Goal: Information Seeking & Learning: Learn about a topic

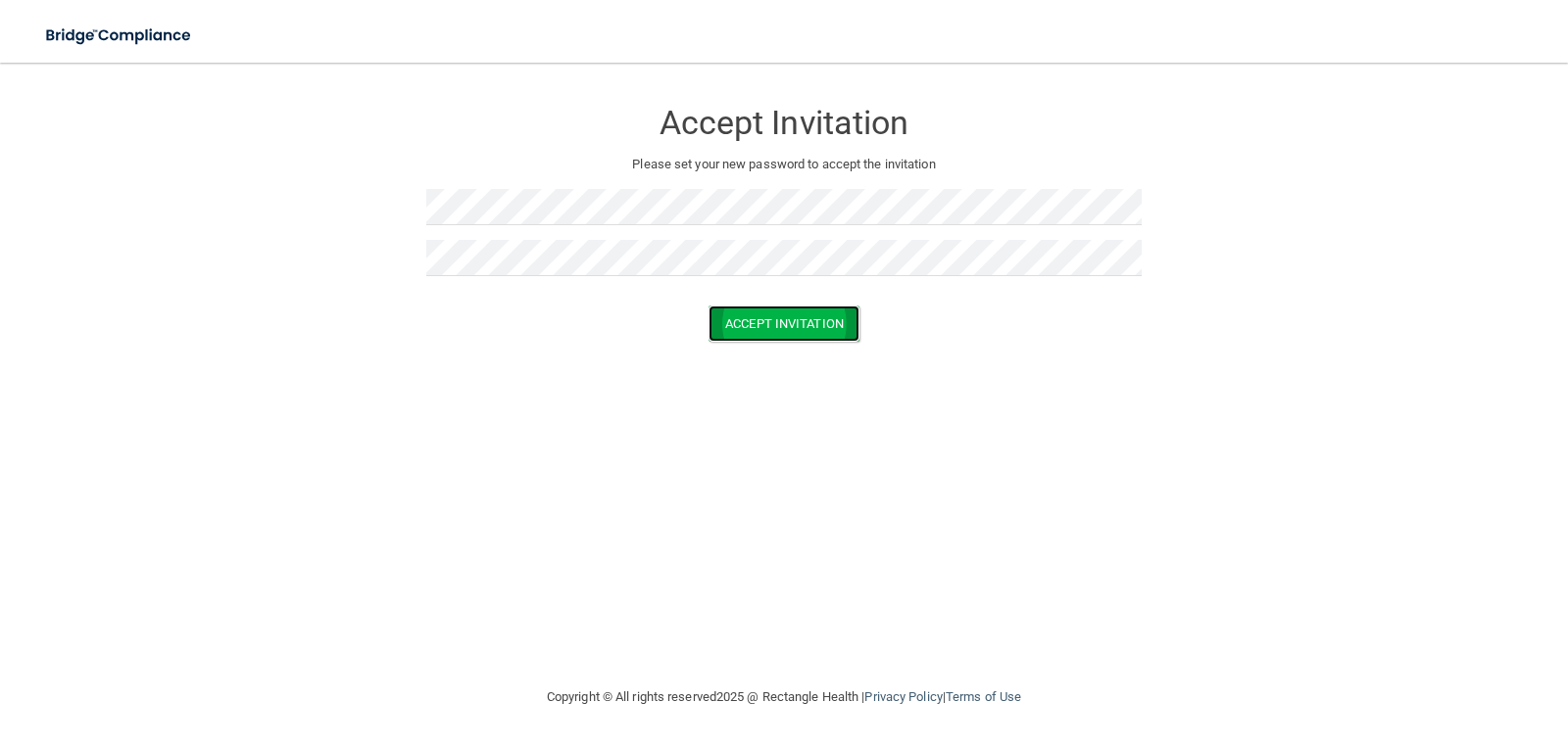
click at [770, 319] on button "Accept Invitation" at bounding box center [784, 324] width 151 height 36
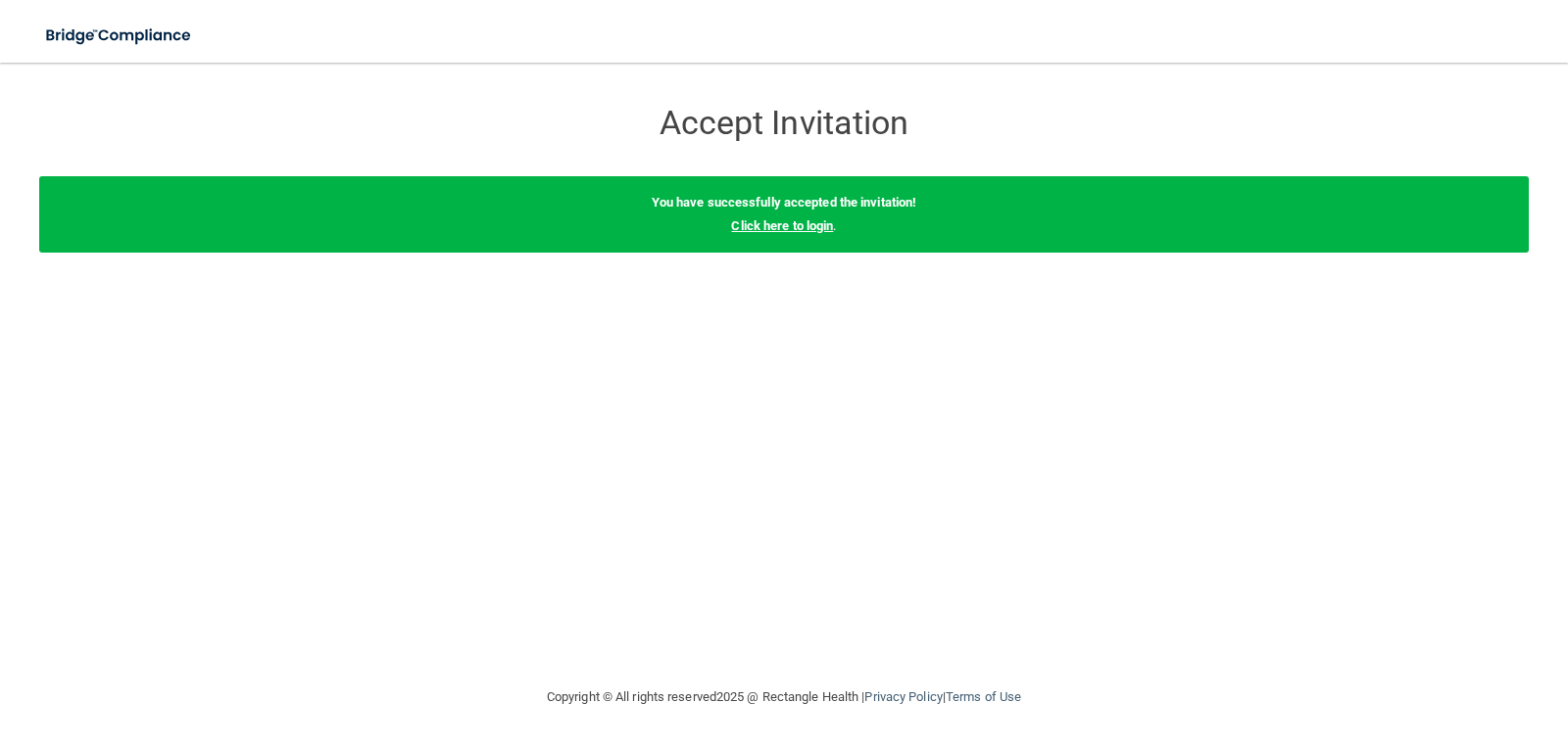
click at [745, 229] on link "Click here to login" at bounding box center [782, 225] width 102 height 15
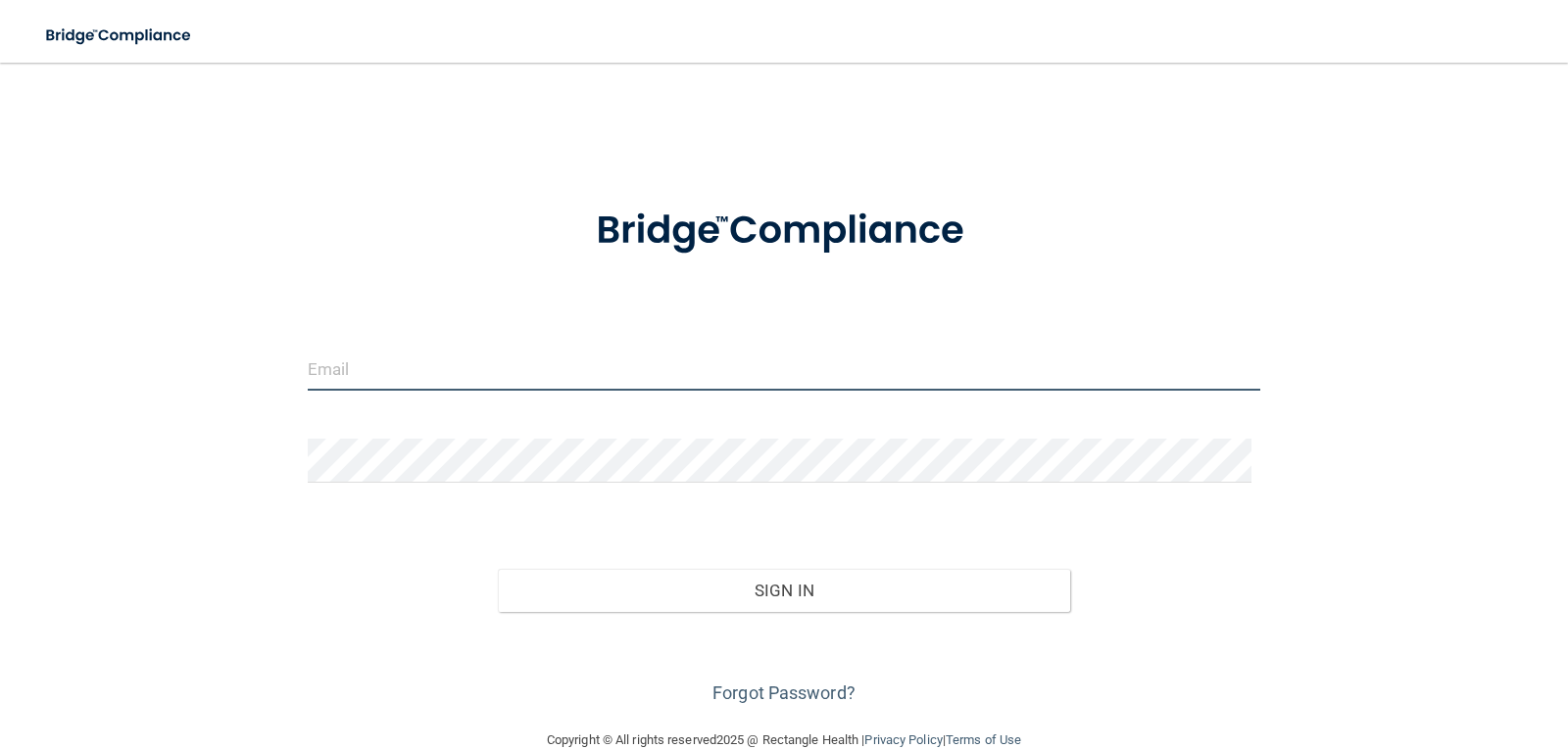
click at [394, 374] on input "email" at bounding box center [784, 369] width 953 height 44
type input "[EMAIL_ADDRESS][DOMAIN_NAME]"
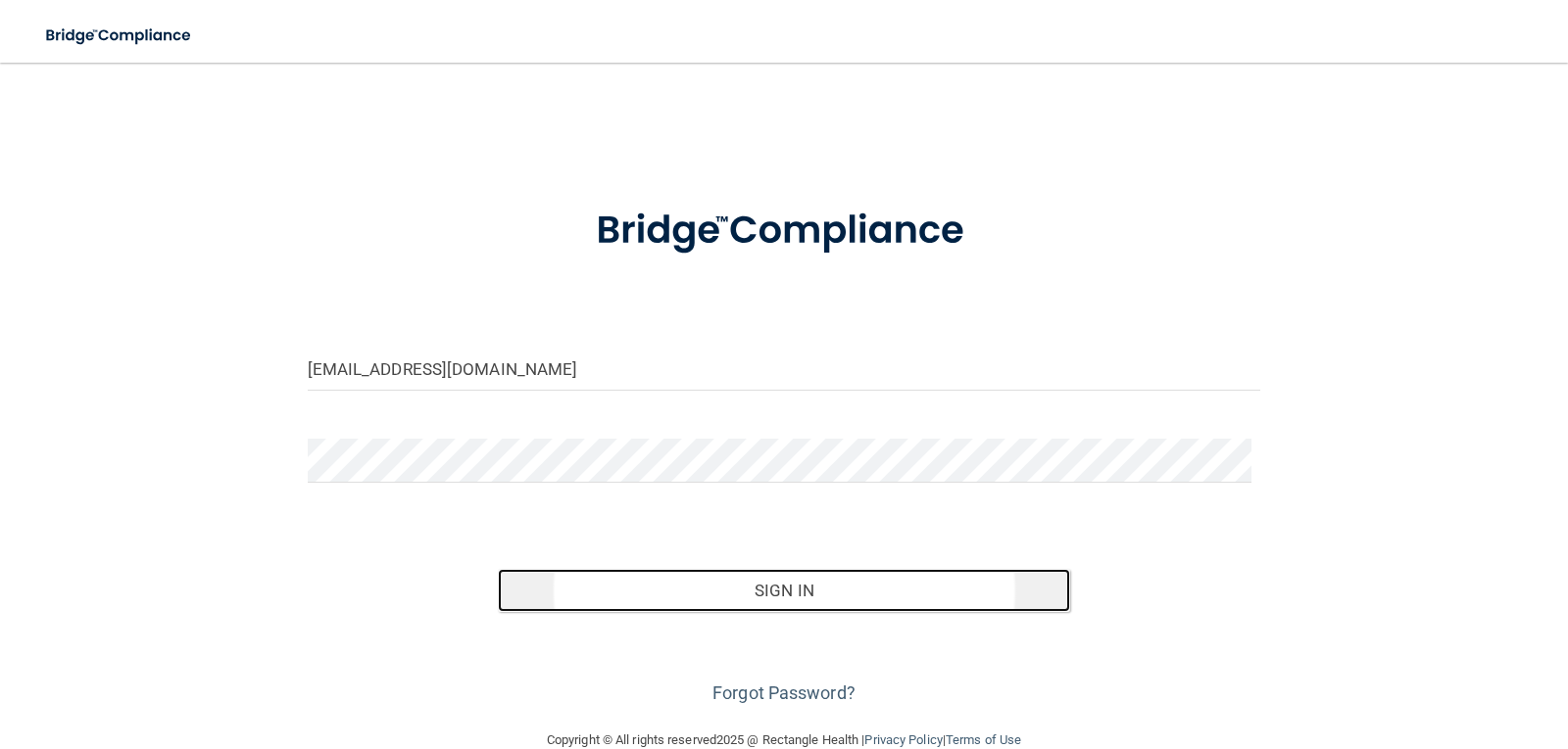
click at [622, 577] on button "Sign In" at bounding box center [784, 590] width 572 height 43
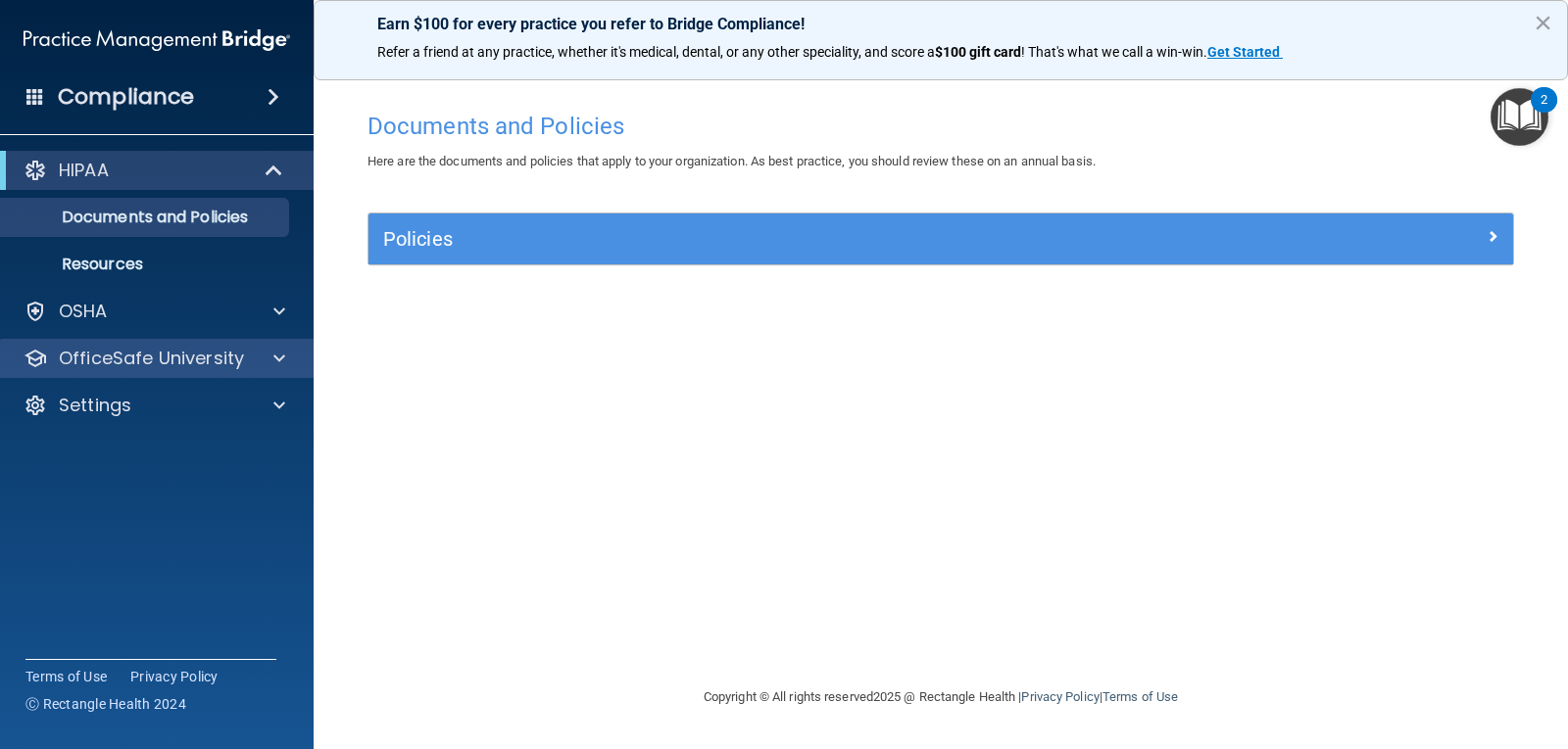
click at [286, 346] on div "OfficeSafe University" at bounding box center [157, 358] width 315 height 39
click at [257, 360] on div at bounding box center [275, 359] width 49 height 24
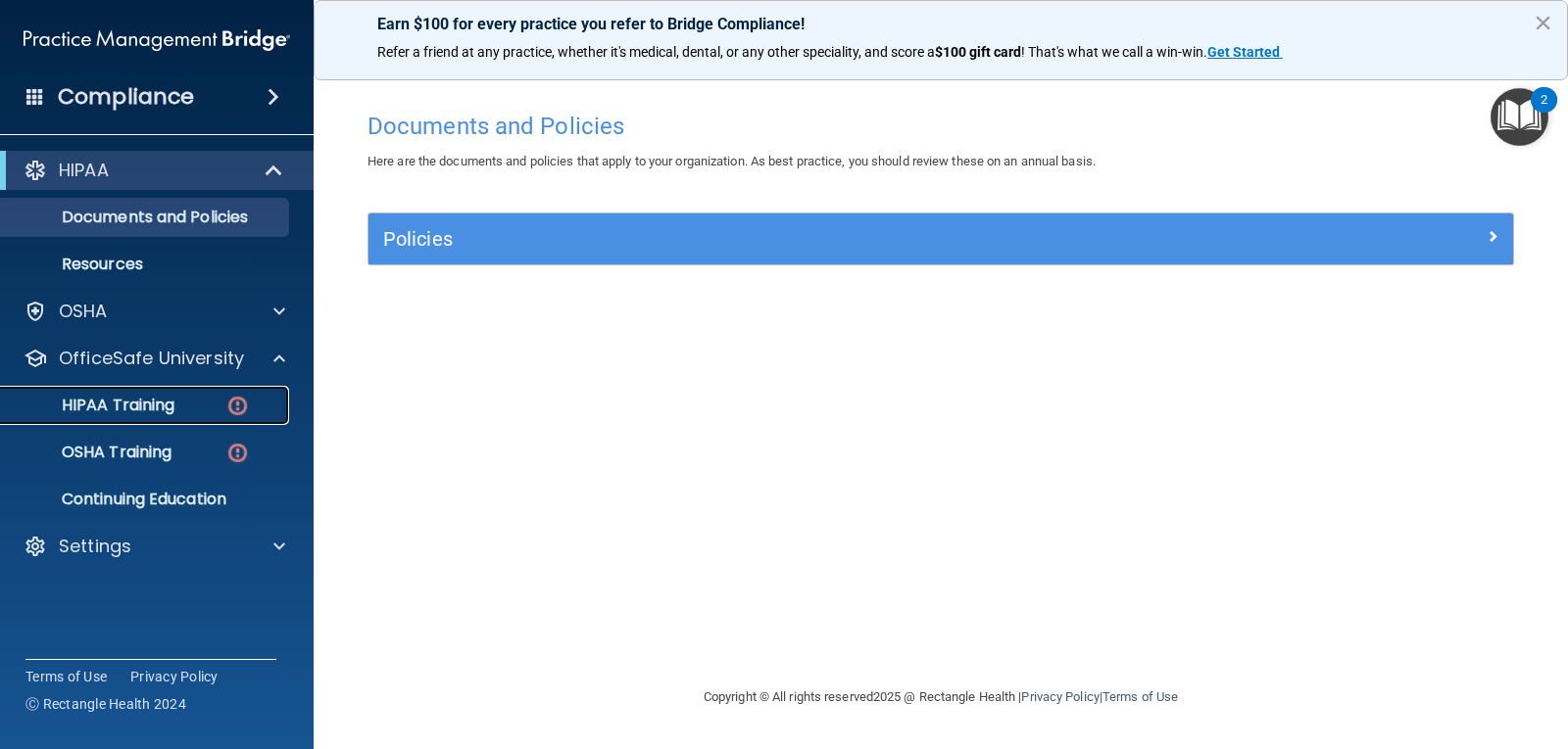
click at [152, 410] on p "HIPAA Training" at bounding box center [93, 405] width 162 height 20
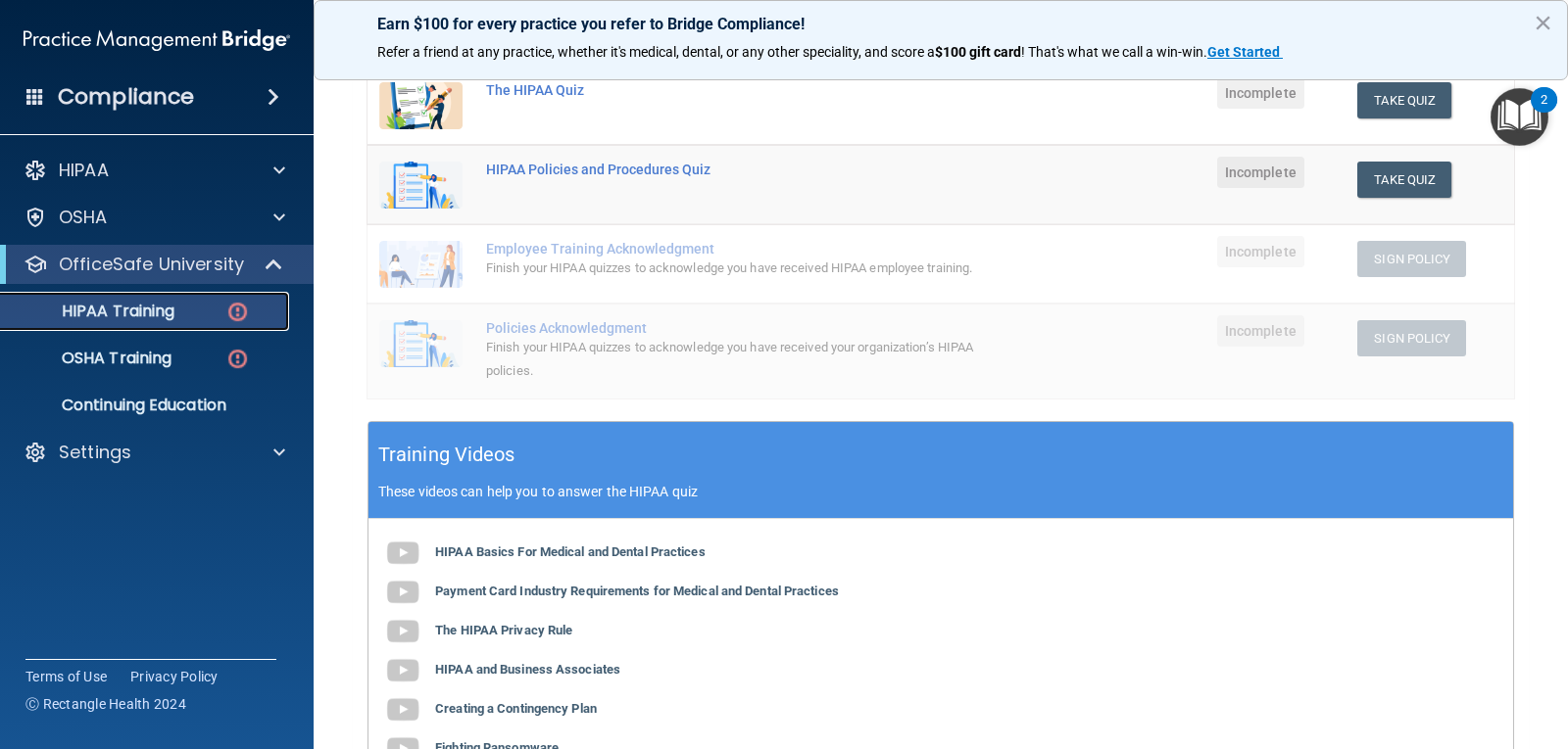
scroll to position [444, 0]
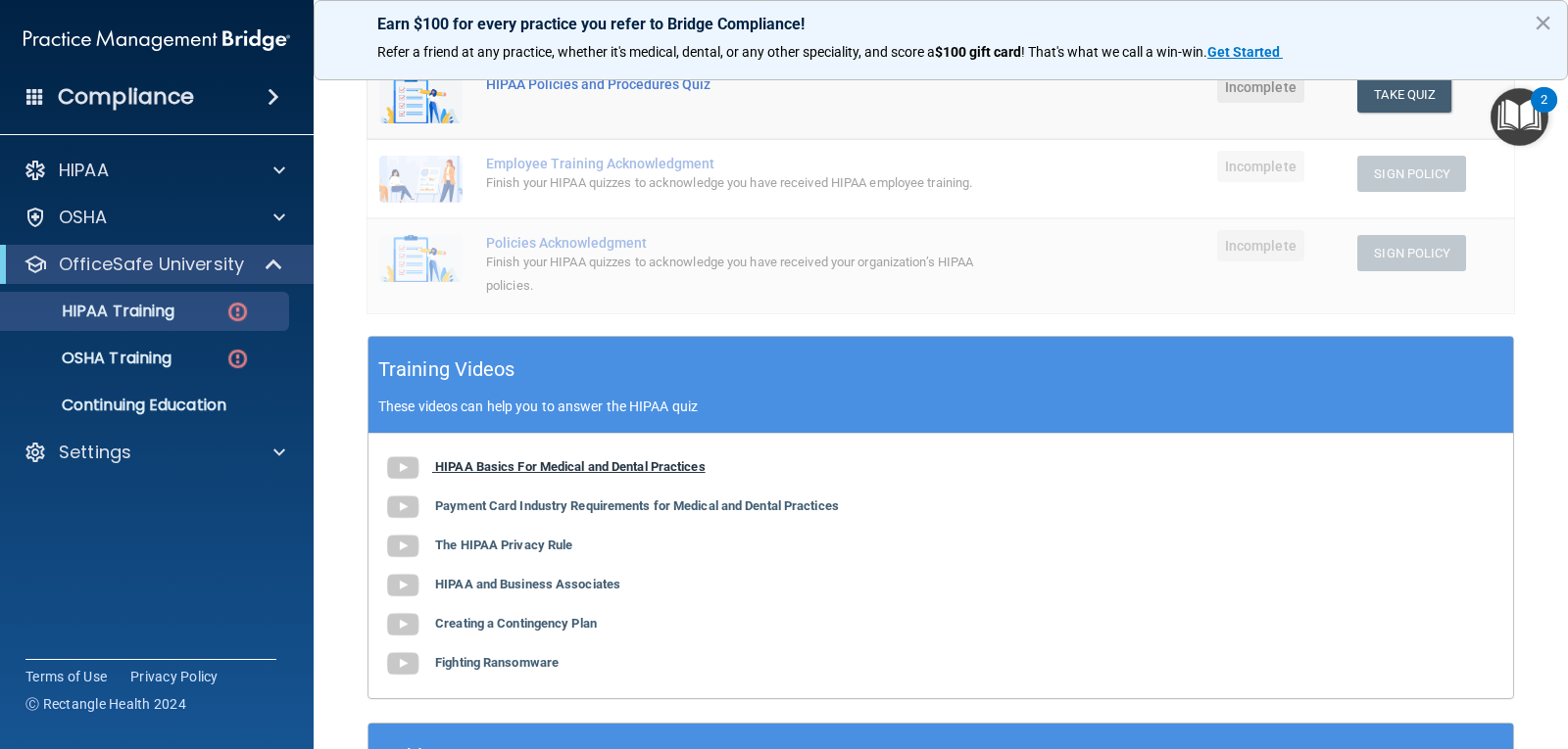
click at [599, 467] on b "HIPAA Basics For Medical and Dental Practices" at bounding box center [570, 466] width 270 height 15
click at [546, 505] on b "Payment Card Industry Requirements for Medical and Dental Practices" at bounding box center [637, 506] width 403 height 15
click at [442, 546] on b "The HIPAA Privacy Rule" at bounding box center [504, 544] width 137 height 15
click at [545, 592] on b "HIPAA and Business Associates" at bounding box center [528, 584] width 185 height 15
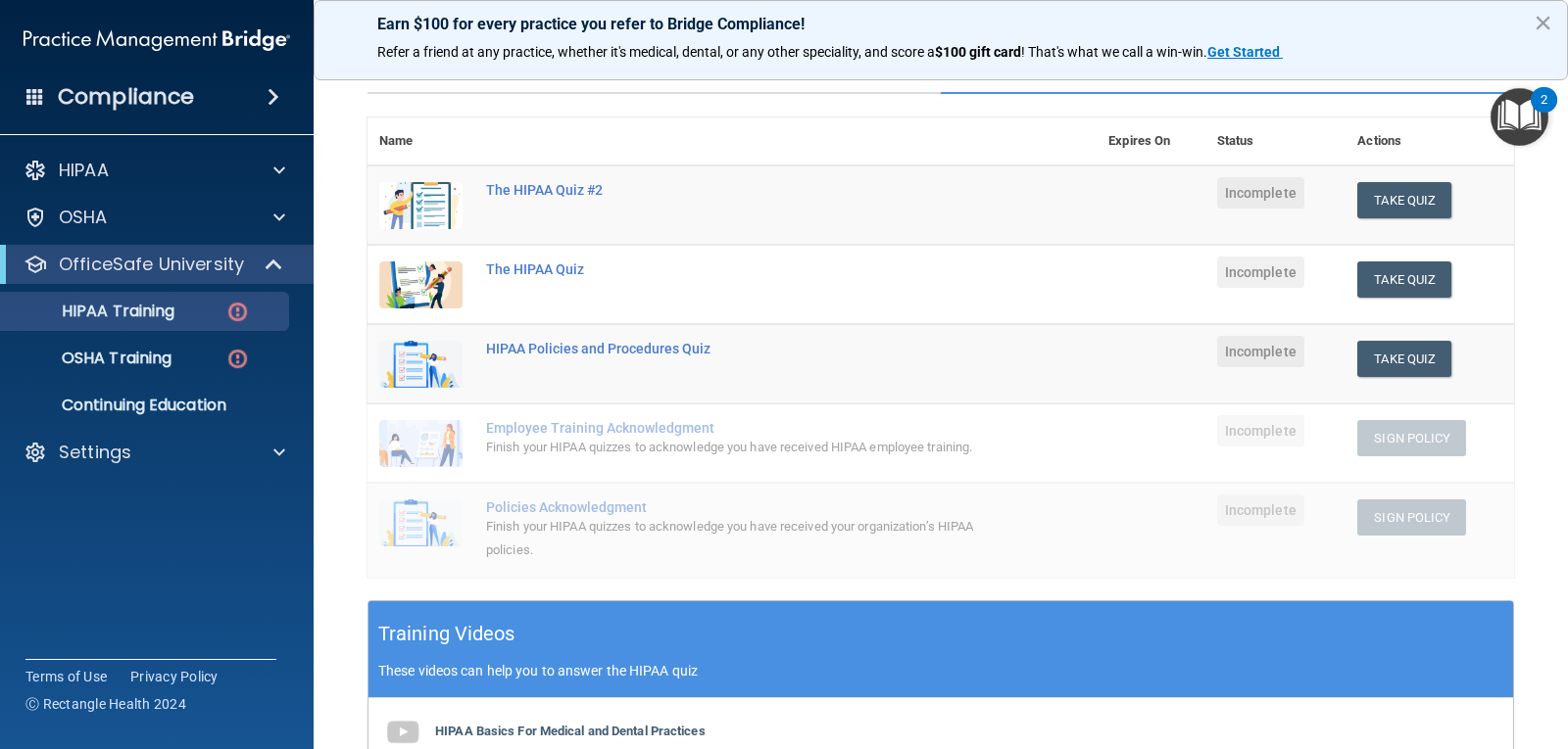
scroll to position [52, 0]
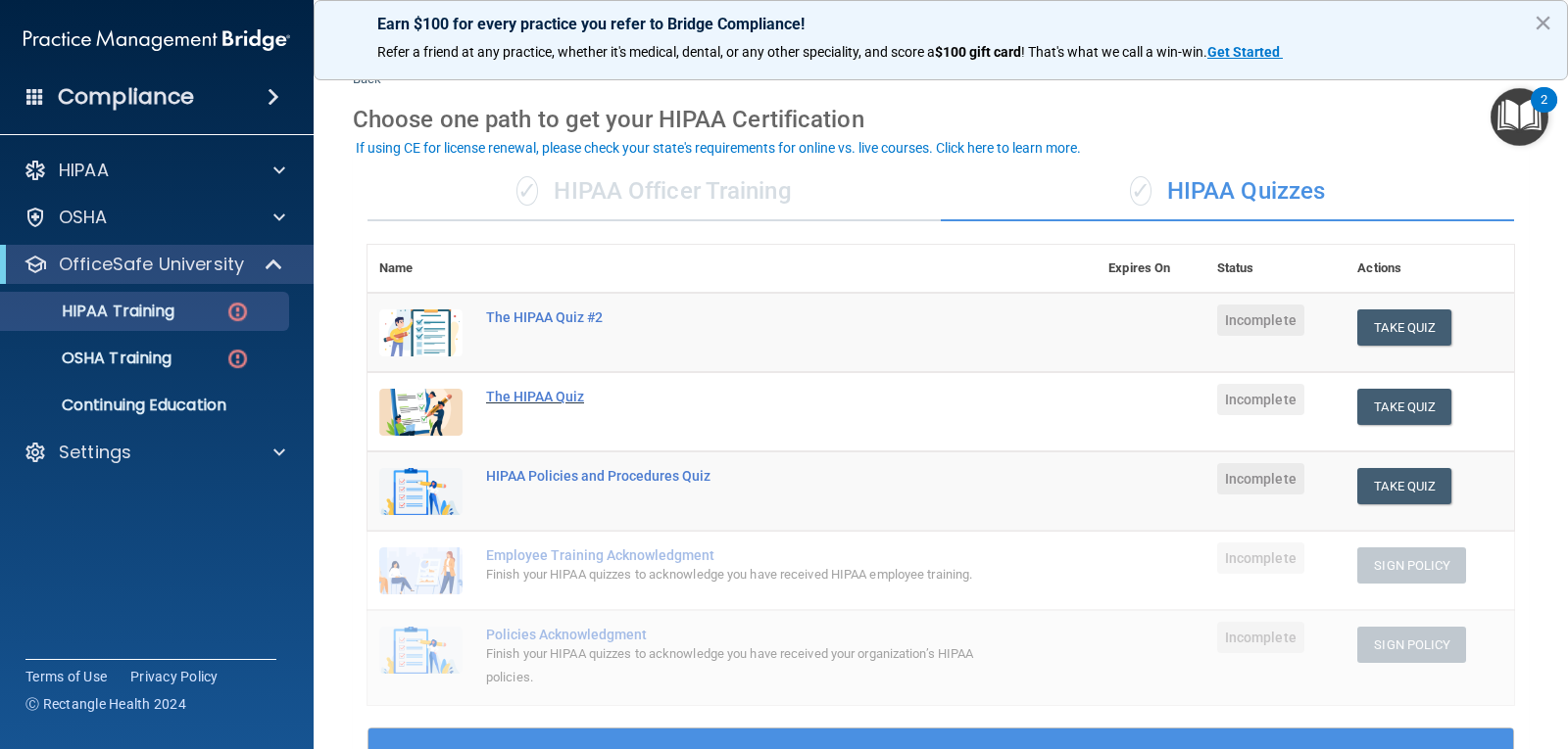
click at [542, 403] on div "The HIPAA Quiz" at bounding box center [742, 396] width 513 height 16
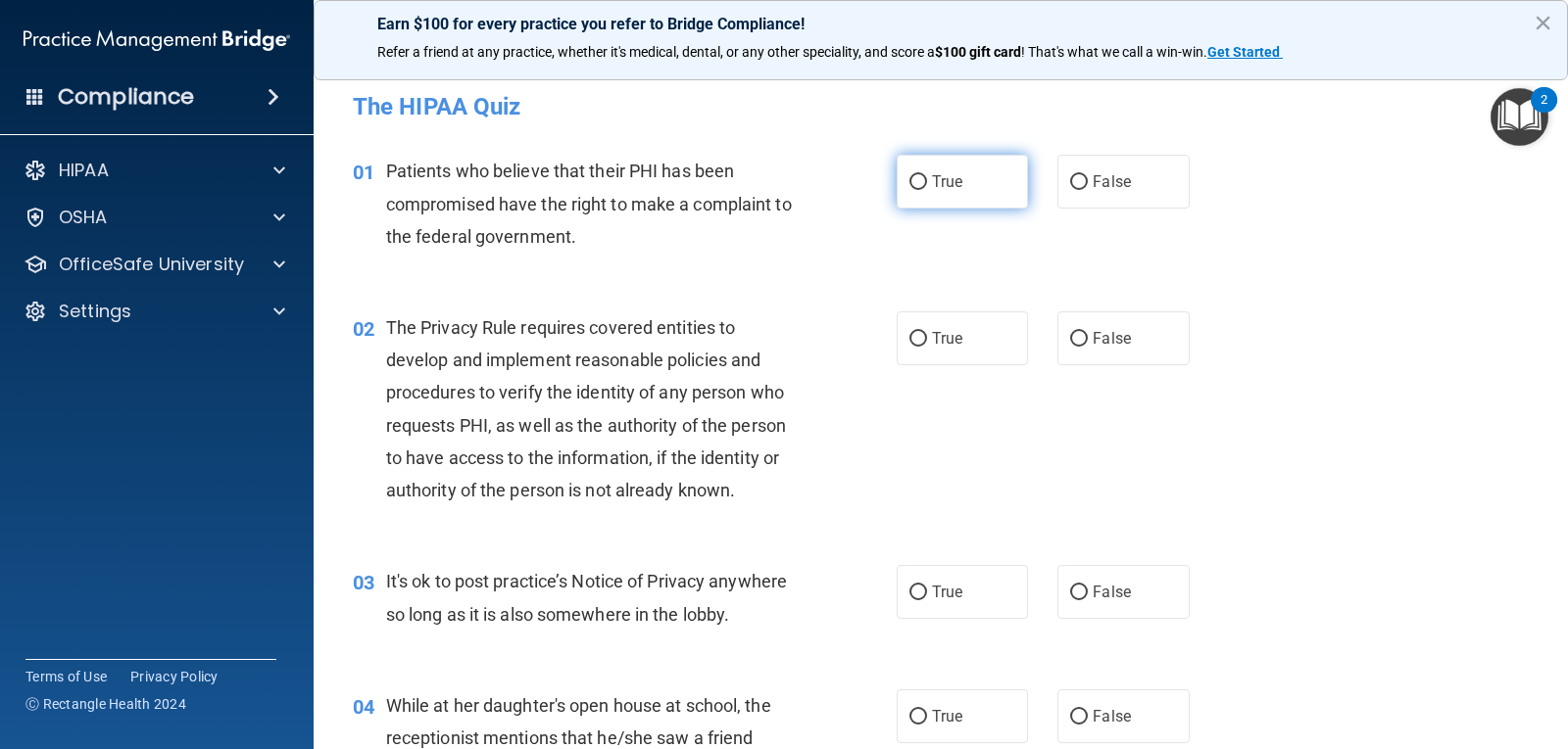
click at [896, 194] on label "True" at bounding box center [962, 182] width 131 height 54
click at [909, 190] on input "True" at bounding box center [918, 183] width 18 height 15
radio input "true"
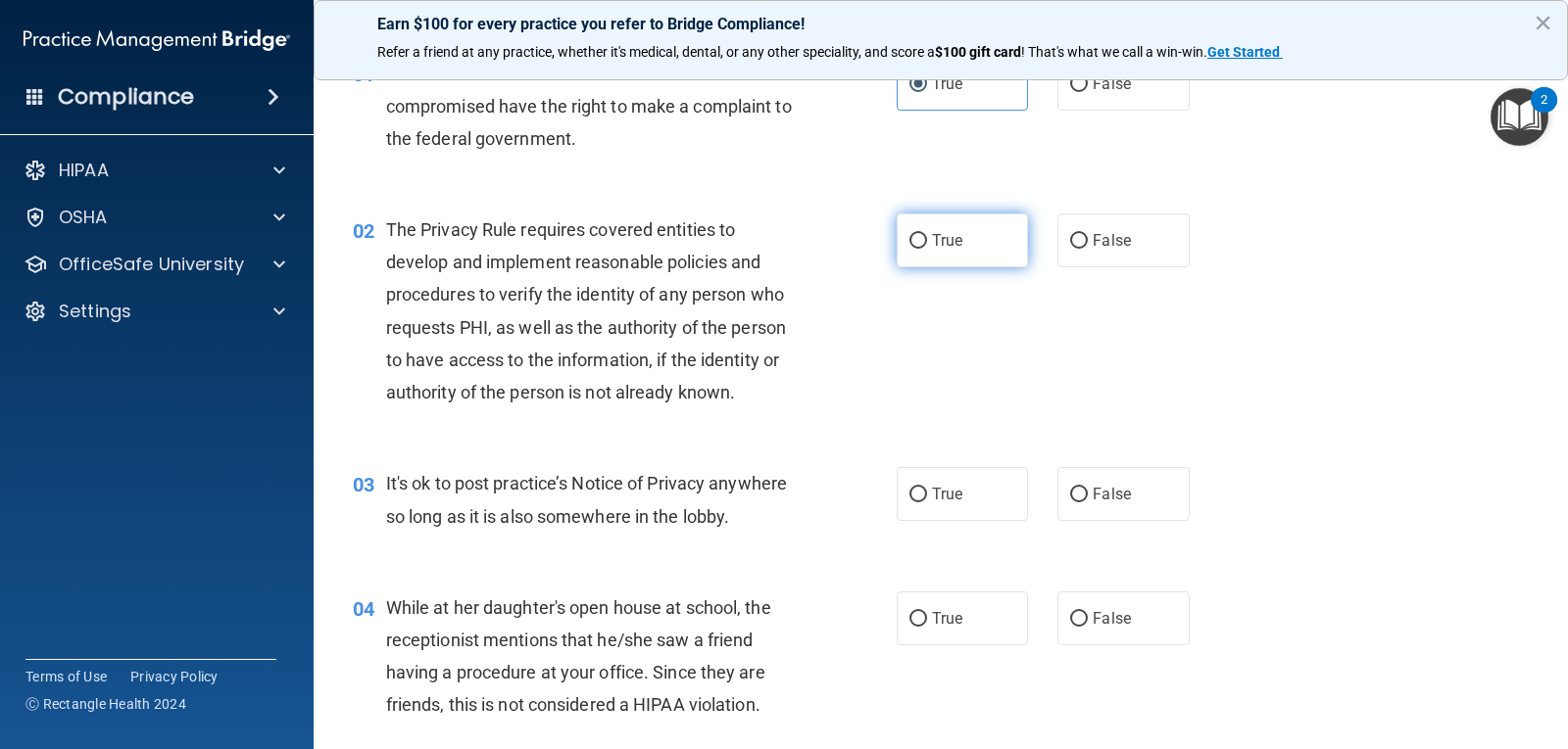
click at [912, 229] on label "True" at bounding box center [962, 240] width 131 height 54
click at [912, 234] on input "True" at bounding box center [918, 241] width 18 height 15
radio input "true"
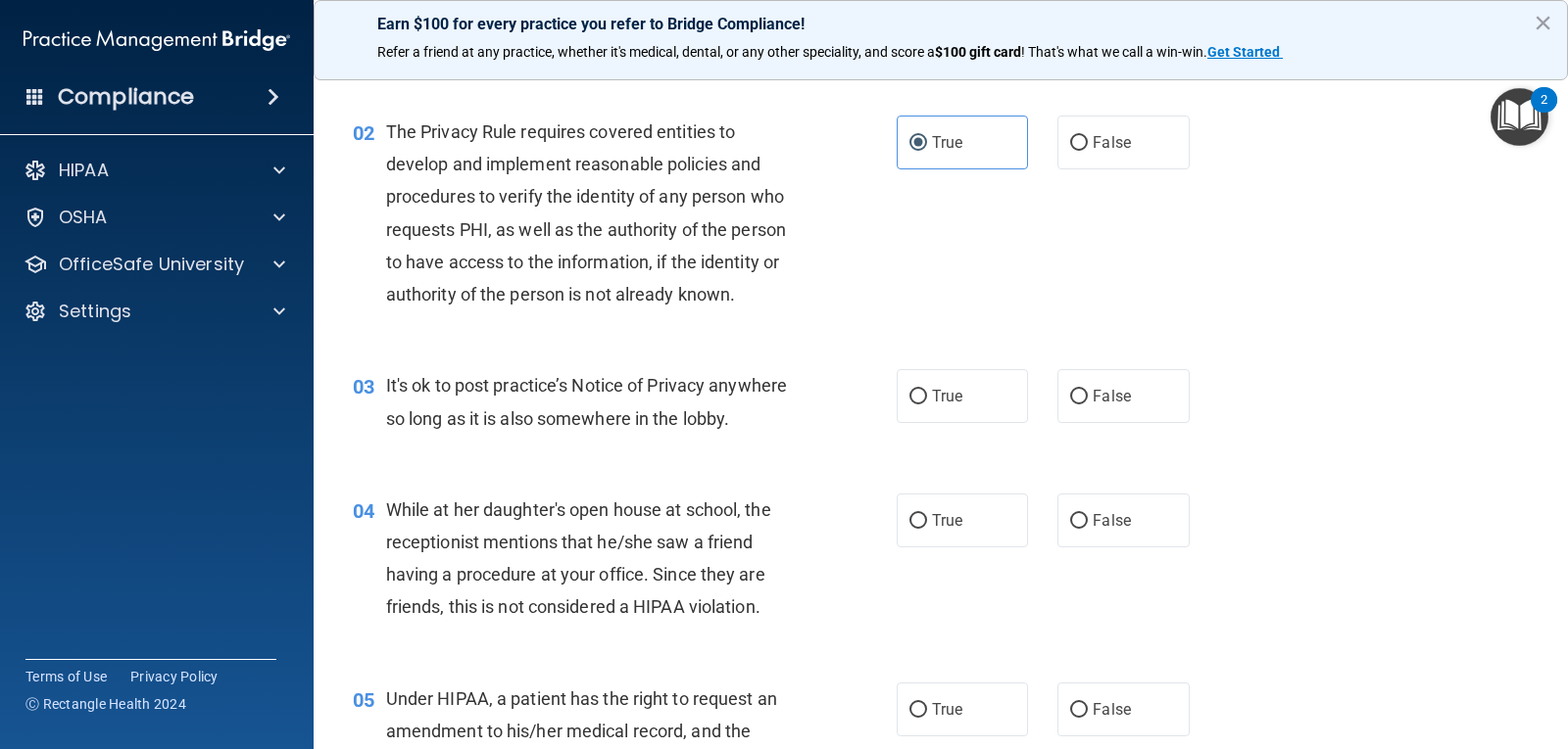
scroll to position [294, 0]
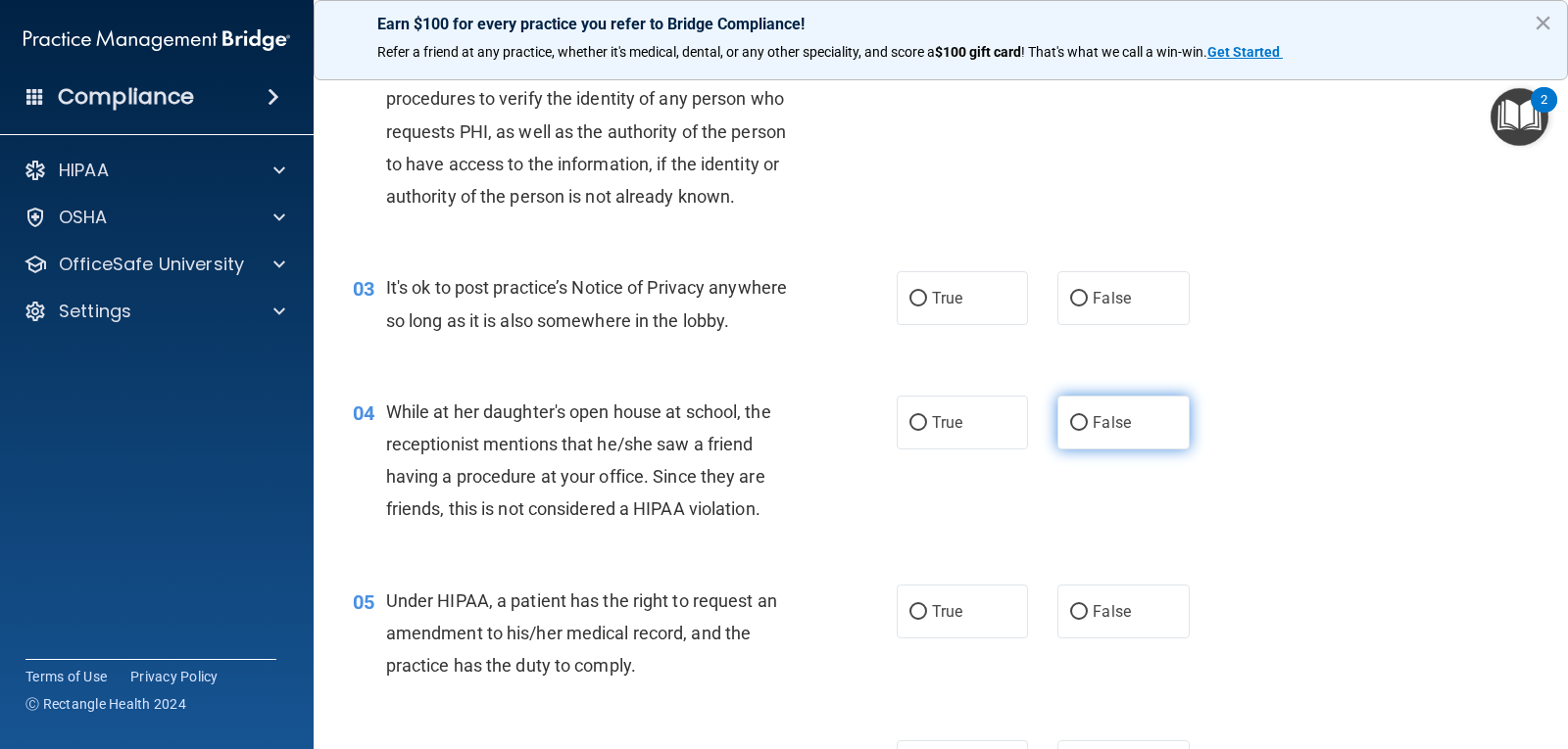
click at [1122, 417] on label "False" at bounding box center [1123, 422] width 131 height 54
click at [1088, 417] on input "False" at bounding box center [1079, 423] width 18 height 15
radio input "true"
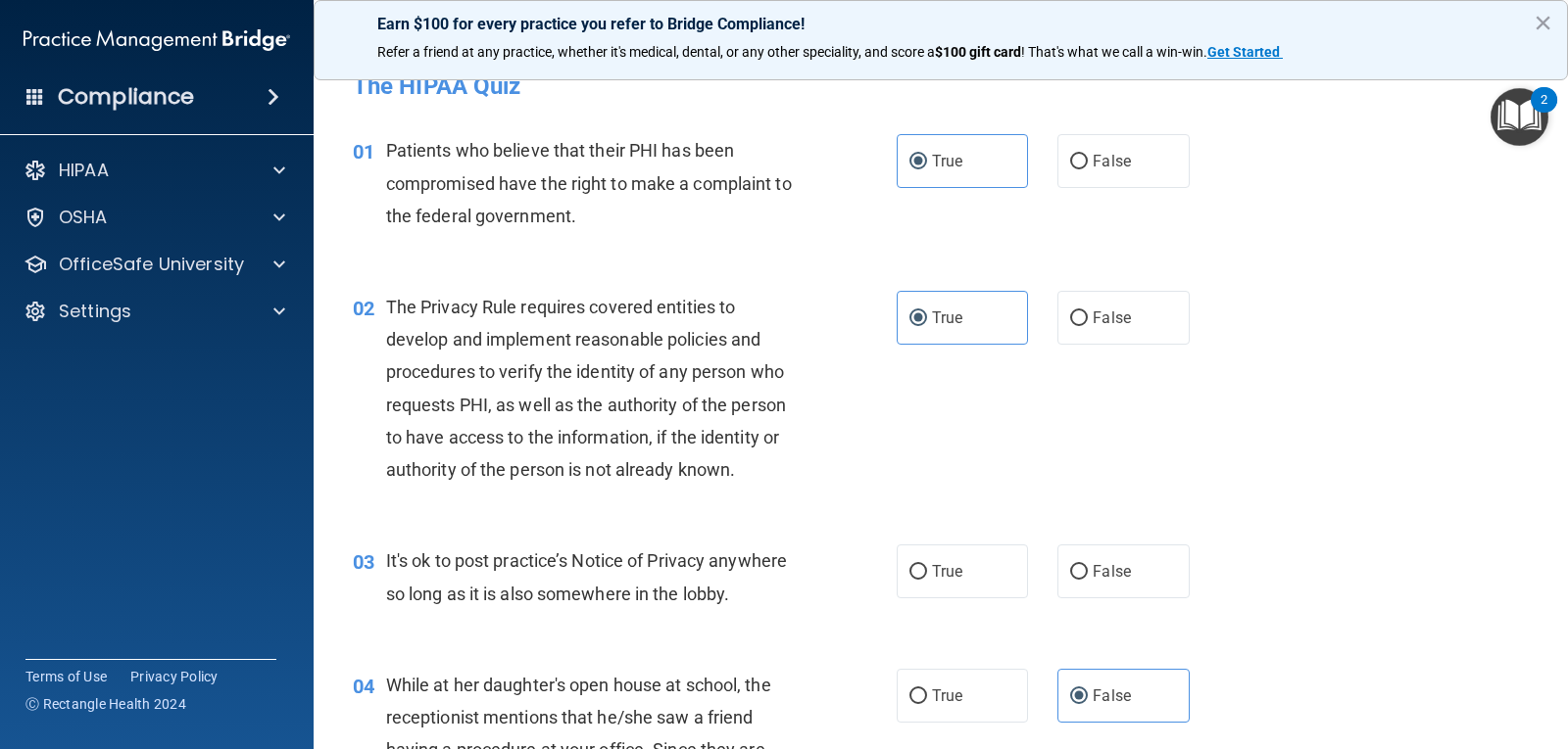
scroll to position [0, 0]
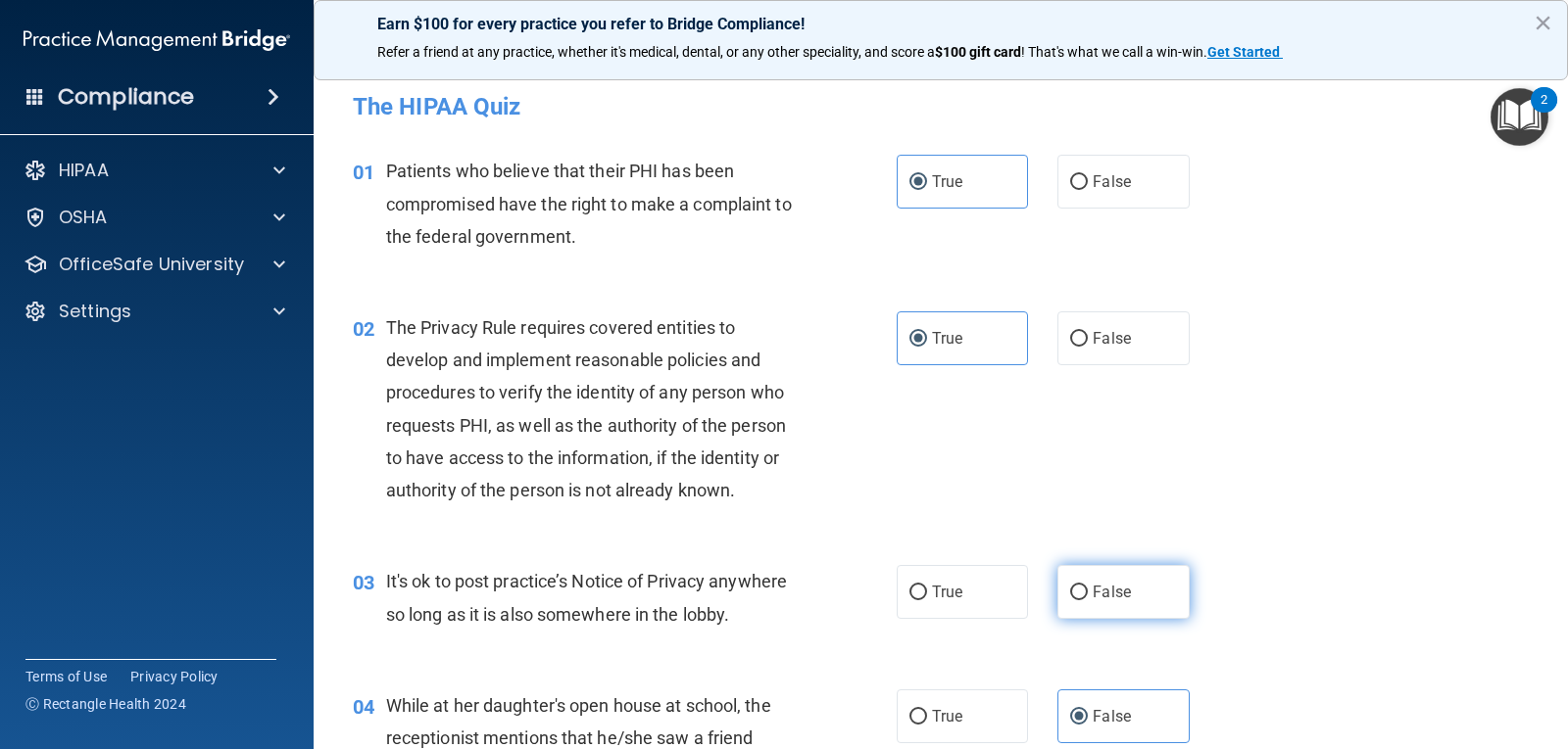
click at [1105, 610] on label "False" at bounding box center [1123, 592] width 131 height 54
click at [1088, 600] on input "False" at bounding box center [1079, 593] width 18 height 15
radio input "true"
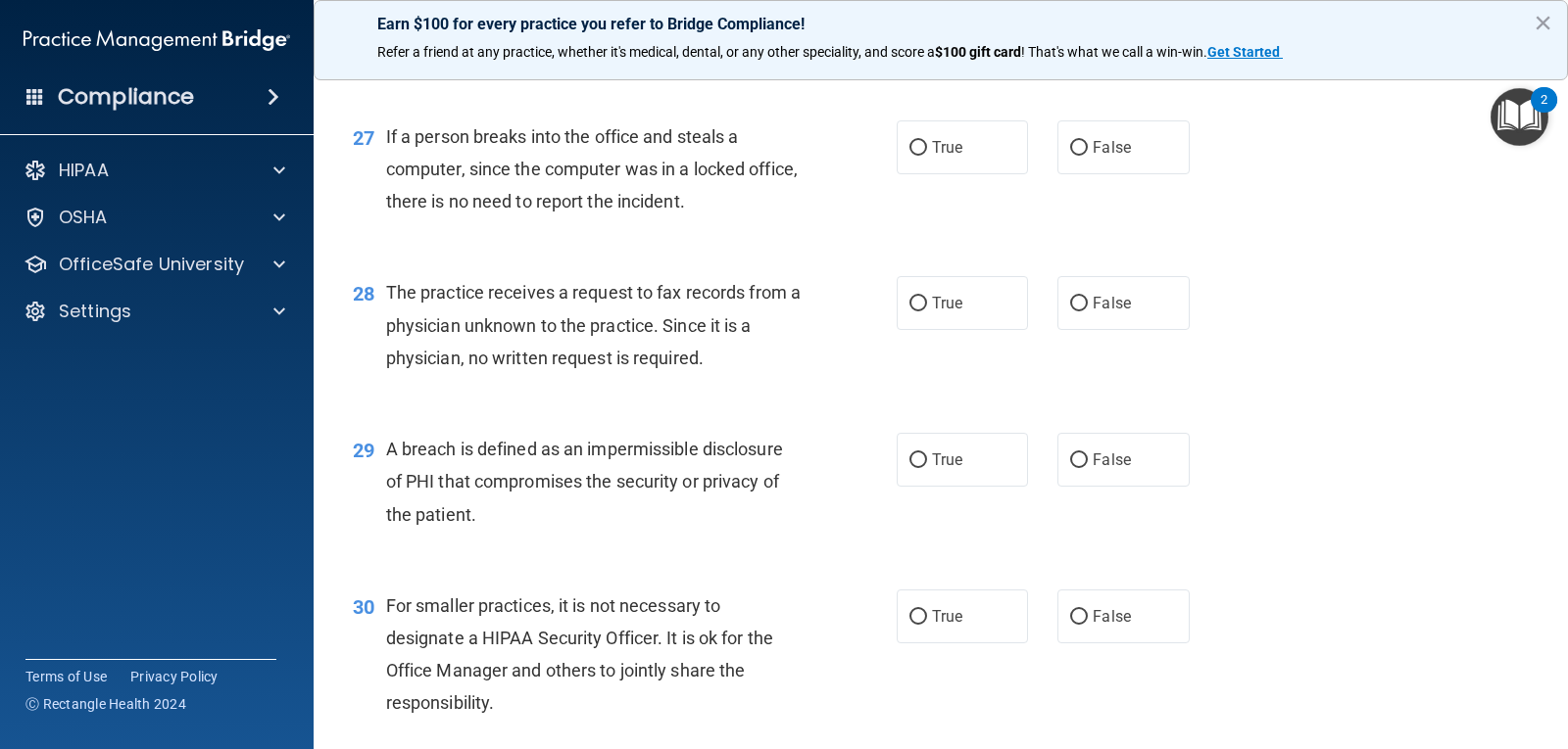
scroll to position [4330, 0]
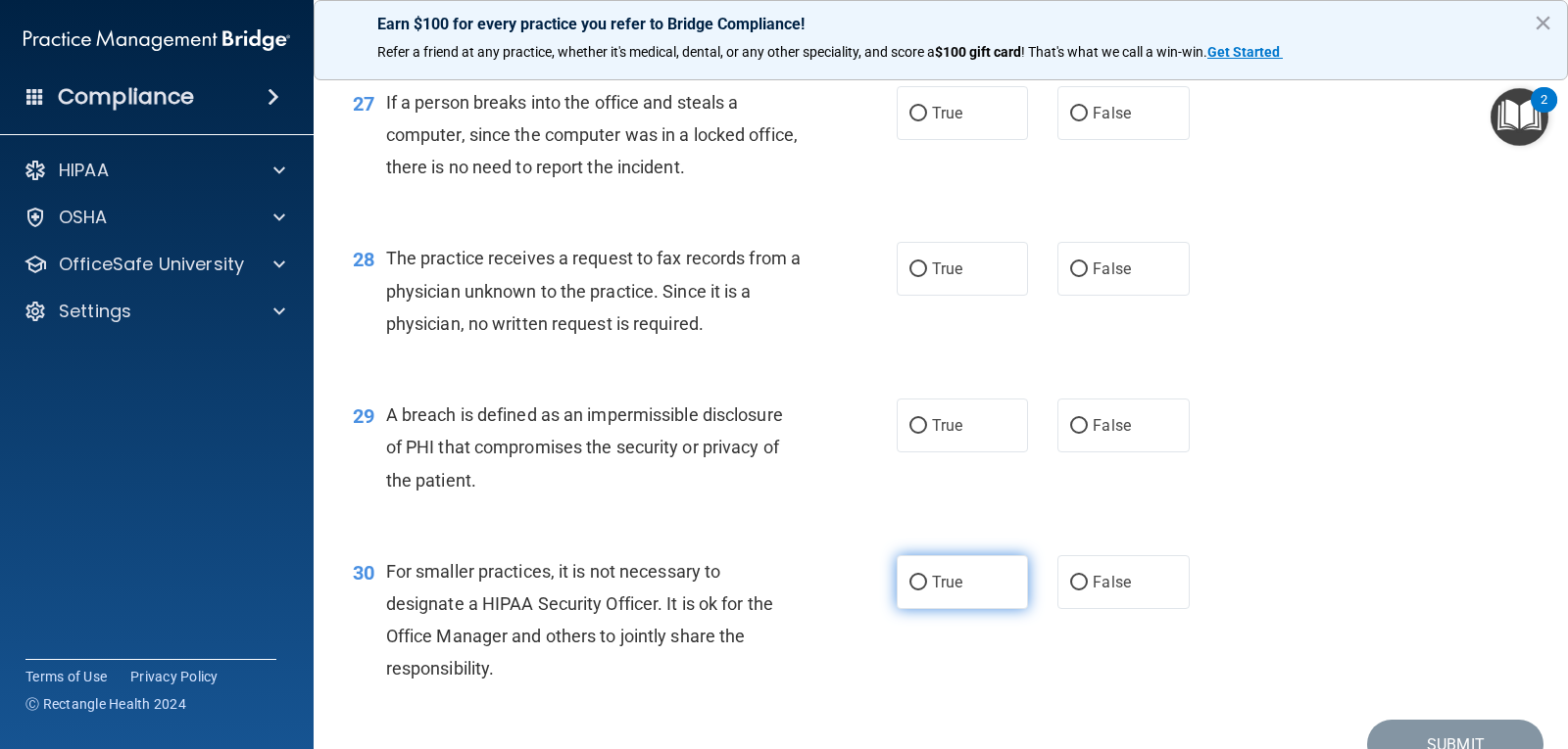
click at [934, 564] on label "True" at bounding box center [962, 582] width 131 height 54
click at [927, 576] on input "True" at bounding box center [918, 583] width 18 height 15
radio input "true"
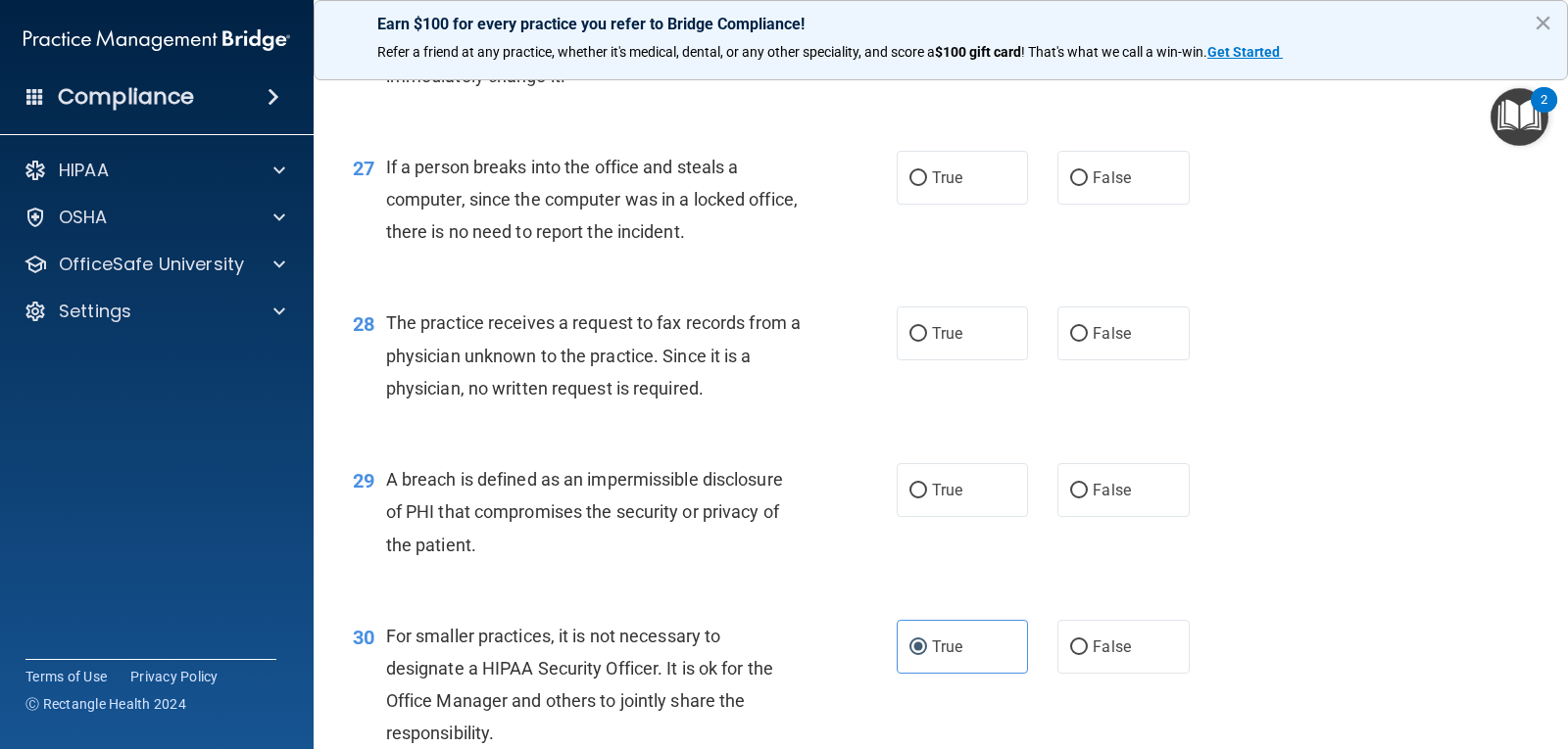
scroll to position [4134, 0]
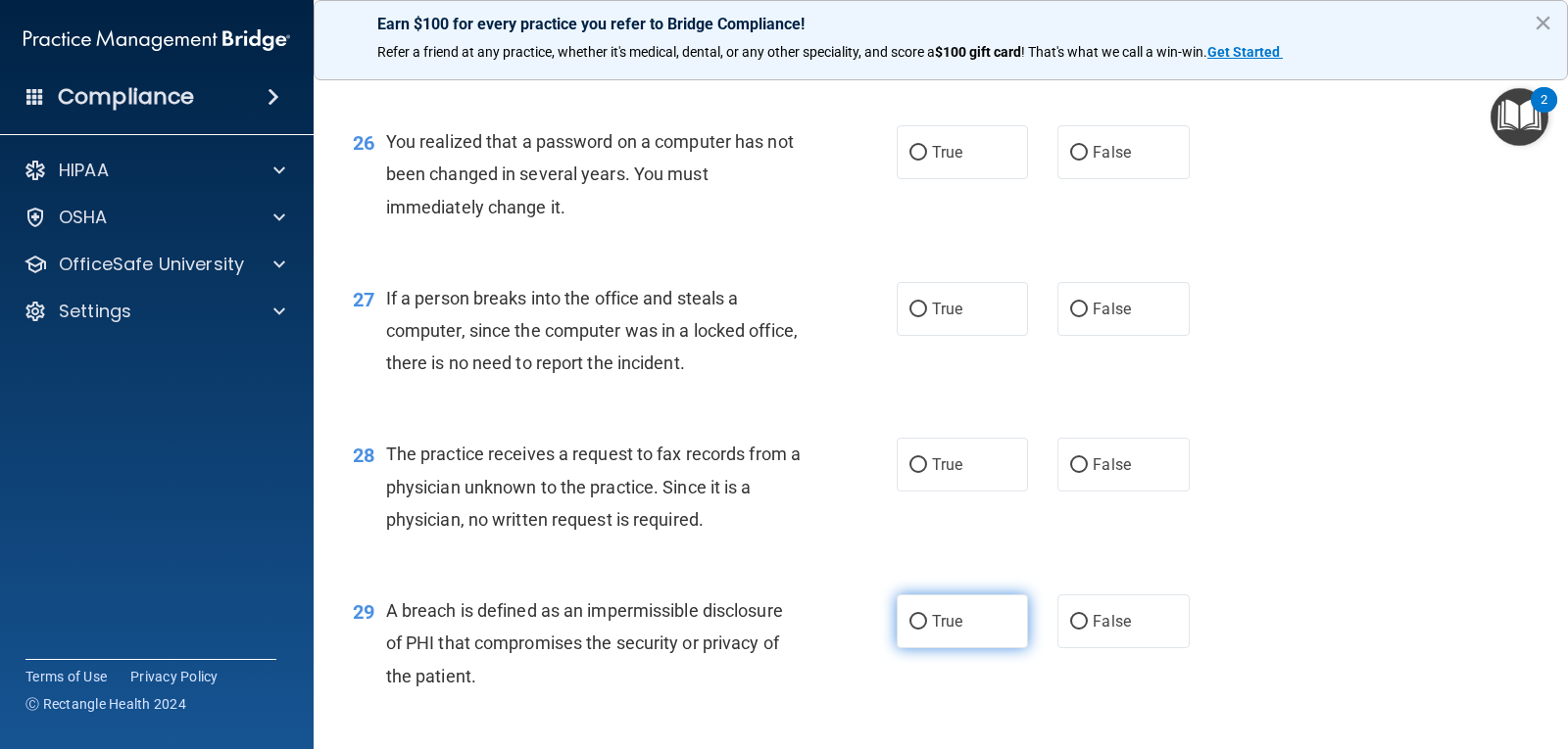
click at [945, 618] on span "True" at bounding box center [947, 621] width 31 height 19
click at [927, 618] on input "True" at bounding box center [918, 622] width 18 height 15
radio input "true"
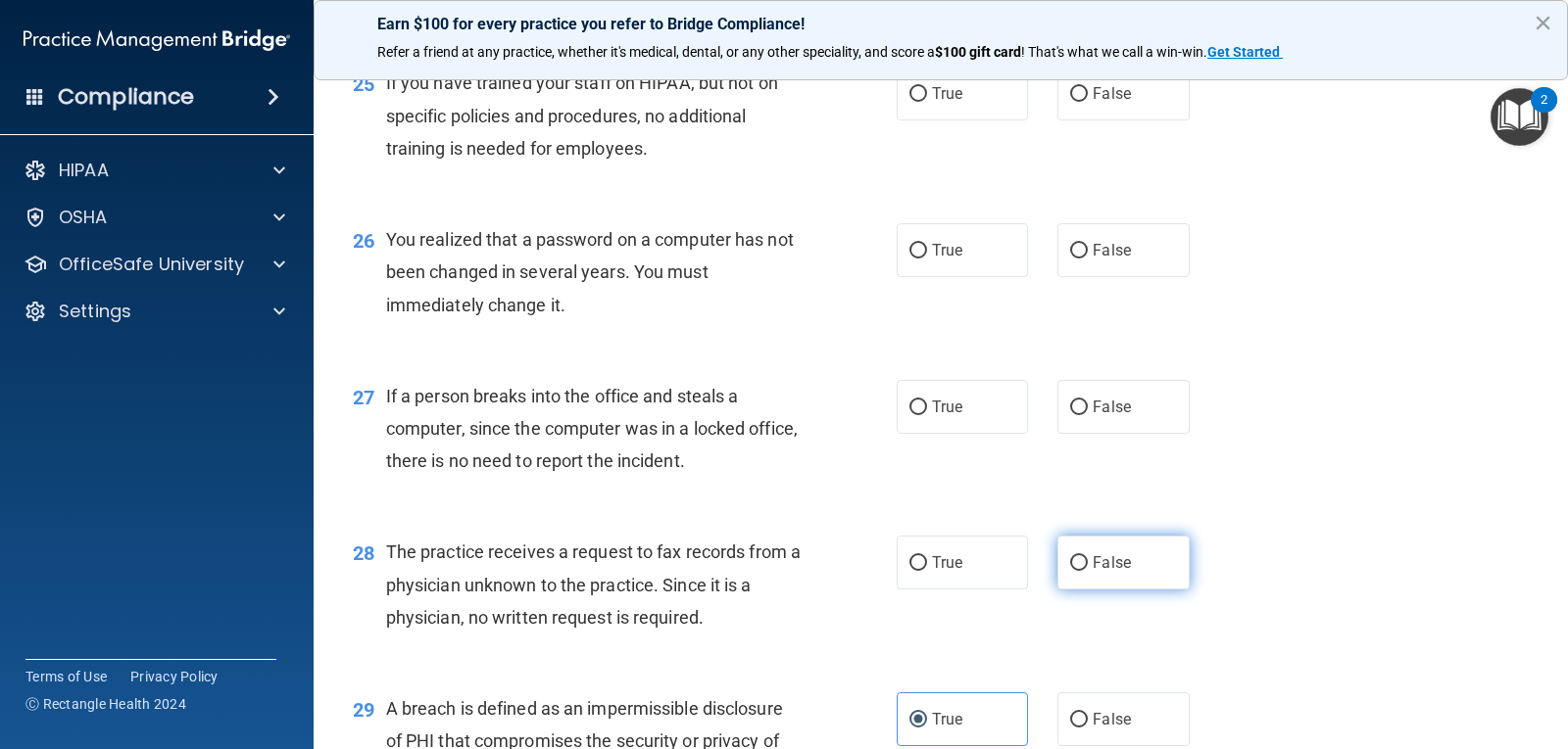
click at [1078, 550] on label "False" at bounding box center [1123, 562] width 131 height 54
click at [1078, 556] on input "False" at bounding box center [1079, 563] width 18 height 15
radio input "true"
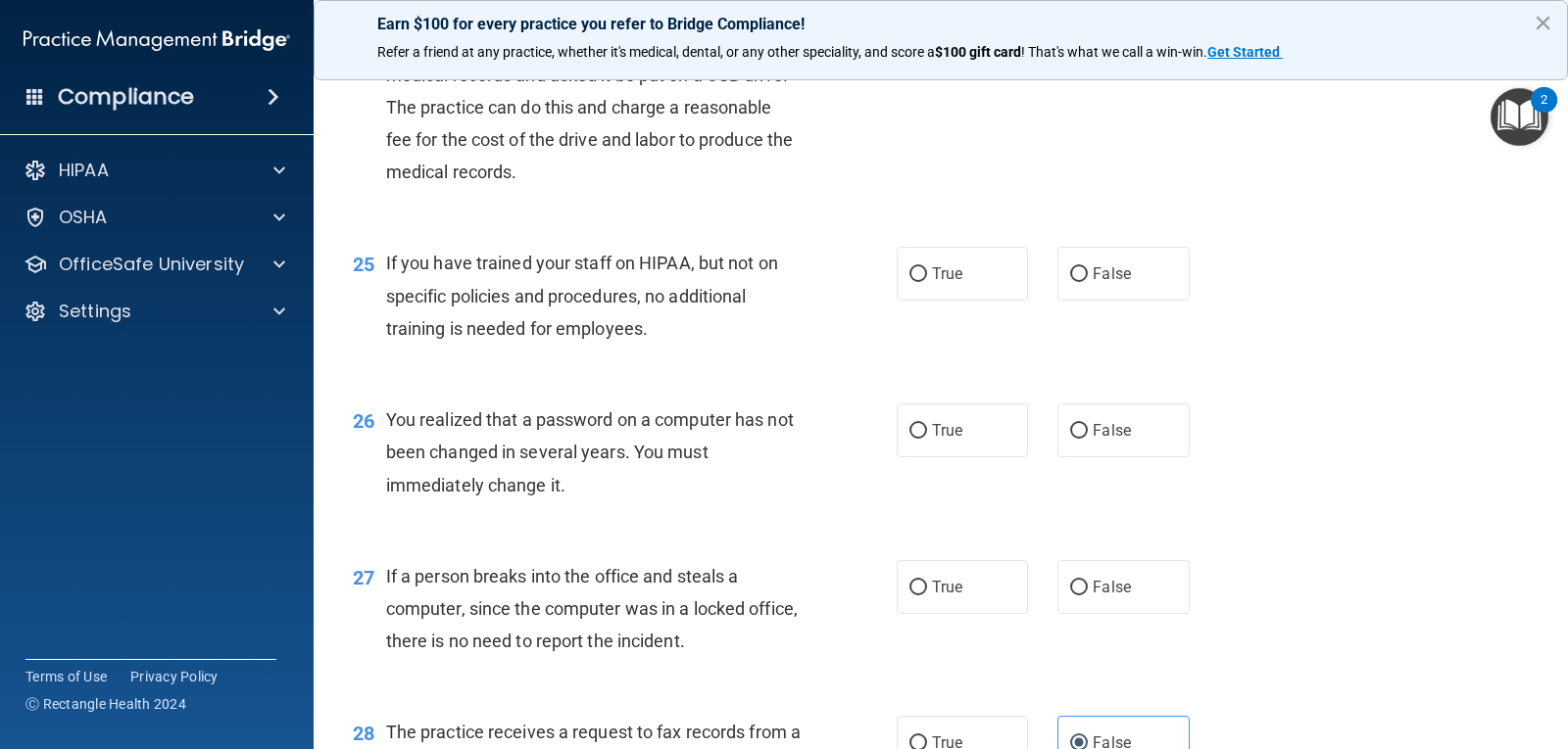
scroll to position [3840, 0]
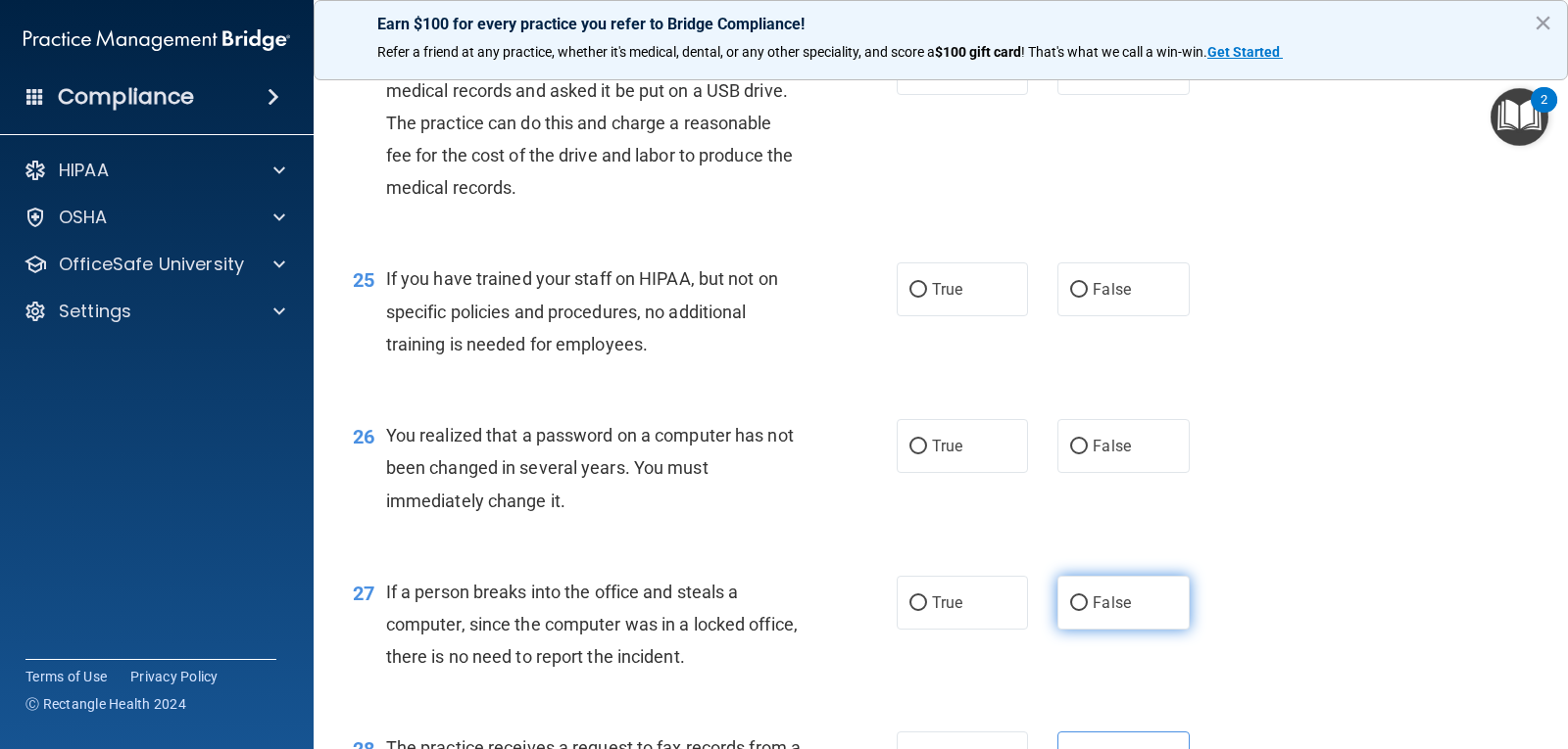
click at [1061, 608] on label "False" at bounding box center [1123, 603] width 131 height 54
click at [1090, 592] on label "False" at bounding box center [1123, 603] width 131 height 54
click at [1088, 597] on input "False" at bounding box center [1079, 604] width 18 height 15
radio input "true"
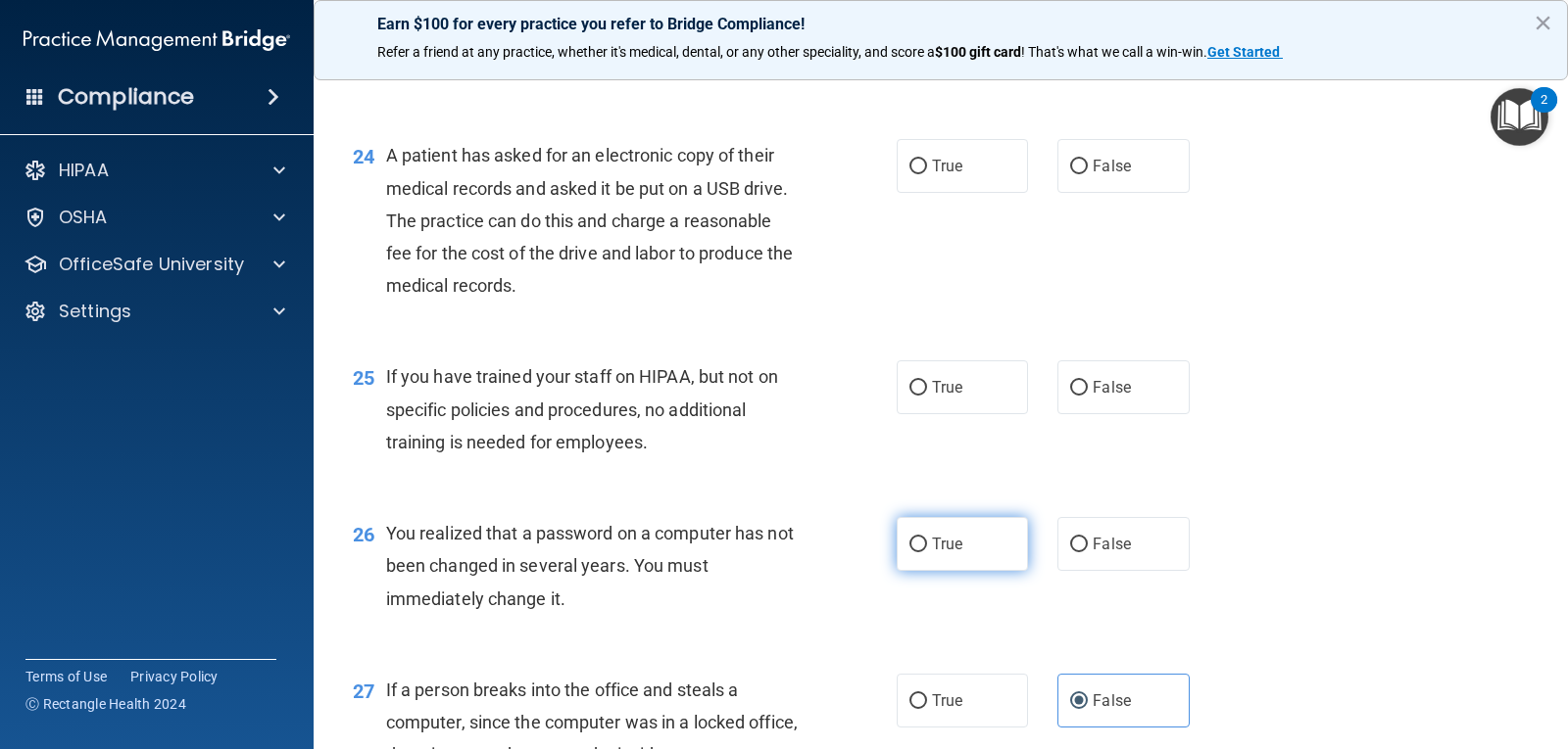
click at [898, 526] on label "True" at bounding box center [962, 544] width 131 height 54
click at [909, 537] on input "True" at bounding box center [918, 544] width 18 height 15
radio input "true"
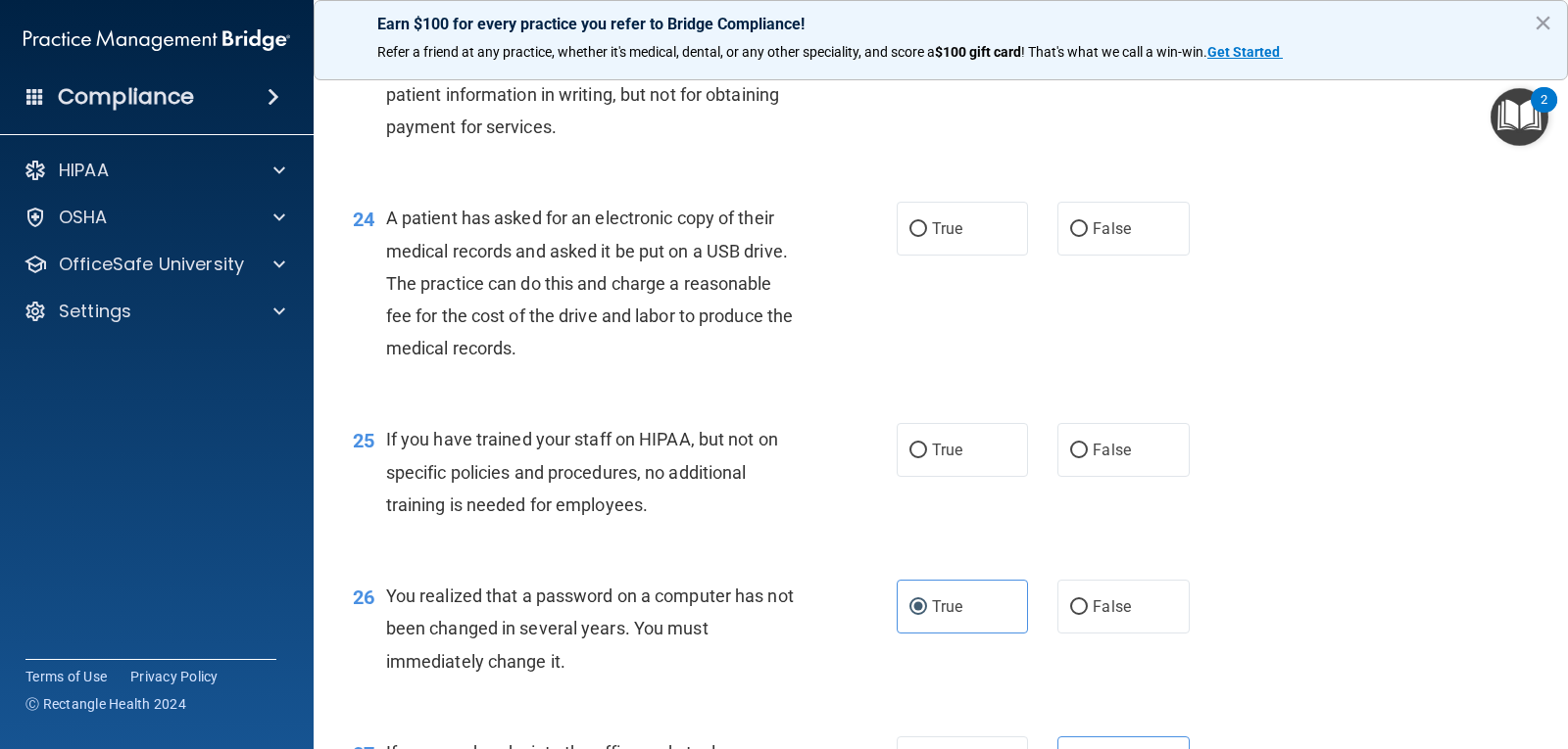
scroll to position [3645, 0]
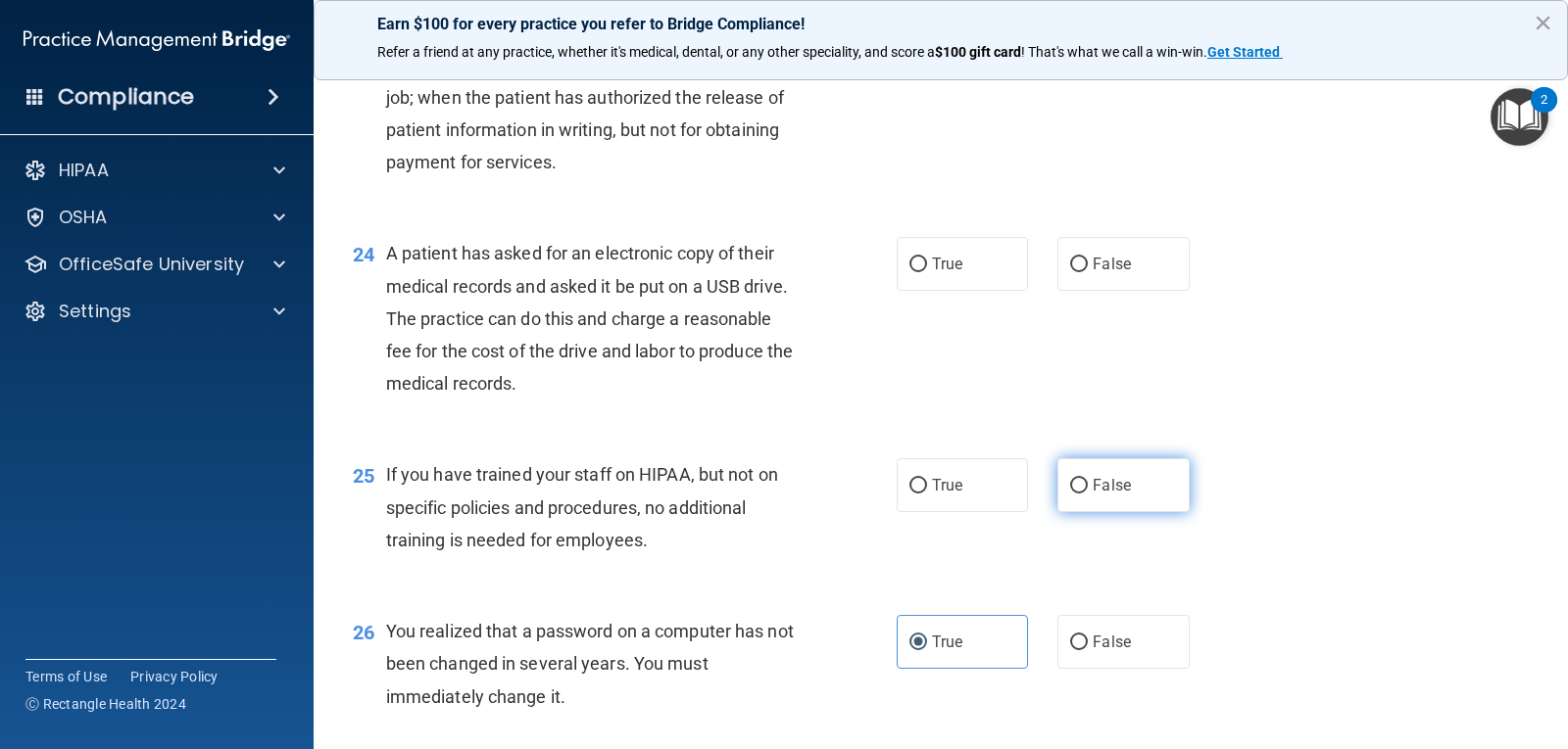
click at [1070, 479] on input "False" at bounding box center [1079, 486] width 18 height 15
radio input "true"
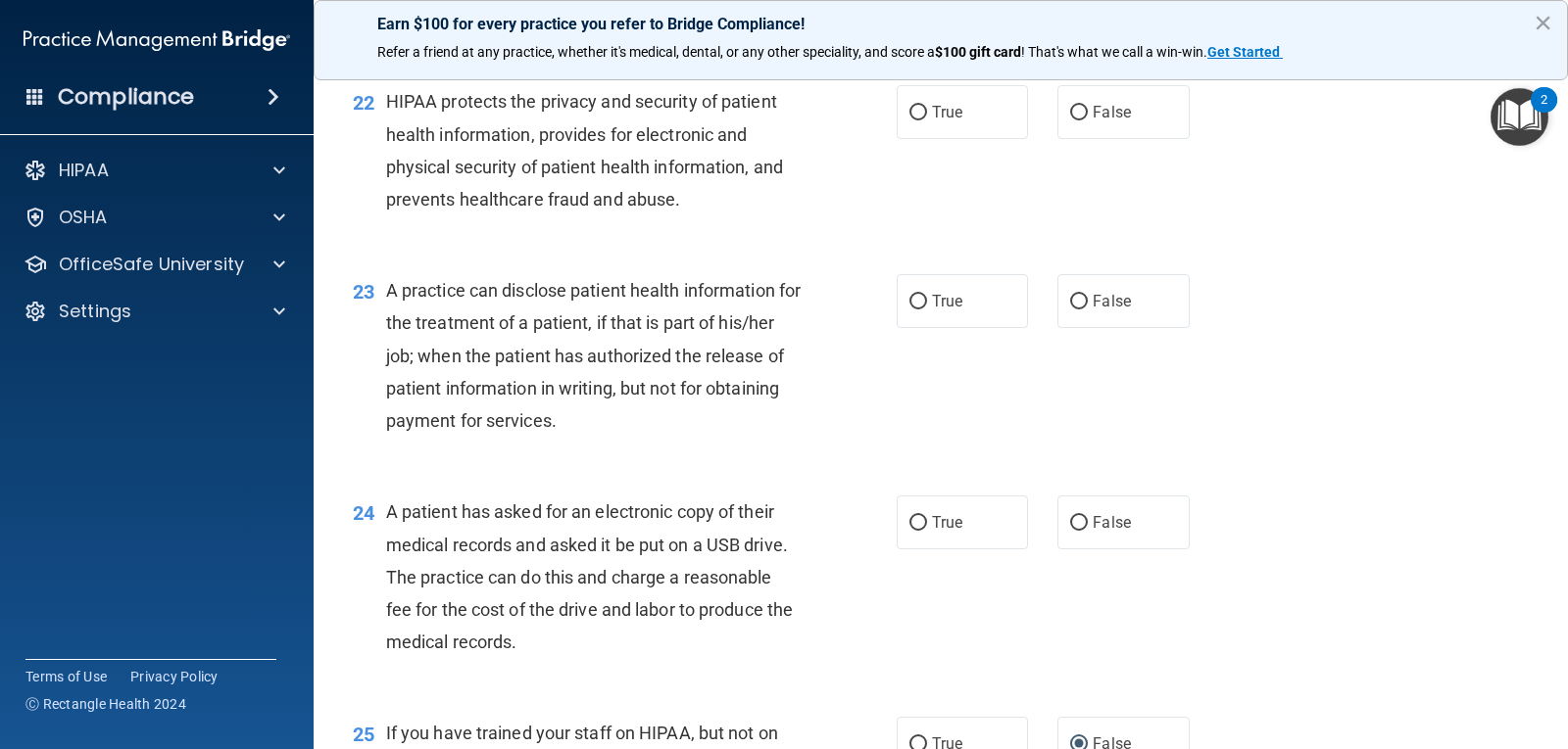
scroll to position [3351, 0]
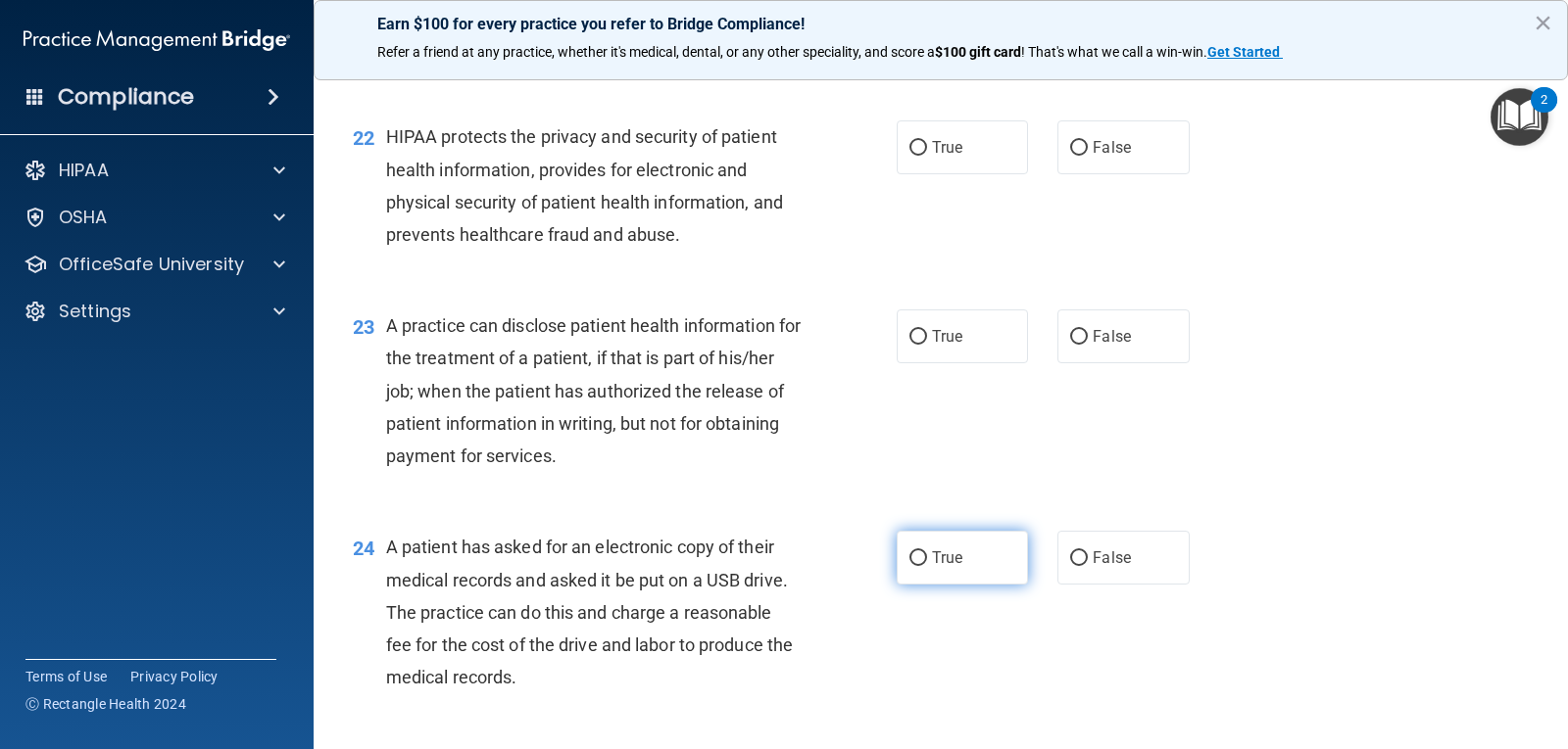
click at [928, 546] on label "True" at bounding box center [962, 557] width 131 height 54
click at [927, 551] on input "True" at bounding box center [918, 558] width 18 height 15
radio input "true"
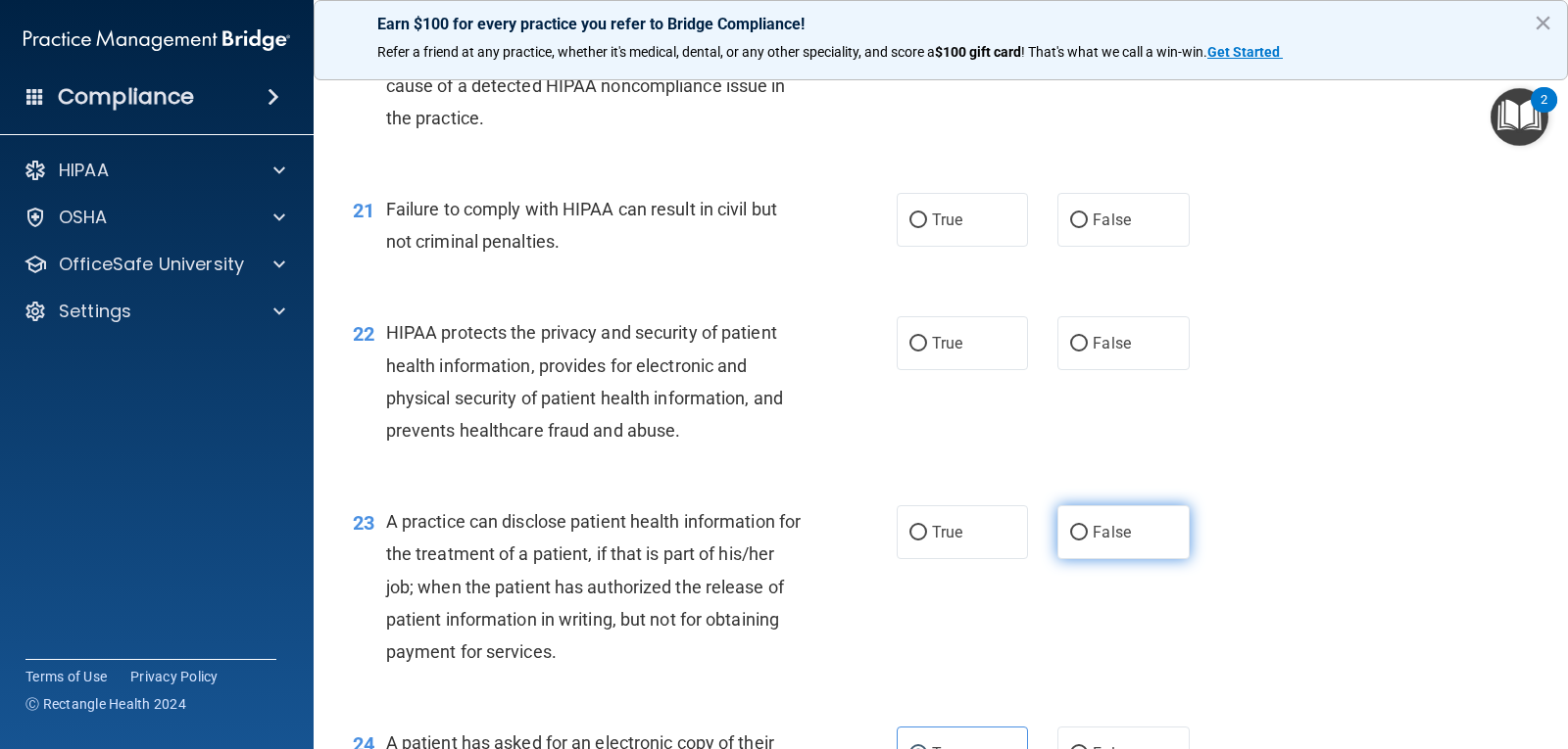
click at [1100, 526] on span "False" at bounding box center [1111, 532] width 38 height 19
click at [1088, 526] on input "False" at bounding box center [1079, 533] width 18 height 15
radio input "true"
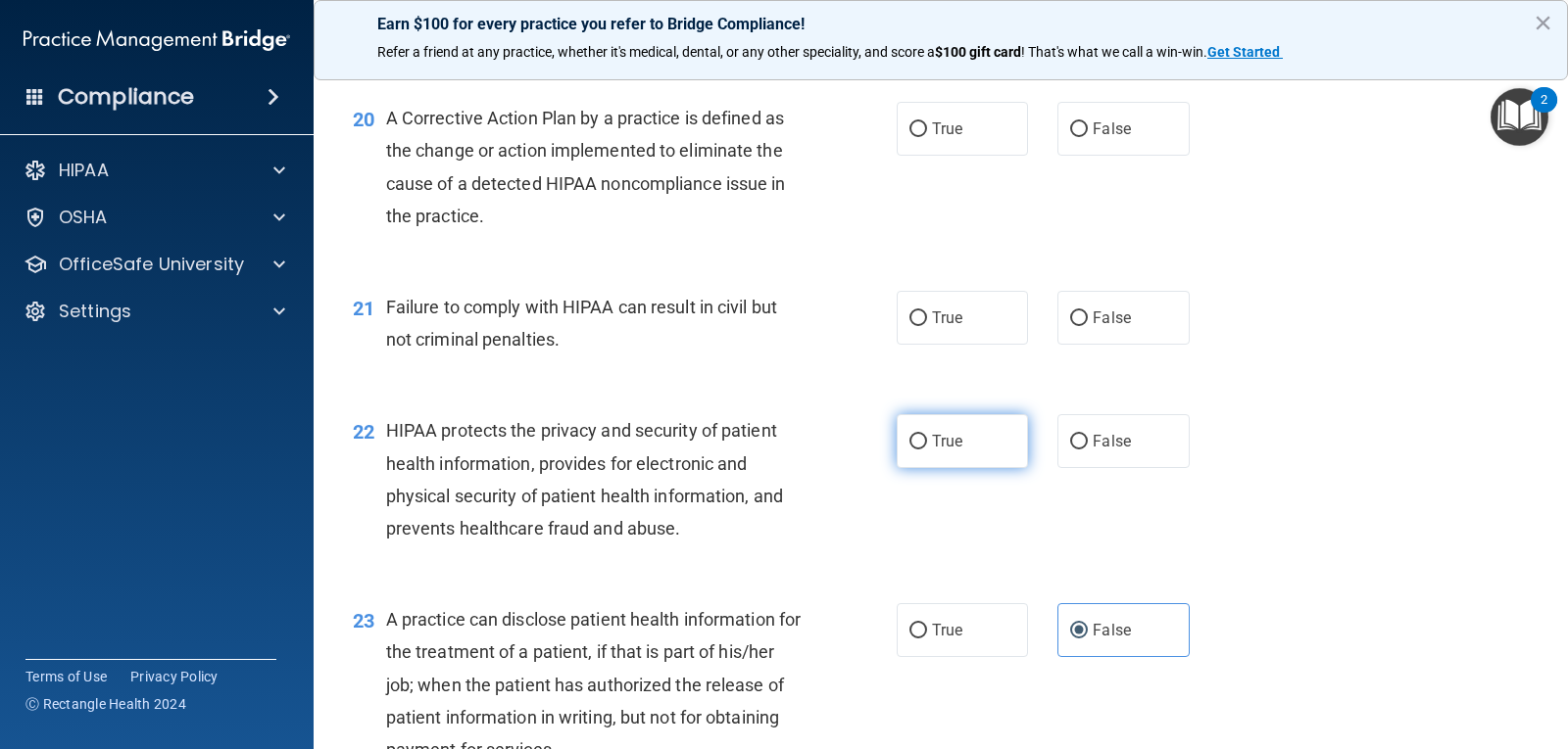
click at [977, 427] on label "True" at bounding box center [962, 441] width 131 height 54
click at [927, 435] on input "True" at bounding box center [918, 442] width 18 height 15
radio input "true"
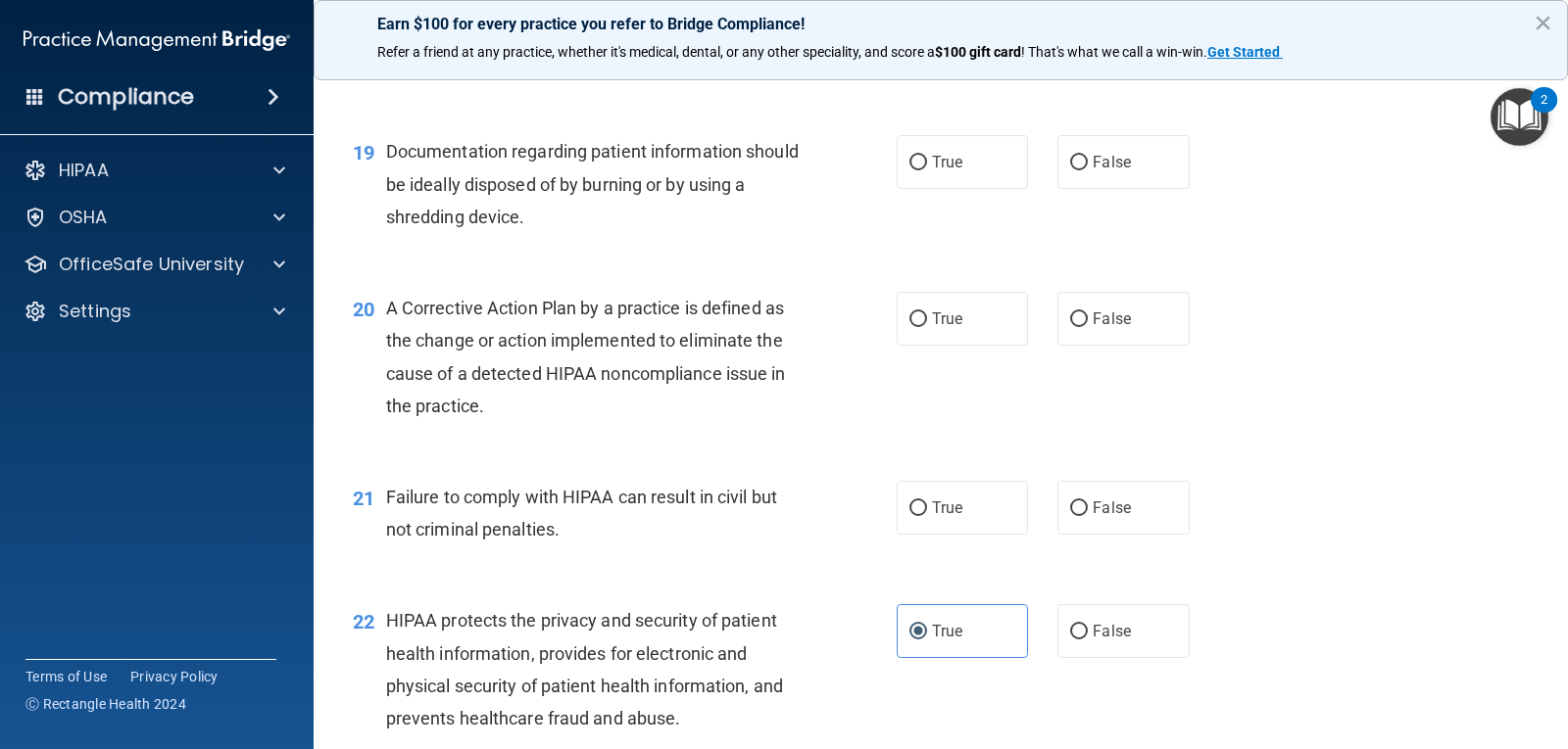
scroll to position [2861, 0]
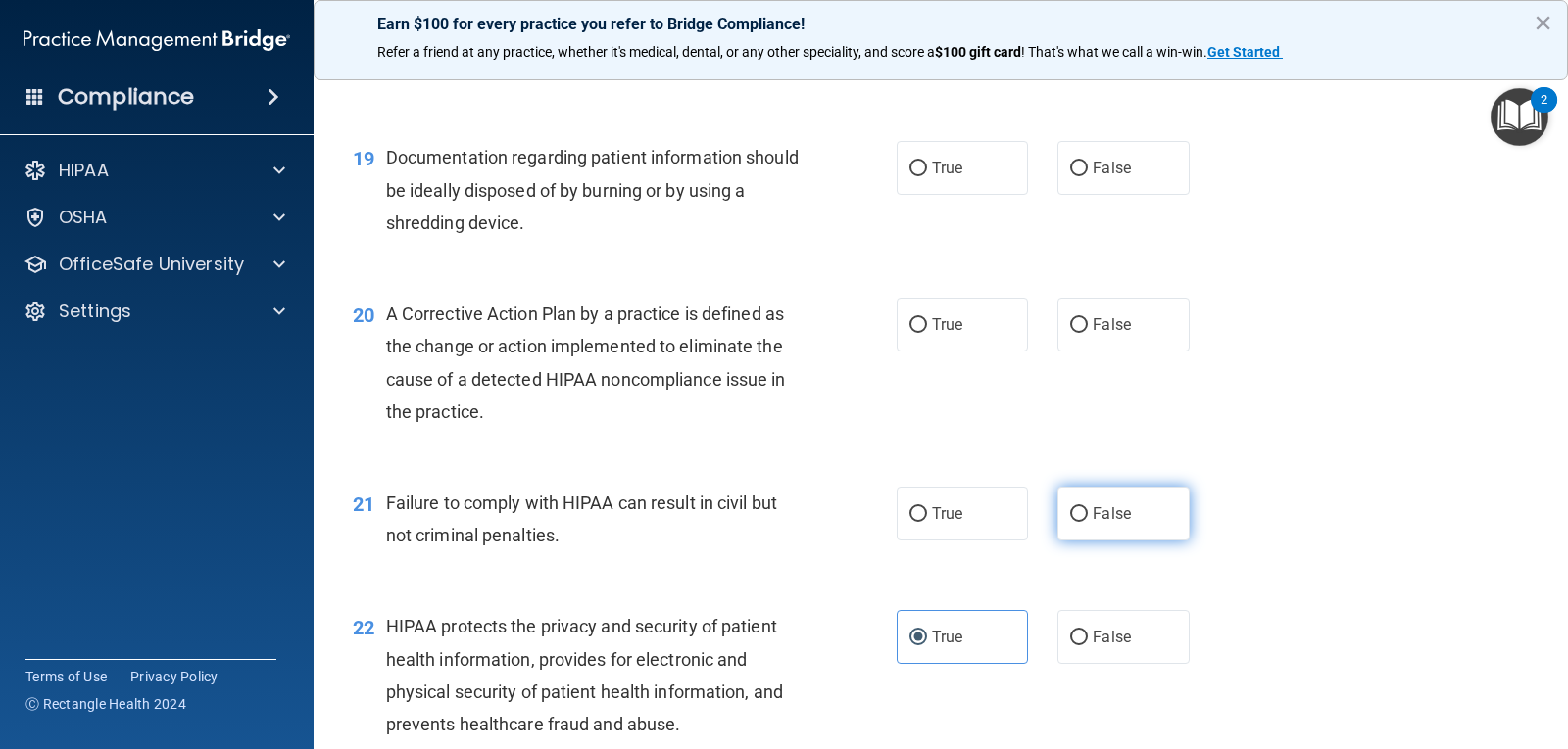
click at [1124, 495] on label "False" at bounding box center [1123, 514] width 131 height 54
click at [1088, 508] on input "False" at bounding box center [1079, 515] width 18 height 15
radio input "true"
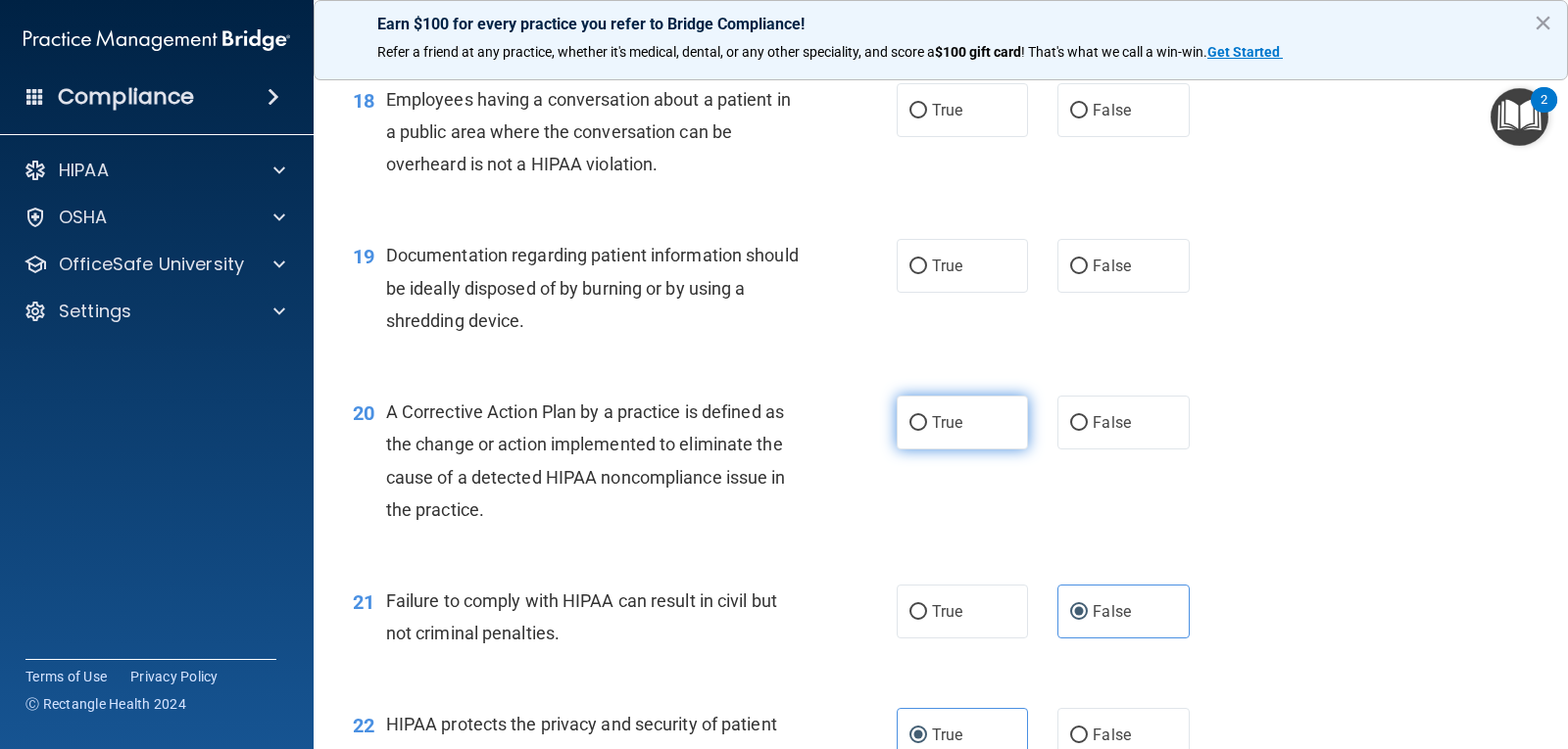
click at [912, 402] on label "True" at bounding box center [962, 422] width 131 height 54
click at [912, 416] on input "True" at bounding box center [918, 423] width 18 height 15
radio input "true"
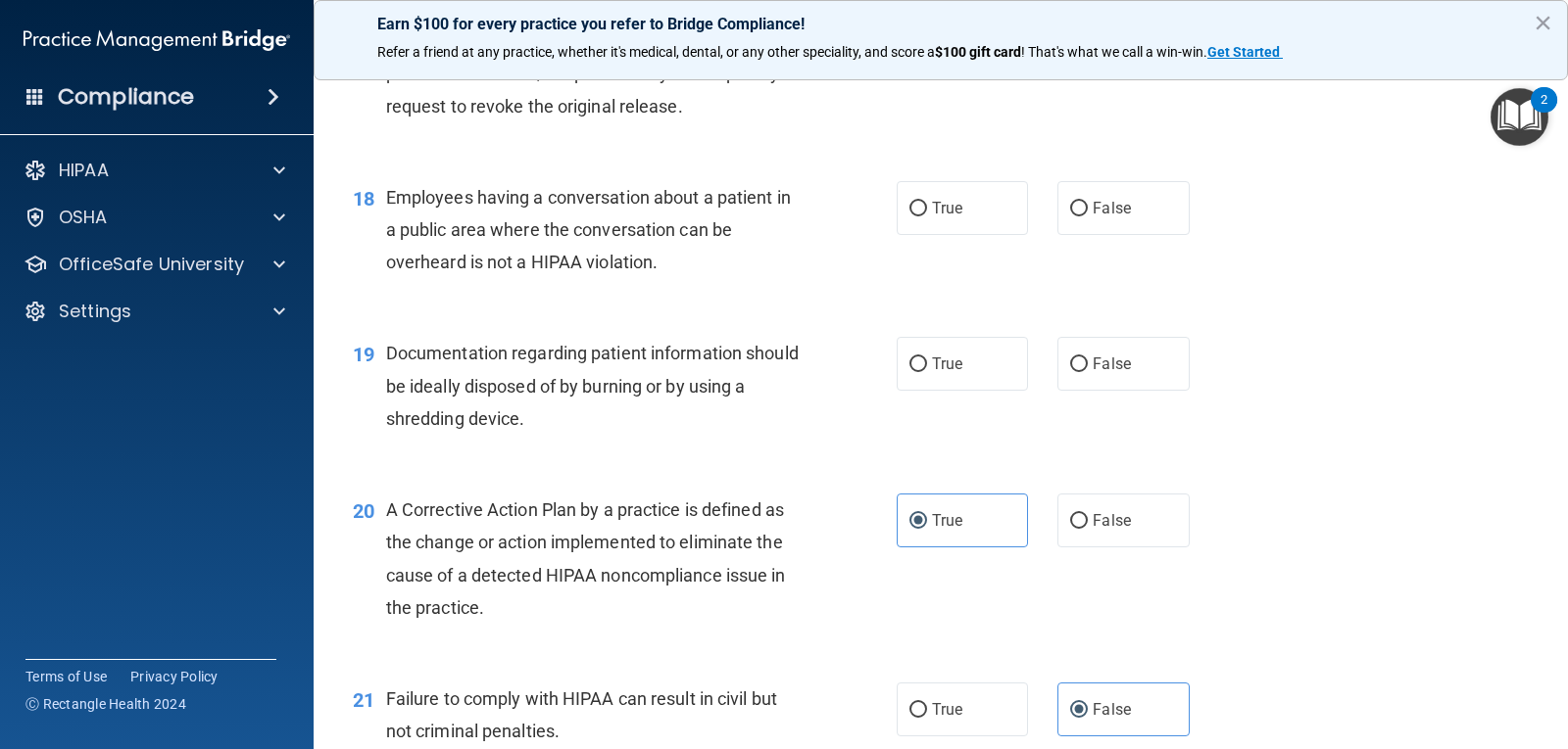
scroll to position [2567, 0]
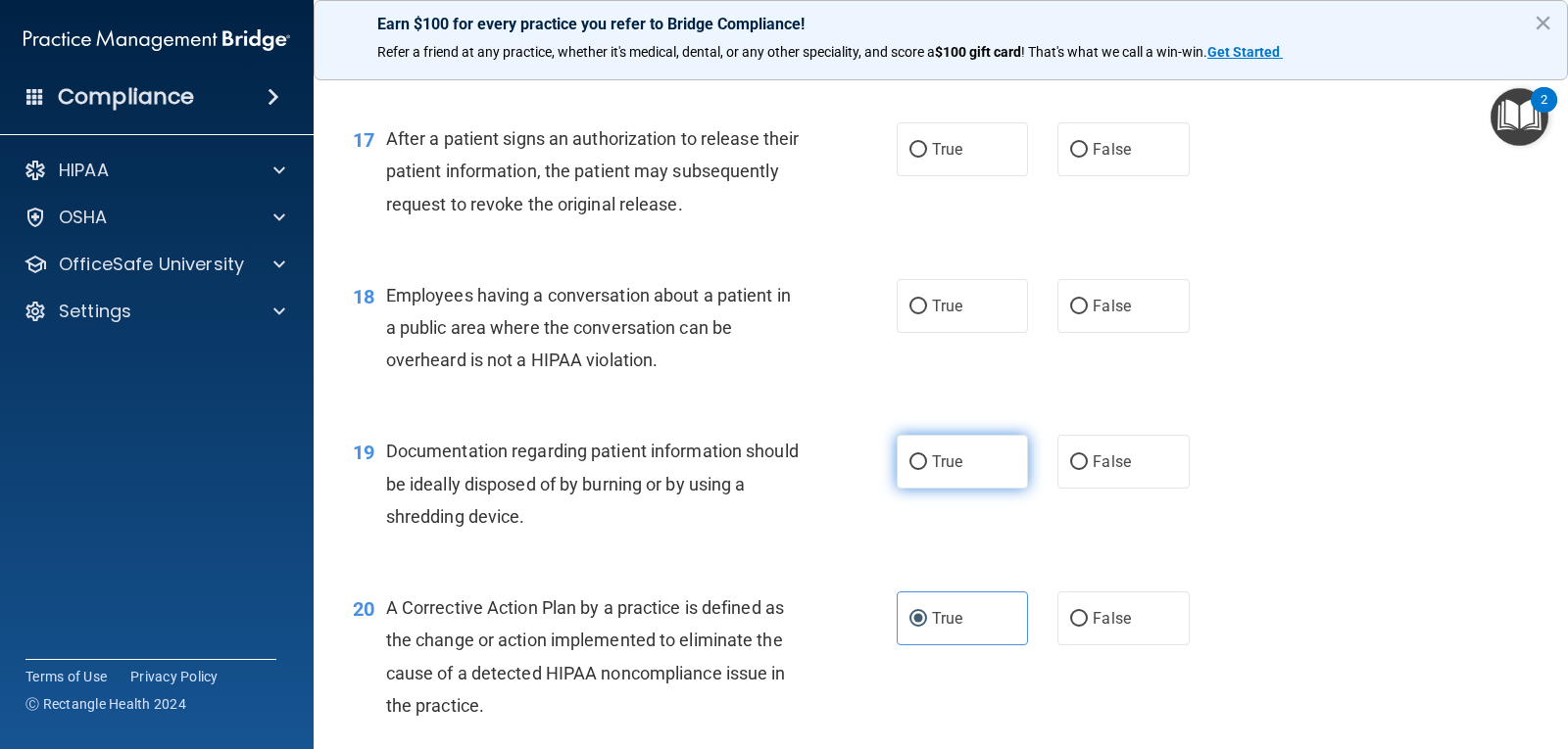
click at [989, 459] on label "True" at bounding box center [962, 462] width 131 height 54
click at [927, 459] on input "True" at bounding box center [918, 463] width 18 height 15
radio input "true"
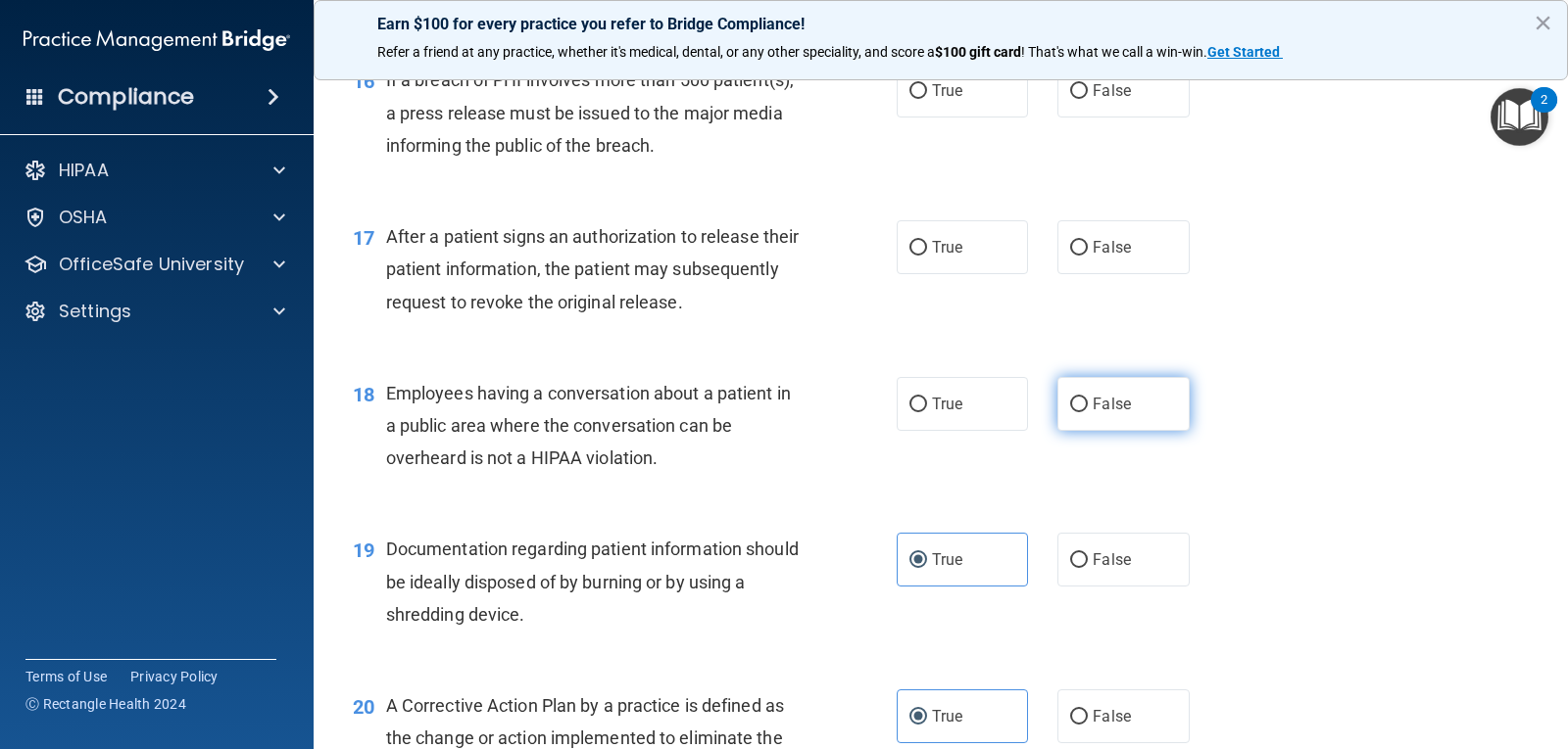
click at [1062, 386] on label "False" at bounding box center [1123, 404] width 131 height 54
click at [1070, 397] on input "False" at bounding box center [1079, 404] width 18 height 15
radio input "true"
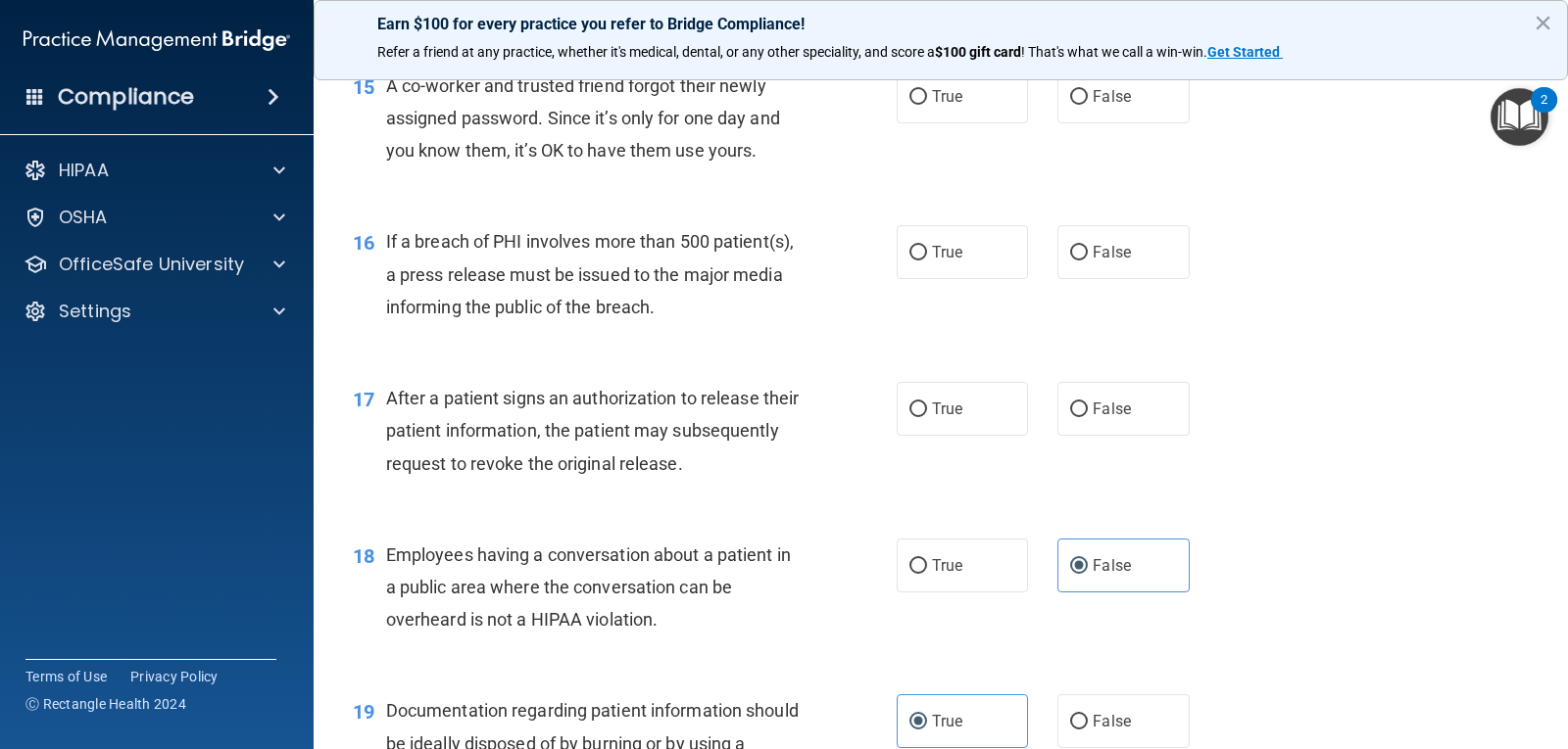
scroll to position [2274, 0]
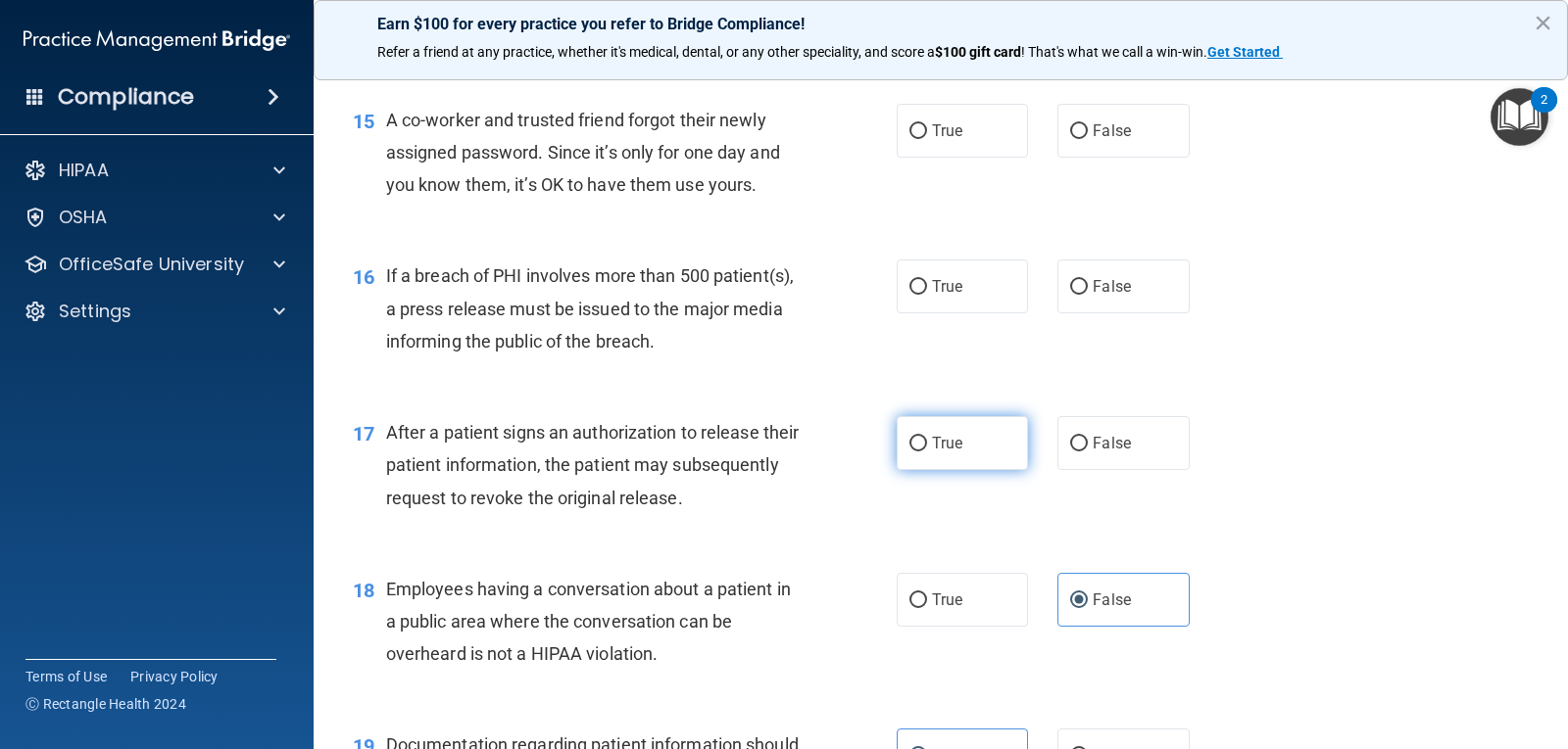
click at [990, 435] on label "True" at bounding box center [962, 443] width 131 height 54
click at [927, 437] on input "True" at bounding box center [918, 444] width 18 height 15
radio input "true"
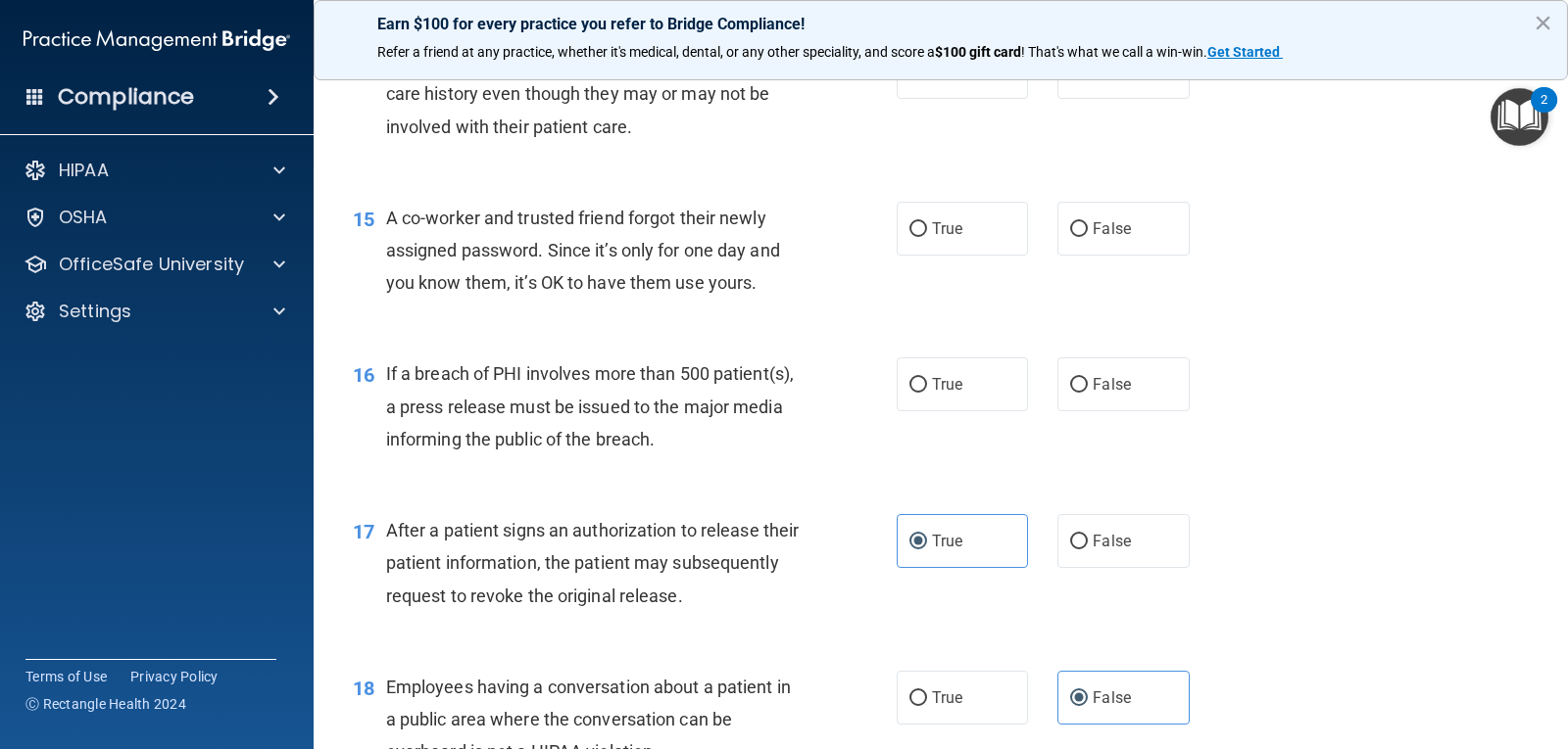
scroll to position [2077, 0]
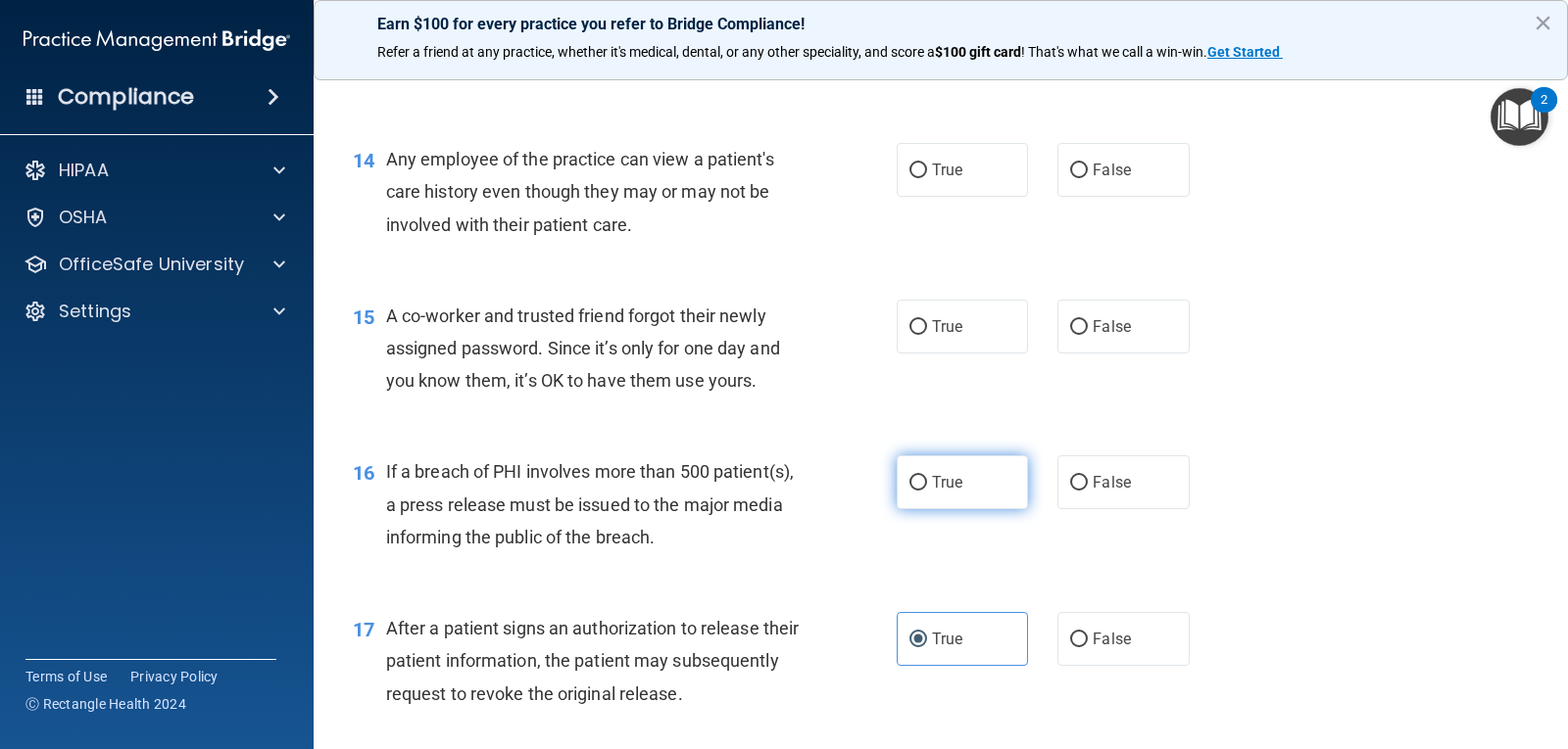
click at [973, 488] on label "True" at bounding box center [962, 483] width 131 height 54
click at [927, 488] on input "True" at bounding box center [918, 483] width 18 height 15
radio input "true"
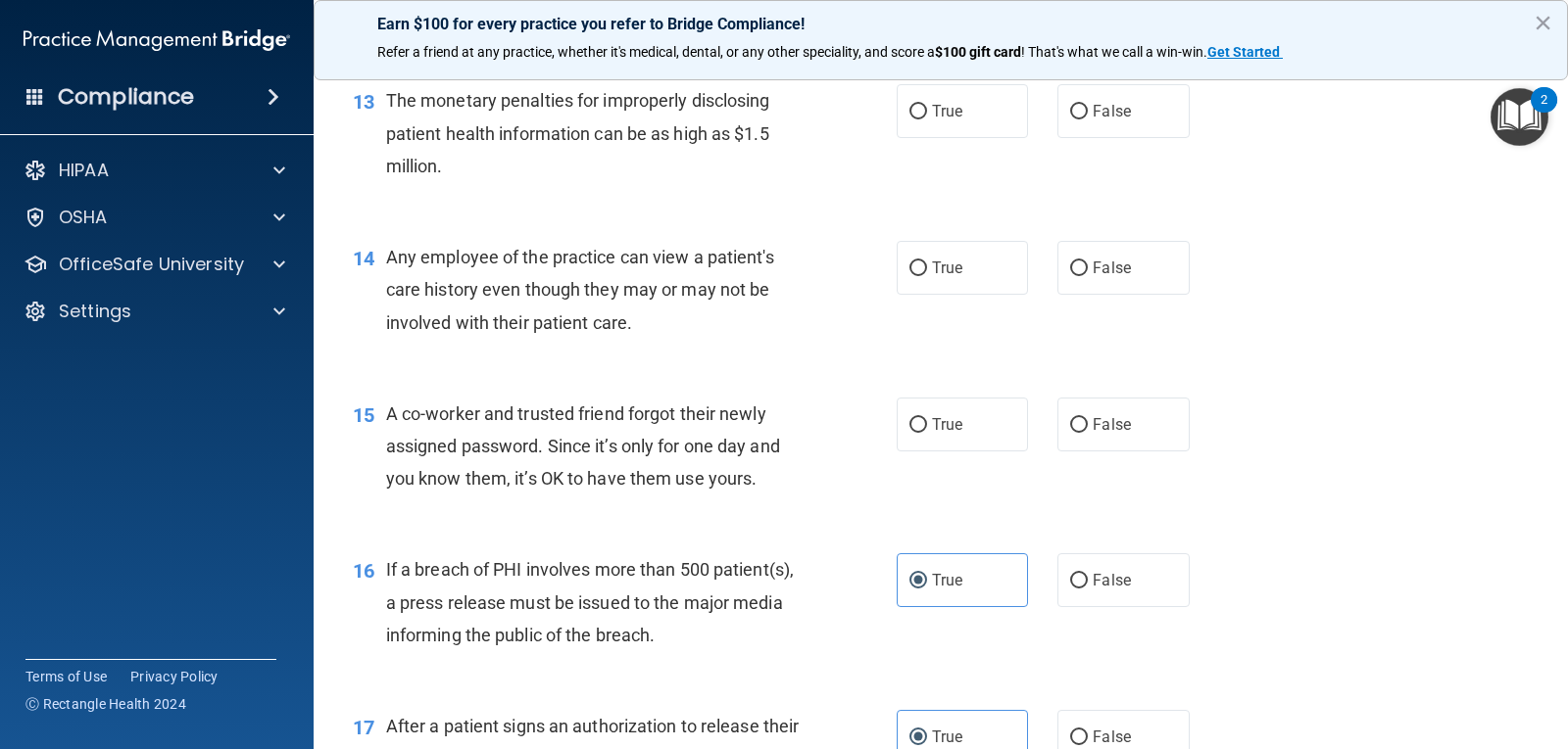
scroll to position [1881, 0]
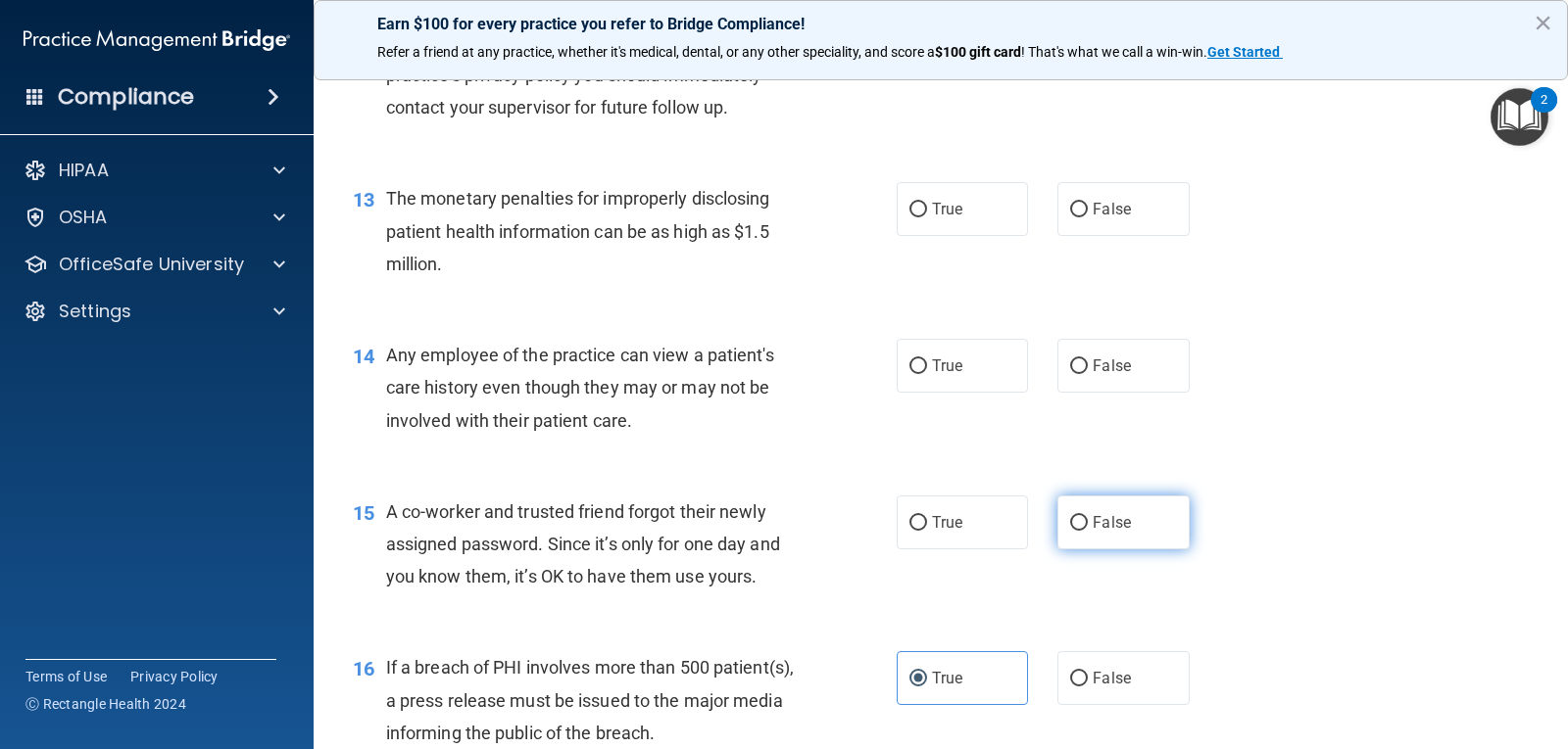
click at [1084, 506] on label "False" at bounding box center [1123, 523] width 131 height 54
click at [1084, 517] on input "False" at bounding box center [1079, 524] width 18 height 15
radio input "true"
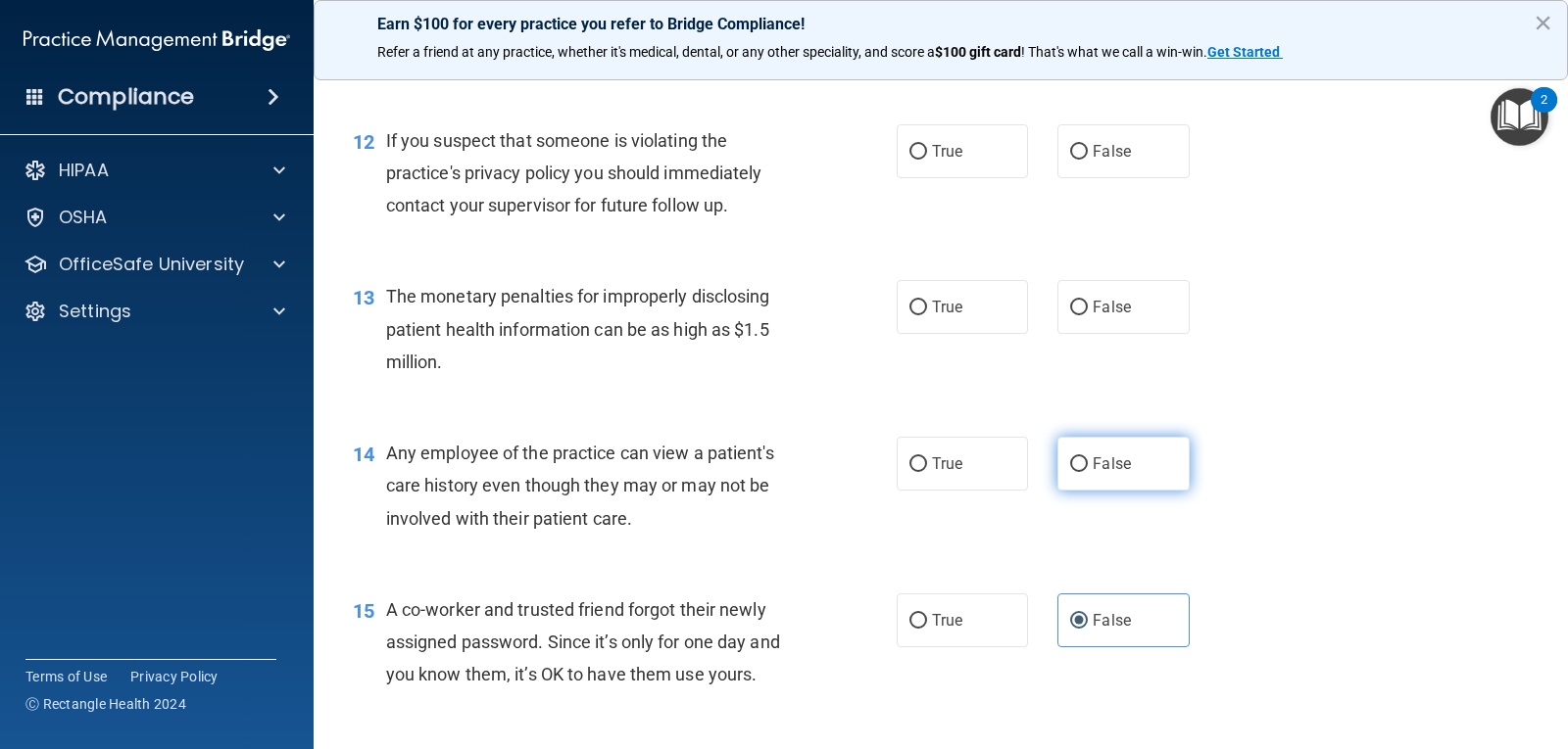
click at [1151, 457] on label "False" at bounding box center [1123, 464] width 131 height 54
click at [1088, 457] on input "False" at bounding box center [1079, 464] width 18 height 15
radio input "true"
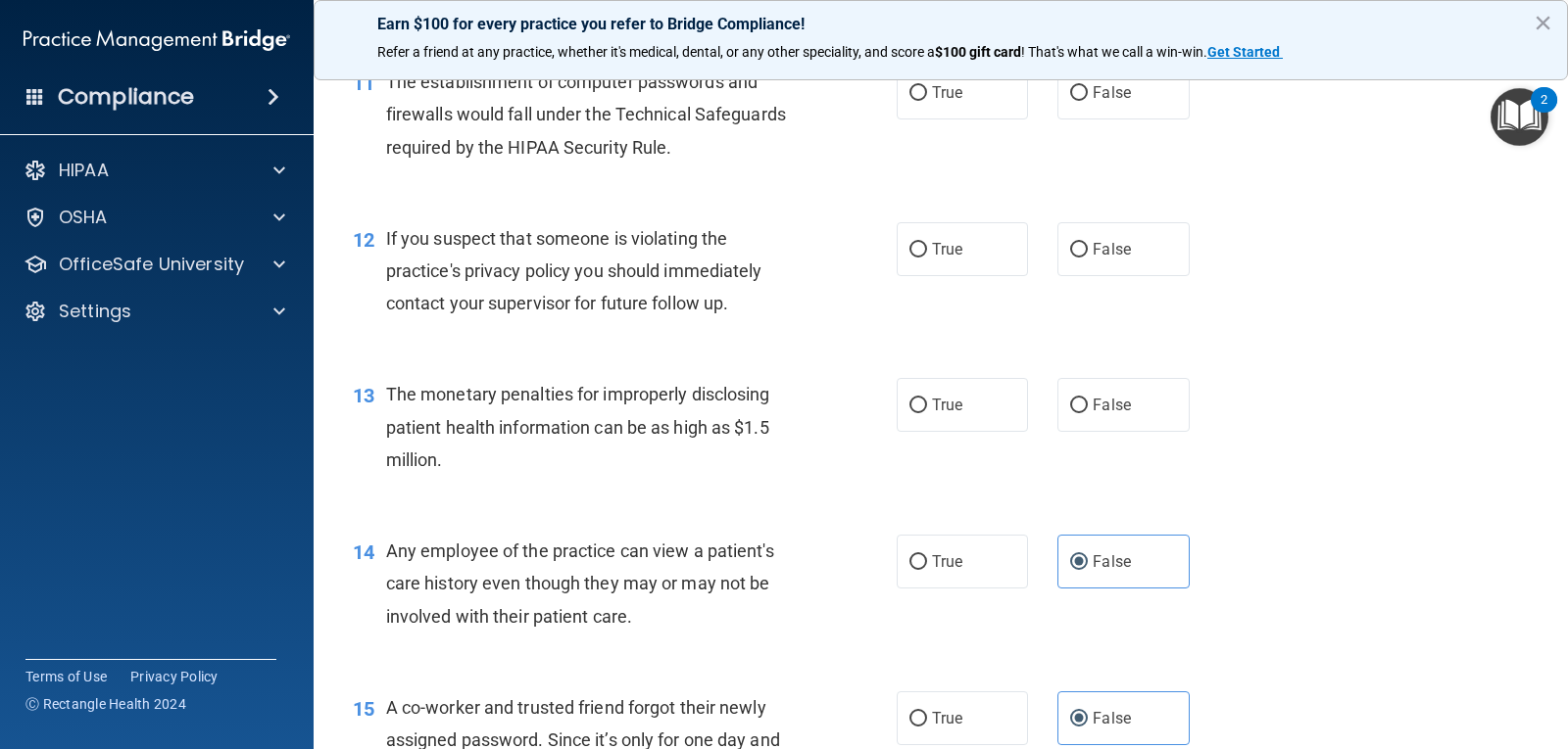
scroll to position [1587, 0]
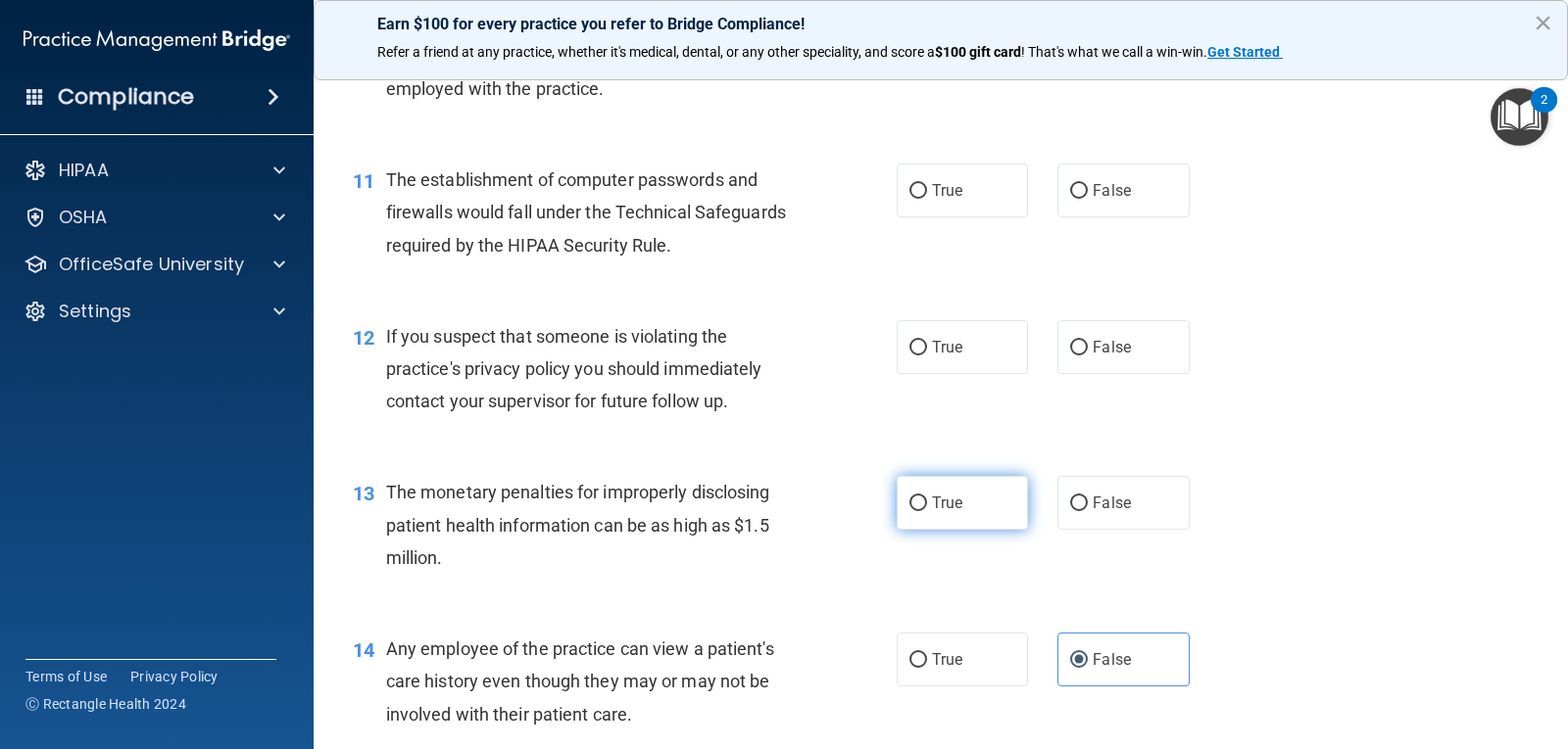
click at [1006, 503] on label "True" at bounding box center [962, 503] width 131 height 54
click at [927, 503] on input "True" at bounding box center [918, 504] width 18 height 15
radio input "true"
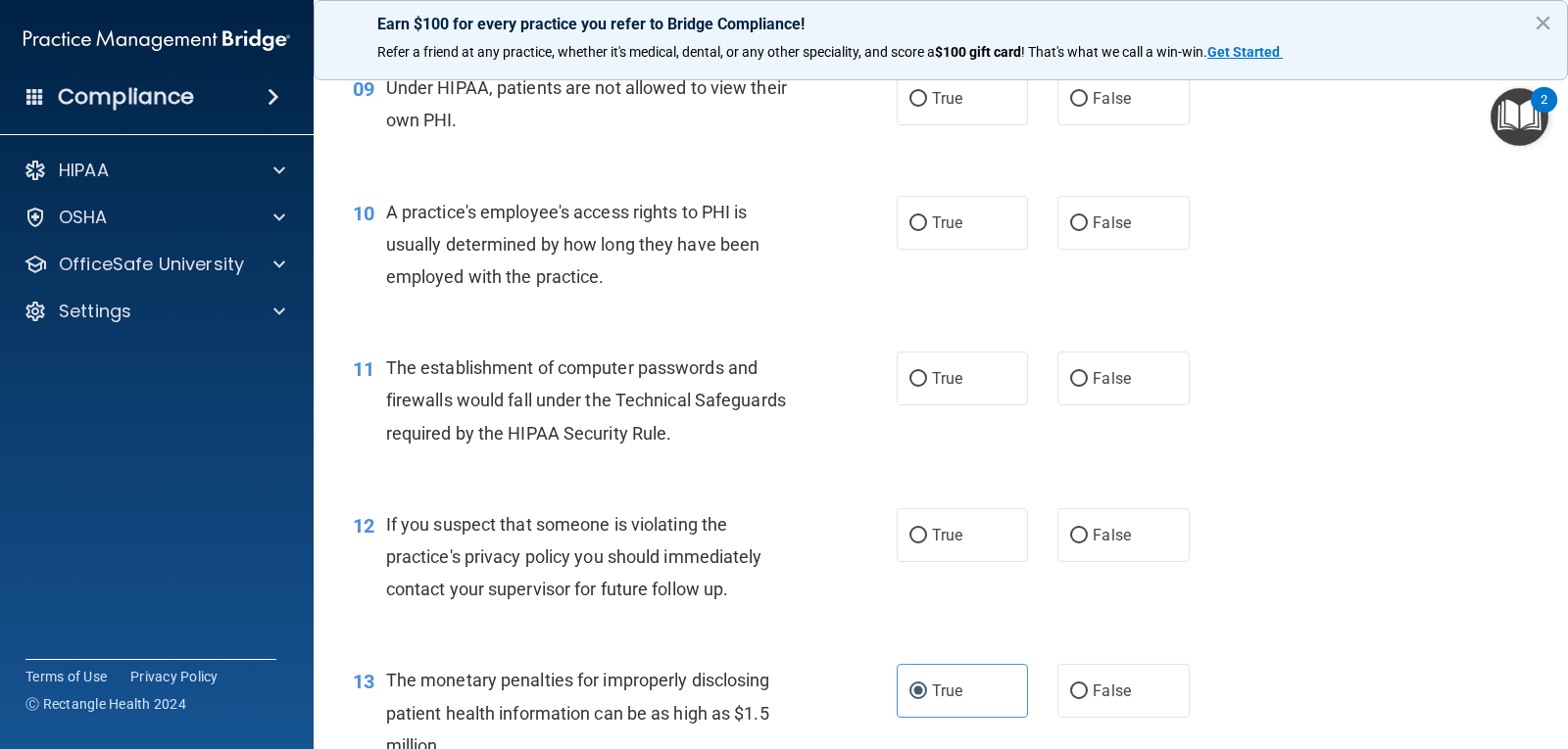
scroll to position [1392, 0]
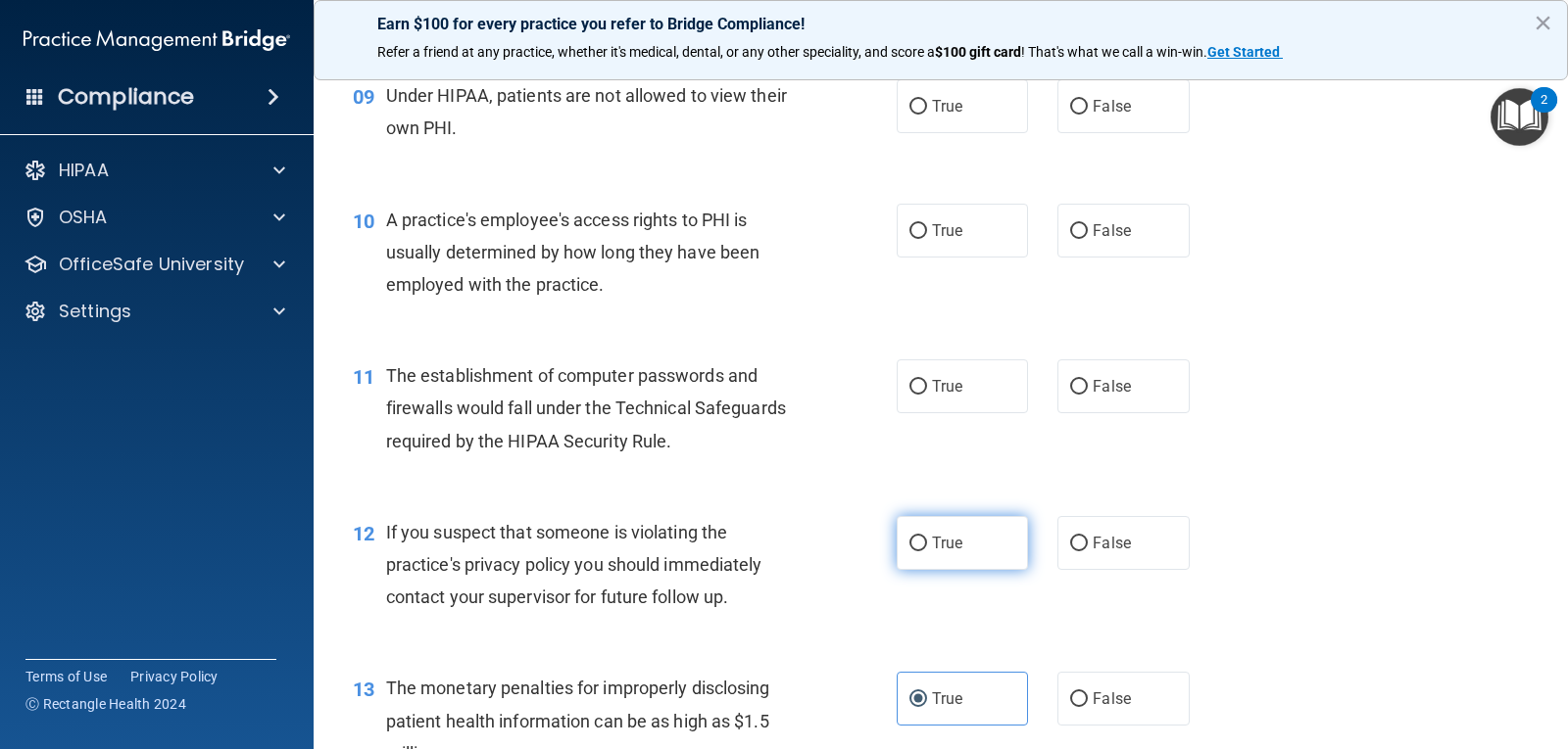
click at [960, 522] on label "True" at bounding box center [962, 543] width 131 height 54
click at [927, 536] on input "True" at bounding box center [918, 543] width 18 height 15
radio input "true"
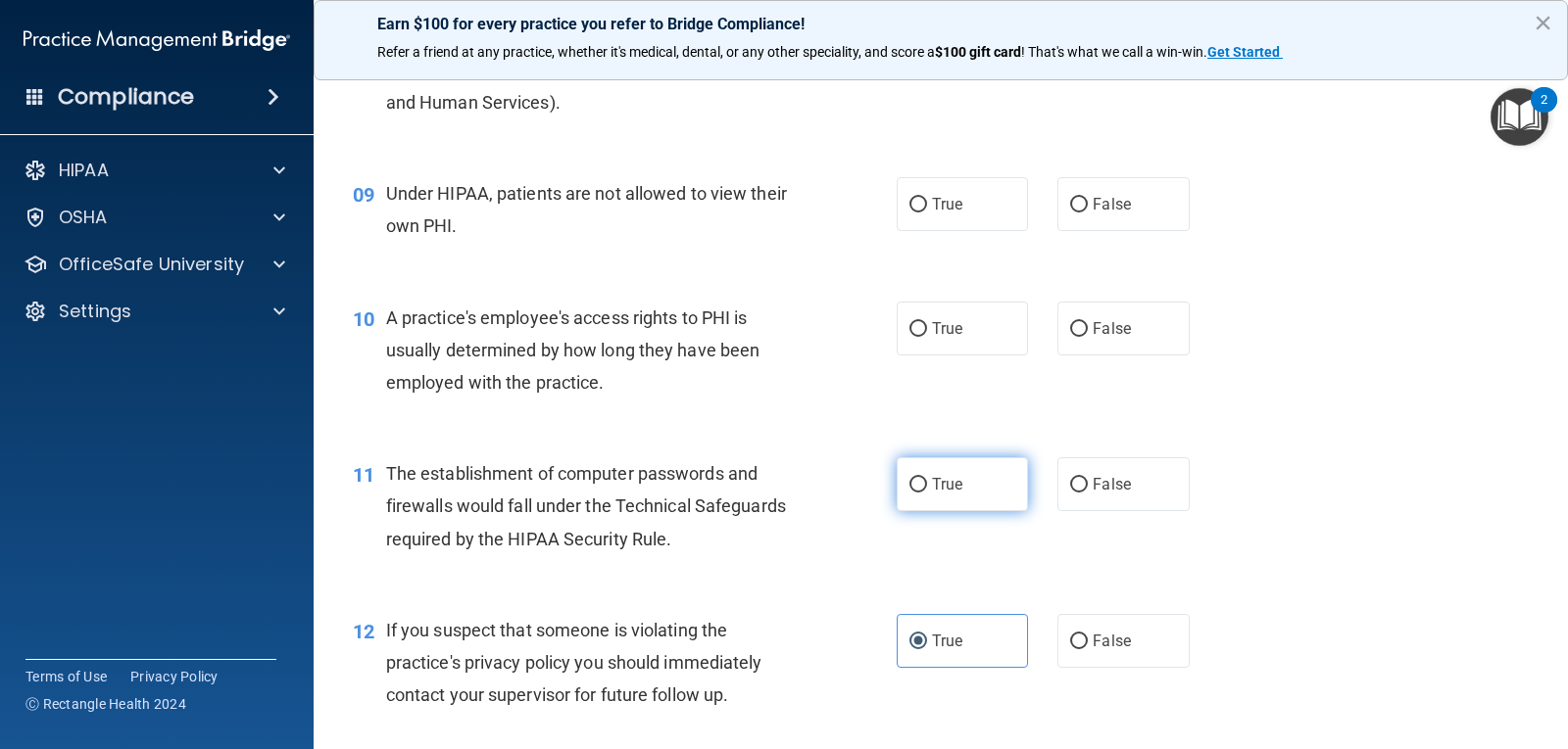
click at [983, 470] on label "True" at bounding box center [962, 484] width 131 height 54
click at [927, 478] on input "True" at bounding box center [918, 485] width 18 height 15
radio input "true"
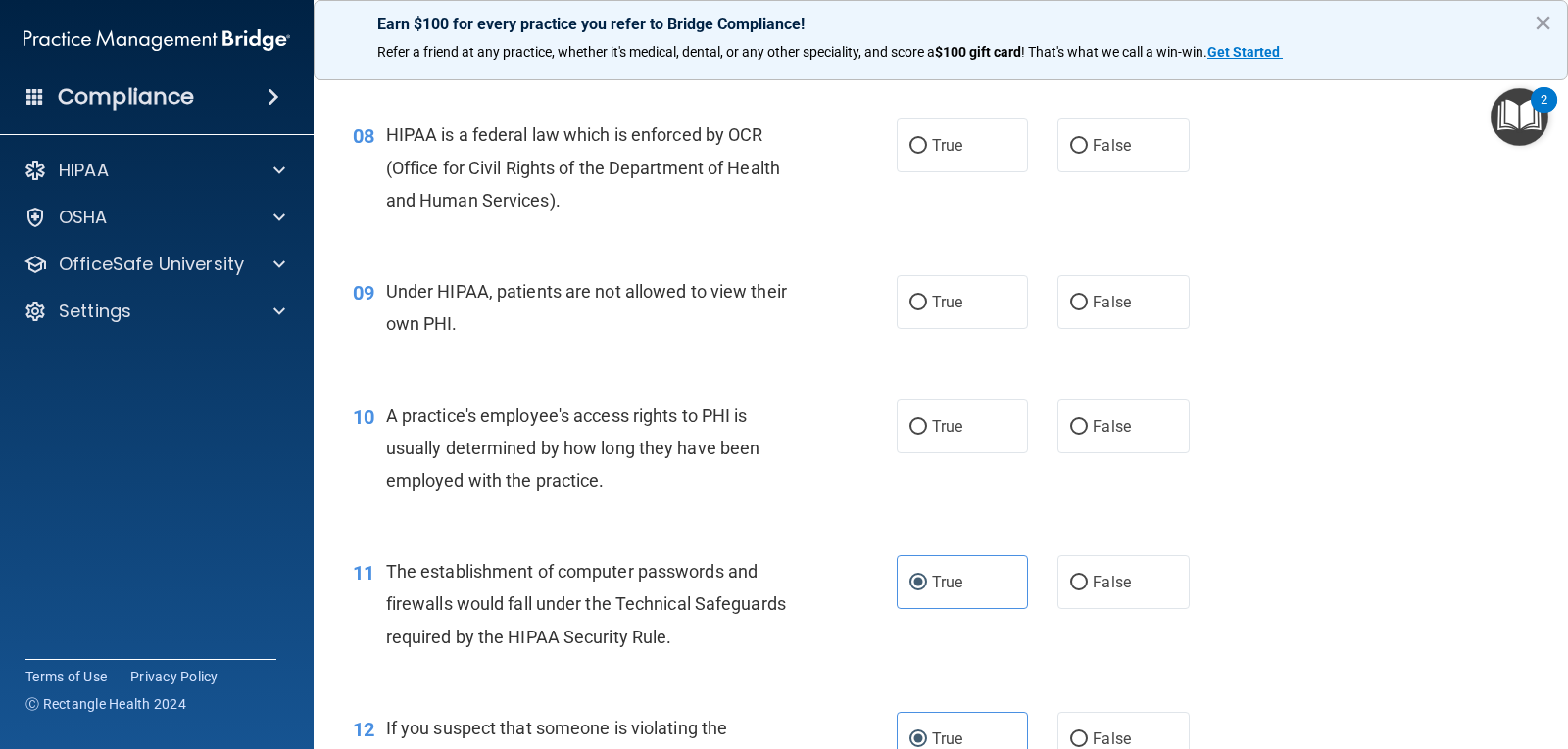
scroll to position [1098, 0]
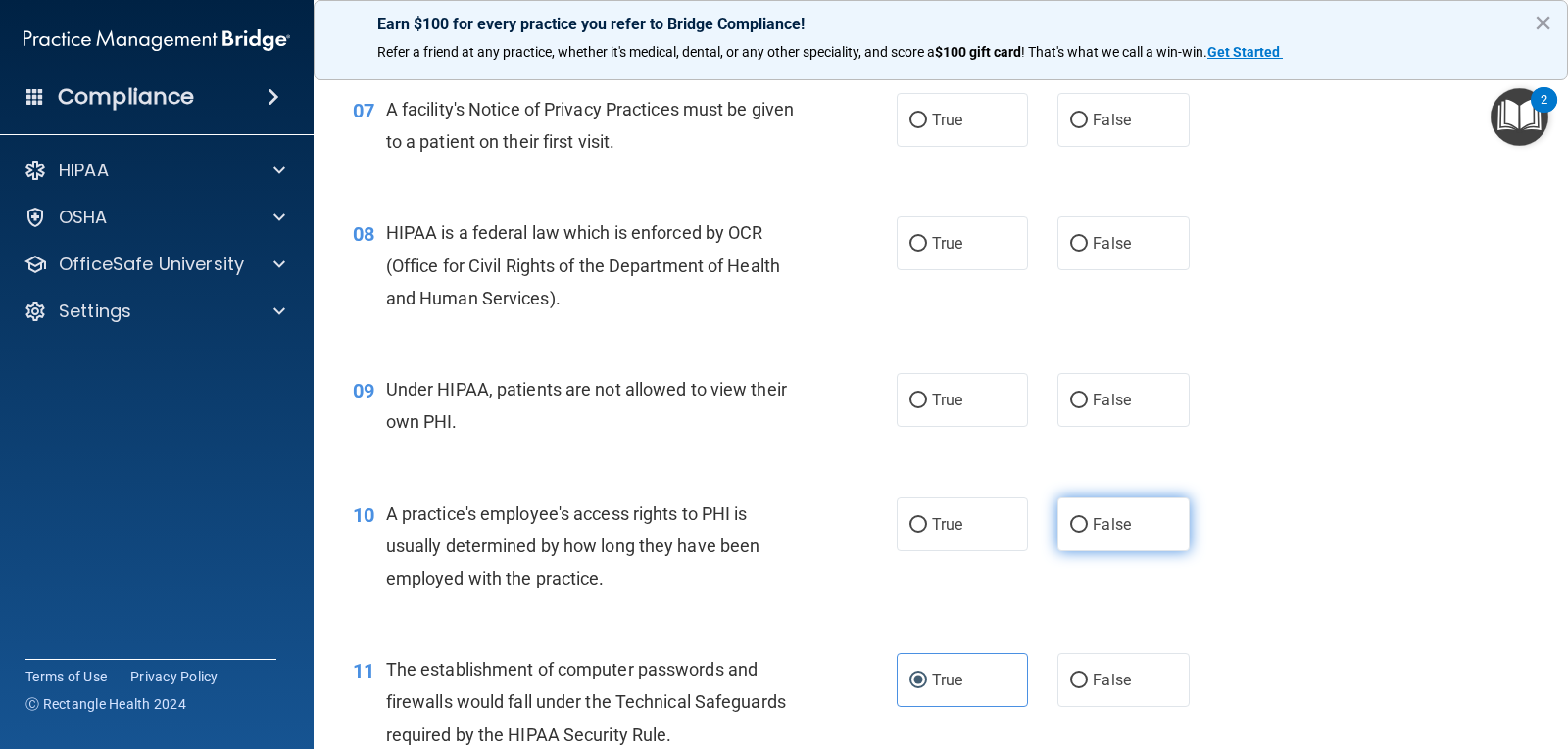
click at [1133, 527] on label "False" at bounding box center [1123, 524] width 131 height 54
click at [1088, 527] on input "False" at bounding box center [1079, 525] width 18 height 15
radio input "true"
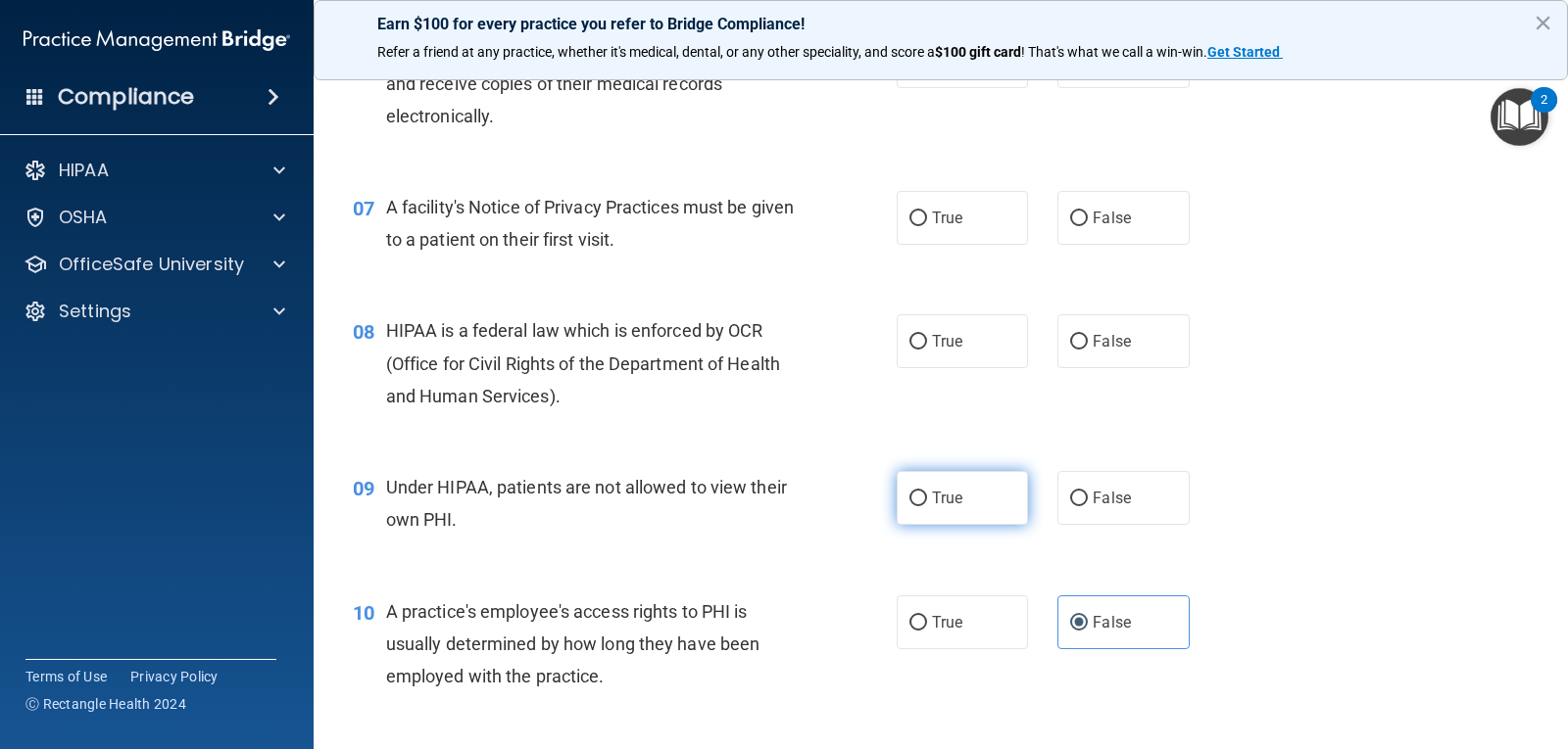
click at [961, 480] on label "True" at bounding box center [962, 498] width 131 height 54
click at [927, 492] on input "True" at bounding box center [918, 499] width 18 height 15
radio input "true"
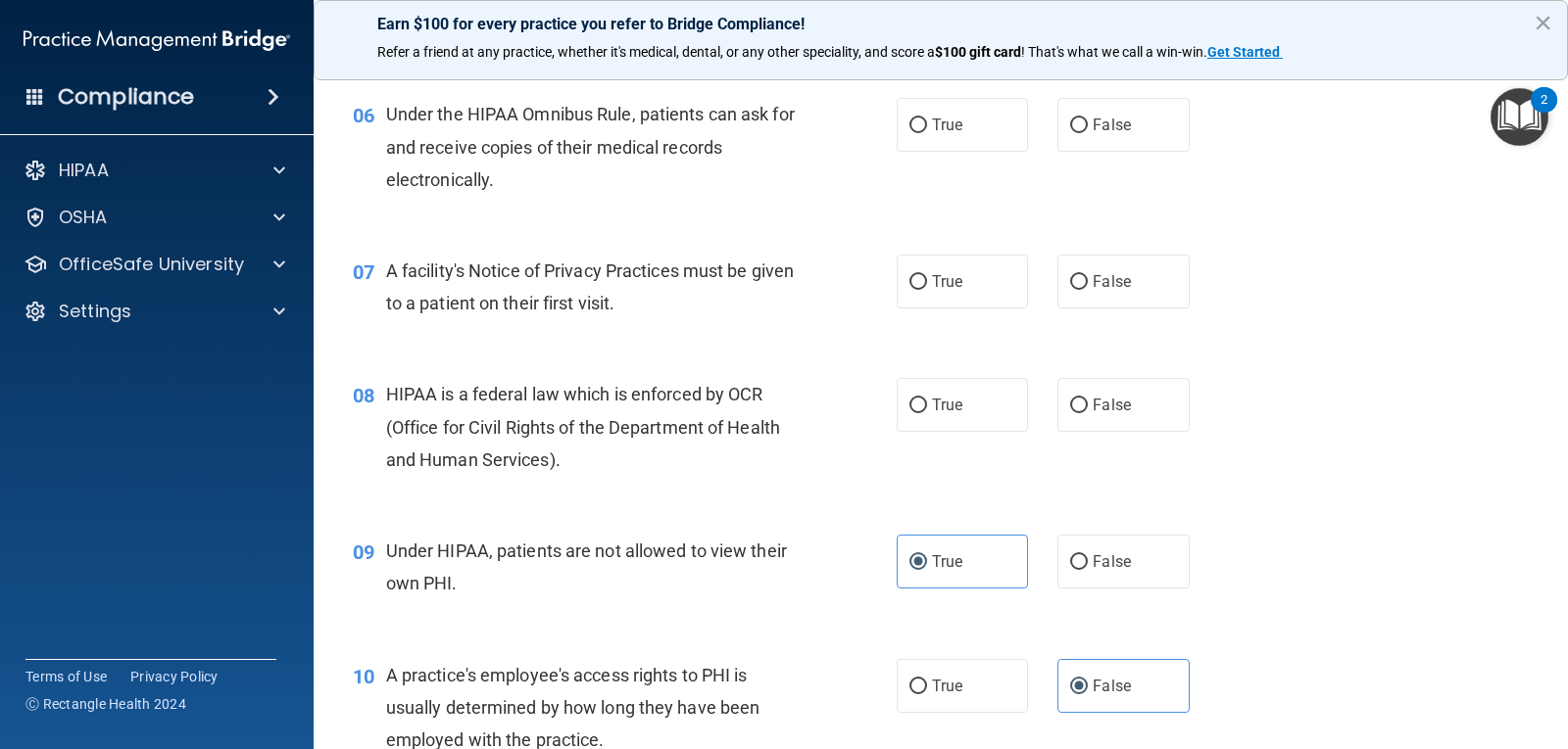
scroll to position [902, 0]
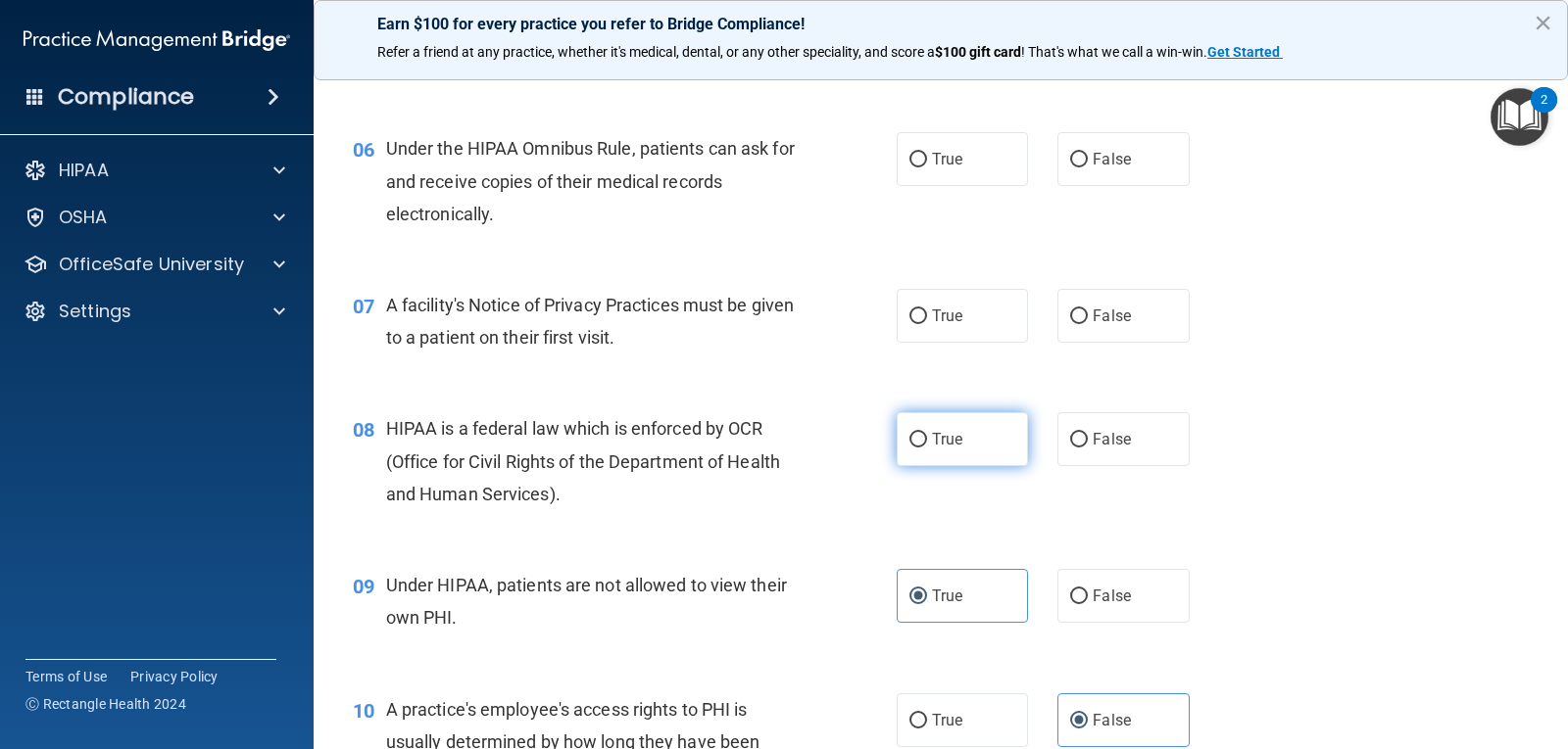
click at [902, 431] on label "True" at bounding box center [962, 439] width 131 height 54
click at [909, 433] on input "True" at bounding box center [918, 440] width 18 height 15
radio input "true"
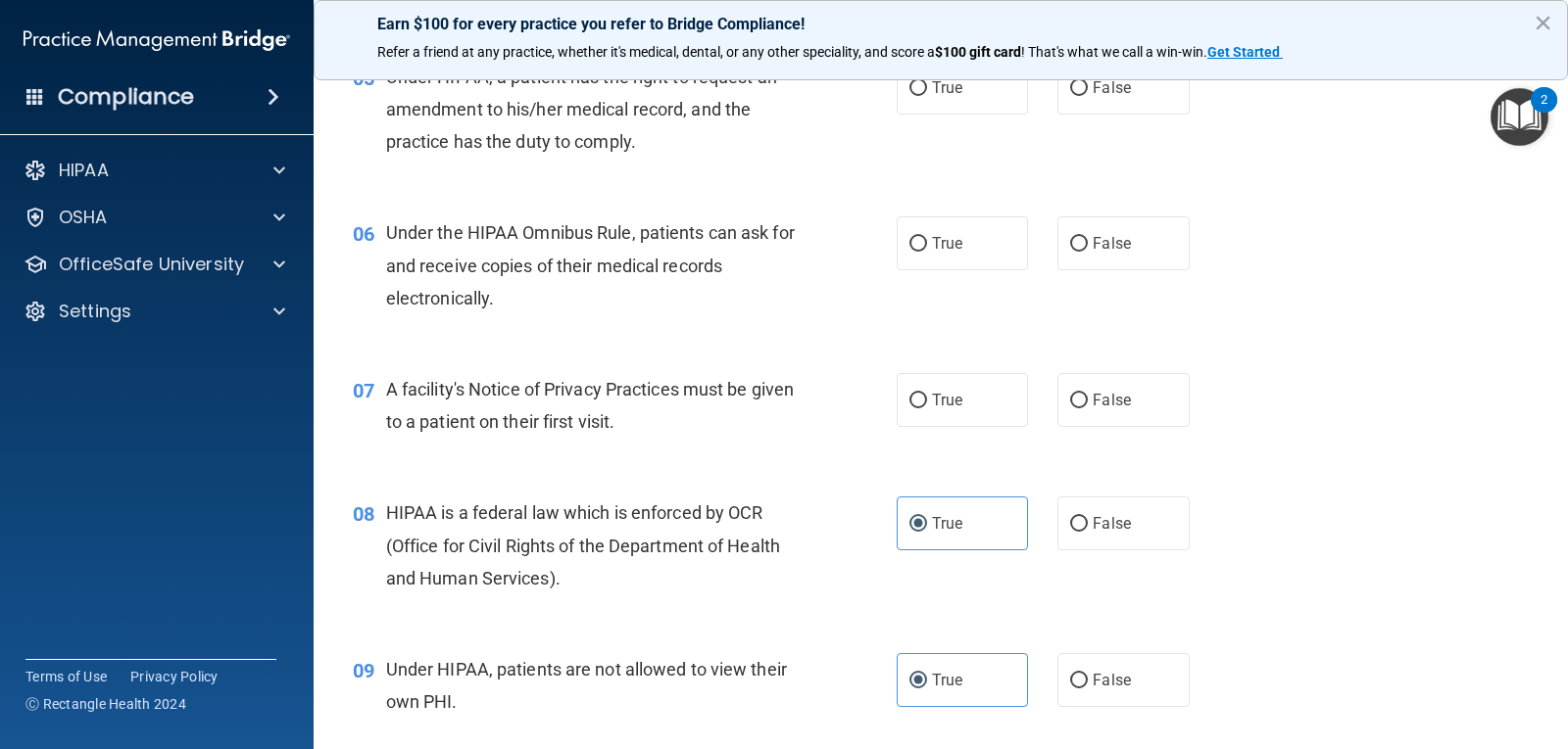
scroll to position [706, 0]
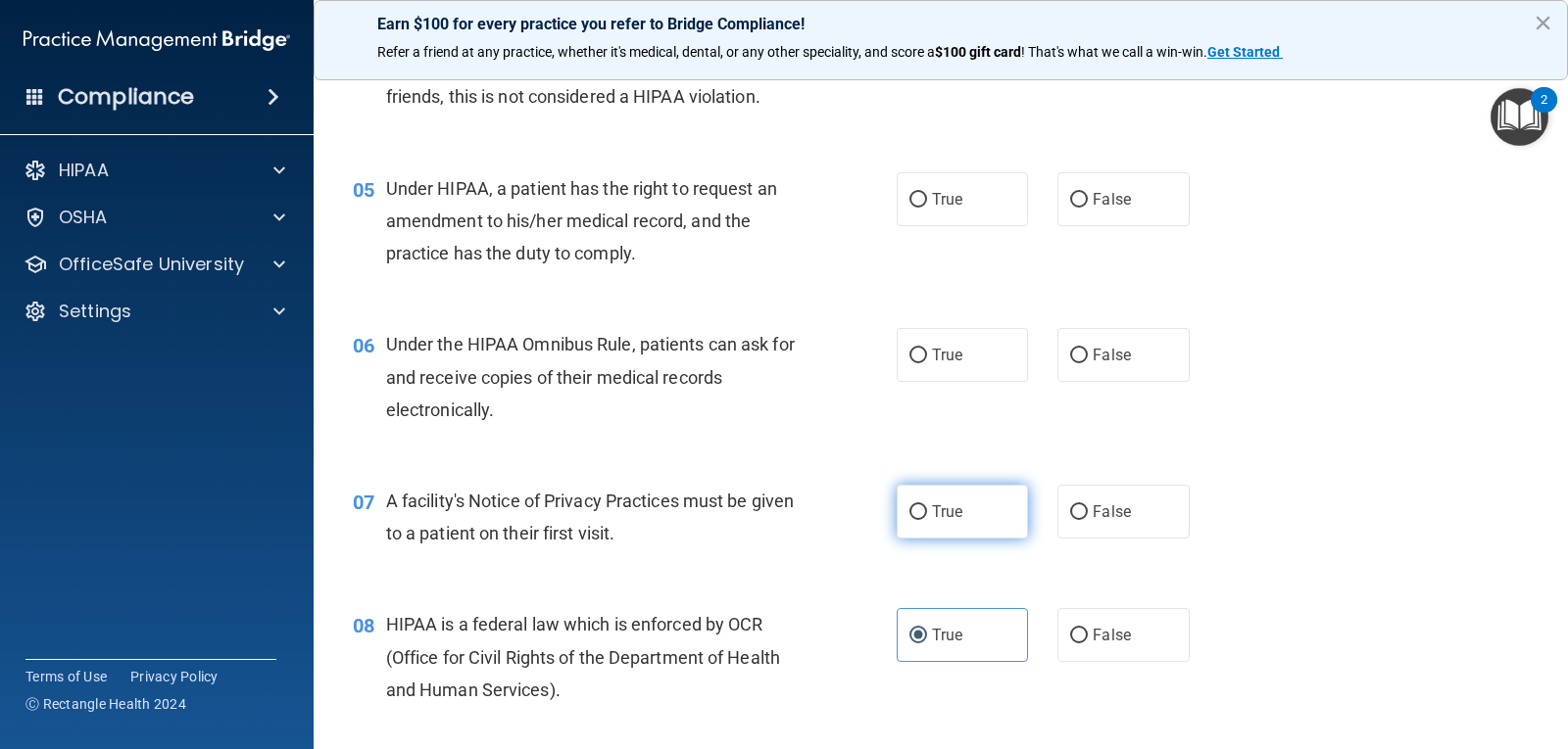
click at [924, 499] on label "True" at bounding box center [962, 512] width 131 height 54
click at [924, 506] on input "True" at bounding box center [918, 513] width 18 height 15
radio input "true"
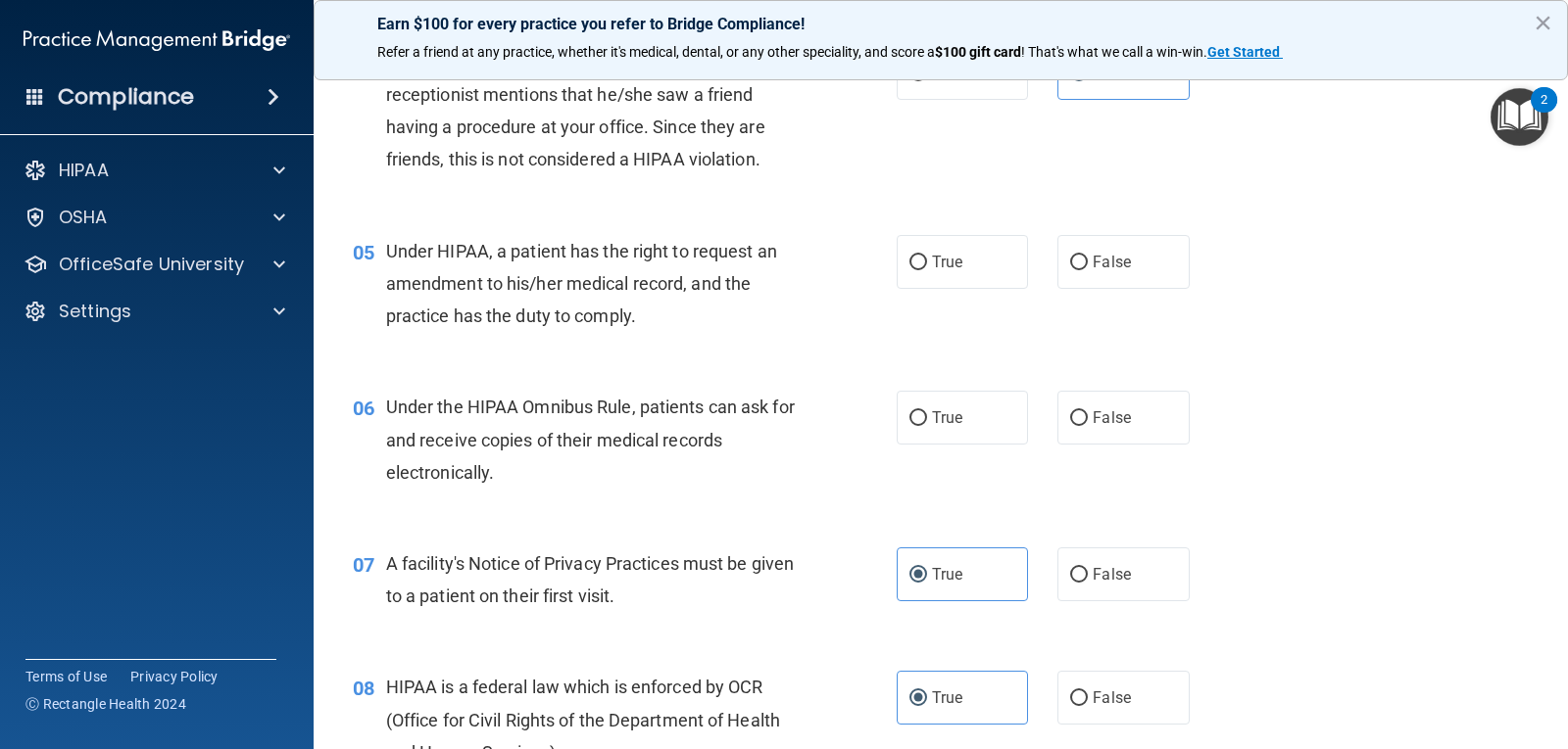
scroll to position [608, 0]
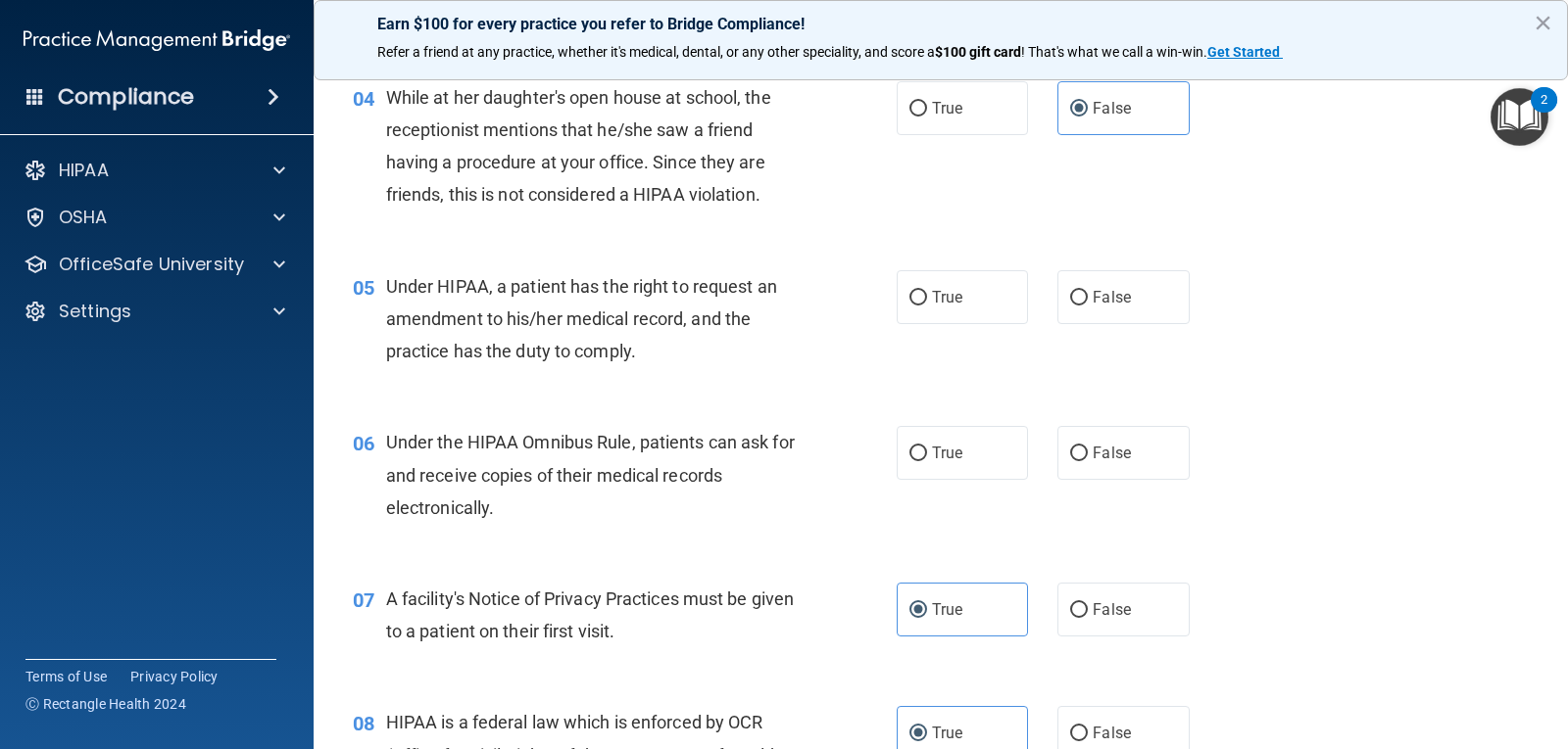
click at [1044, 454] on div "True False" at bounding box center [1054, 453] width 316 height 54
click at [1073, 447] on input "False" at bounding box center [1079, 454] width 18 height 15
radio input "true"
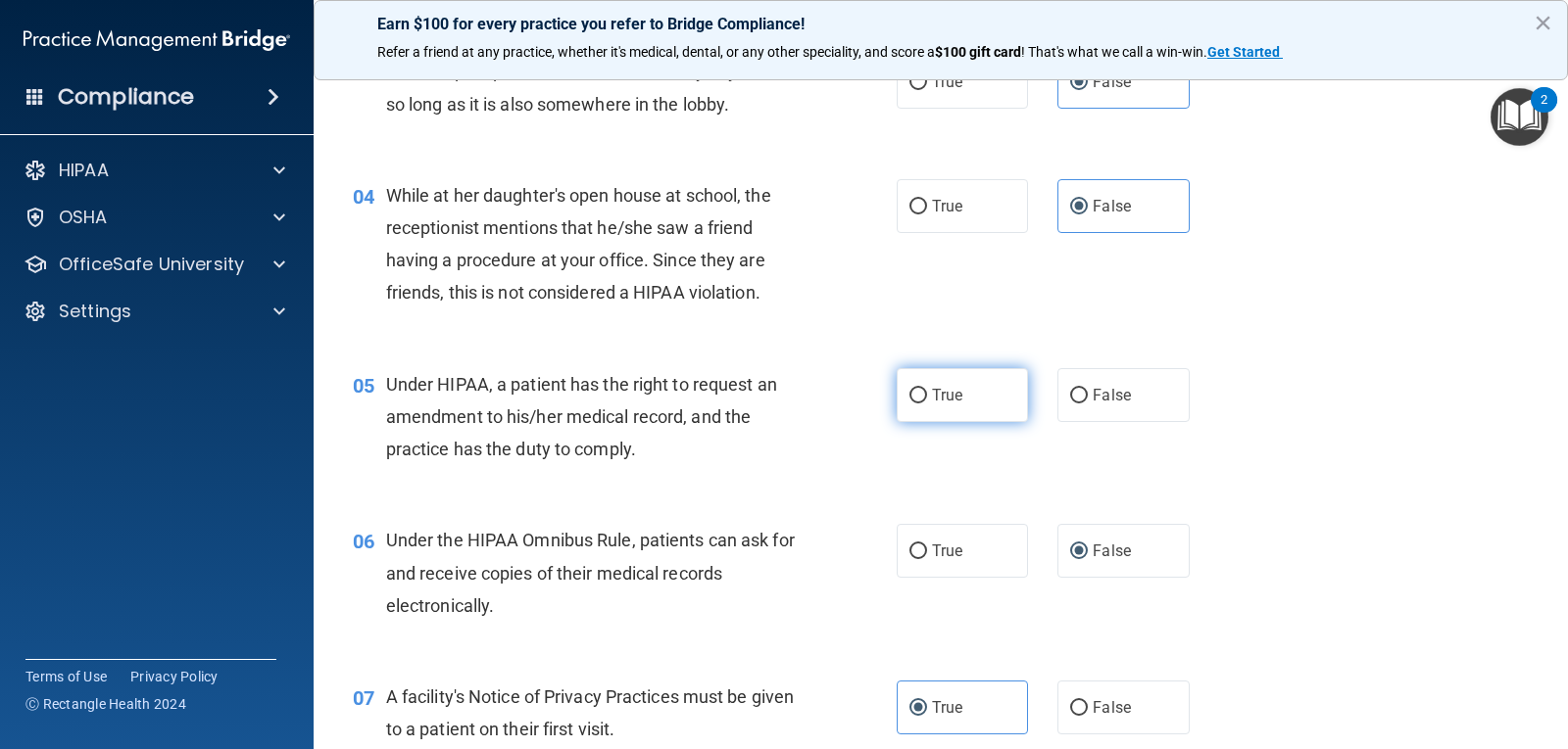
click at [922, 394] on label "True" at bounding box center [962, 395] width 131 height 54
click at [922, 394] on input "True" at bounding box center [918, 395] width 18 height 15
radio input "true"
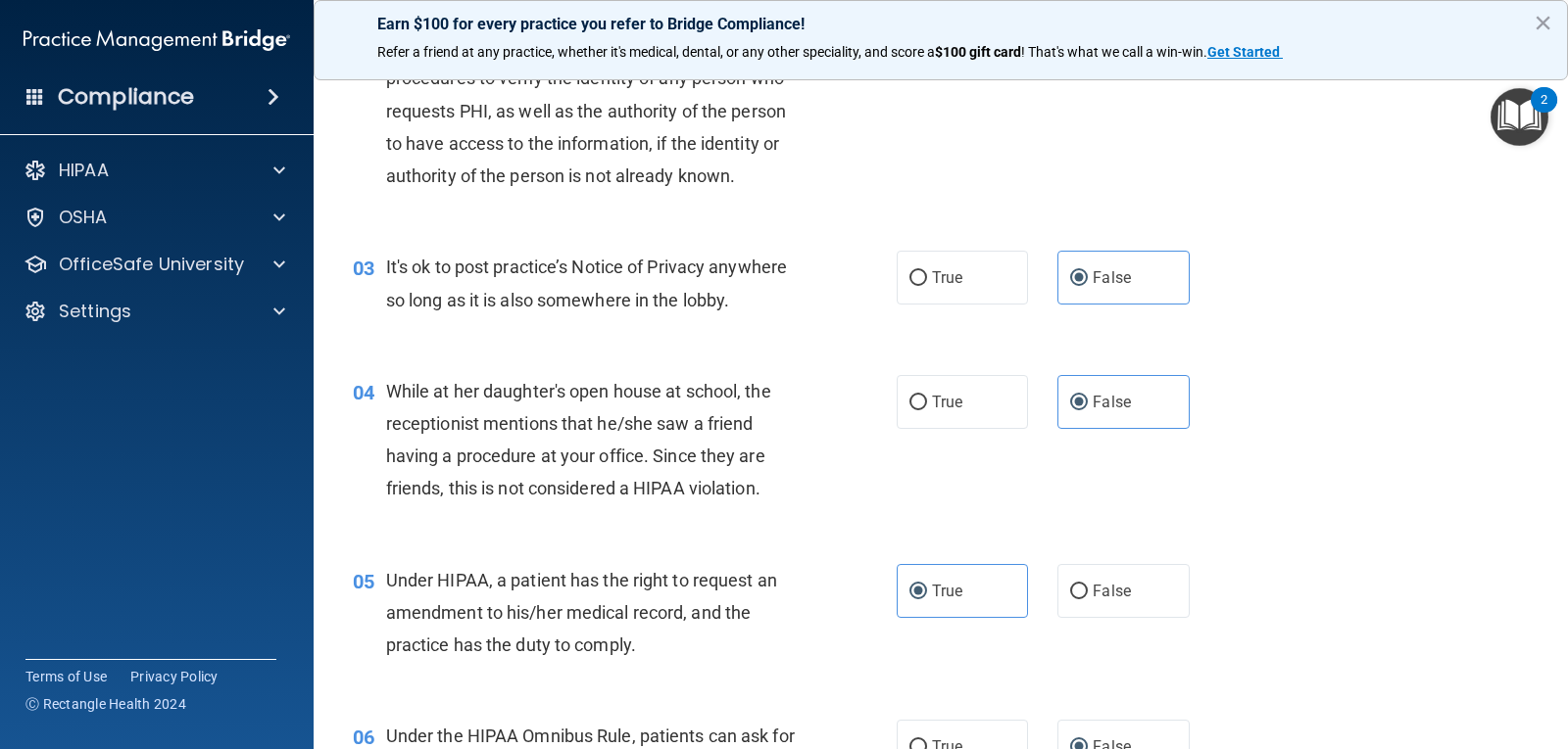
scroll to position [412, 0]
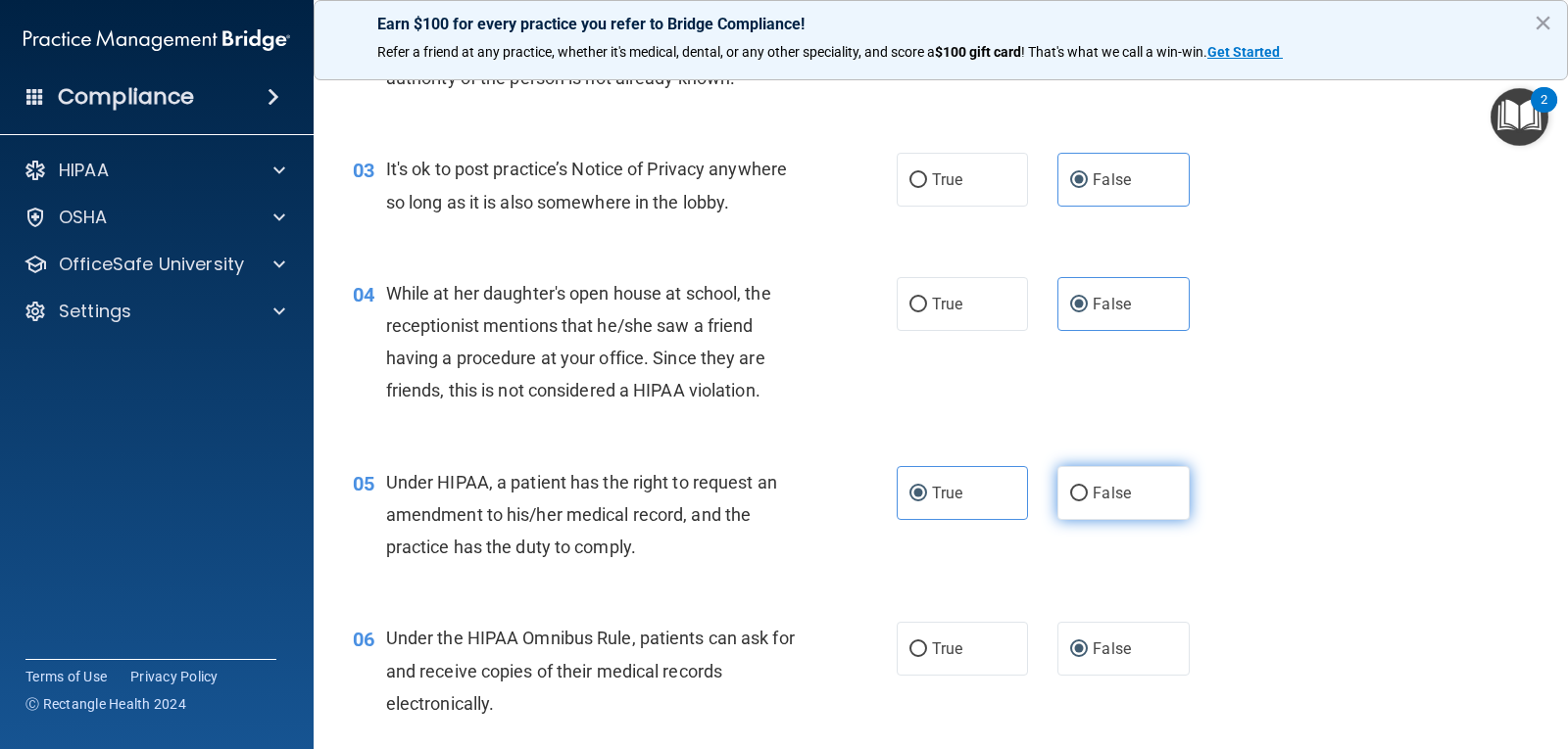
click at [1130, 486] on label "False" at bounding box center [1123, 493] width 131 height 54
click at [1088, 487] on input "False" at bounding box center [1079, 494] width 18 height 15
radio input "true"
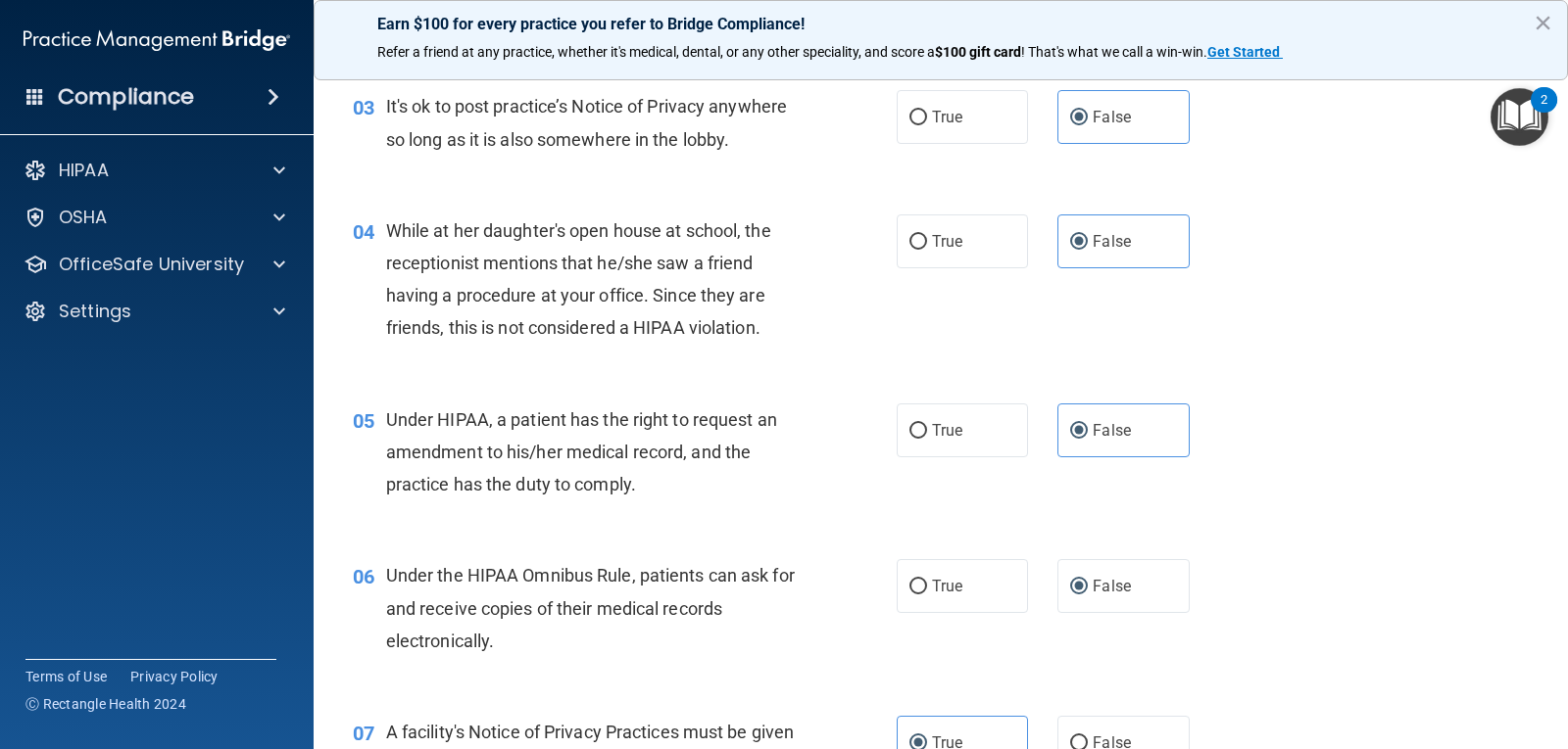
scroll to position [511, 0]
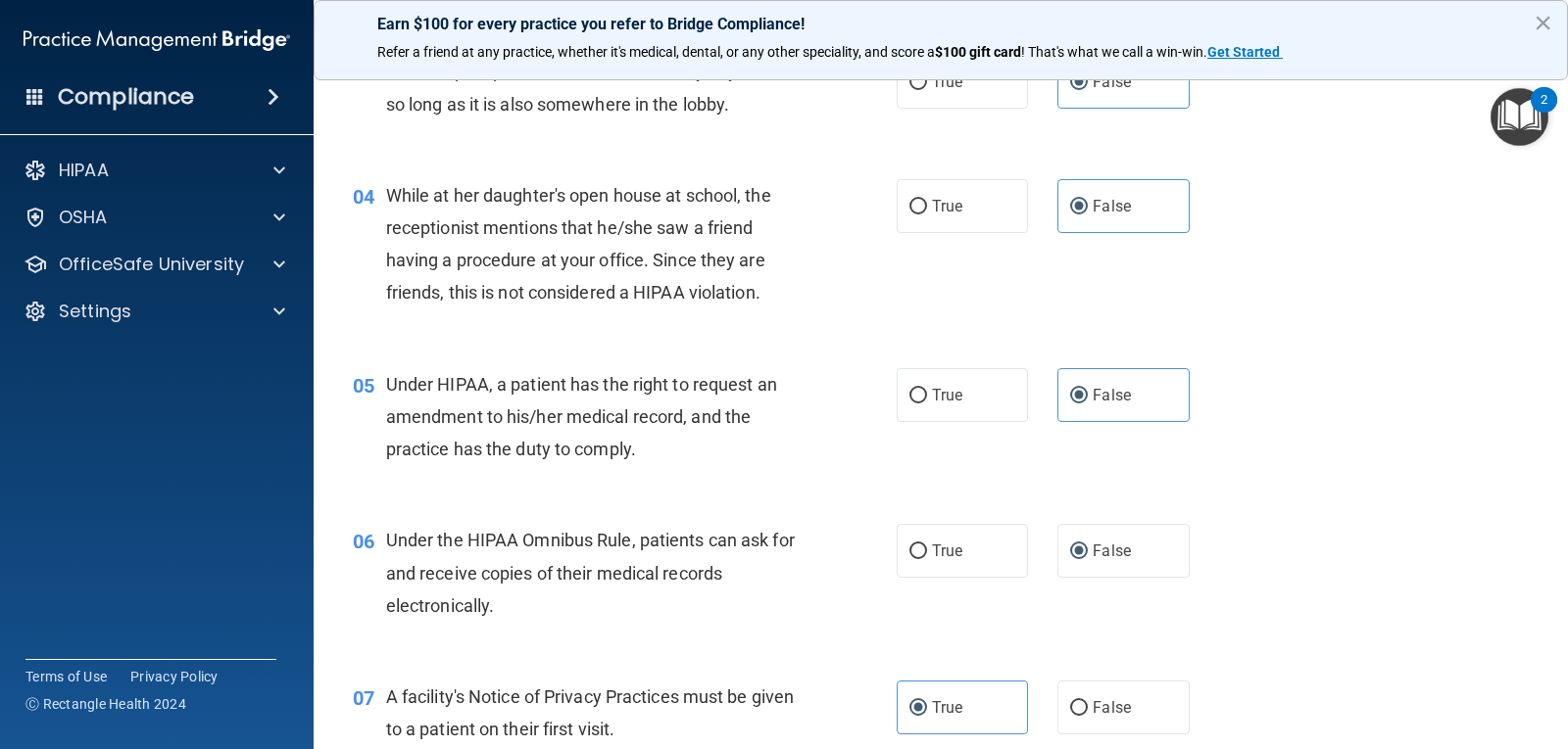
click at [1028, 373] on div "True False" at bounding box center [1054, 395] width 316 height 54
click at [955, 417] on label "True" at bounding box center [962, 395] width 131 height 54
click at [927, 403] on input "True" at bounding box center [918, 395] width 18 height 15
radio input "true"
radio input "false"
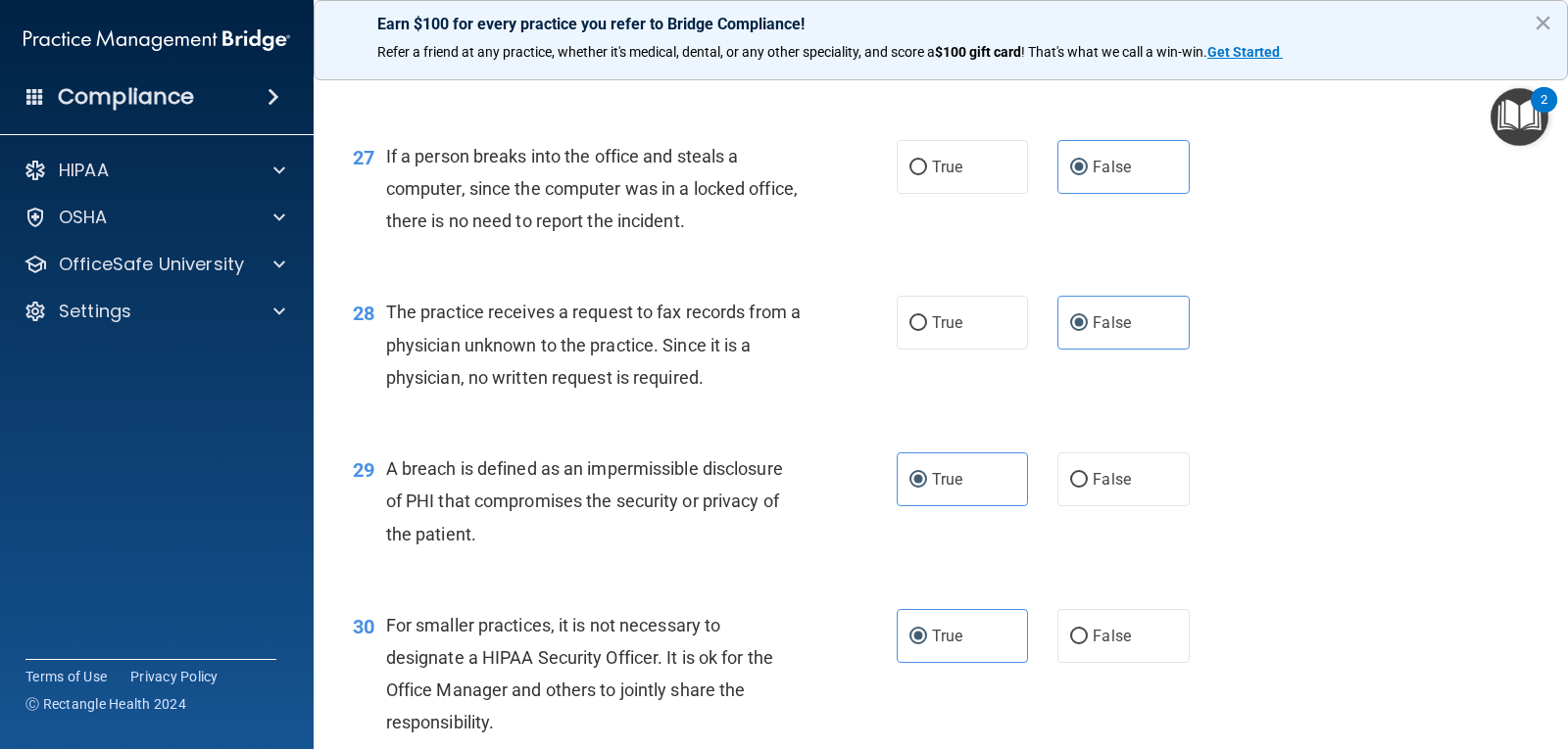
scroll to position [4428, 0]
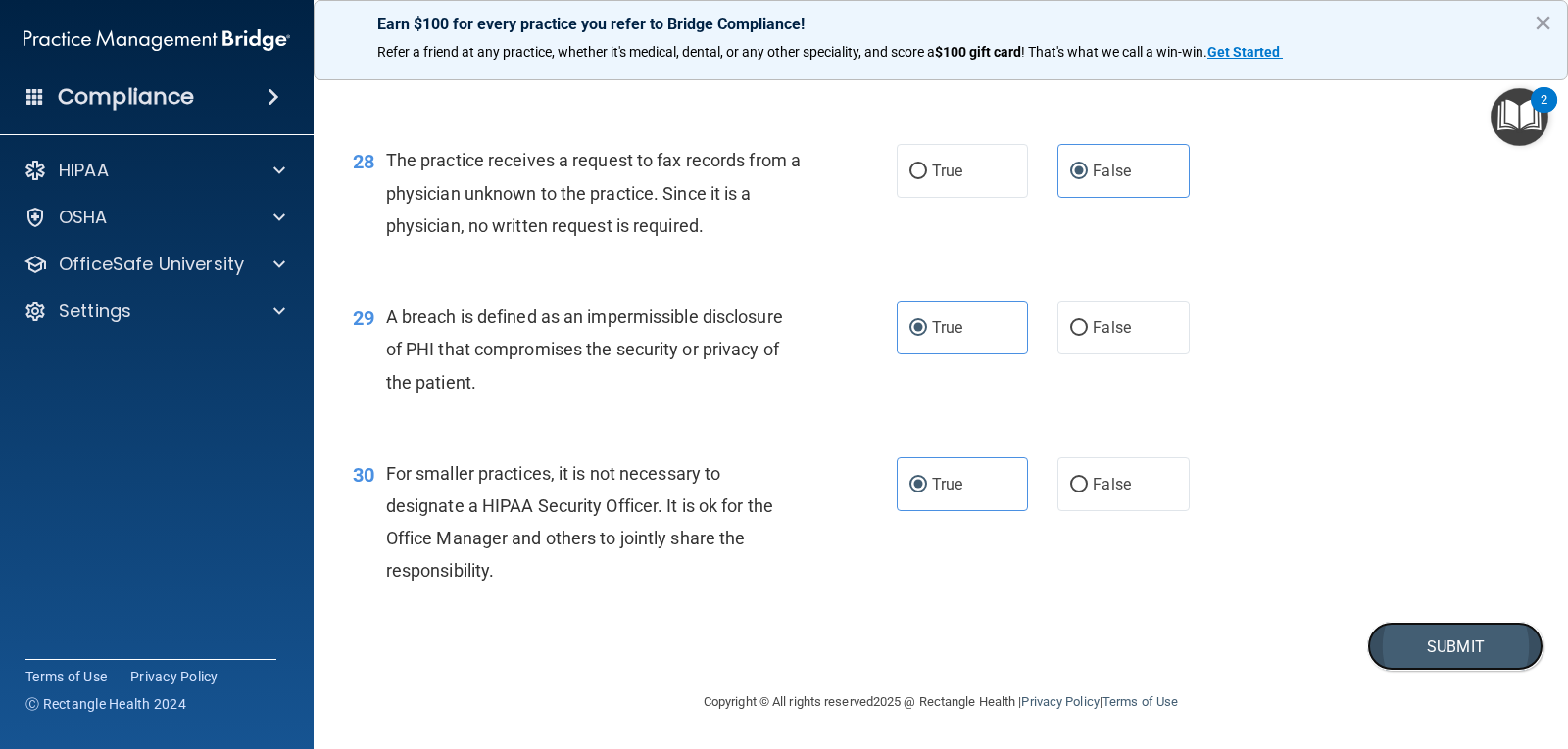
click at [1466, 643] on button "Submit" at bounding box center [1455, 647] width 176 height 50
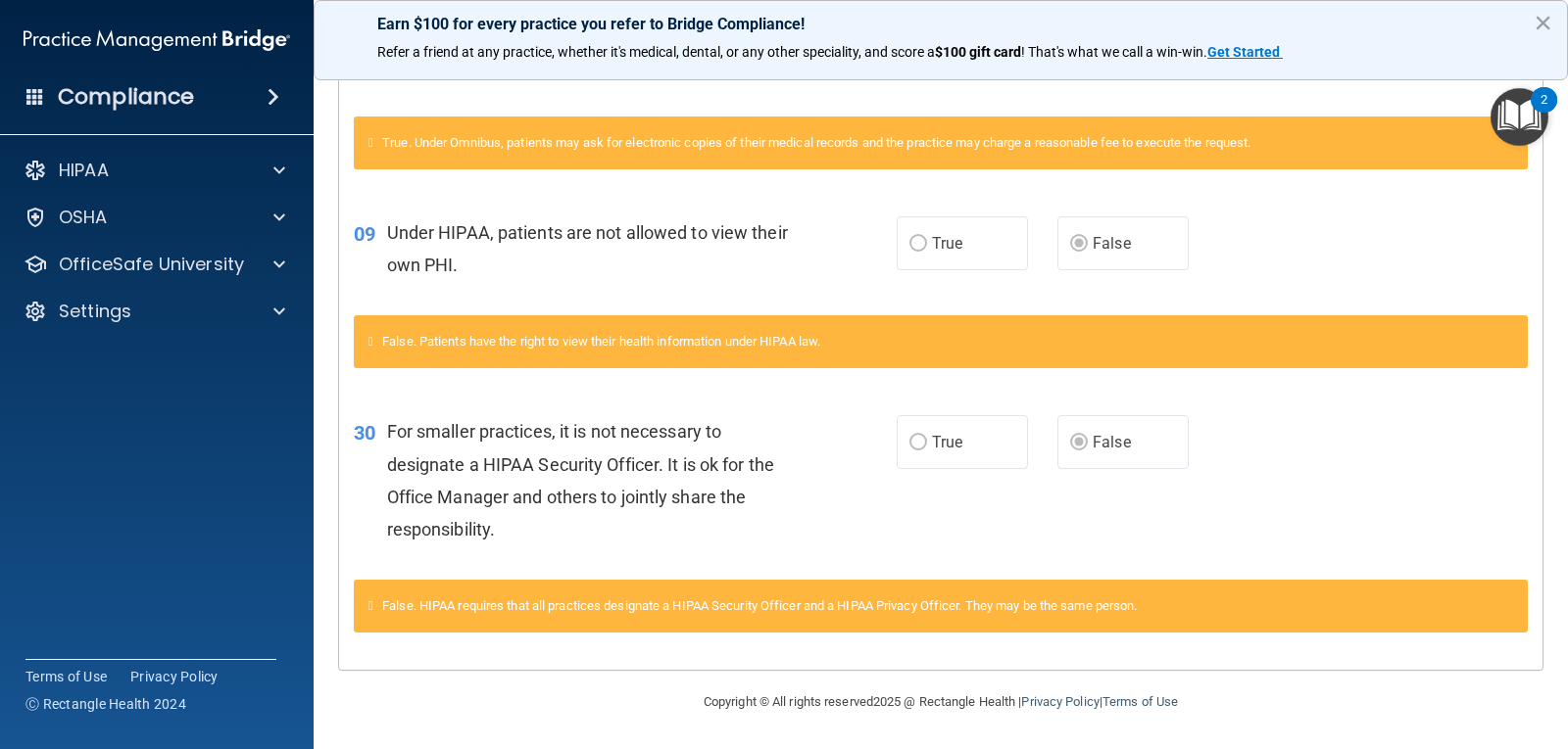
scroll to position [699, 0]
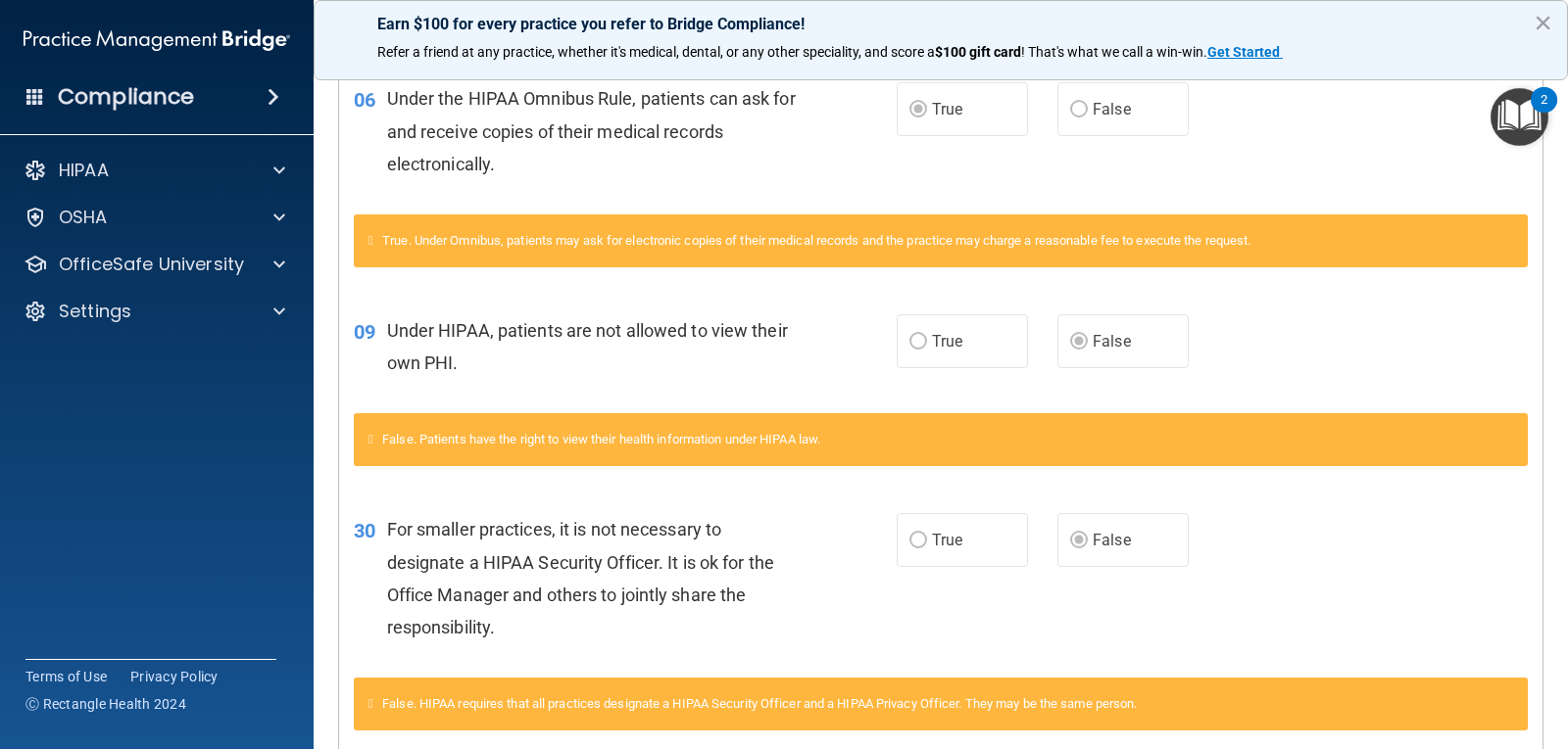
click at [948, 351] on label "True" at bounding box center [962, 342] width 131 height 54
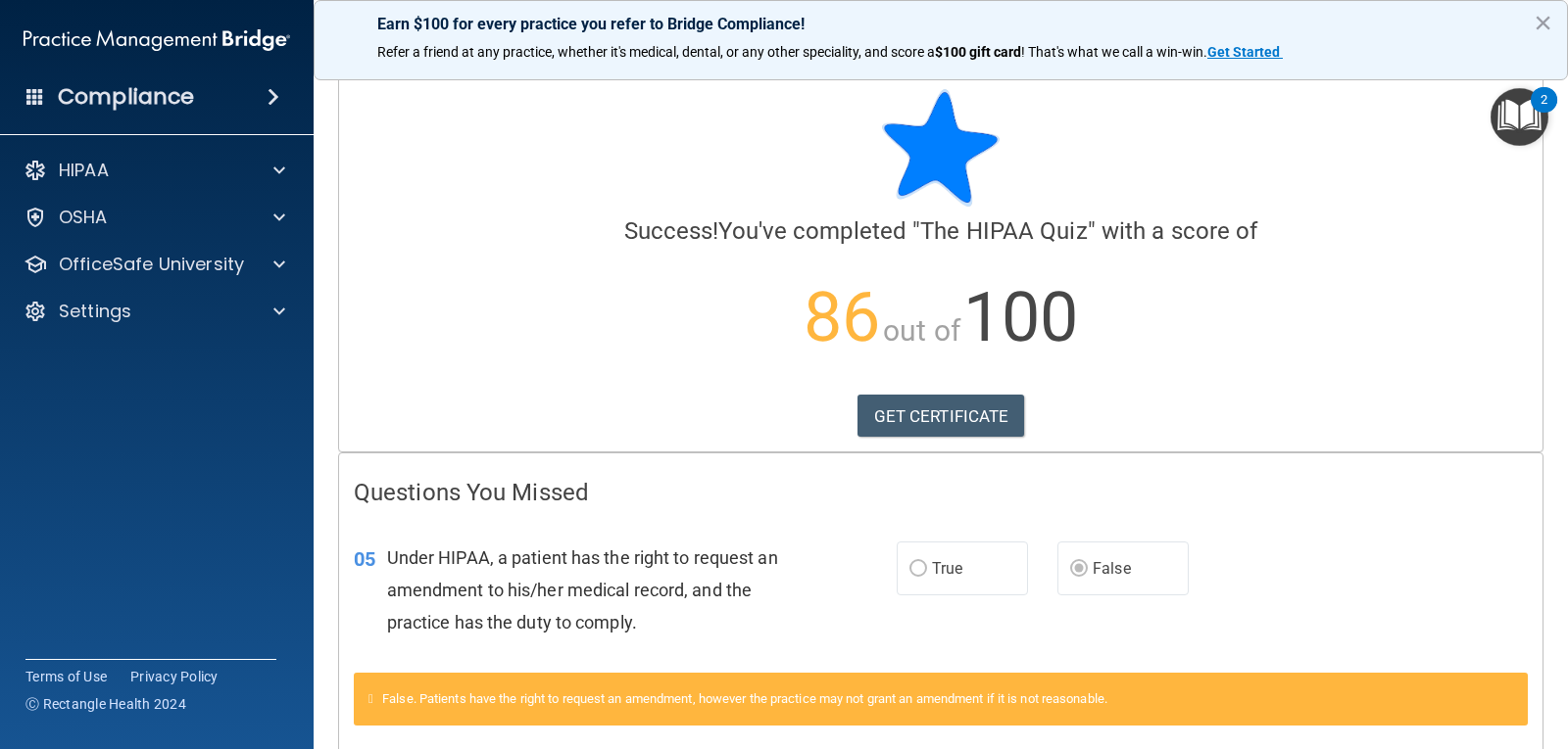
scroll to position [0, 0]
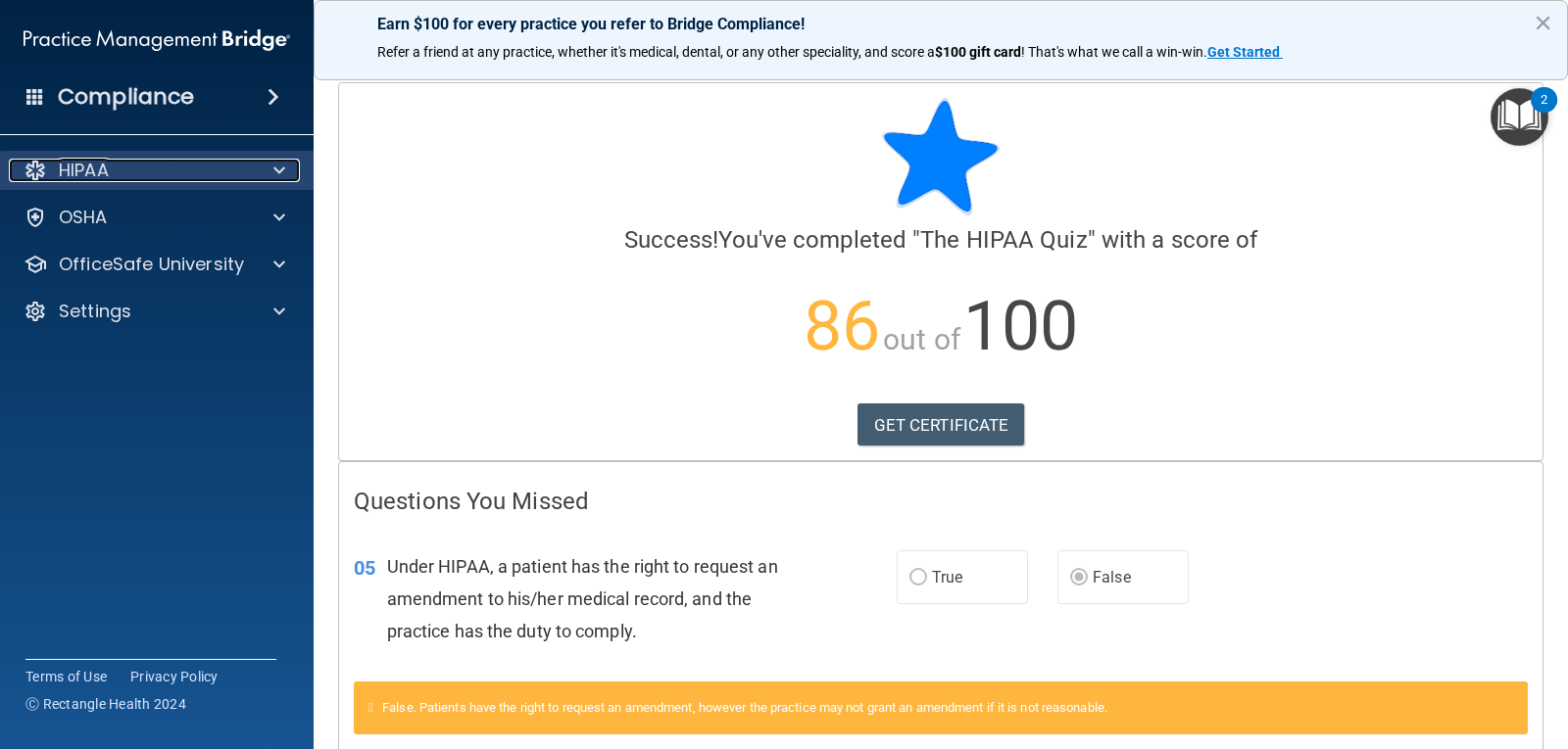
click at [282, 168] on span at bounding box center [279, 171] width 12 height 24
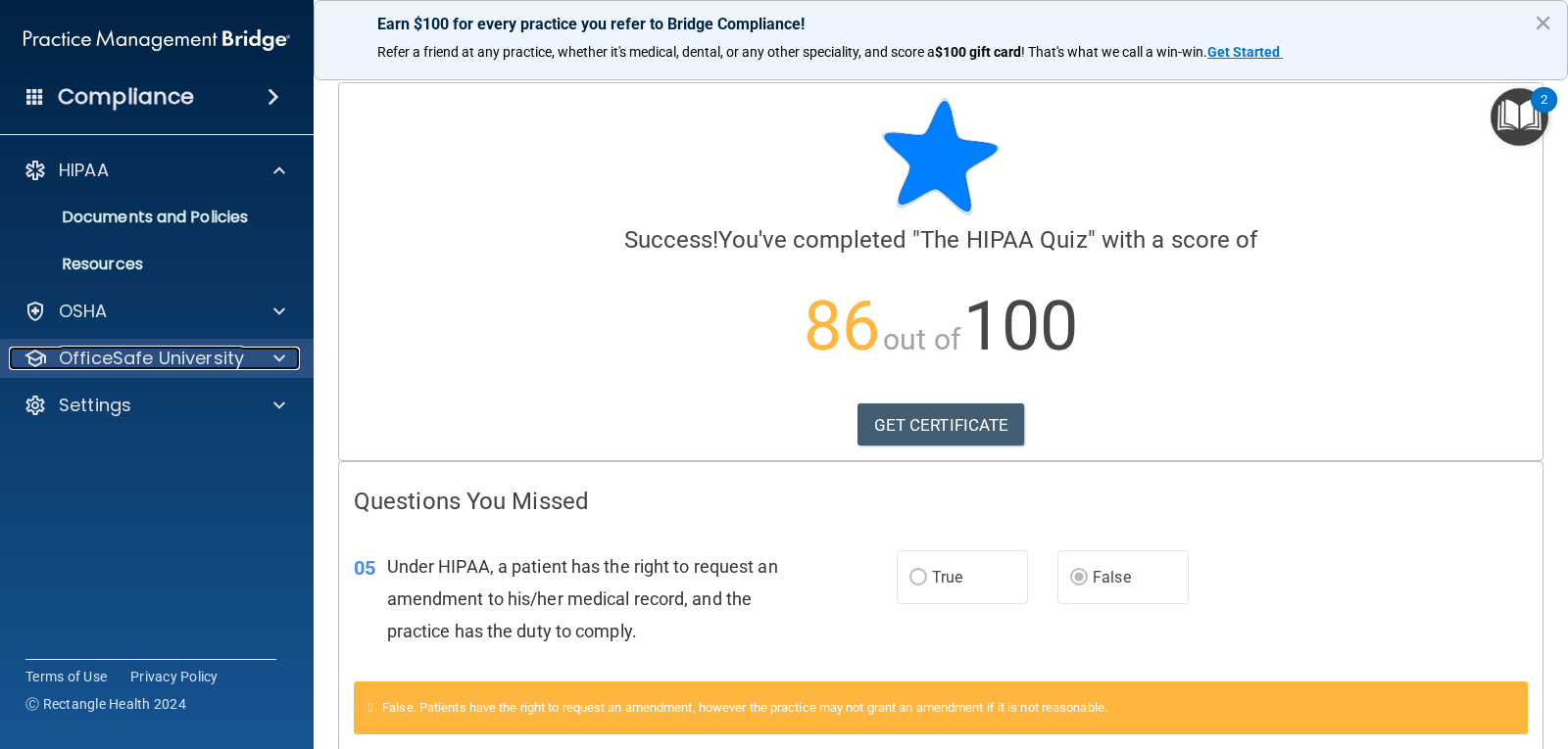
click at [244, 367] on div "OfficeSafe University" at bounding box center [130, 359] width 243 height 24
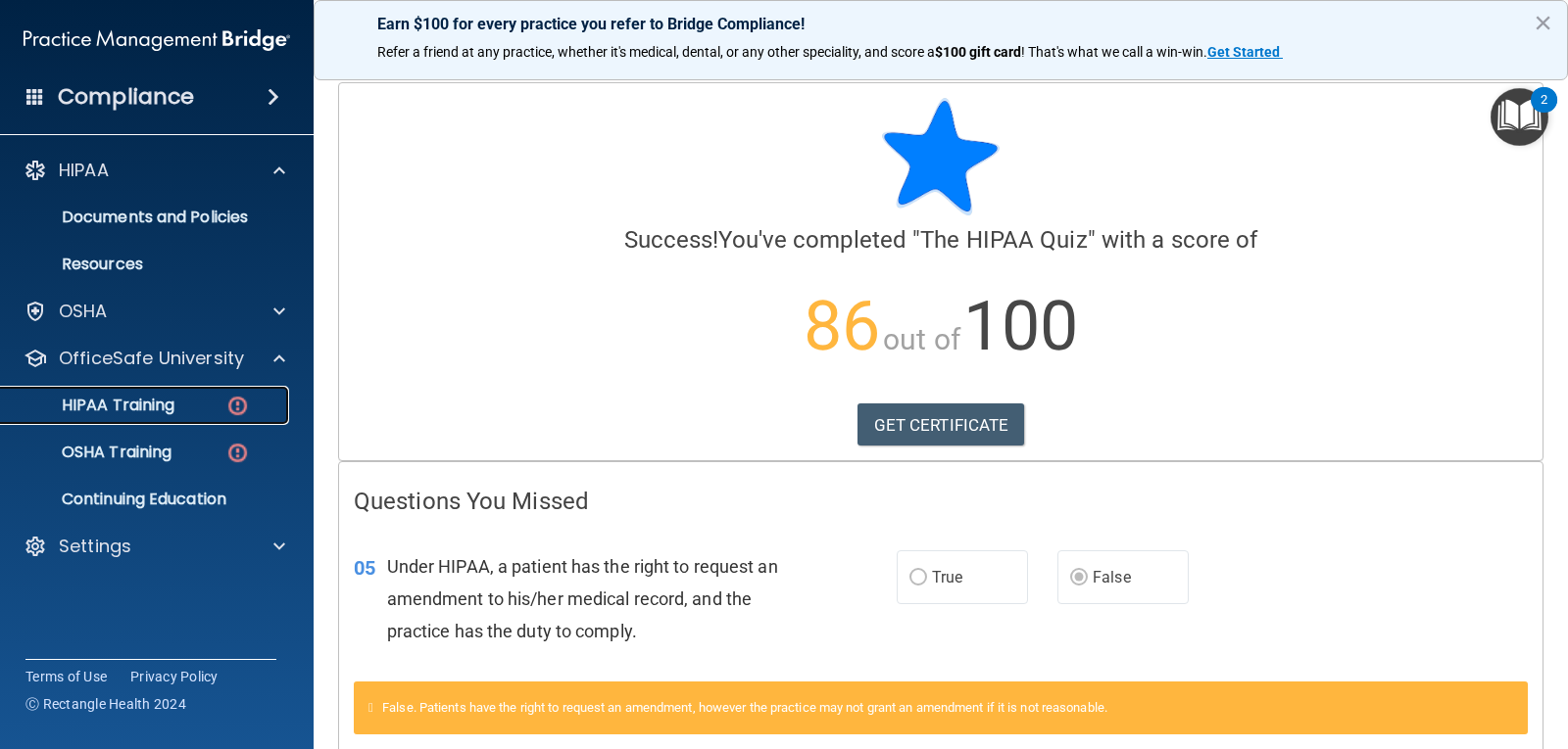
click at [186, 395] on div "HIPAA Training" at bounding box center [146, 405] width 267 height 20
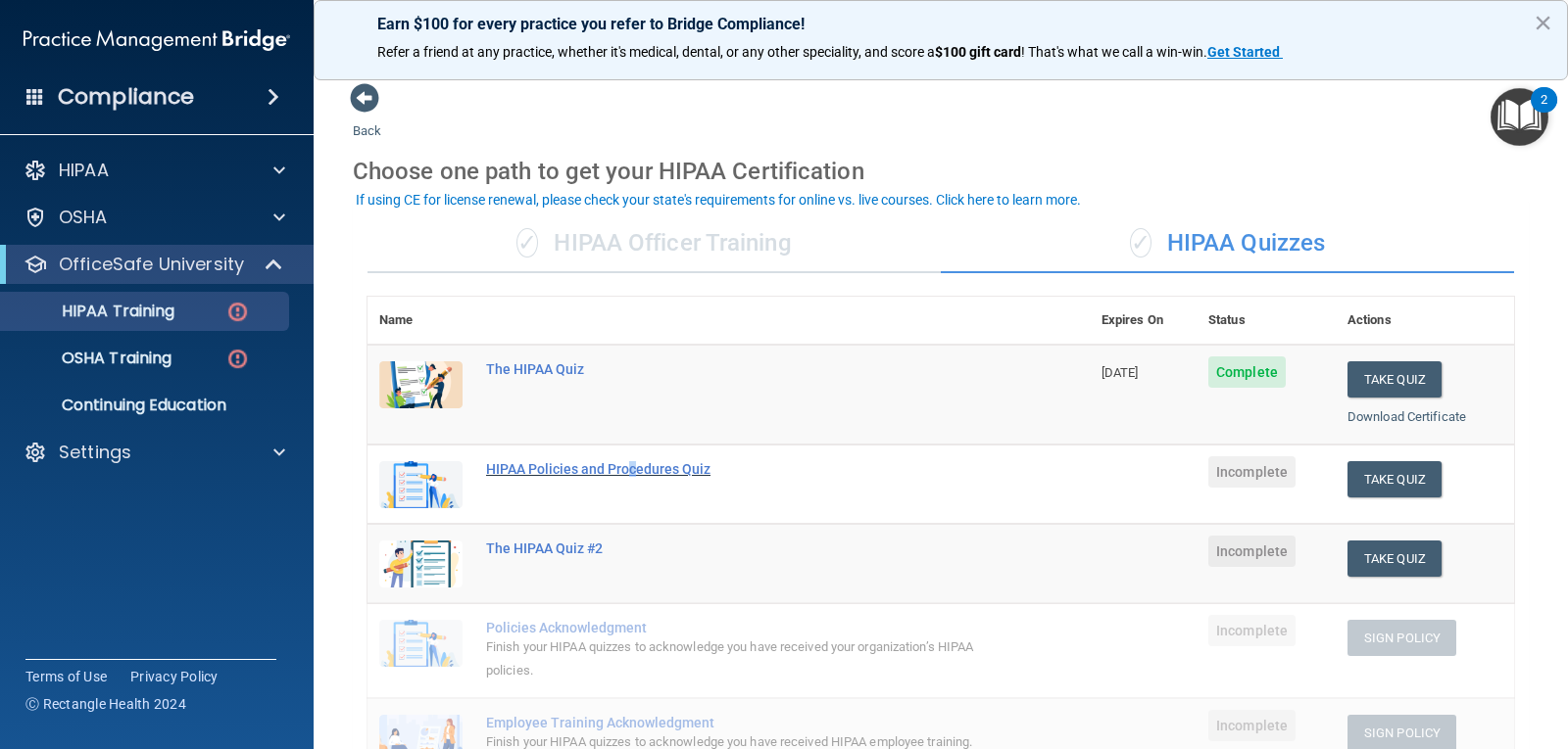
click at [632, 467] on div "HIPAA Policies and Procedures Quiz" at bounding box center [738, 469] width 506 height 16
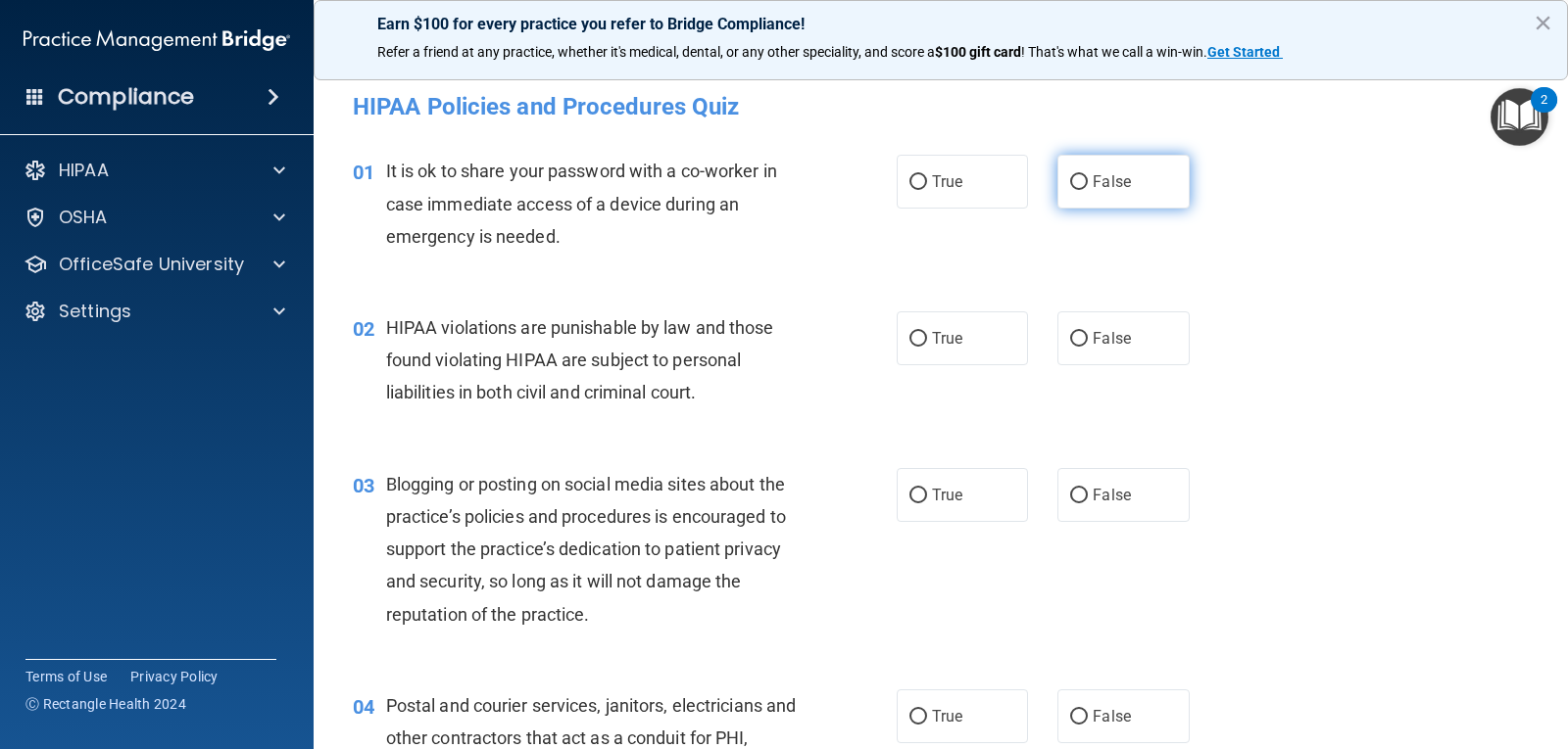
click at [1115, 171] on label "False" at bounding box center [1123, 182] width 131 height 54
click at [1088, 176] on input "False" at bounding box center [1079, 183] width 18 height 15
radio input "true"
click at [948, 343] on span "True" at bounding box center [947, 338] width 31 height 19
click at [927, 343] on input "True" at bounding box center [918, 339] width 18 height 15
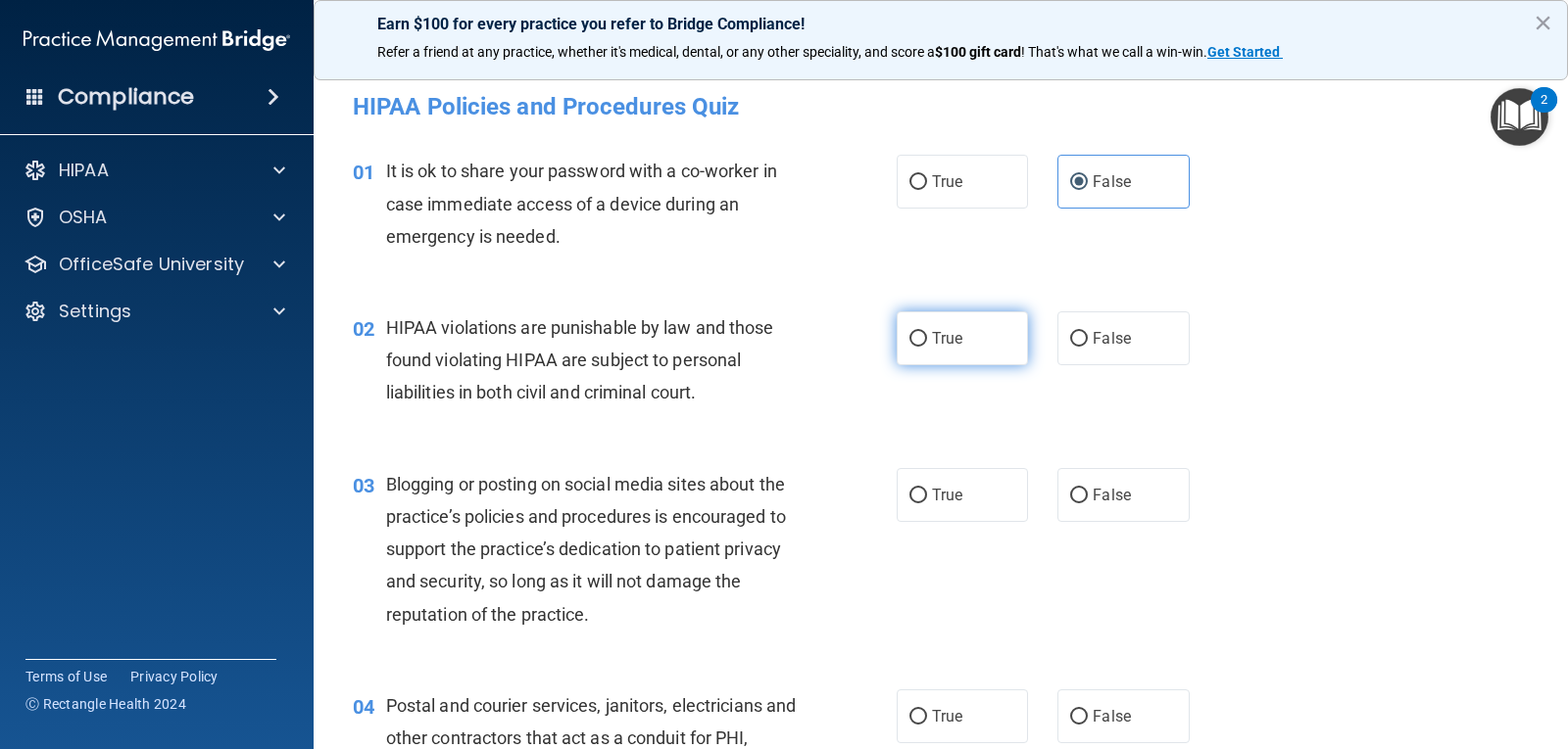
radio input "true"
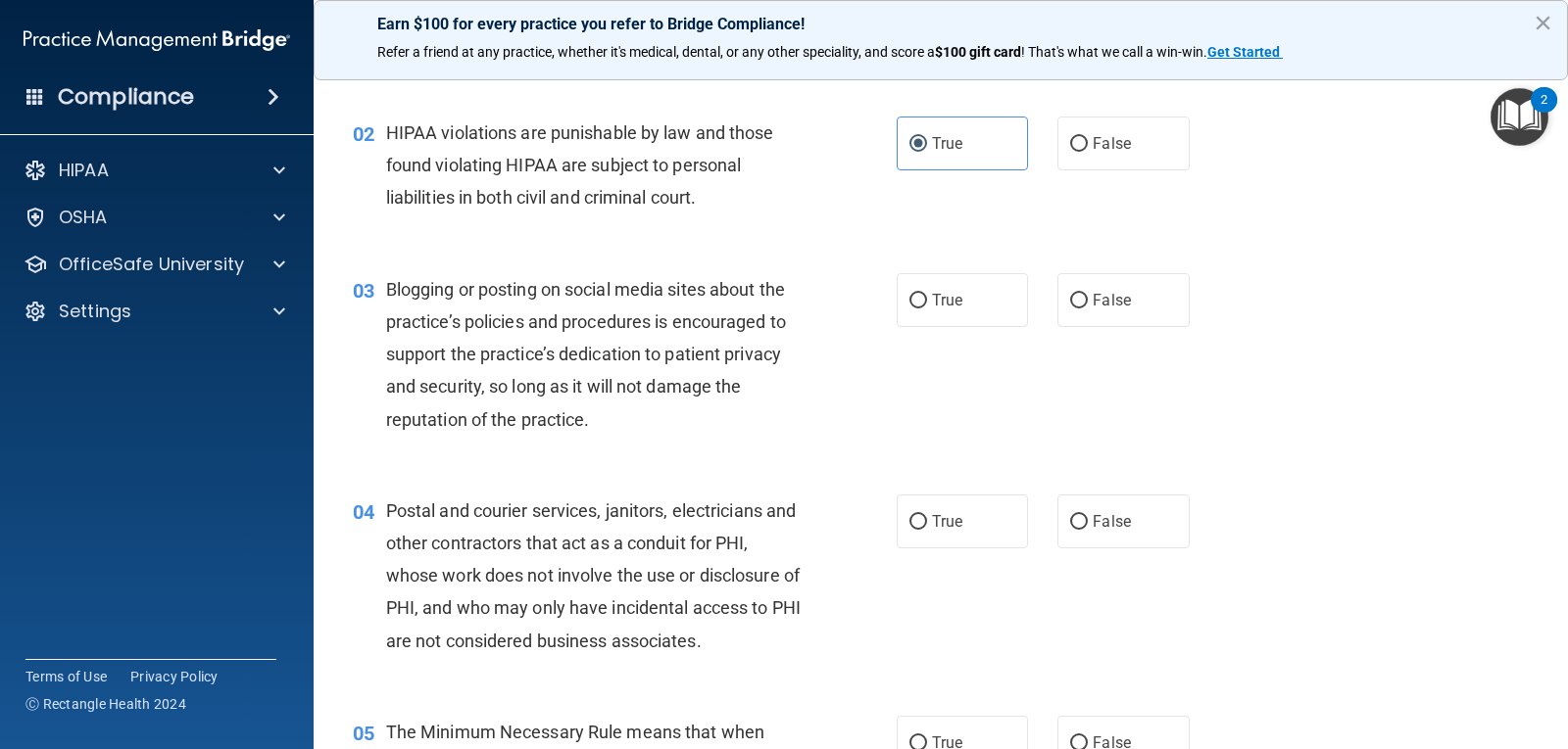
scroll to position [196, 0]
click at [1141, 315] on label "False" at bounding box center [1123, 299] width 131 height 54
click at [1088, 308] on input "False" at bounding box center [1079, 300] width 18 height 15
radio input "true"
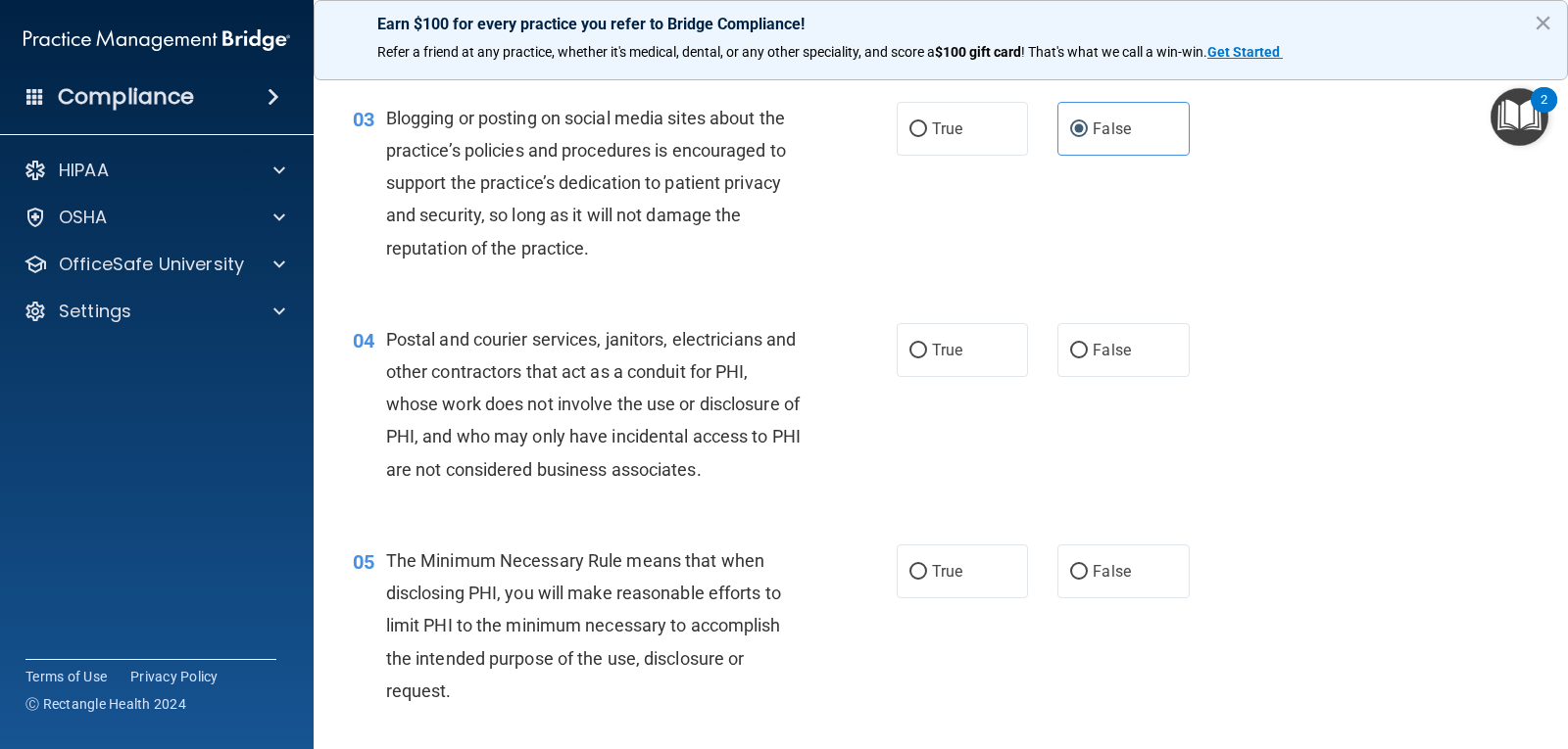
scroll to position [391, 0]
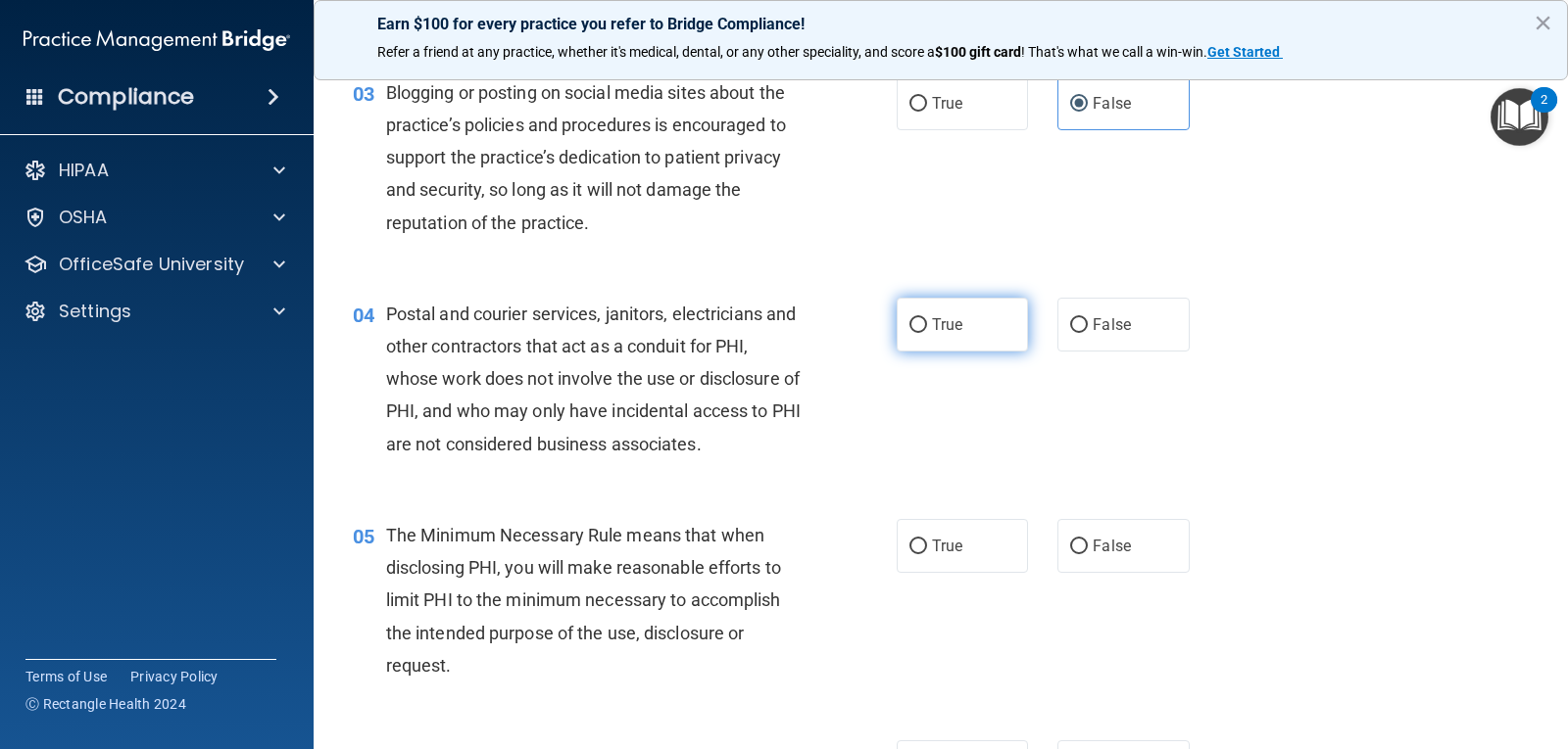
click at [900, 299] on label "True" at bounding box center [962, 325] width 131 height 54
click at [909, 318] on input "True" at bounding box center [918, 325] width 18 height 15
radio input "true"
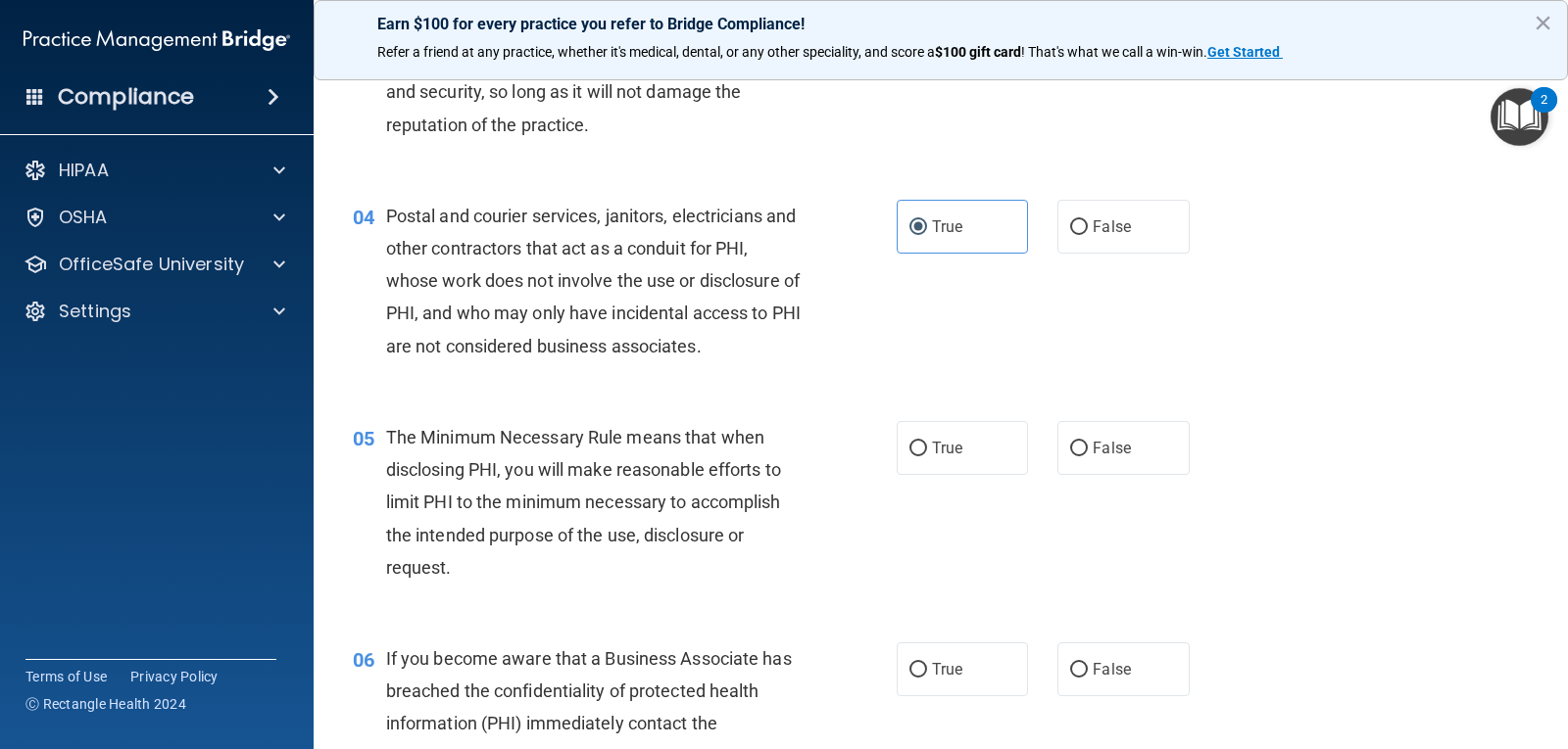
scroll to position [588, 0]
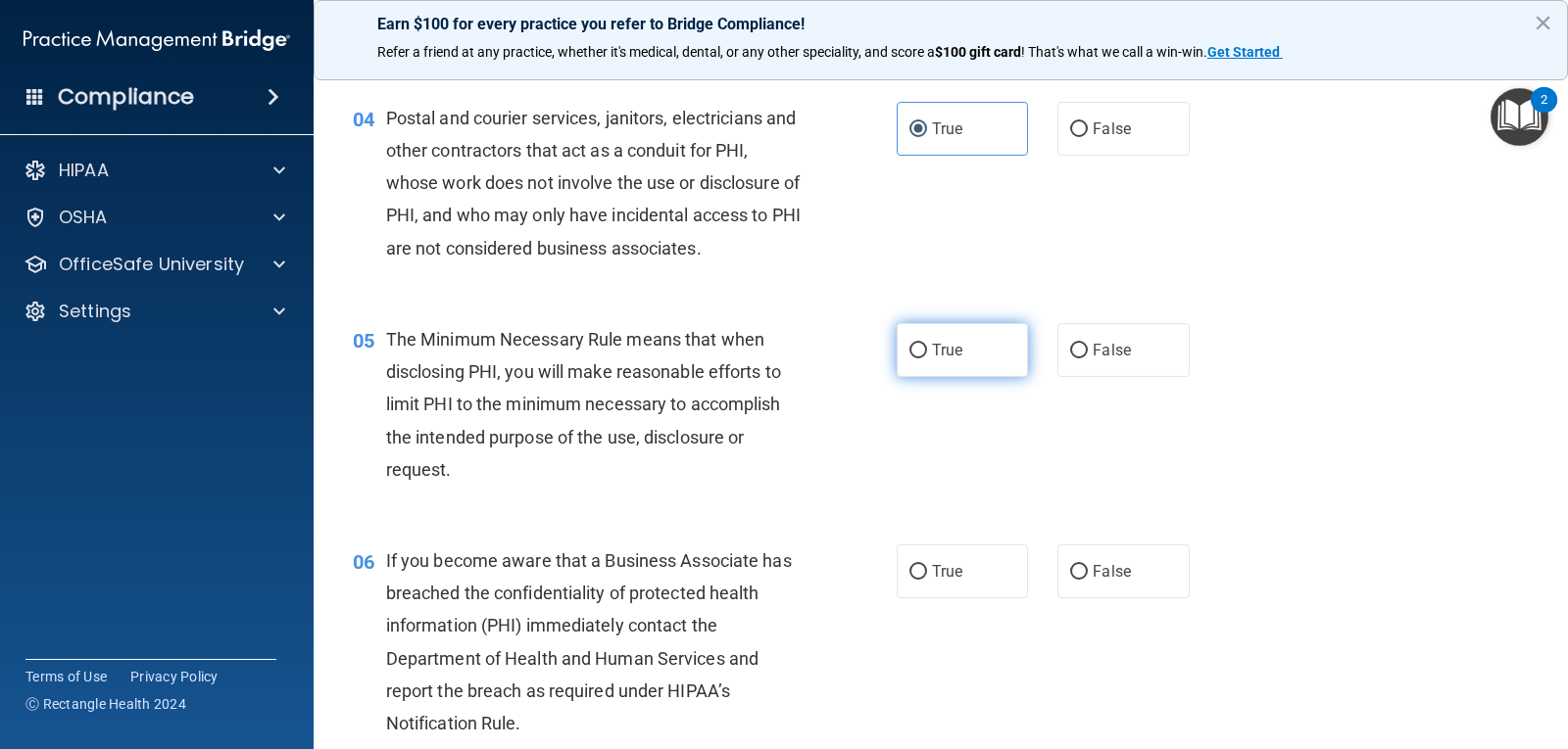
click at [912, 344] on input "True" at bounding box center [918, 351] width 18 height 15
radio input "true"
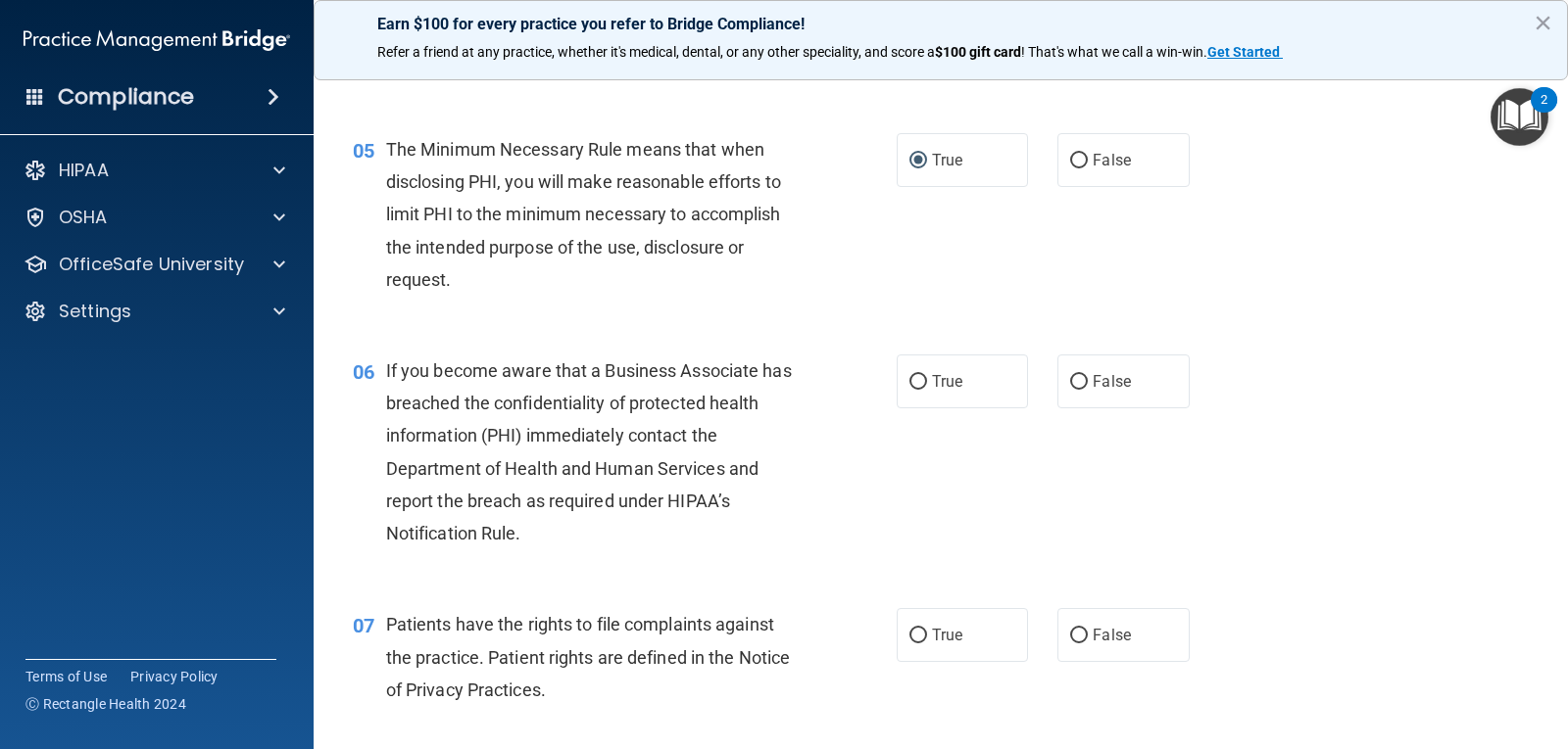
scroll to position [784, 0]
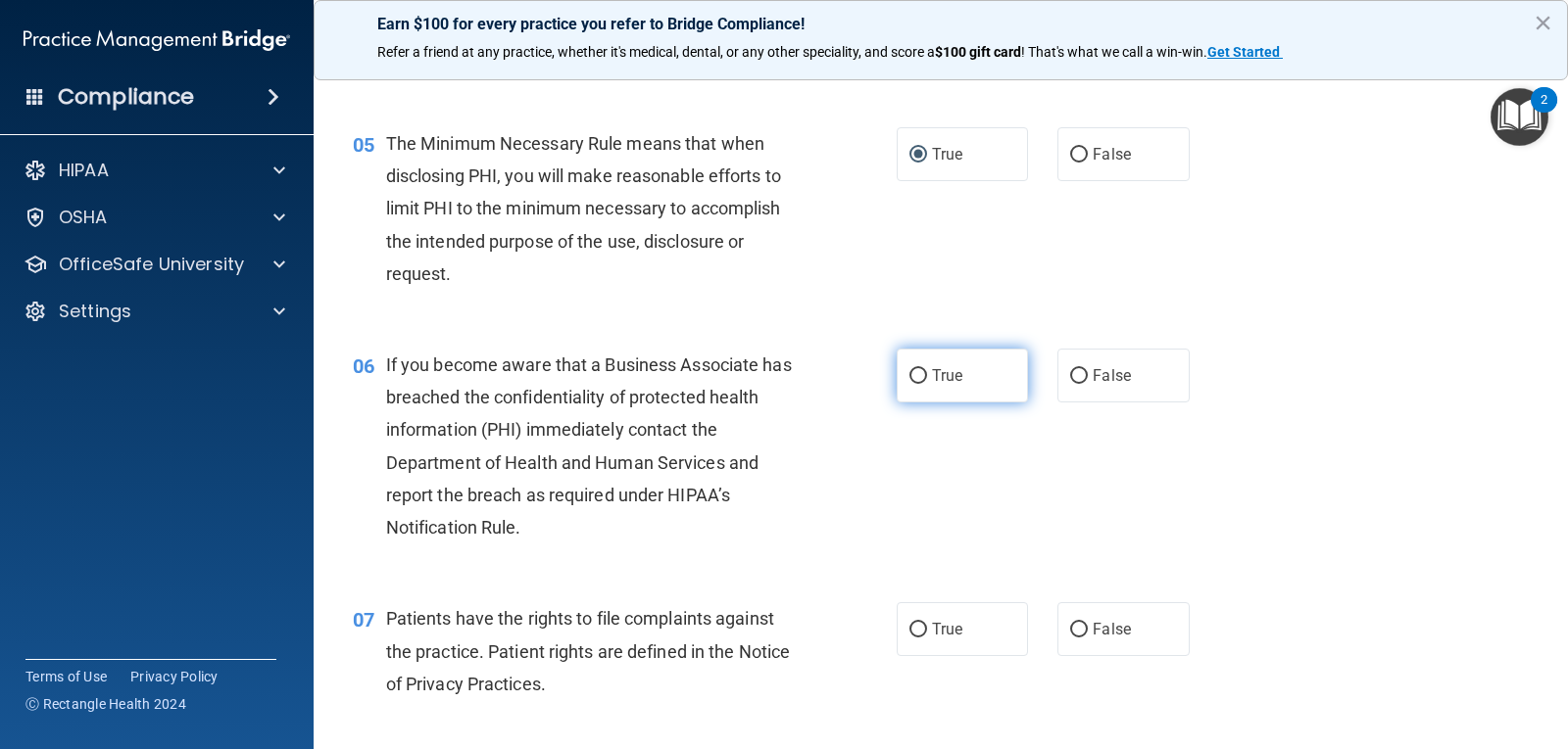
click at [955, 374] on span "True" at bounding box center [947, 375] width 31 height 19
click at [927, 374] on input "True" at bounding box center [918, 376] width 18 height 15
radio input "true"
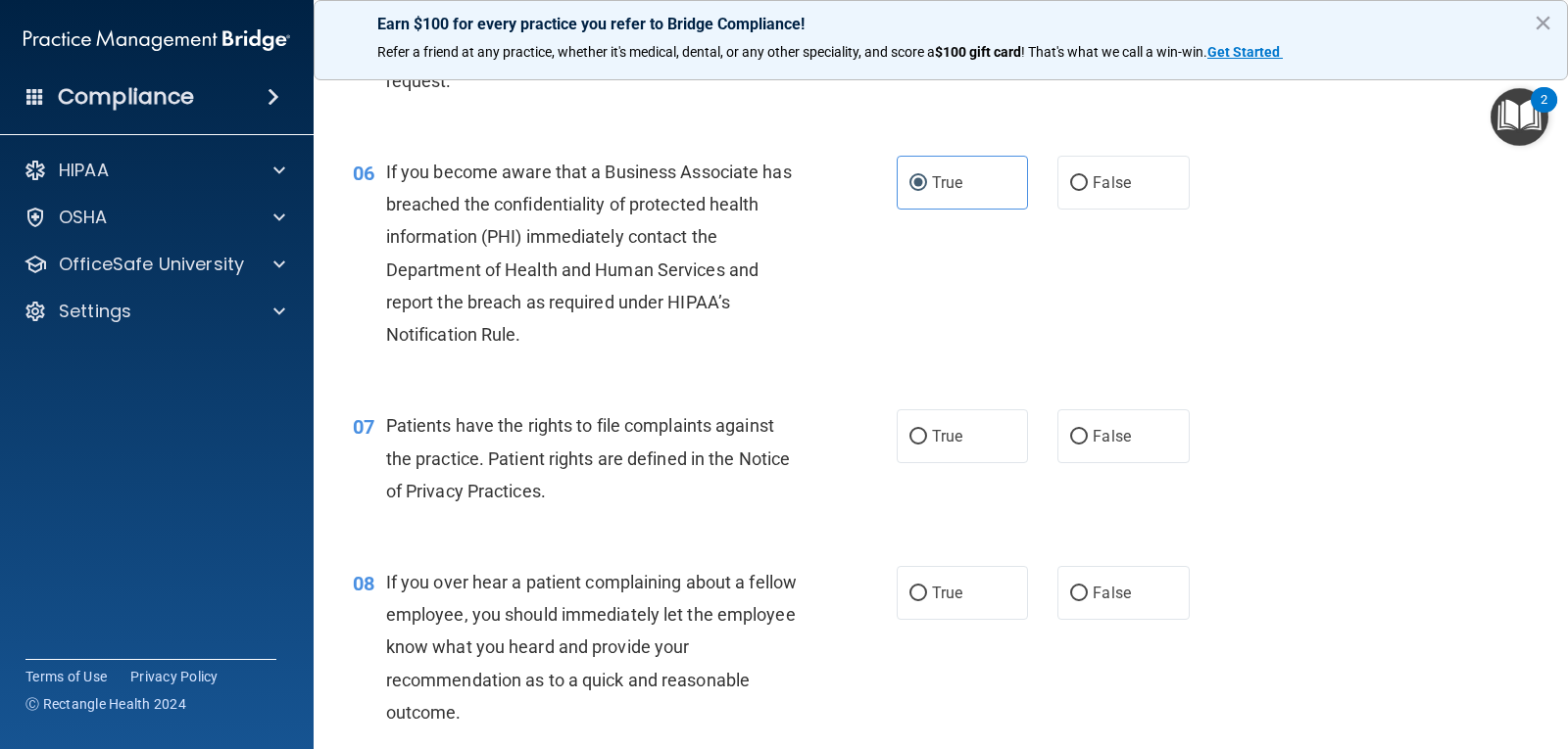
scroll to position [979, 0]
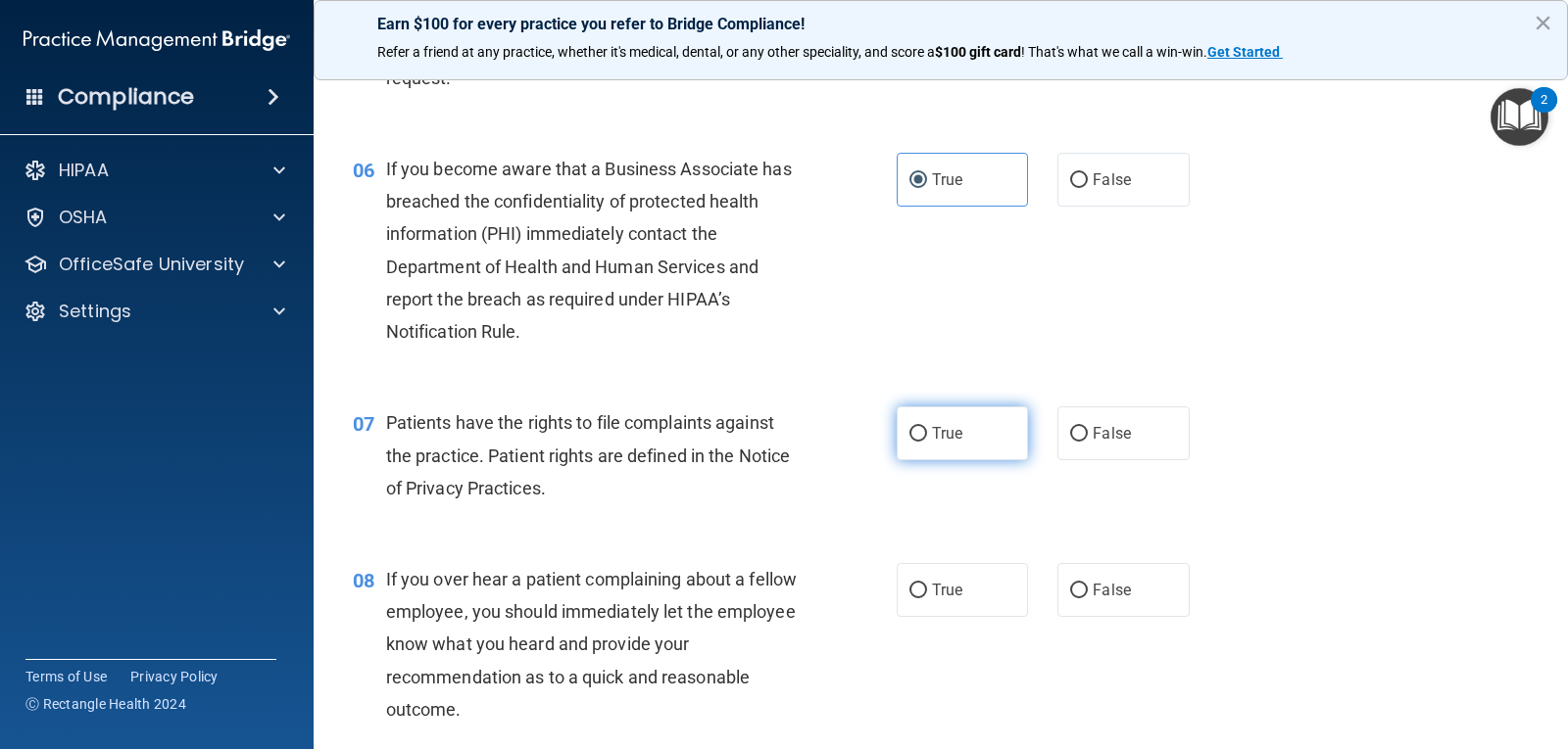
click at [950, 448] on label "True" at bounding box center [962, 433] width 131 height 54
click at [927, 442] on input "True" at bounding box center [918, 434] width 18 height 15
radio input "true"
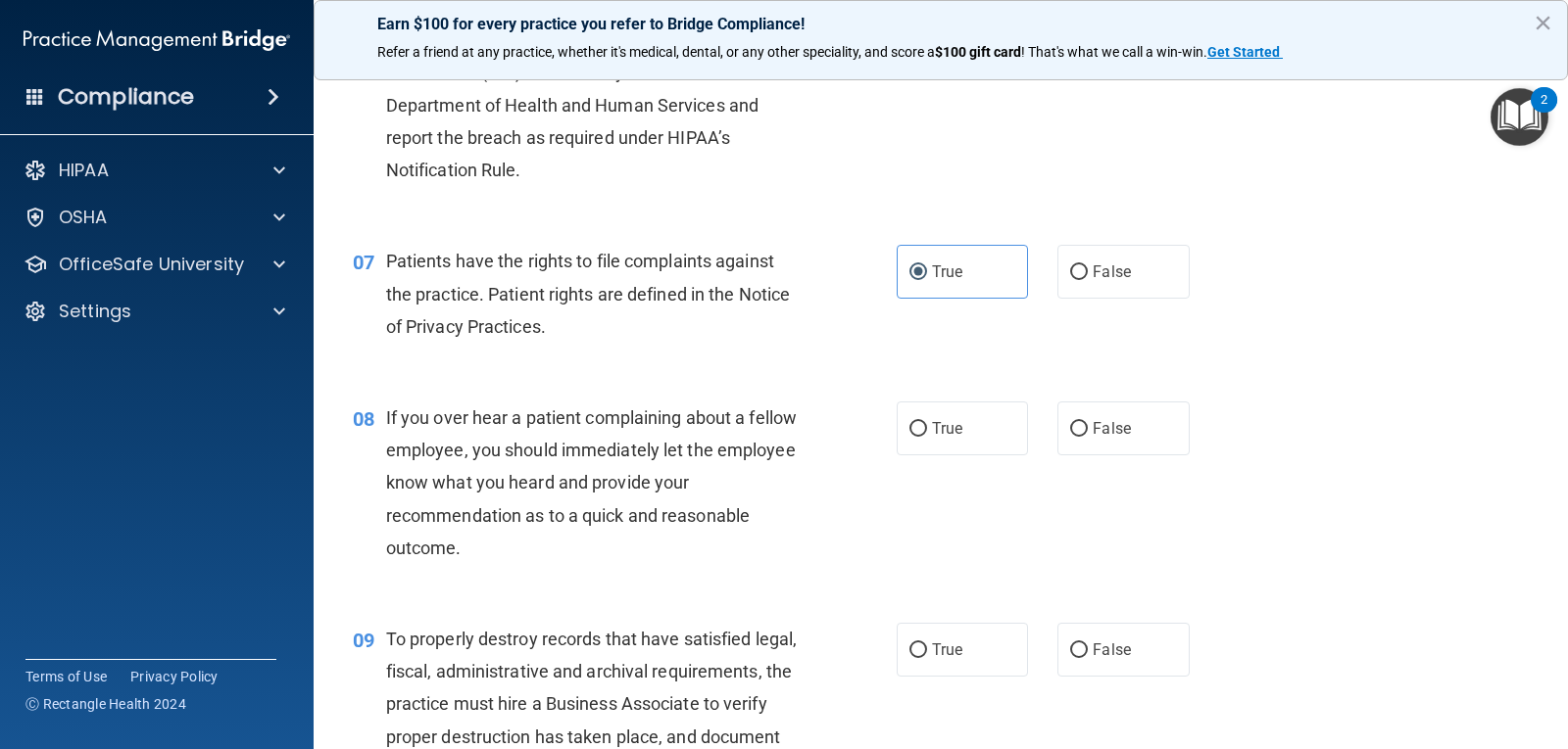
scroll to position [1175, 0]
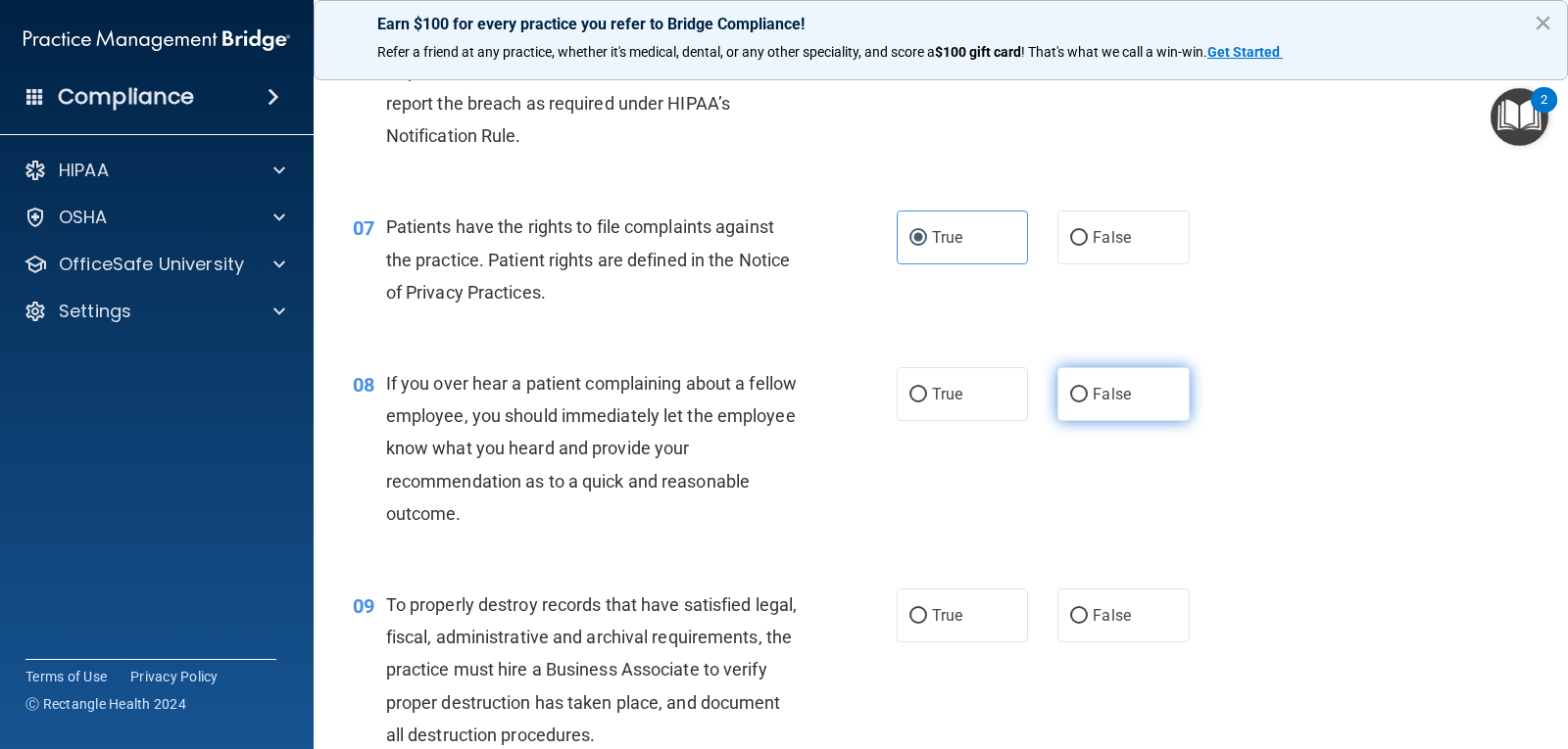
click at [1129, 386] on label "False" at bounding box center [1123, 394] width 131 height 54
click at [1088, 387] on input "False" at bounding box center [1079, 394] width 18 height 15
radio input "true"
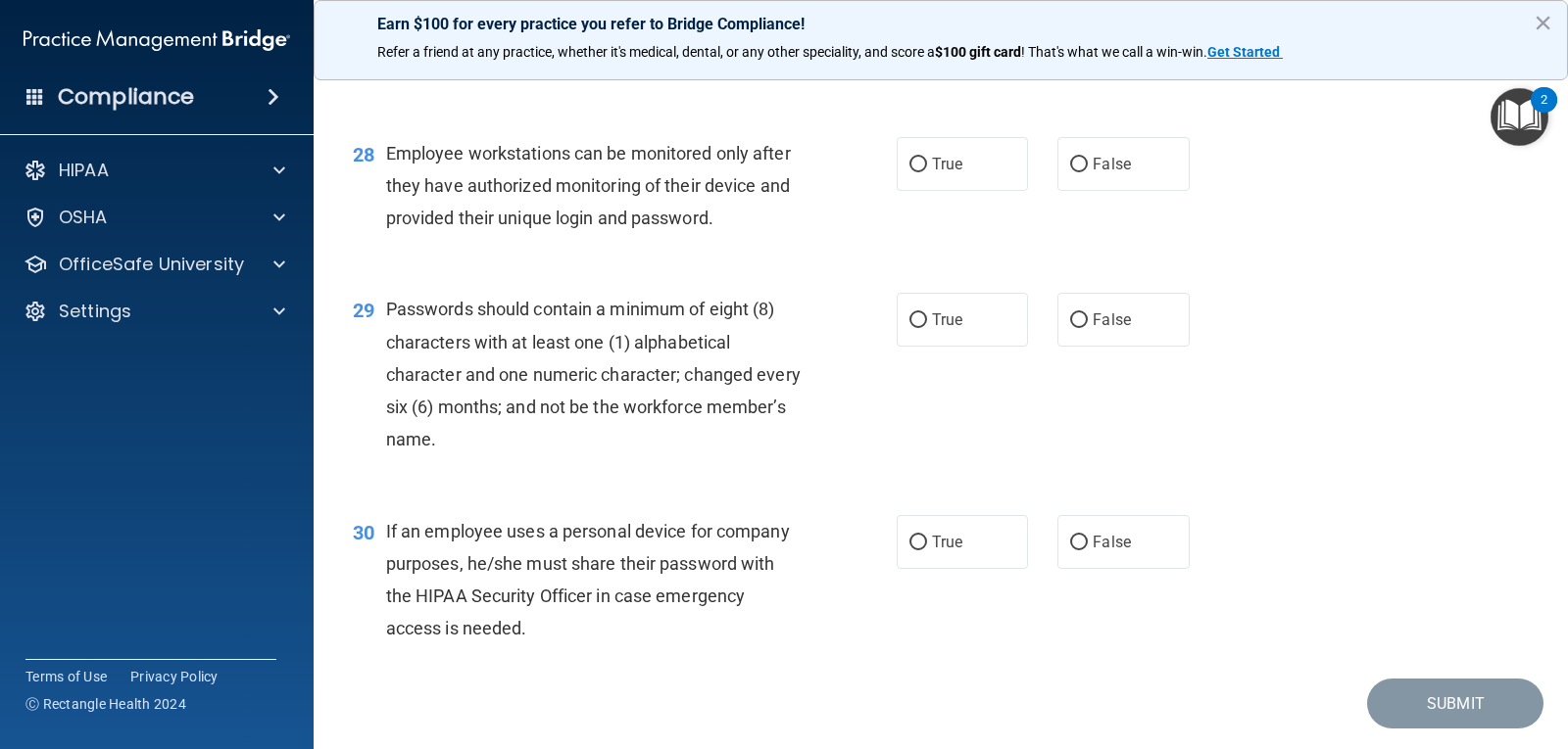
scroll to position [4883, 0]
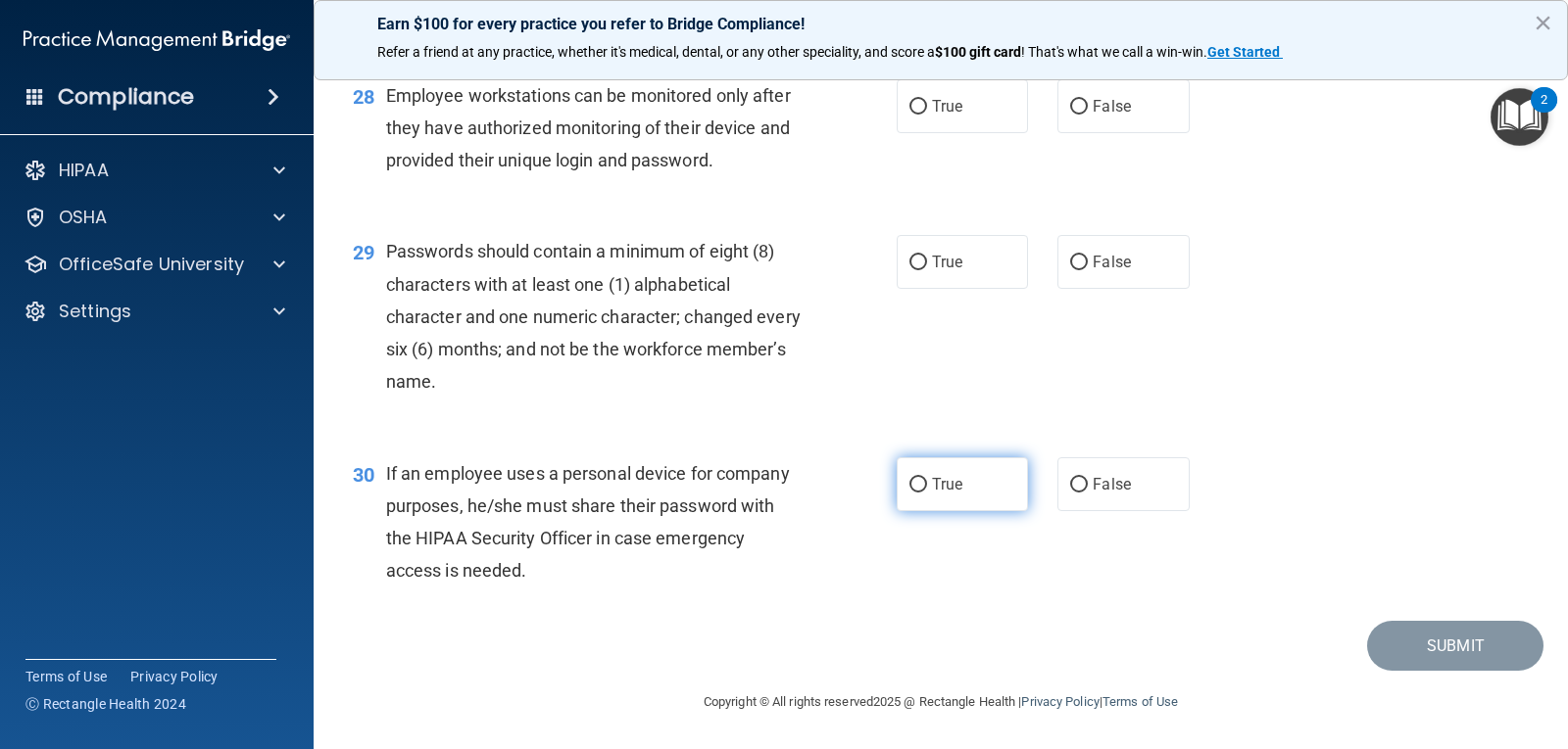
click at [980, 502] on label "True" at bounding box center [962, 484] width 131 height 54
click at [927, 493] on input "True" at bounding box center [918, 485] width 18 height 15
radio input "true"
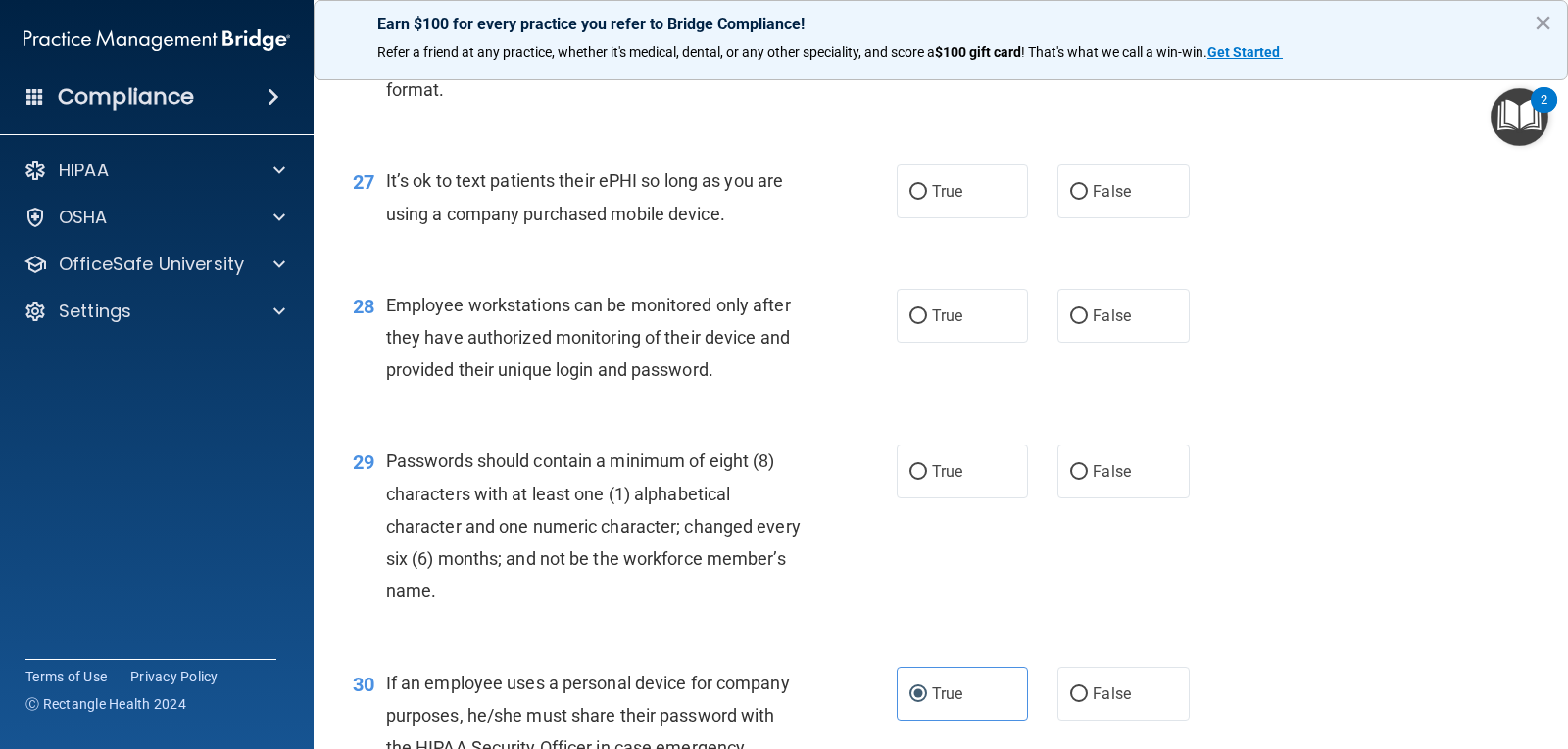
scroll to position [4590, 0]
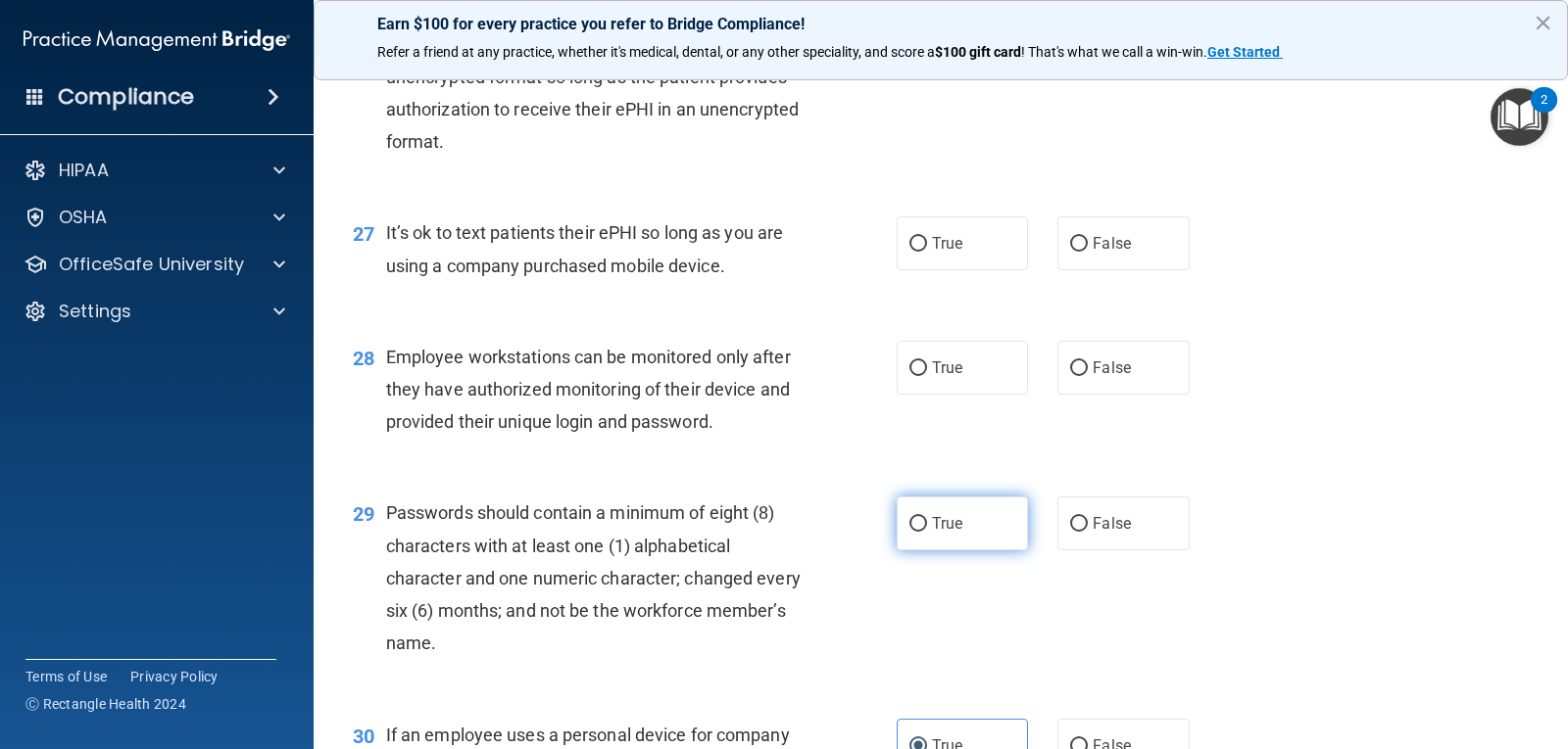
click at [932, 532] on span "True" at bounding box center [947, 524] width 31 height 19
click at [927, 531] on input "True" at bounding box center [918, 524] width 18 height 15
radio input "true"
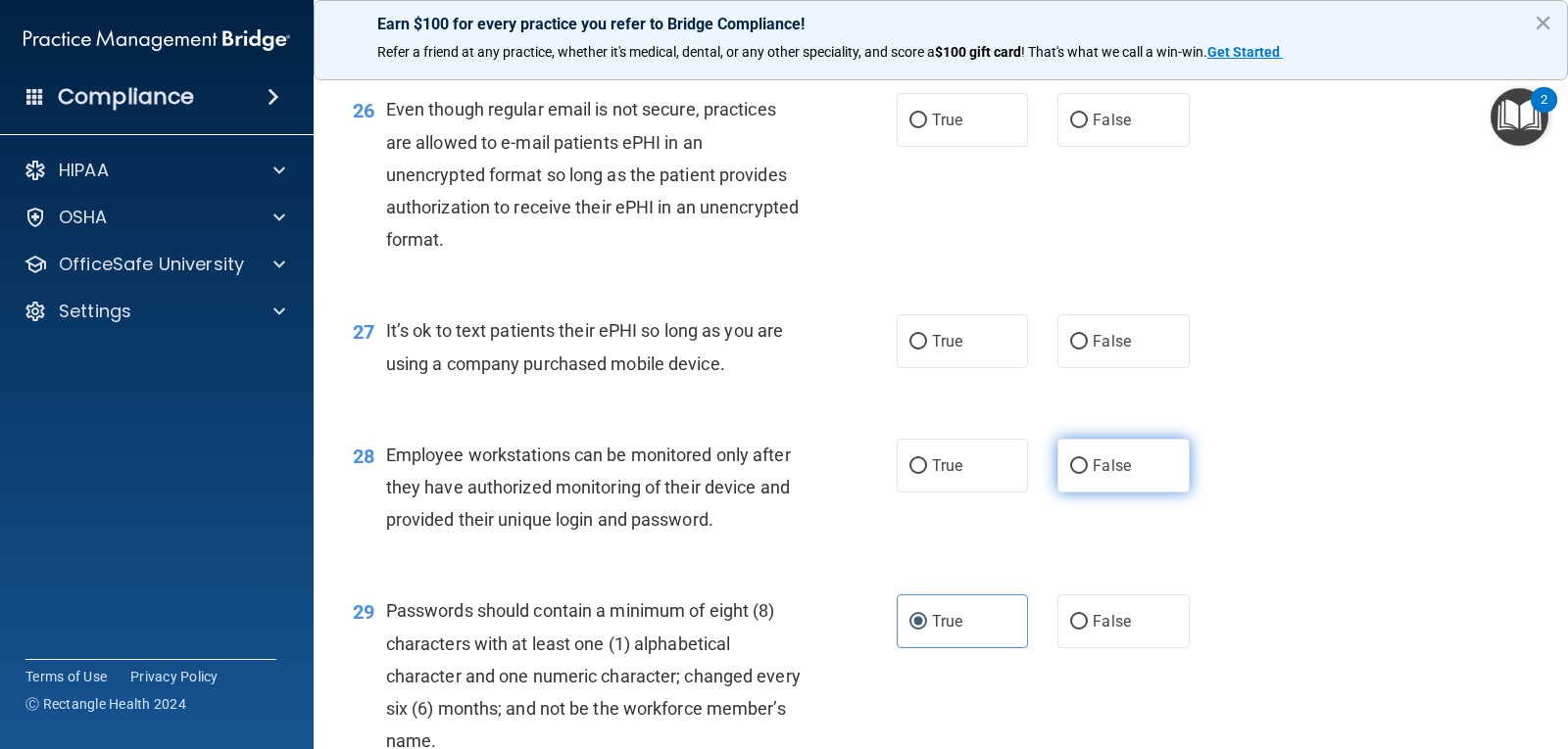
click at [1124, 493] on label "False" at bounding box center [1123, 466] width 131 height 54
click at [1088, 474] on input "False" at bounding box center [1079, 466] width 18 height 15
radio input "true"
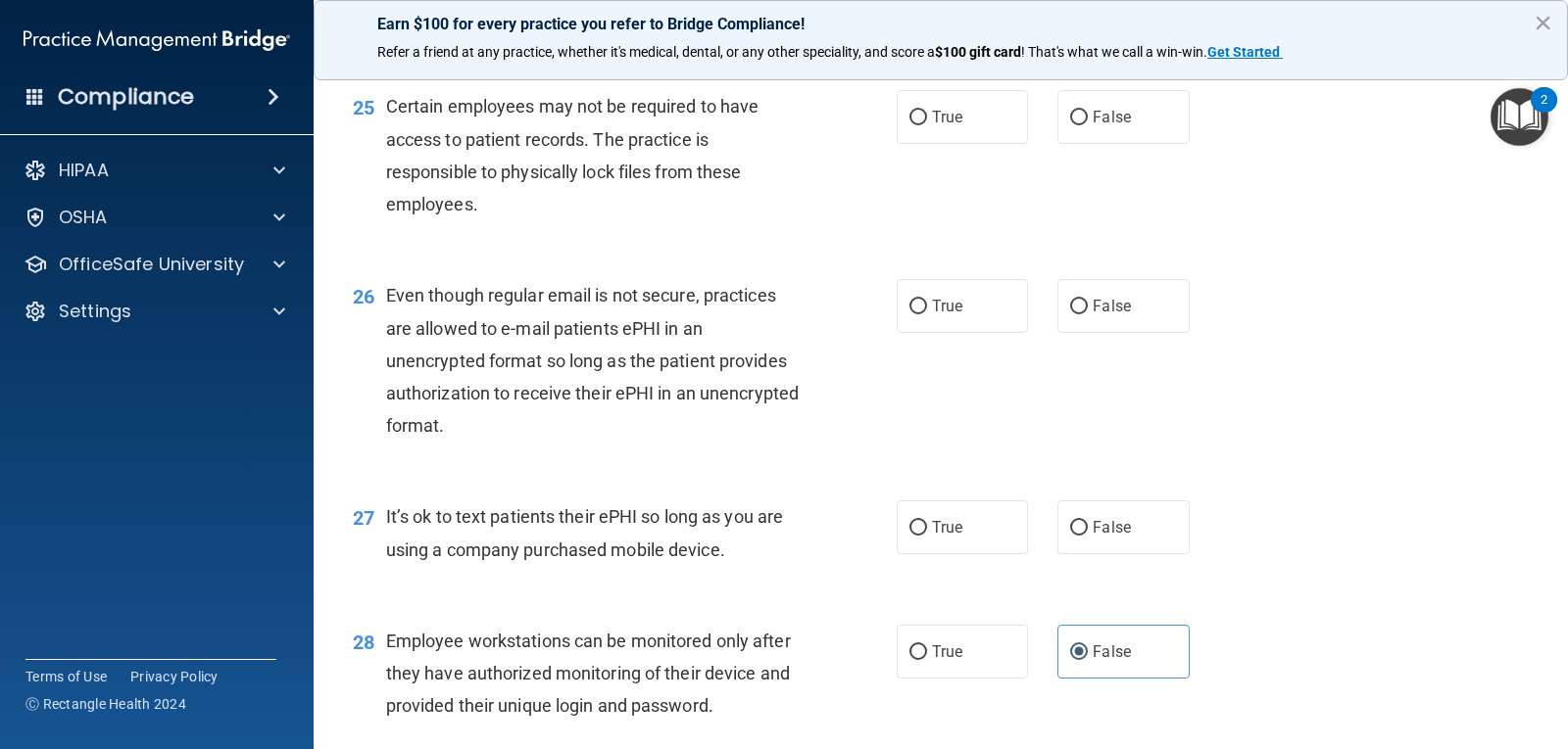
scroll to position [4296, 0]
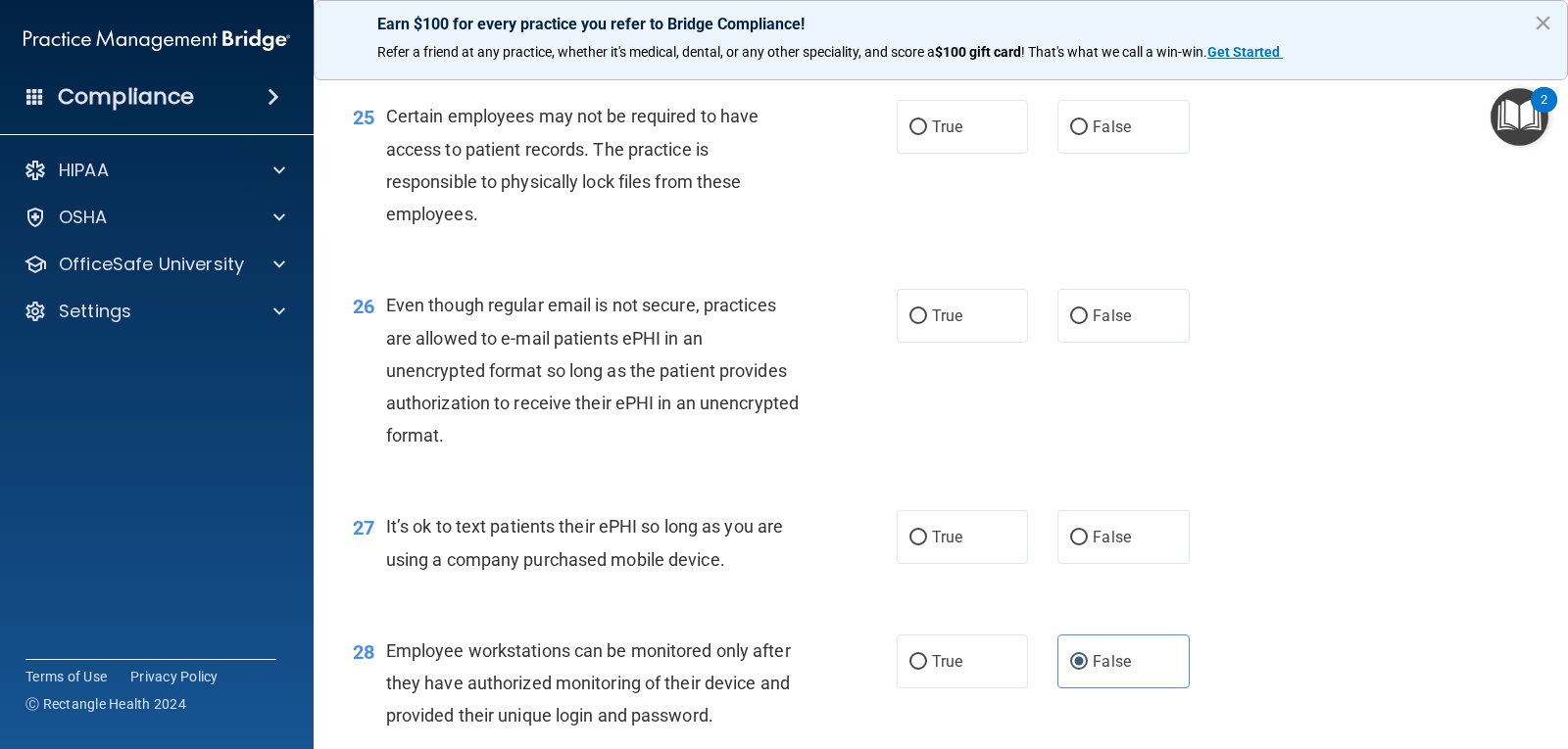
click at [1047, 564] on div "True False" at bounding box center [1054, 537] width 316 height 54
click at [1057, 564] on label "False" at bounding box center [1123, 537] width 131 height 54
click at [1070, 545] on input "False" at bounding box center [1079, 537] width 18 height 15
radio input "true"
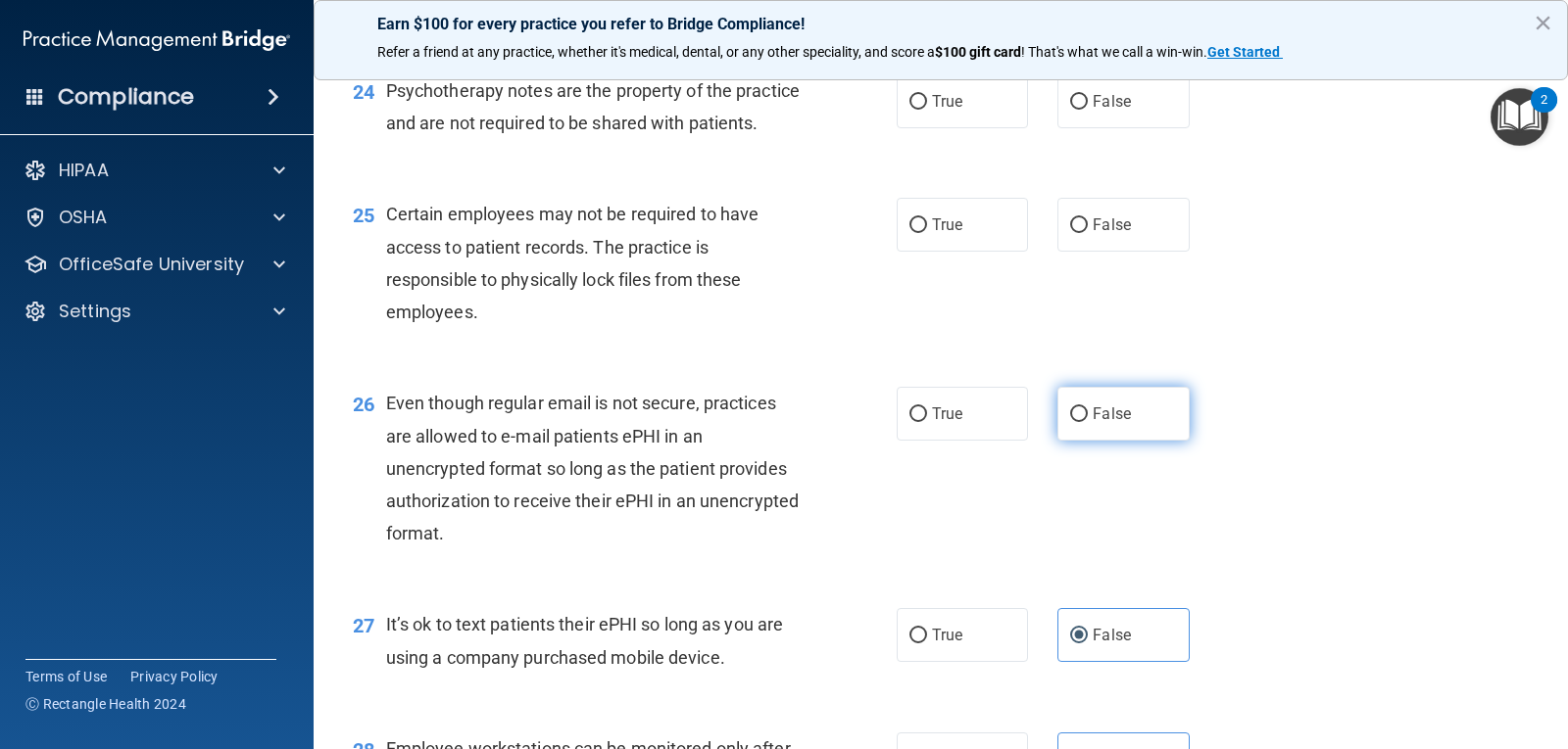
click at [1072, 431] on label "False" at bounding box center [1123, 413] width 131 height 54
click at [1072, 422] on input "False" at bounding box center [1079, 414] width 18 height 15
radio input "true"
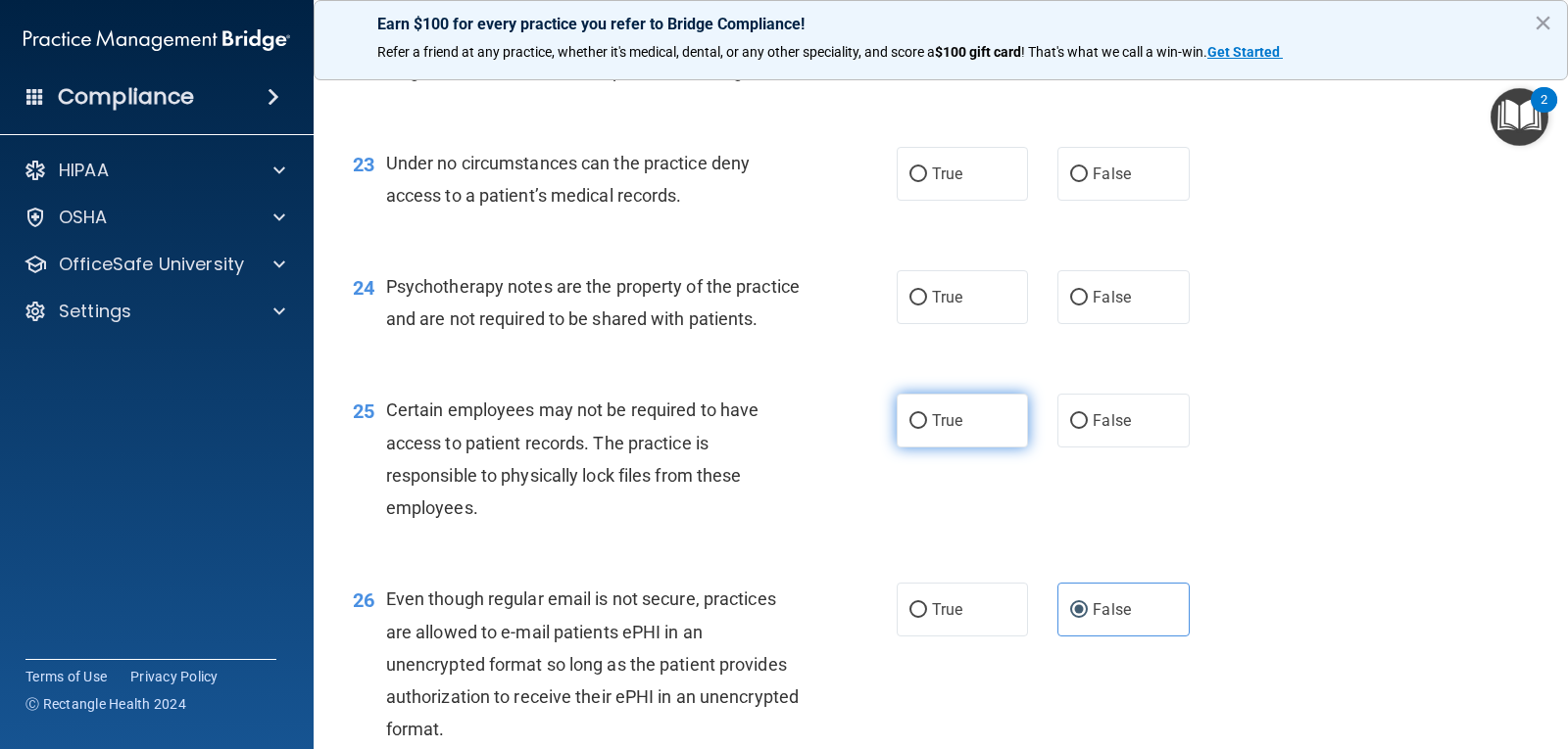
click at [946, 430] on span "True" at bounding box center [947, 420] width 31 height 19
click at [927, 429] on input "True" at bounding box center [918, 421] width 18 height 15
radio input "true"
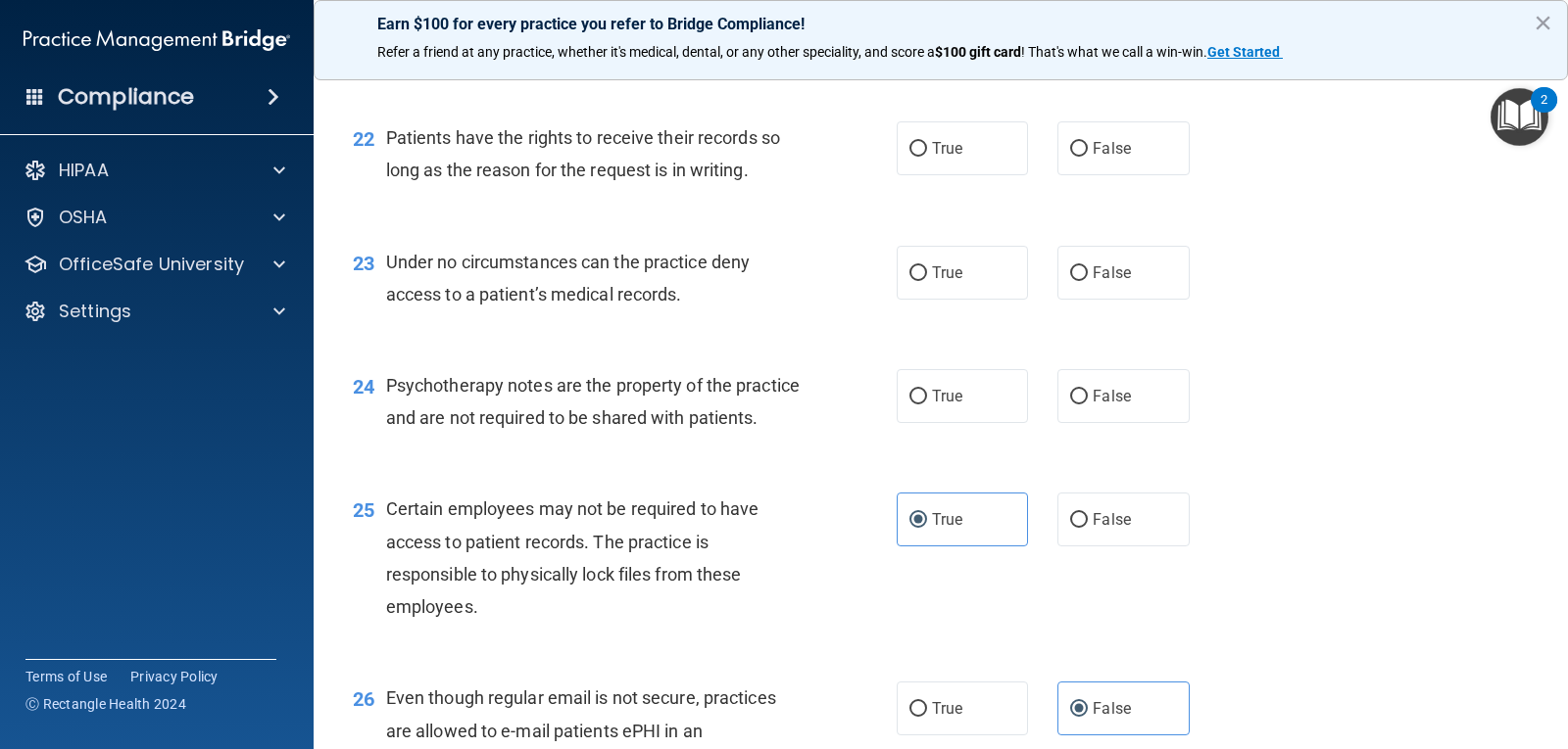
scroll to position [3807, 0]
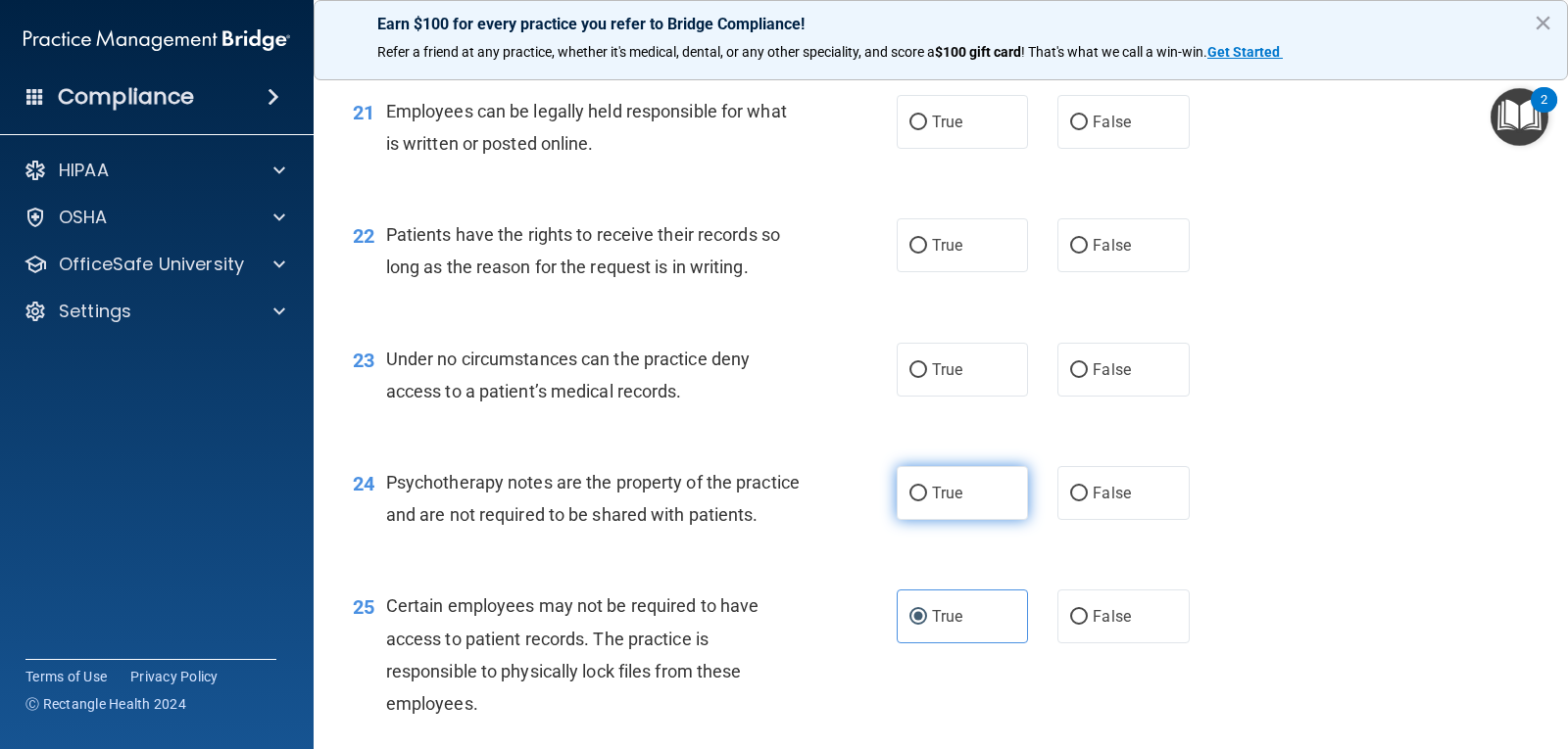
click at [970, 495] on label "True" at bounding box center [962, 493] width 131 height 54
click at [927, 495] on input "True" at bounding box center [918, 494] width 18 height 15
radio input "true"
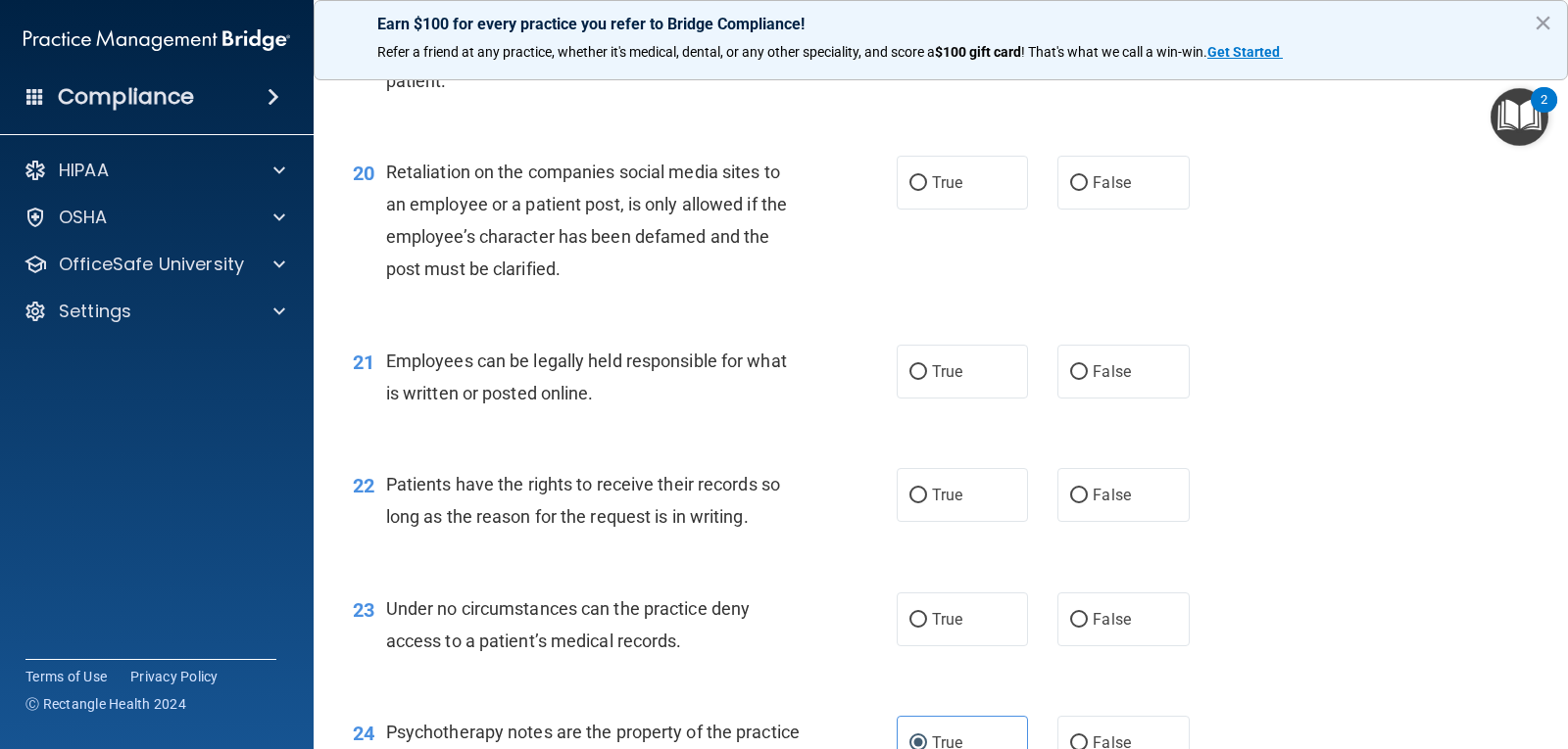
scroll to position [3513, 0]
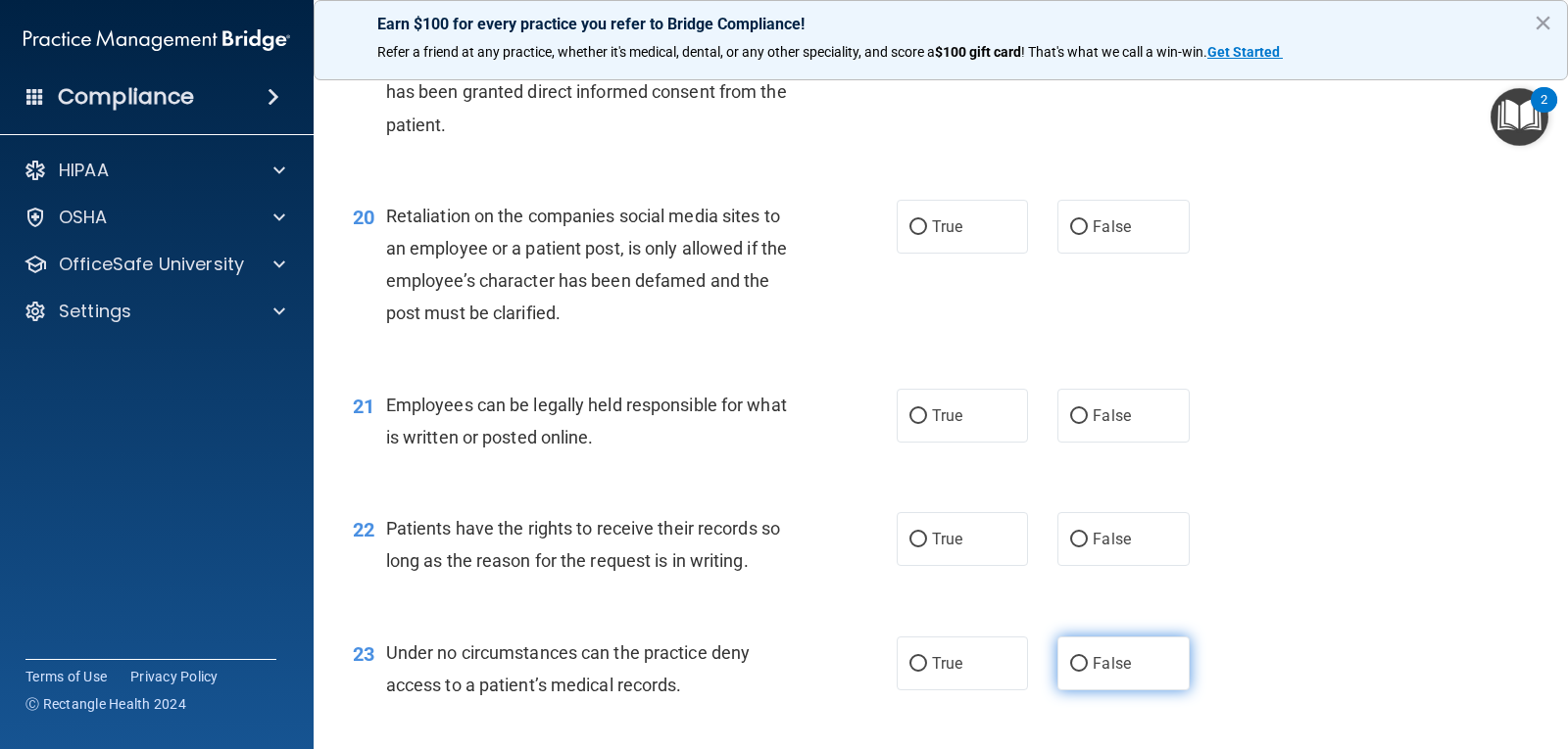
click at [1154, 653] on label "False" at bounding box center [1123, 664] width 131 height 54
click at [1088, 658] on input "False" at bounding box center [1079, 665] width 18 height 15
radio input "true"
click at [1202, 559] on div "22 Patients have the rights to receive their records so long as the reason for …" at bounding box center [940, 549] width 1205 height 123
click at [1124, 543] on label "False" at bounding box center [1123, 539] width 131 height 54
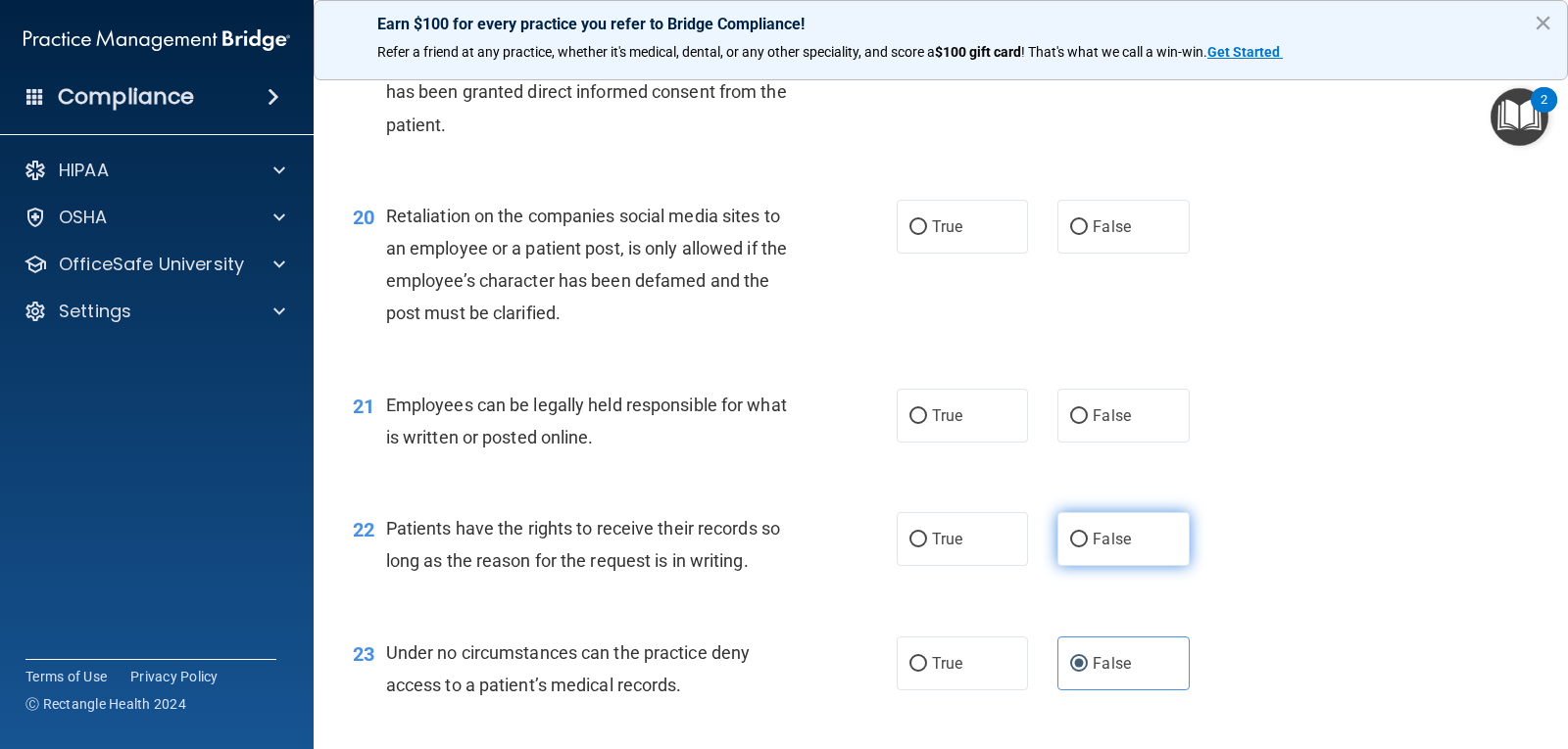
click at [1088, 543] on input "False" at bounding box center [1079, 539] width 18 height 15
radio input "true"
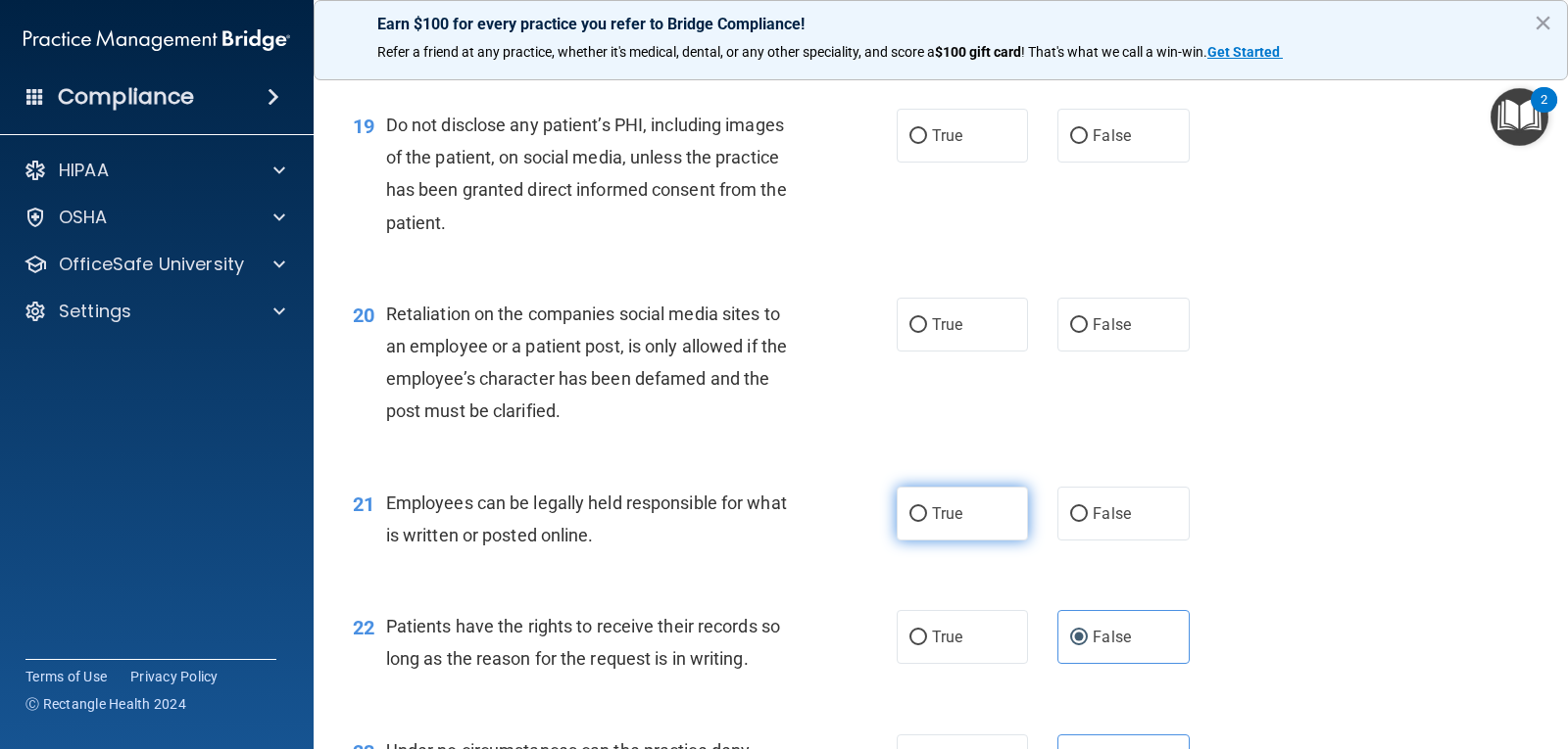
click at [939, 508] on span "True" at bounding box center [947, 514] width 31 height 19
click at [927, 508] on input "True" at bounding box center [918, 515] width 18 height 15
radio input "true"
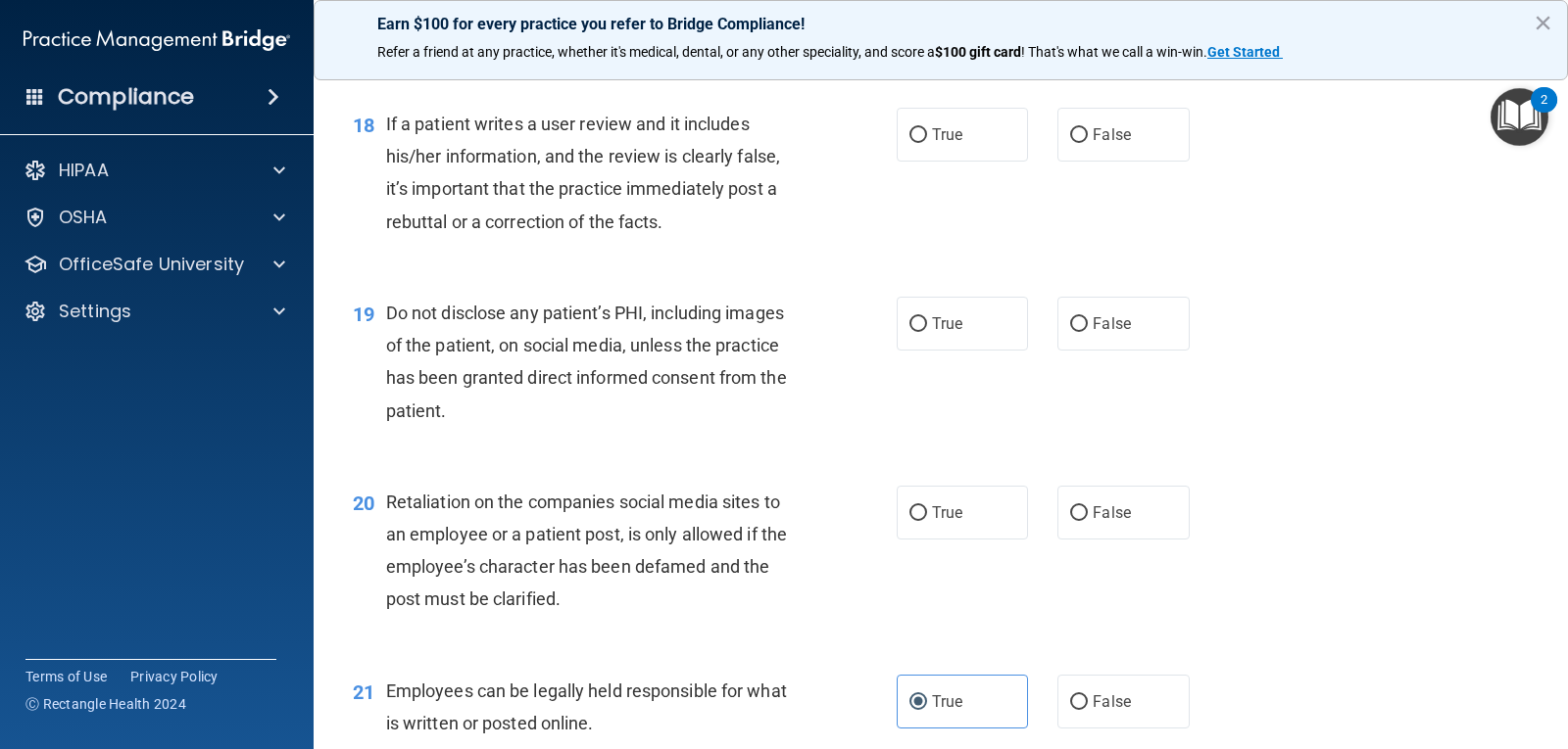
scroll to position [3219, 0]
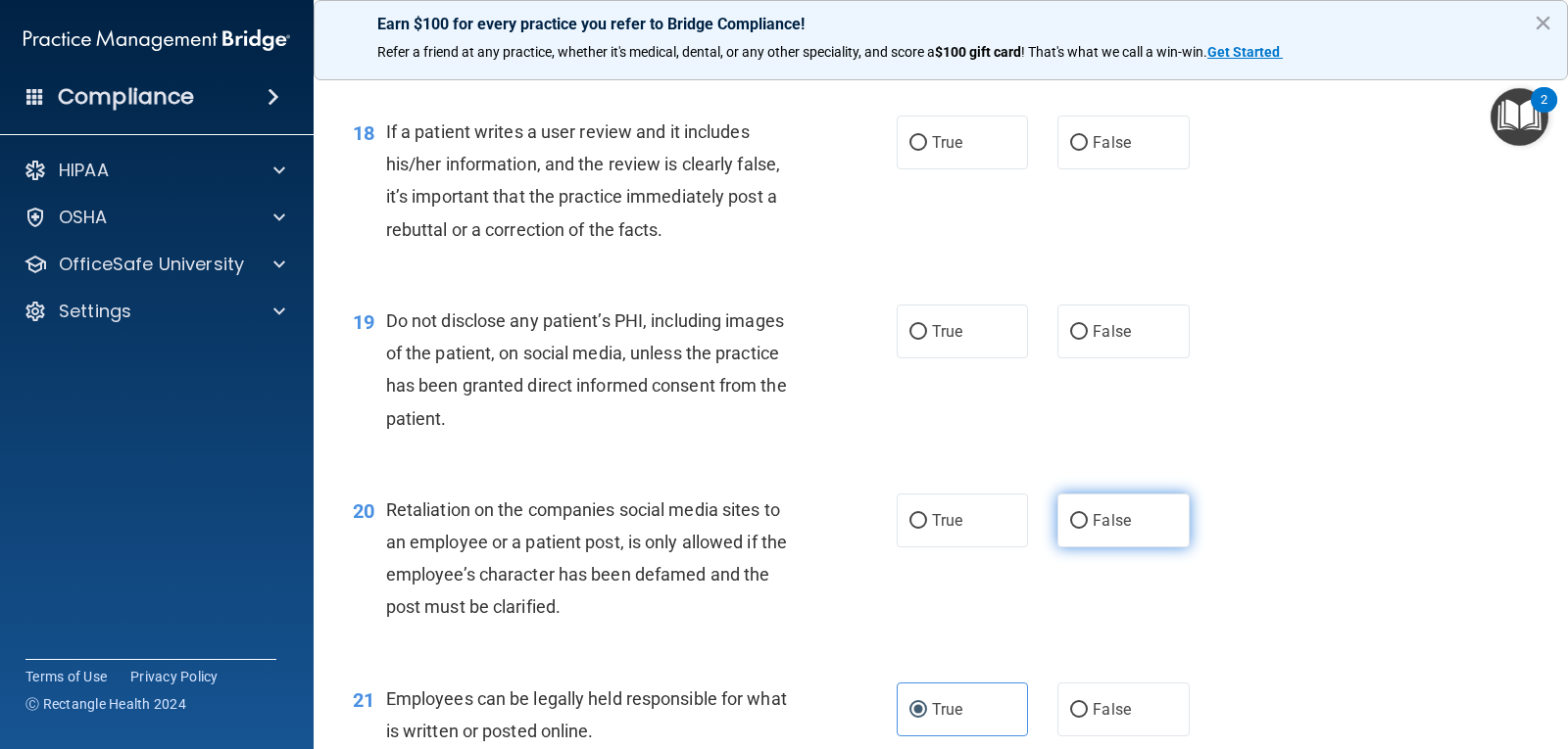
click at [1144, 535] on label "False" at bounding box center [1123, 521] width 131 height 54
click at [1088, 528] on input "False" at bounding box center [1079, 522] width 18 height 15
radio input "true"
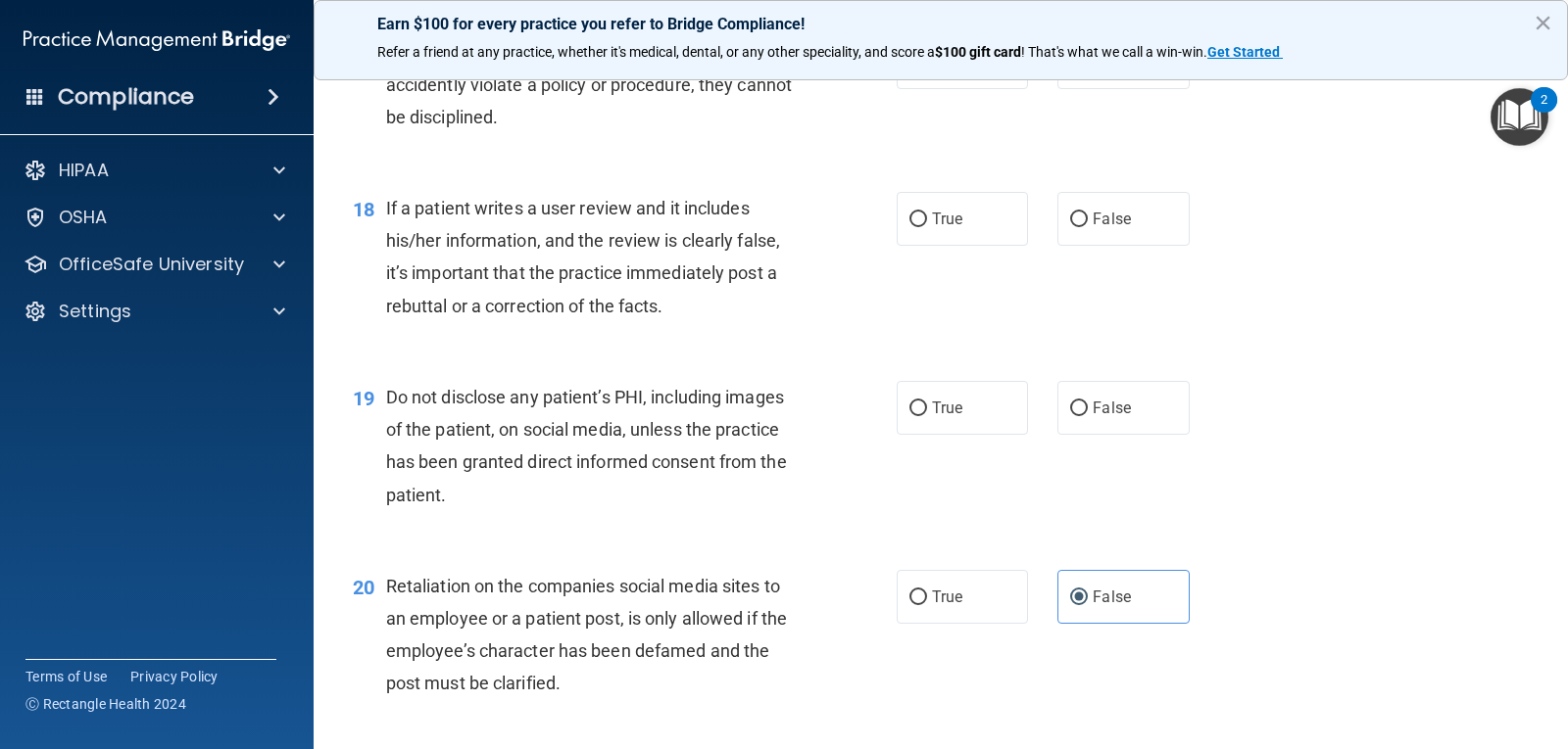
scroll to position [3023, 0]
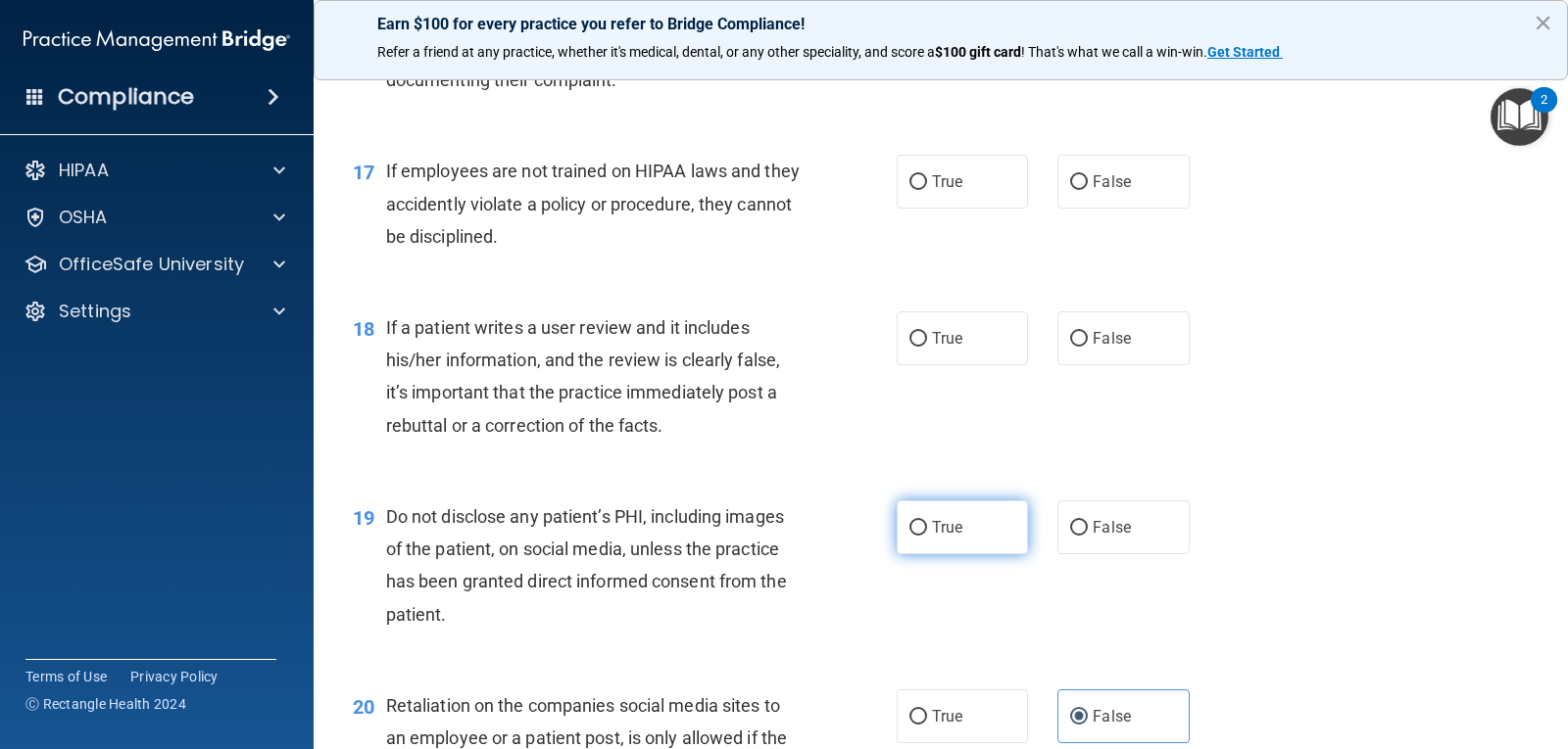
click at [896, 506] on label "True" at bounding box center [962, 527] width 131 height 54
click at [909, 522] on input "True" at bounding box center [918, 528] width 18 height 15
radio input "true"
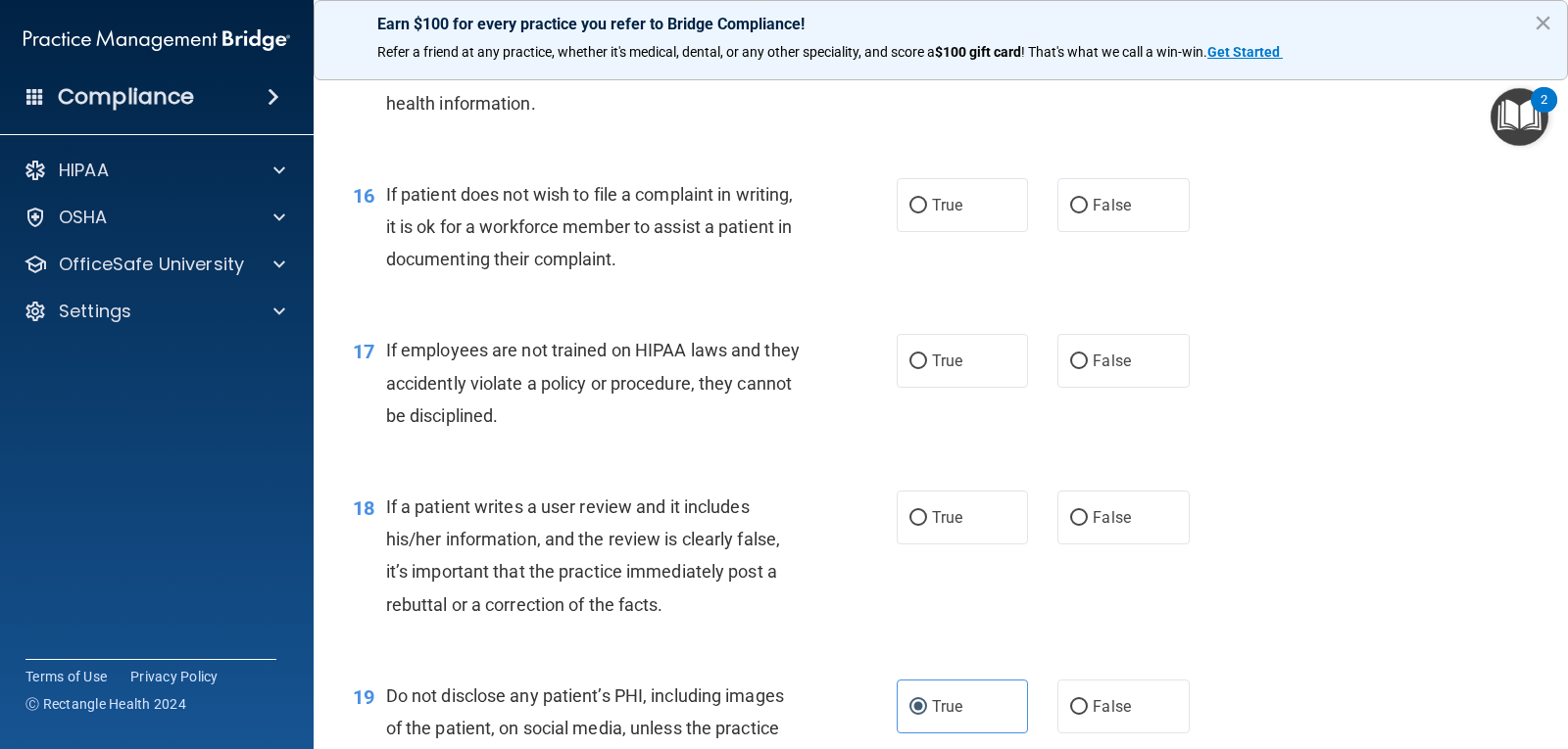
scroll to position [2827, 0]
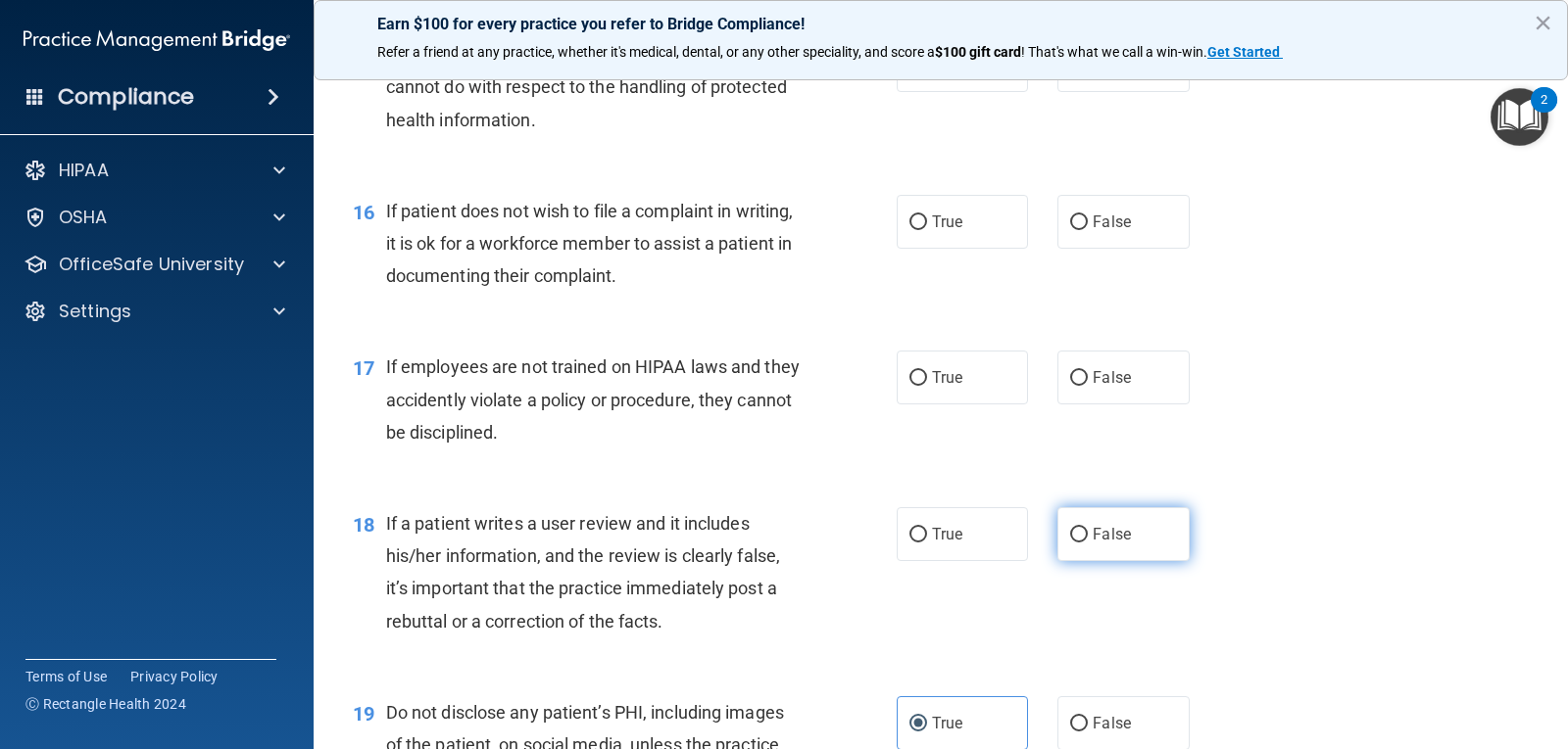
click at [1131, 536] on label "False" at bounding box center [1123, 534] width 131 height 54
click at [1088, 536] on input "False" at bounding box center [1079, 534] width 18 height 15
radio input "true"
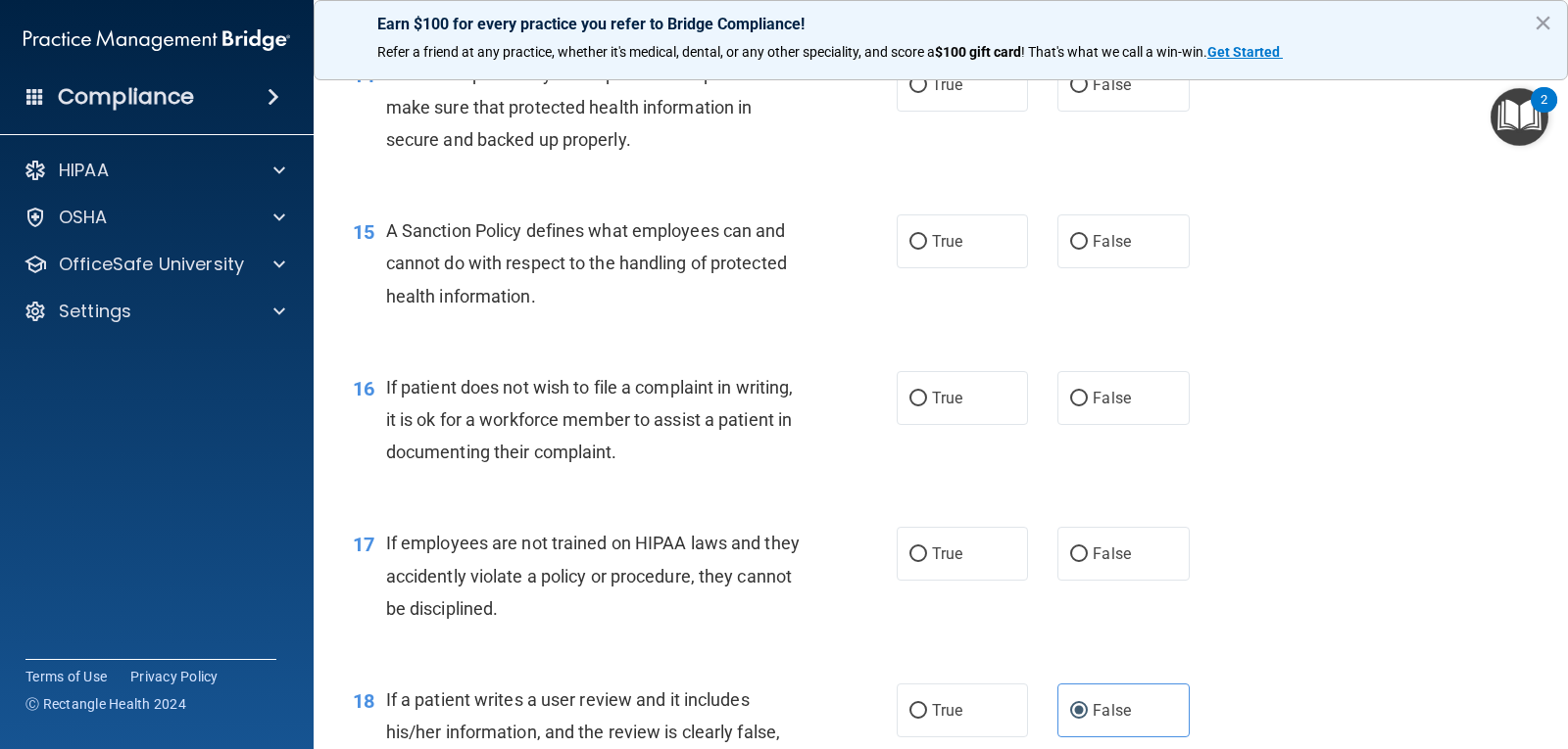
scroll to position [2631, 0]
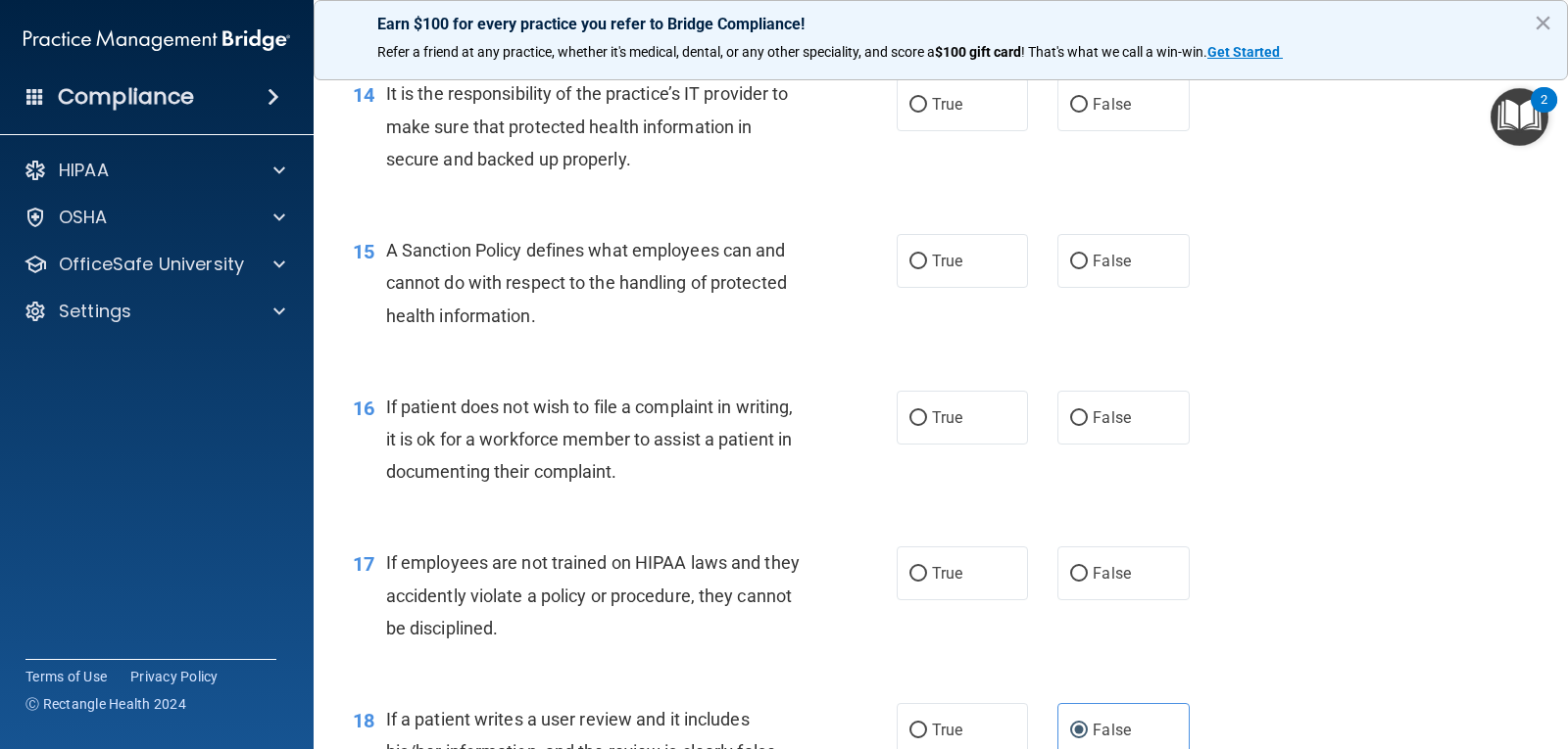
click at [1183, 568] on div "True False" at bounding box center [1054, 573] width 316 height 54
click at [1158, 569] on label "False" at bounding box center [1123, 573] width 131 height 54
click at [1088, 569] on input "False" at bounding box center [1079, 574] width 18 height 15
radio input "true"
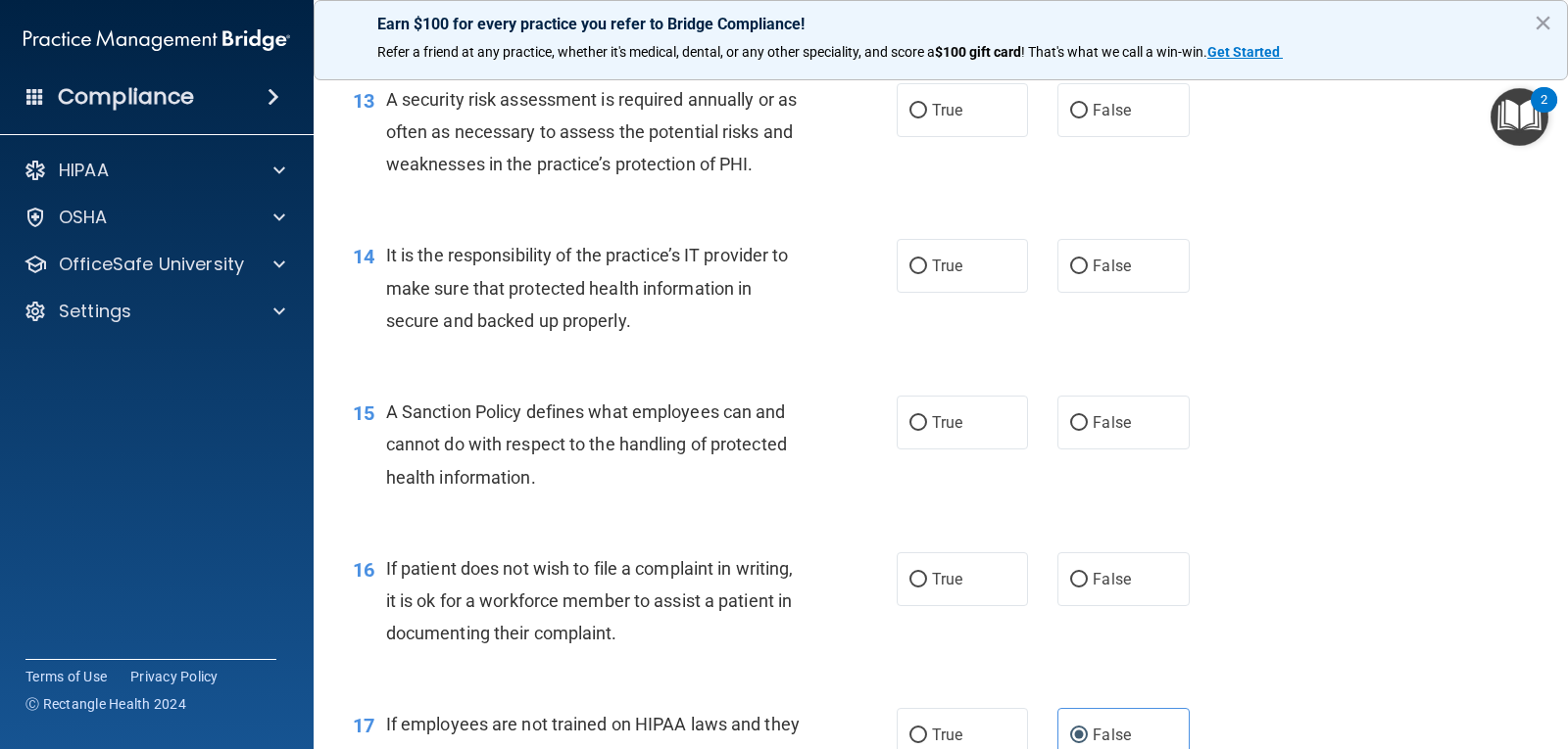
scroll to position [2435, 0]
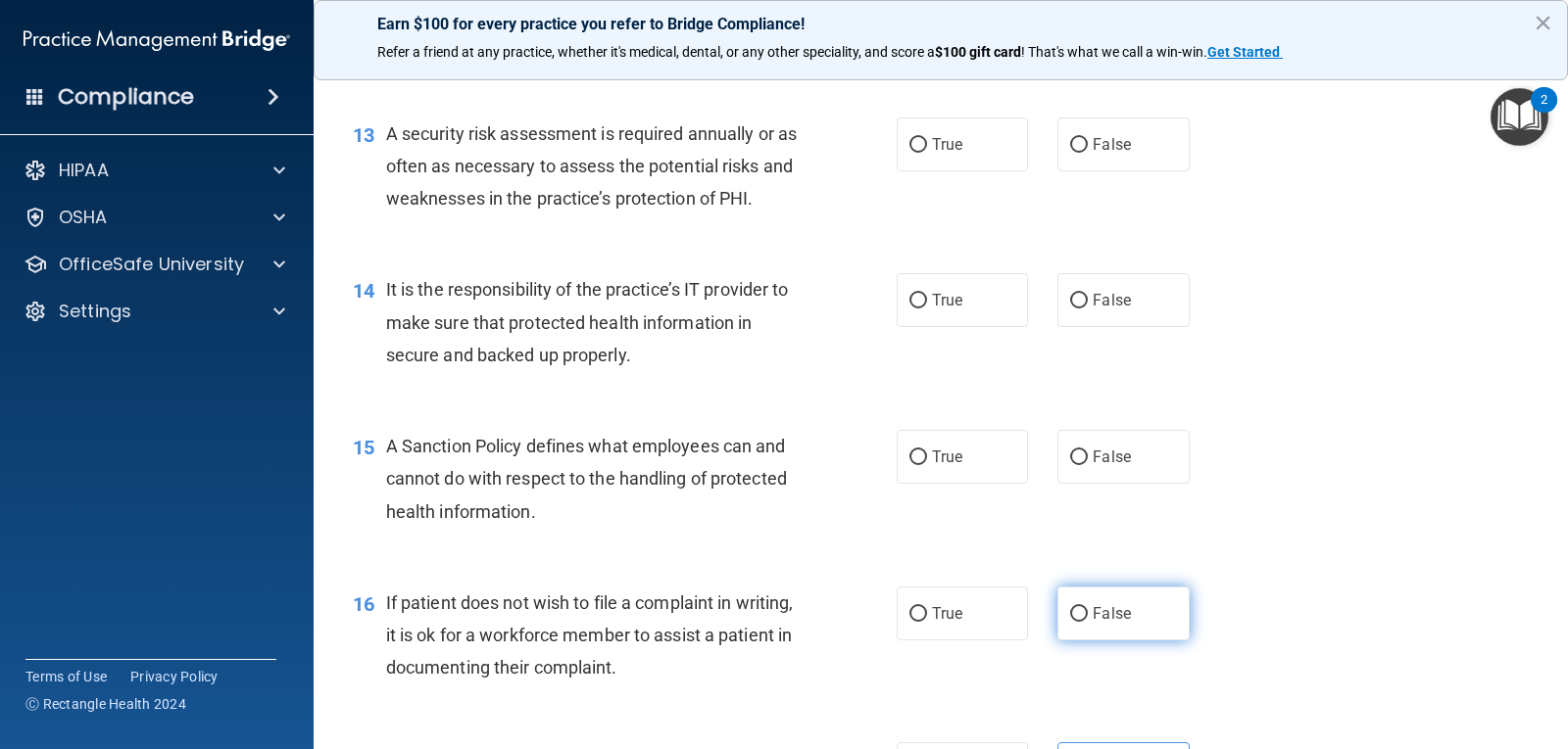
click at [1140, 614] on label "False" at bounding box center [1123, 614] width 131 height 54
click at [1088, 614] on input "False" at bounding box center [1079, 614] width 18 height 15
radio input "true"
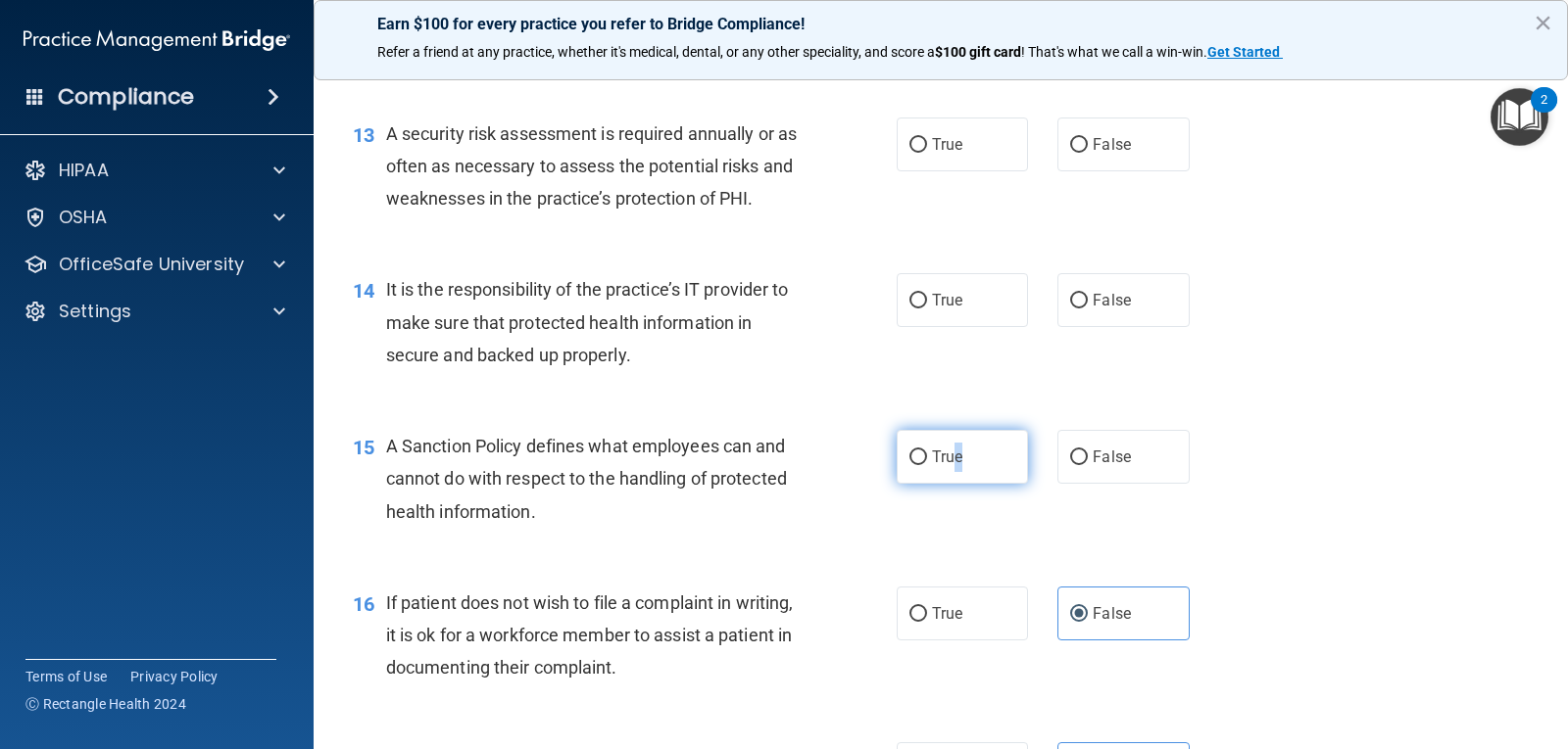
click at [952, 467] on label "True" at bounding box center [962, 457] width 131 height 54
click at [896, 452] on label "True" at bounding box center [962, 457] width 131 height 54
click at [909, 452] on input "True" at bounding box center [918, 458] width 18 height 15
radio input "true"
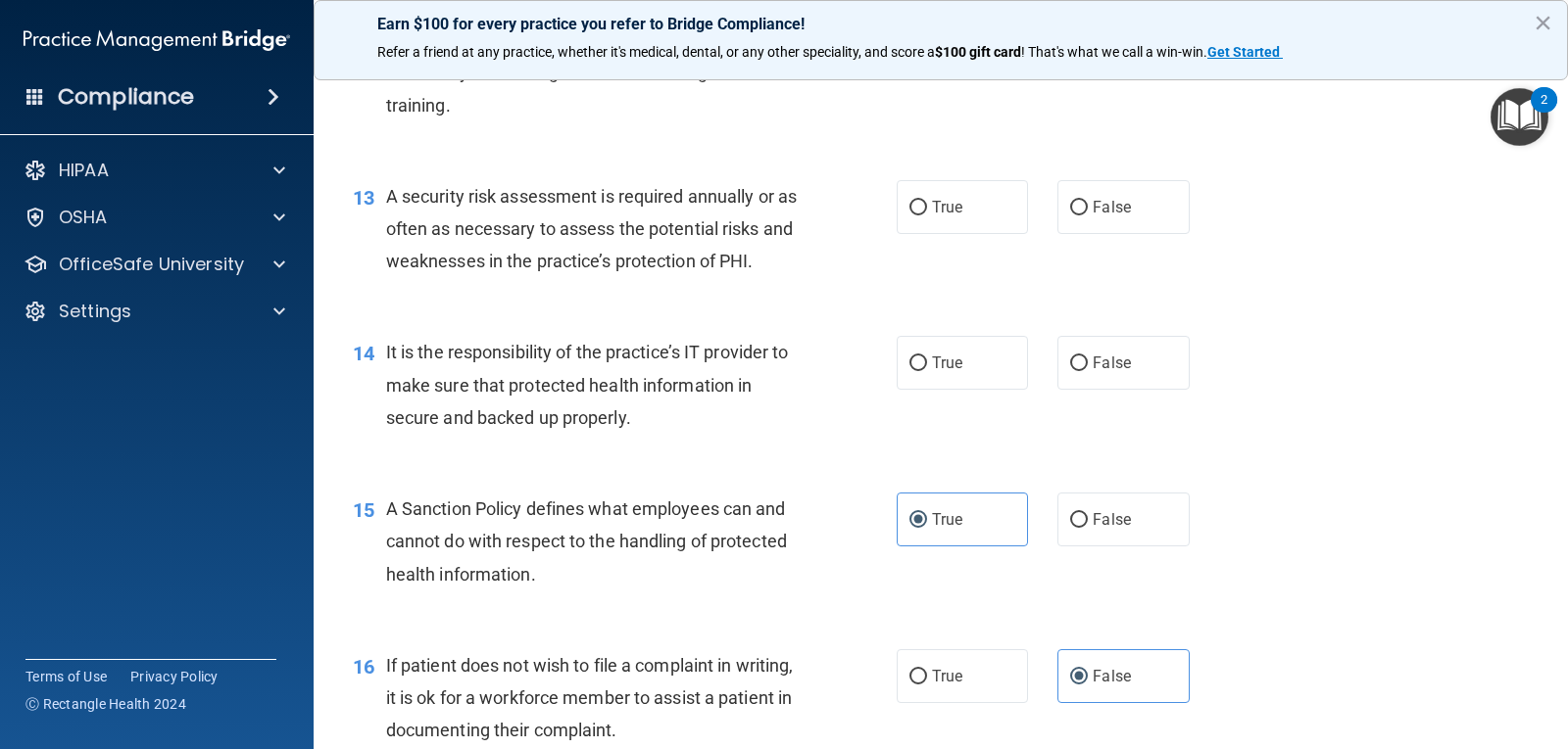
scroll to position [2337, 0]
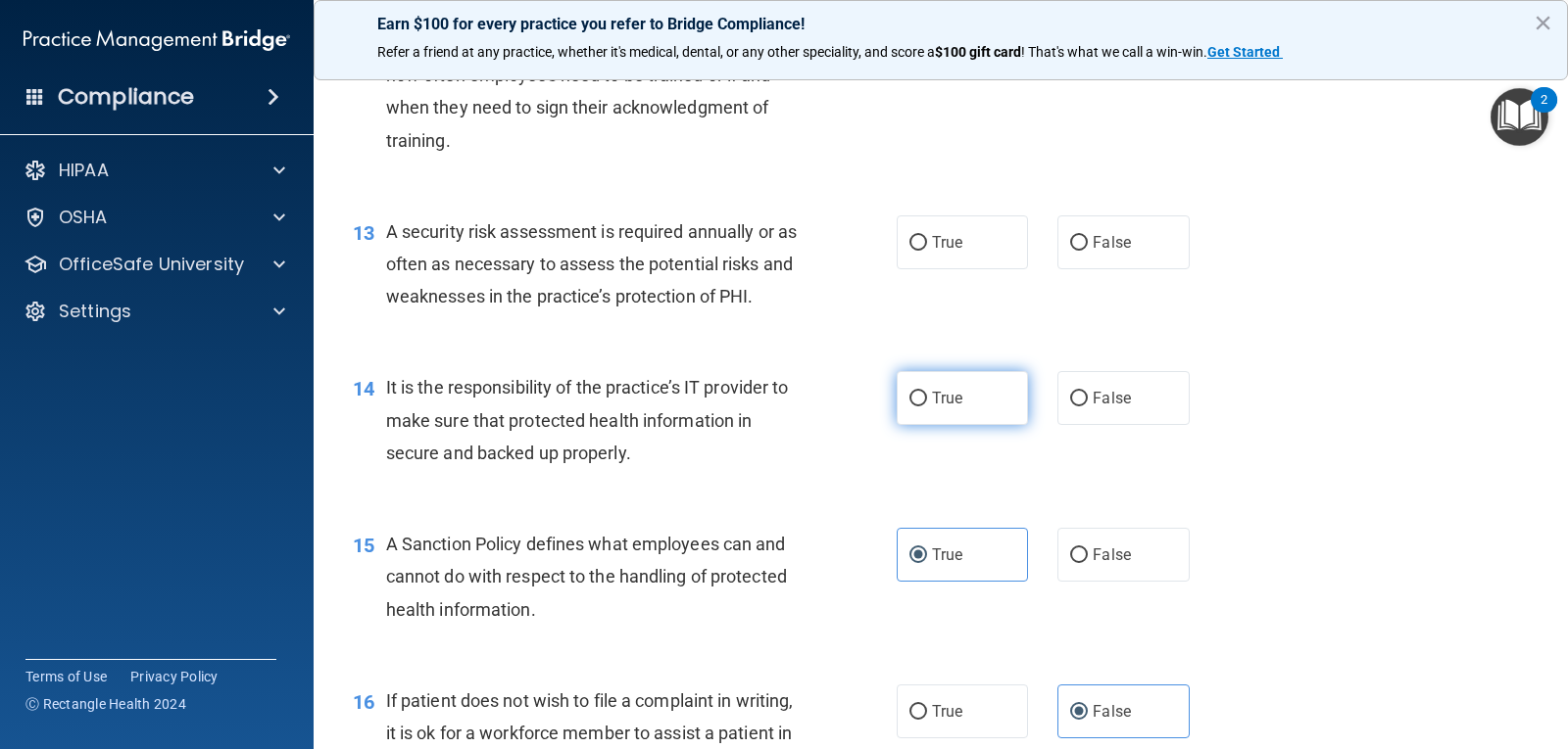
click at [991, 391] on label "True" at bounding box center [962, 398] width 131 height 54
click at [927, 391] on input "True" at bounding box center [918, 398] width 18 height 15
radio input "true"
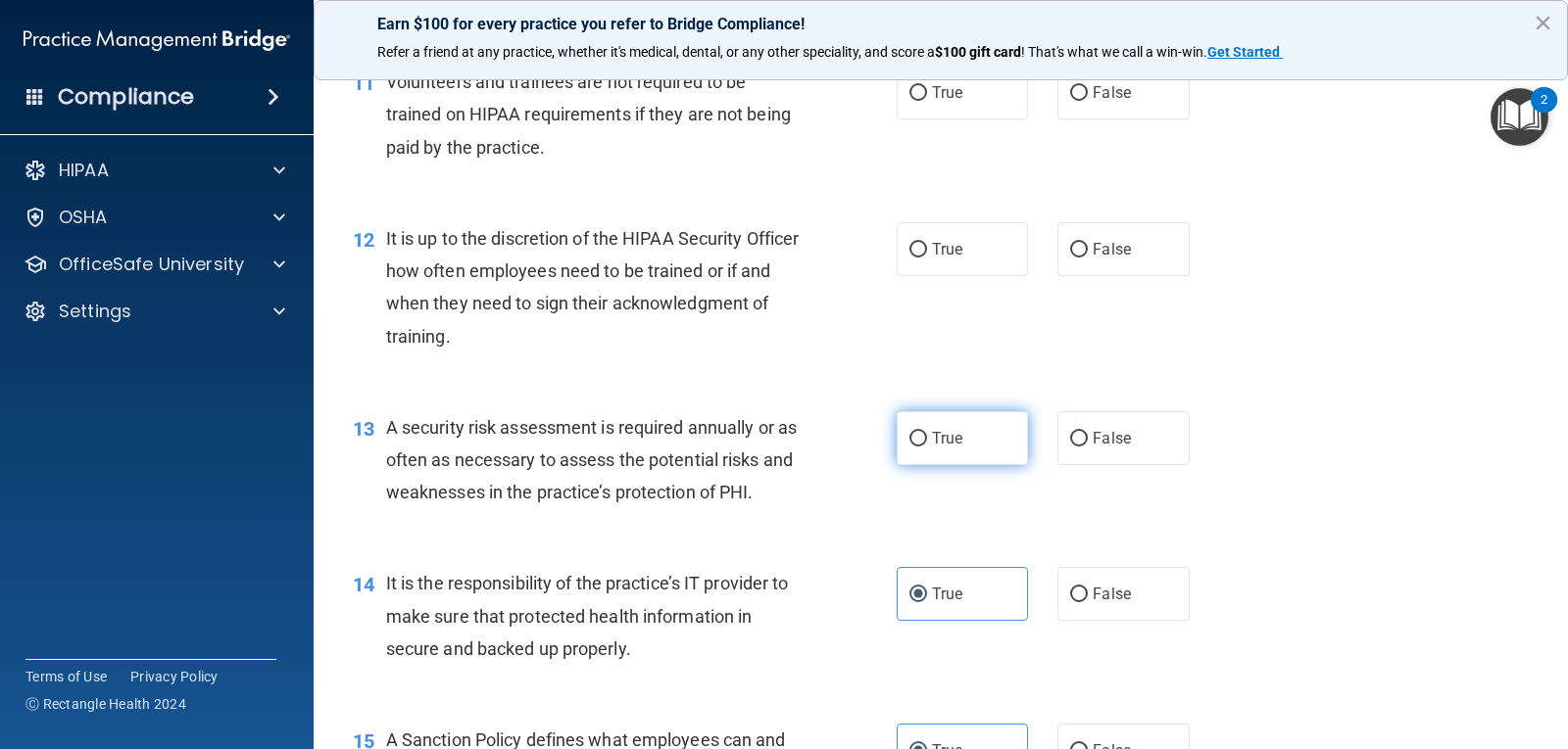
click at [952, 428] on label "True" at bounding box center [962, 438] width 131 height 54
click at [927, 432] on input "True" at bounding box center [918, 439] width 18 height 15
radio input "true"
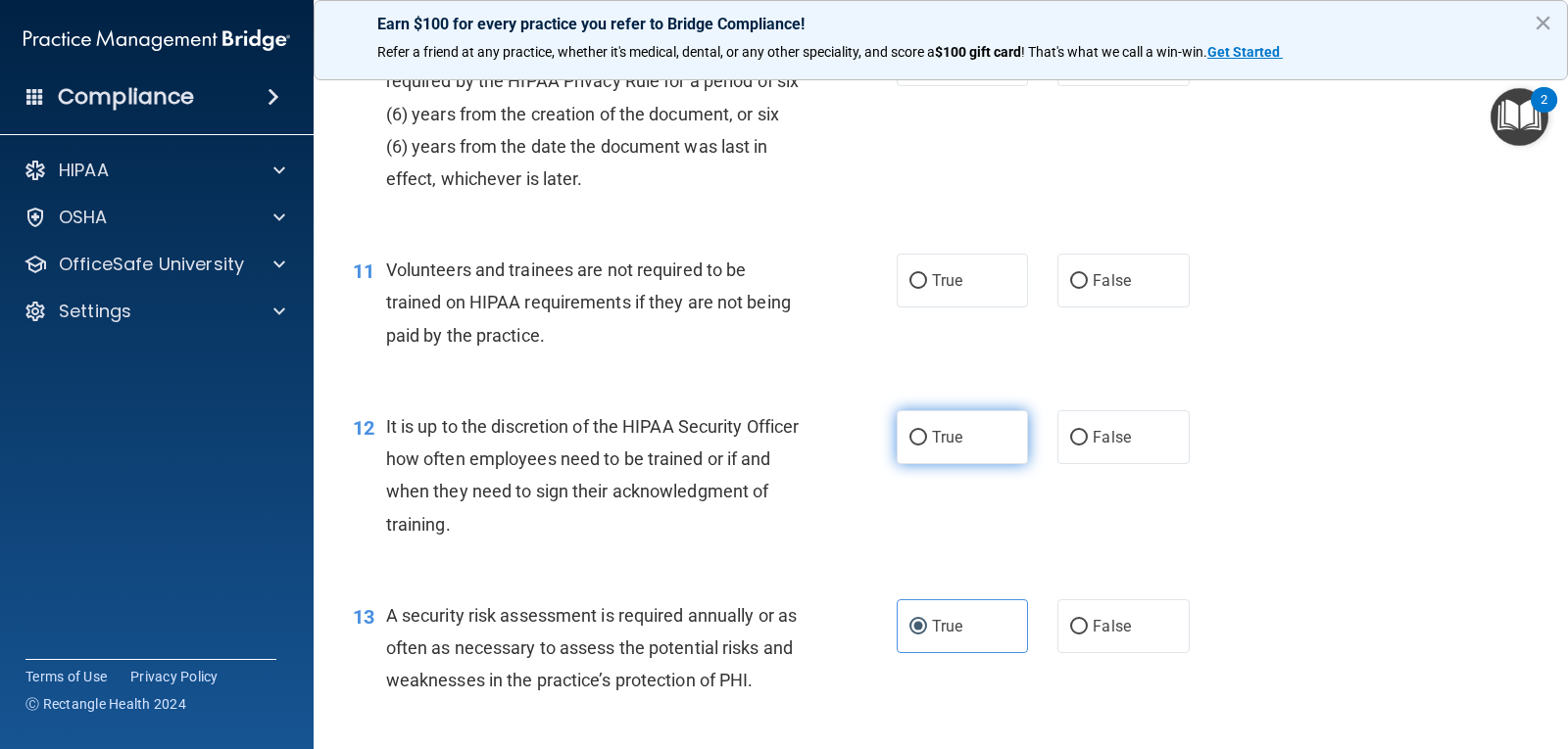
scroll to position [1945, 0]
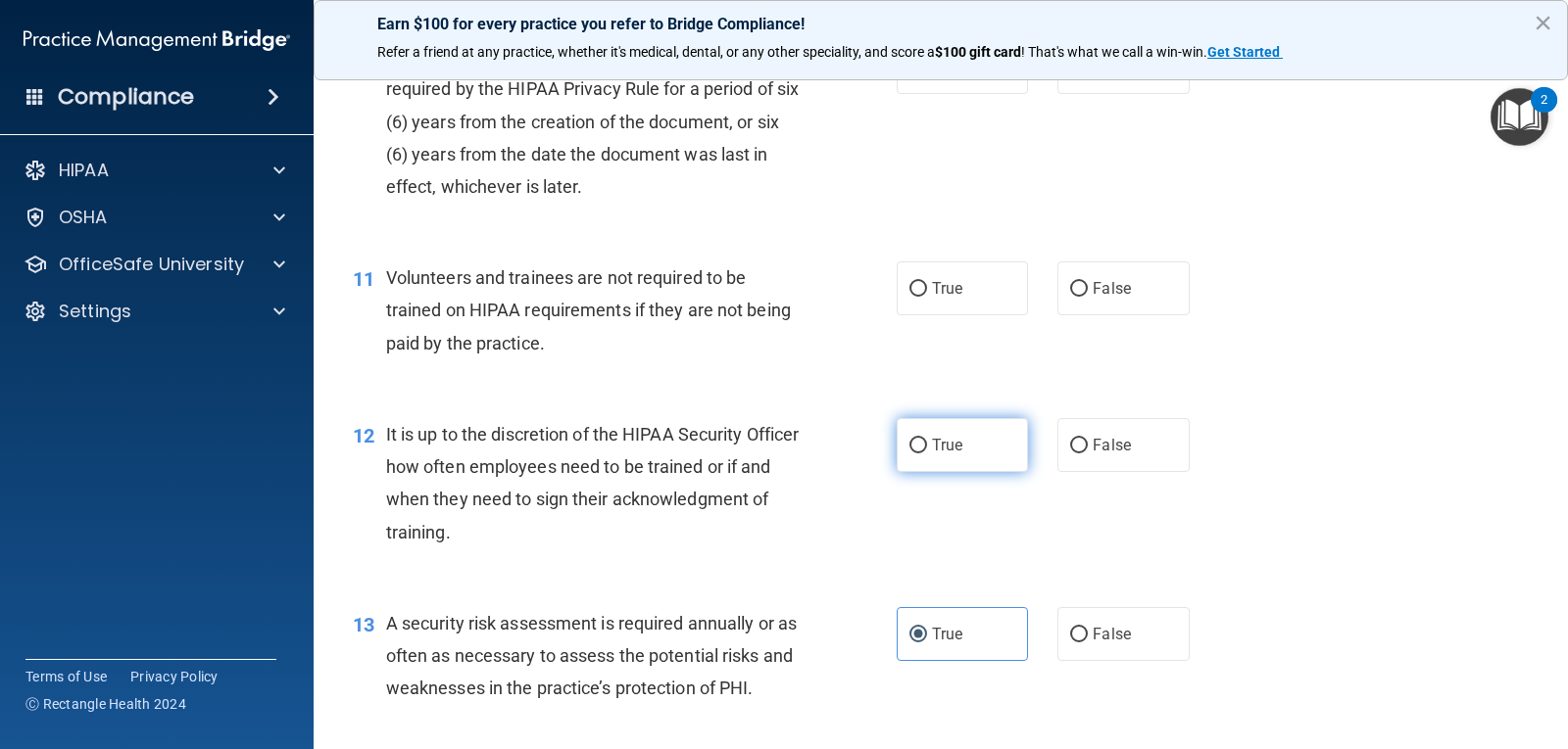
click at [983, 458] on label "True" at bounding box center [962, 445] width 131 height 54
click at [927, 454] on input "True" at bounding box center [918, 446] width 18 height 15
radio input "true"
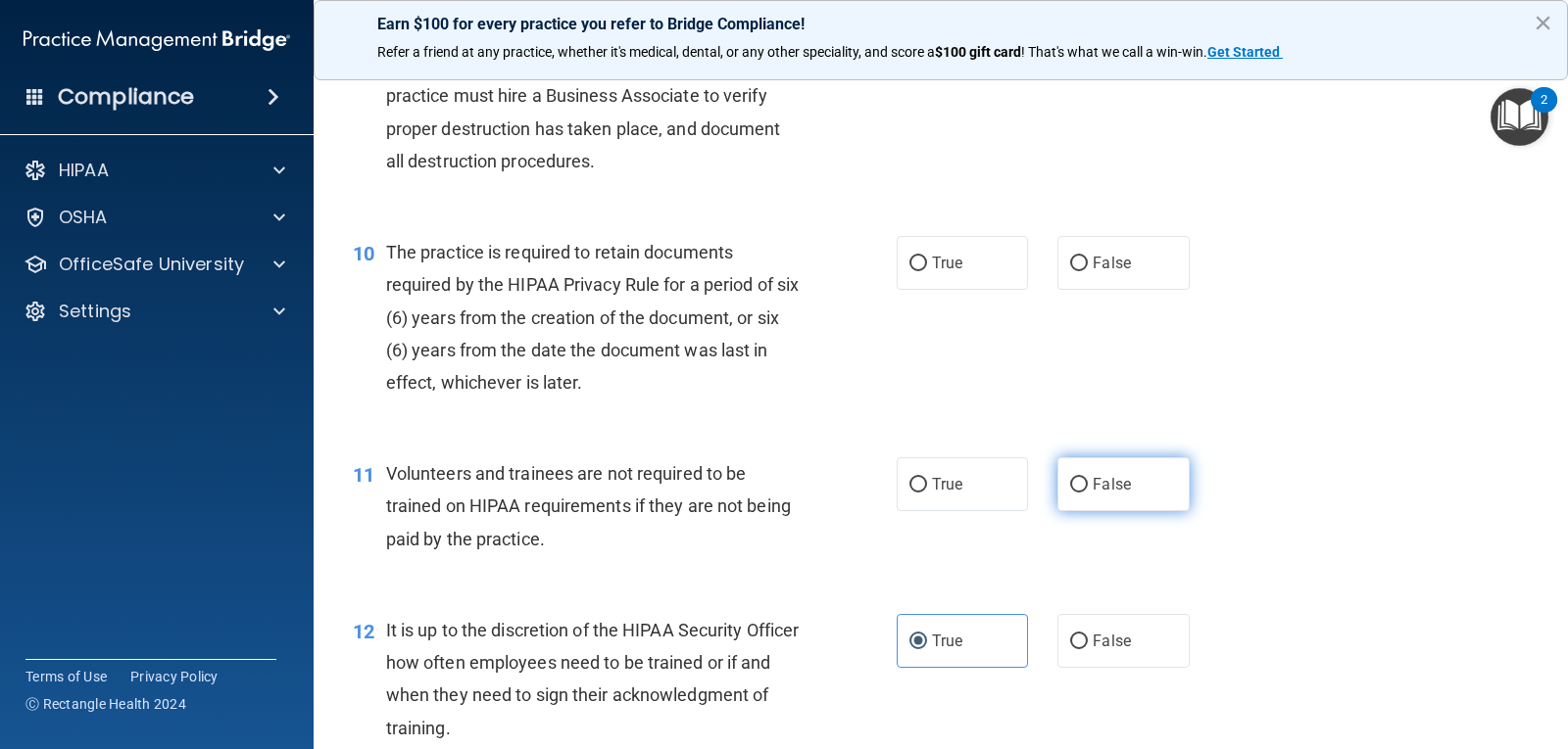
click at [1145, 474] on label "False" at bounding box center [1123, 484] width 131 height 54
click at [1088, 478] on input "False" at bounding box center [1079, 485] width 18 height 15
radio input "true"
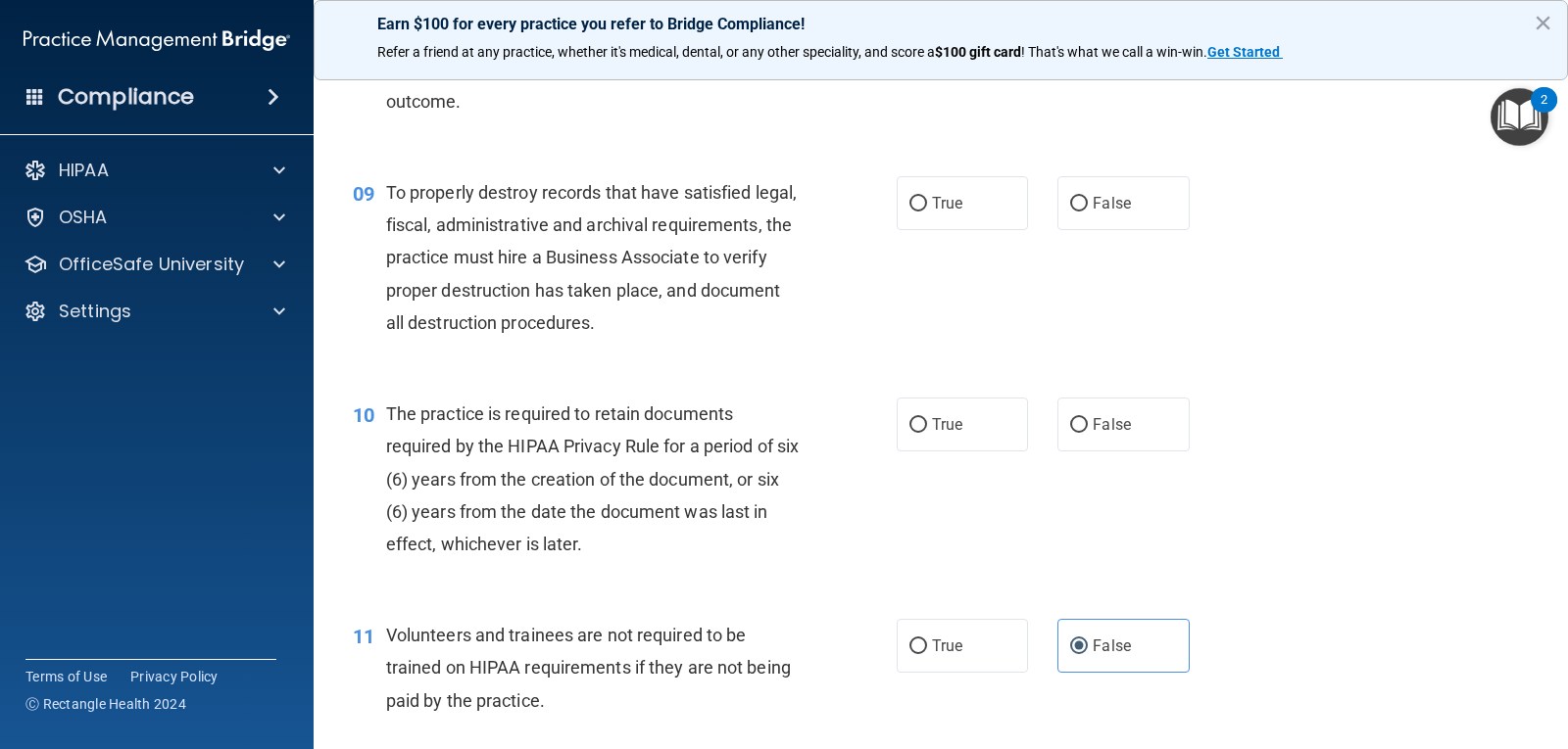
scroll to position [1554, 0]
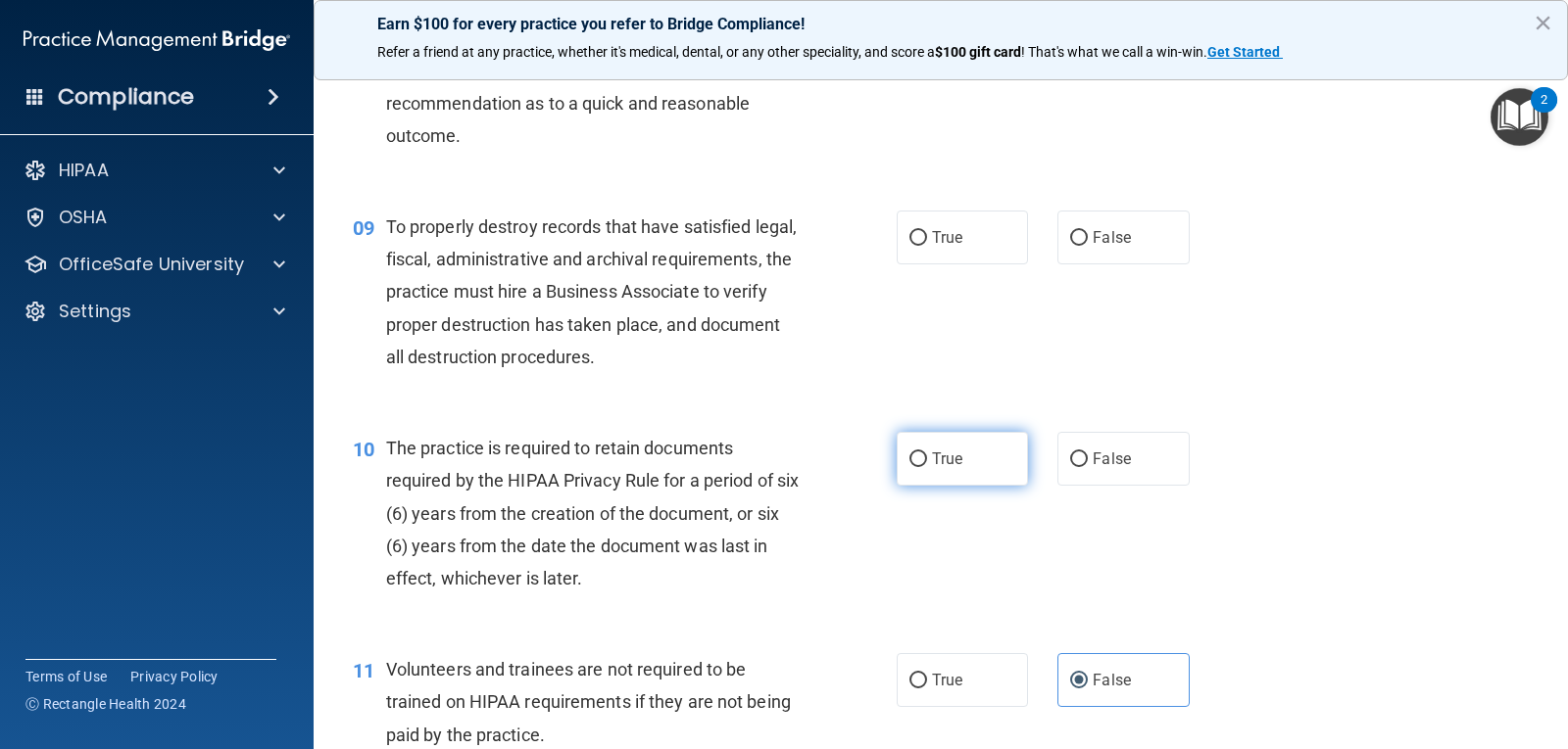
click at [932, 465] on span "True" at bounding box center [947, 459] width 31 height 19
click at [927, 465] on input "True" at bounding box center [918, 460] width 18 height 15
radio input "true"
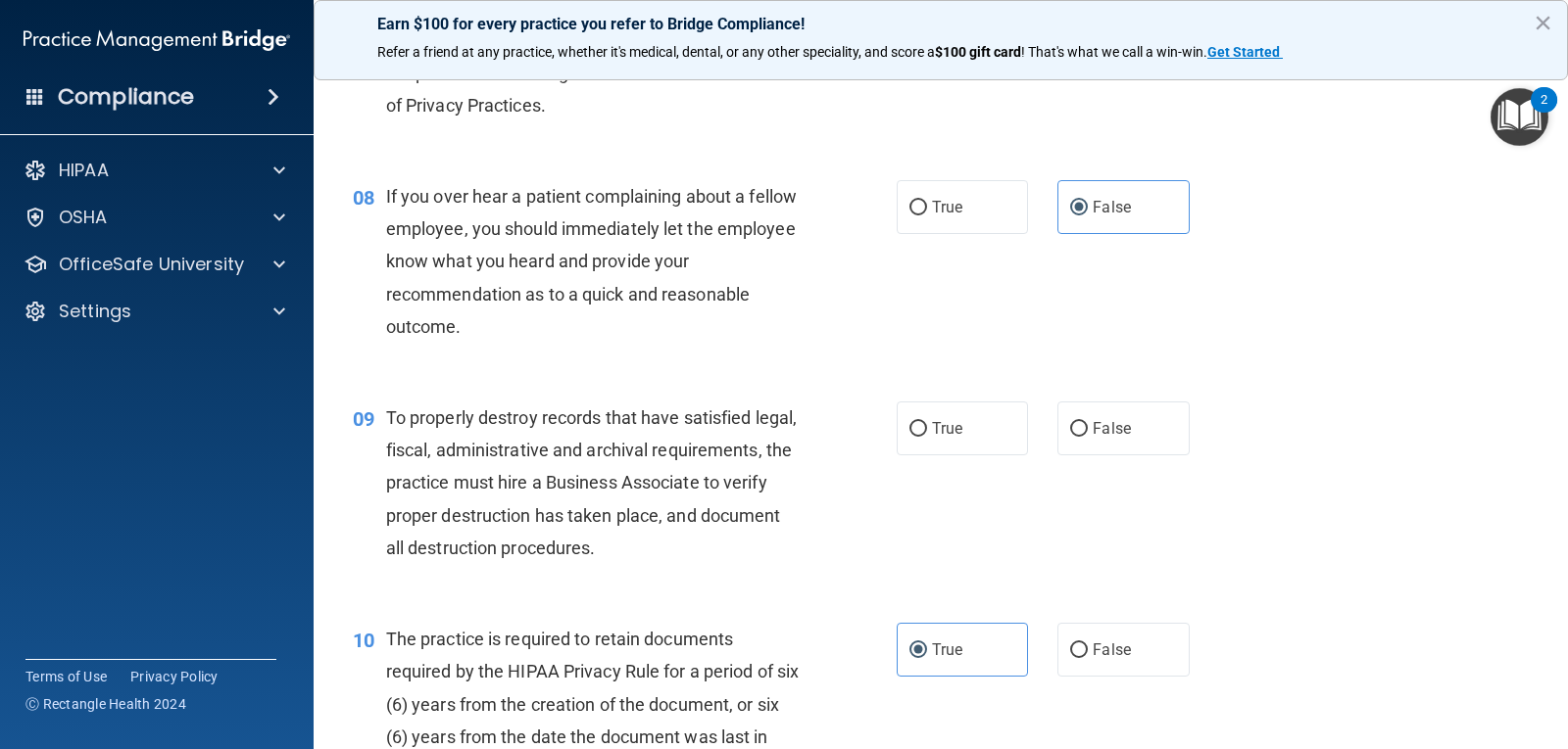
scroll to position [1358, 0]
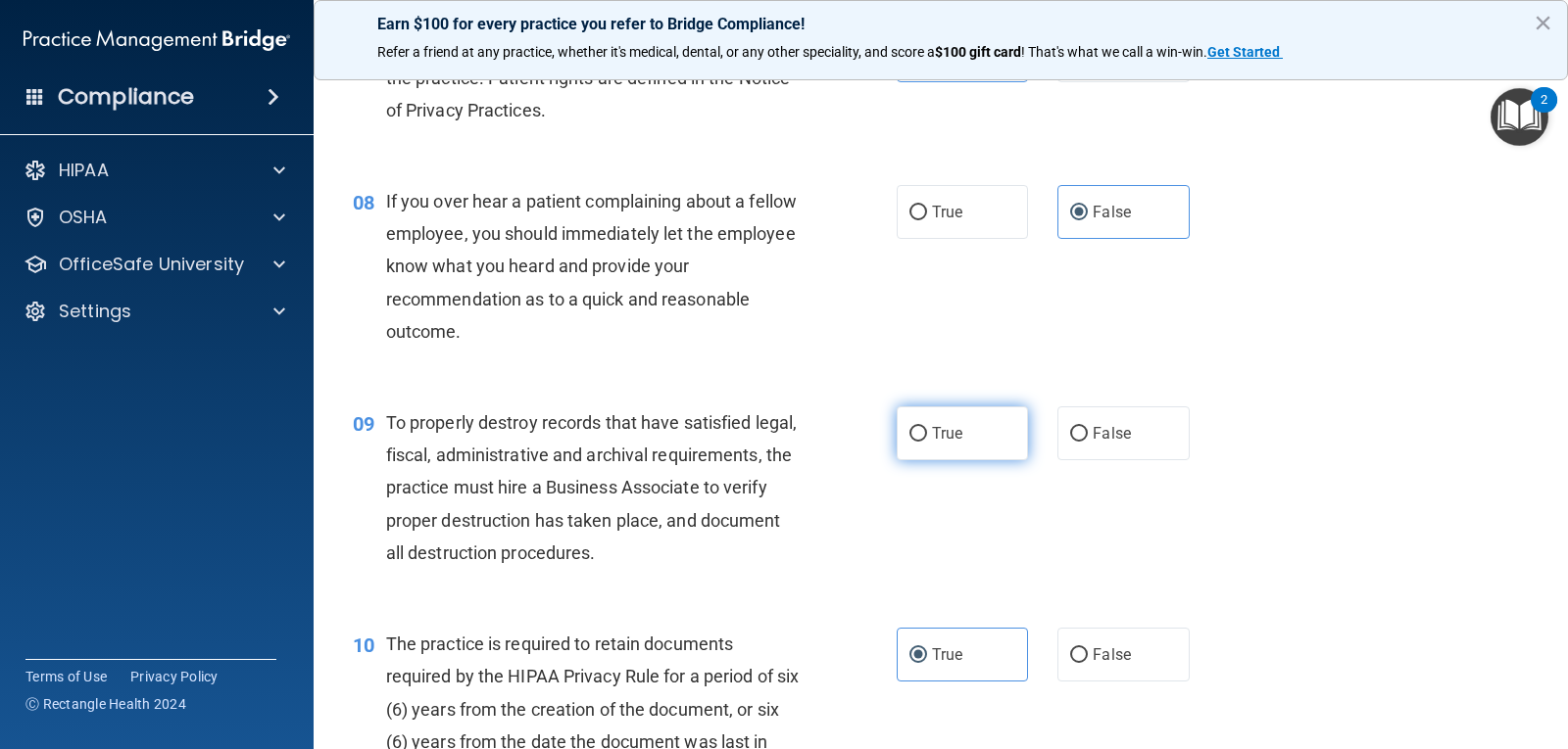
click at [934, 425] on span "True" at bounding box center [947, 433] width 31 height 19
click at [927, 427] on input "True" at bounding box center [918, 434] width 18 height 15
radio input "true"
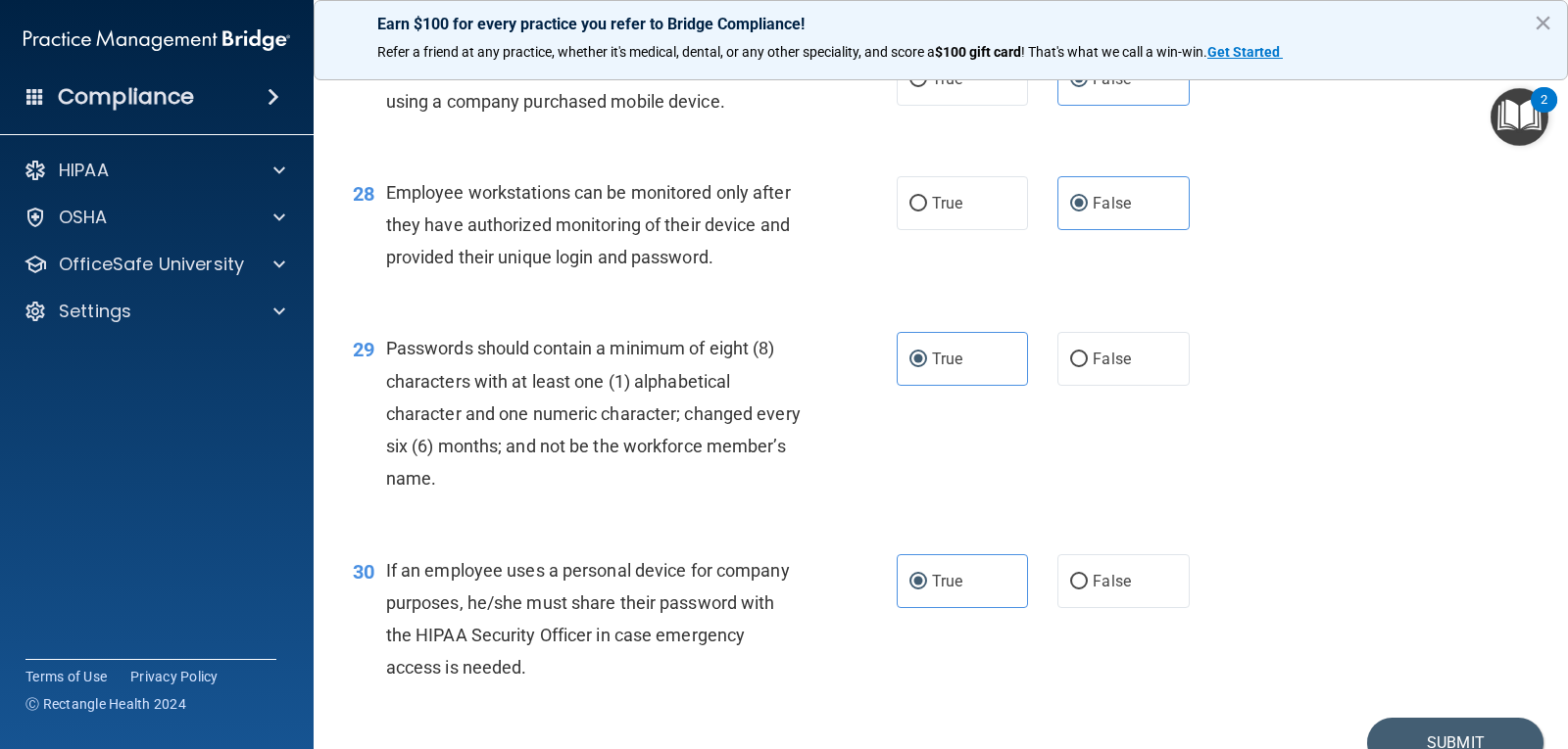
scroll to position [4883, 0]
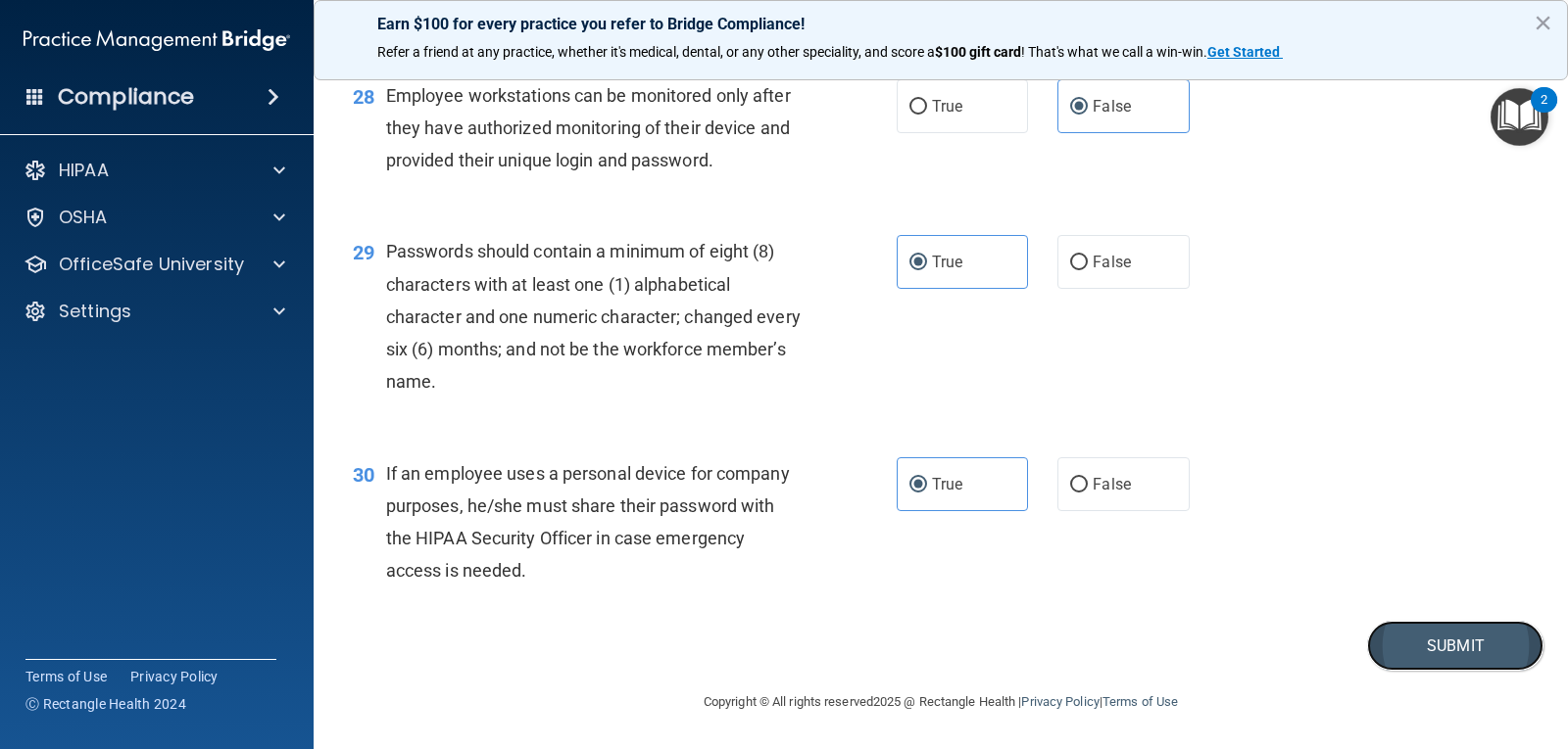
click at [1482, 668] on button "Submit" at bounding box center [1455, 646] width 176 height 50
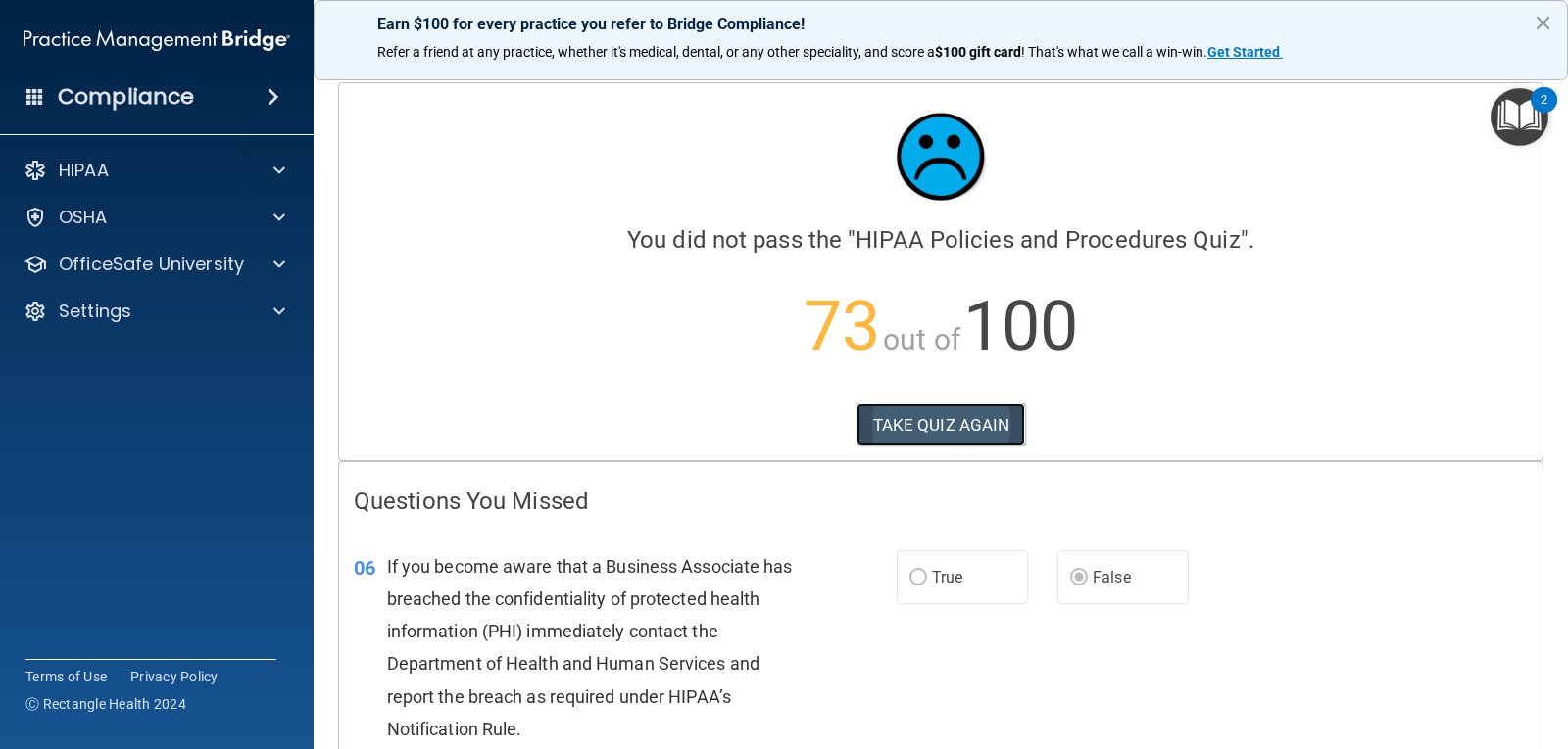
click at [955, 419] on button "TAKE QUIZ AGAIN" at bounding box center [941, 424] width 170 height 43
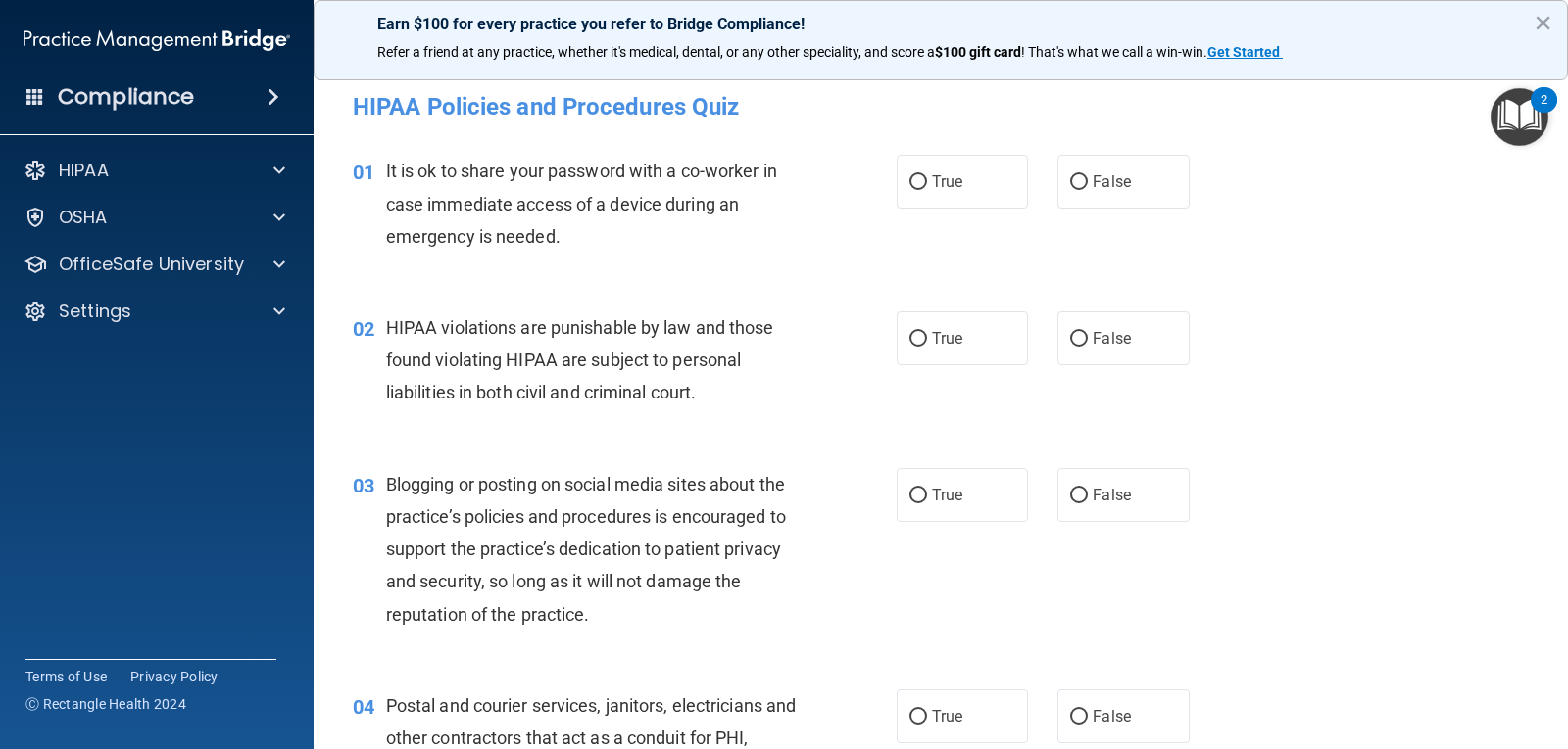
click at [1114, 211] on div "01 It is ok to share your password with a co-worker in case immediate access of…" at bounding box center [940, 209] width 1205 height 157
click at [1118, 205] on label "False" at bounding box center [1123, 182] width 131 height 54
click at [1088, 190] on input "False" at bounding box center [1079, 183] width 18 height 15
radio input "true"
click at [965, 354] on label "True" at bounding box center [962, 339] width 131 height 54
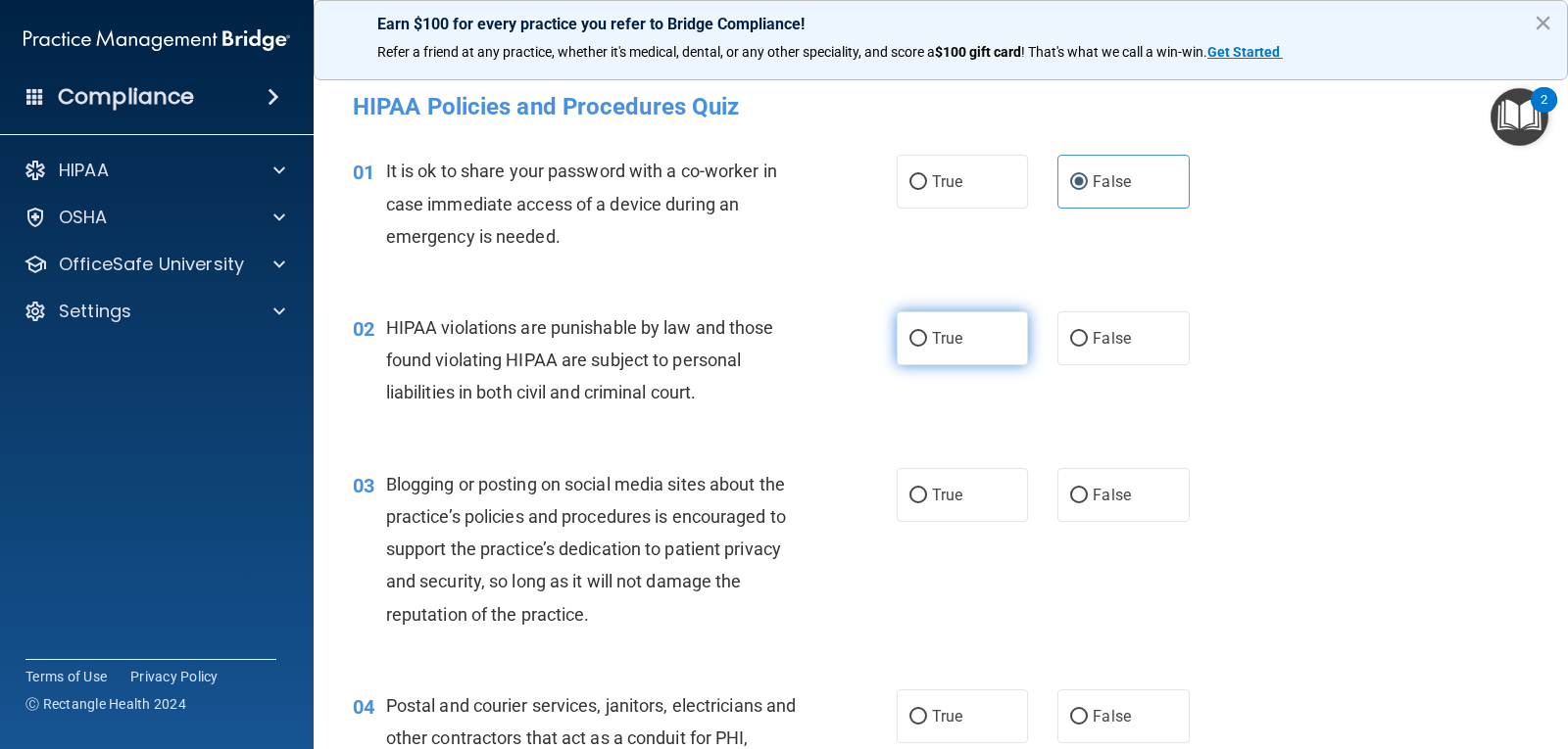
click at [927, 347] on input "True" at bounding box center [918, 339] width 18 height 15
radio input "true"
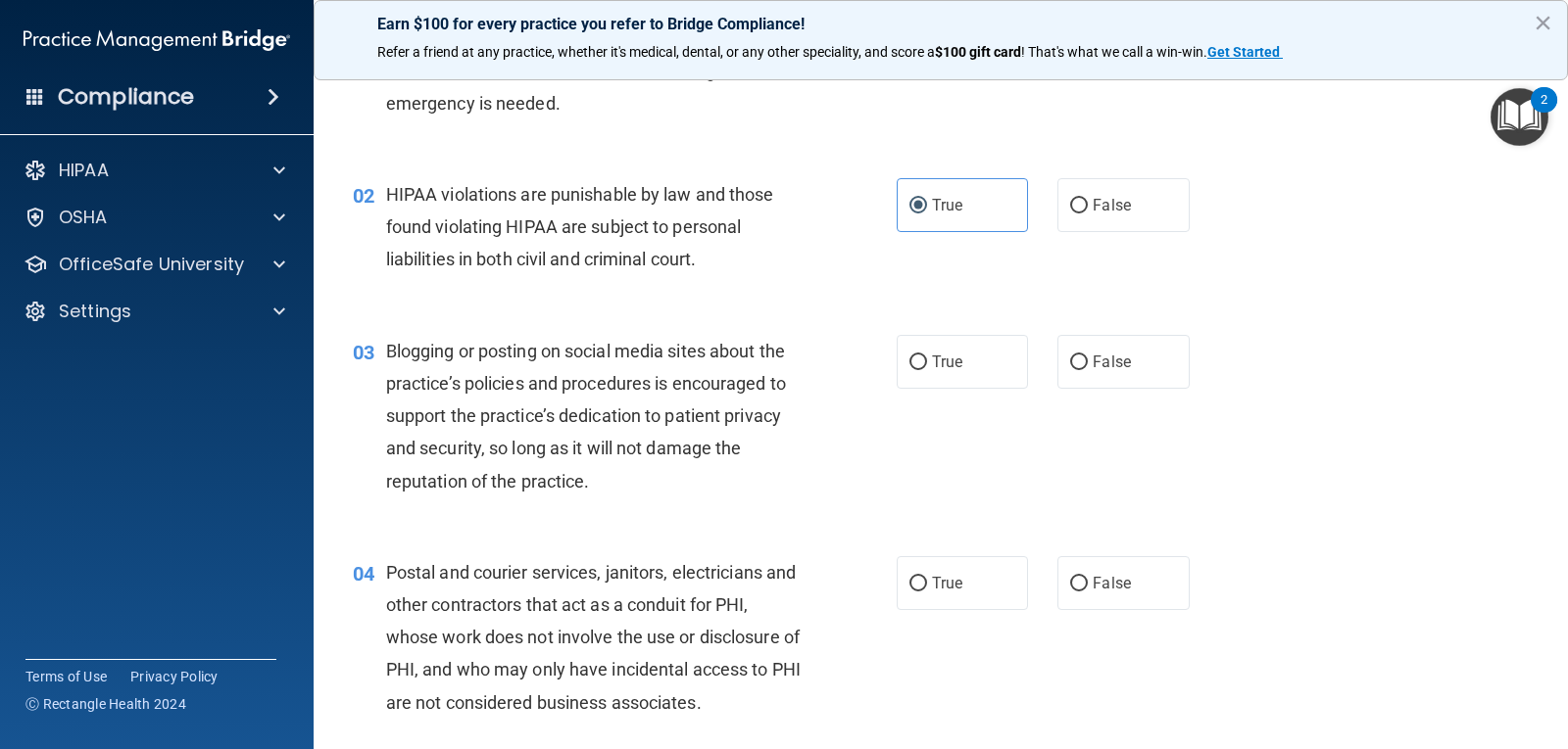
scroll to position [196, 0]
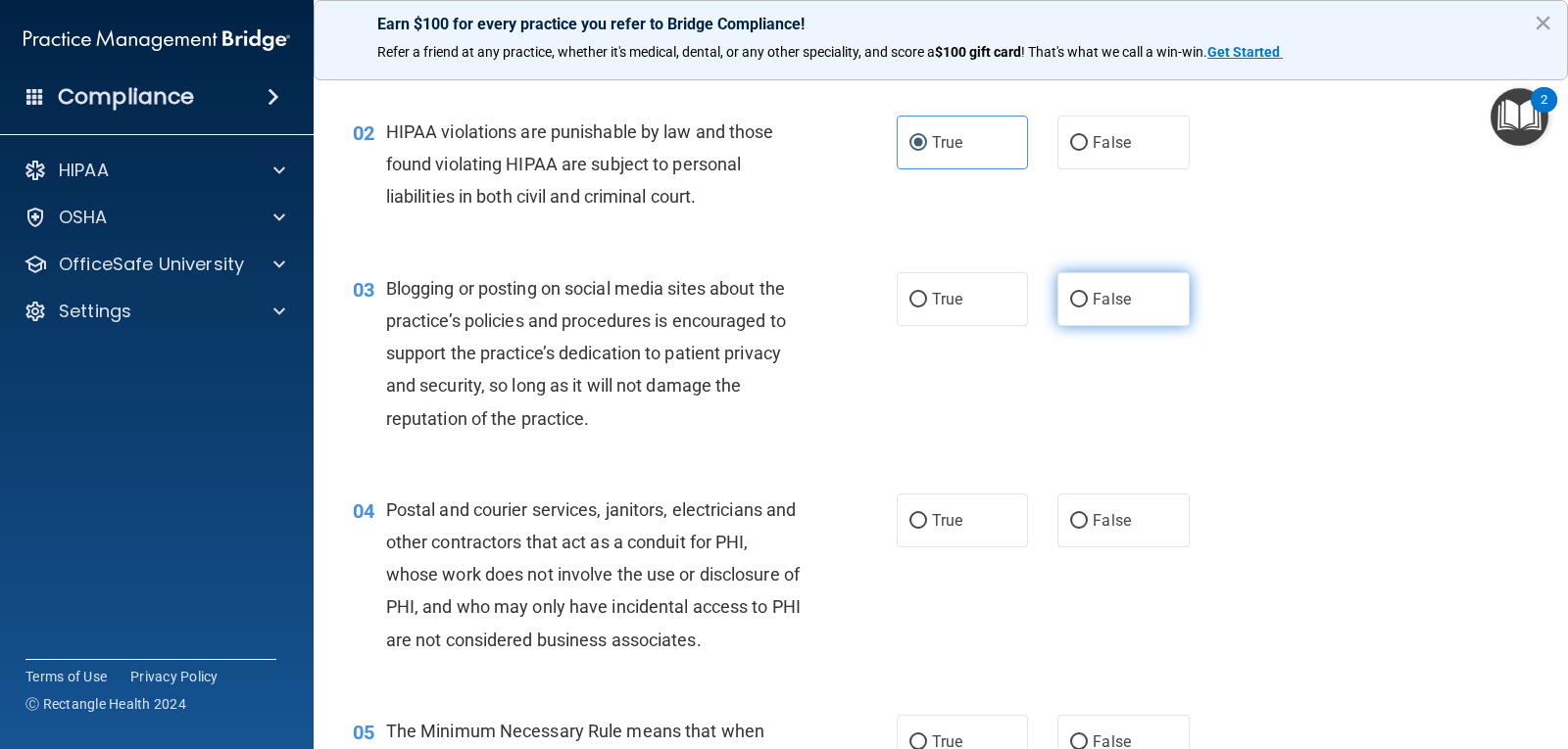
click at [1078, 274] on label "False" at bounding box center [1123, 299] width 131 height 54
click at [1078, 293] on input "False" at bounding box center [1079, 300] width 18 height 15
radio input "true"
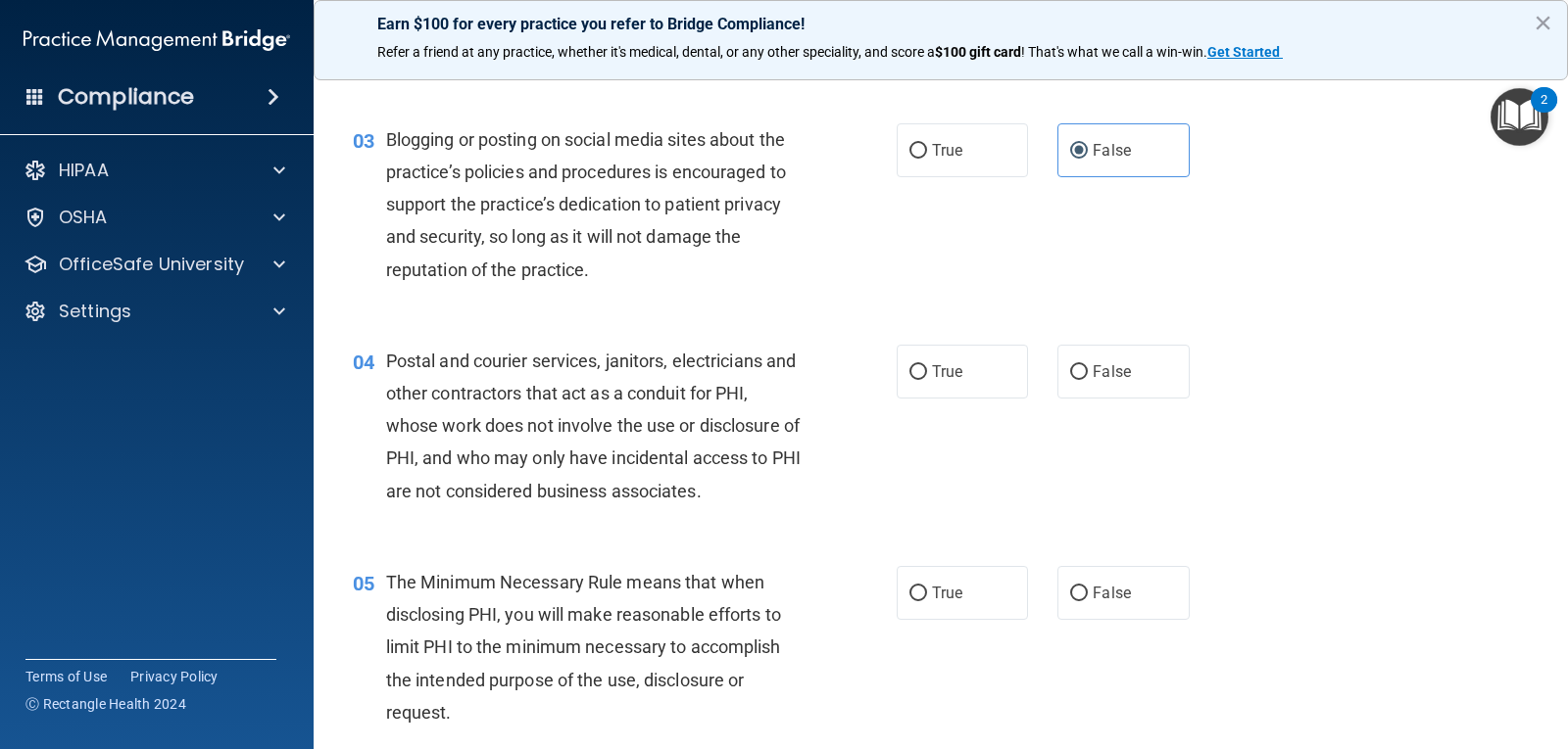
scroll to position [391, 0]
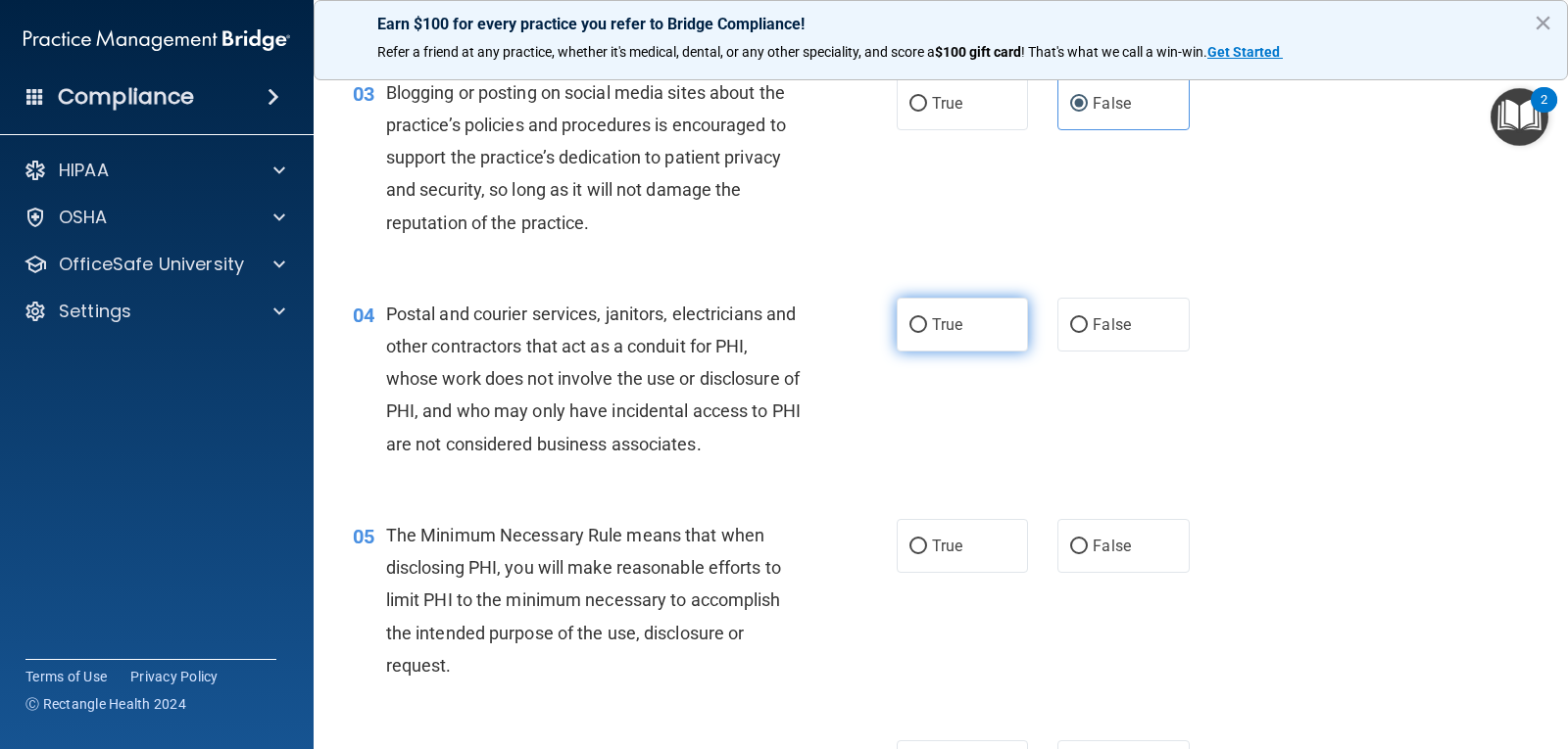
click at [990, 332] on label "True" at bounding box center [962, 325] width 131 height 54
click at [927, 332] on input "True" at bounding box center [918, 325] width 18 height 15
radio input "true"
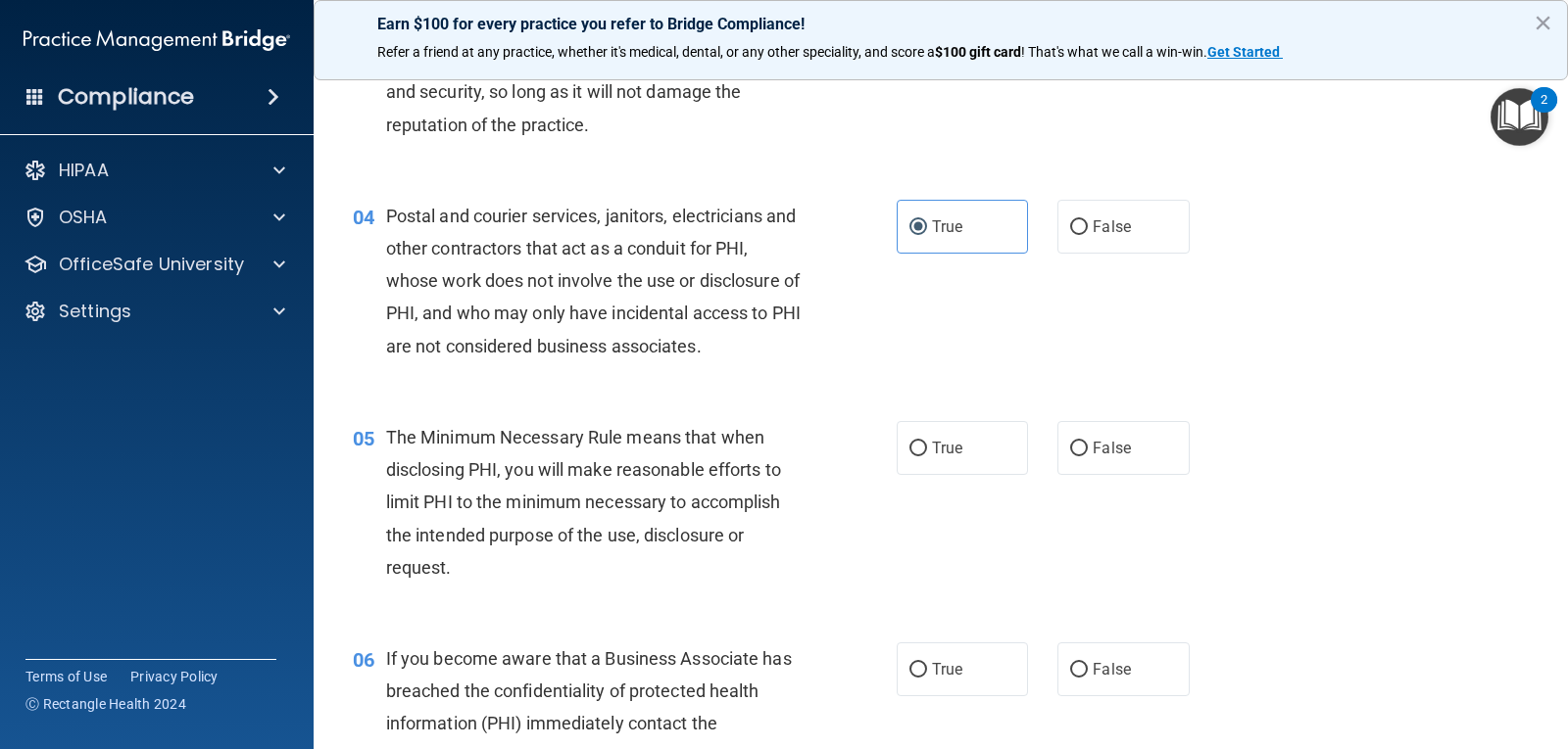
scroll to position [588, 0]
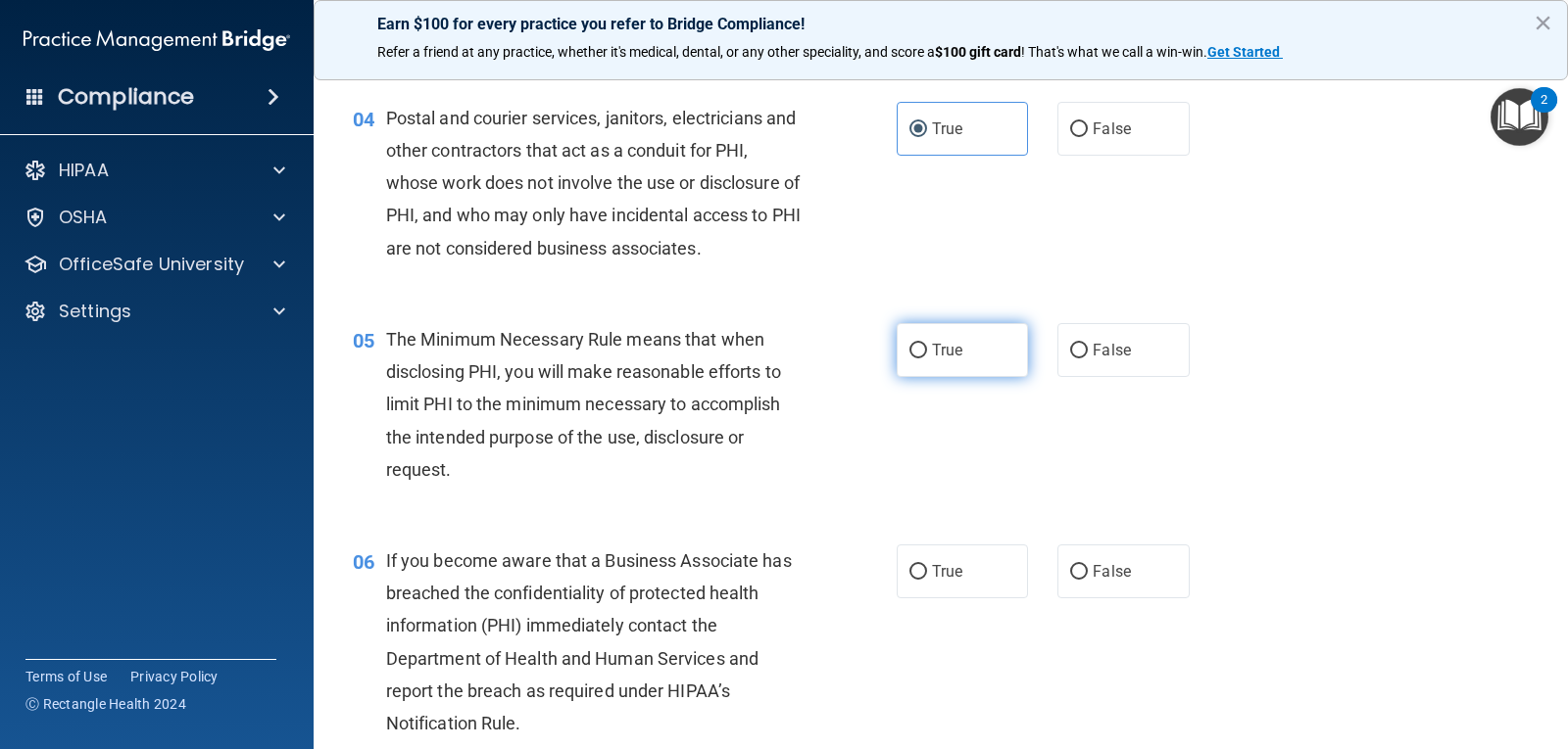
click at [914, 357] on input "True" at bounding box center [918, 351] width 18 height 15
radio input "true"
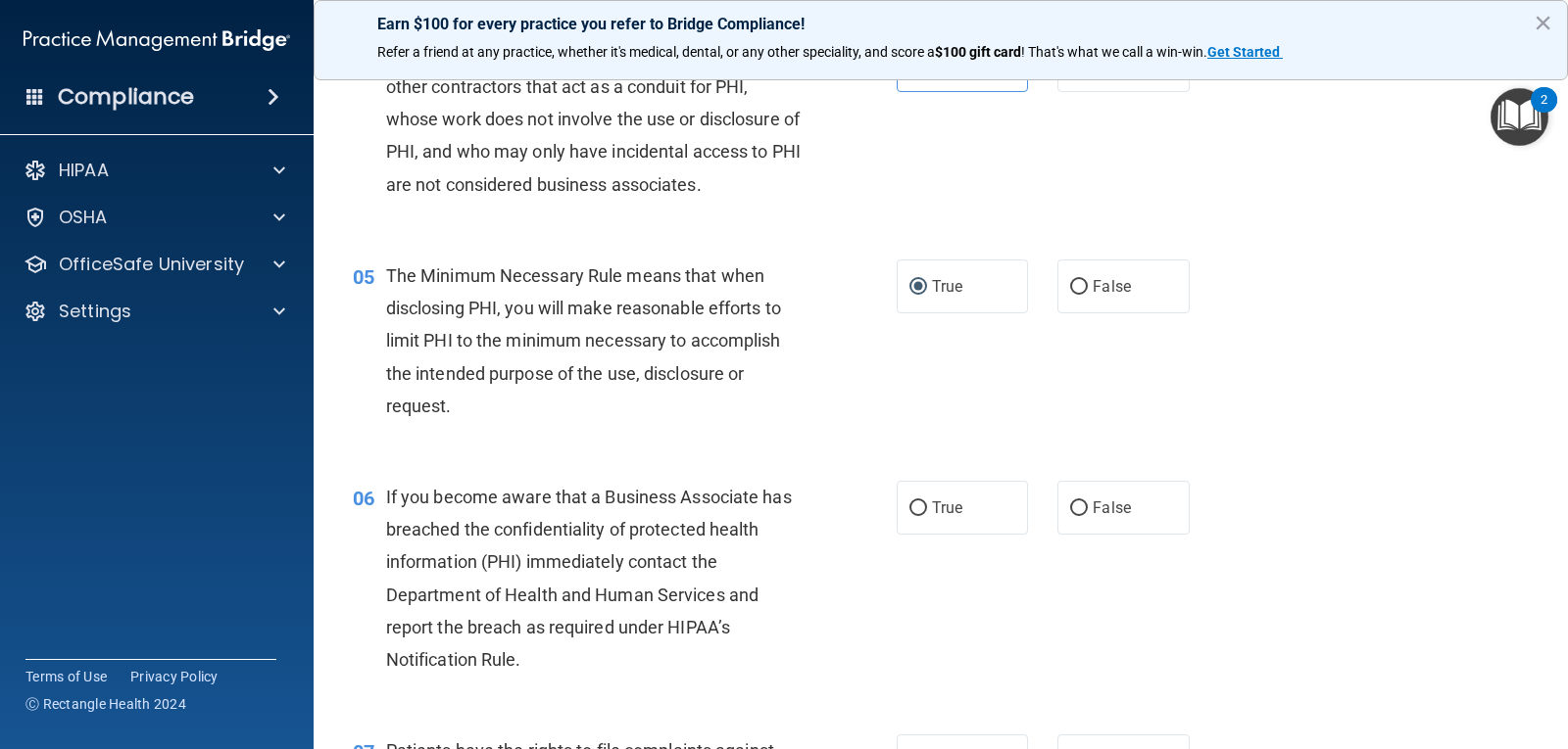
scroll to position [685, 0]
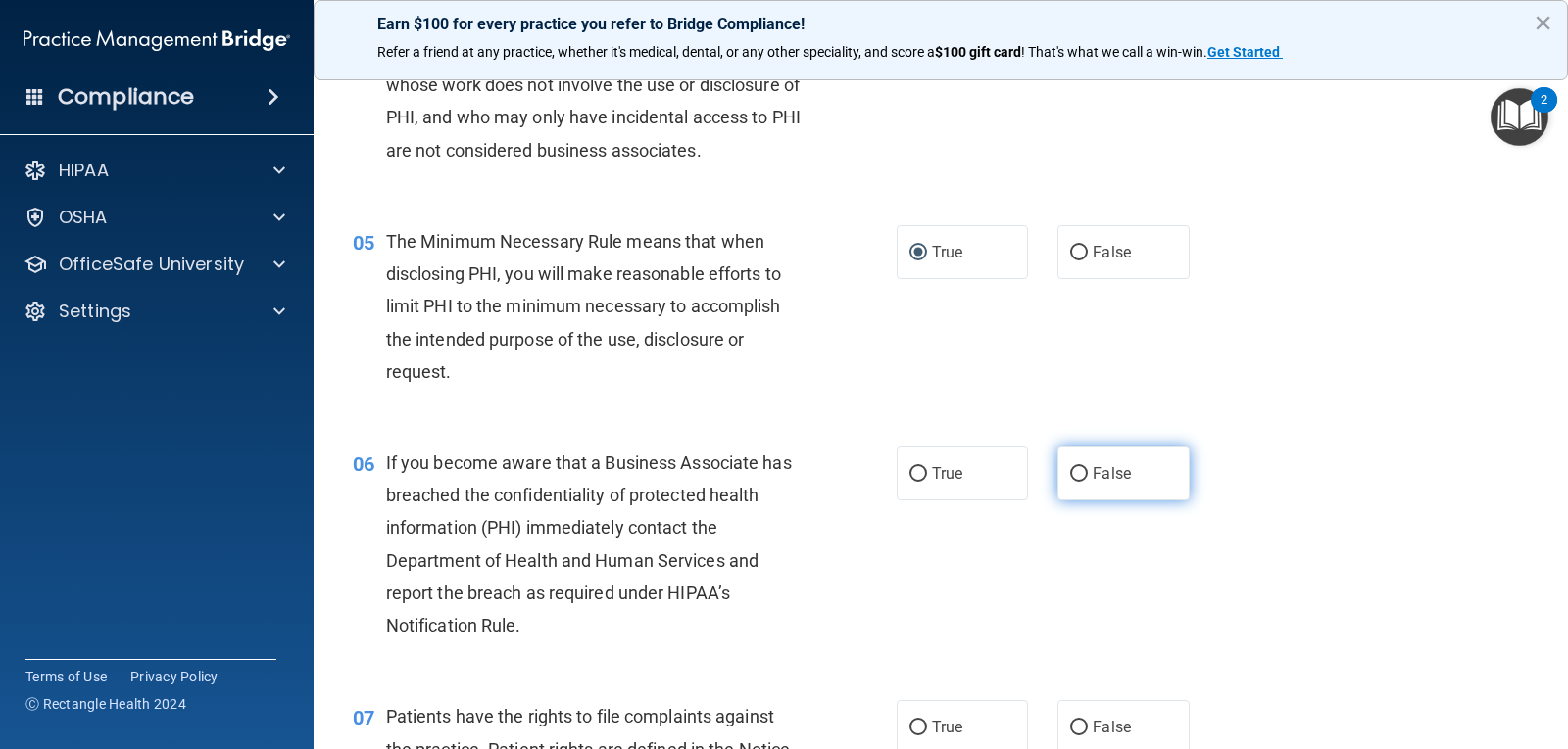
click at [1149, 486] on label "False" at bounding box center [1123, 474] width 131 height 54
click at [1088, 482] on input "False" at bounding box center [1079, 474] width 18 height 15
radio input "true"
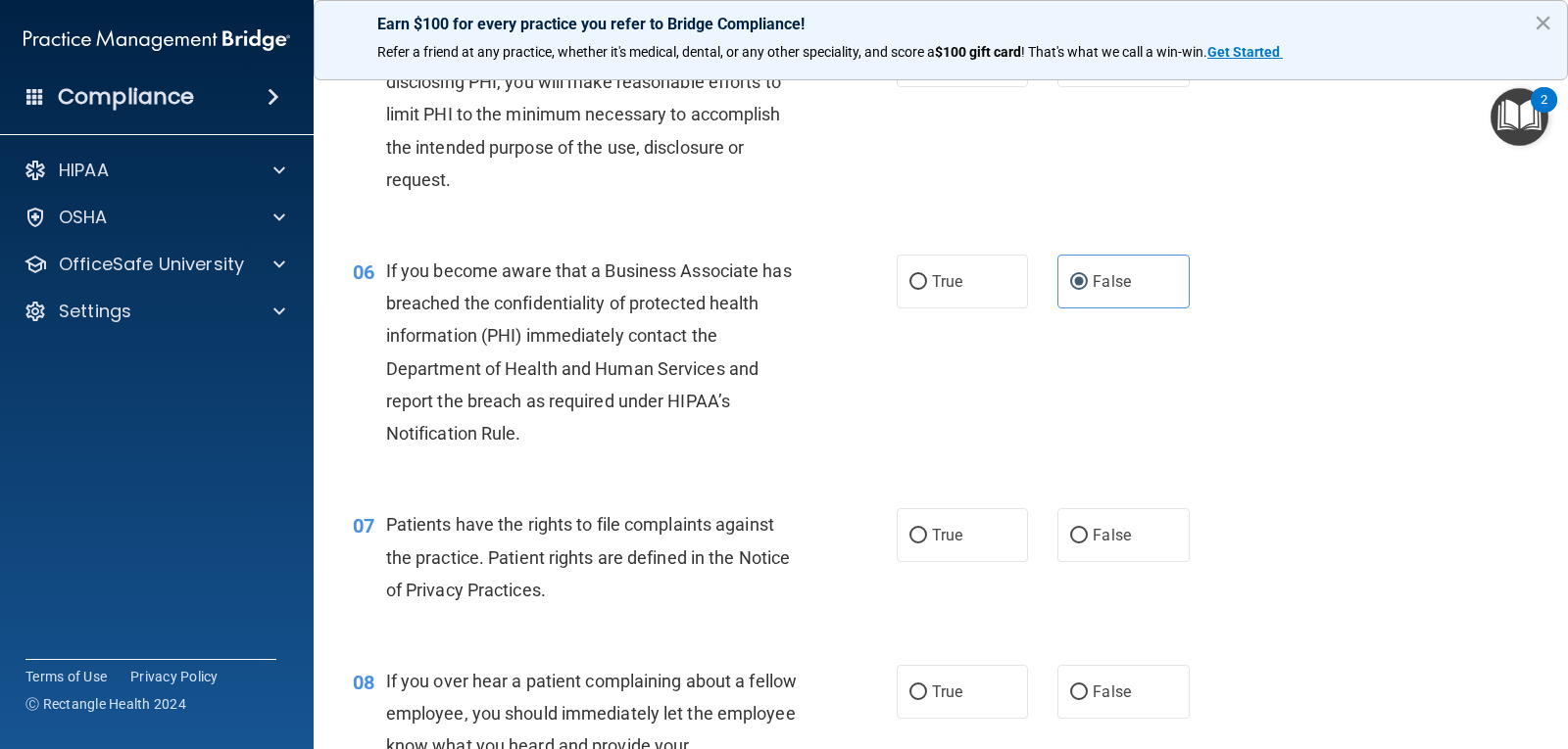
scroll to position [881, 0]
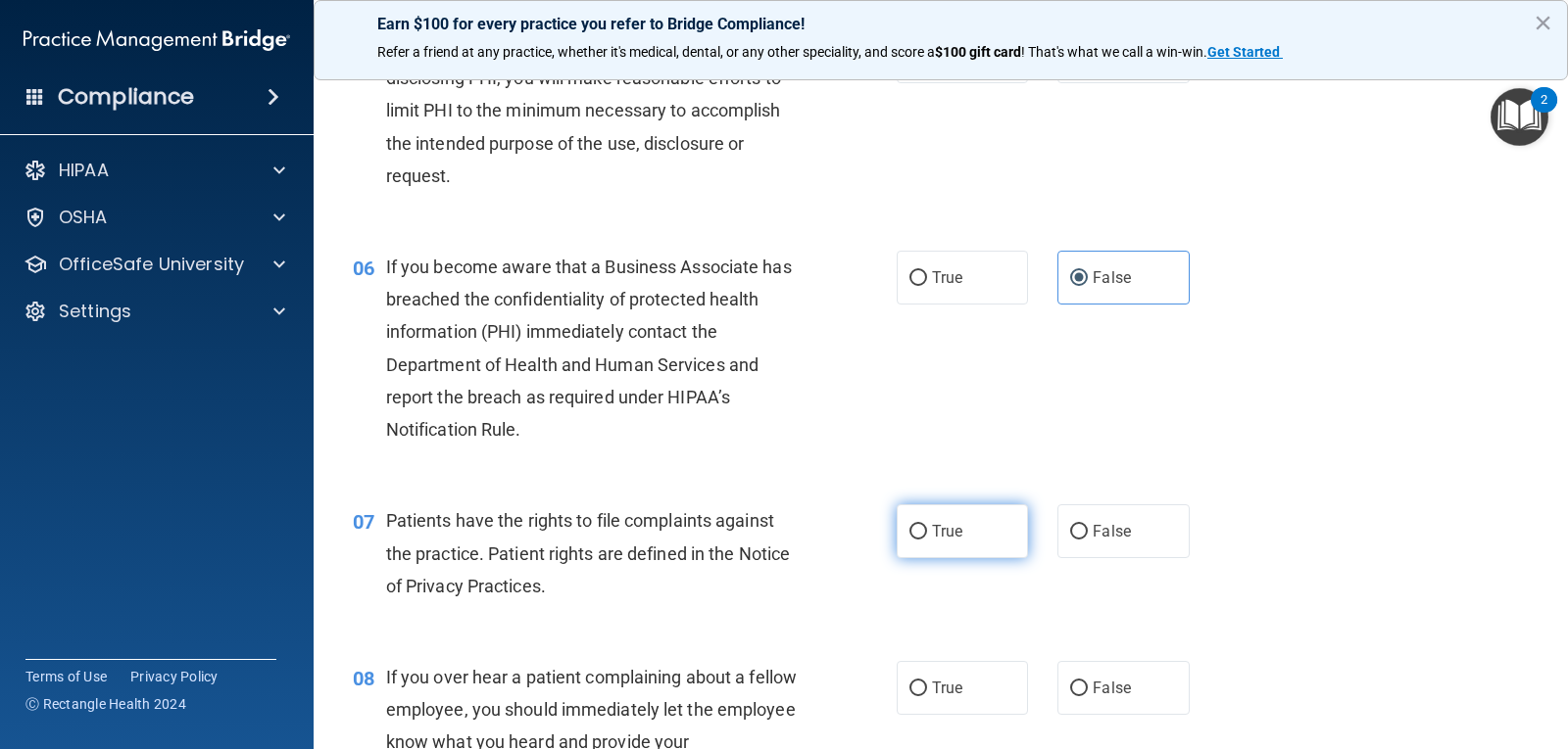
click at [961, 523] on label "True" at bounding box center [962, 531] width 131 height 54
click at [927, 525] on input "True" at bounding box center [918, 532] width 18 height 15
radio input "true"
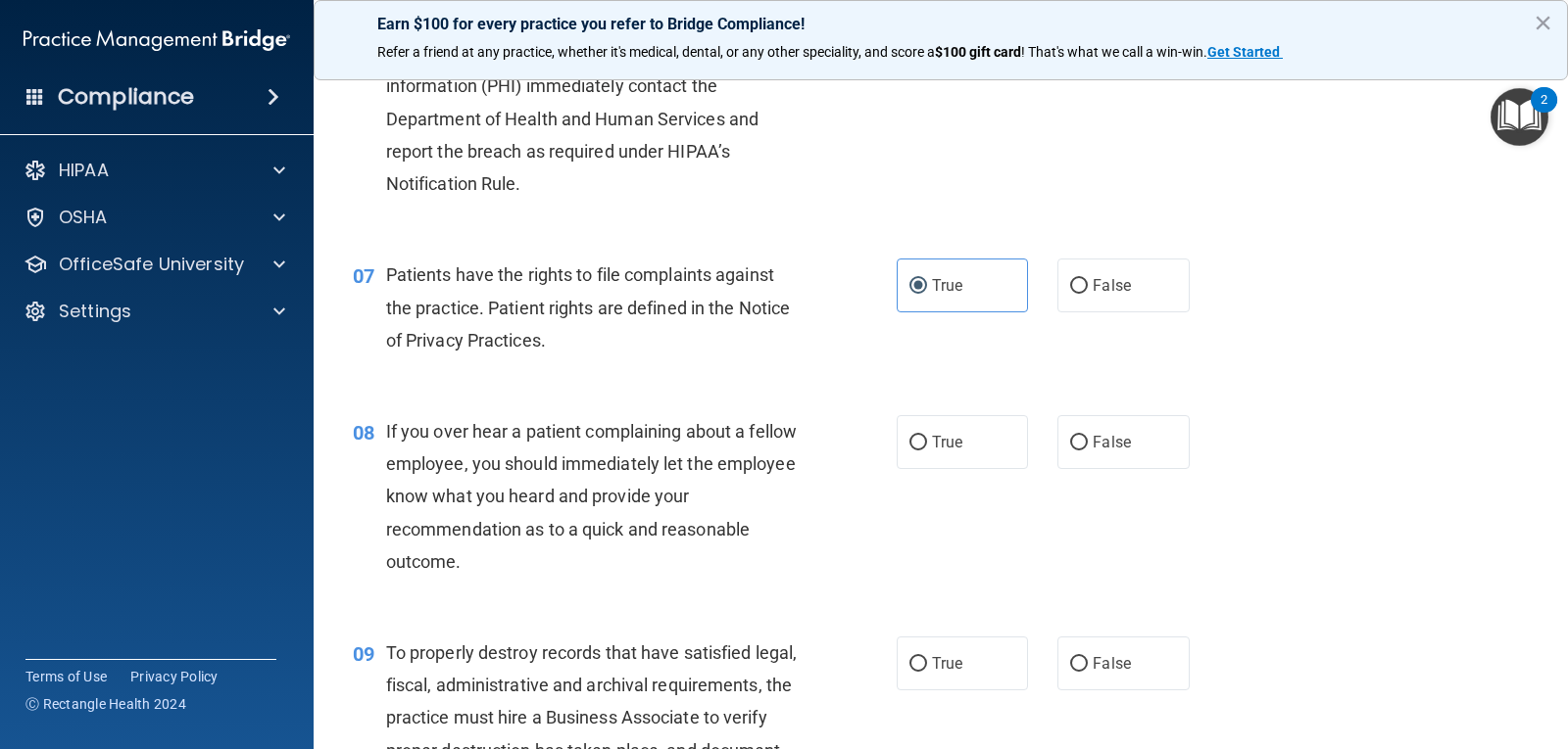
scroll to position [1175, 0]
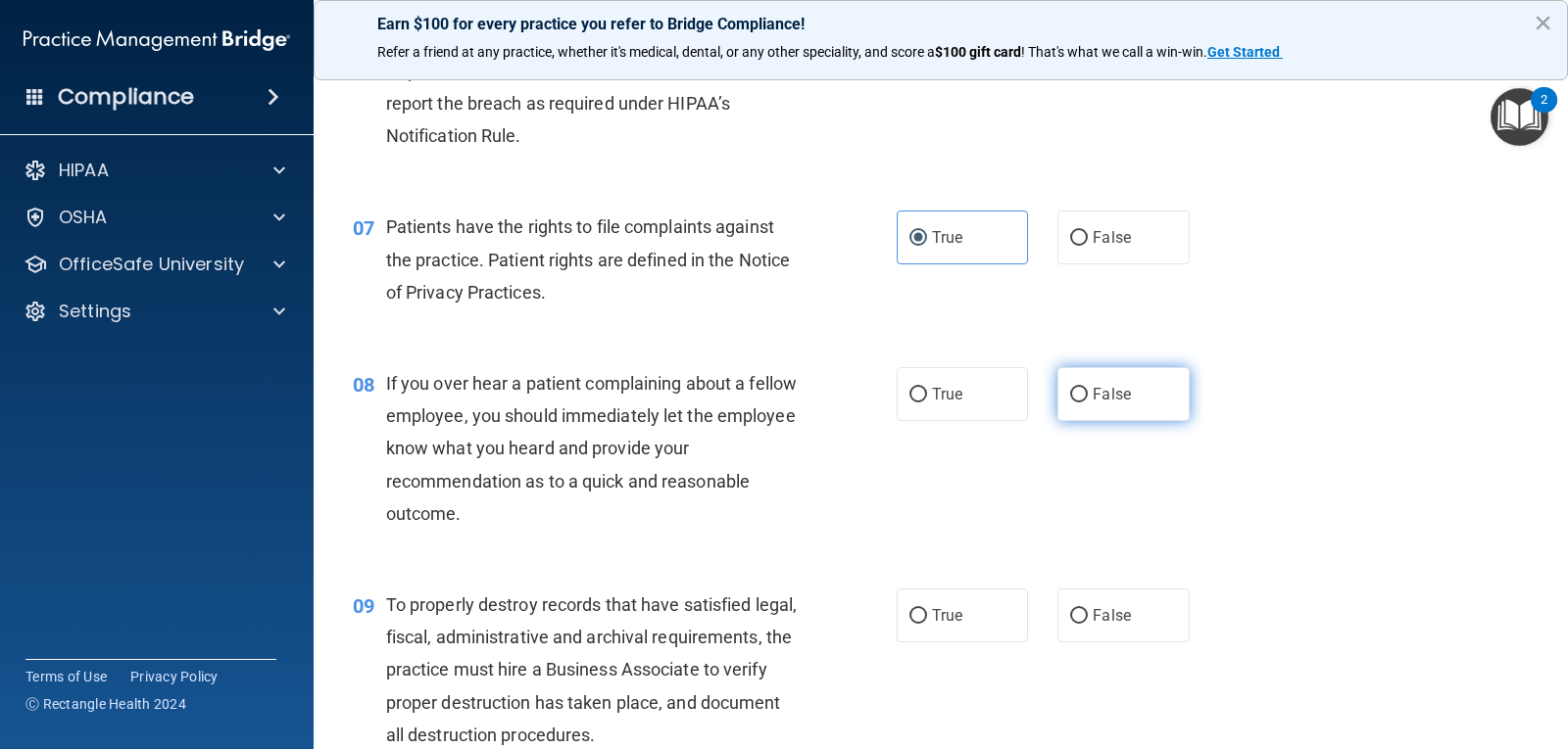
click at [1120, 396] on span "False" at bounding box center [1111, 394] width 38 height 19
click at [1088, 396] on input "False" at bounding box center [1079, 394] width 18 height 15
radio input "true"
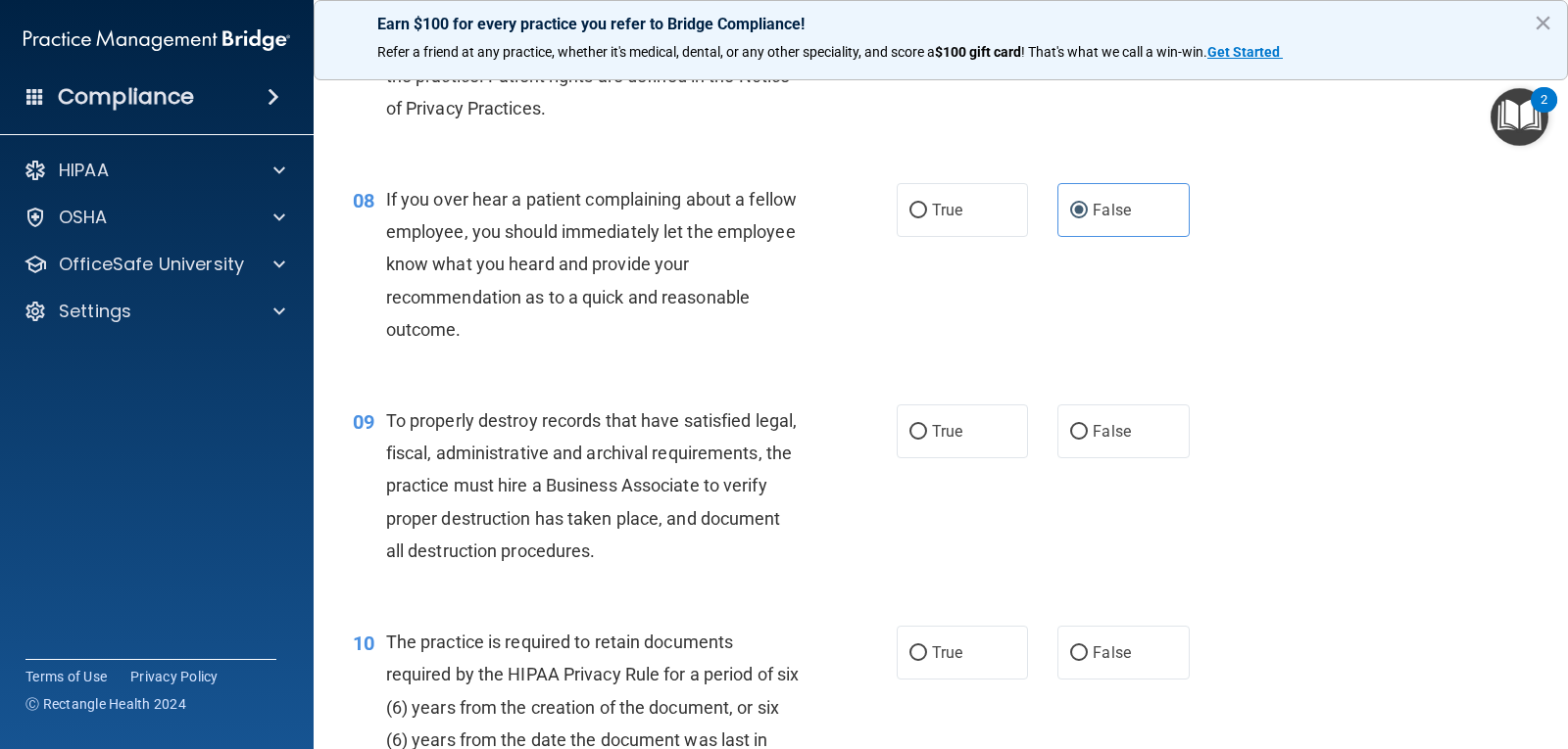
scroll to position [1371, 0]
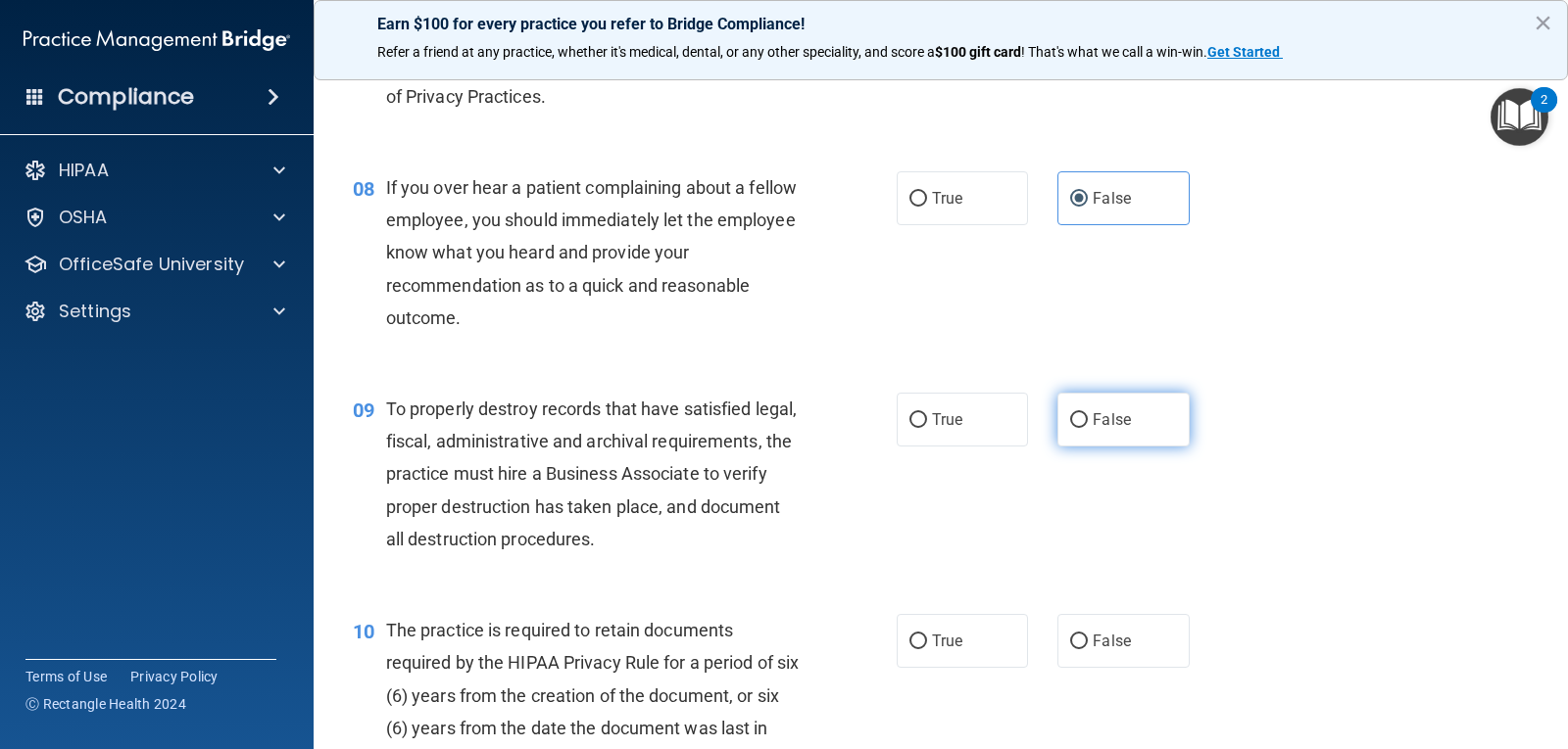
click at [1081, 423] on label "False" at bounding box center [1123, 419] width 131 height 54
click at [1081, 423] on input "False" at bounding box center [1079, 420] width 18 height 15
radio input "true"
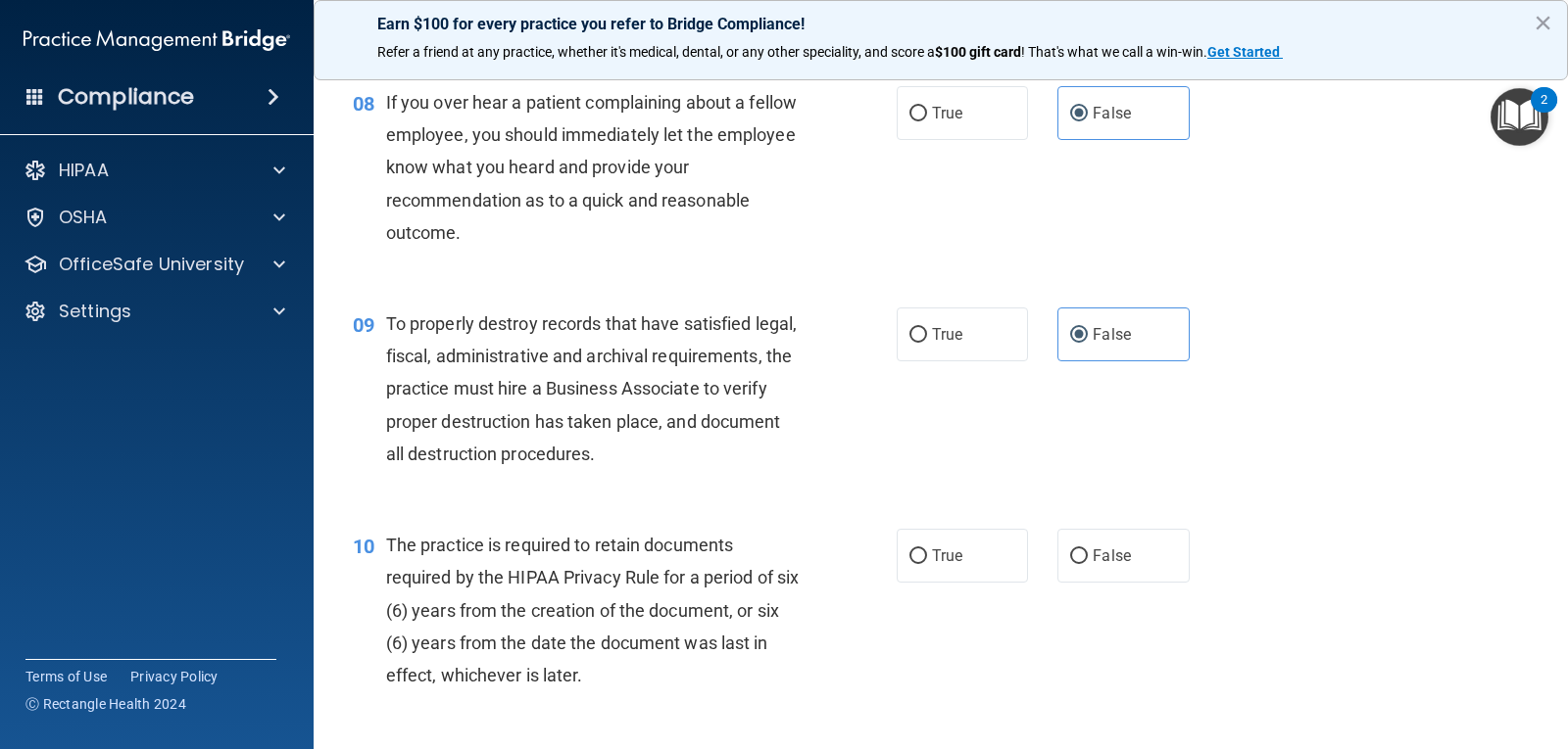
scroll to position [1665, 0]
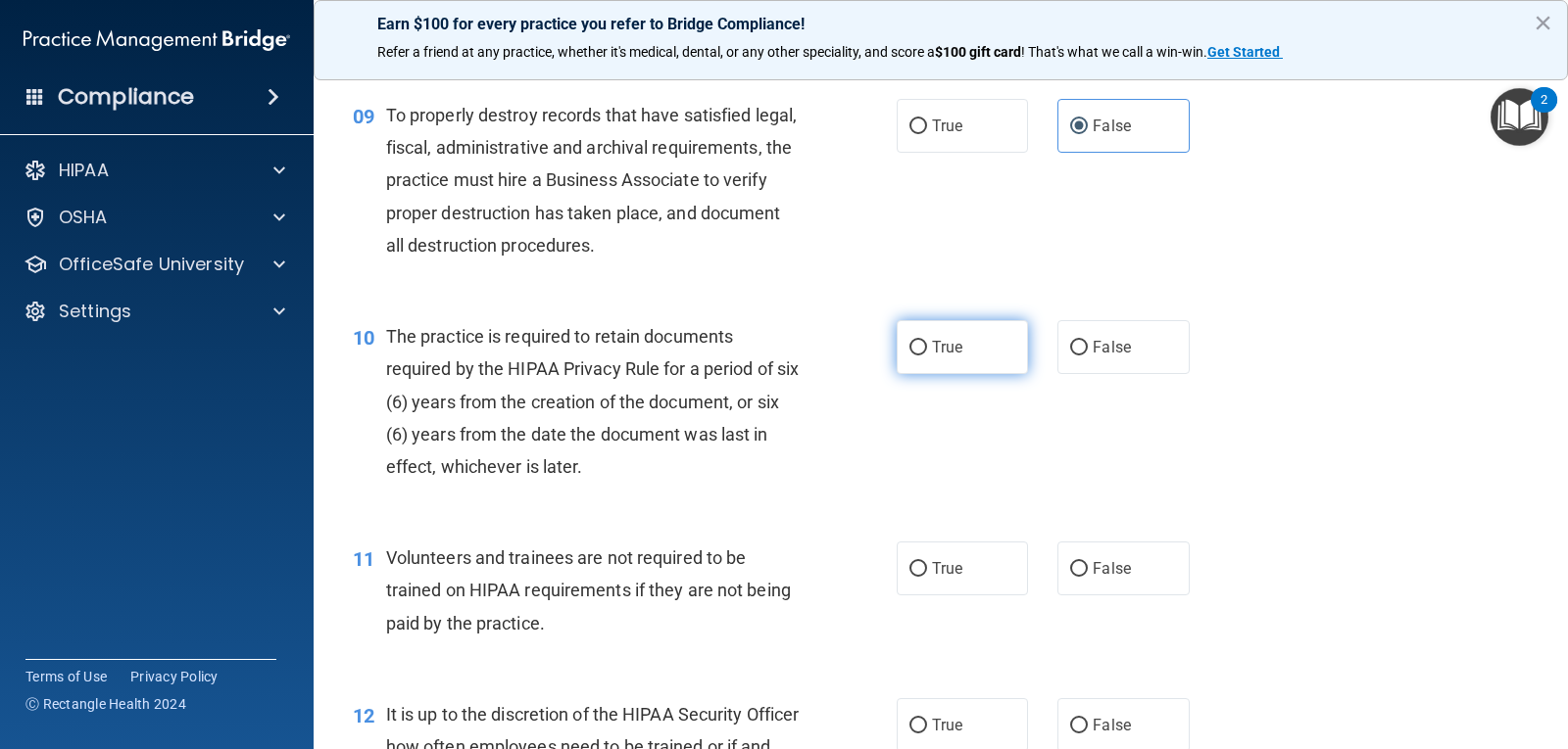
click at [955, 364] on label "True" at bounding box center [962, 347] width 131 height 54
click at [927, 356] on input "True" at bounding box center [918, 348] width 18 height 15
radio input "true"
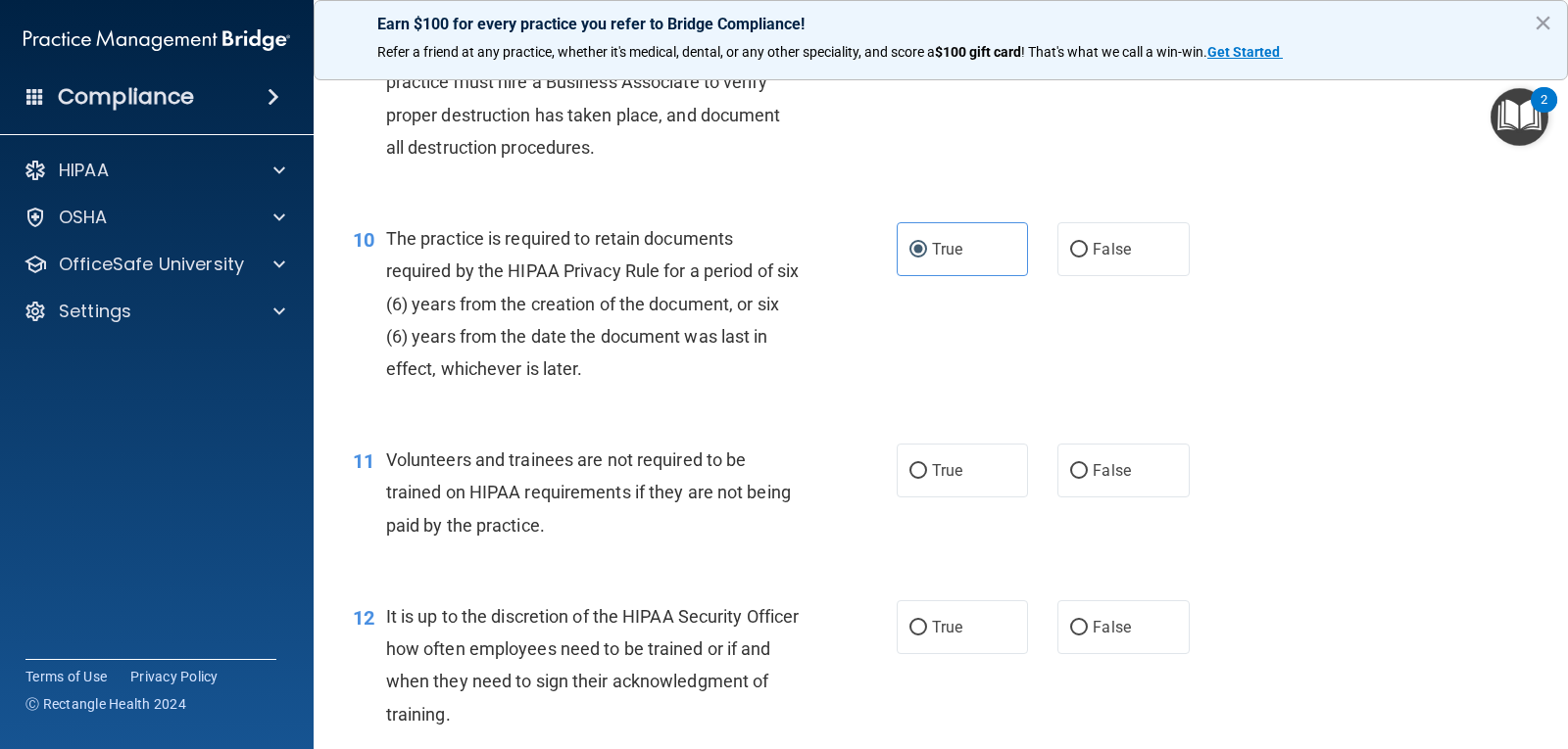
scroll to position [1861, 0]
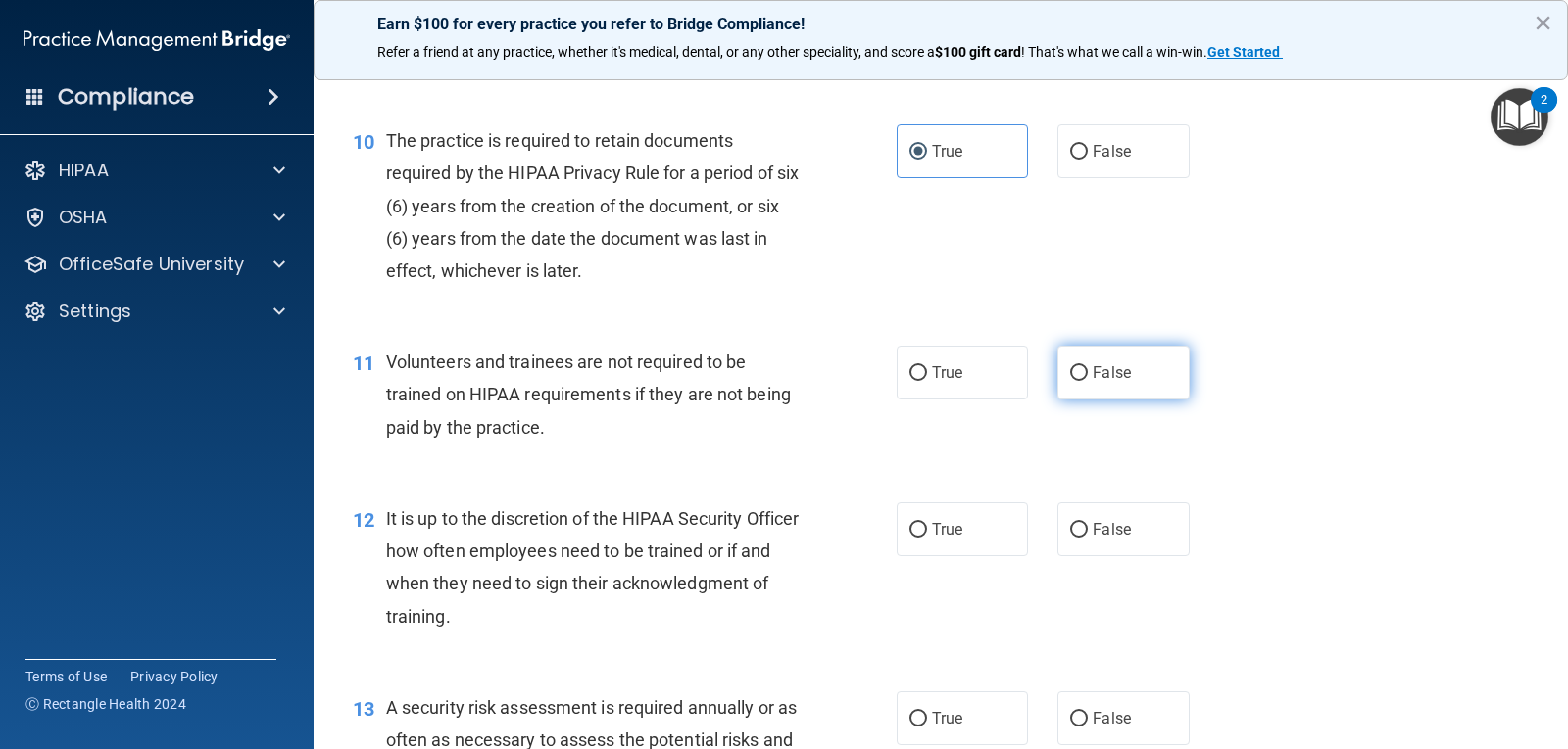
click at [1078, 356] on label "False" at bounding box center [1123, 373] width 131 height 54
click at [1078, 367] on input "False" at bounding box center [1079, 374] width 18 height 15
radio input "true"
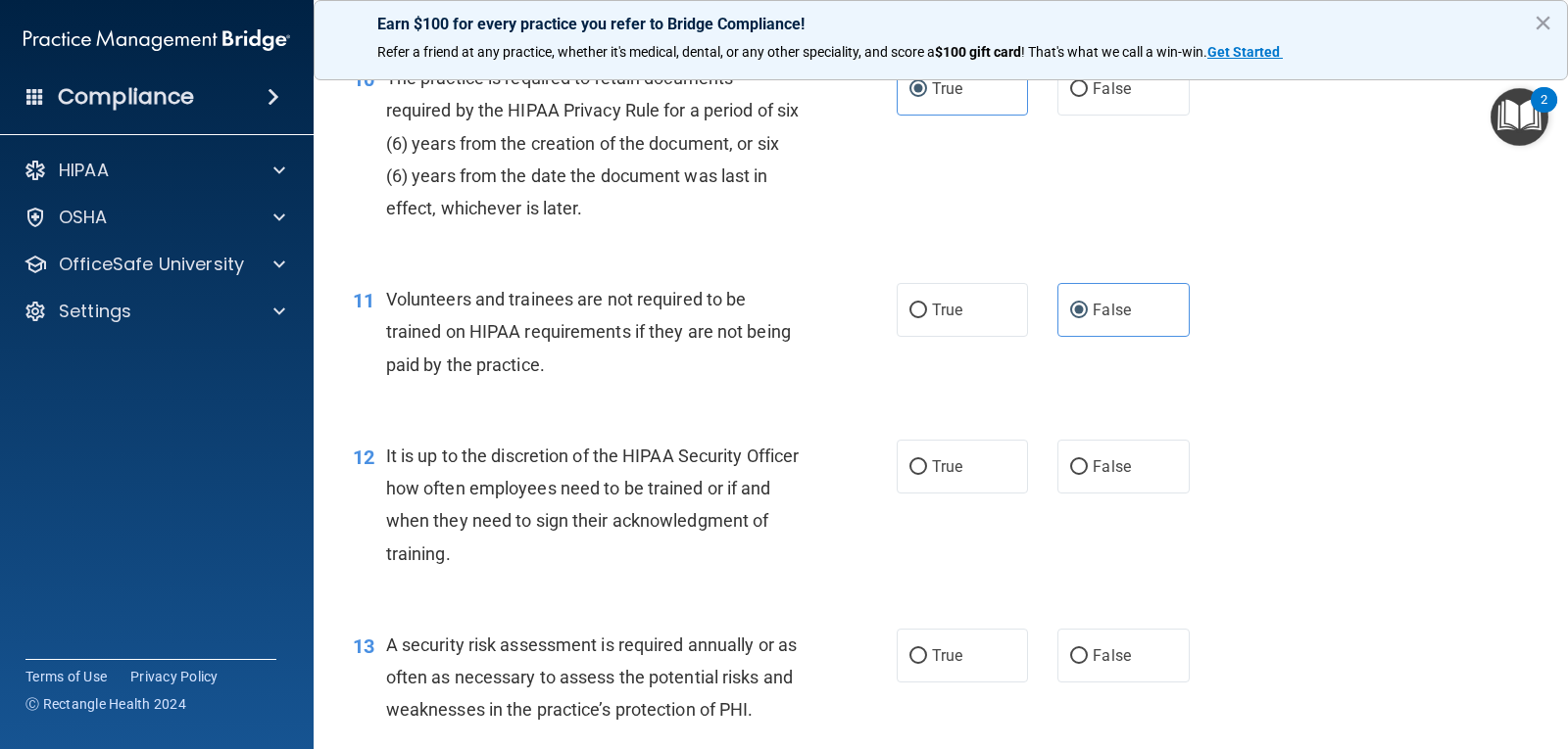
scroll to position [1959, 0]
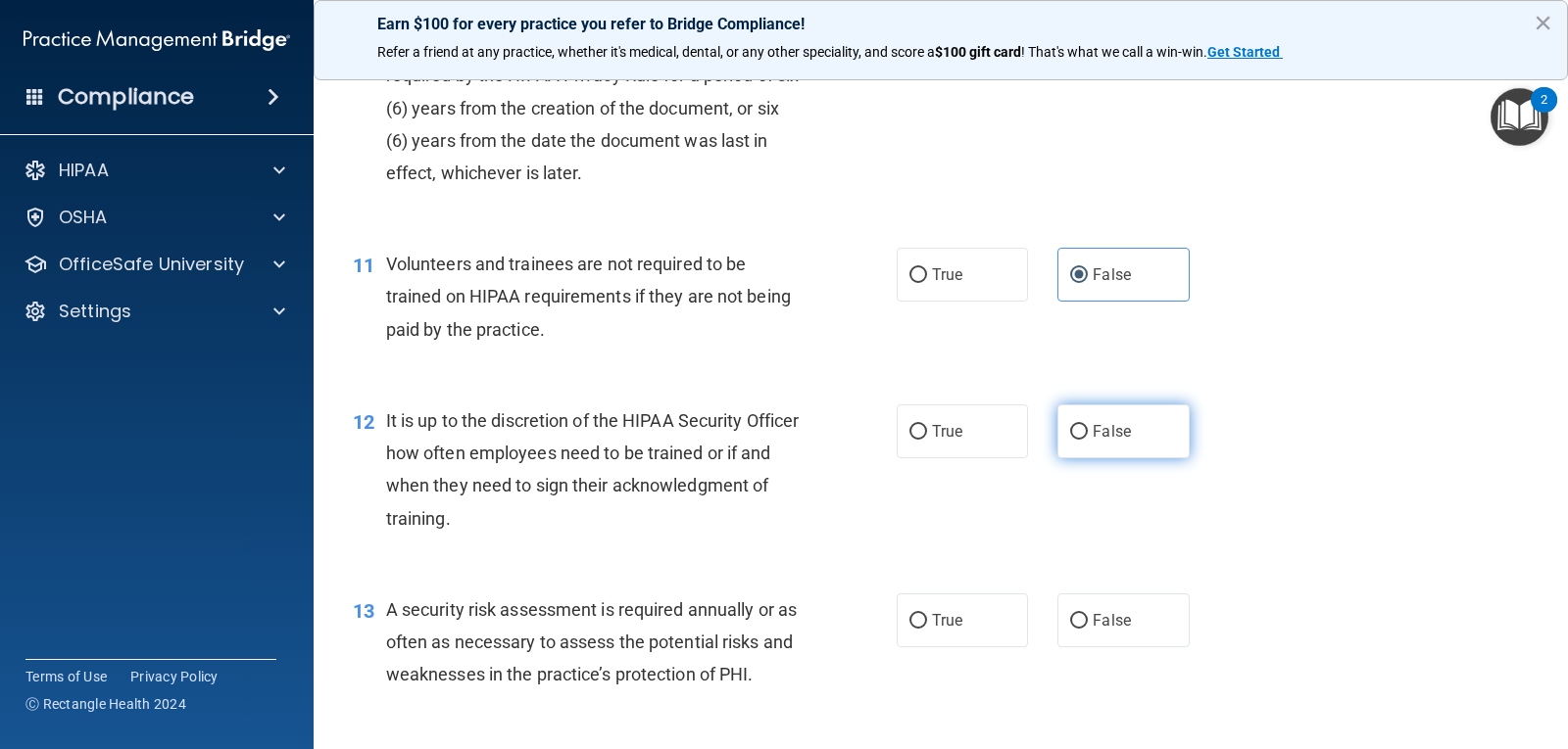
click at [1124, 413] on label "False" at bounding box center [1123, 431] width 131 height 54
click at [1088, 425] on input "False" at bounding box center [1079, 432] width 18 height 15
radio input "true"
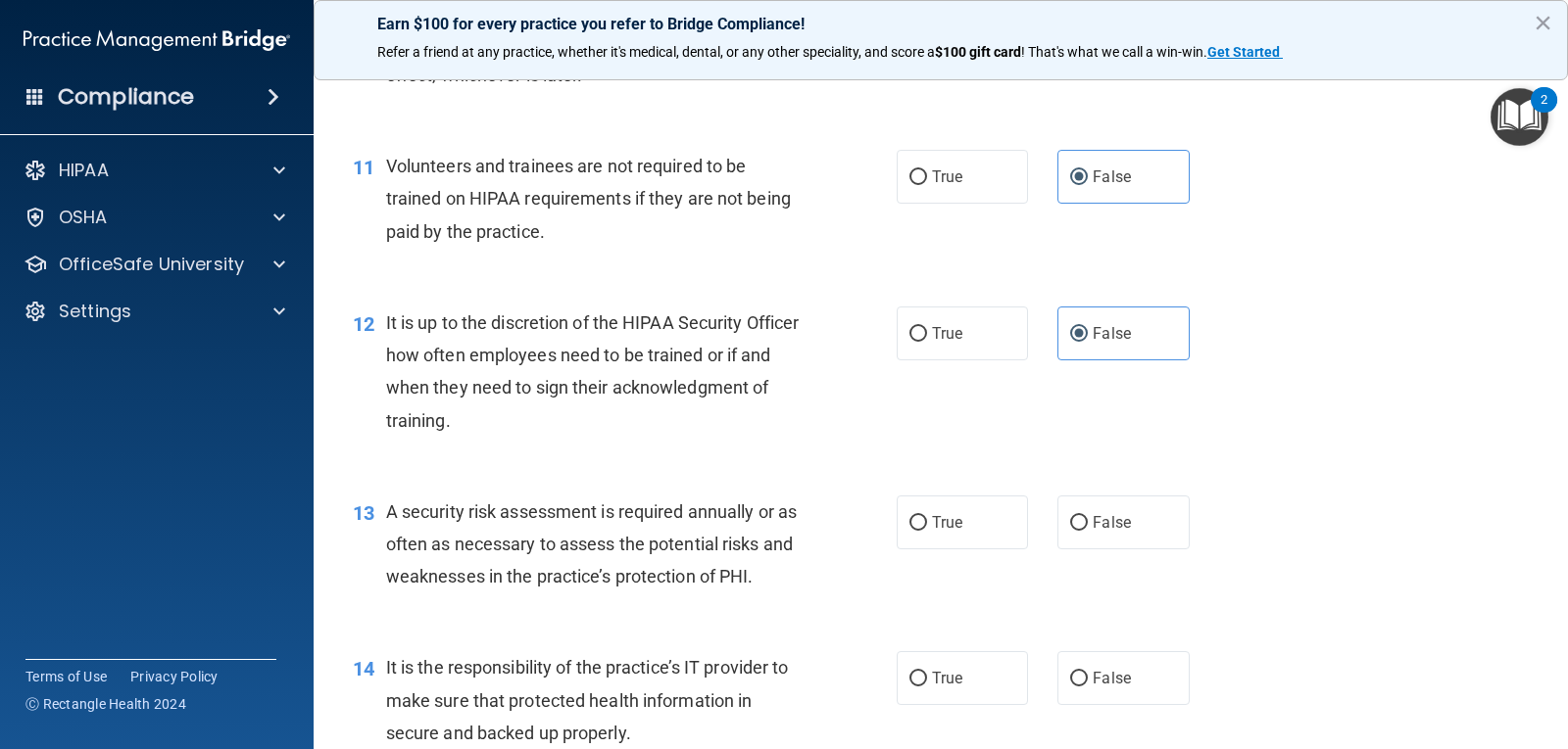
scroll to position [2253, 0]
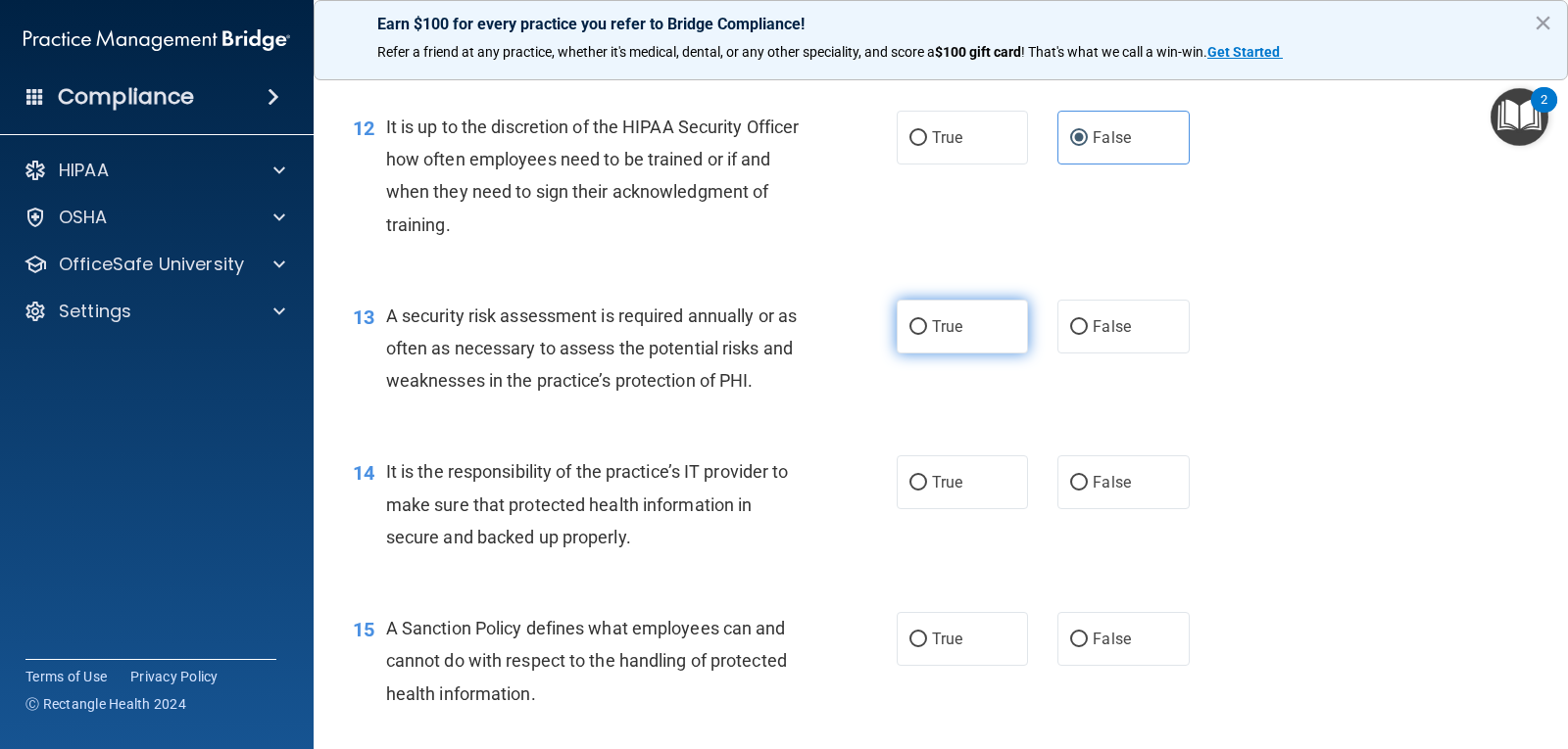
click at [978, 321] on label "True" at bounding box center [962, 327] width 131 height 54
click at [927, 321] on input "True" at bounding box center [918, 327] width 18 height 15
radio input "true"
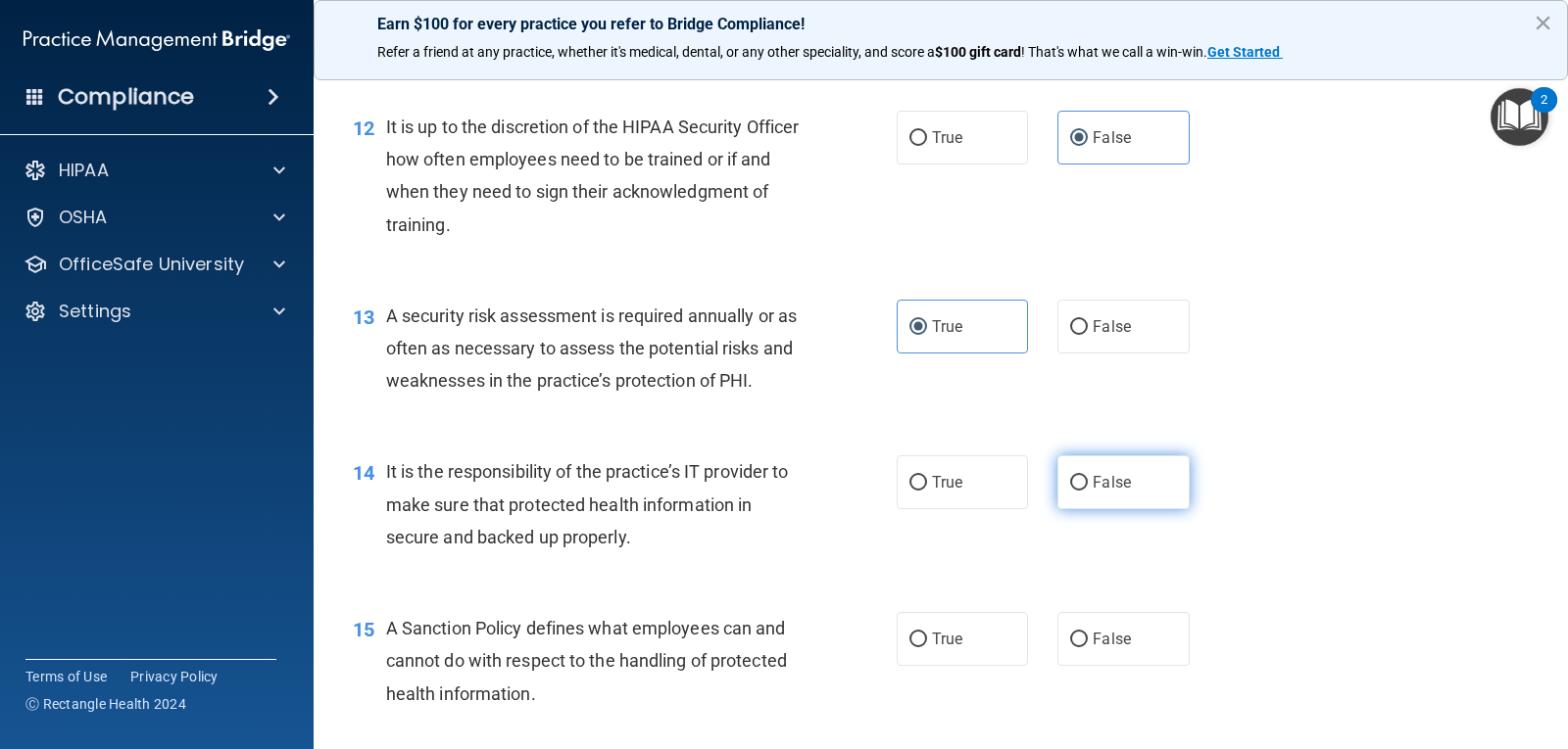
click at [1132, 486] on label "False" at bounding box center [1123, 483] width 131 height 54
click at [1088, 486] on input "False" at bounding box center [1079, 483] width 18 height 15
radio input "true"
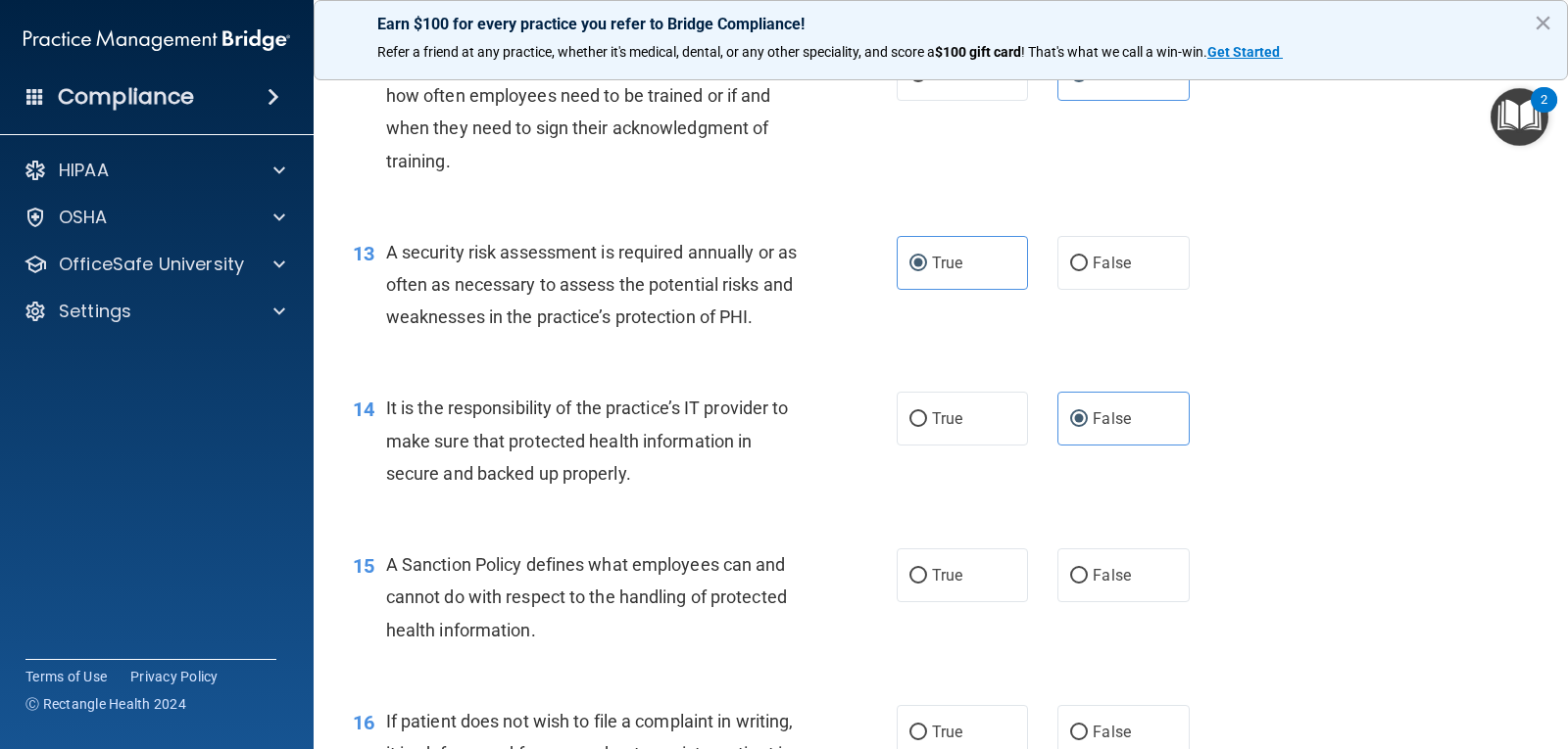
scroll to position [2351, 0]
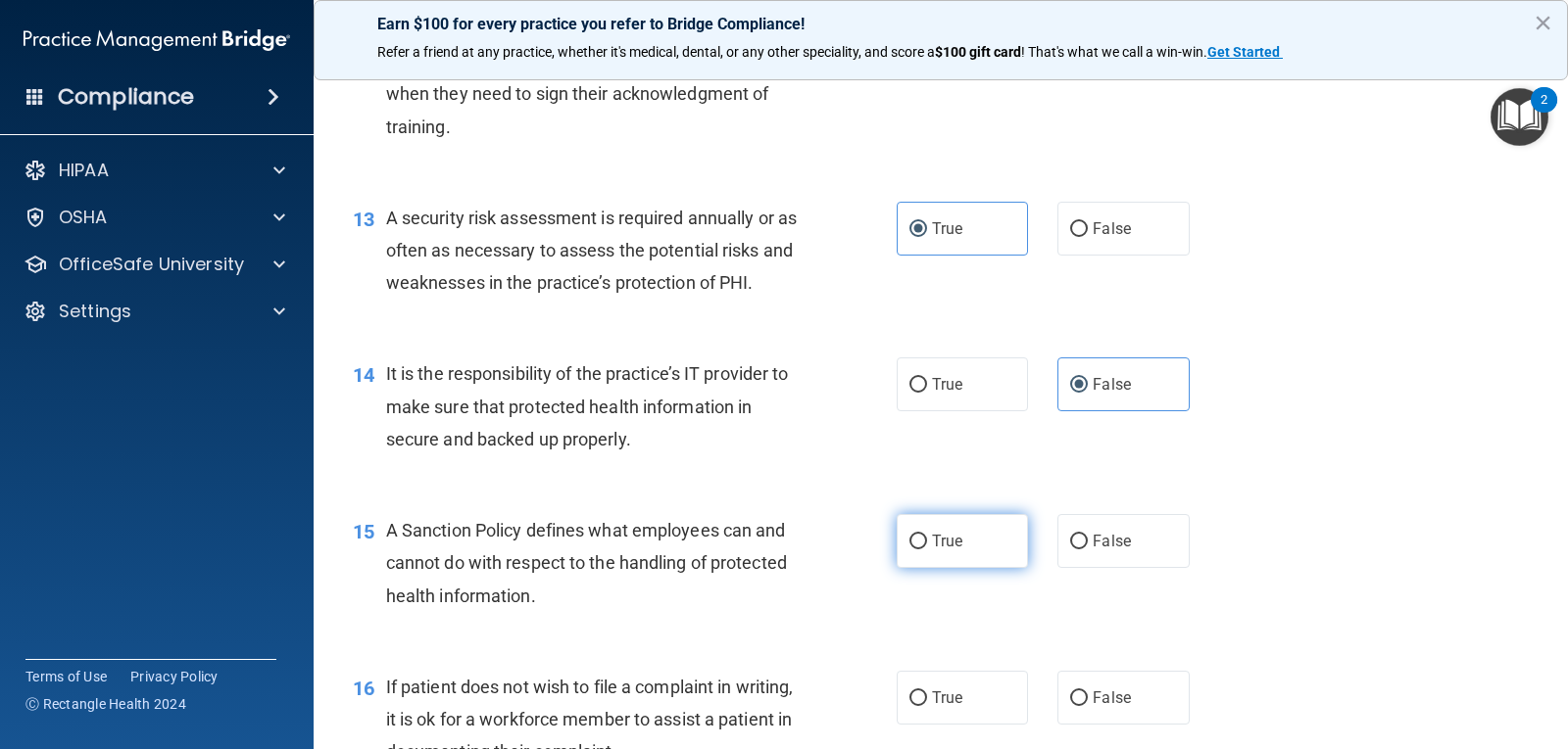
click at [922, 554] on label "True" at bounding box center [962, 541] width 131 height 54
click at [922, 549] on input "True" at bounding box center [918, 541] width 18 height 15
radio input "true"
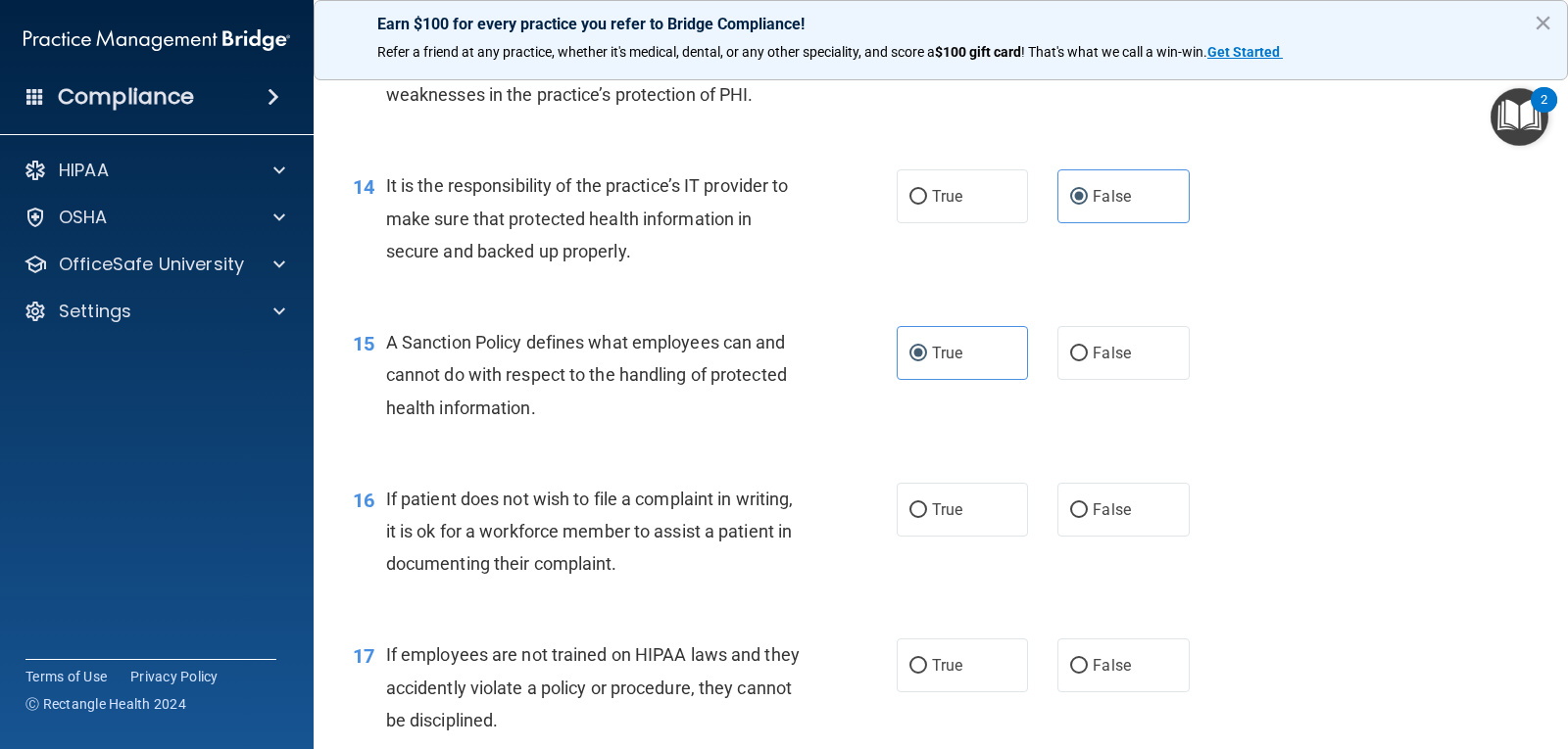
scroll to position [2547, 0]
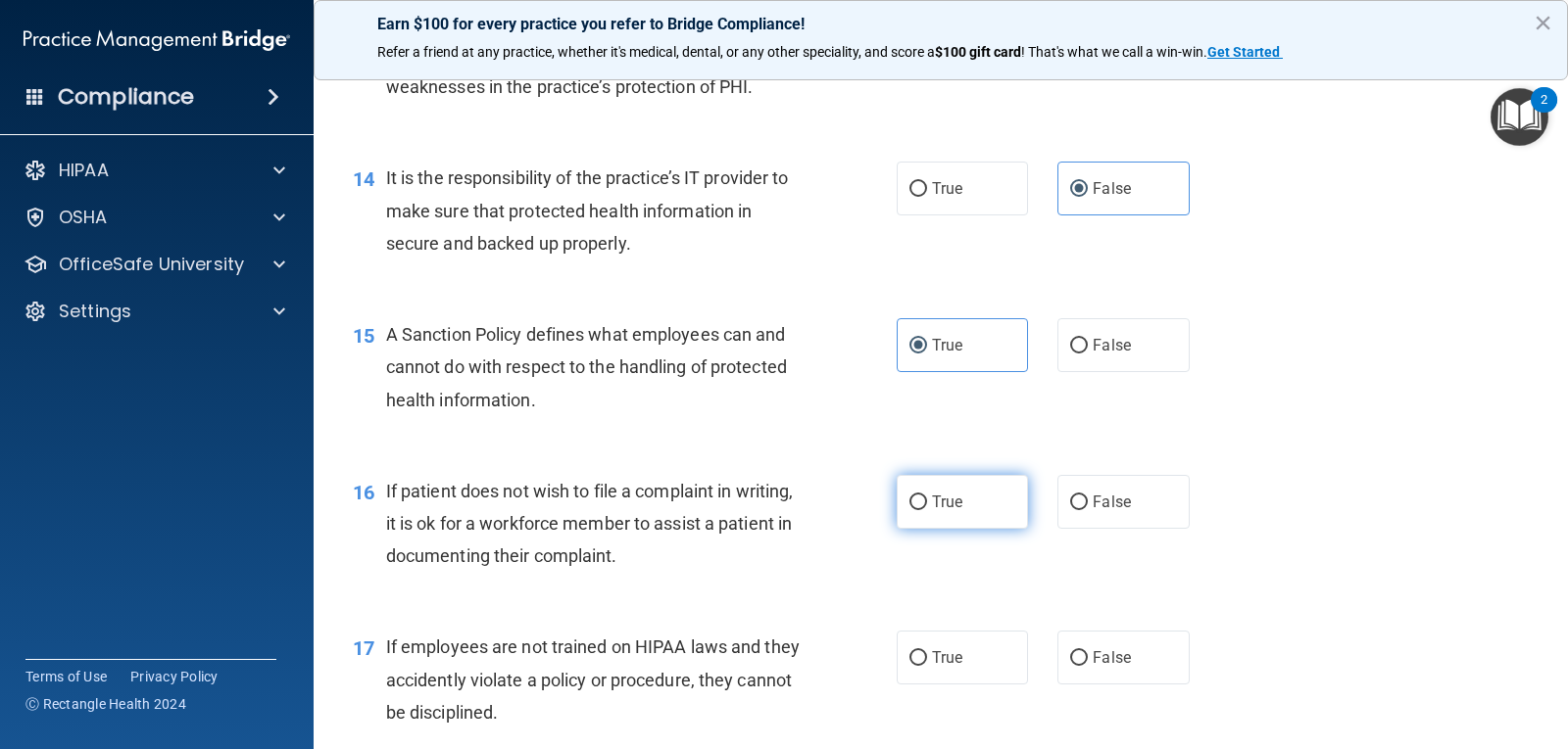
click at [900, 500] on label "True" at bounding box center [962, 502] width 131 height 54
click at [909, 500] on input "True" at bounding box center [918, 503] width 18 height 15
radio input "true"
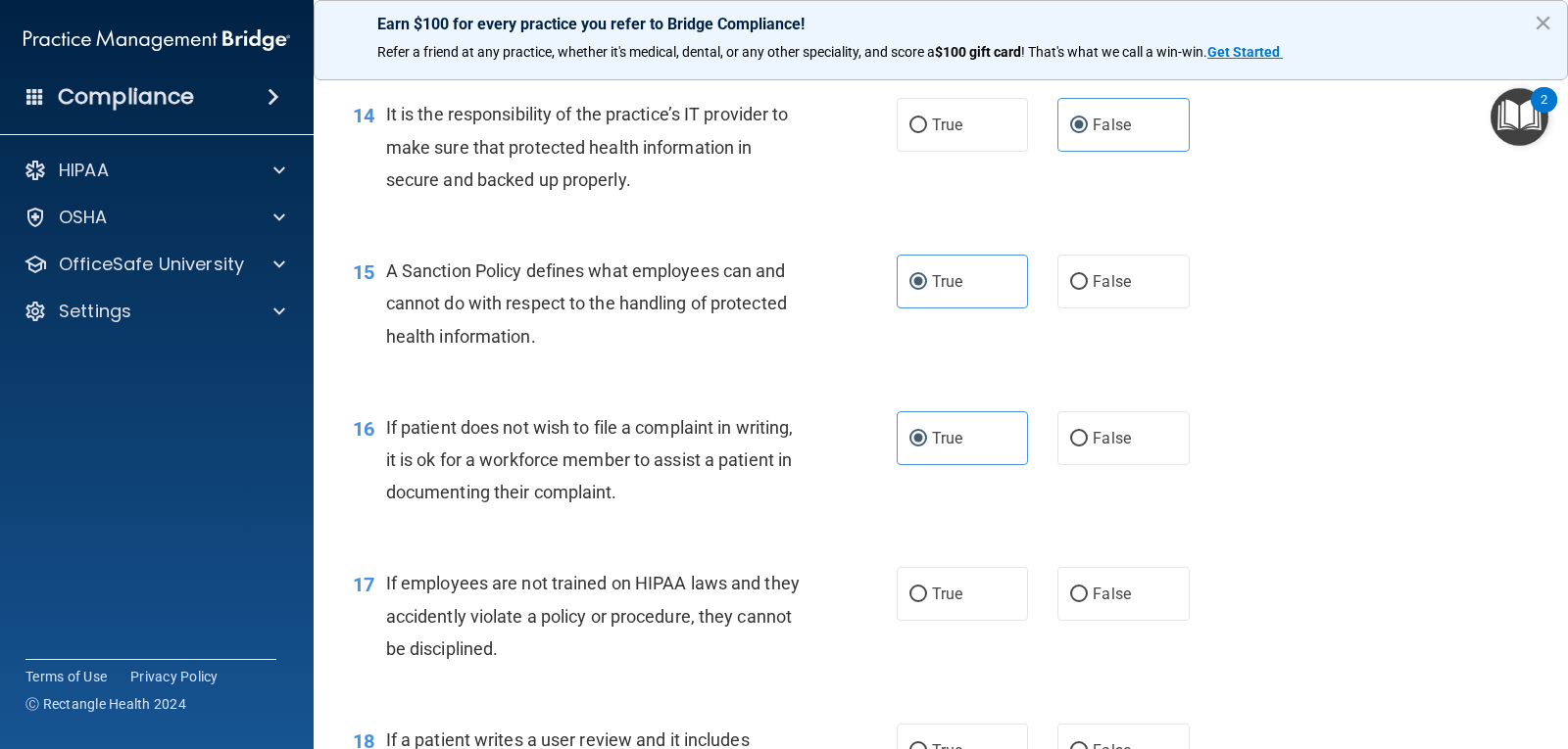
scroll to position [2644, 0]
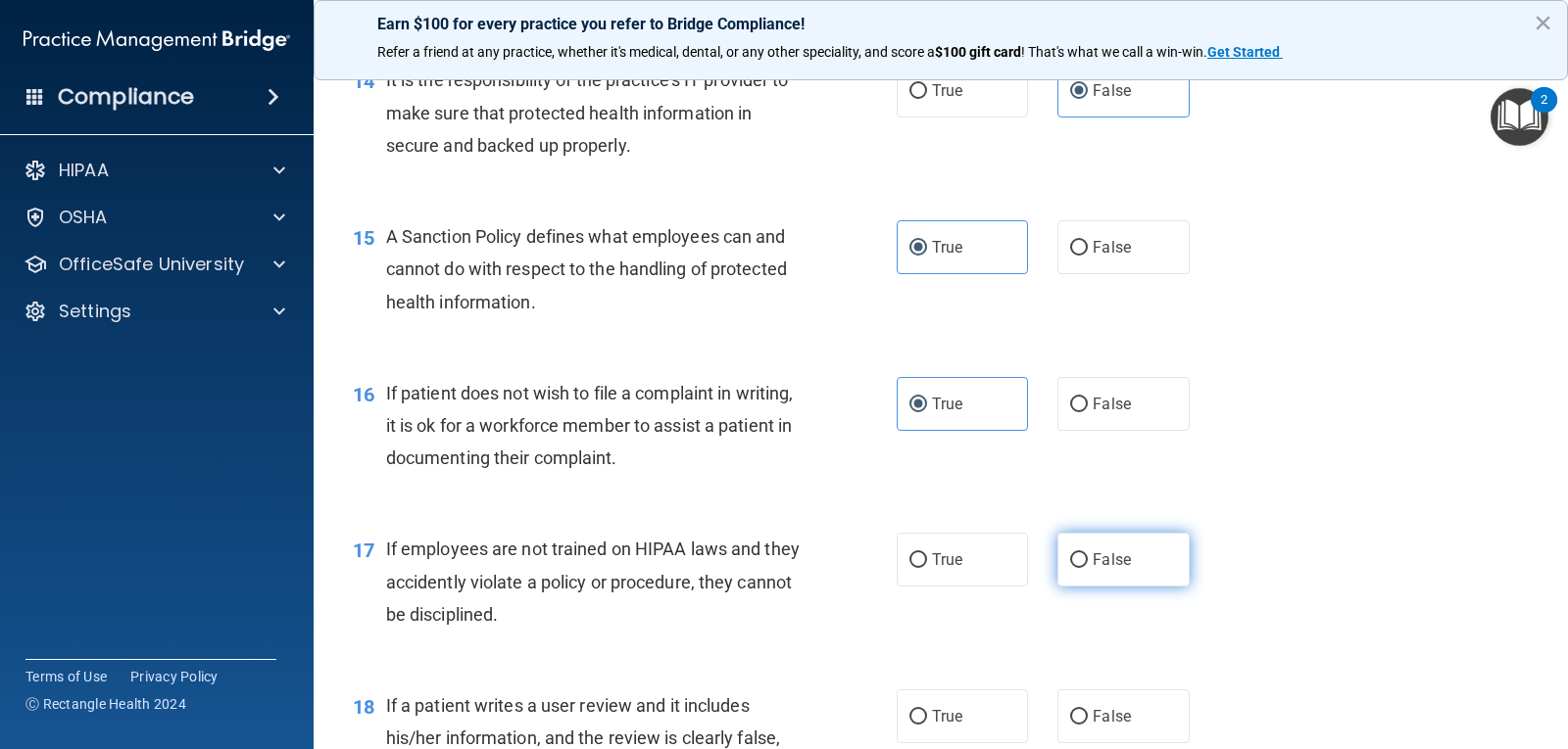
click at [1171, 569] on label "False" at bounding box center [1123, 559] width 131 height 54
click at [1088, 568] on input "False" at bounding box center [1079, 560] width 18 height 15
radio input "true"
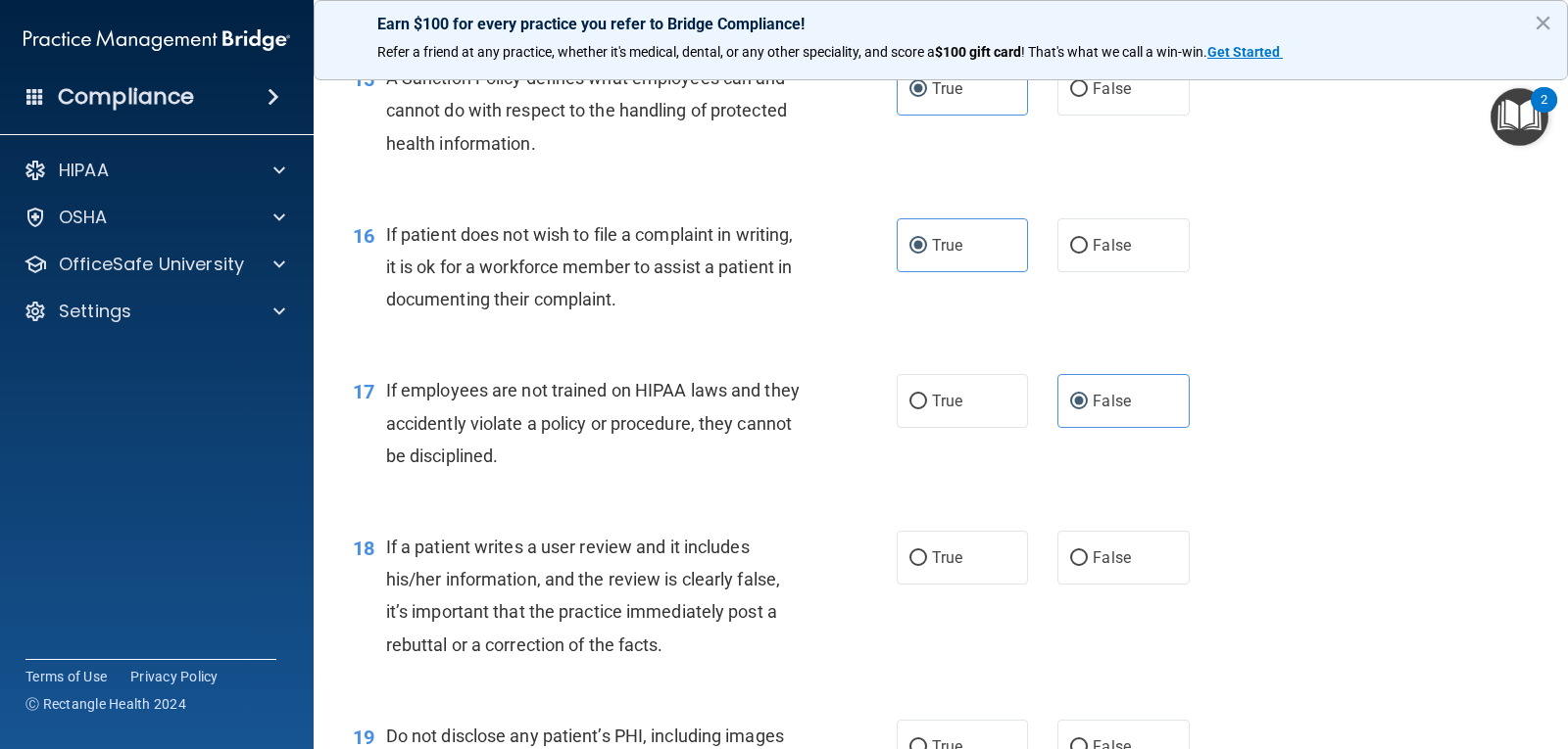
scroll to position [2841, 0]
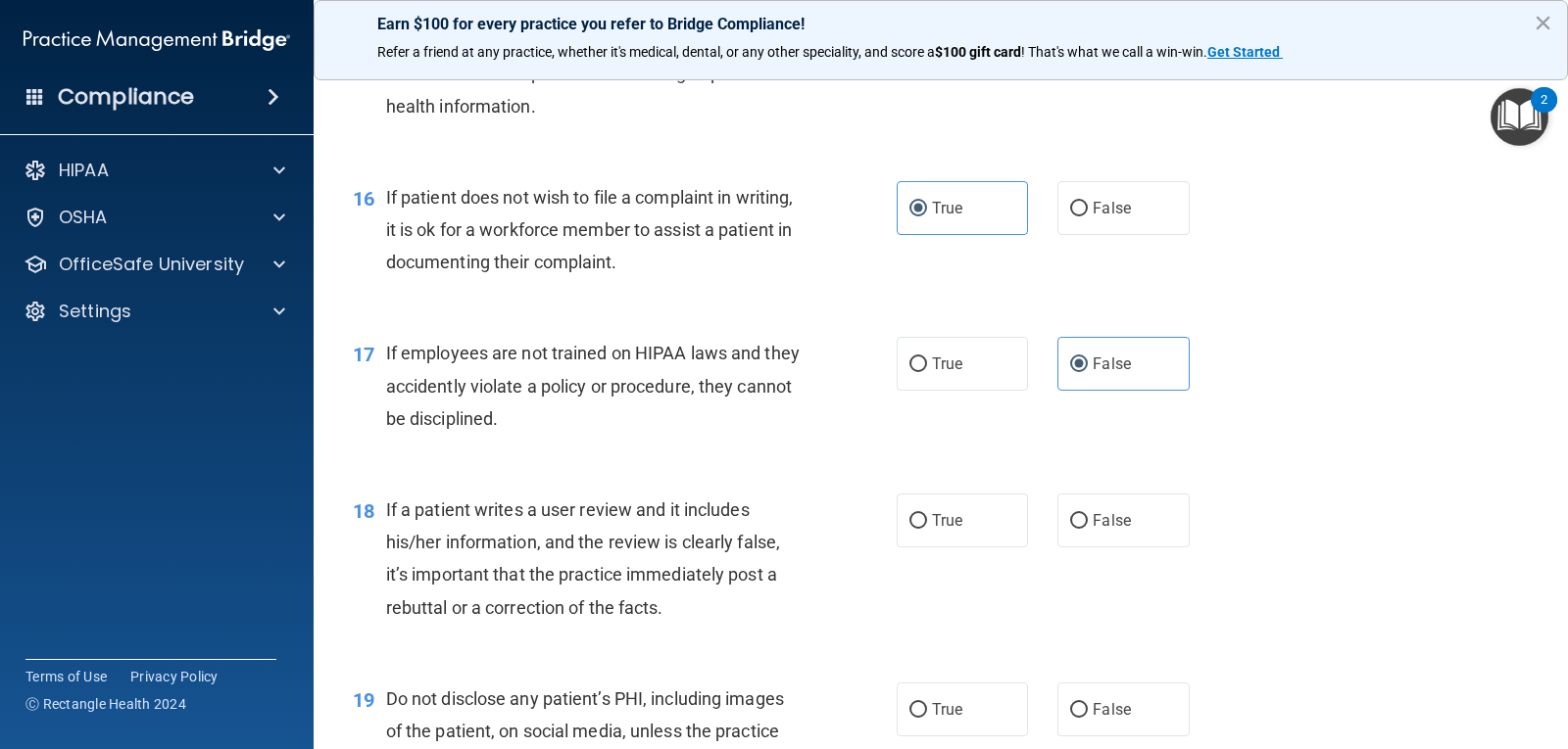
click at [1213, 530] on div "18 If a patient writes a user review and it includes his/her information, and t…" at bounding box center [940, 563] width 1205 height 189
click at [1101, 526] on span "False" at bounding box center [1111, 521] width 38 height 19
click at [1088, 526] on input "False" at bounding box center [1079, 522] width 18 height 15
radio input "true"
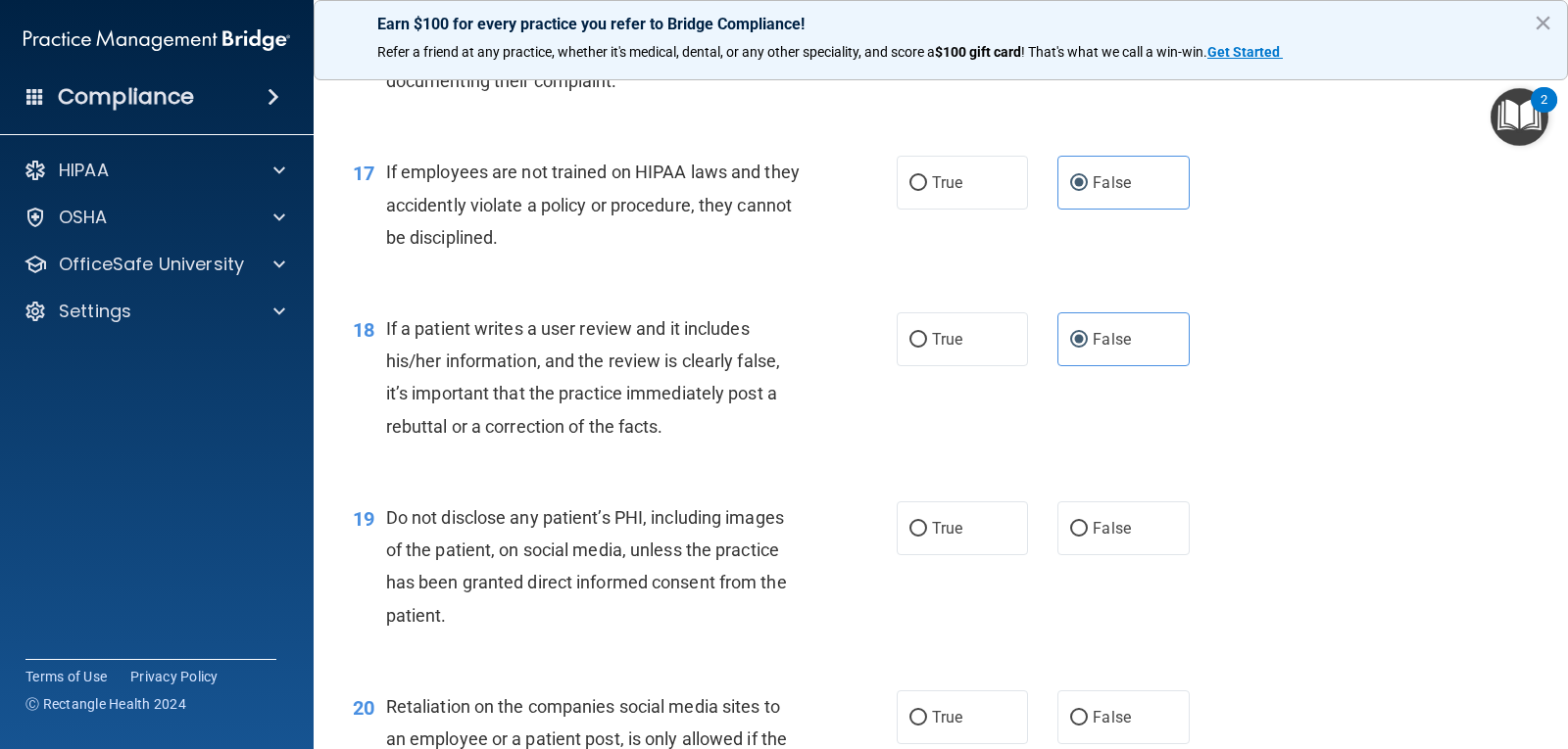
scroll to position [3037, 0]
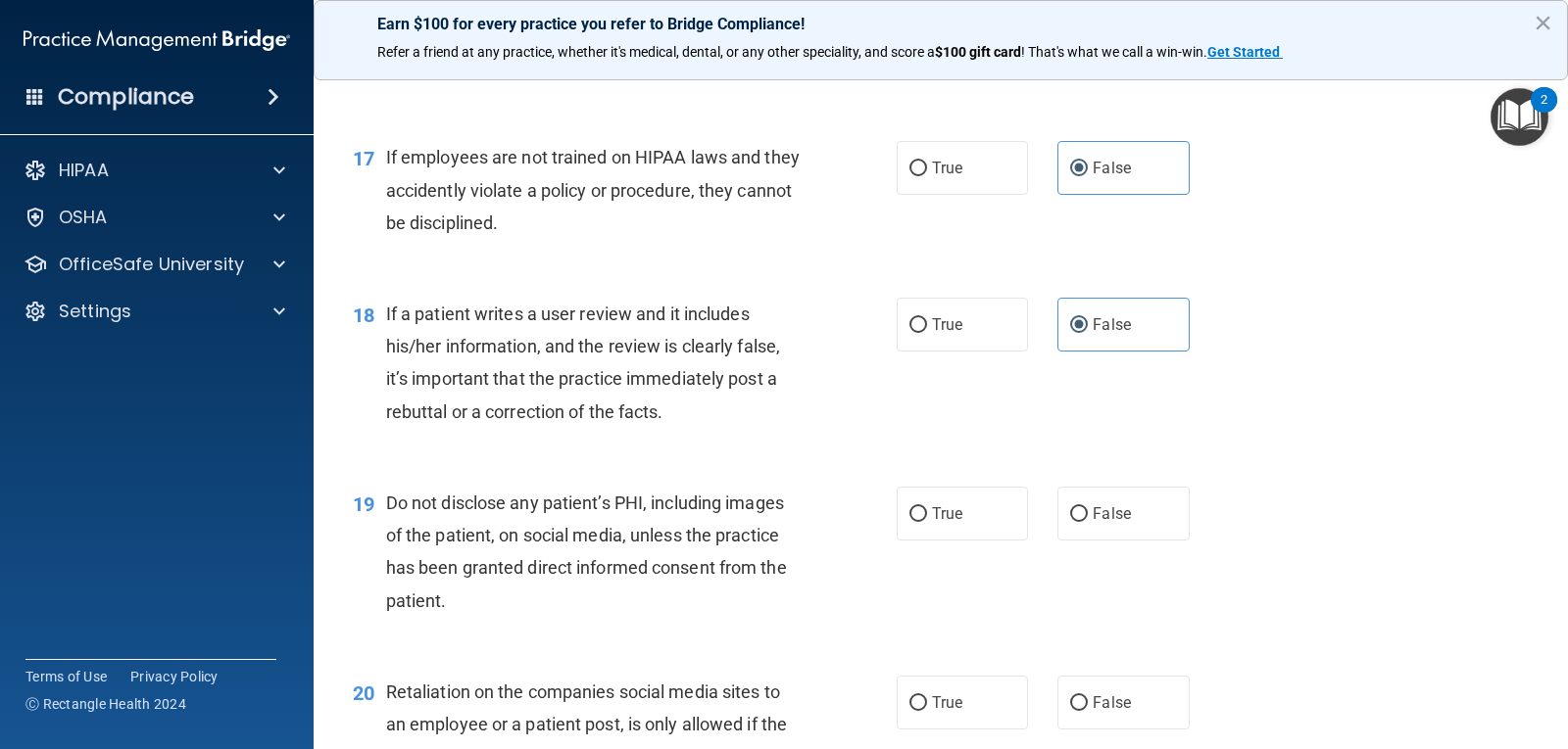
click at [883, 516] on div "19 Do not disclose any patient’s PHI, including images of the patient, on socia…" at bounding box center [624, 556] width 602 height 140
click at [932, 503] on label "True" at bounding box center [962, 514] width 131 height 54
click at [927, 508] on input "True" at bounding box center [918, 515] width 18 height 15
radio input "true"
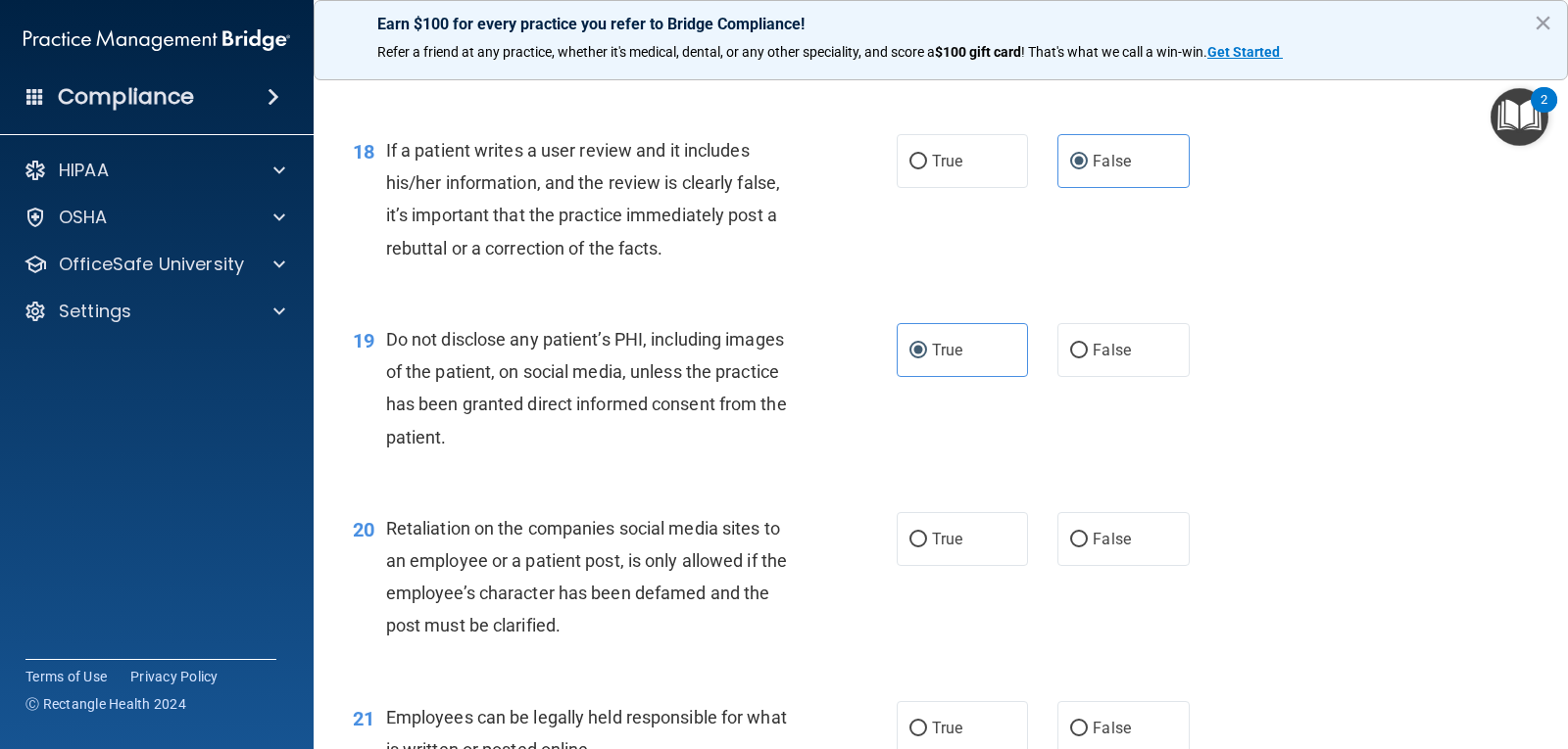
scroll to position [3232, 0]
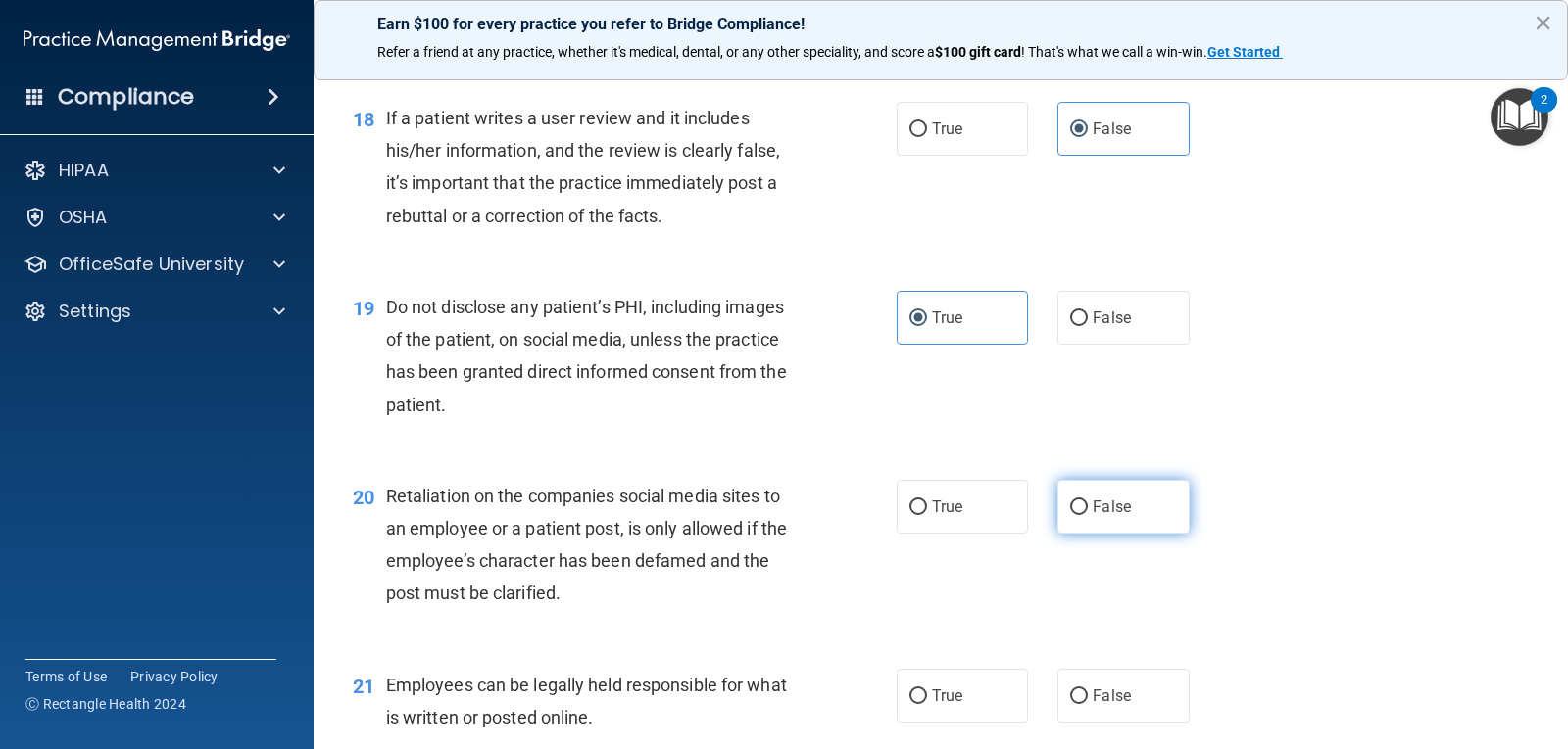
click at [1088, 522] on label "False" at bounding box center [1123, 507] width 131 height 54
click at [1088, 516] on input "False" at bounding box center [1079, 508] width 18 height 15
radio input "true"
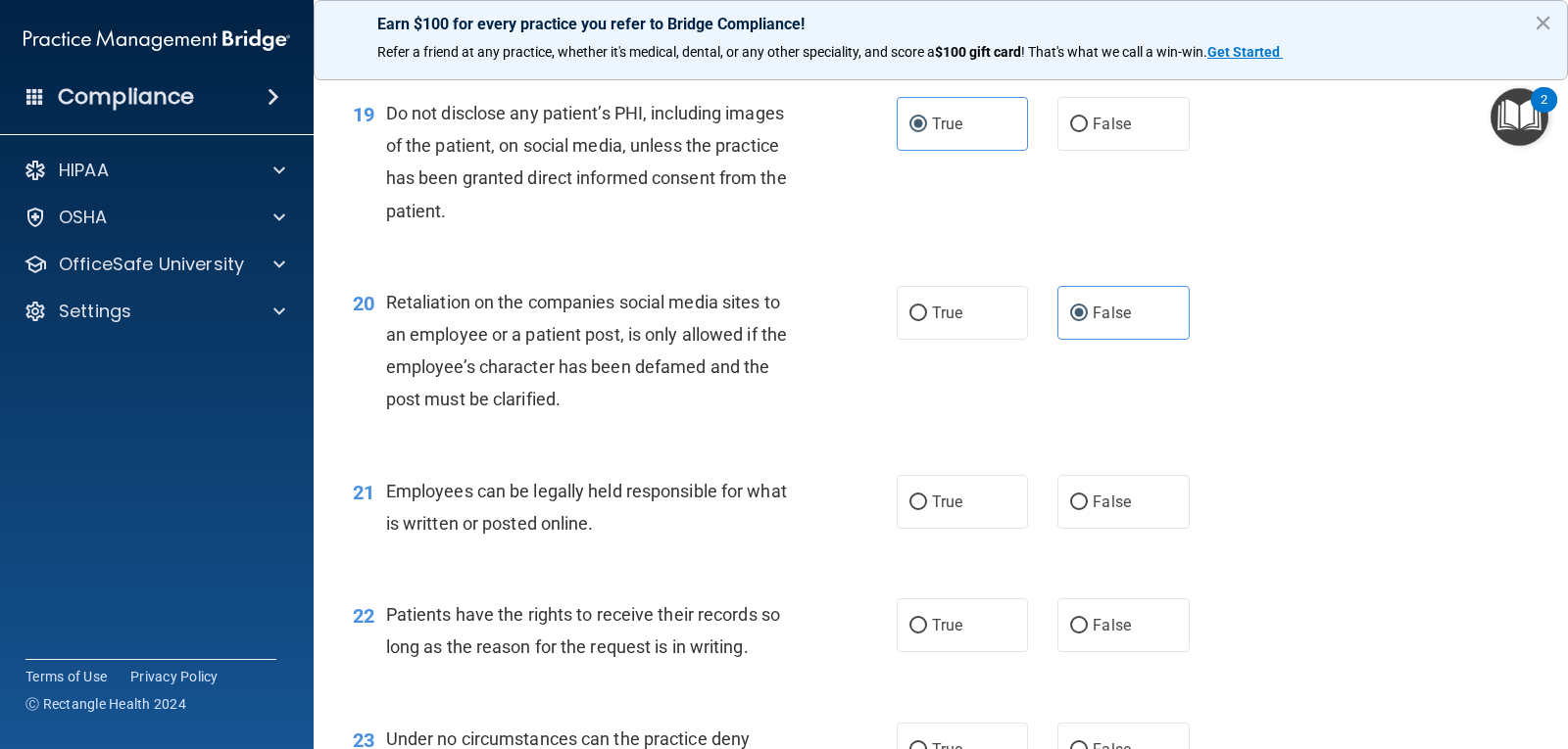
scroll to position [3428, 0]
click at [909, 505] on input "True" at bounding box center [918, 501] width 18 height 15
radio input "true"
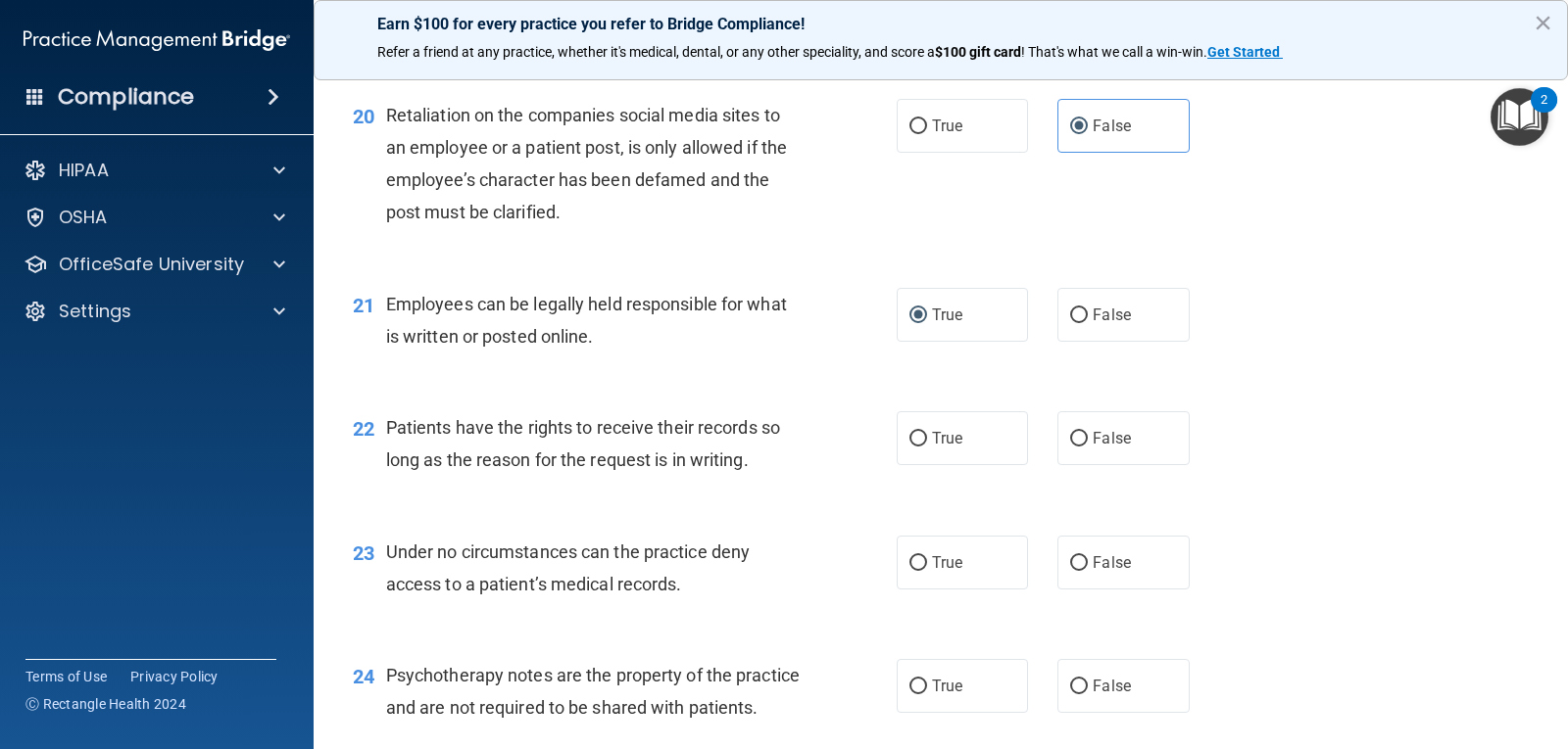
scroll to position [3624, 0]
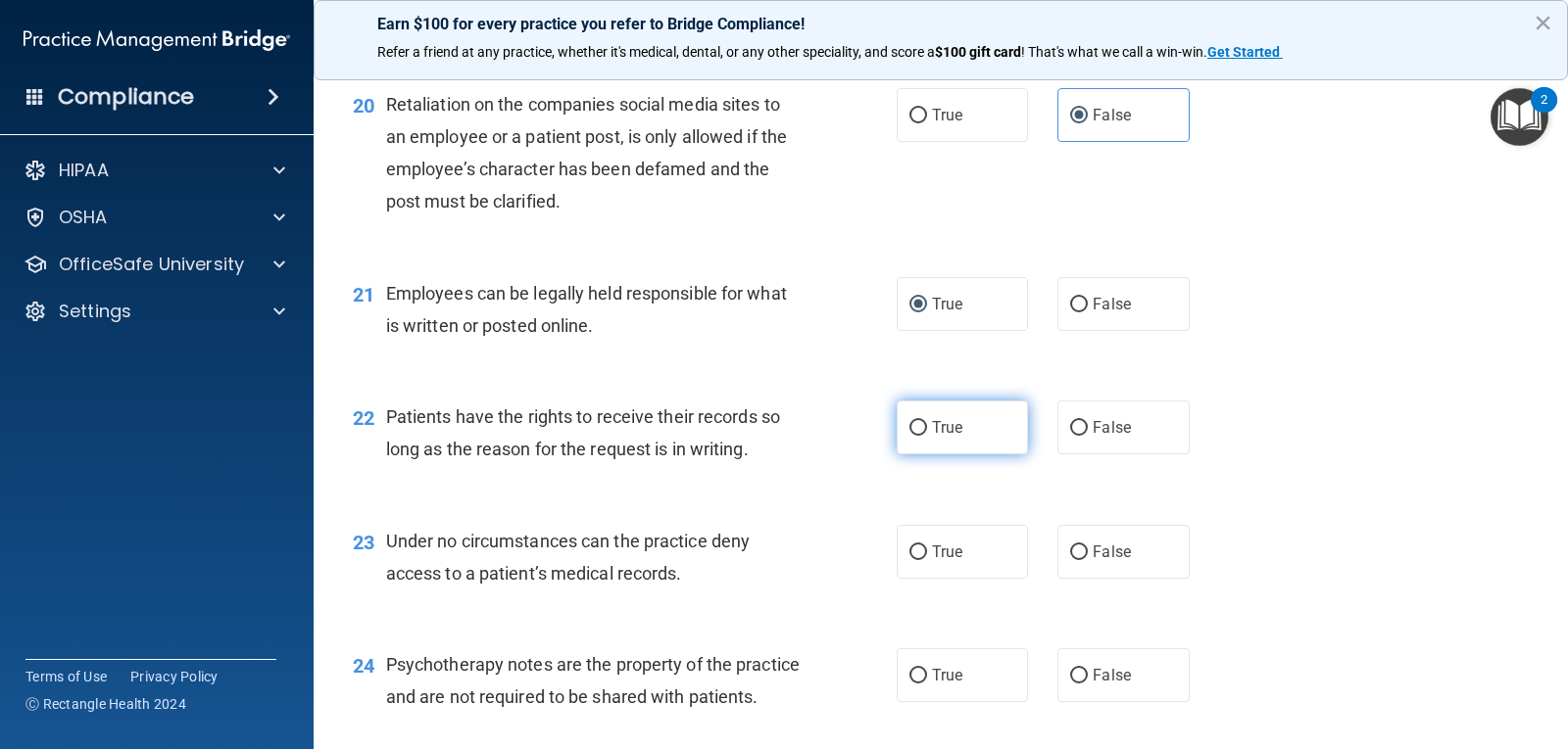
click at [945, 436] on span "True" at bounding box center [947, 427] width 31 height 19
click at [927, 436] on input "True" at bounding box center [918, 428] width 18 height 15
radio input "true"
click at [1154, 419] on label "False" at bounding box center [1123, 427] width 131 height 54
click at [1088, 421] on input "False" at bounding box center [1079, 428] width 18 height 15
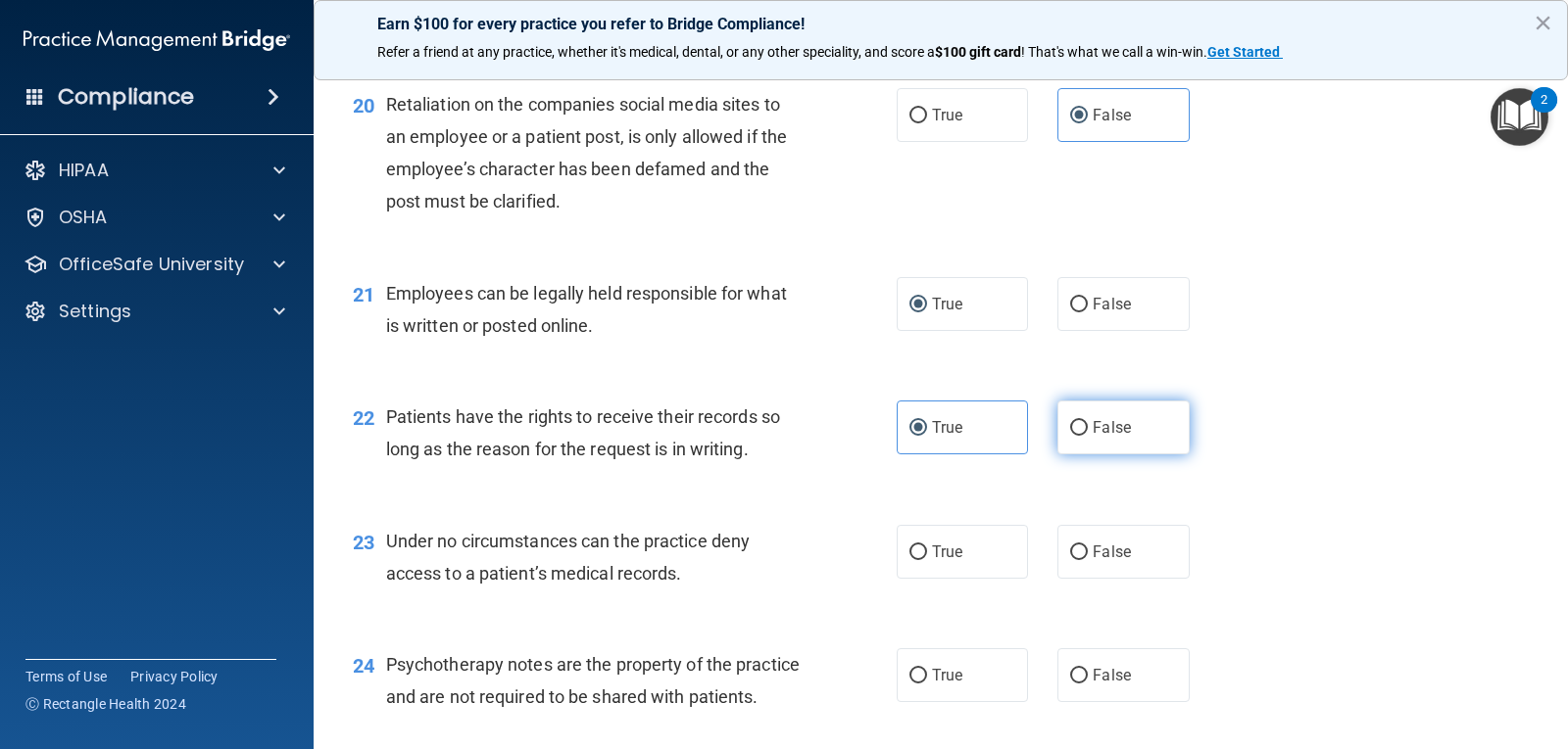
radio input "true"
radio input "false"
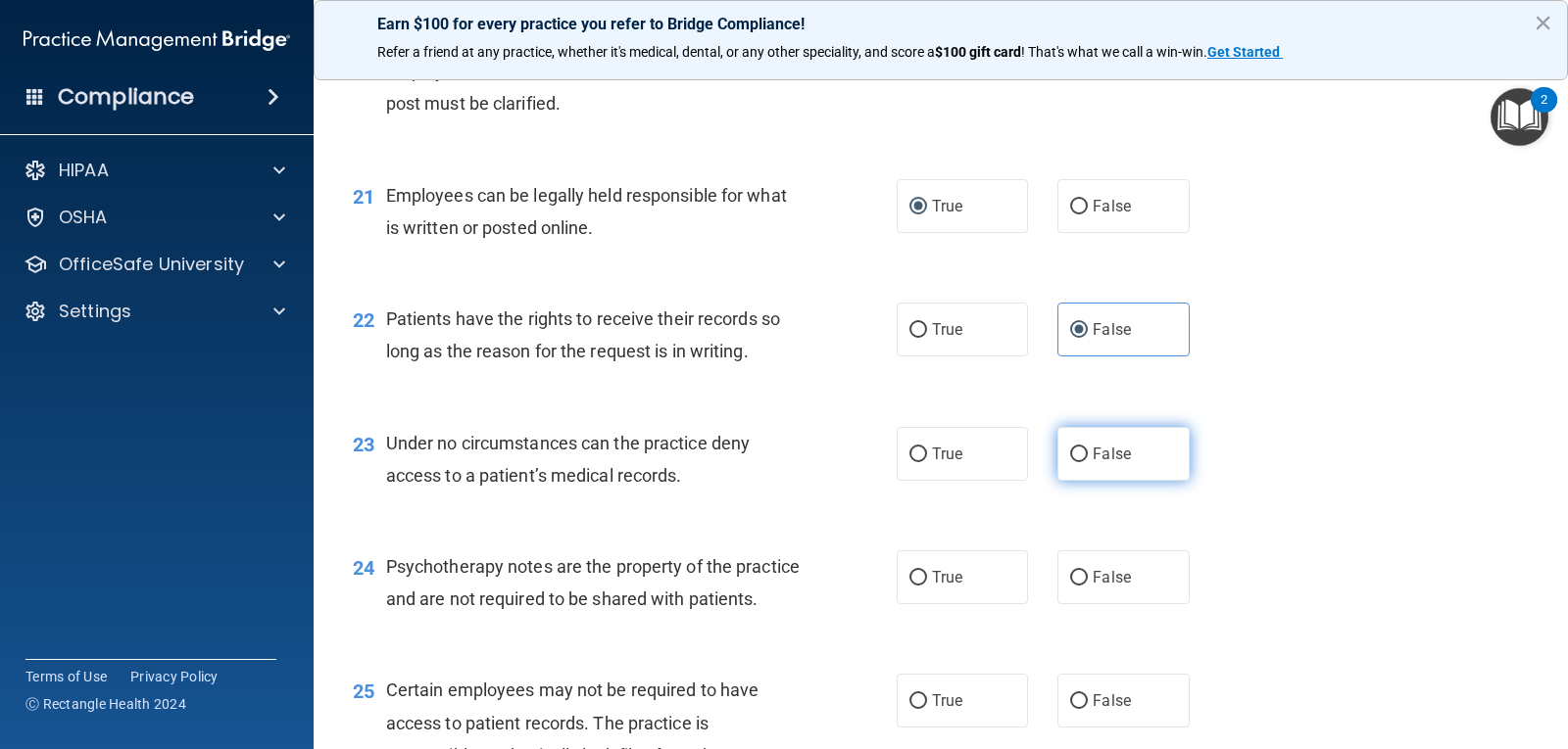
click at [1168, 443] on label "False" at bounding box center [1123, 454] width 131 height 54
click at [1088, 448] on input "False" at bounding box center [1079, 455] width 18 height 15
radio input "true"
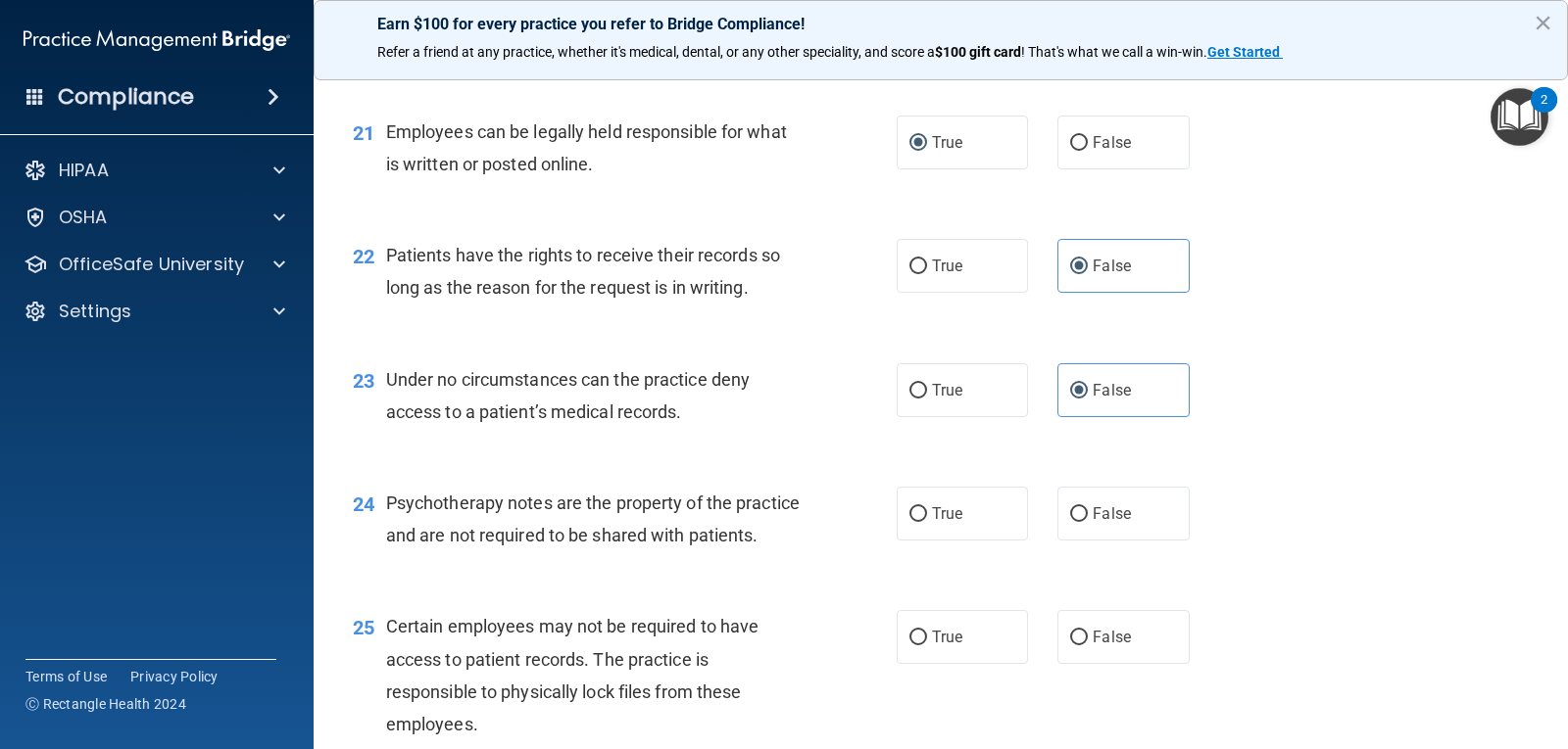
scroll to position [3820, 0]
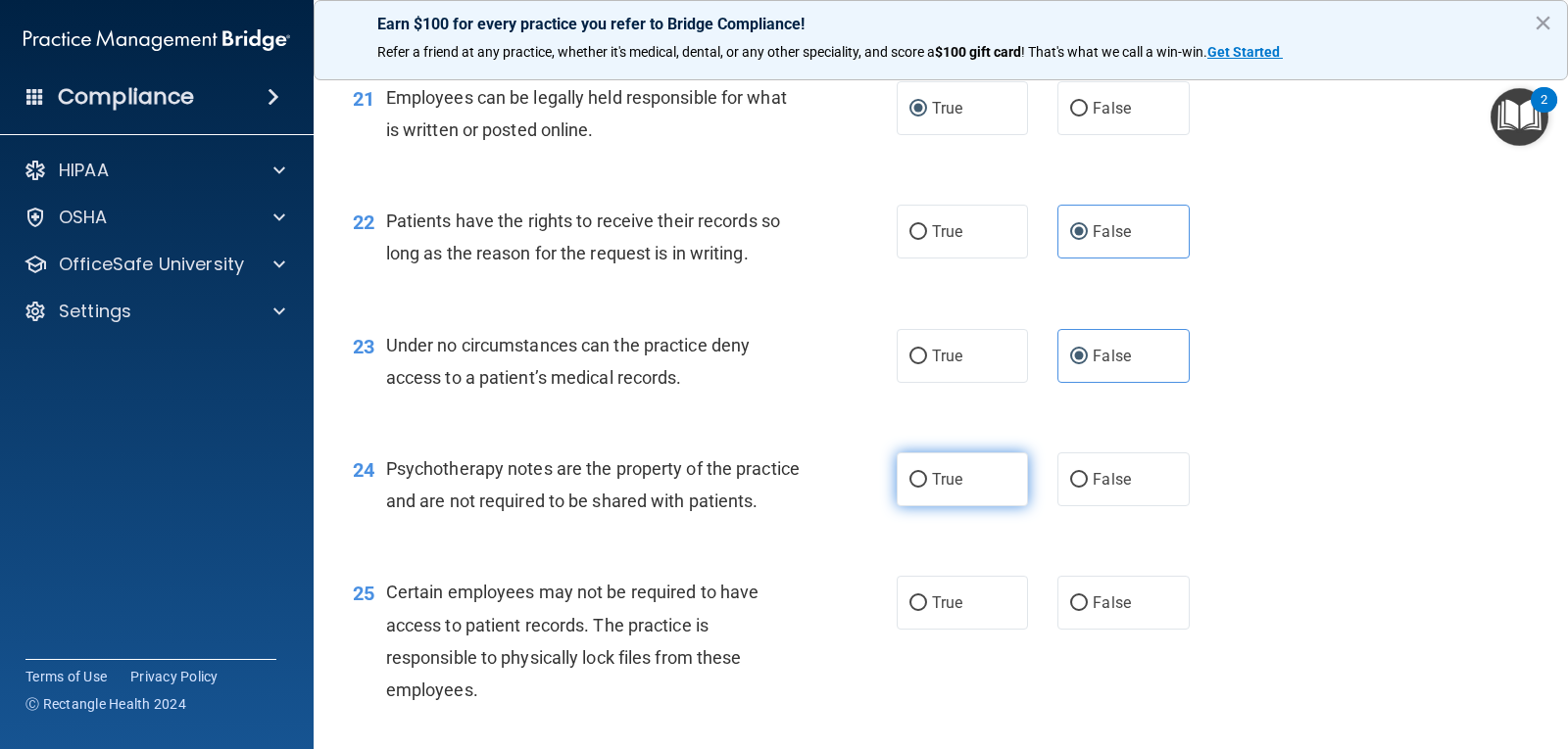
click at [921, 480] on label "True" at bounding box center [962, 480] width 131 height 54
click at [921, 480] on input "True" at bounding box center [918, 480] width 18 height 15
radio input "true"
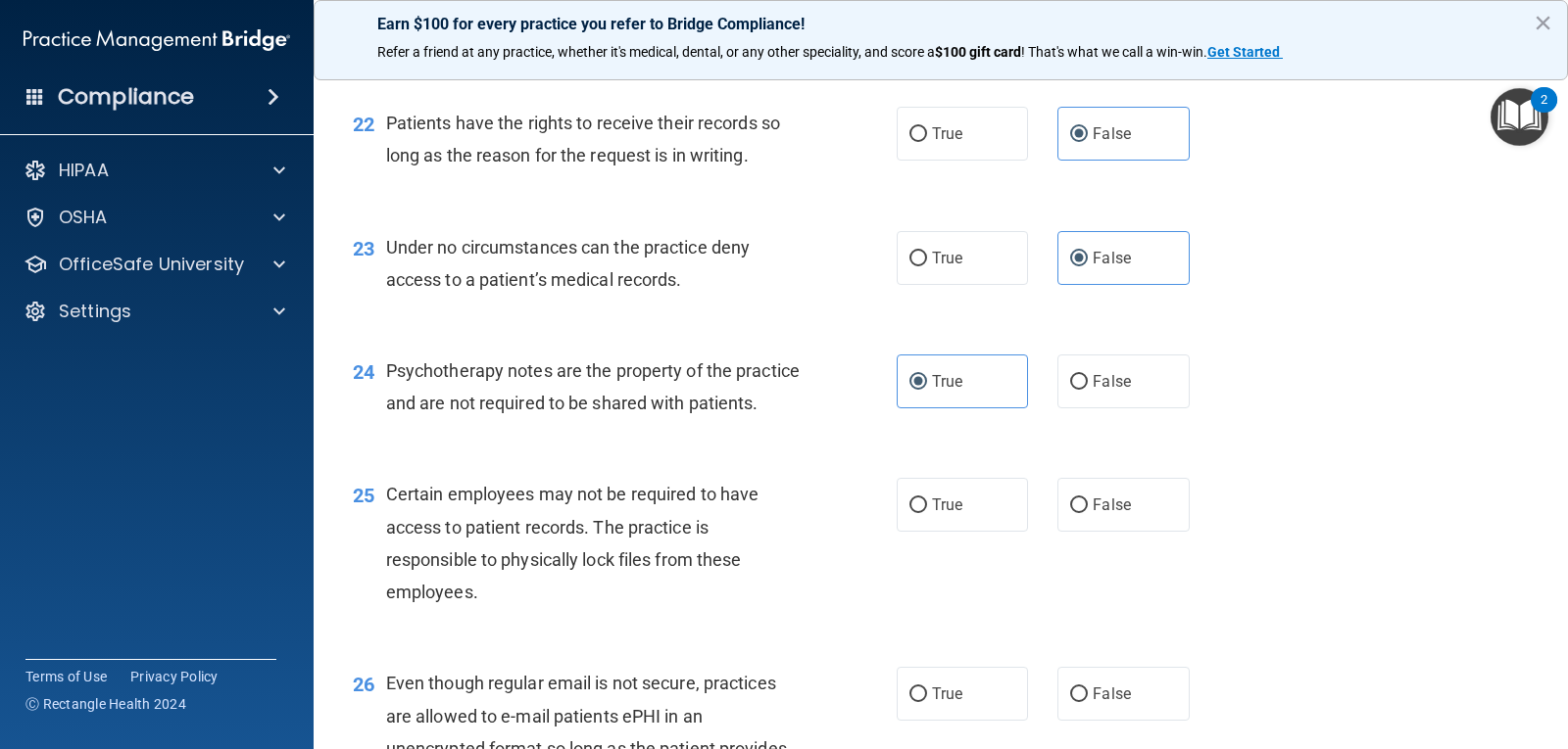
scroll to position [4016, 0]
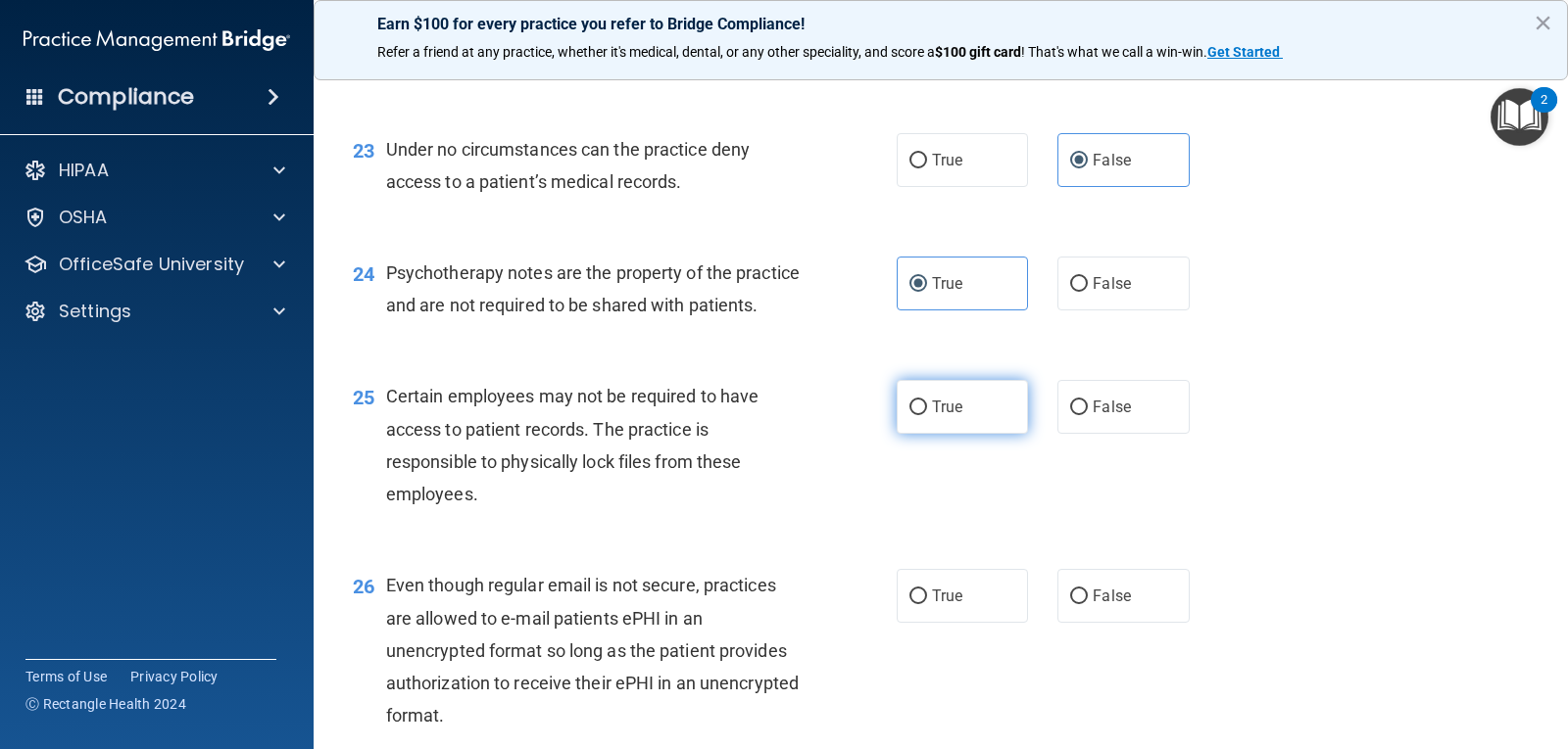
click at [948, 416] on span "True" at bounding box center [947, 406] width 31 height 19
click at [927, 415] on input "True" at bounding box center [918, 407] width 18 height 15
radio input "true"
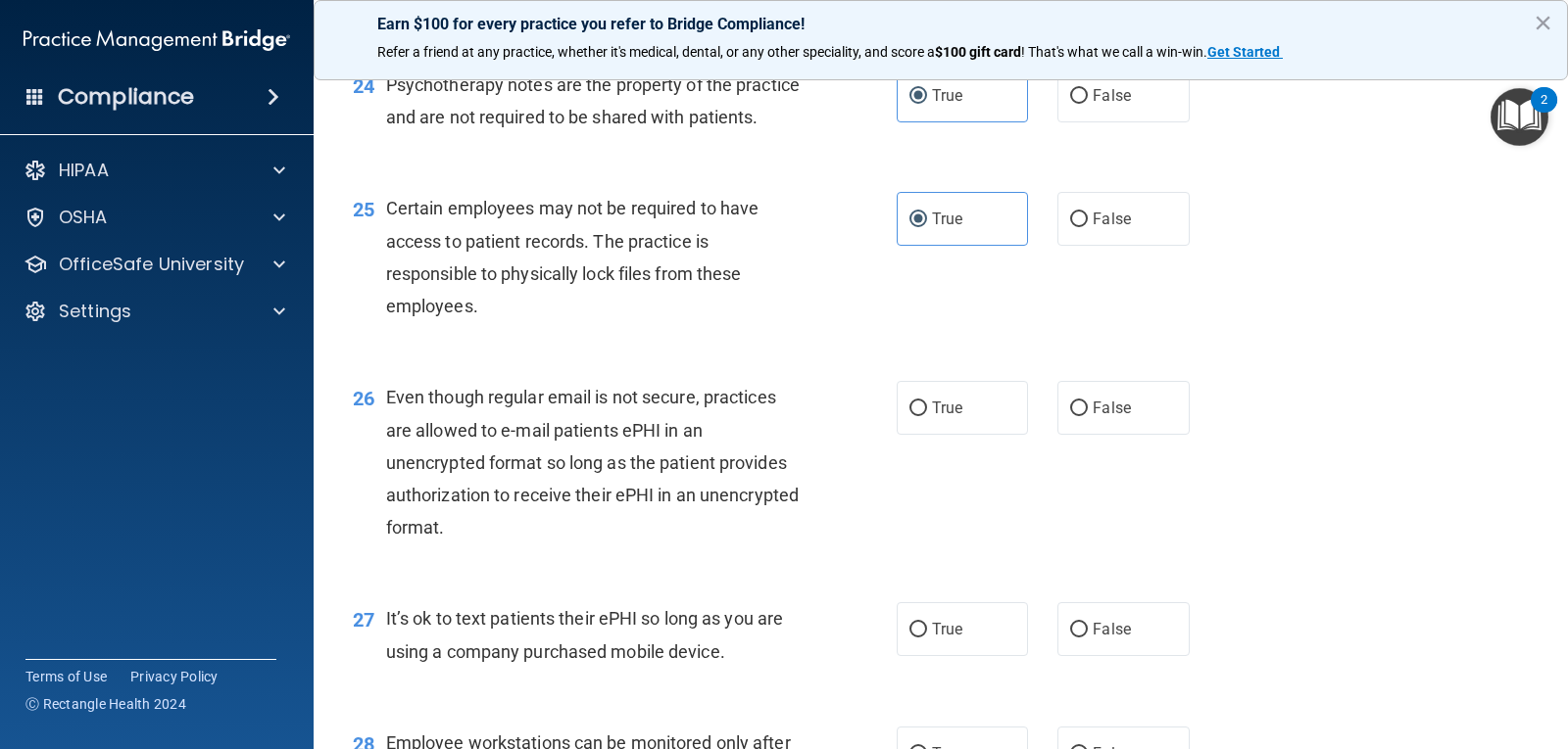
scroll to position [4212, 0]
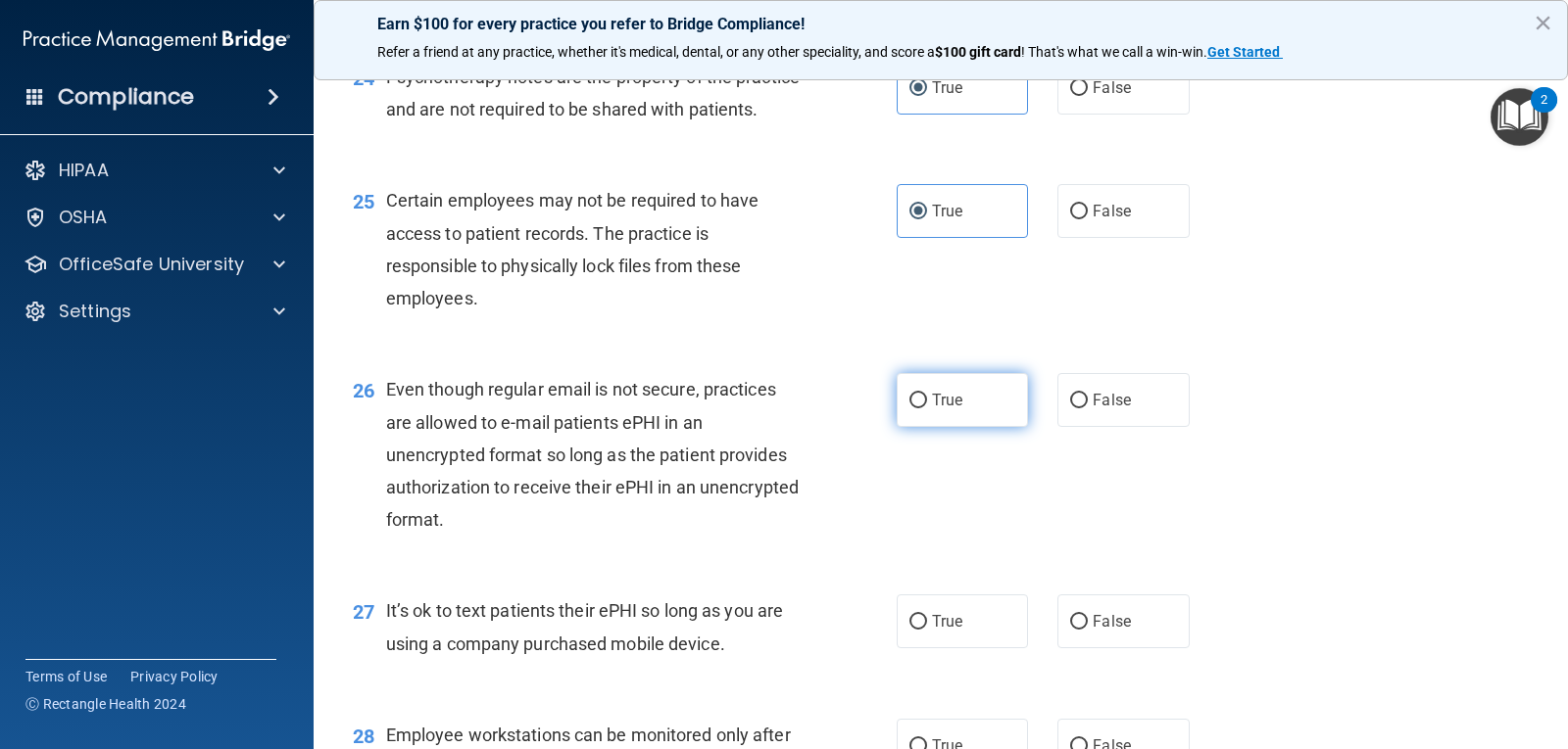
click at [920, 424] on label "True" at bounding box center [962, 400] width 131 height 54
click at [920, 408] on input "True" at bounding box center [918, 400] width 18 height 15
radio input "true"
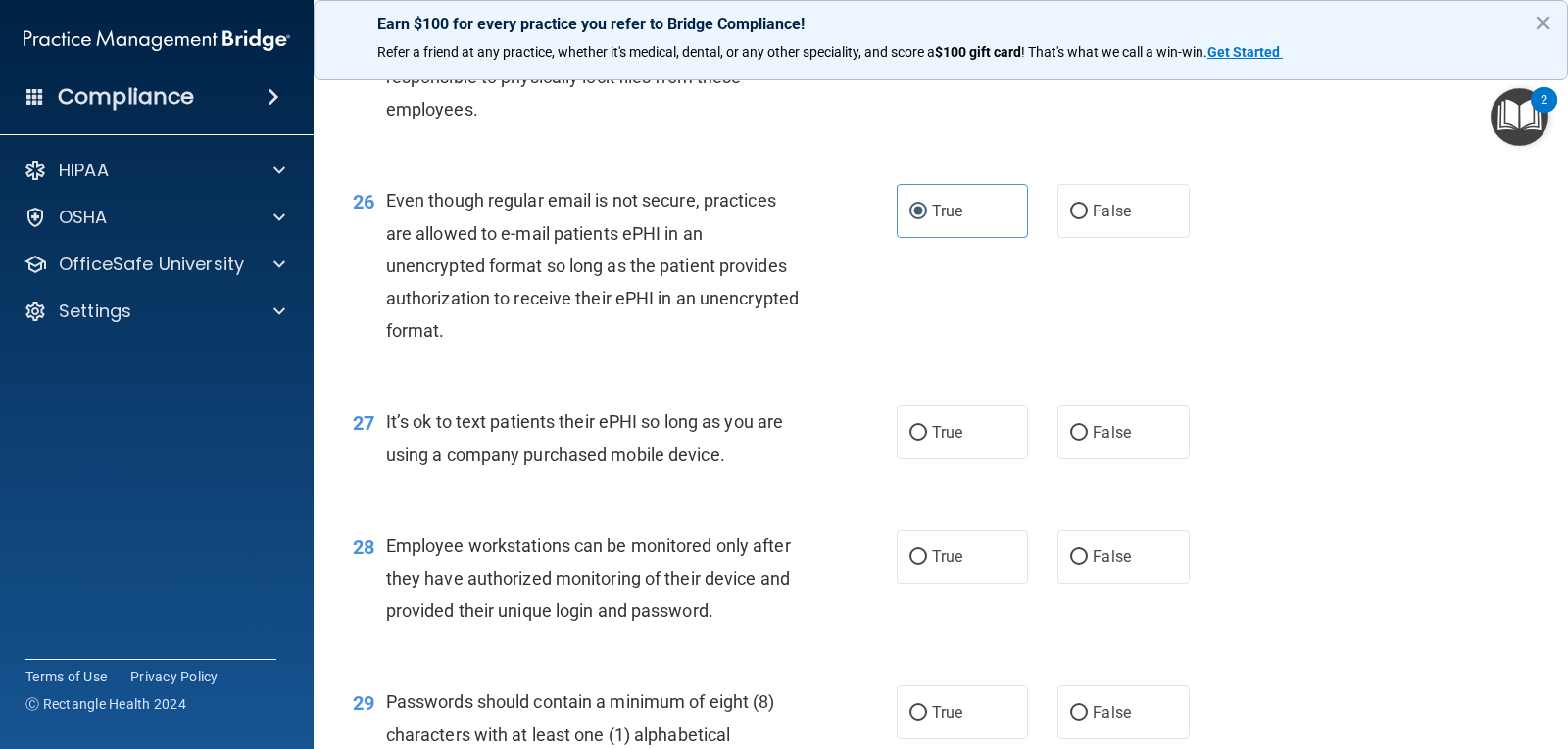
scroll to position [4408, 0]
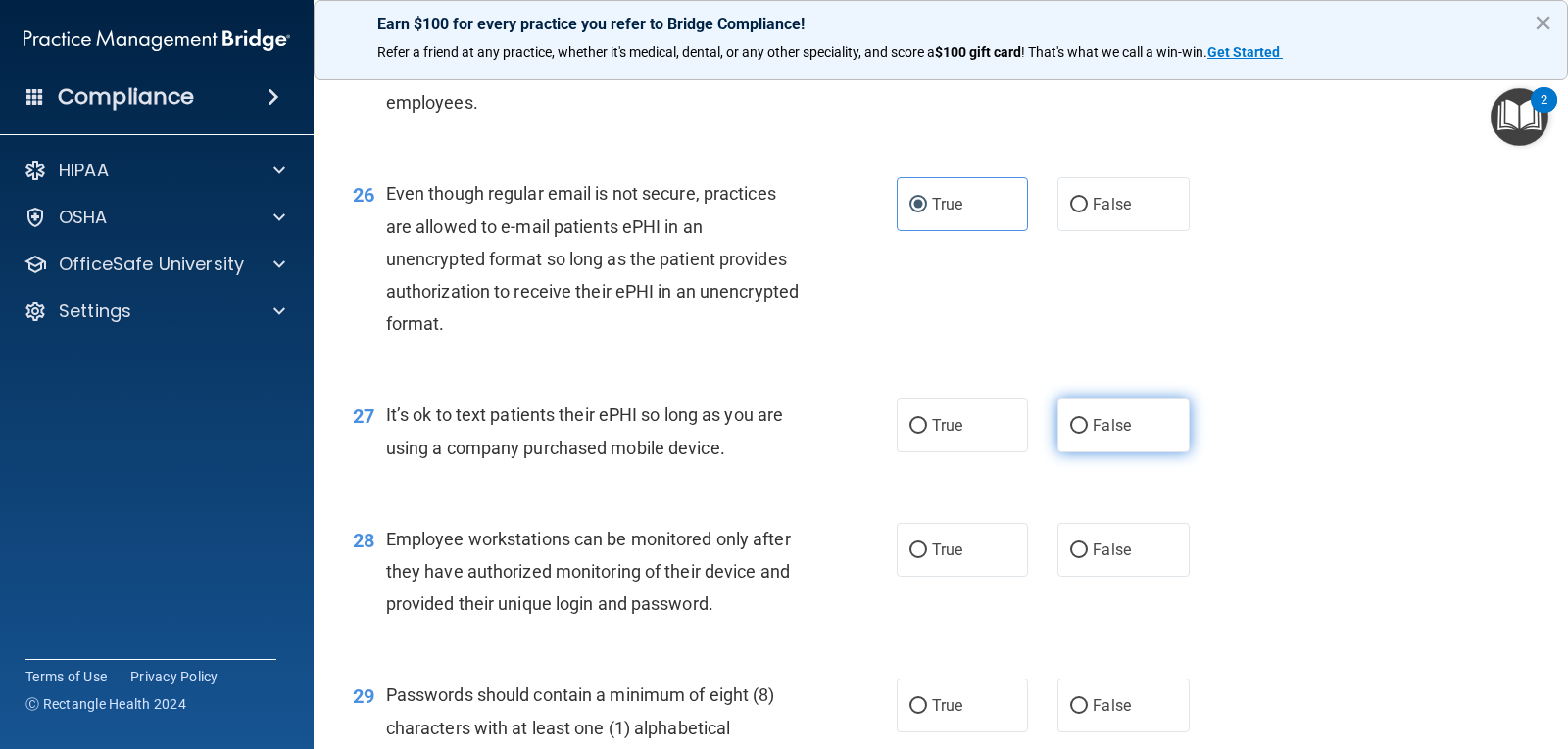
click at [1134, 453] on label "False" at bounding box center [1123, 425] width 131 height 54
click at [1088, 434] on input "False" at bounding box center [1079, 426] width 18 height 15
radio input "true"
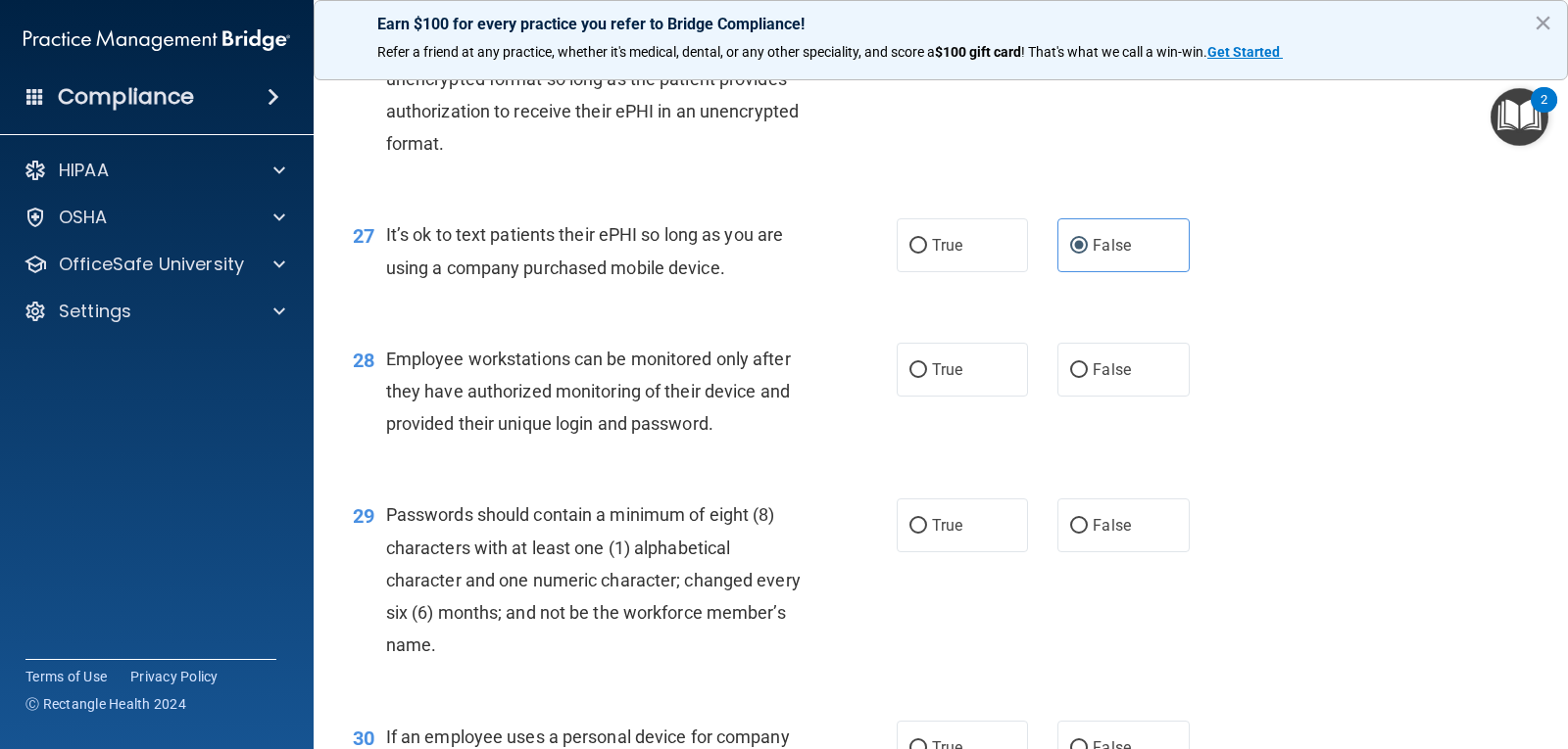
scroll to position [4603, 0]
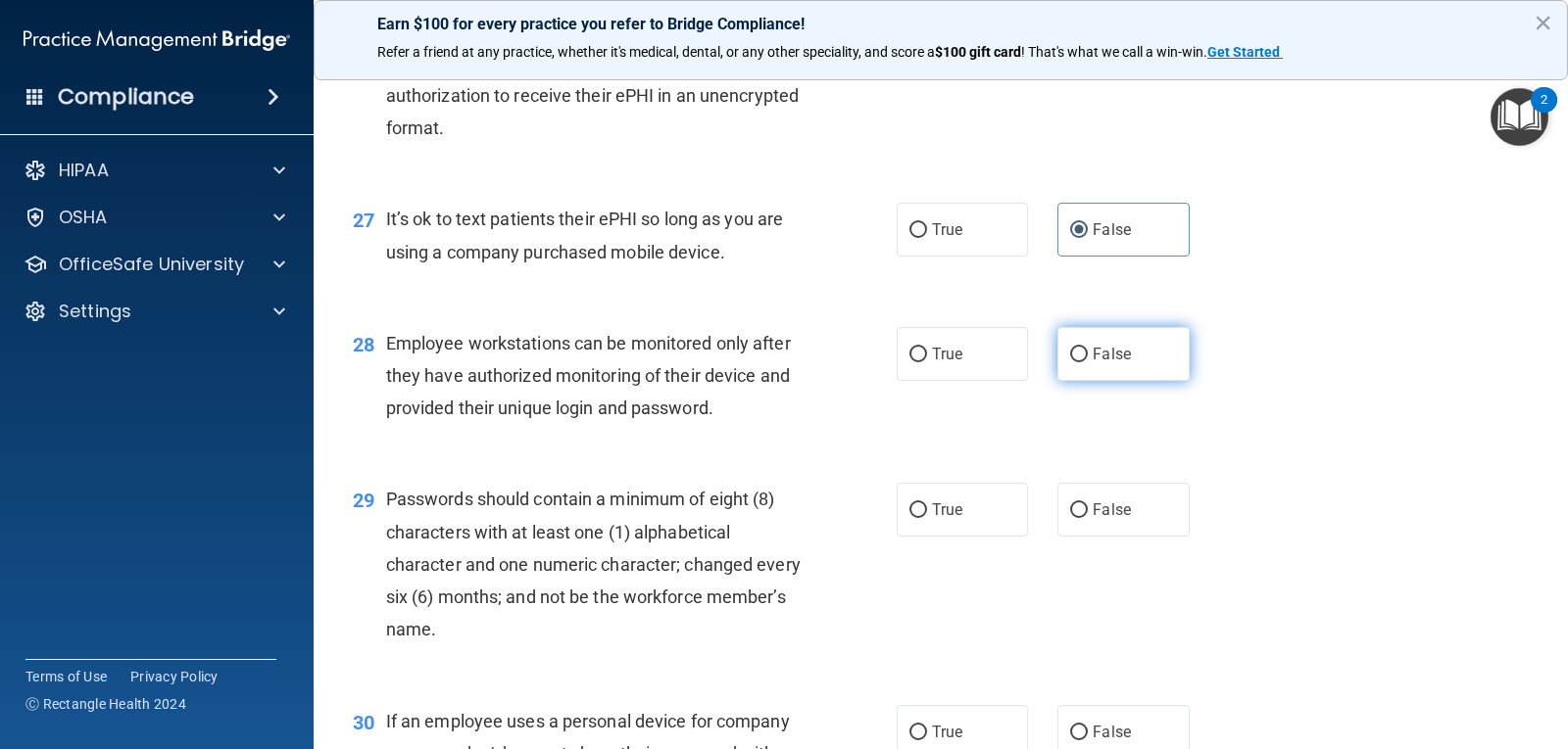
click at [1106, 364] on span "False" at bounding box center [1111, 354] width 38 height 19
click at [1088, 363] on input "False" at bounding box center [1079, 355] width 18 height 15
radio input "true"
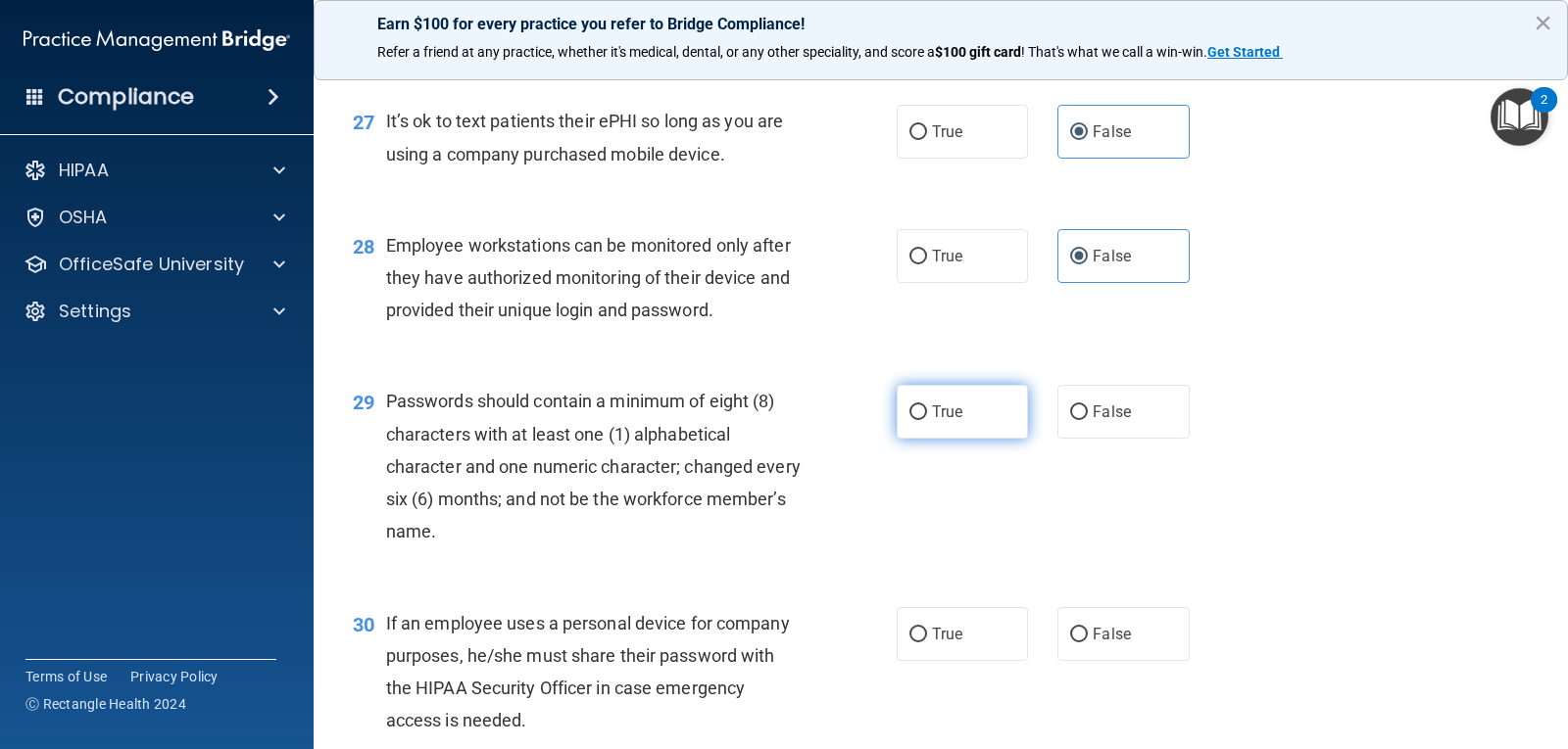
click at [970, 439] on label "True" at bounding box center [962, 412] width 131 height 54
click at [927, 420] on input "True" at bounding box center [918, 412] width 18 height 15
radio input "true"
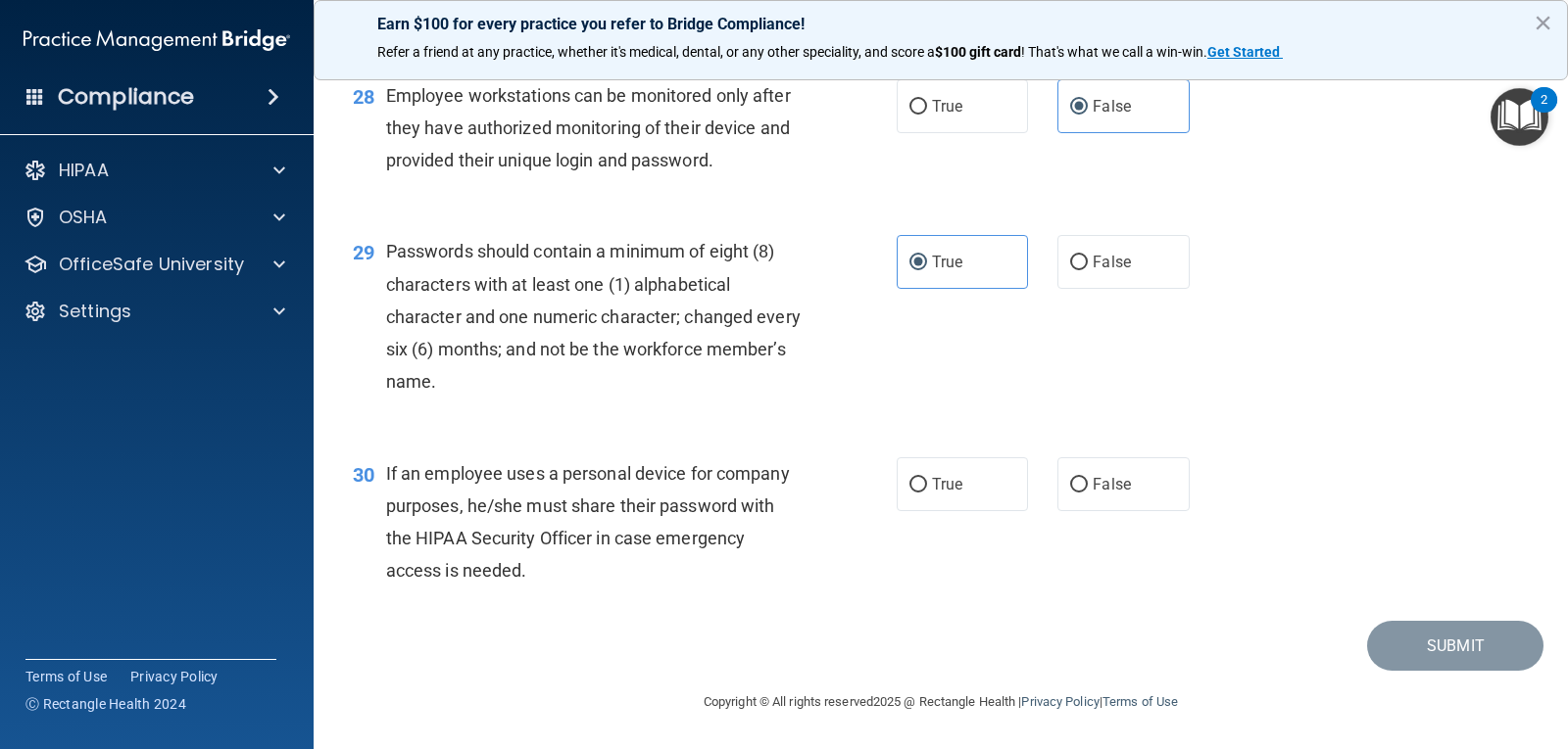
scroll to position [4883, 0]
click at [1135, 479] on label "False" at bounding box center [1123, 484] width 131 height 54
click at [1088, 479] on input "False" at bounding box center [1079, 485] width 18 height 15
radio input "true"
click at [1469, 645] on button "Submit" at bounding box center [1455, 646] width 176 height 50
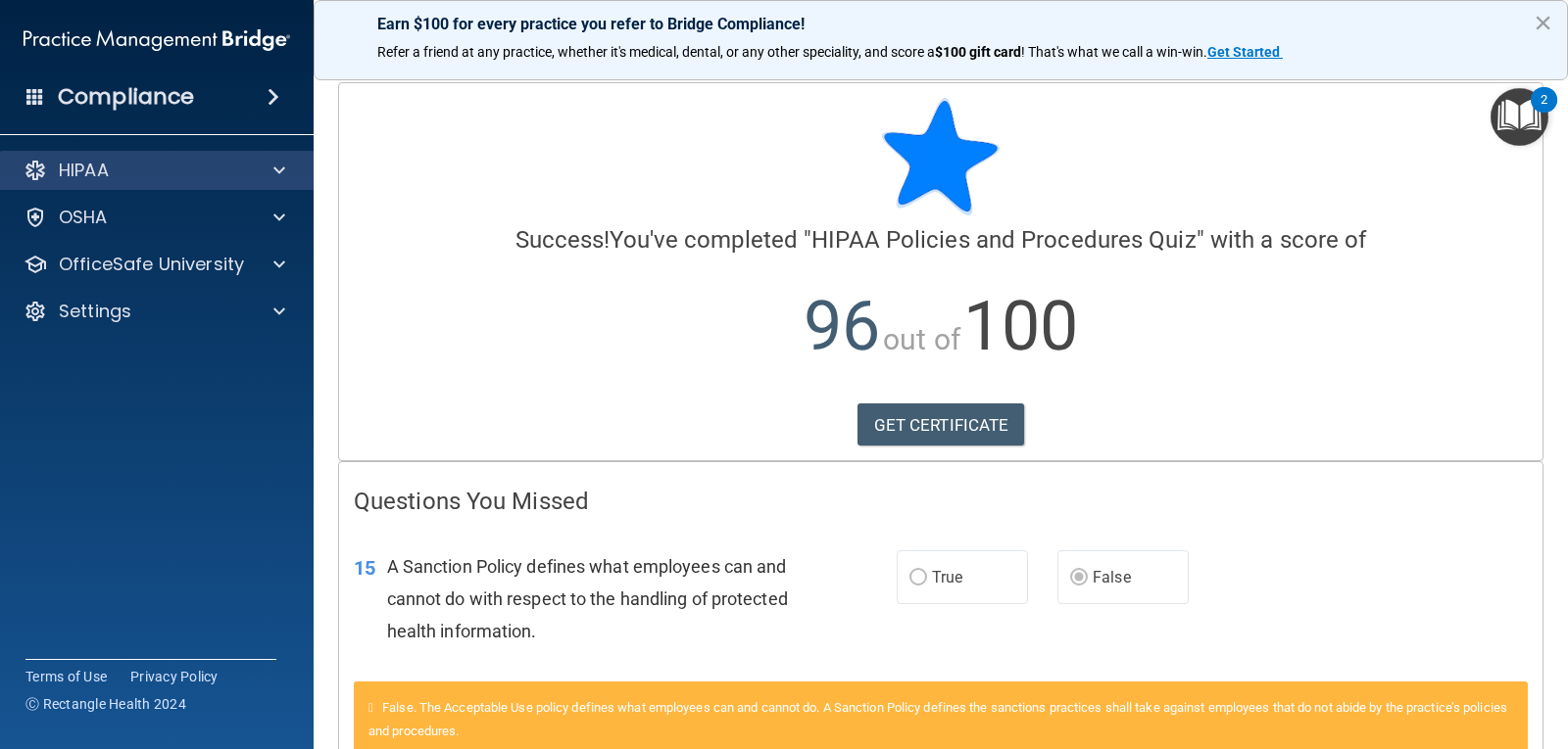
click at [71, 156] on div "HIPAA" at bounding box center [157, 170] width 315 height 39
click at [268, 160] on div at bounding box center [275, 171] width 49 height 24
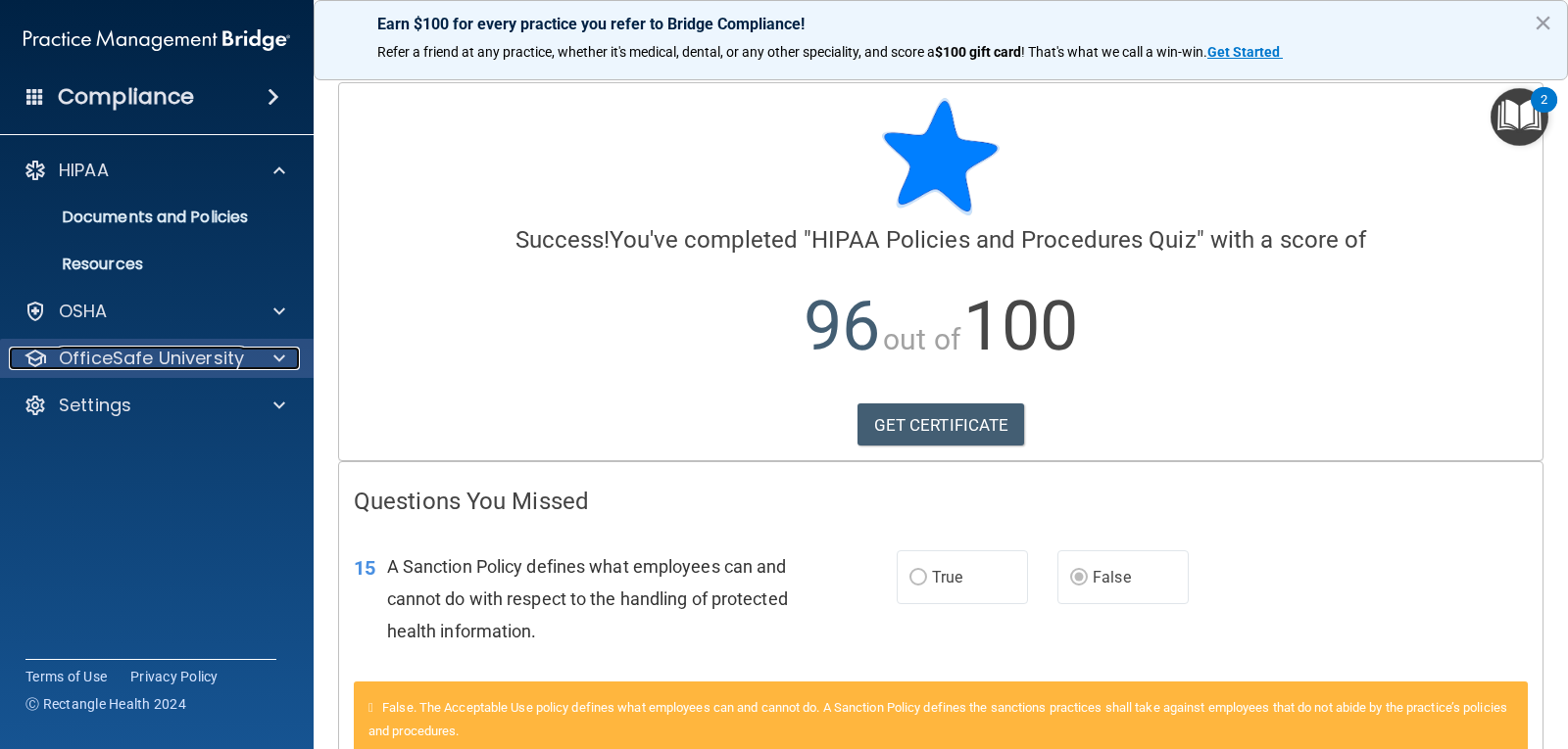
click at [278, 370] on span at bounding box center [279, 359] width 12 height 24
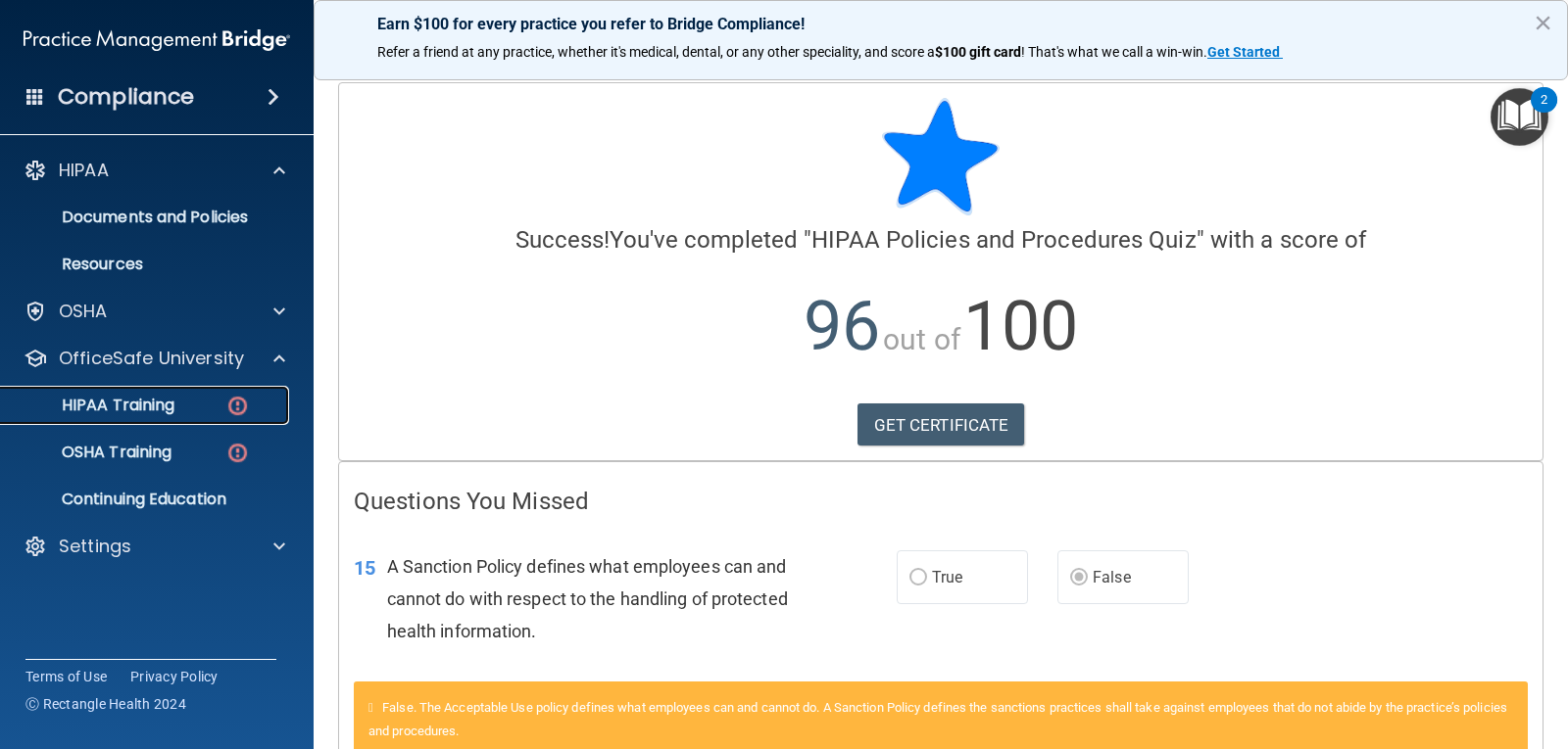
click at [218, 401] on div "HIPAA Training" at bounding box center [146, 405] width 267 height 20
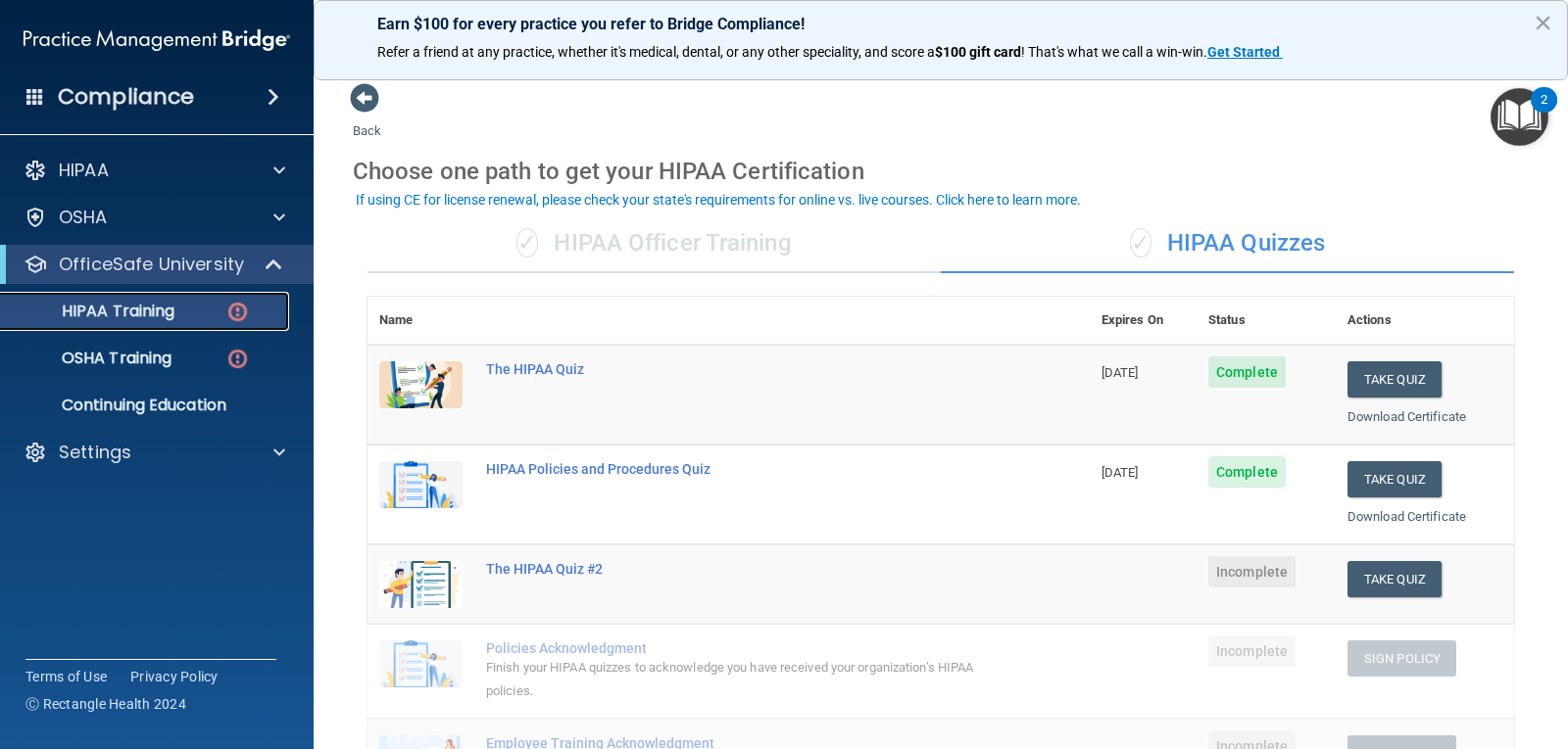
scroll to position [98, 0]
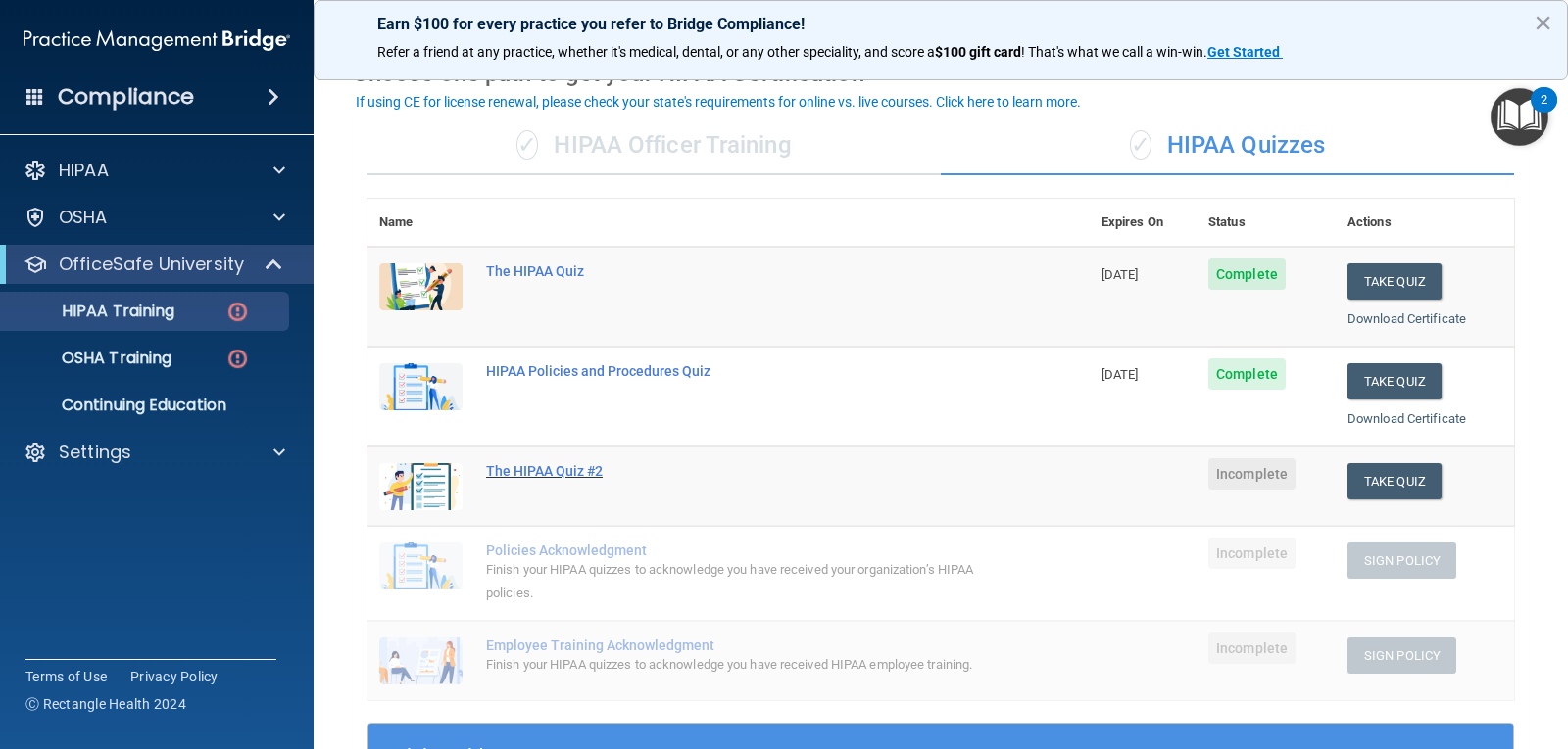
click at [553, 466] on div "The HIPAA Quiz #2" at bounding box center [738, 471] width 506 height 16
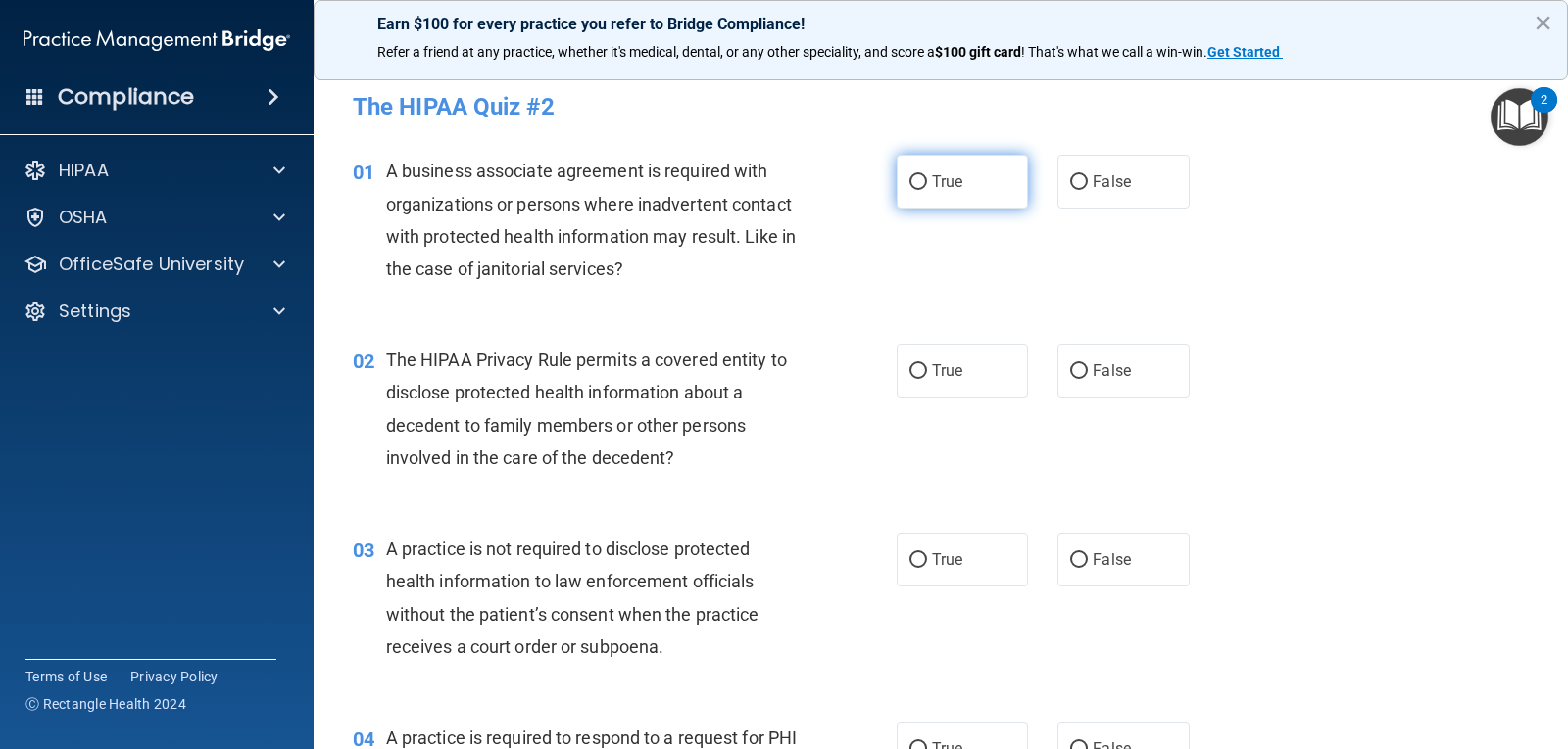
click at [970, 194] on label "True" at bounding box center [962, 182] width 131 height 54
click at [927, 190] on input "True" at bounding box center [918, 183] width 18 height 15
radio input "true"
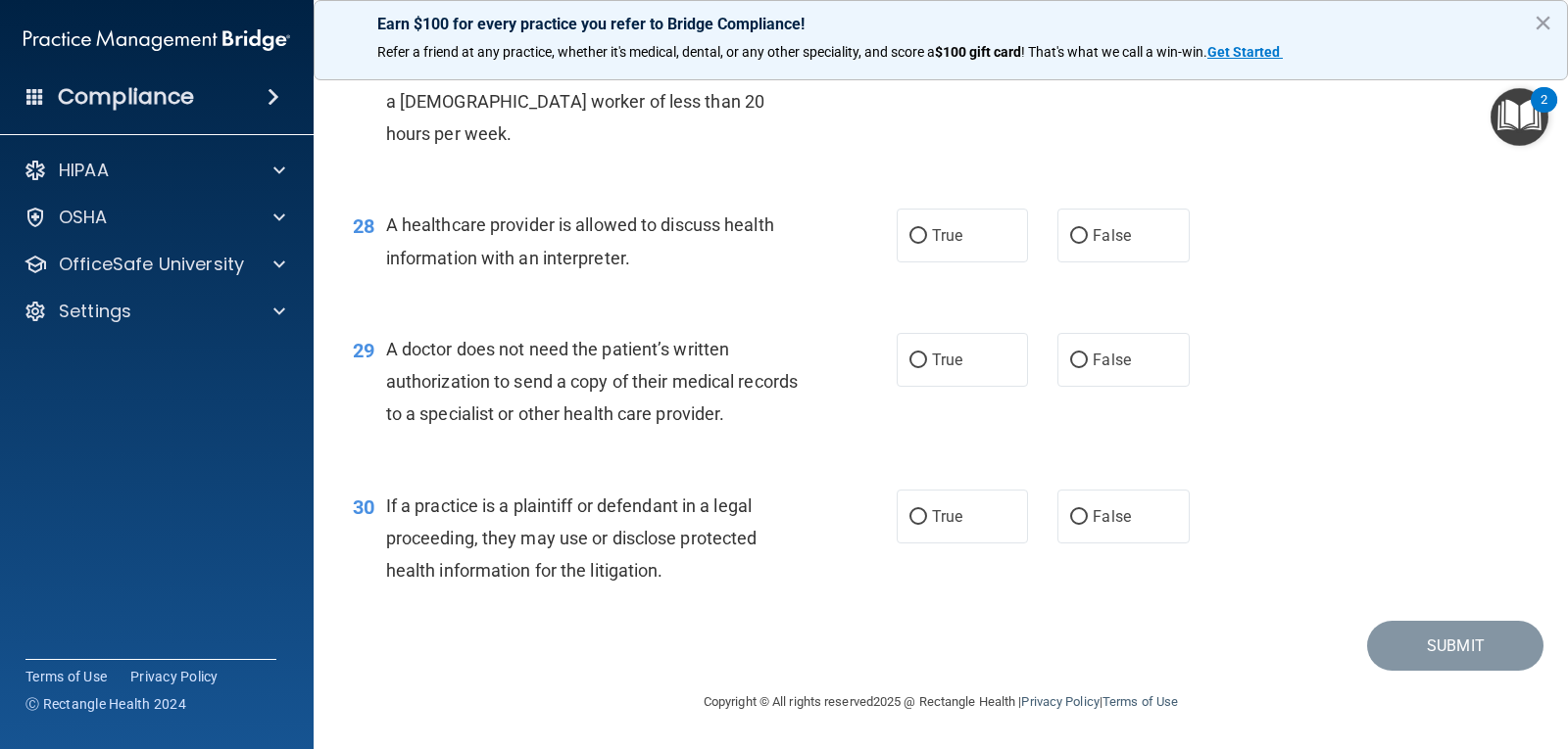
scroll to position [4460, 0]
click at [999, 523] on label "True" at bounding box center [962, 517] width 131 height 54
click at [927, 523] on input "True" at bounding box center [918, 518] width 18 height 15
radio input "true"
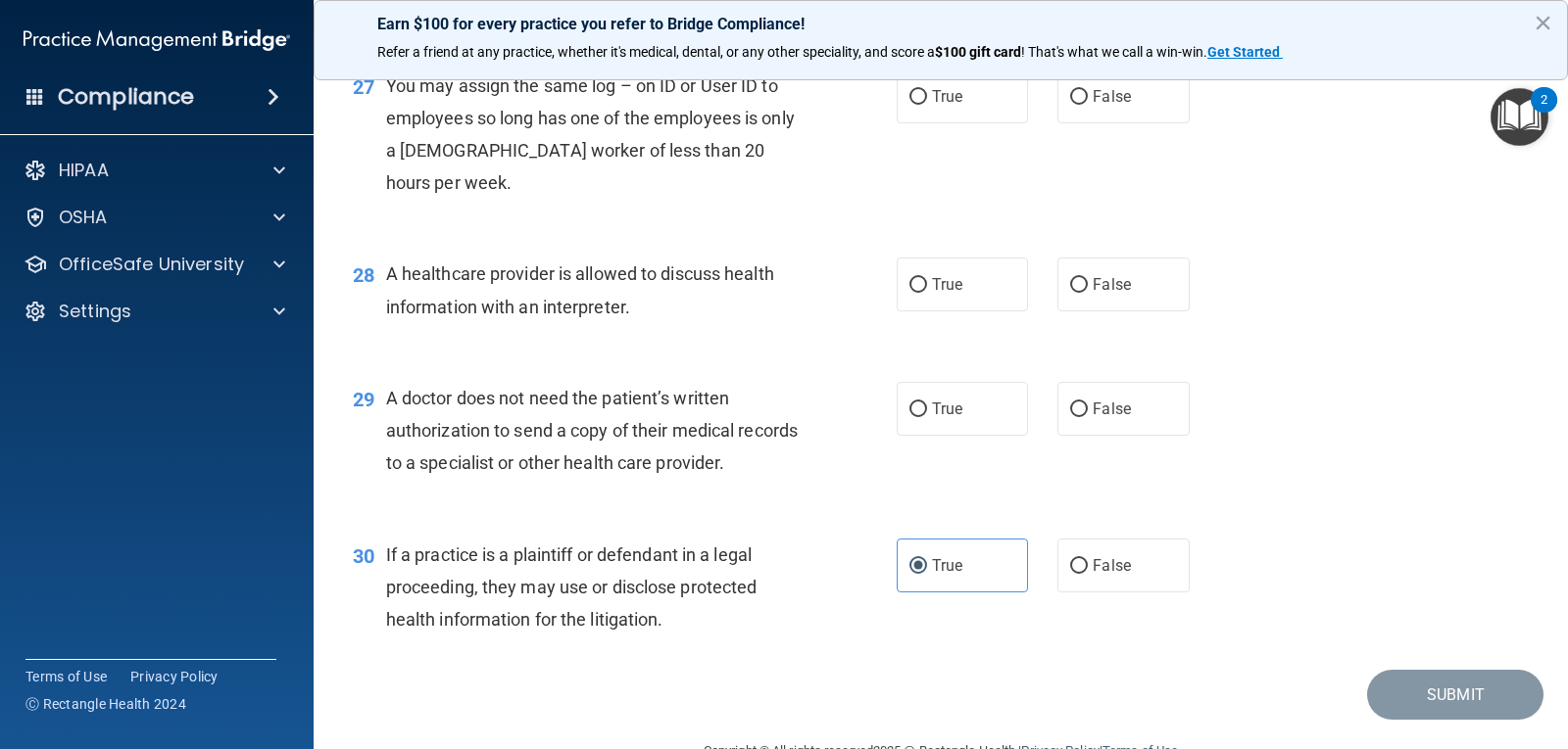
scroll to position [4265, 0]
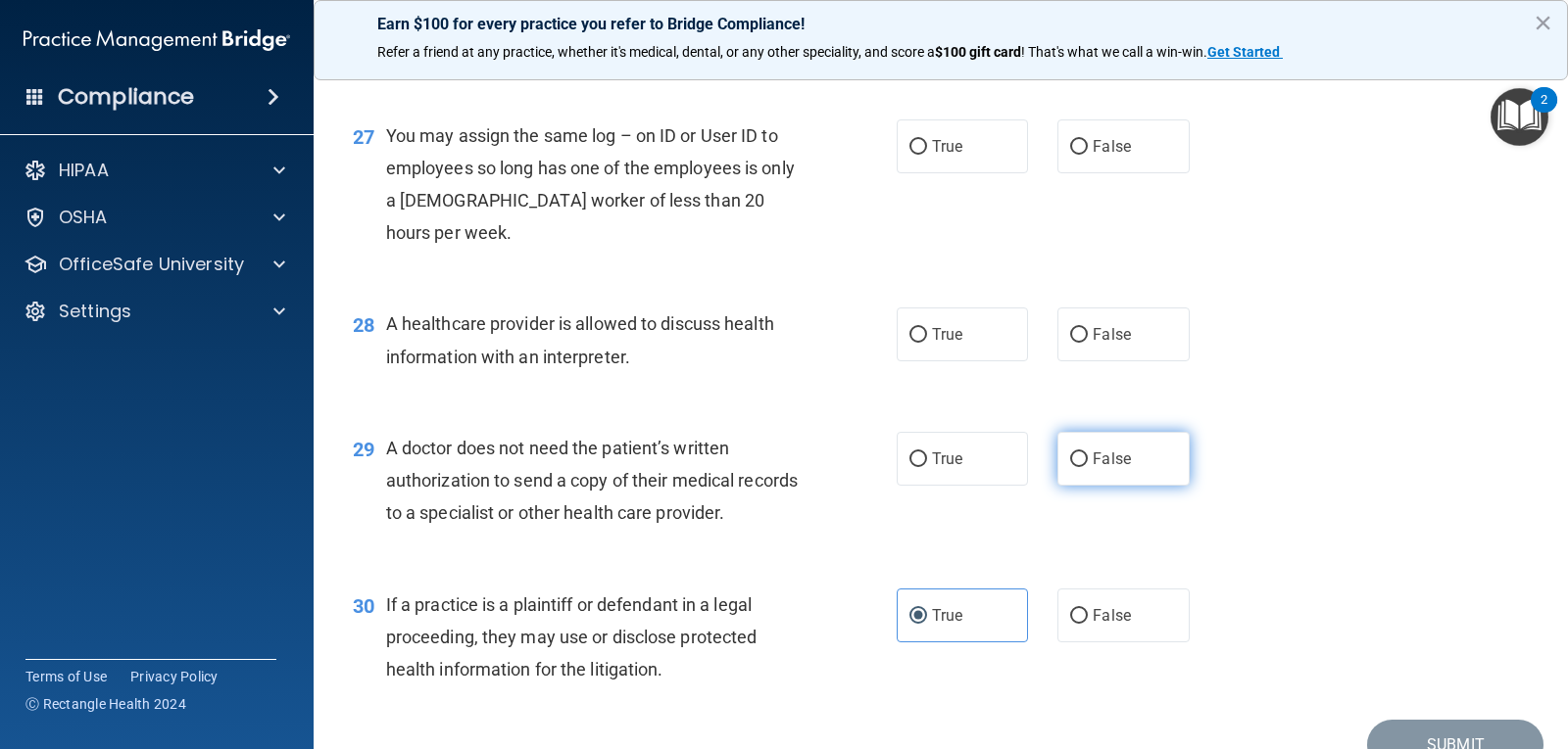
click at [1146, 486] on label "False" at bounding box center [1123, 459] width 131 height 54
click at [1088, 467] on input "False" at bounding box center [1079, 460] width 18 height 15
radio input "true"
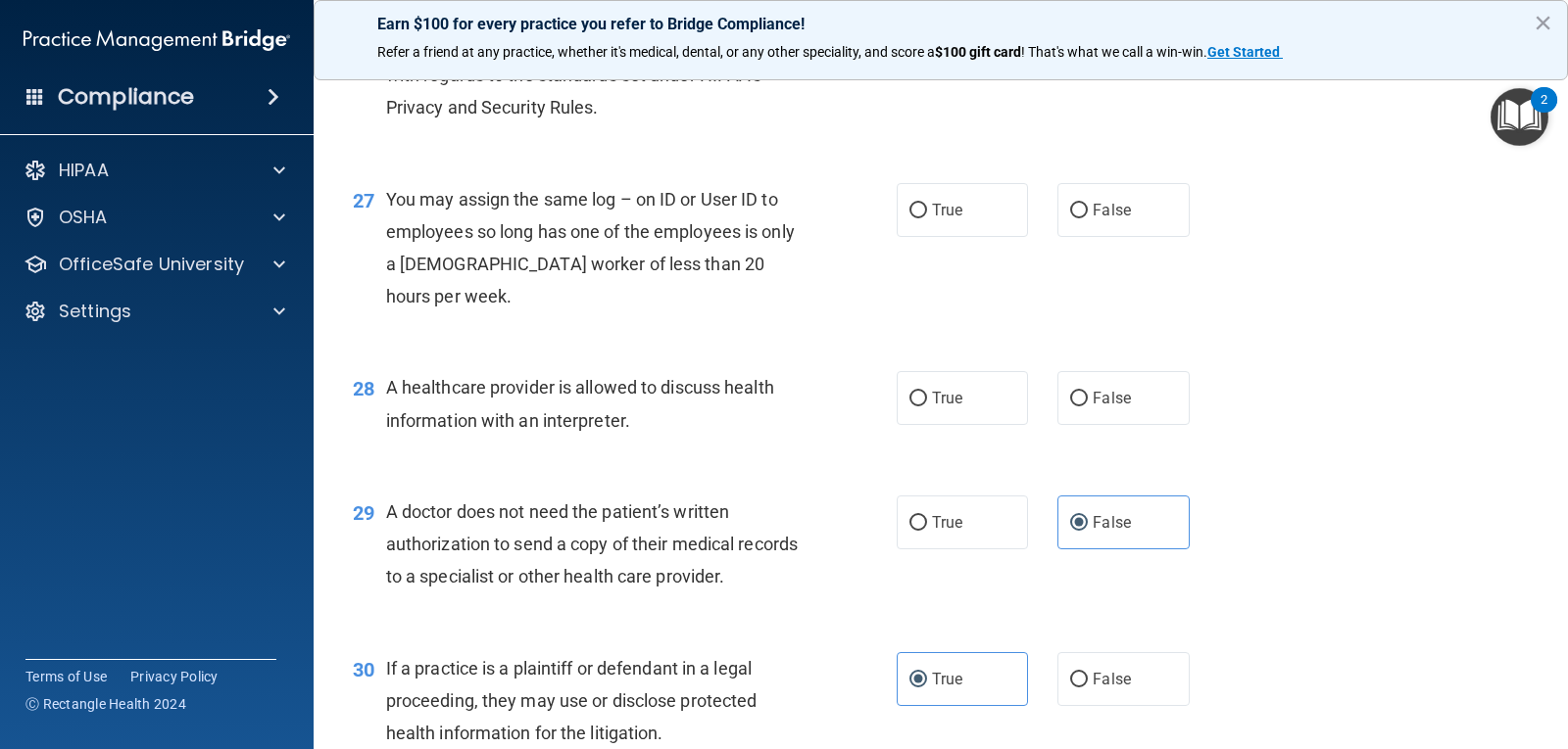
scroll to position [4167, 0]
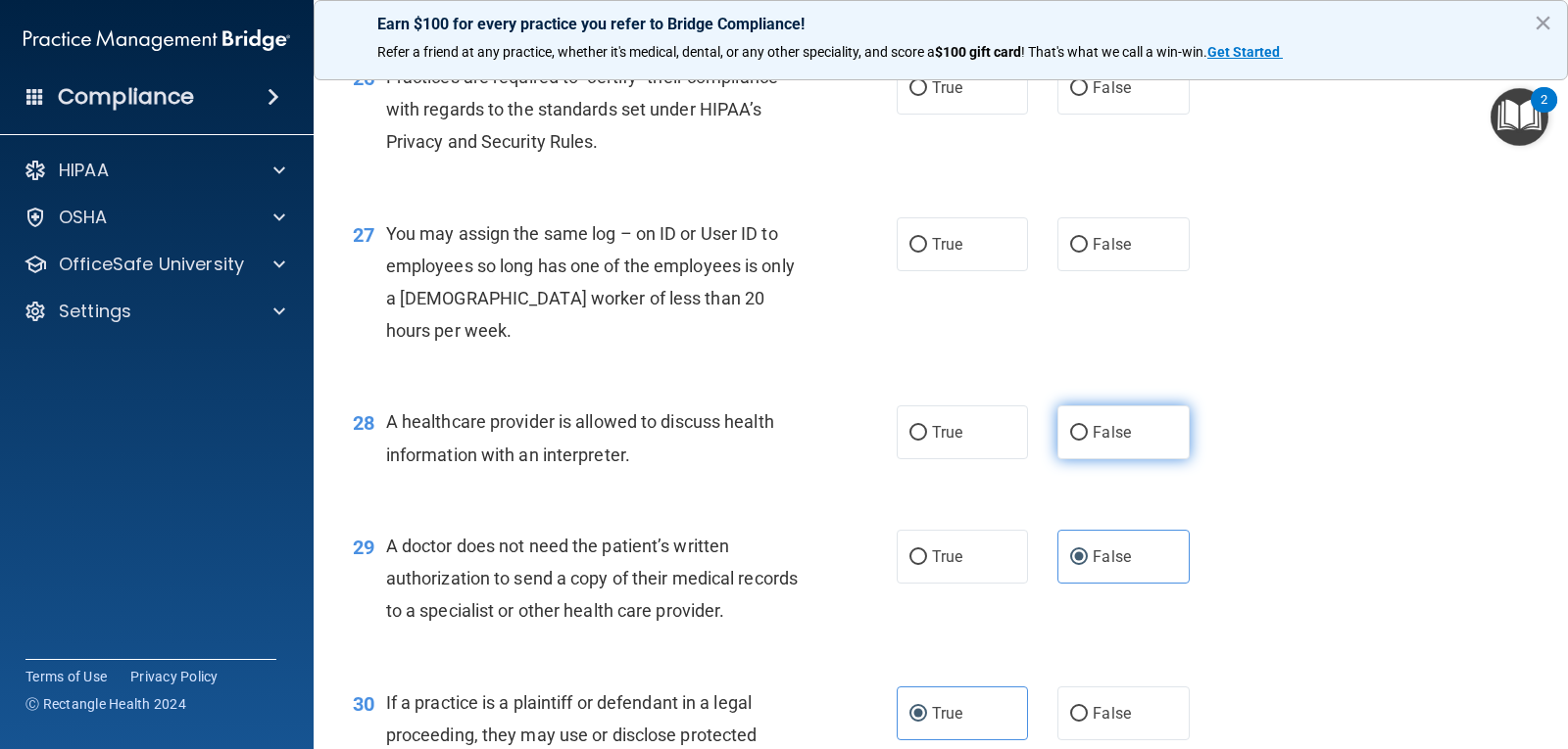
click at [1155, 459] on label "False" at bounding box center [1123, 432] width 131 height 54
click at [1088, 441] on input "False" at bounding box center [1079, 433] width 18 height 15
radio input "true"
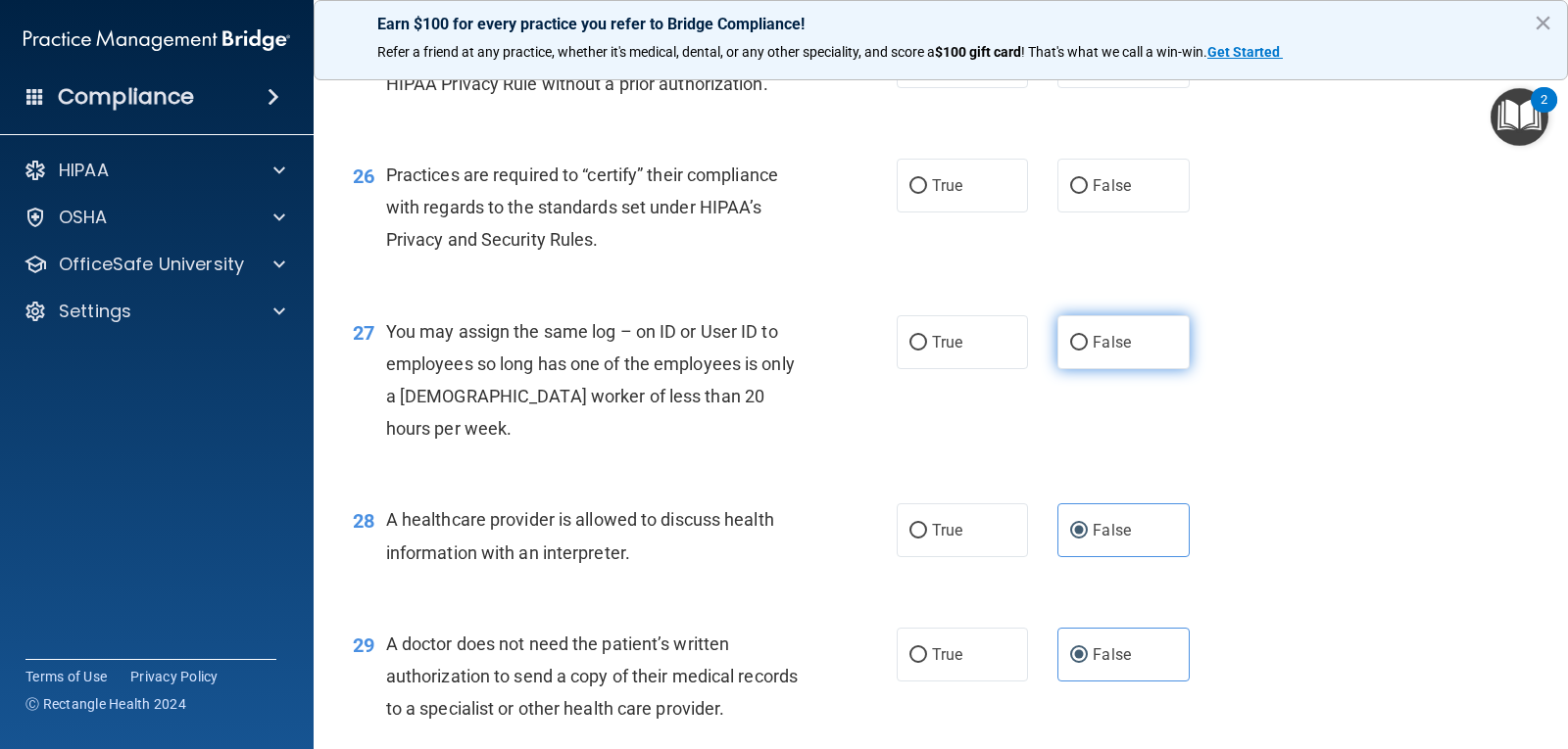
click at [1120, 370] on label "False" at bounding box center [1123, 343] width 131 height 54
click at [1088, 351] on input "False" at bounding box center [1079, 343] width 18 height 15
radio input "true"
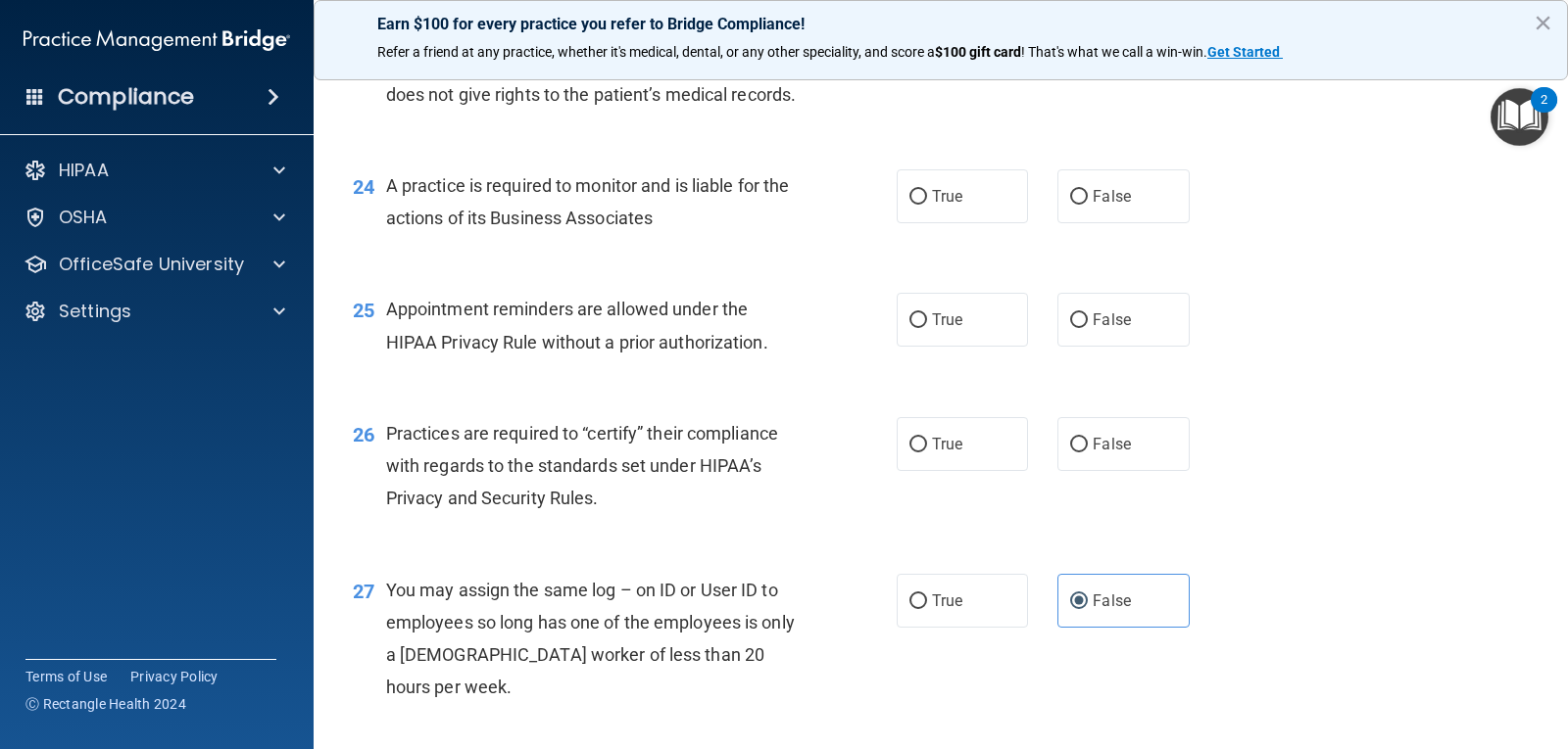
scroll to position [3775, 0]
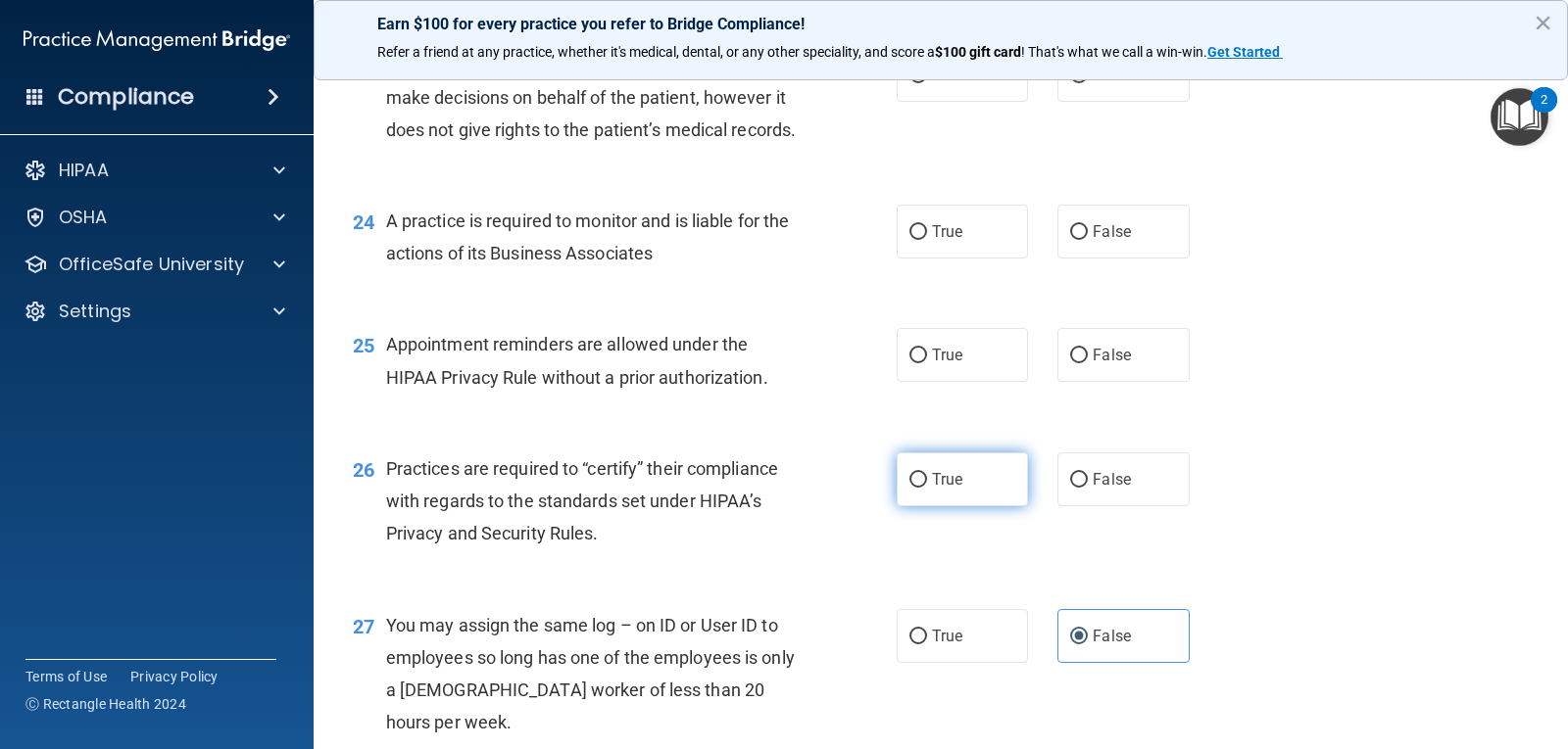
click at [919, 507] on label "True" at bounding box center [962, 480] width 131 height 54
click at [919, 488] on input "True" at bounding box center [918, 480] width 18 height 15
radio input "true"
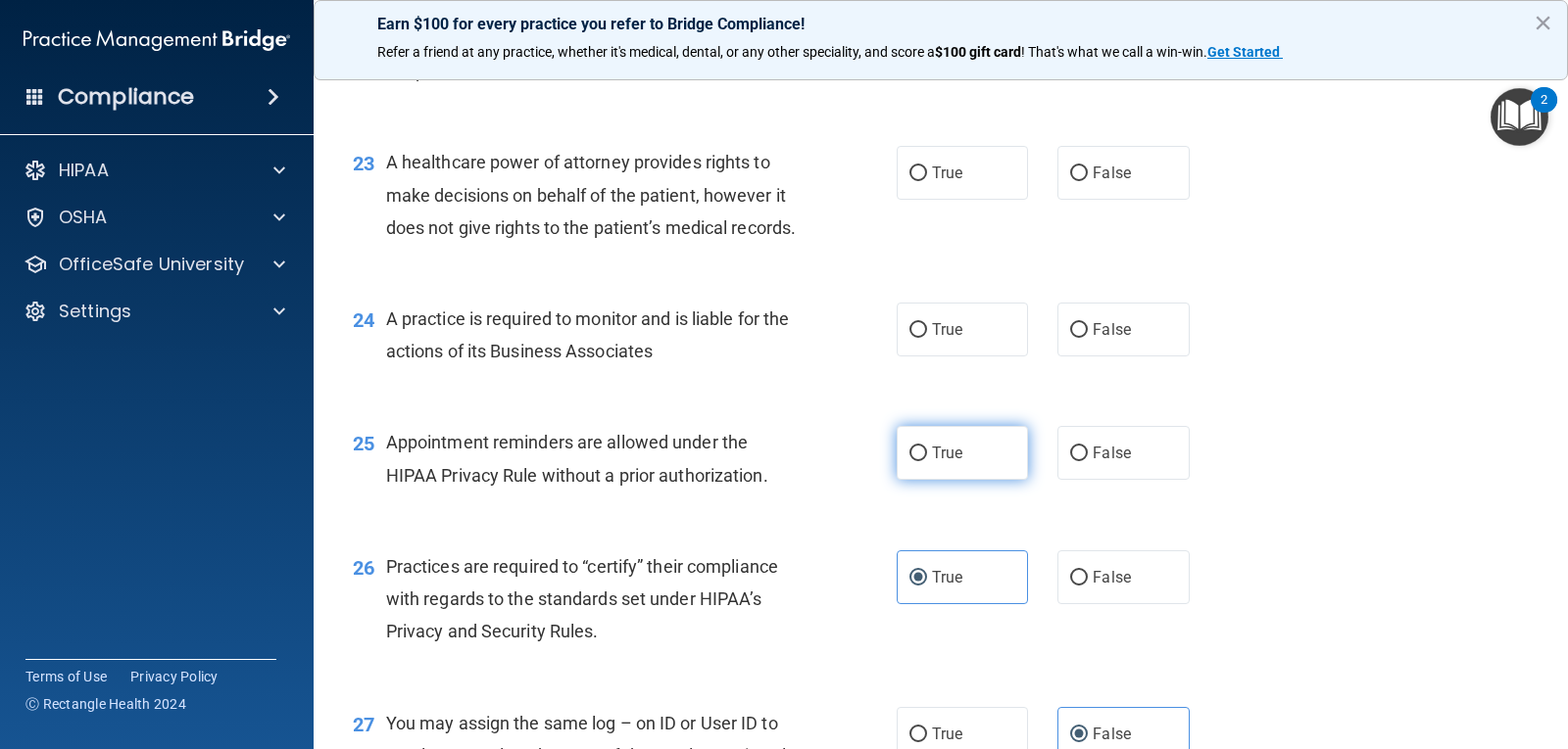
click at [901, 480] on label "True" at bounding box center [962, 453] width 131 height 54
click at [909, 461] on input "True" at bounding box center [918, 454] width 18 height 15
radio input "true"
click at [982, 357] on label "True" at bounding box center [962, 330] width 131 height 54
click at [927, 338] on input "True" at bounding box center [918, 330] width 18 height 15
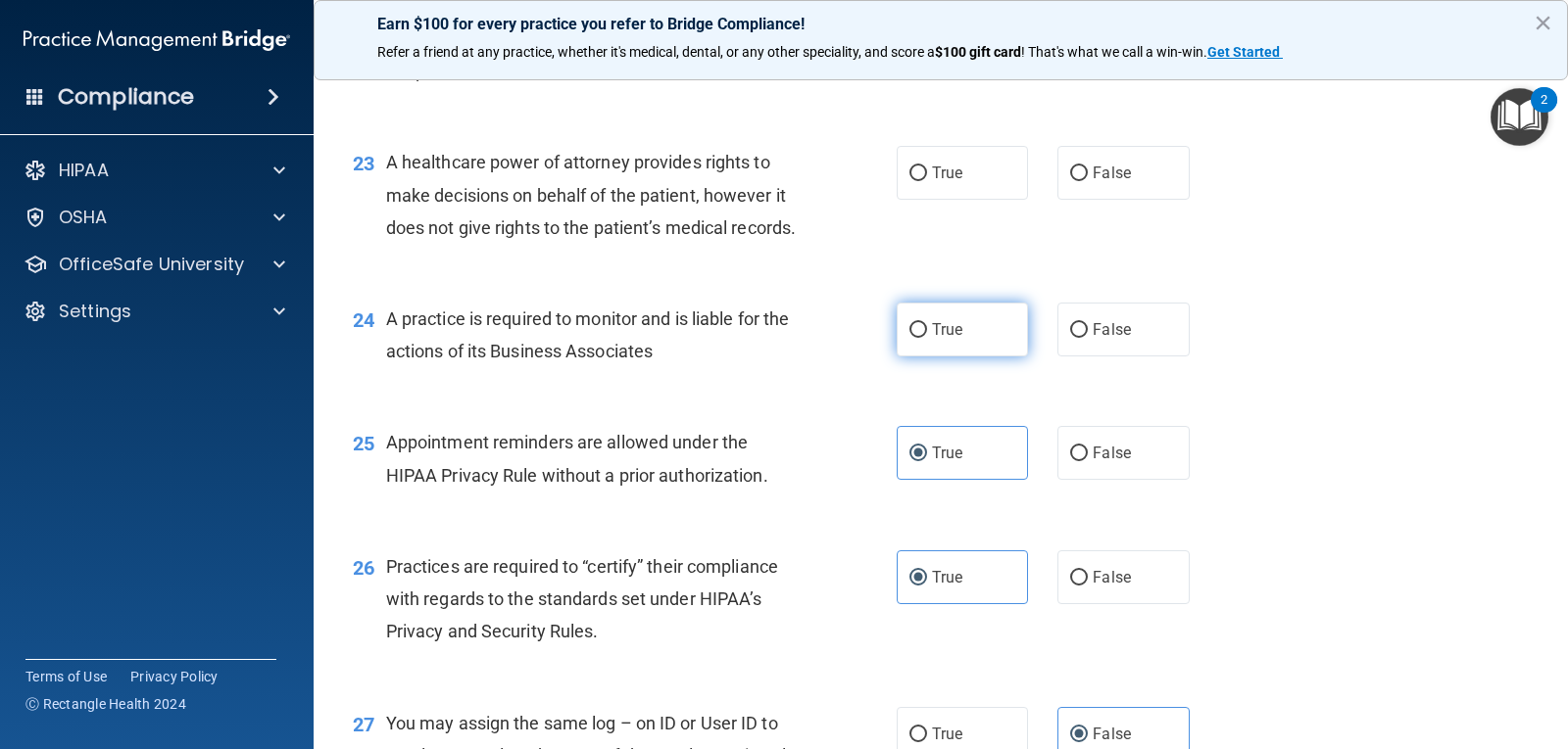
radio input "true"
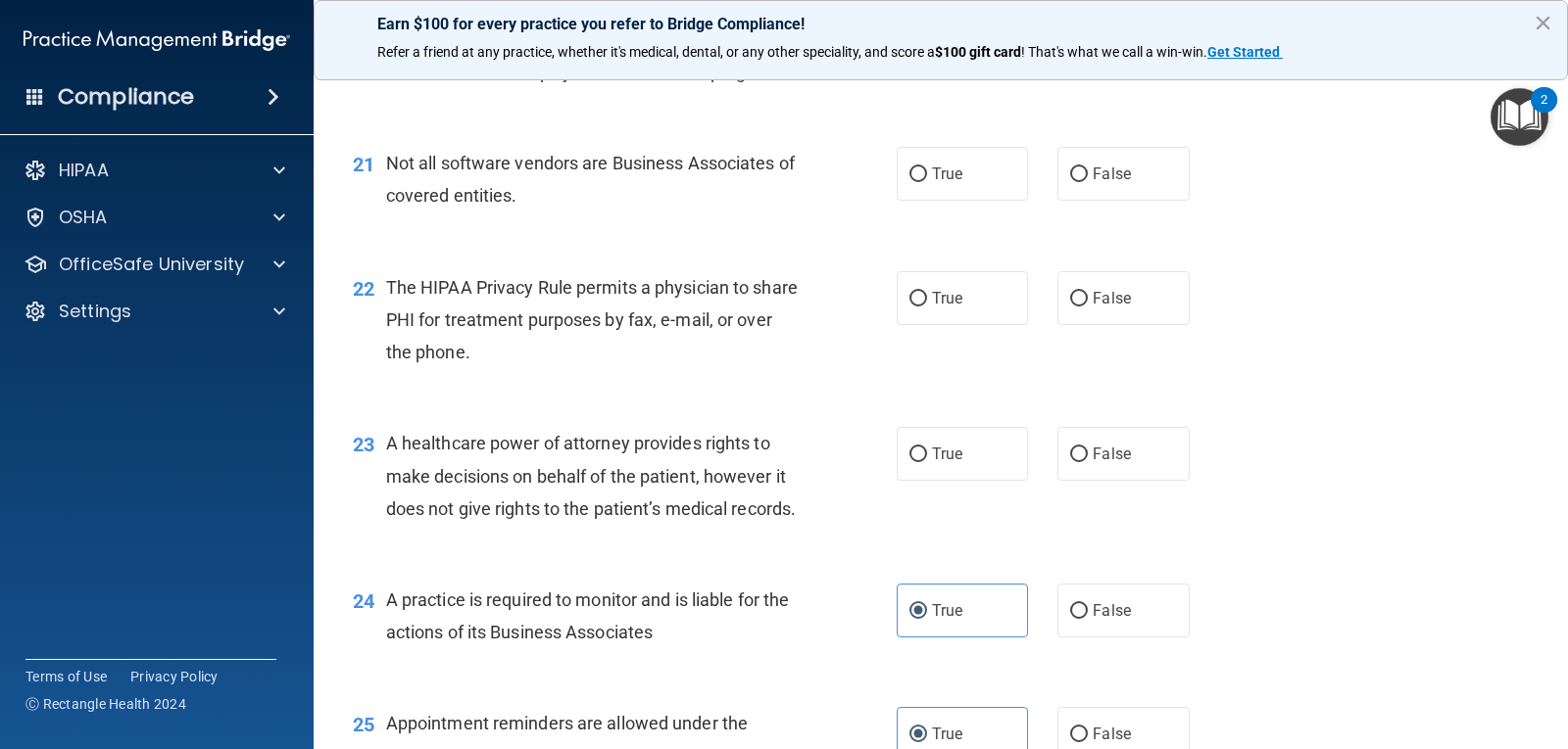
scroll to position [3383, 0]
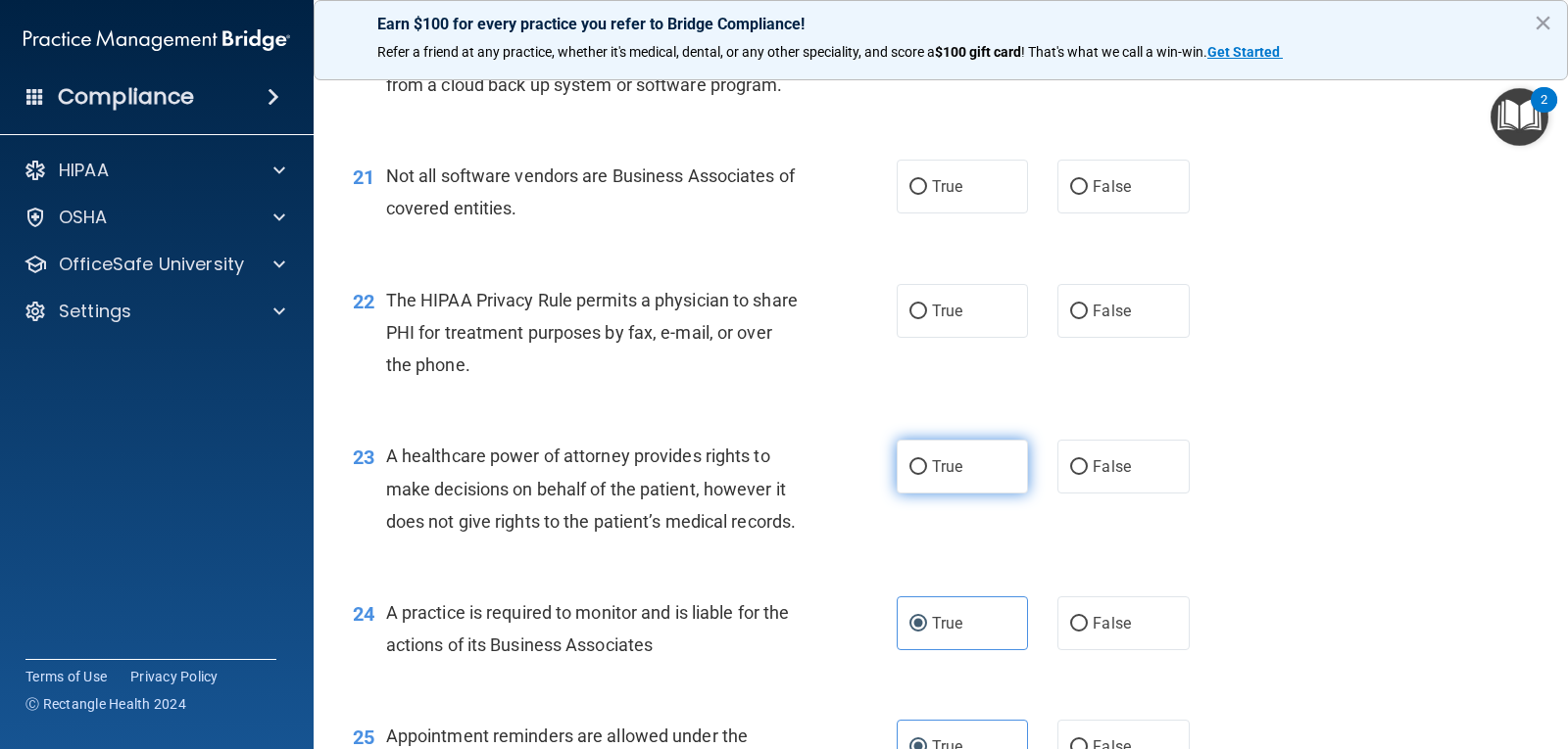
click at [932, 476] on span "True" at bounding box center [947, 466] width 31 height 19
click at [927, 475] on input "True" at bounding box center [918, 467] width 18 height 15
radio input "true"
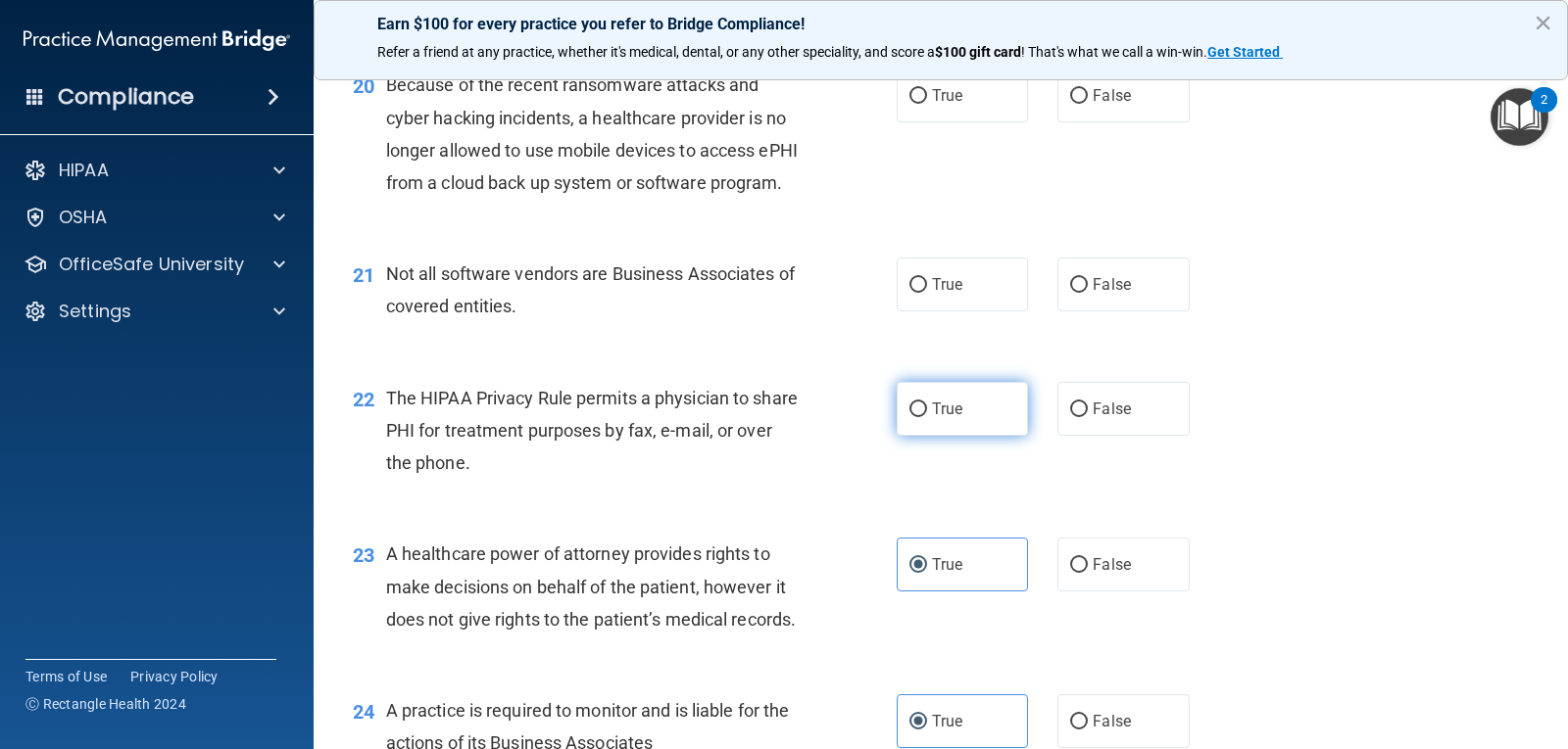
click at [969, 436] on label "True" at bounding box center [962, 409] width 131 height 54
click at [927, 417] on input "True" at bounding box center [918, 409] width 18 height 15
radio input "true"
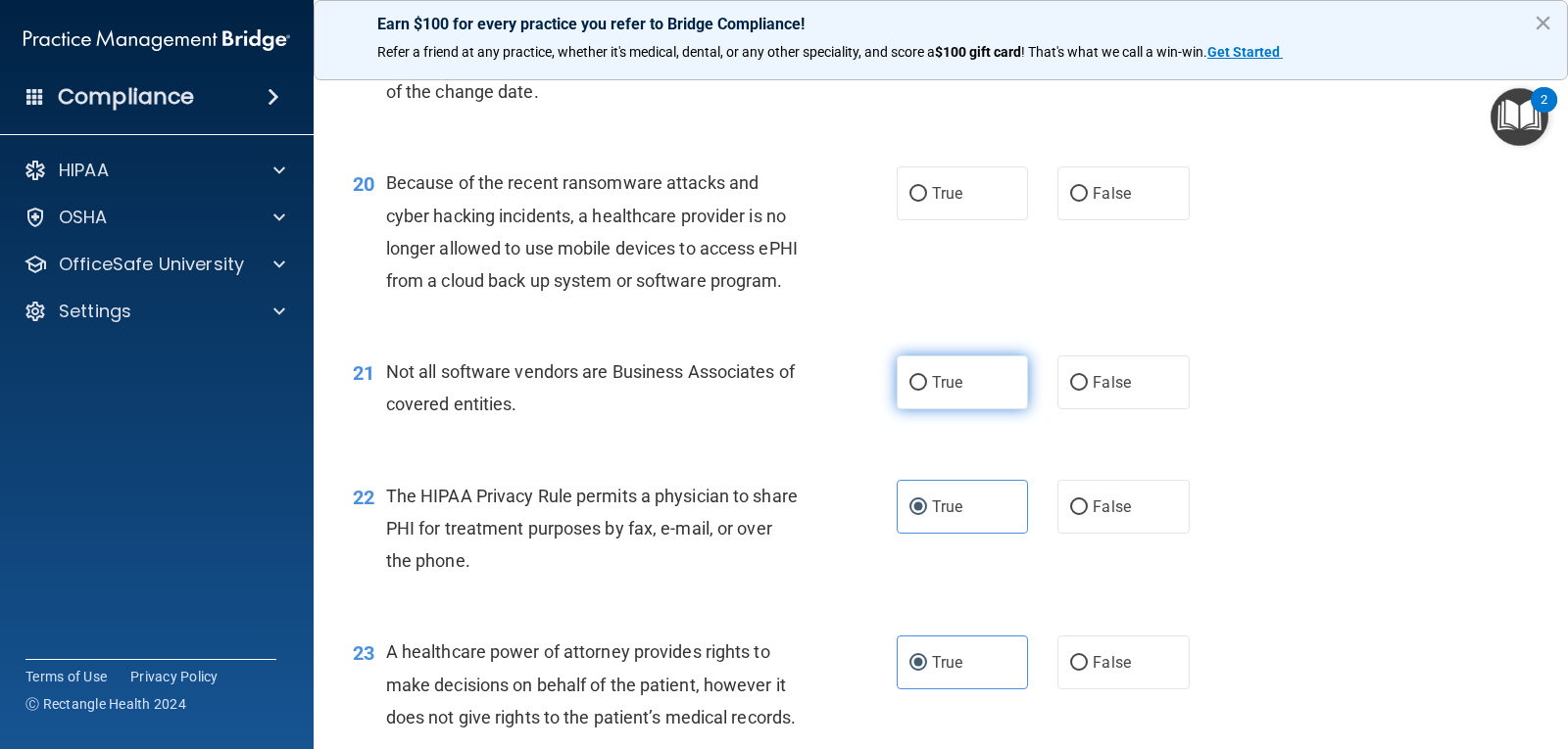
click at [992, 409] on label "True" at bounding box center [962, 382] width 131 height 54
click at [927, 390] on input "True" at bounding box center [918, 383] width 18 height 15
radio input "true"
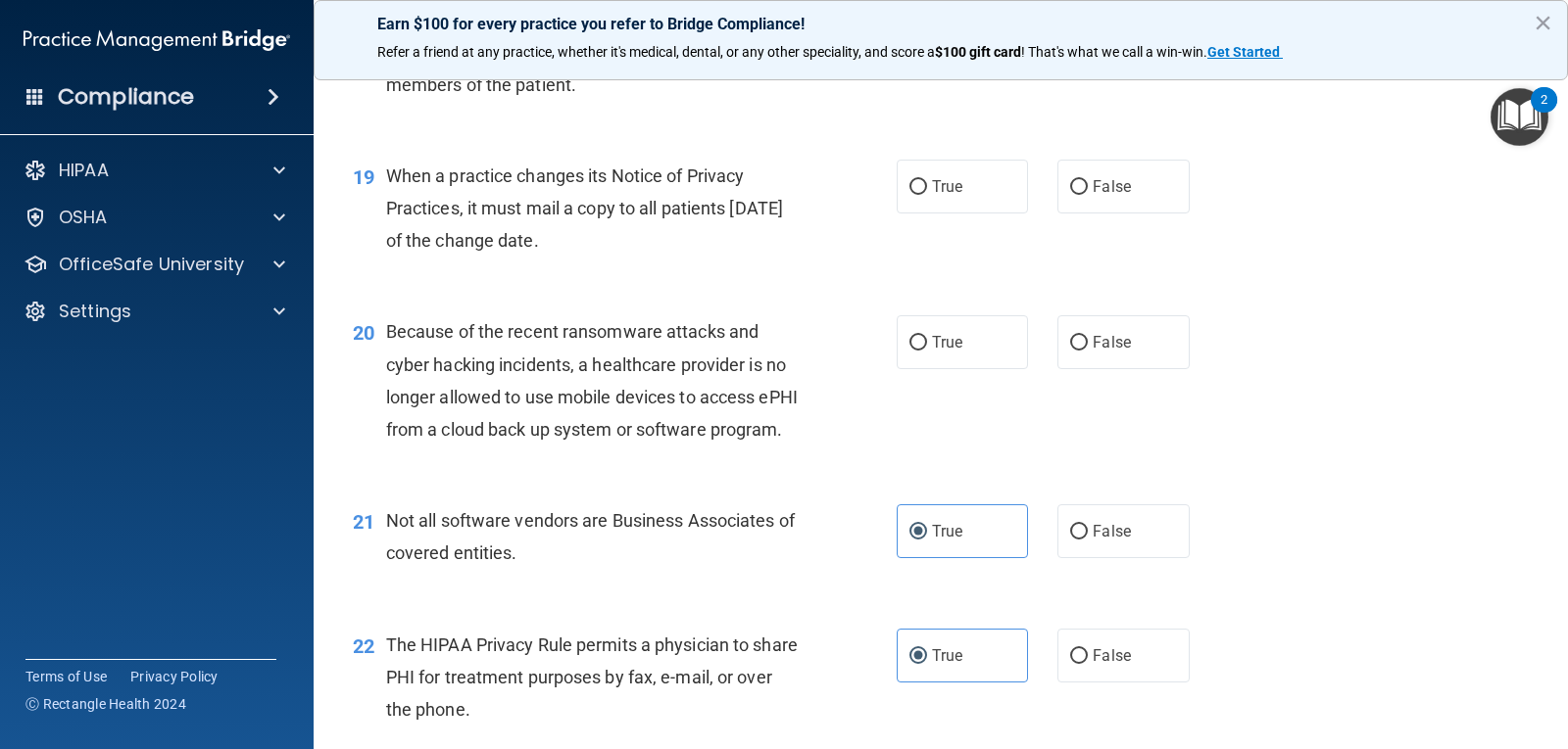
scroll to position [2991, 0]
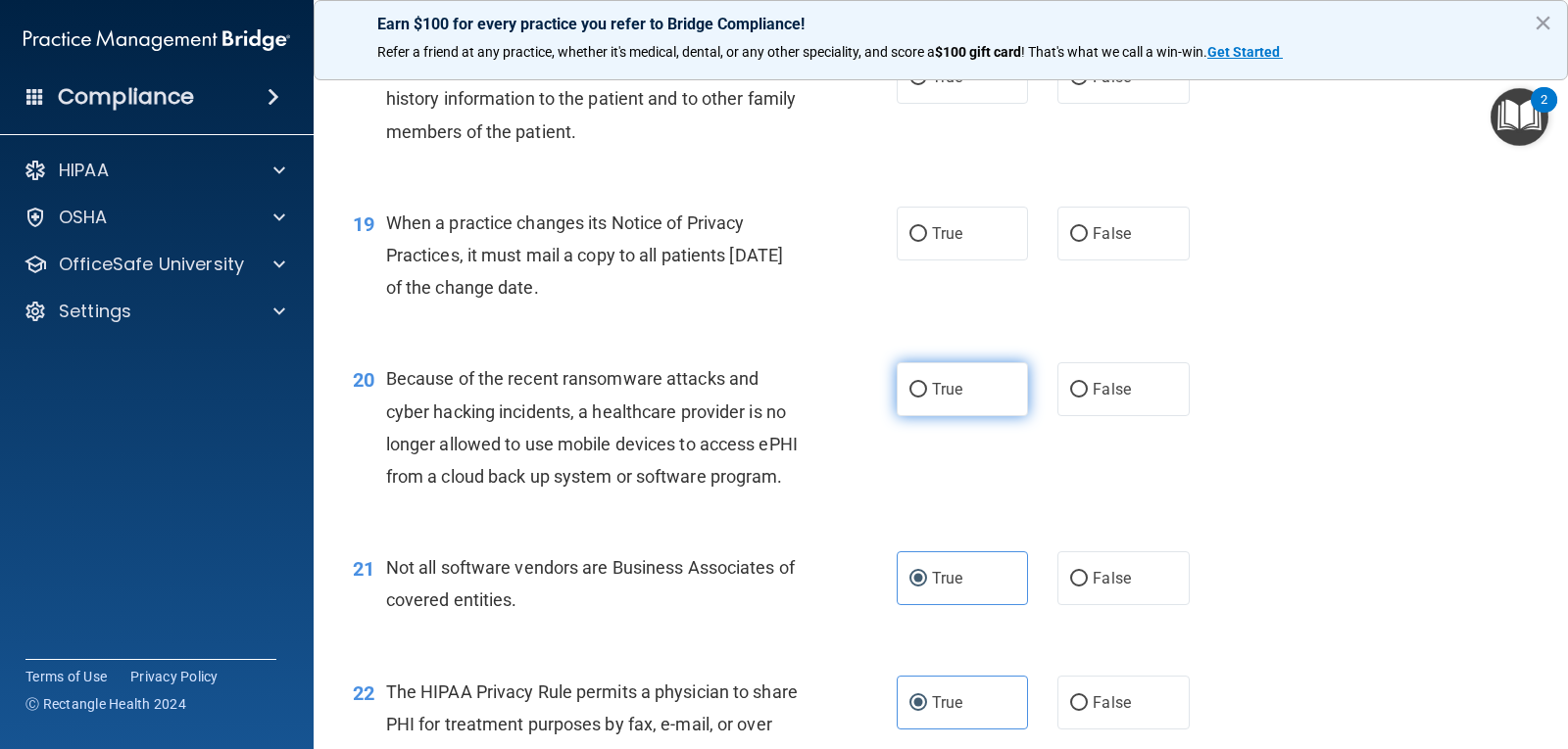
click at [955, 416] on label "True" at bounding box center [962, 389] width 131 height 54
click at [927, 397] on input "True" at bounding box center [918, 390] width 18 height 15
radio input "true"
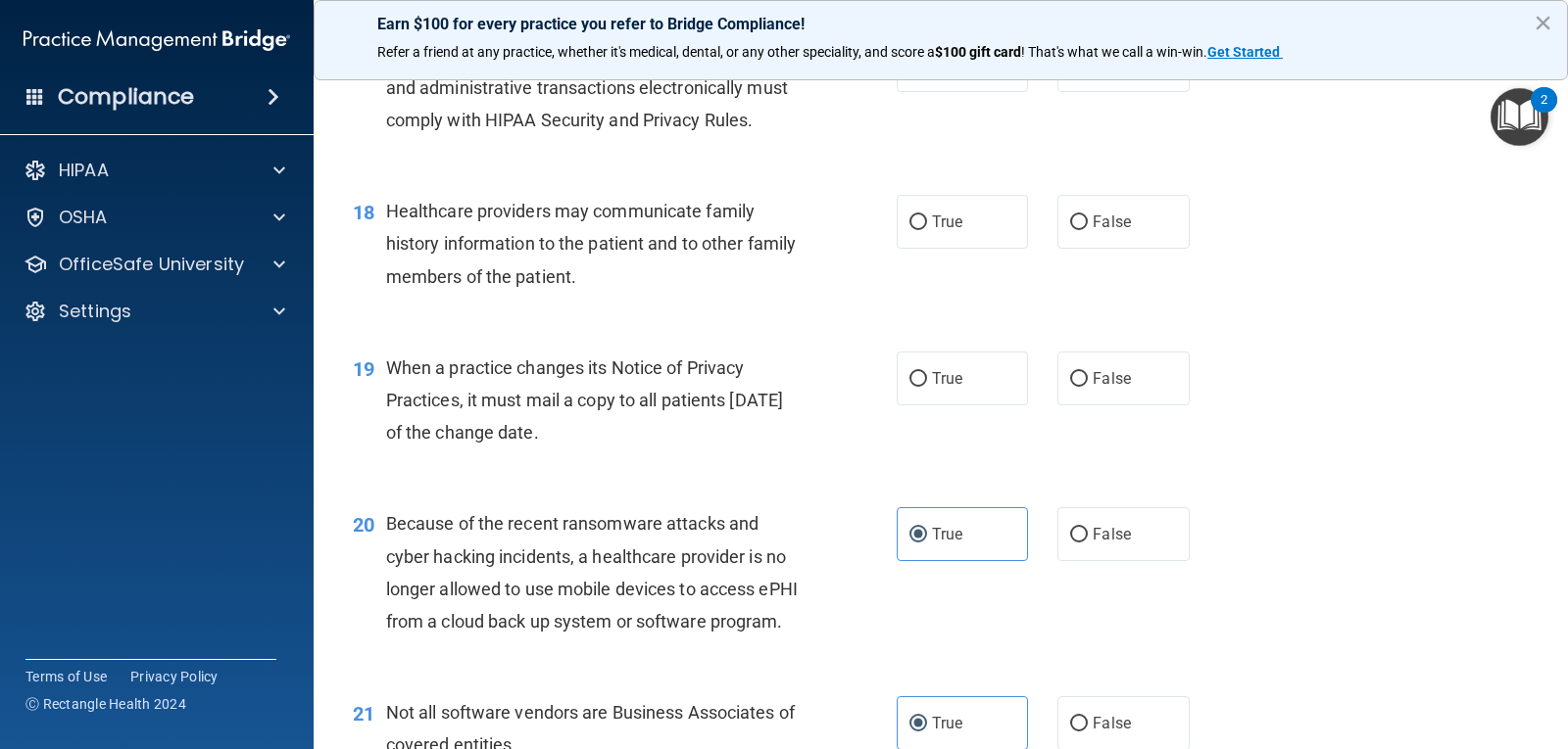
scroll to position [2795, 0]
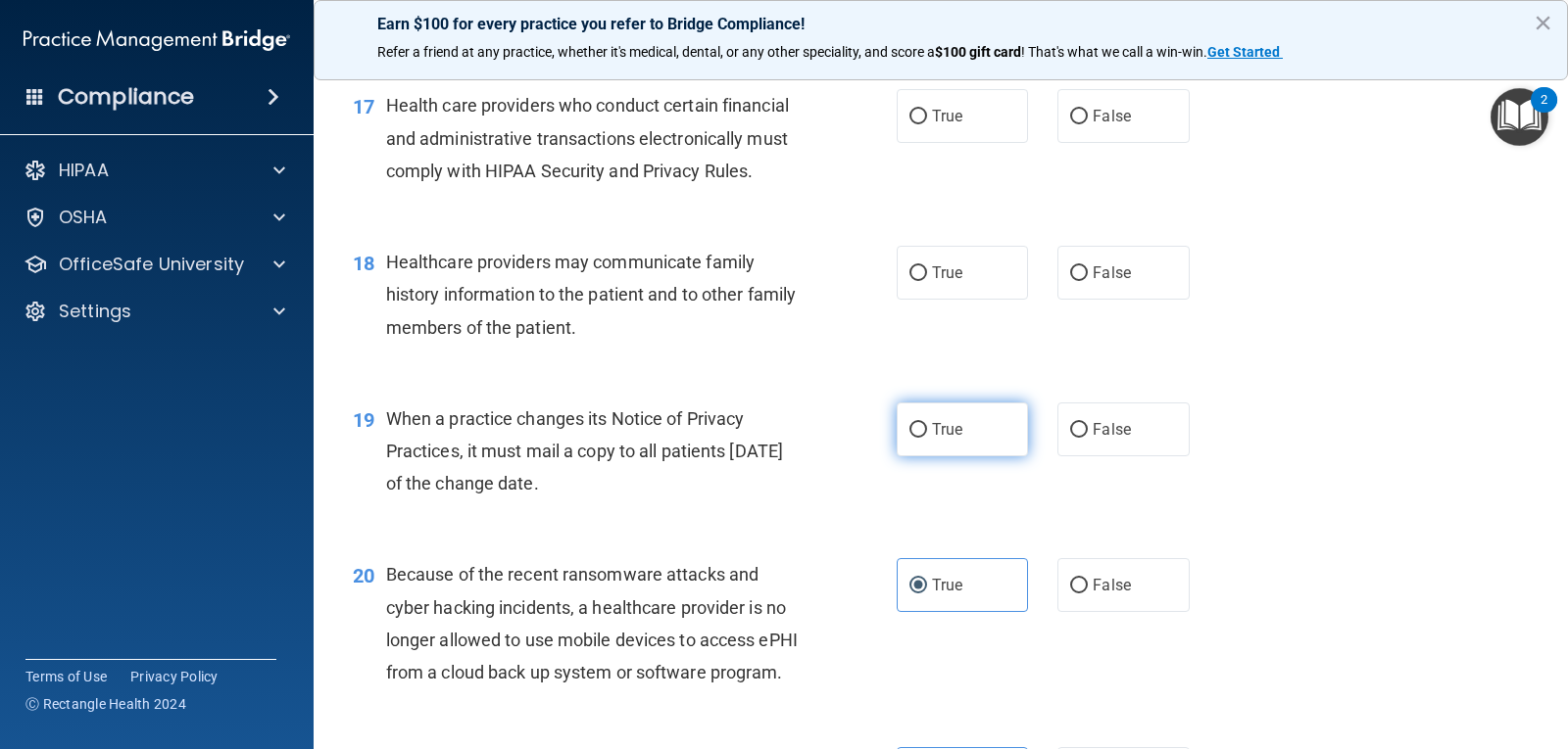
click at [915, 438] on input "True" at bounding box center [918, 430] width 18 height 15
radio input "true"
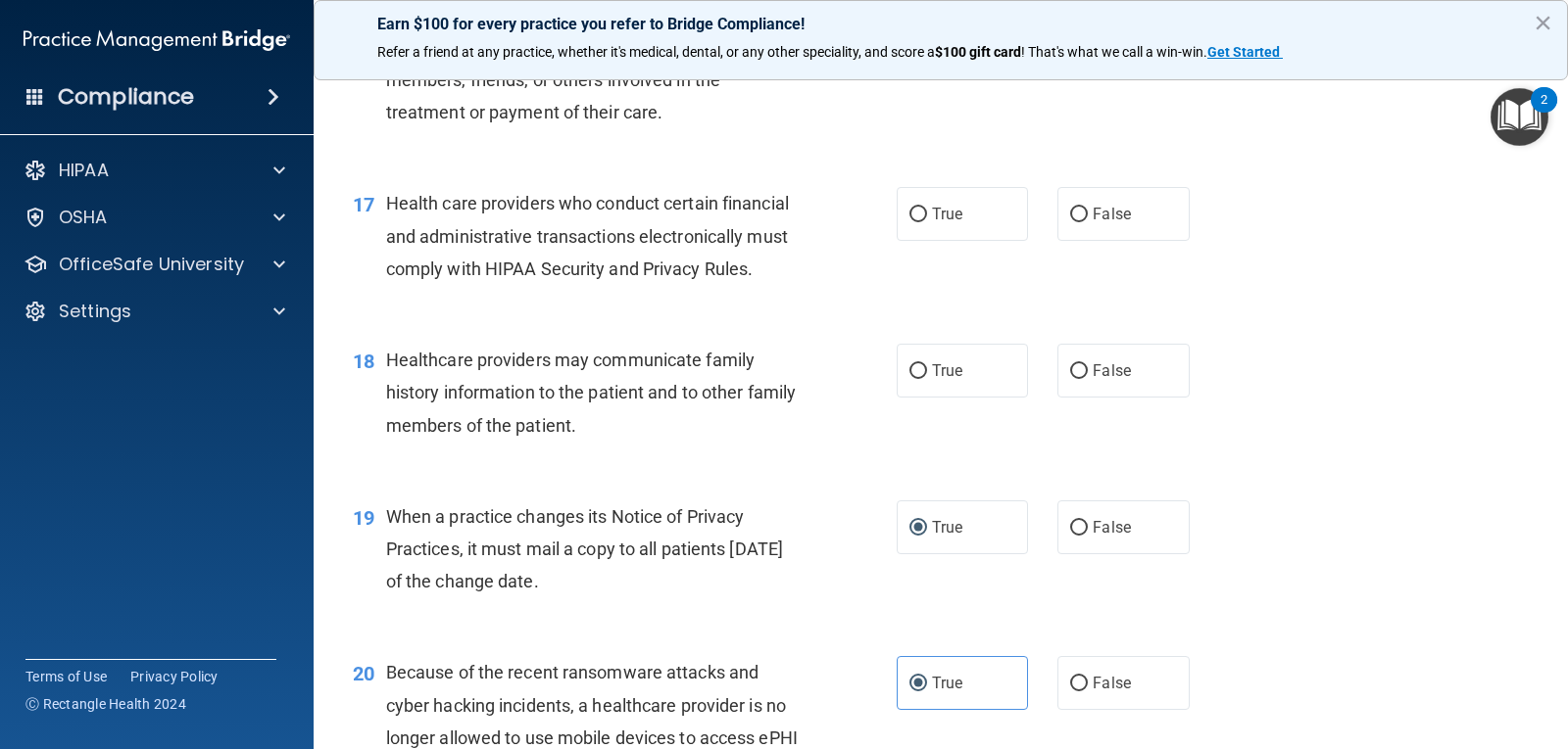
scroll to position [2600, 0]
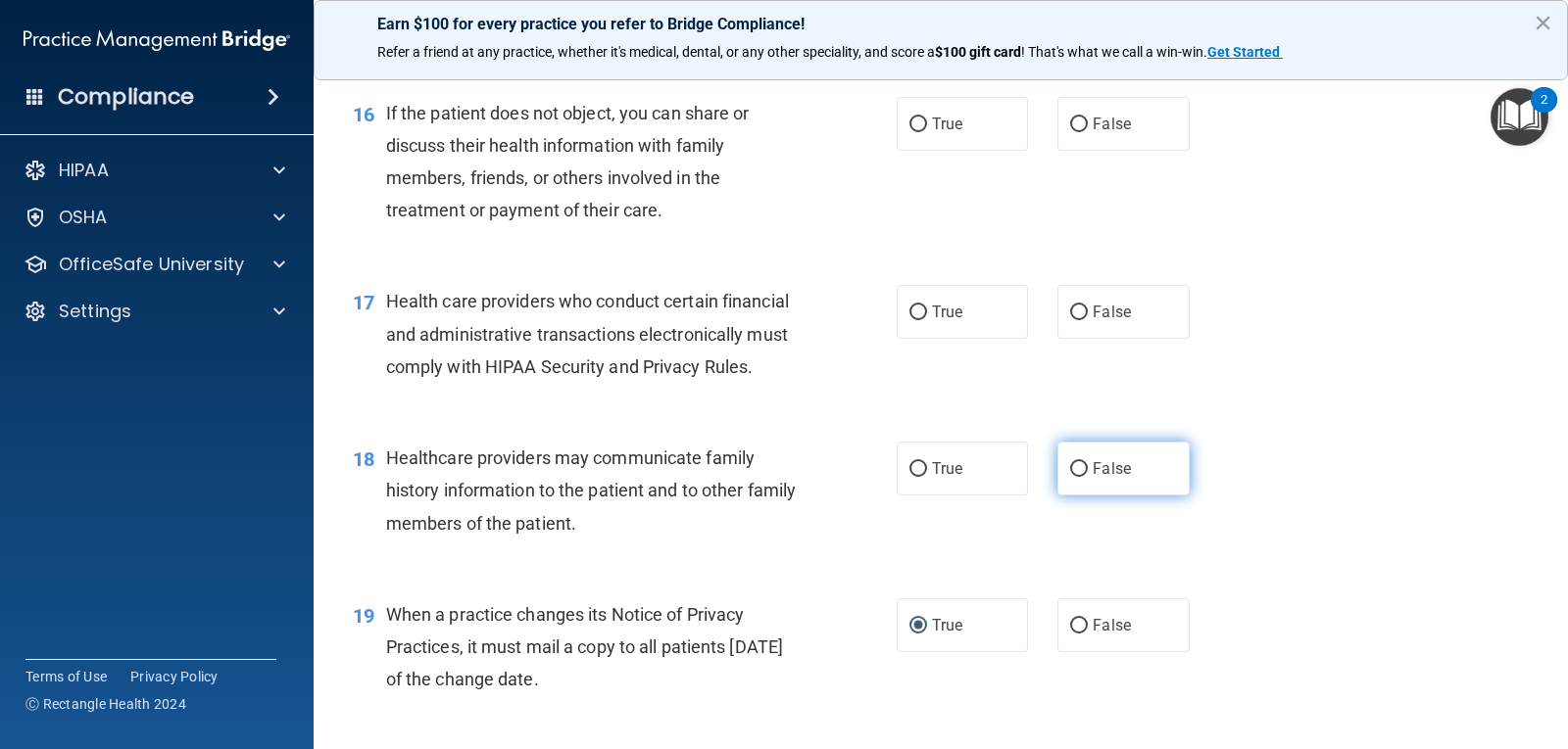
click at [1102, 488] on label "False" at bounding box center [1123, 469] width 131 height 54
click at [1088, 477] on input "False" at bounding box center [1079, 469] width 18 height 15
radio input "true"
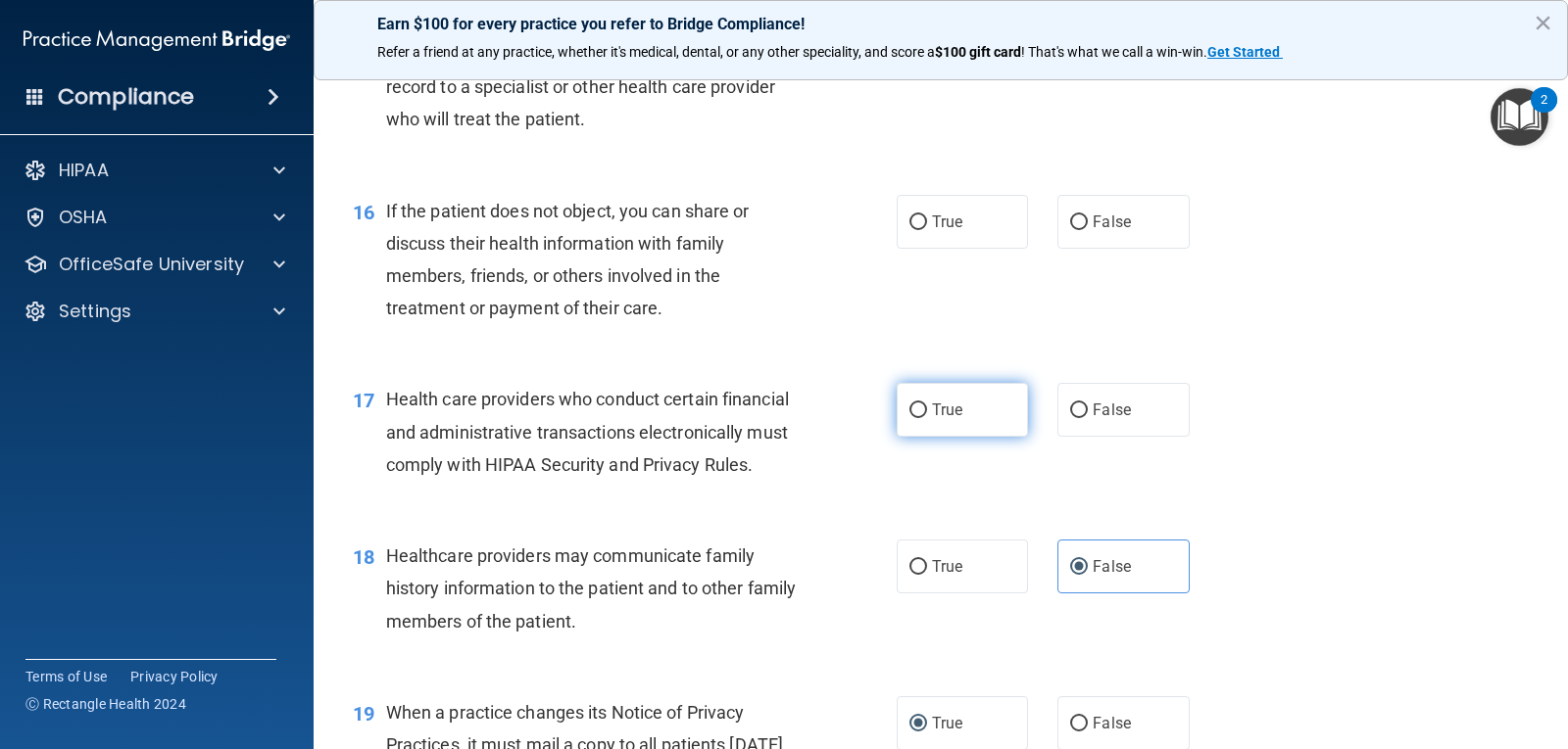
click at [936, 437] on label "True" at bounding box center [962, 410] width 131 height 54
click at [927, 418] on input "True" at bounding box center [918, 410] width 18 height 15
radio input "true"
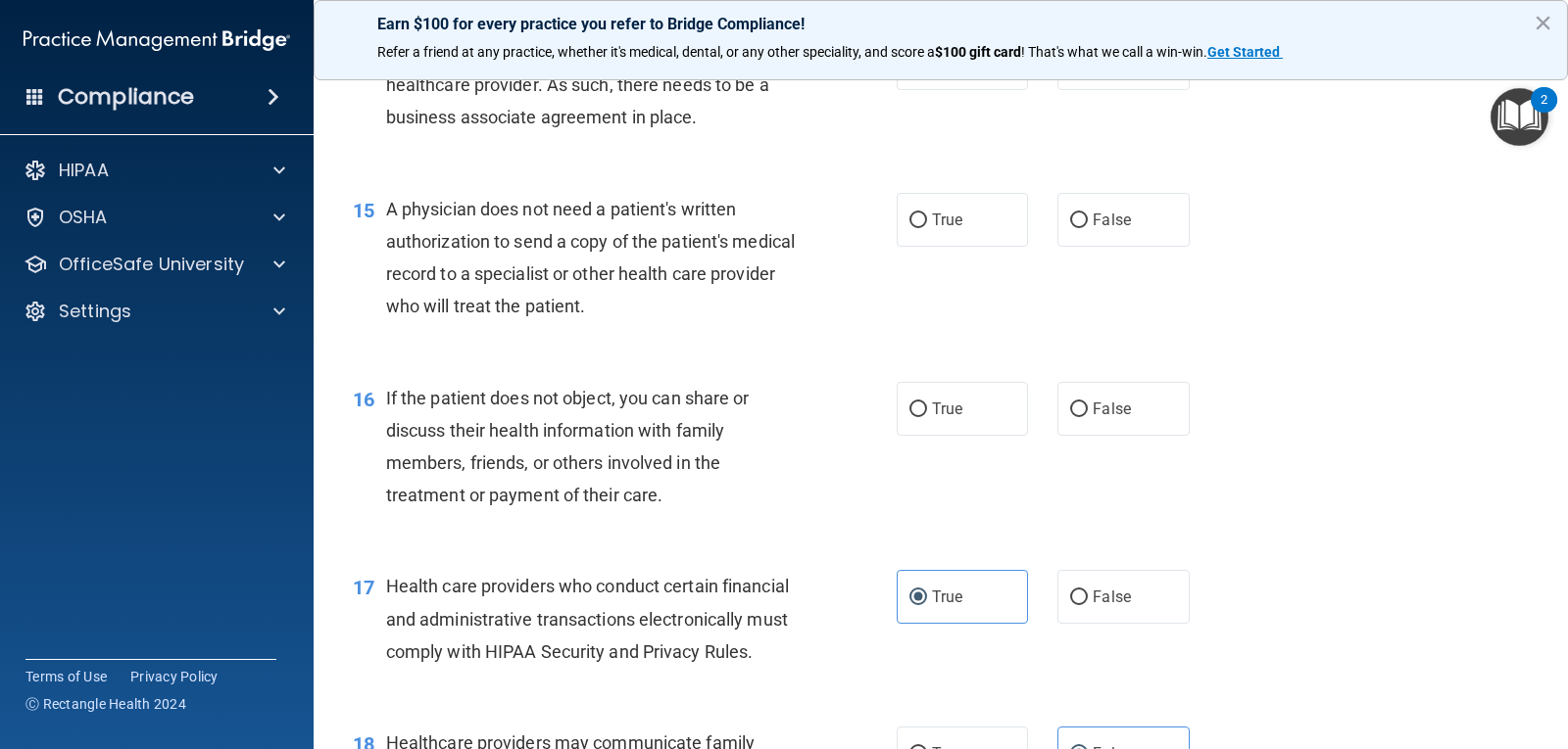
scroll to position [2306, 0]
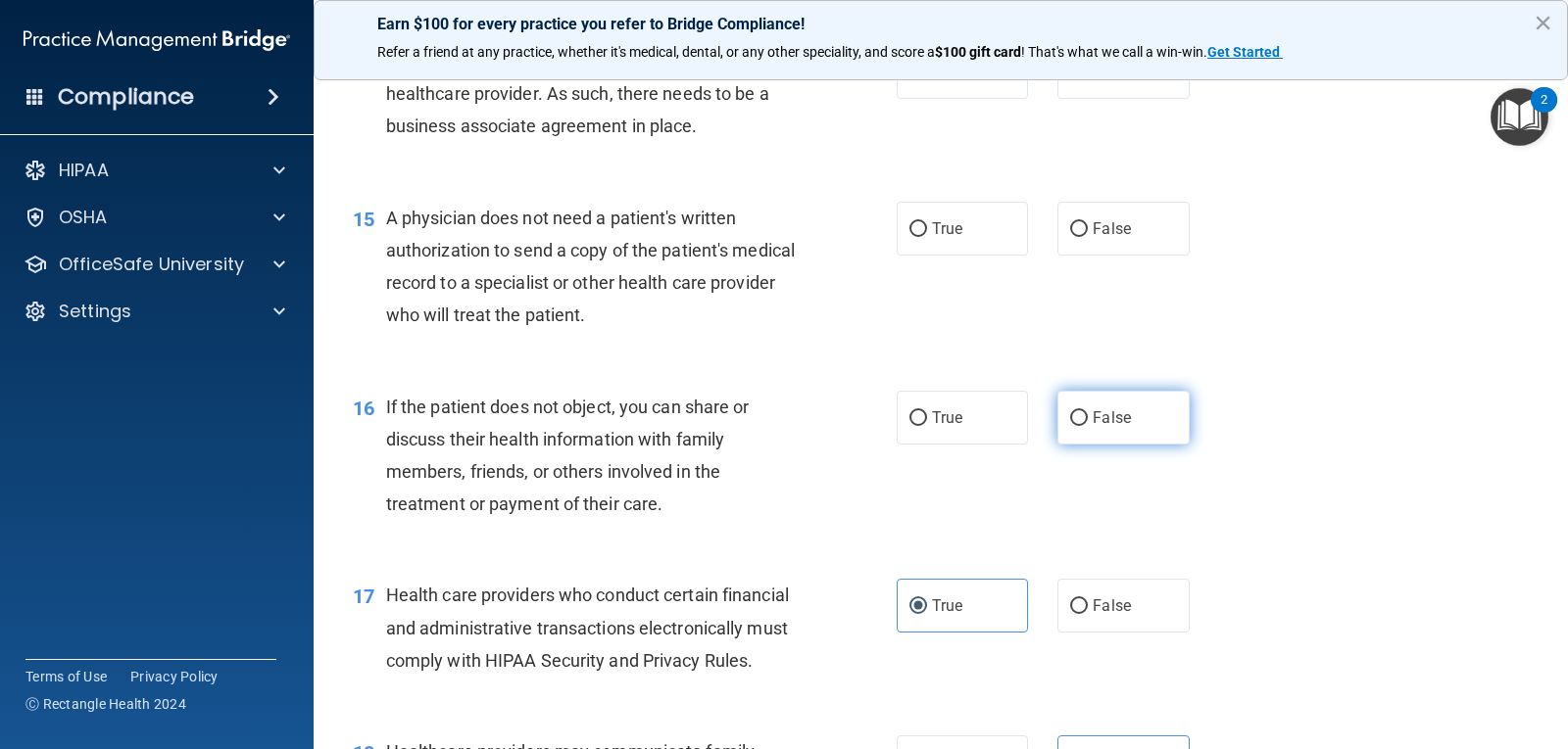
click at [1092, 435] on label "False" at bounding box center [1123, 417] width 131 height 54
click at [1088, 426] on input "False" at bounding box center [1079, 418] width 18 height 15
radio input "true"
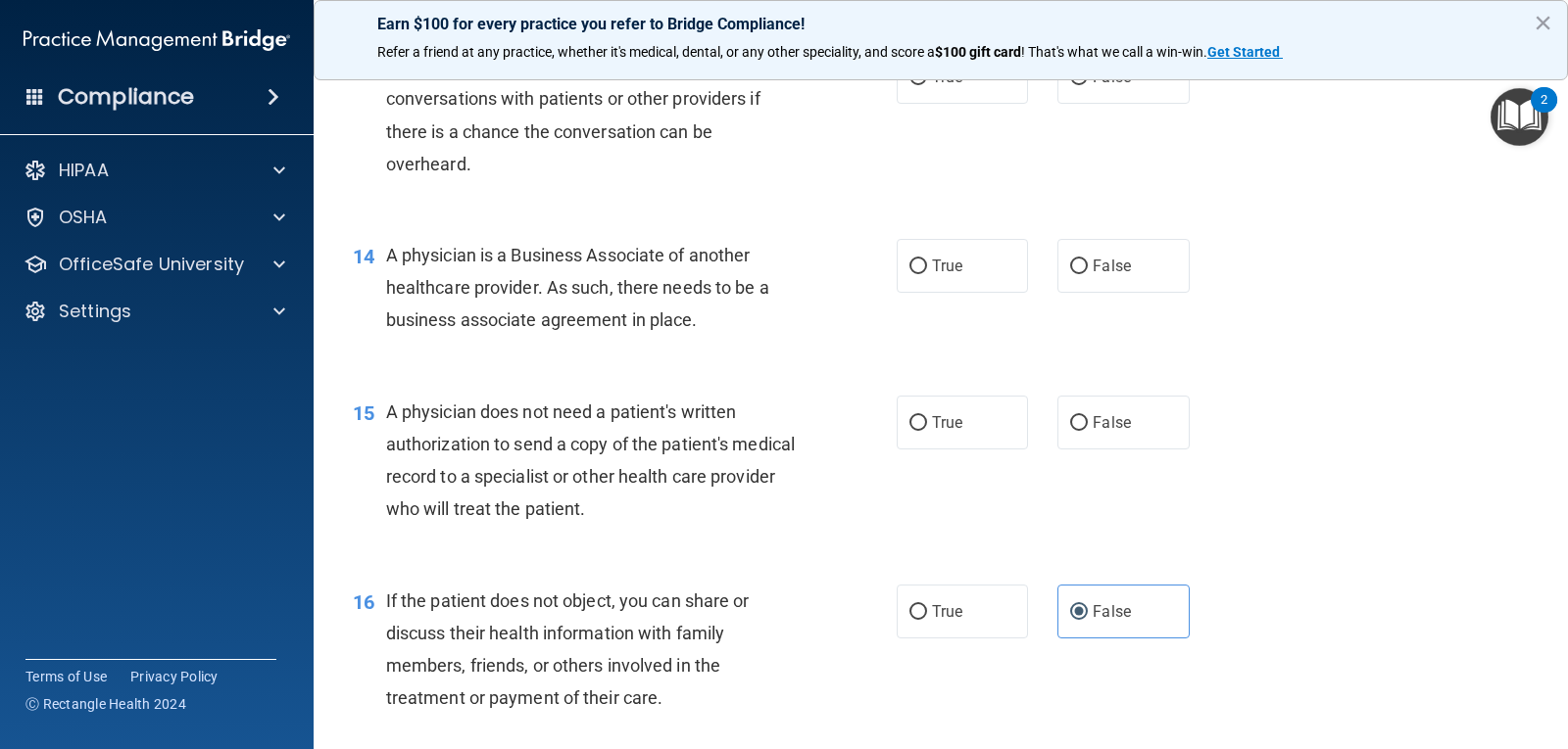
scroll to position [2110, 0]
click at [1149, 452] on label "False" at bounding box center [1123, 424] width 131 height 54
click at [1088, 433] on input "False" at bounding box center [1079, 425] width 18 height 15
radio input "true"
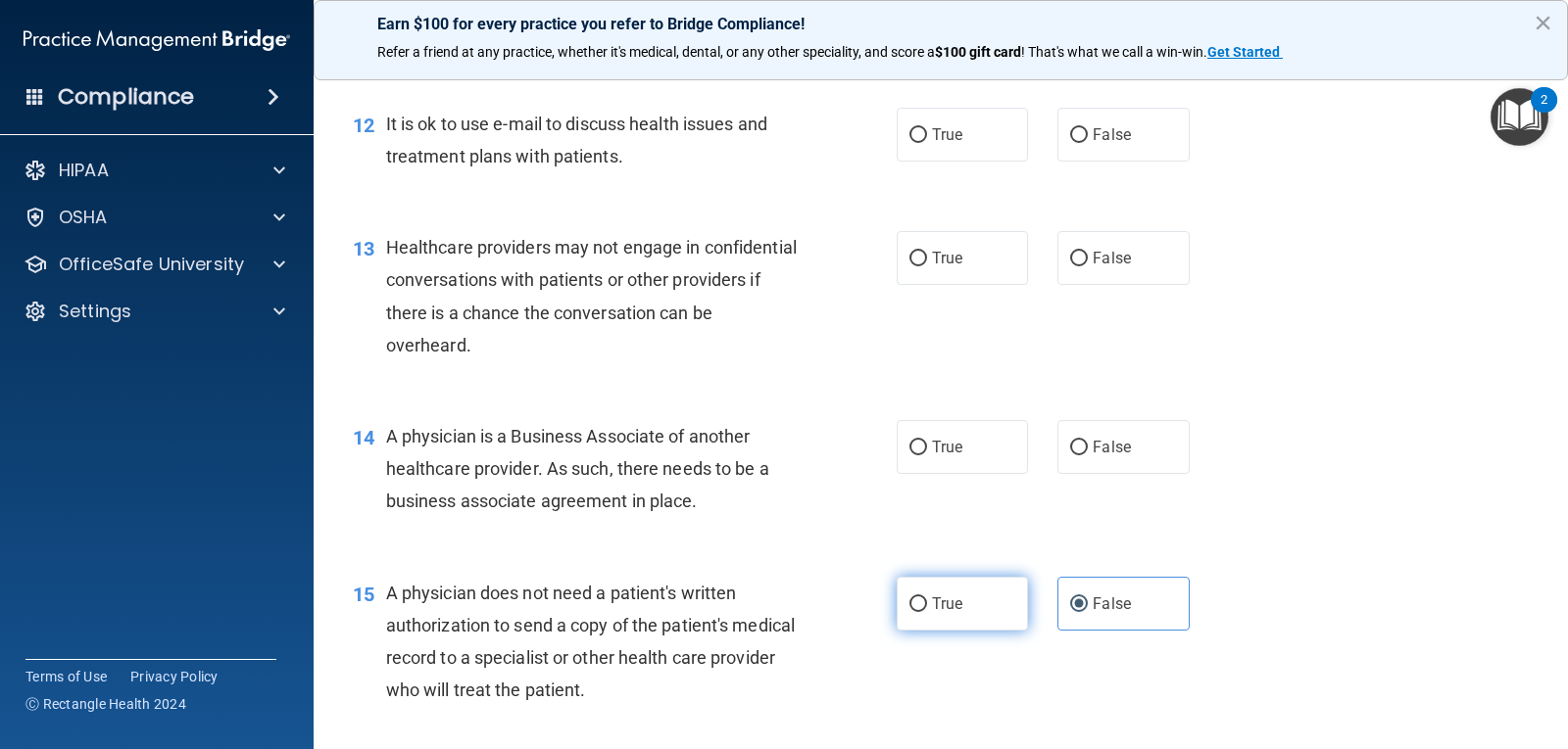
scroll to position [1914, 0]
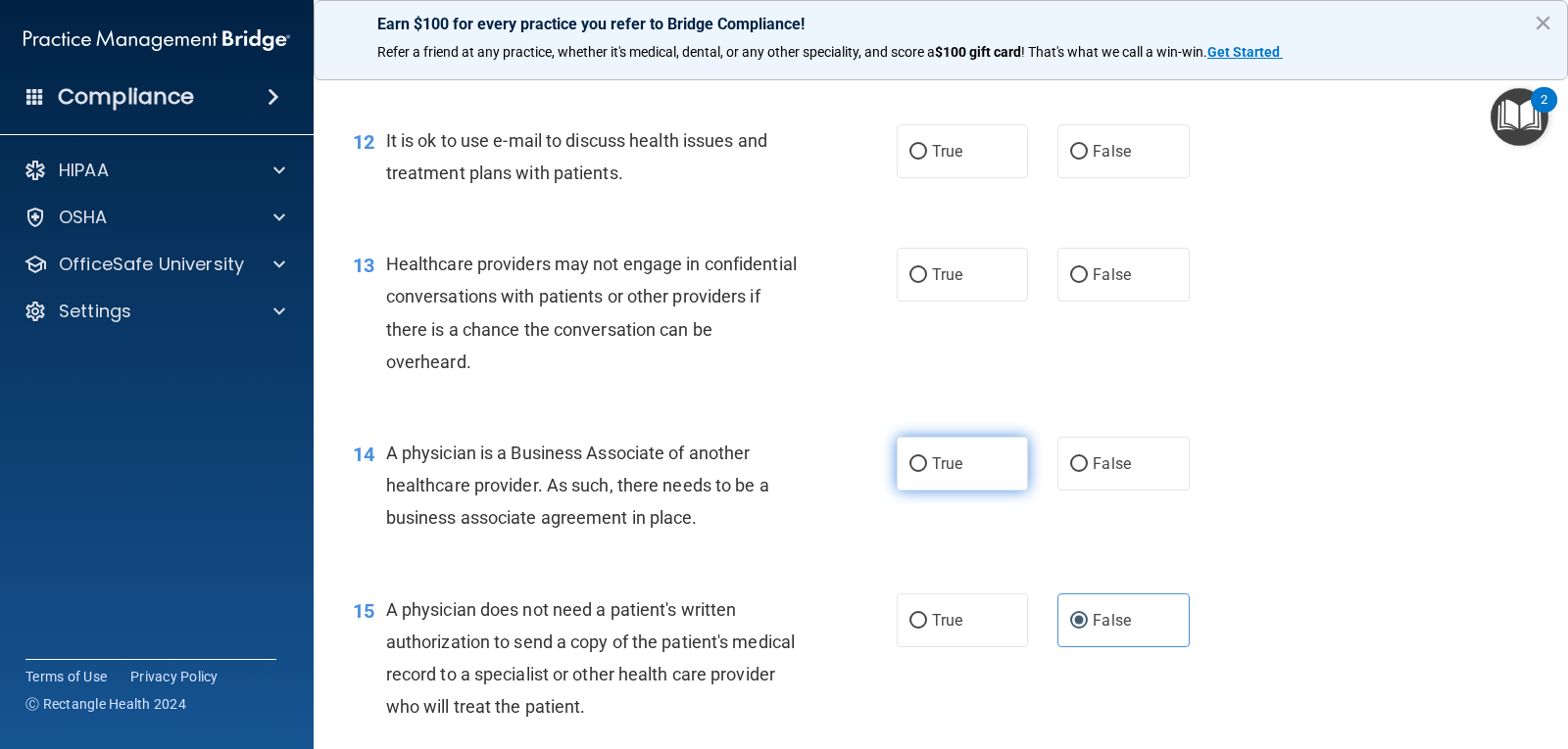
drag, startPoint x: 966, startPoint y: 490, endPoint x: 946, endPoint y: 485, distance: 20.6
click at [964, 489] on label "True" at bounding box center [962, 464] width 131 height 54
click at [927, 472] on input "True" at bounding box center [918, 464] width 18 height 15
radio input "true"
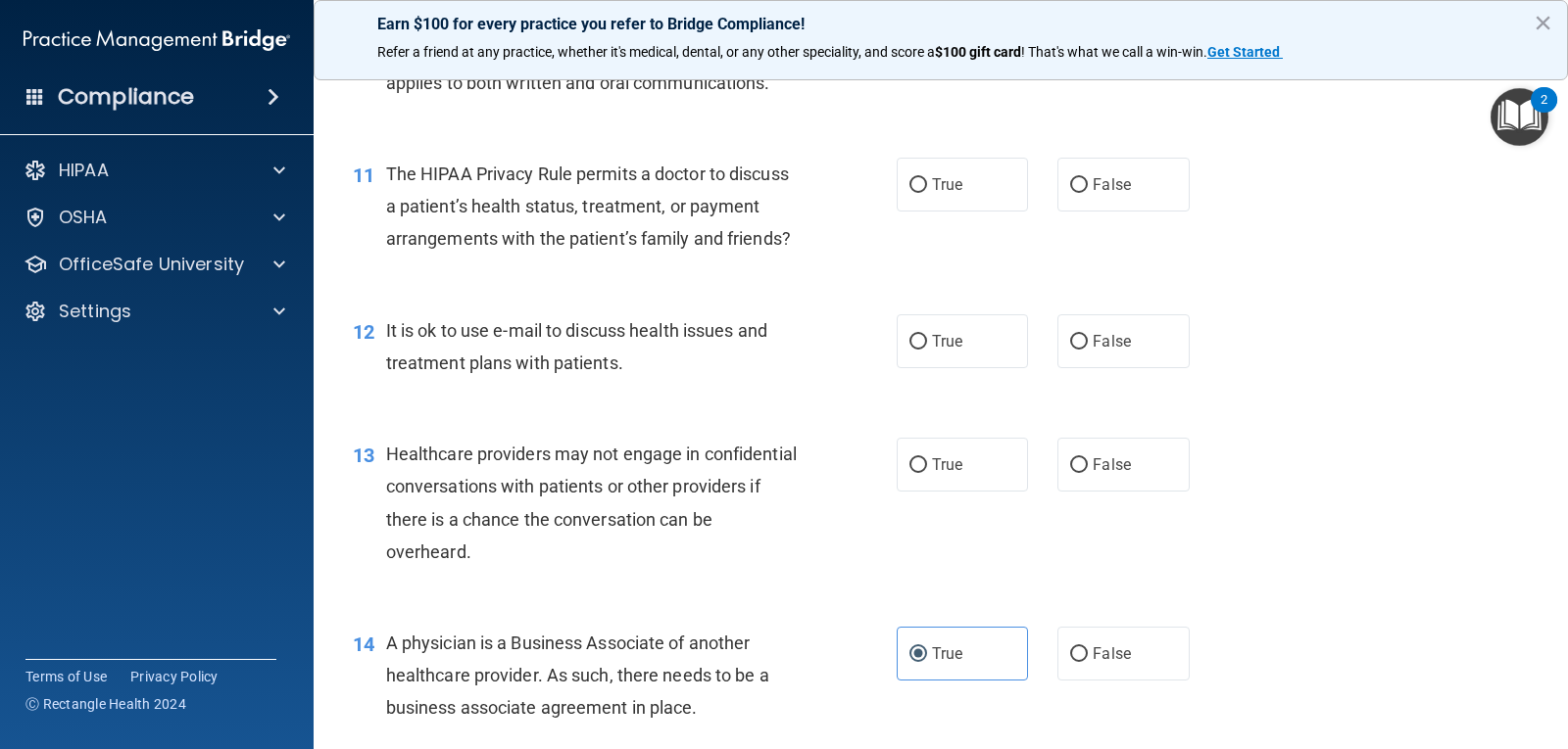
scroll to position [1719, 0]
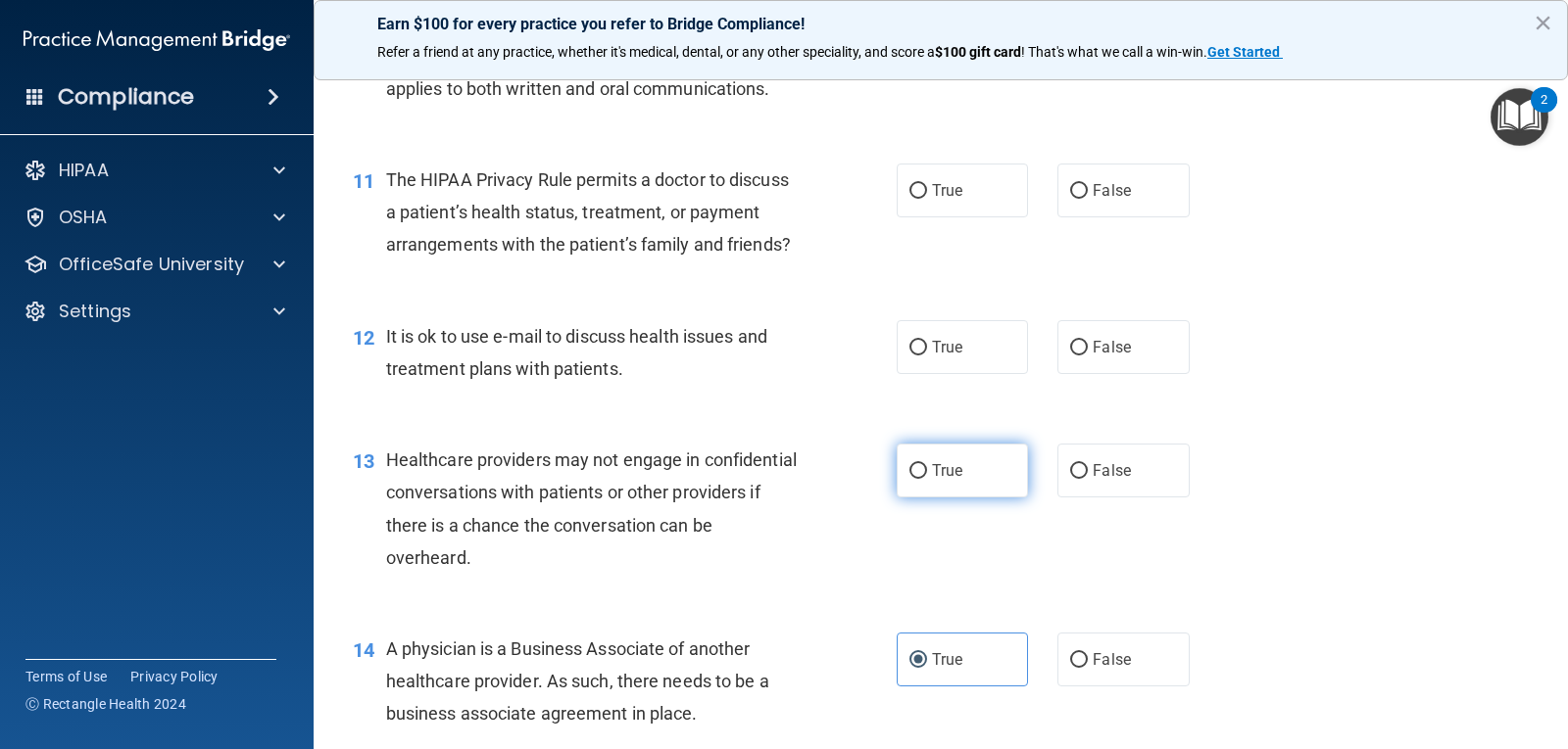
drag, startPoint x: 1003, startPoint y: 512, endPoint x: 980, endPoint y: 511, distance: 23.0
click at [1001, 498] on label "True" at bounding box center [962, 471] width 131 height 54
click at [927, 479] on input "True" at bounding box center [918, 471] width 18 height 15
radio input "true"
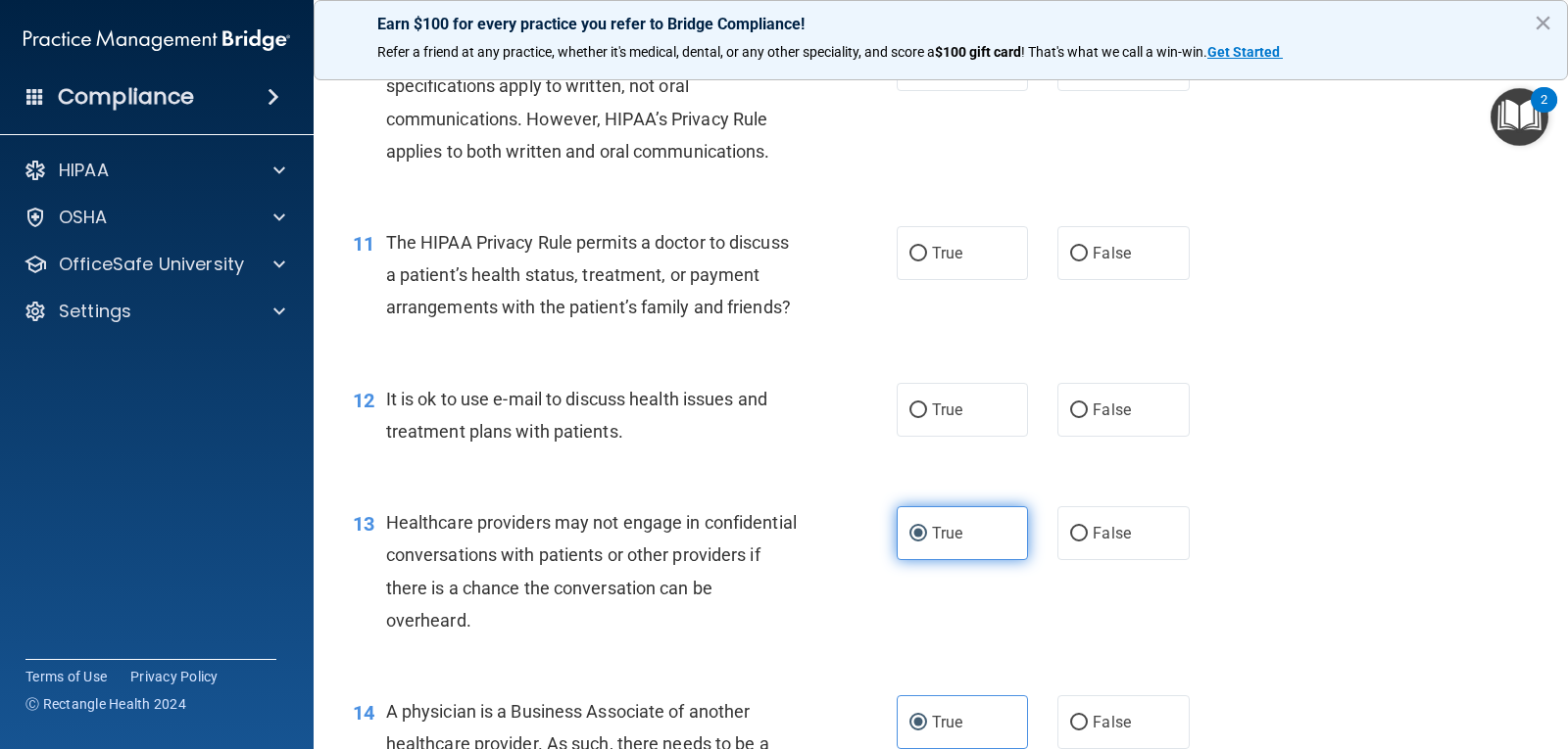
scroll to position [1620, 0]
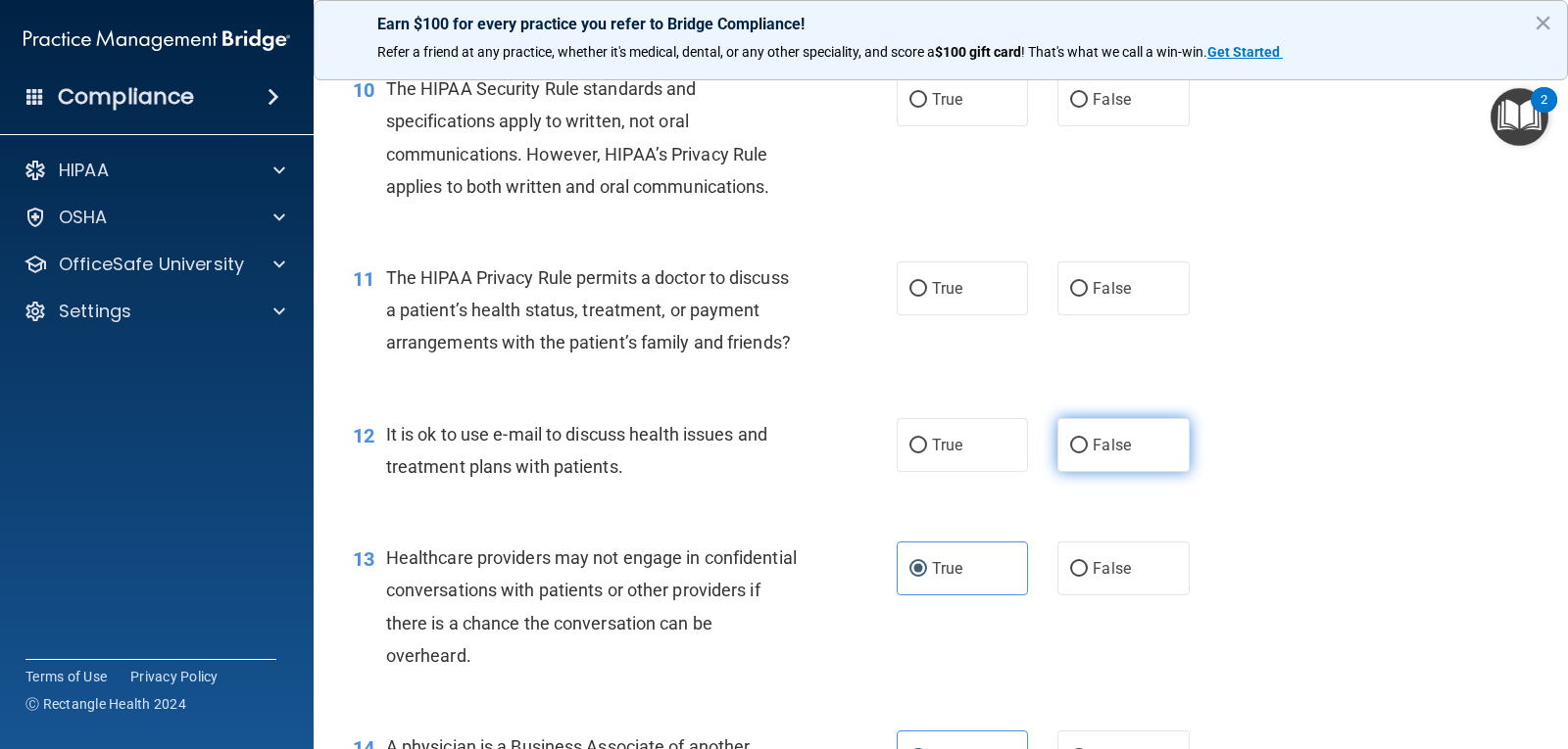
click at [1113, 464] on label "False" at bounding box center [1123, 445] width 131 height 54
click at [1088, 454] on input "False" at bounding box center [1079, 446] width 18 height 15
radio input "true"
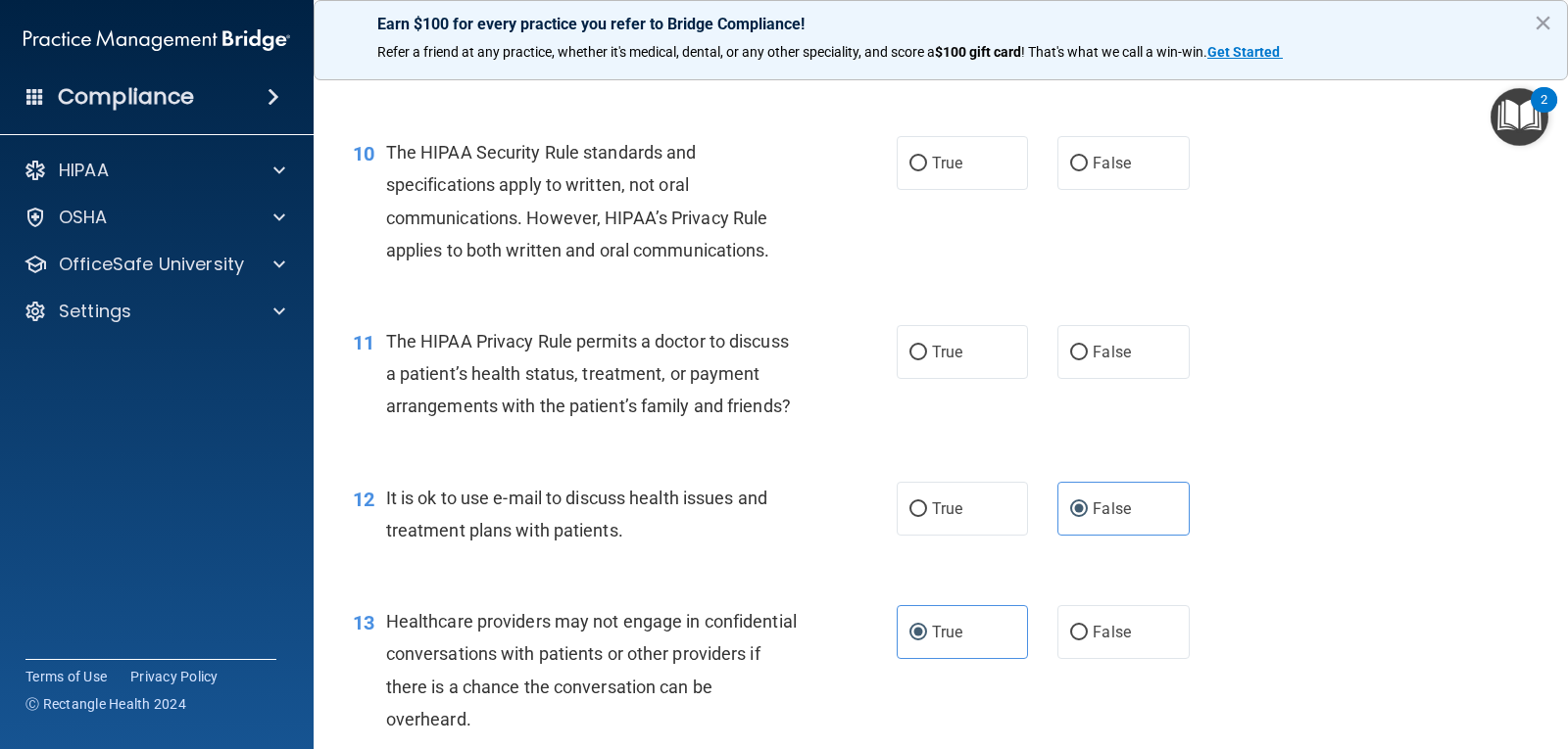
scroll to position [1522, 0]
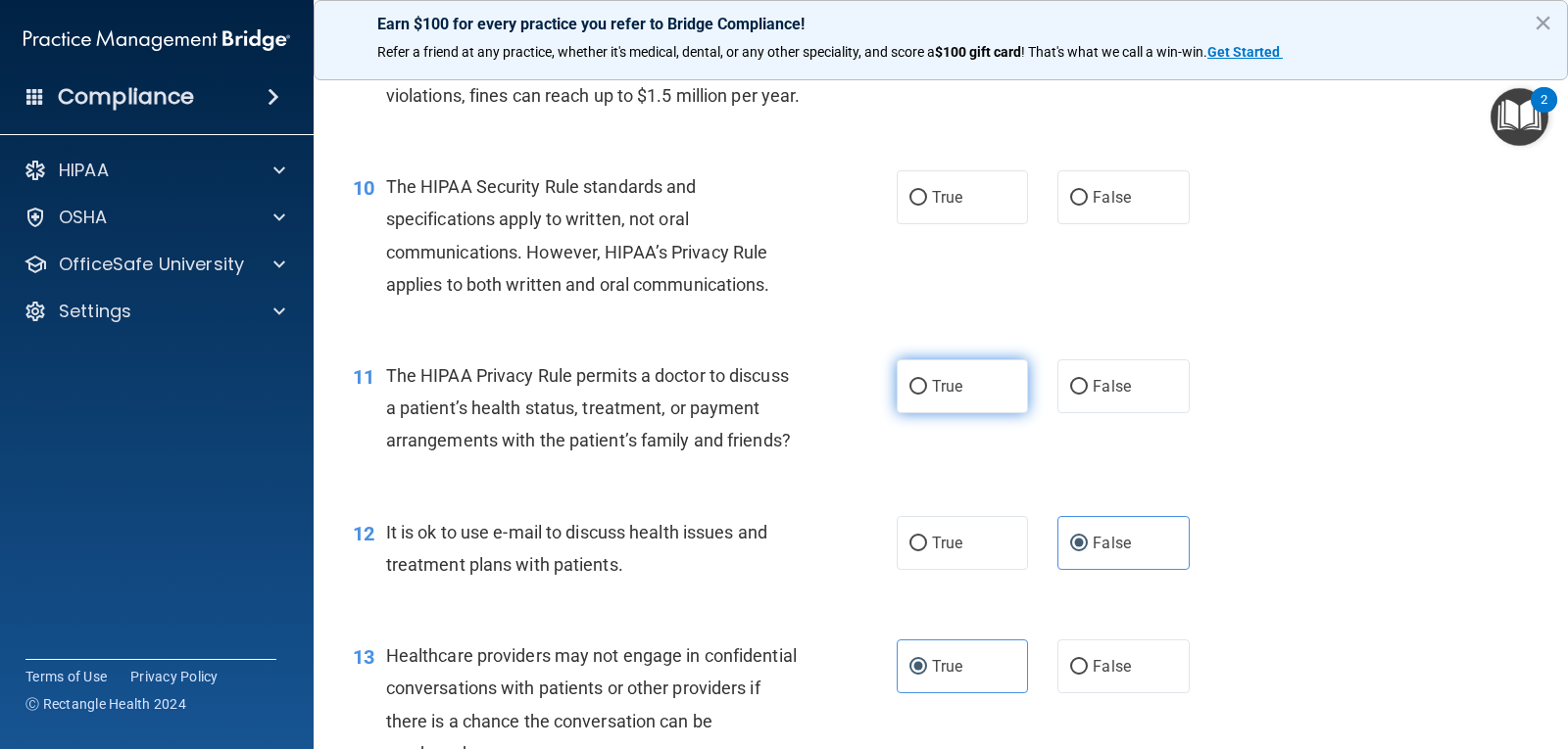
click at [921, 413] on label "True" at bounding box center [962, 386] width 131 height 54
click at [921, 394] on input "True" at bounding box center [918, 387] width 18 height 15
radio input "true"
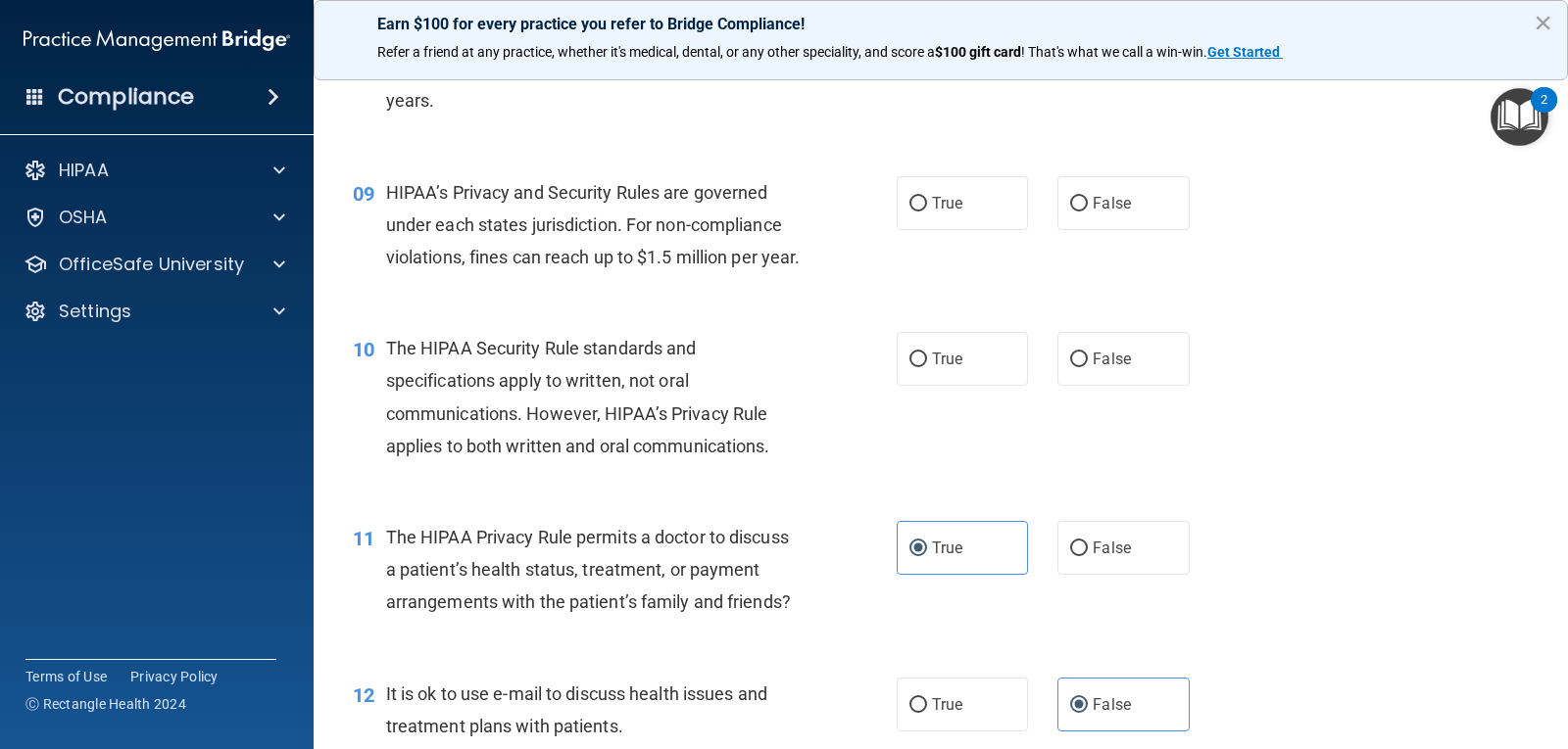
scroll to position [1326, 0]
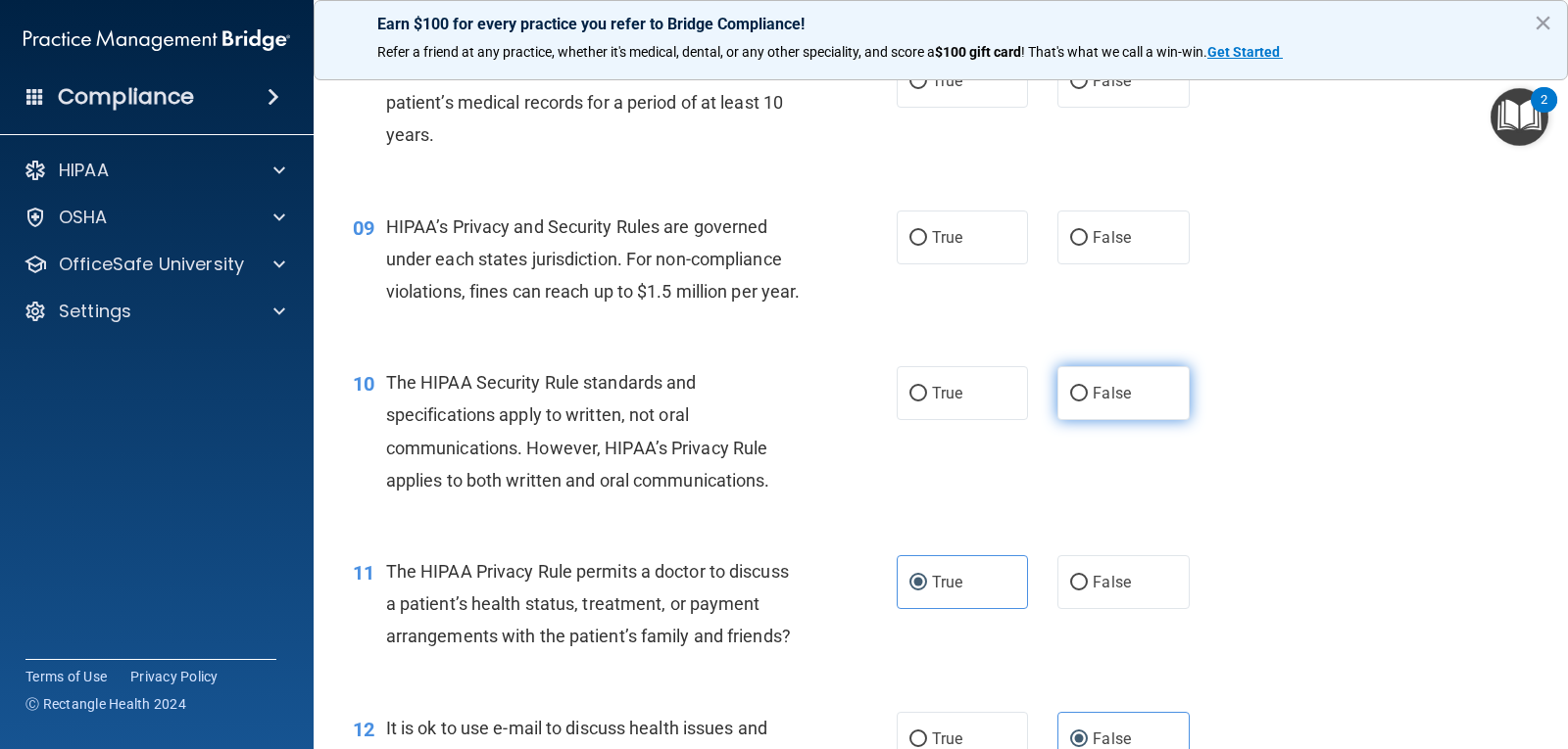
click at [1177, 416] on label "False" at bounding box center [1123, 393] width 131 height 54
click at [1088, 401] on input "False" at bounding box center [1079, 393] width 18 height 15
radio input "true"
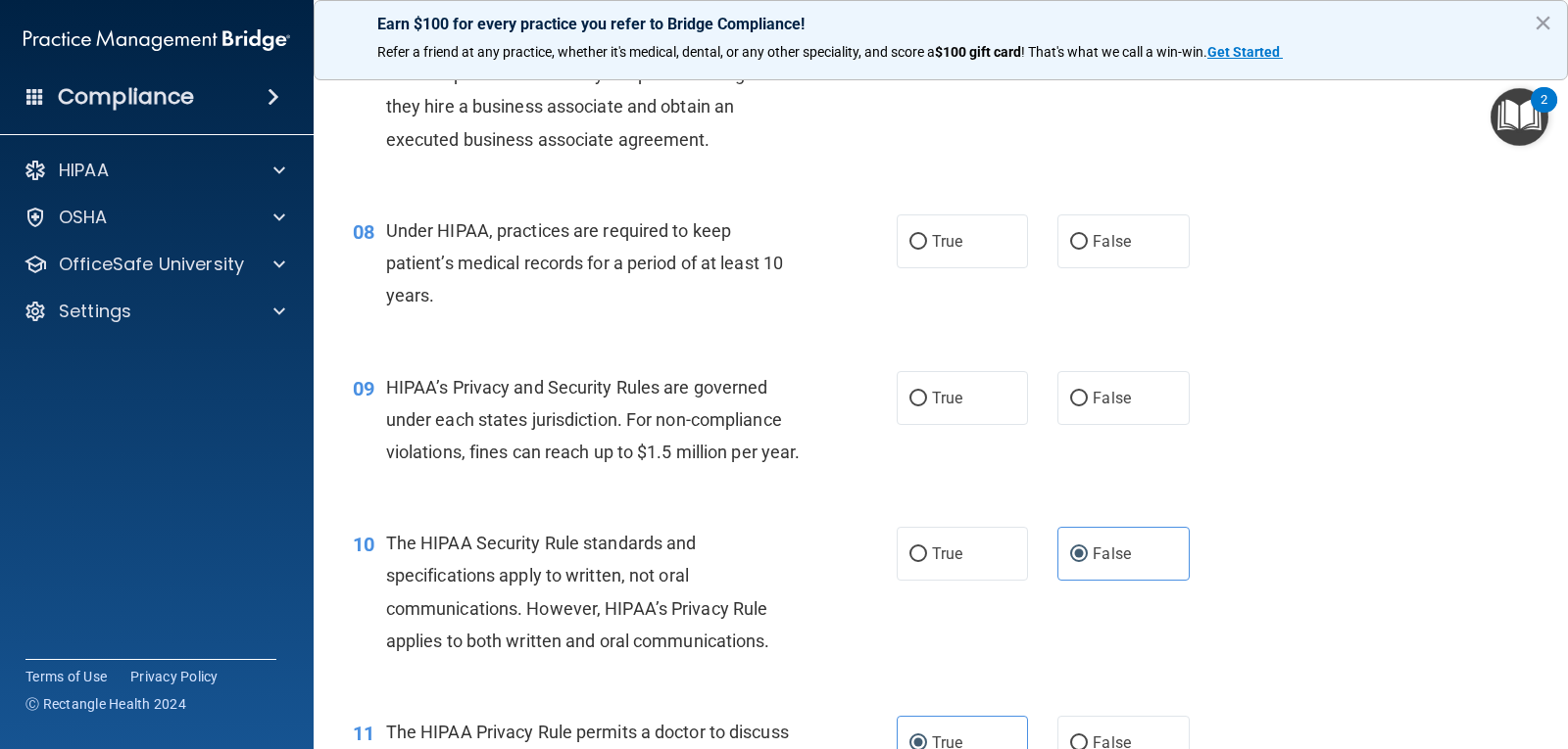
scroll to position [1130, 0]
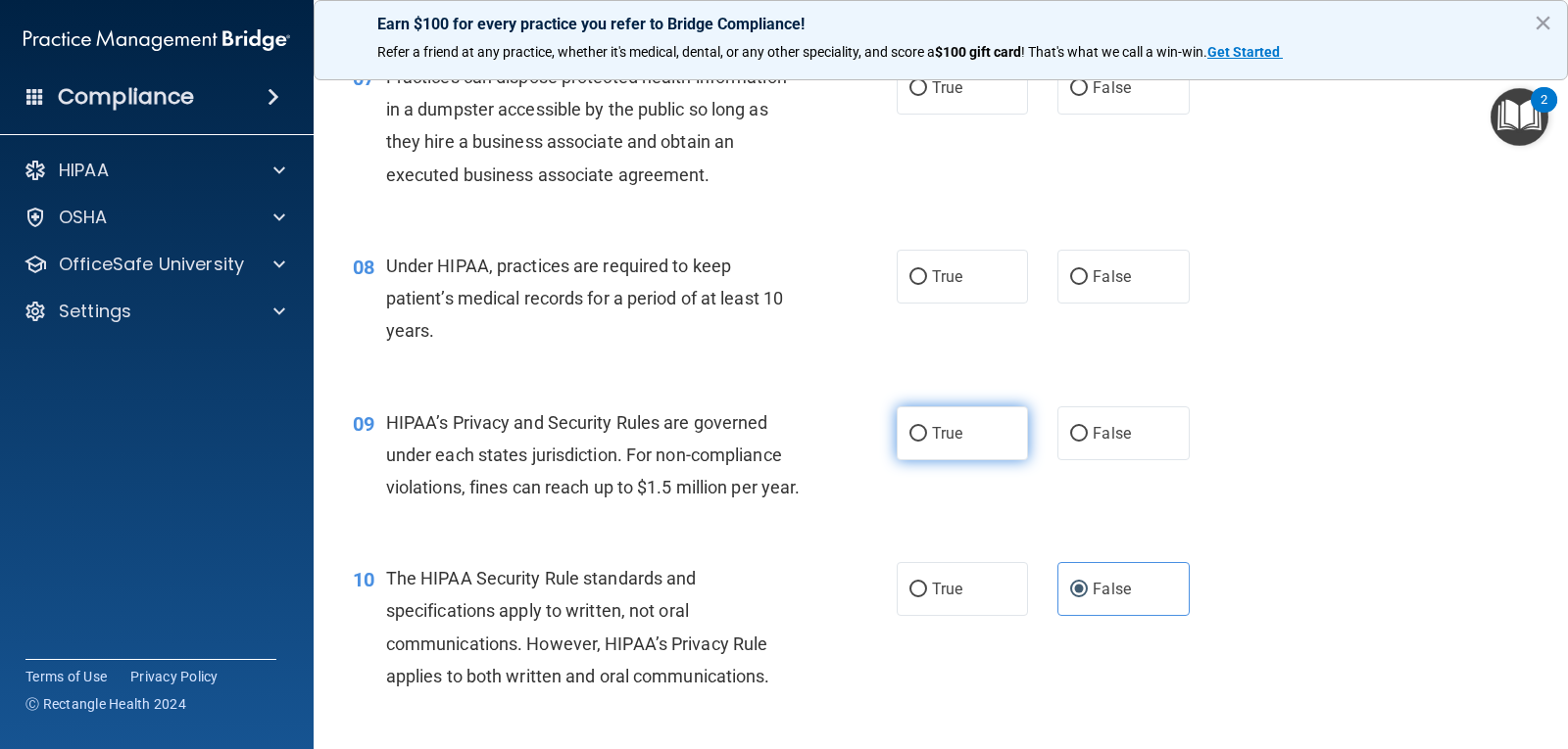
click at [932, 441] on span "True" at bounding box center [947, 433] width 31 height 19
click at [926, 441] on input "True" at bounding box center [918, 434] width 18 height 15
radio input "true"
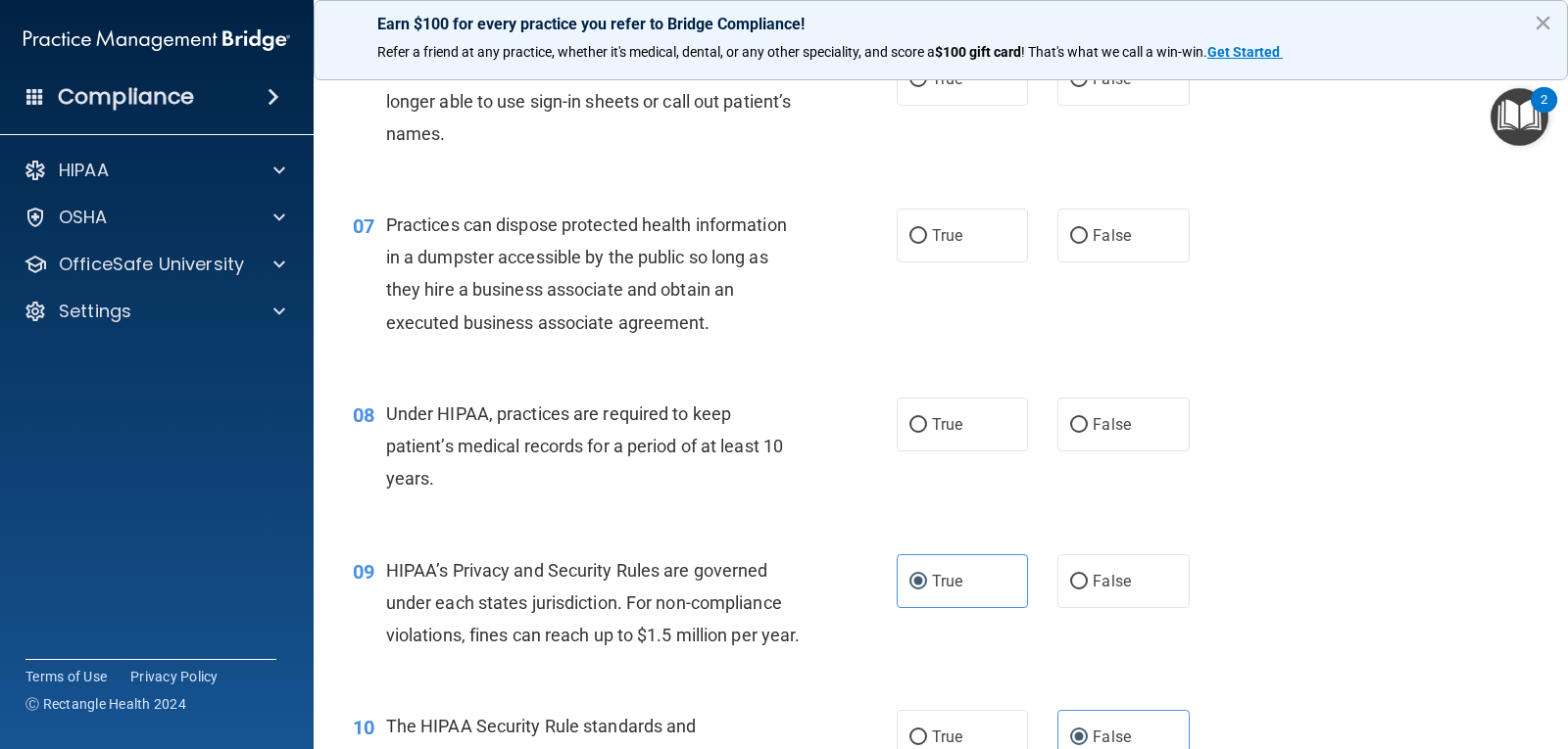
scroll to position [935, 0]
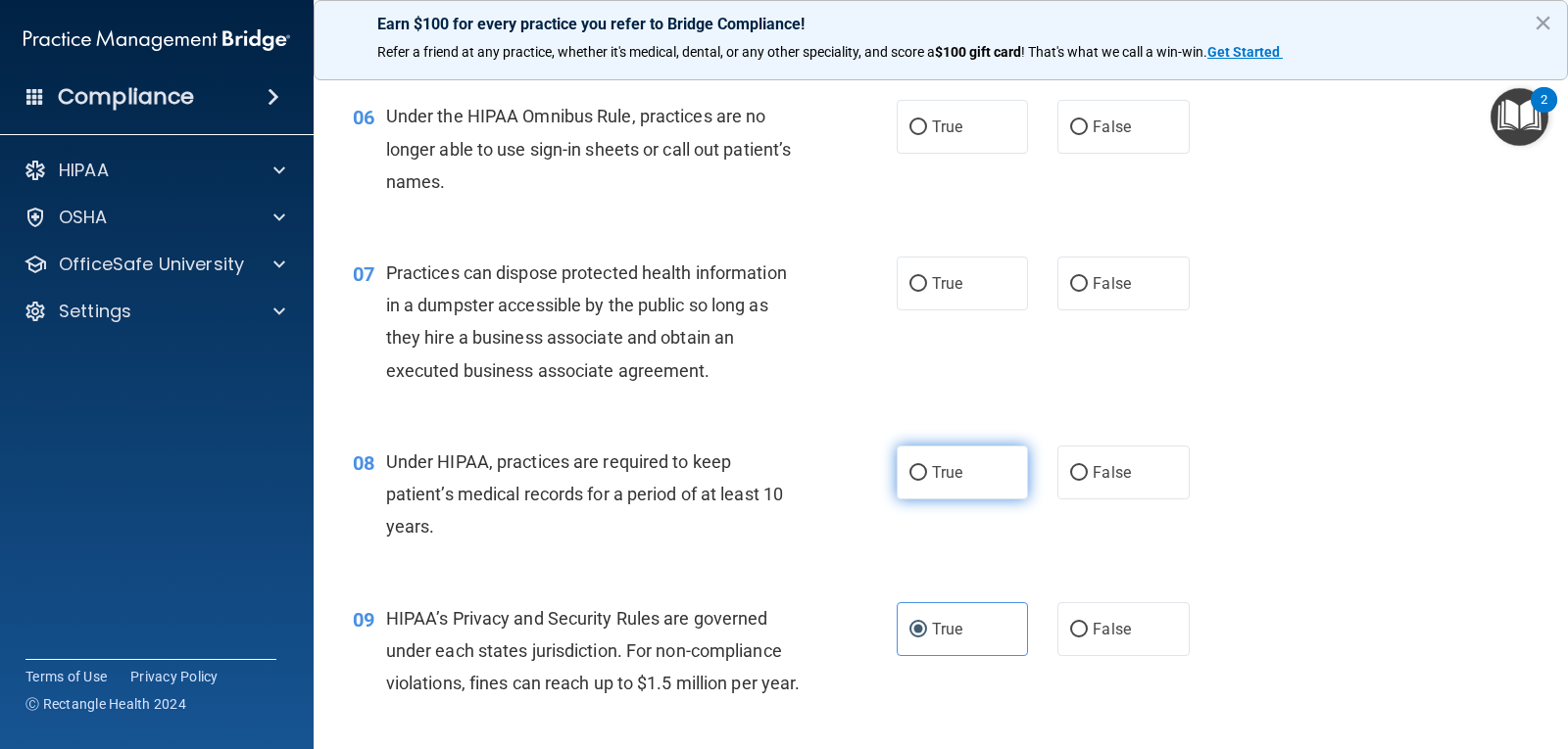
click at [950, 455] on label "True" at bounding box center [962, 473] width 131 height 54
click at [927, 466] on input "True" at bounding box center [918, 473] width 18 height 15
radio input "true"
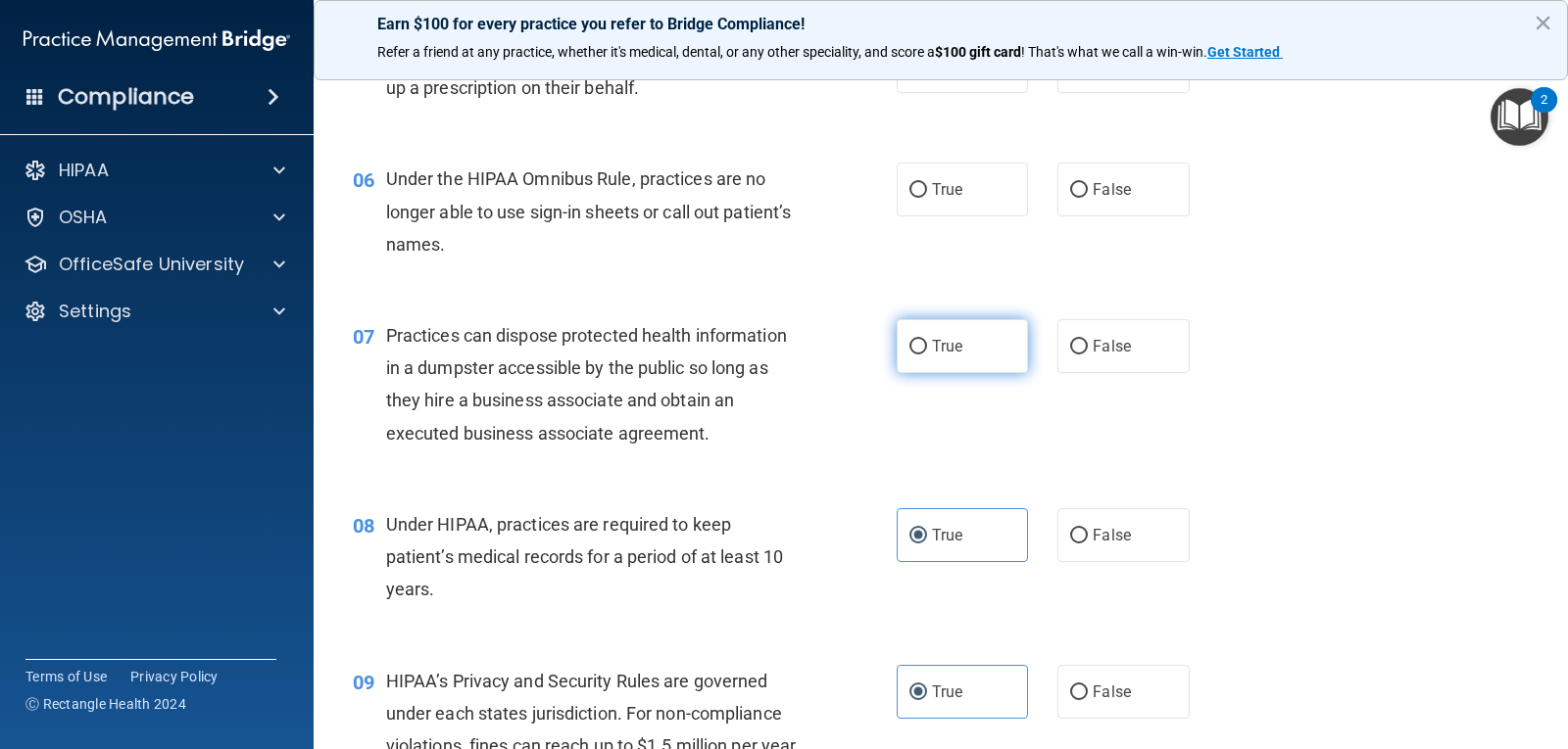
scroll to position [836, 0]
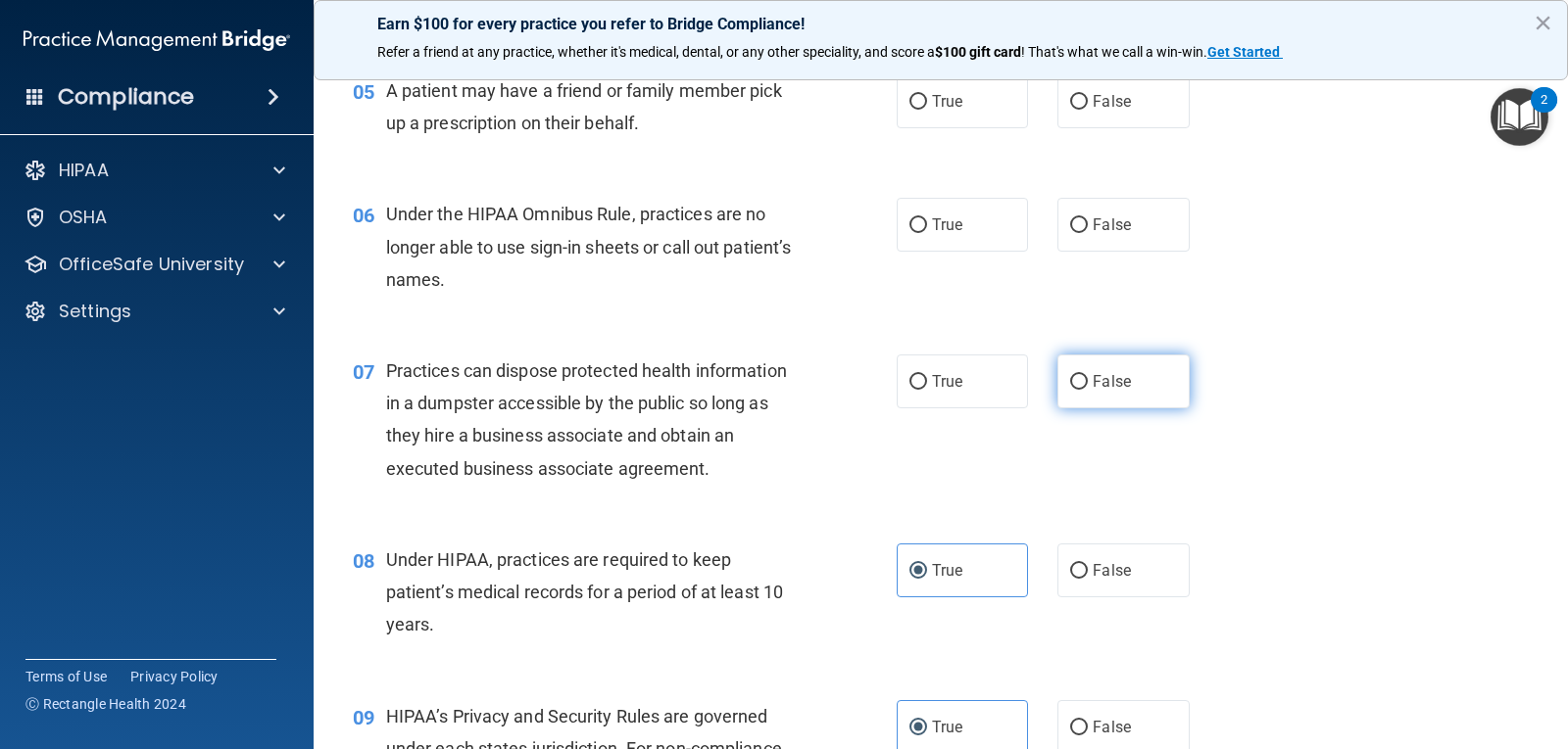
click at [1164, 394] on label "False" at bounding box center [1123, 381] width 131 height 54
click at [1088, 389] on input "False" at bounding box center [1079, 382] width 18 height 15
radio input "true"
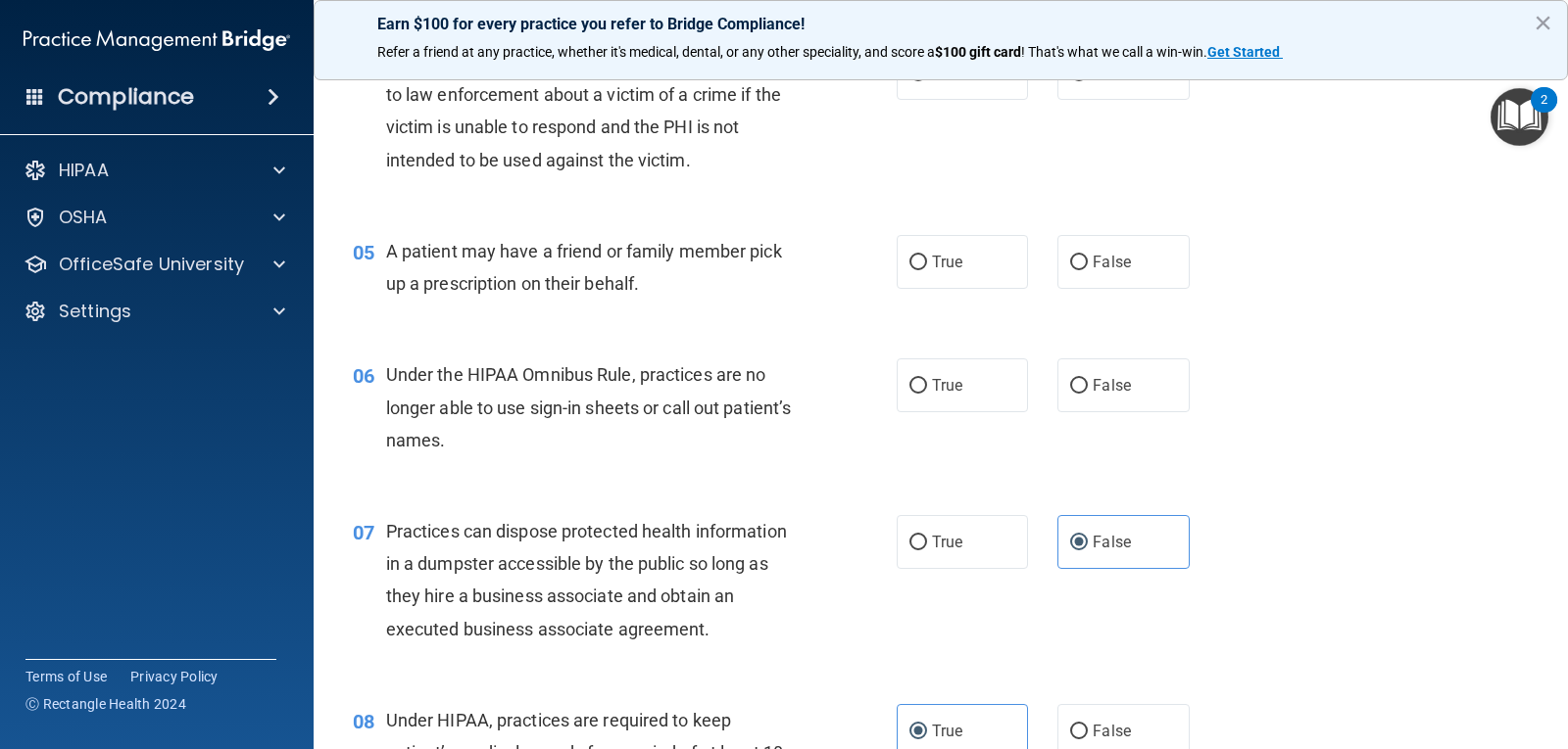
scroll to position [641, 0]
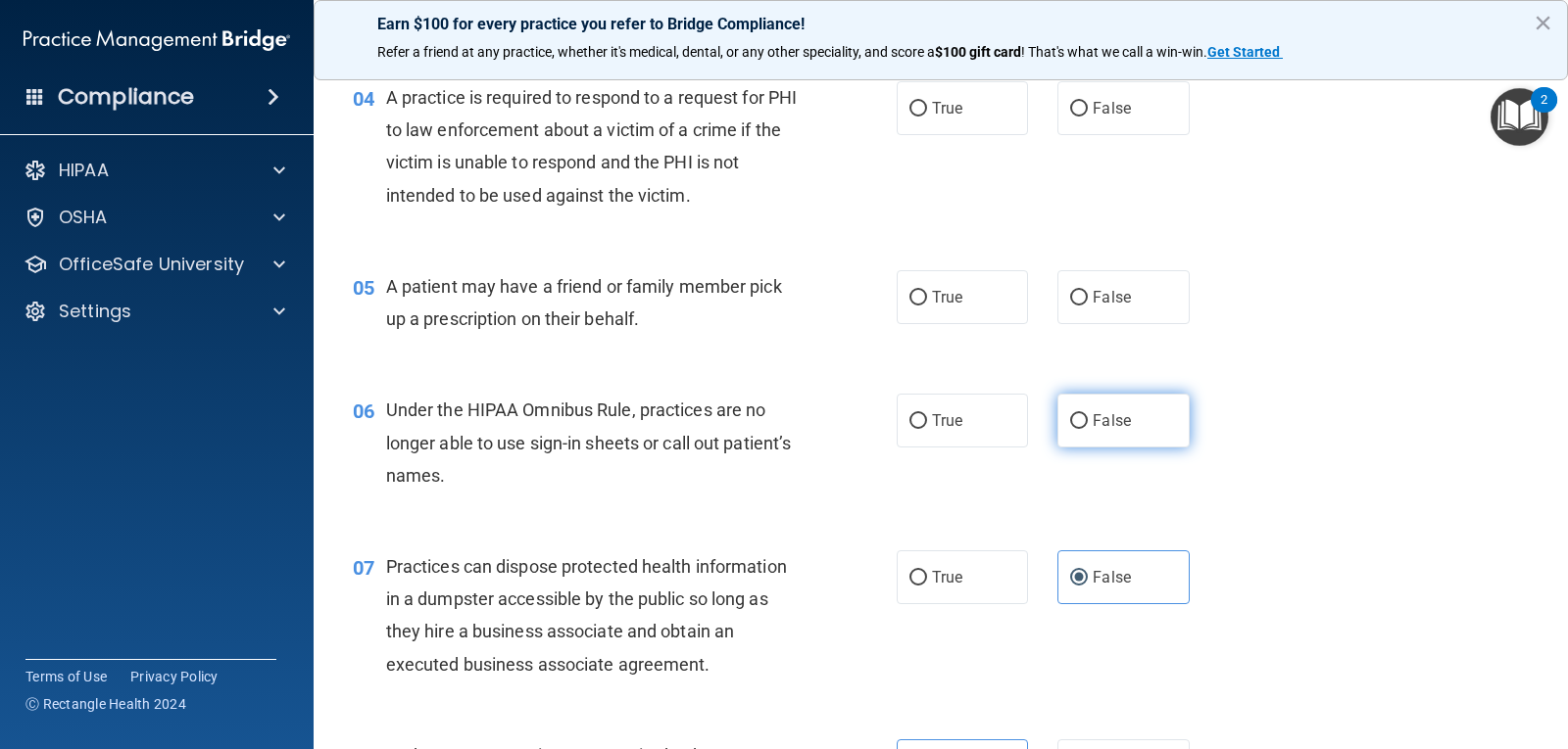
click at [1100, 421] on span "False" at bounding box center [1111, 420] width 38 height 19
click at [1088, 421] on input "False" at bounding box center [1079, 421] width 18 height 15
radio input "true"
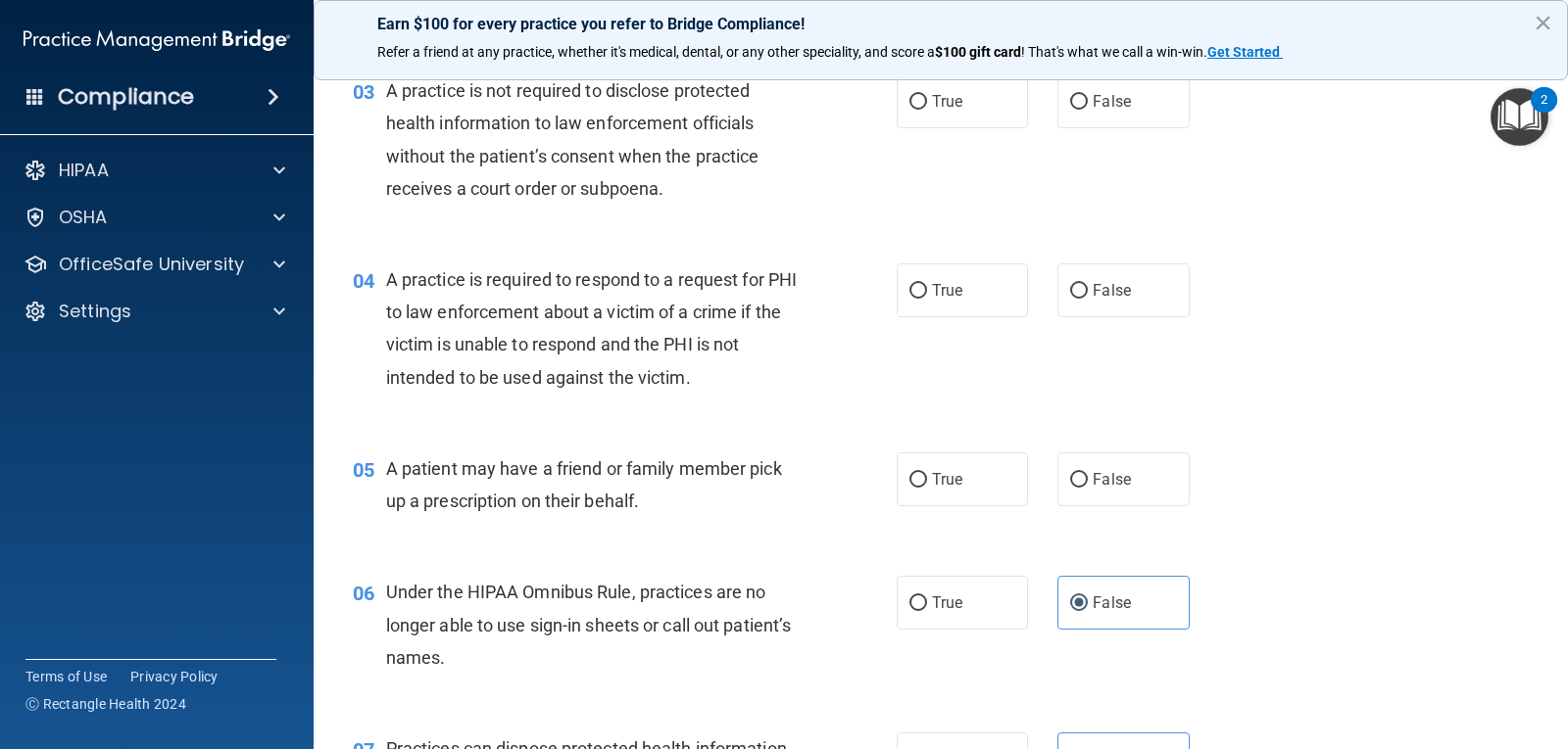
scroll to position [445, 0]
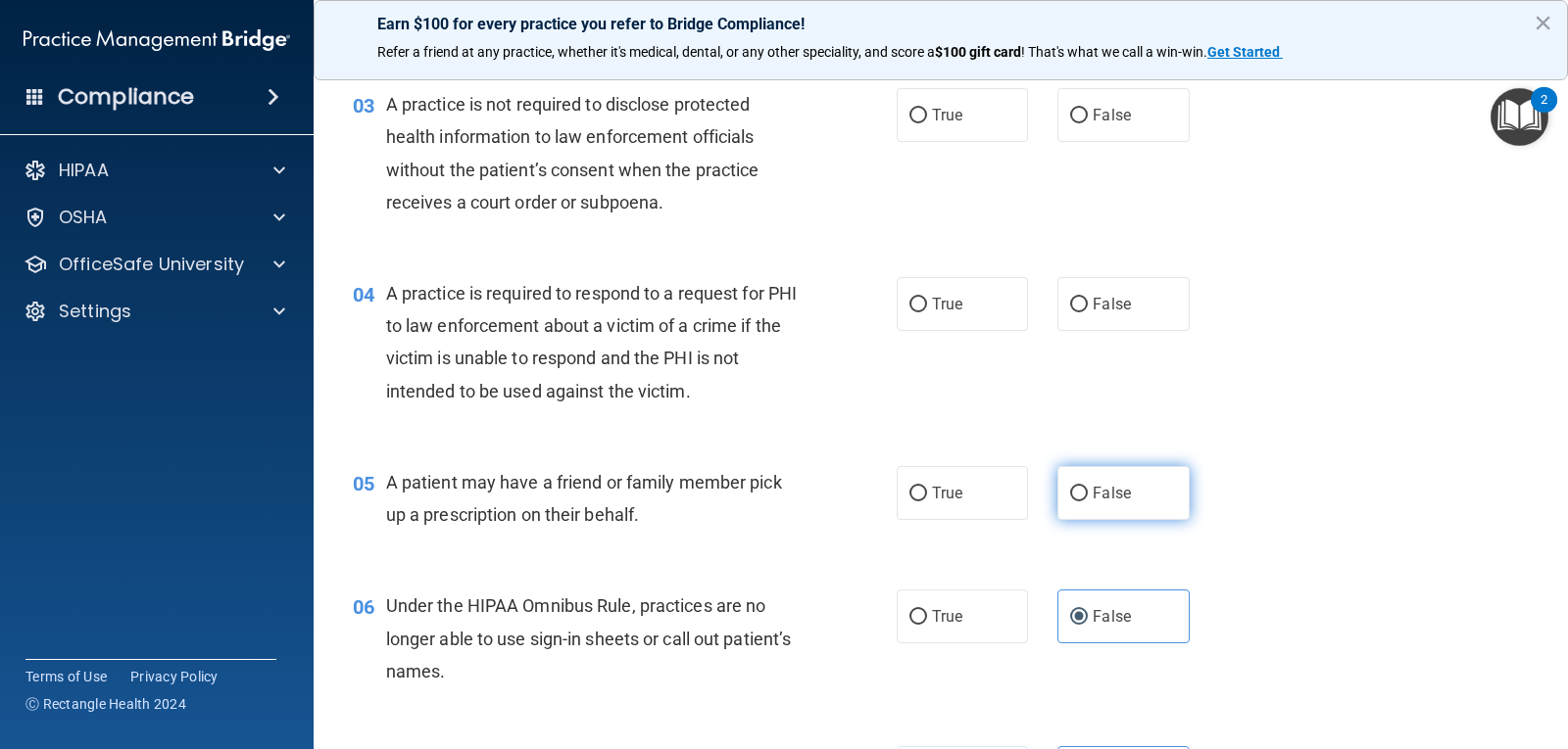
click at [1127, 483] on label "False" at bounding box center [1123, 493] width 131 height 54
click at [1088, 487] on input "False" at bounding box center [1079, 494] width 18 height 15
radio input "true"
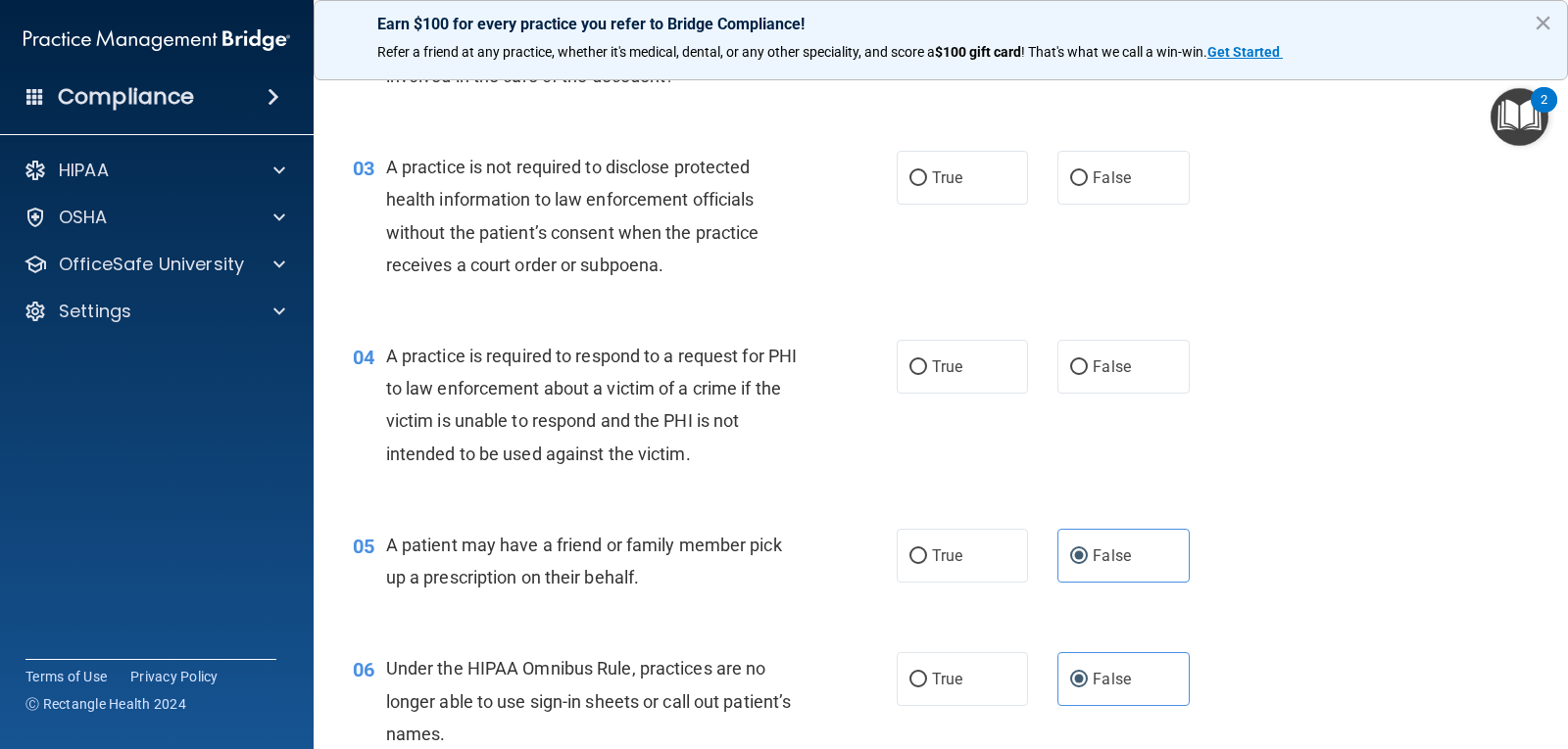
scroll to position [347, 0]
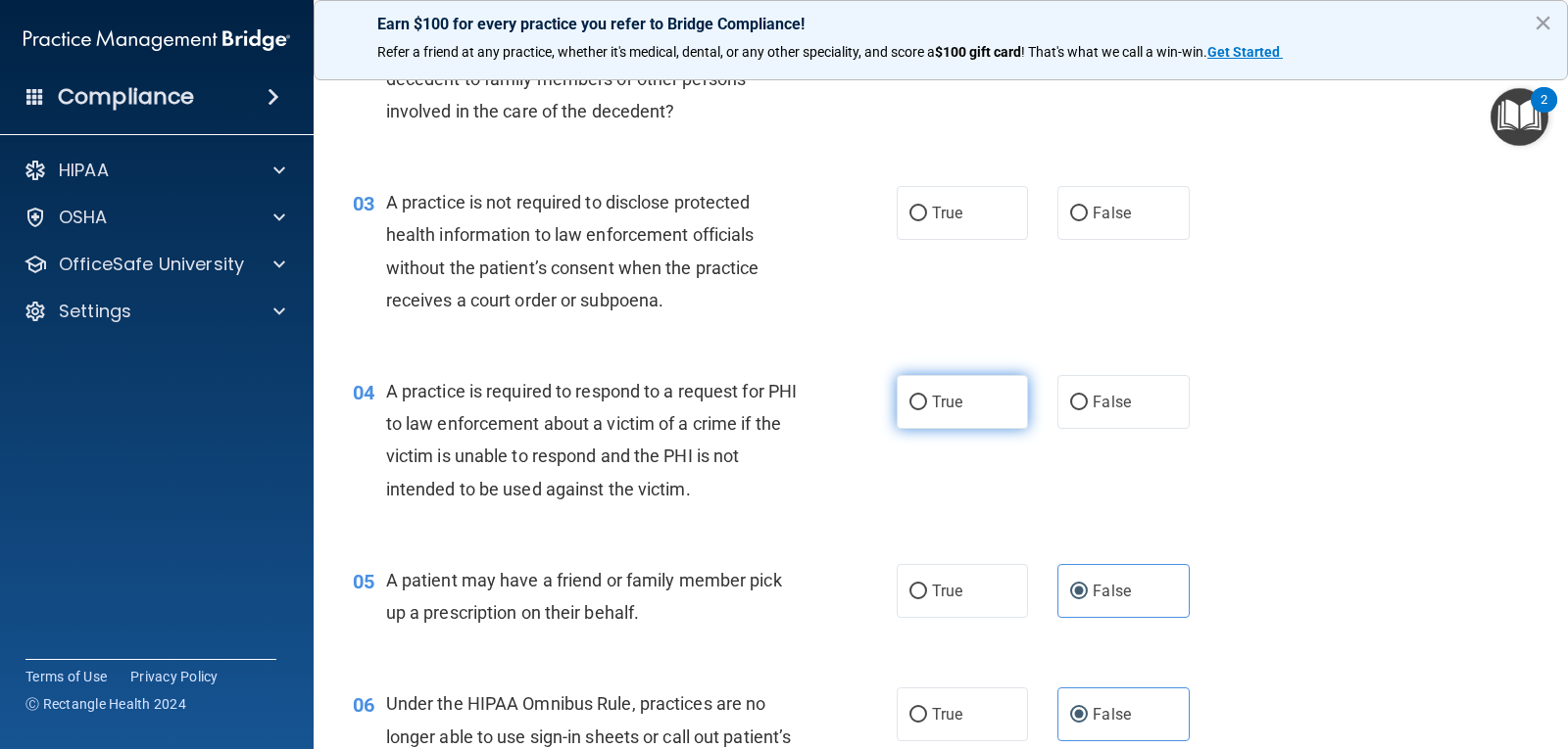
click at [932, 397] on span "True" at bounding box center [947, 401] width 31 height 19
click at [926, 397] on input "True" at bounding box center [918, 402] width 18 height 15
radio input "true"
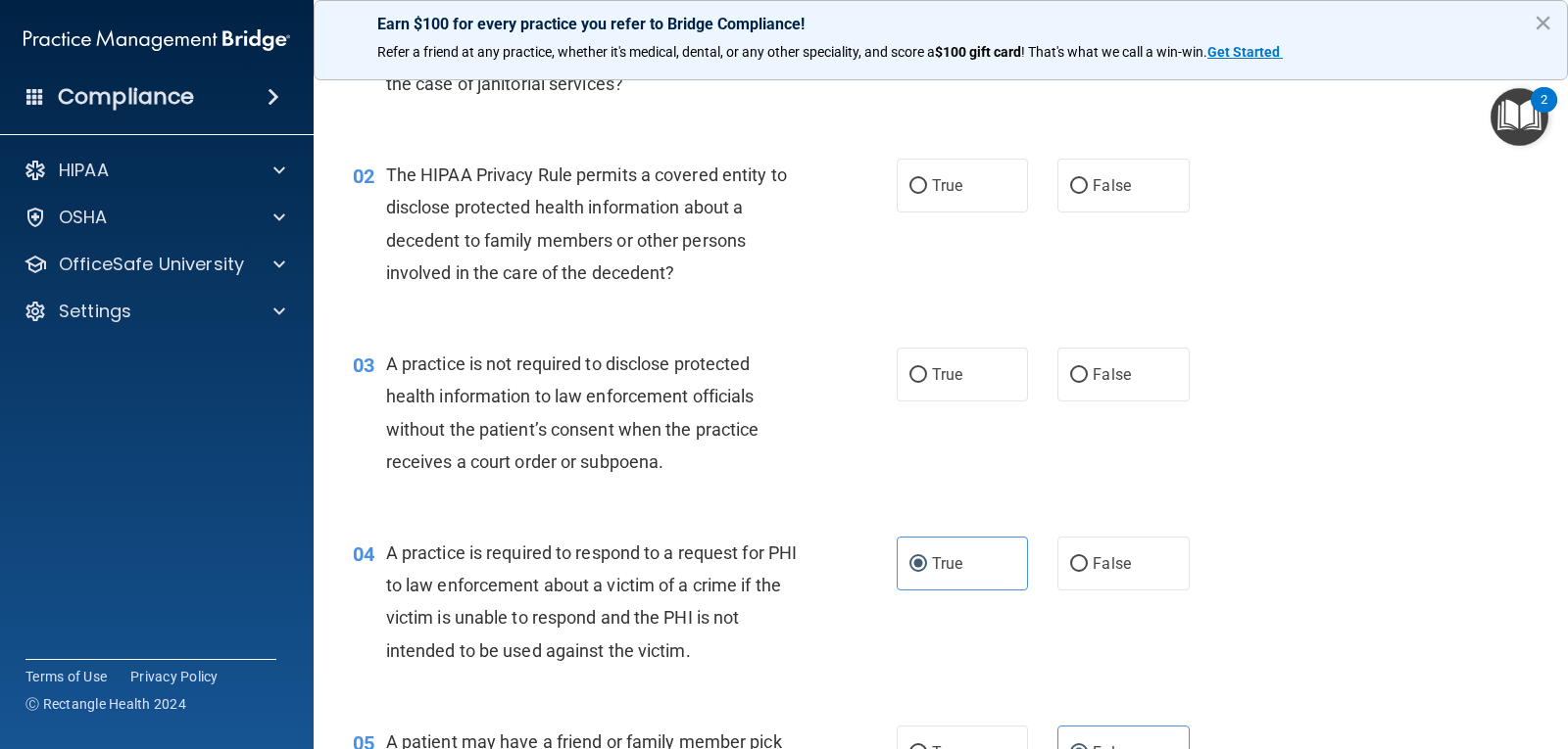
scroll to position [151, 0]
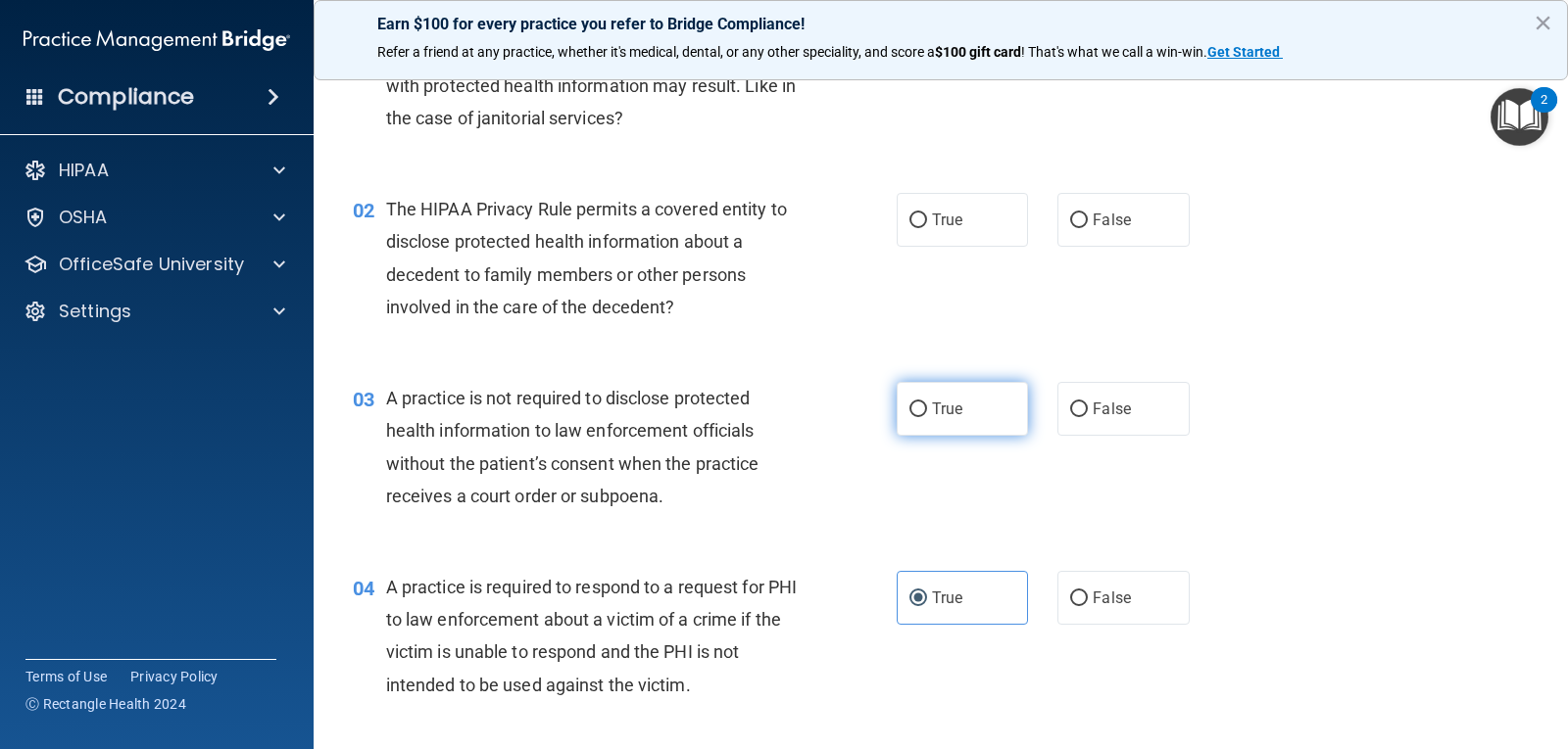
click at [923, 402] on label "True" at bounding box center [962, 409] width 131 height 54
click at [923, 402] on input "True" at bounding box center [918, 409] width 18 height 15
radio input "true"
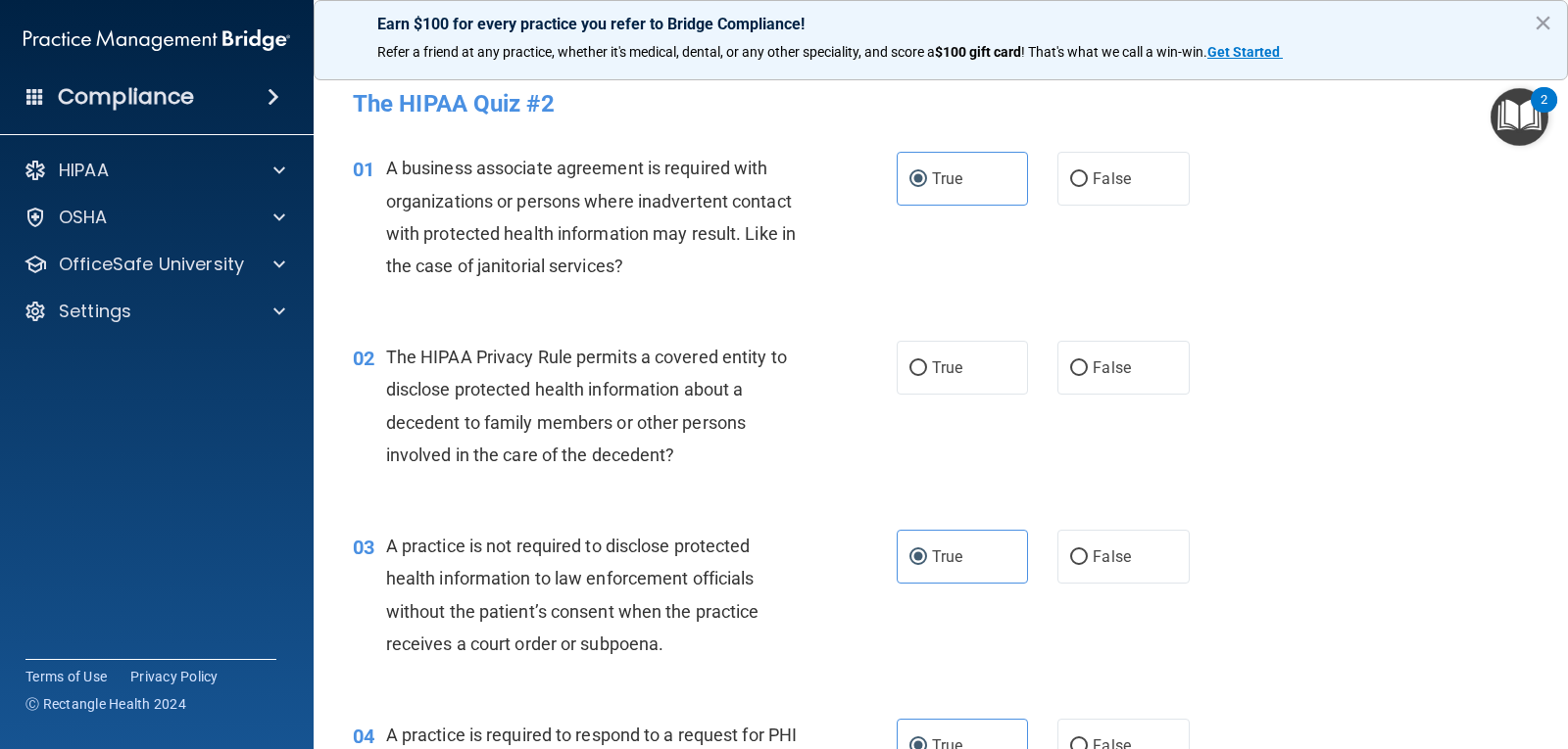
scroll to position [0, 0]
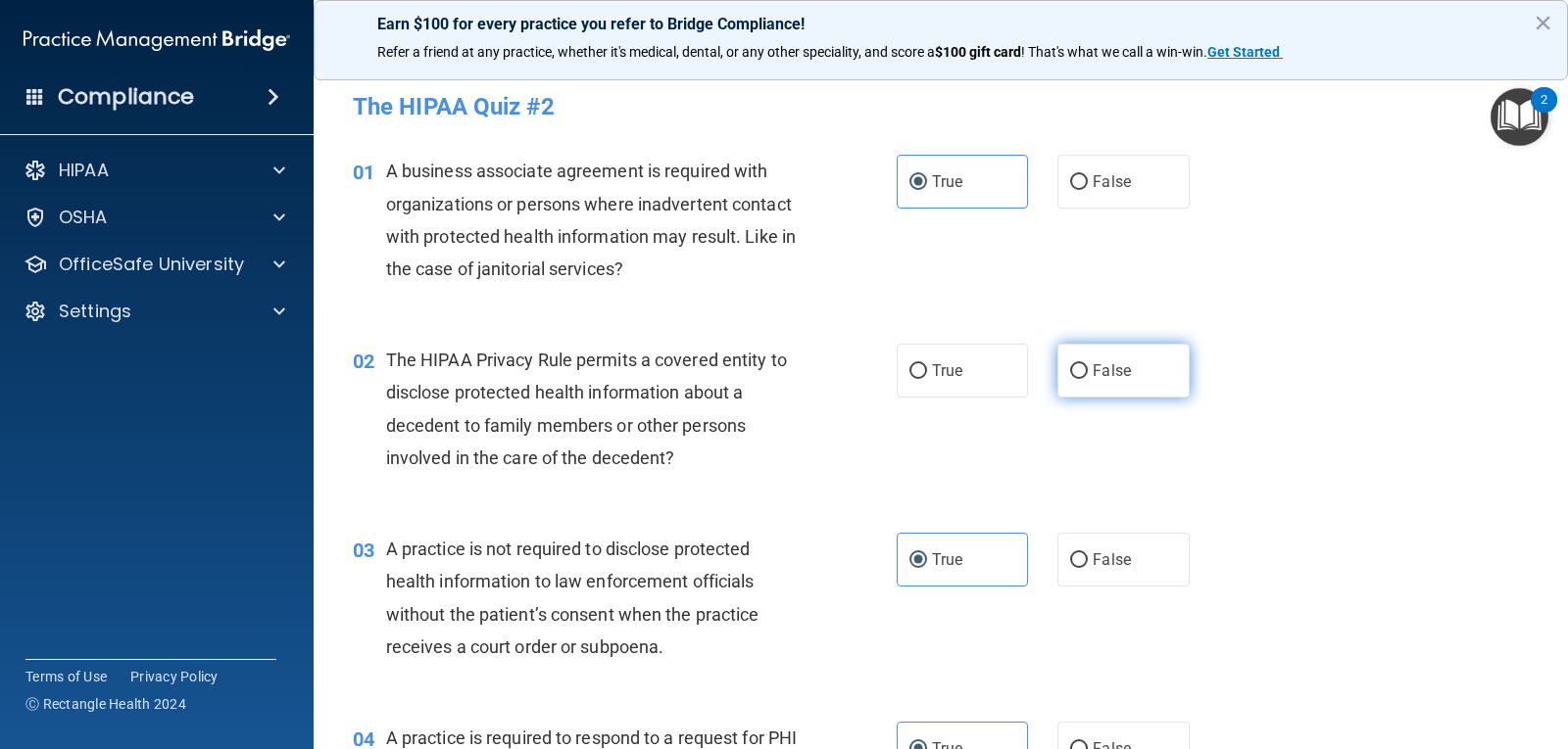
click at [1154, 379] on label "False" at bounding box center [1123, 371] width 131 height 54
click at [1088, 379] on input "False" at bounding box center [1079, 372] width 18 height 15
radio input "true"
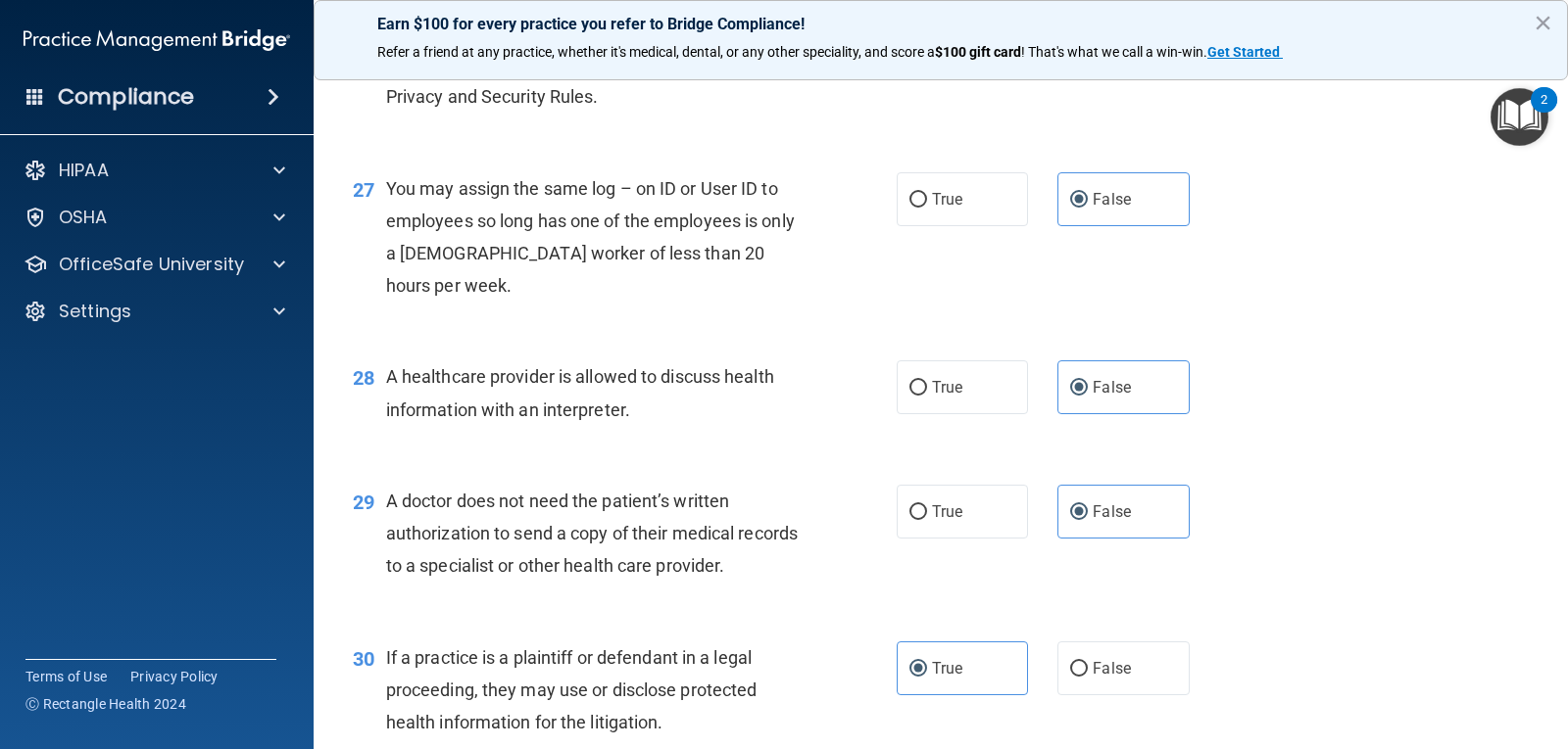
scroll to position [4460, 0]
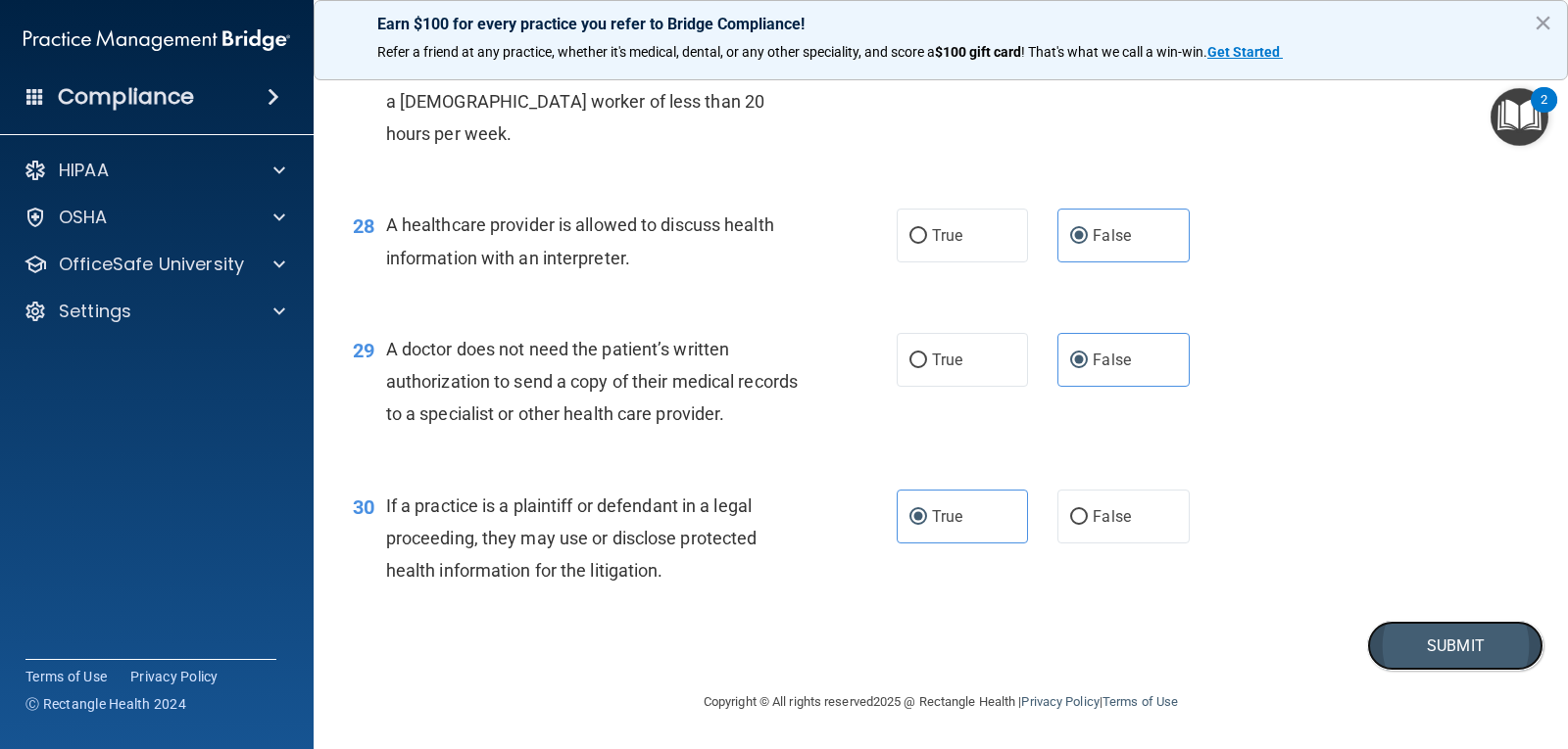
click at [1497, 656] on button "Submit" at bounding box center [1455, 646] width 176 height 50
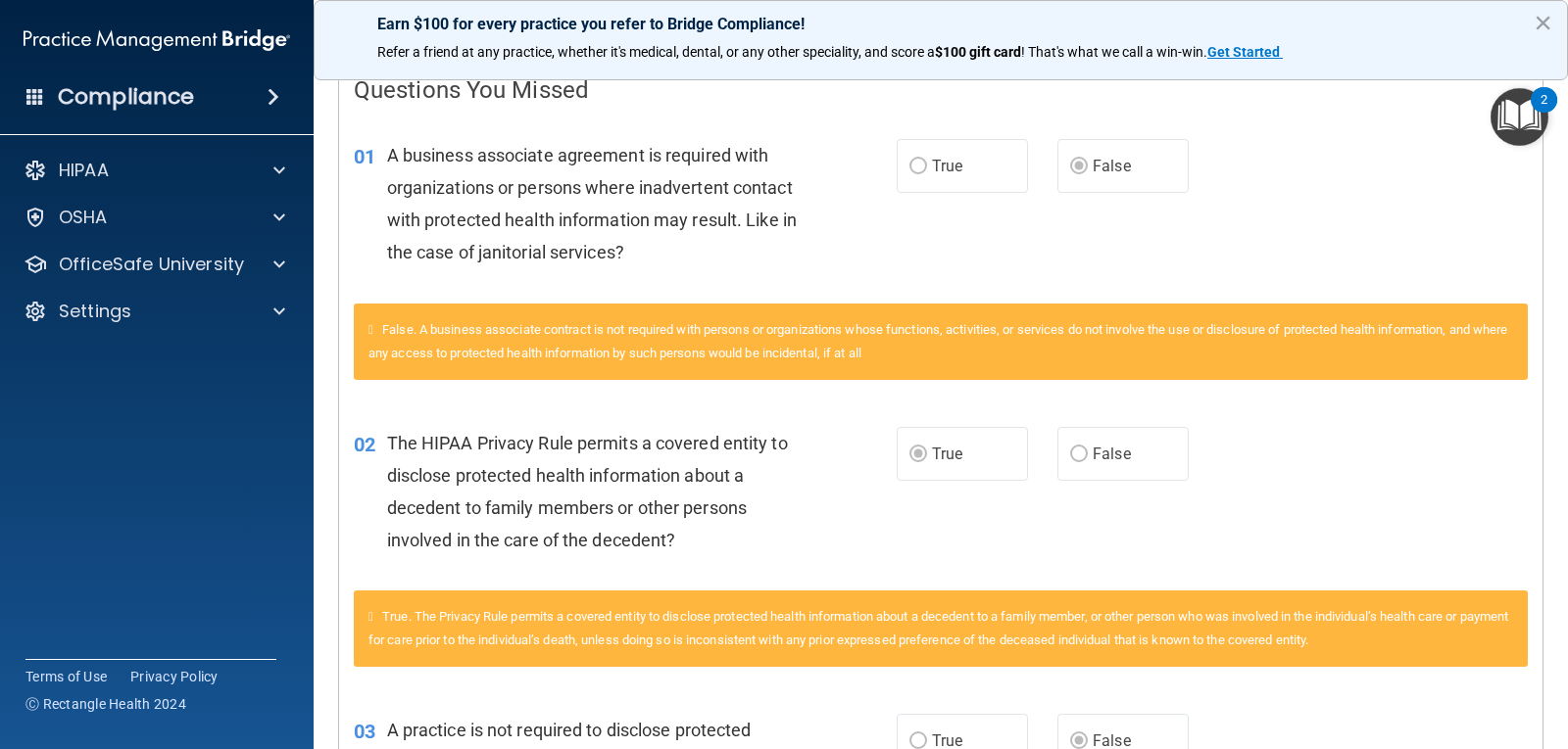
scroll to position [20, 0]
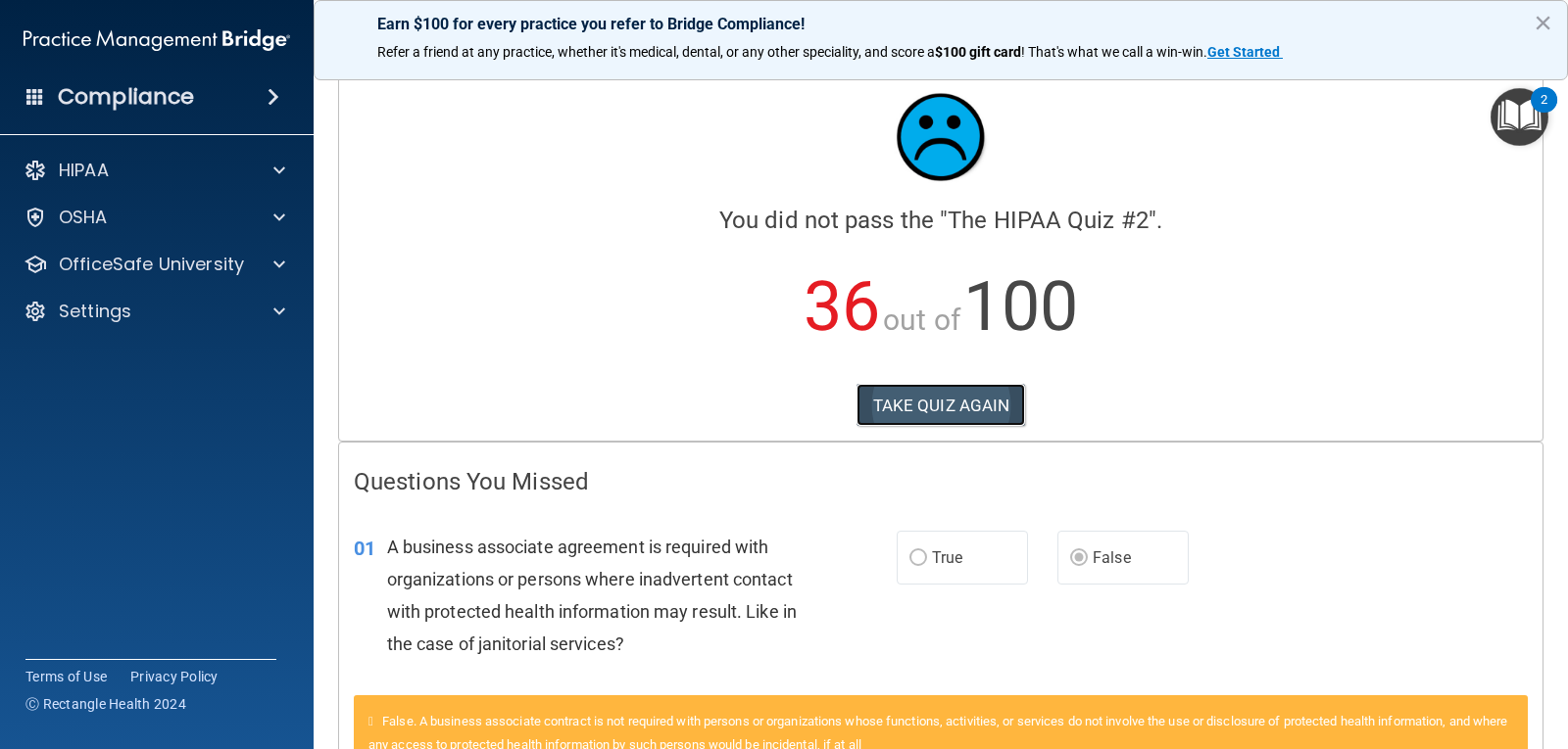
click at [962, 413] on button "TAKE QUIZ AGAIN" at bounding box center [941, 405] width 170 height 43
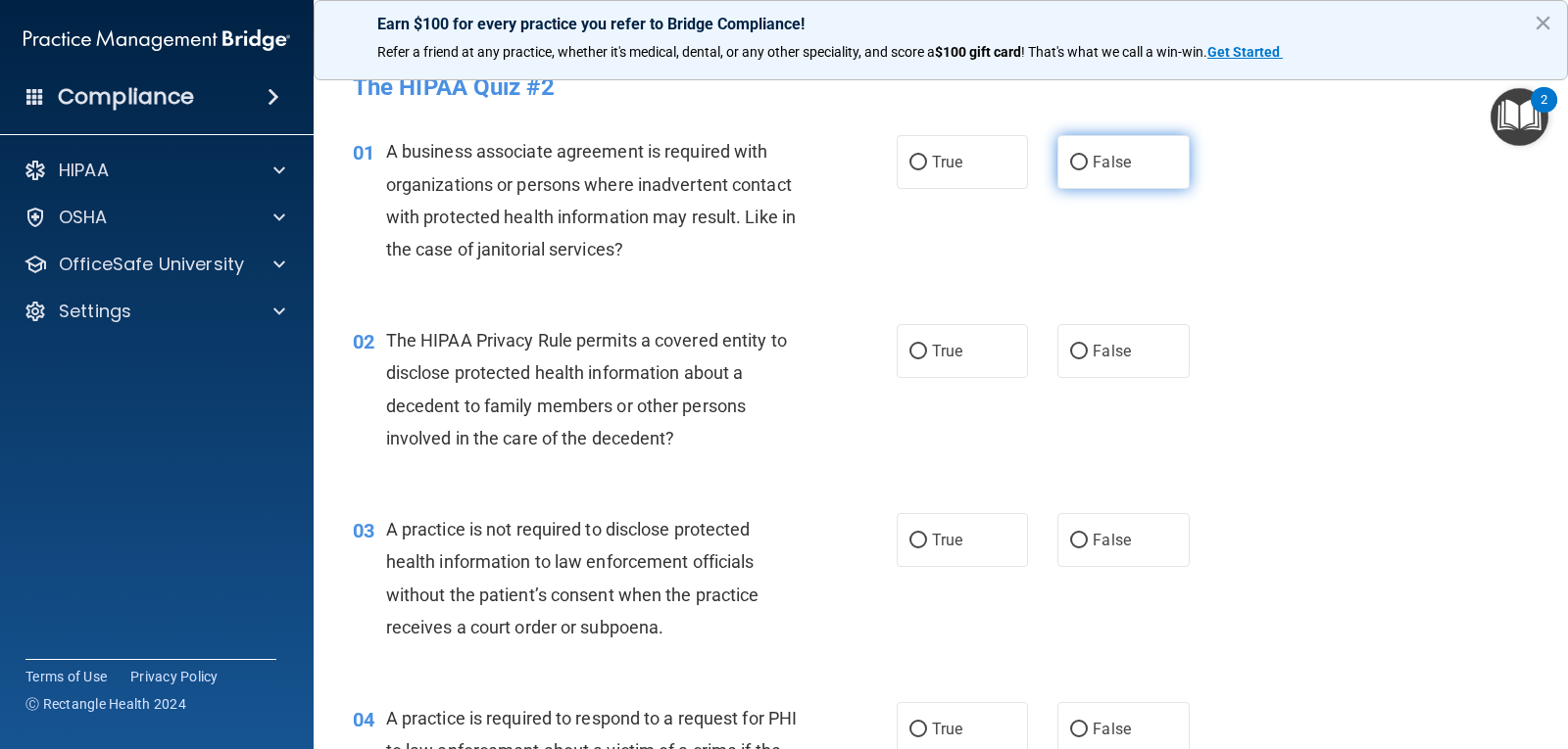
click at [1116, 160] on span "False" at bounding box center [1111, 162] width 38 height 19
click at [1088, 160] on input "False" at bounding box center [1079, 163] width 18 height 15
radio input "true"
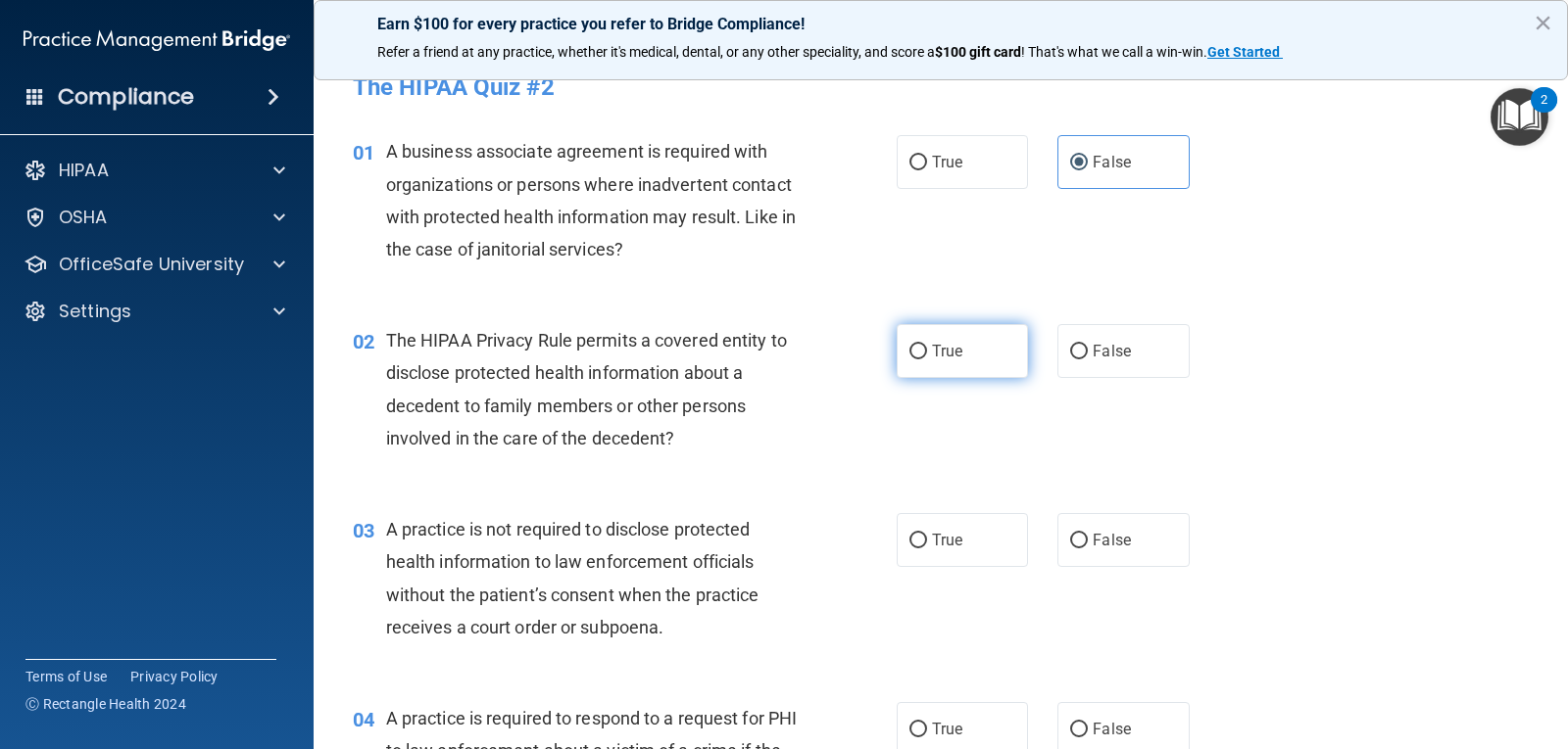
click at [955, 364] on label "True" at bounding box center [962, 351] width 131 height 54
click at [927, 360] on input "True" at bounding box center [918, 352] width 18 height 15
radio input "true"
click at [1121, 541] on span "False" at bounding box center [1111, 539] width 38 height 19
click at [1088, 541] on input "False" at bounding box center [1079, 540] width 18 height 15
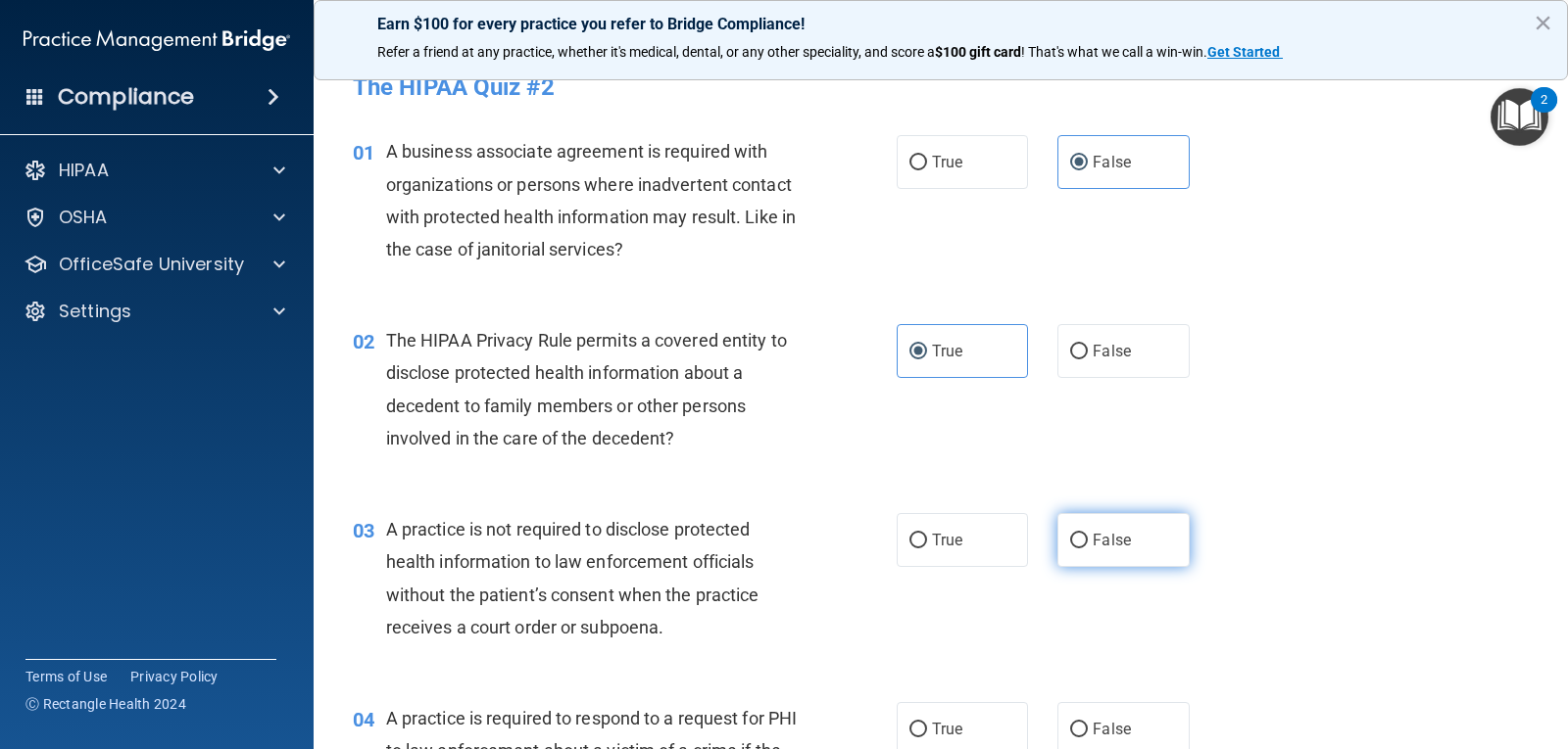
radio input "true"
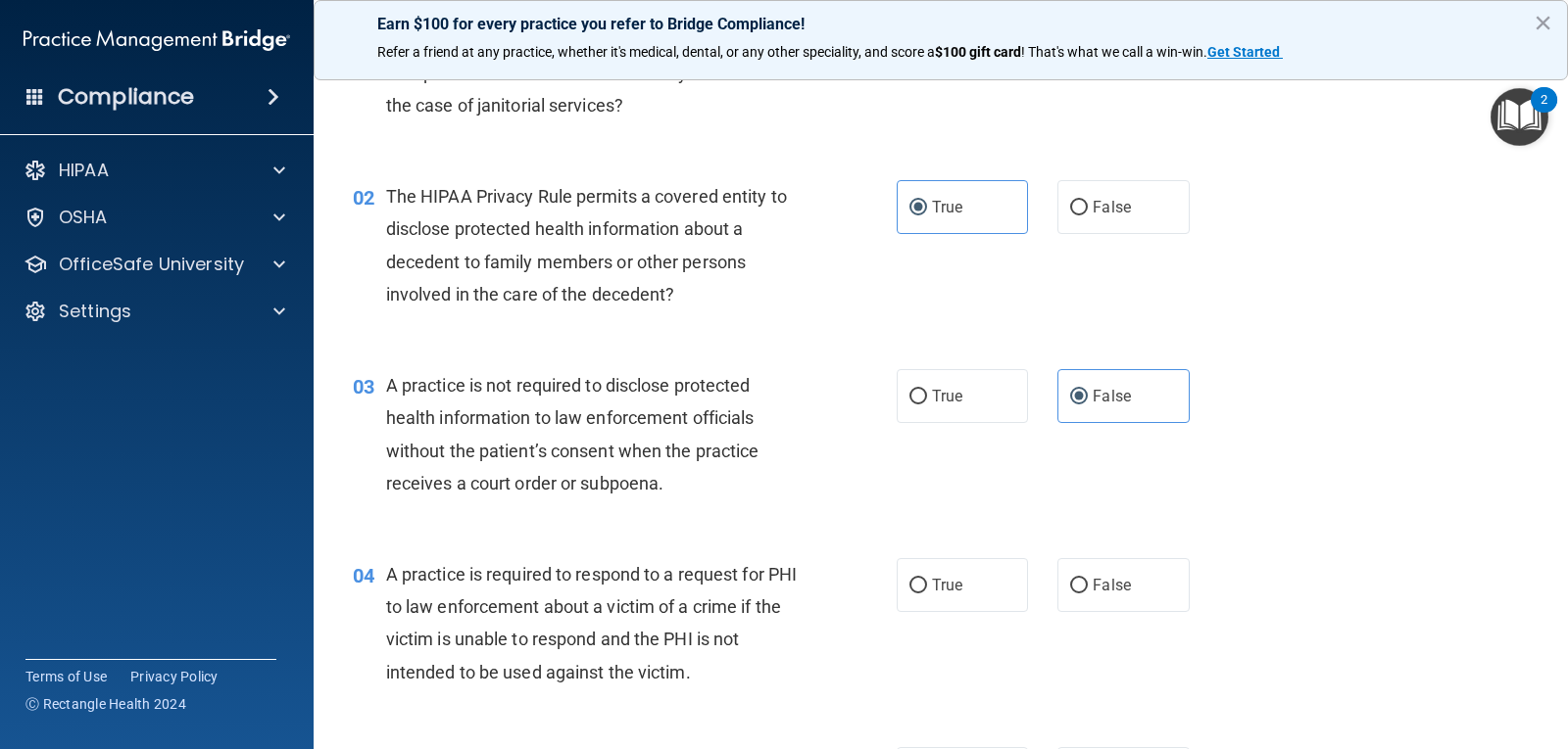
scroll to position [216, 0]
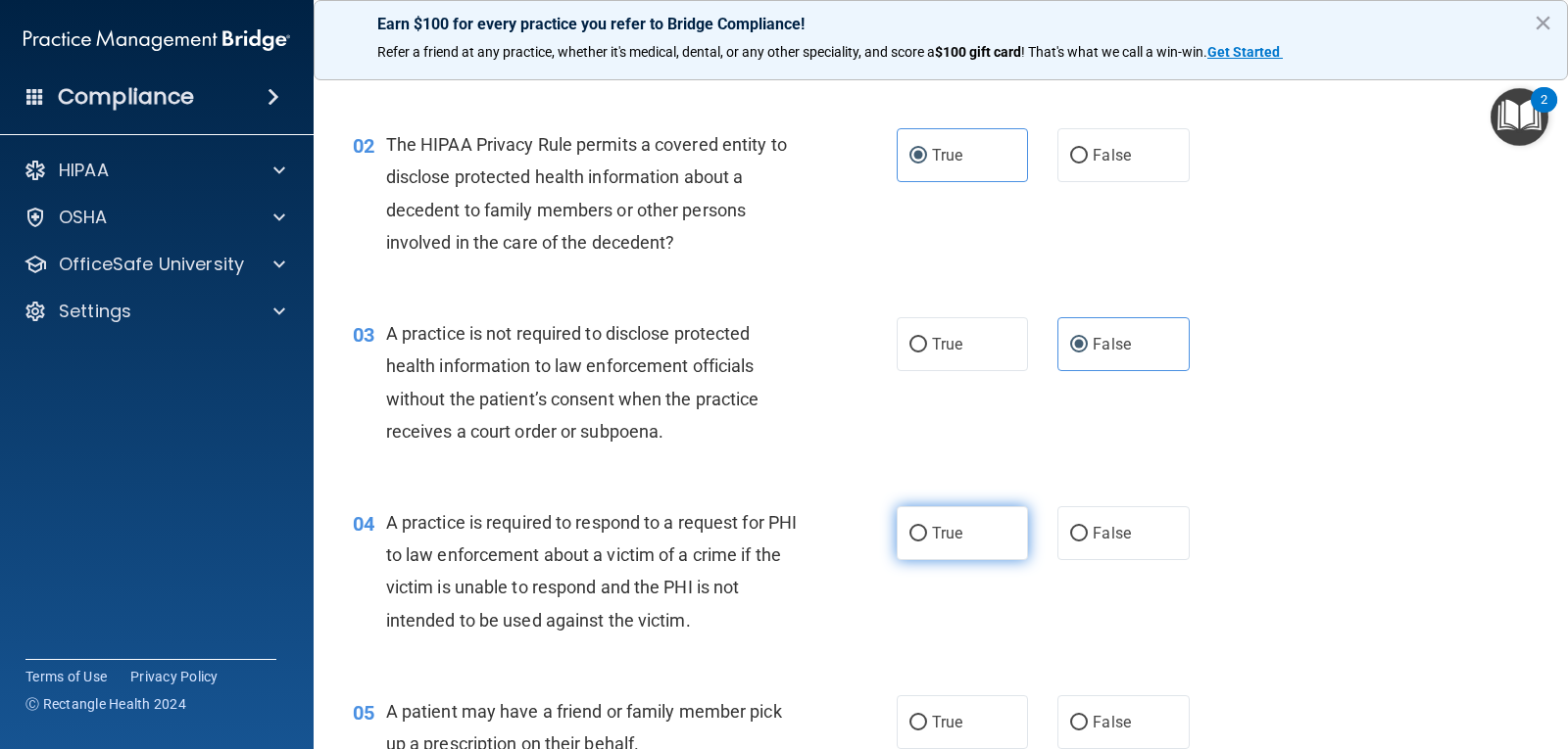
click at [979, 529] on label "True" at bounding box center [962, 533] width 131 height 54
click at [927, 529] on input "True" at bounding box center [918, 533] width 18 height 15
radio input "true"
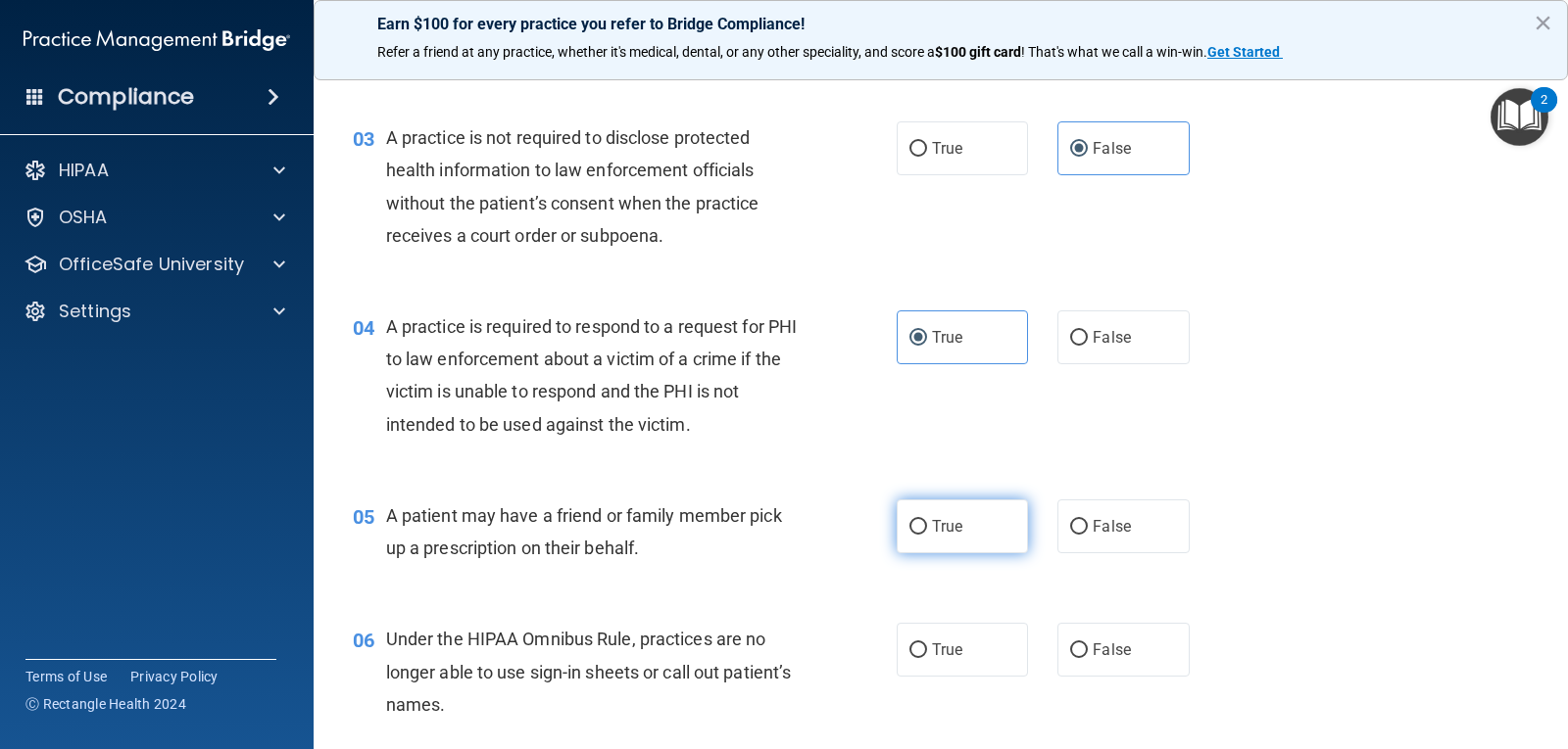
click at [977, 533] on label "True" at bounding box center [962, 526] width 131 height 54
click at [927, 533] on input "True" at bounding box center [918, 527] width 18 height 15
radio input "true"
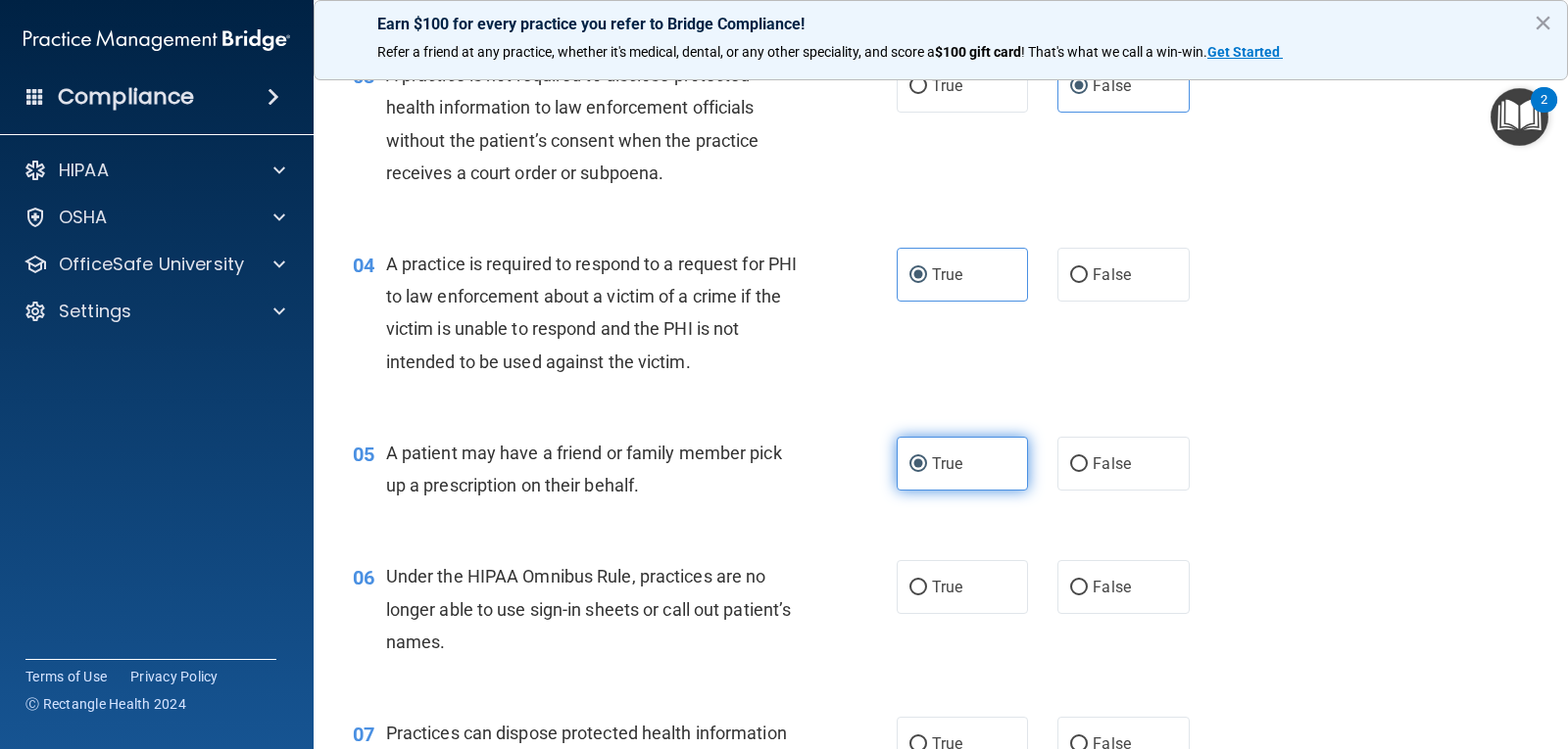
scroll to position [510, 0]
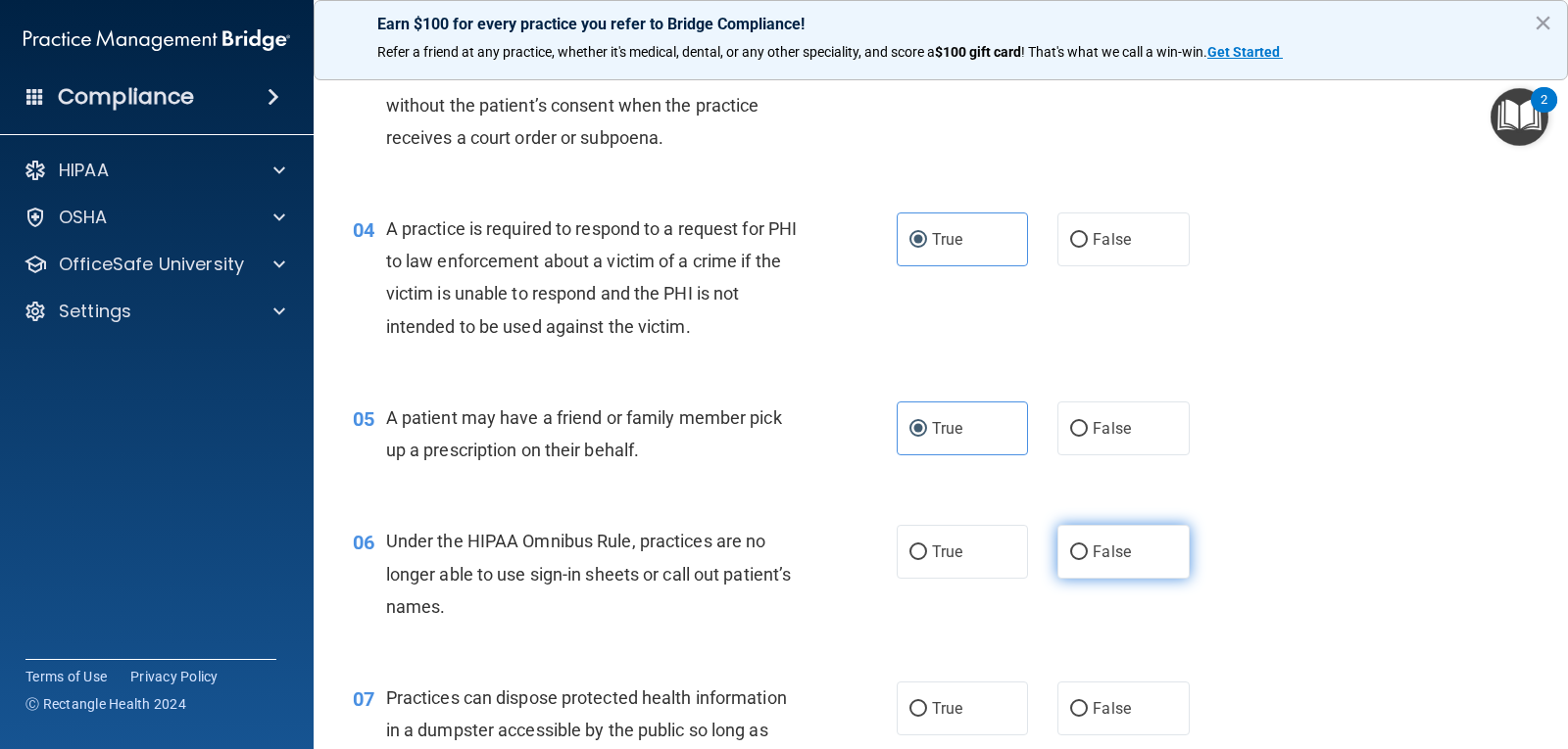
click at [1162, 548] on label "False" at bounding box center [1123, 552] width 131 height 54
click at [1088, 548] on input "False" at bounding box center [1079, 552] width 18 height 15
radio input "true"
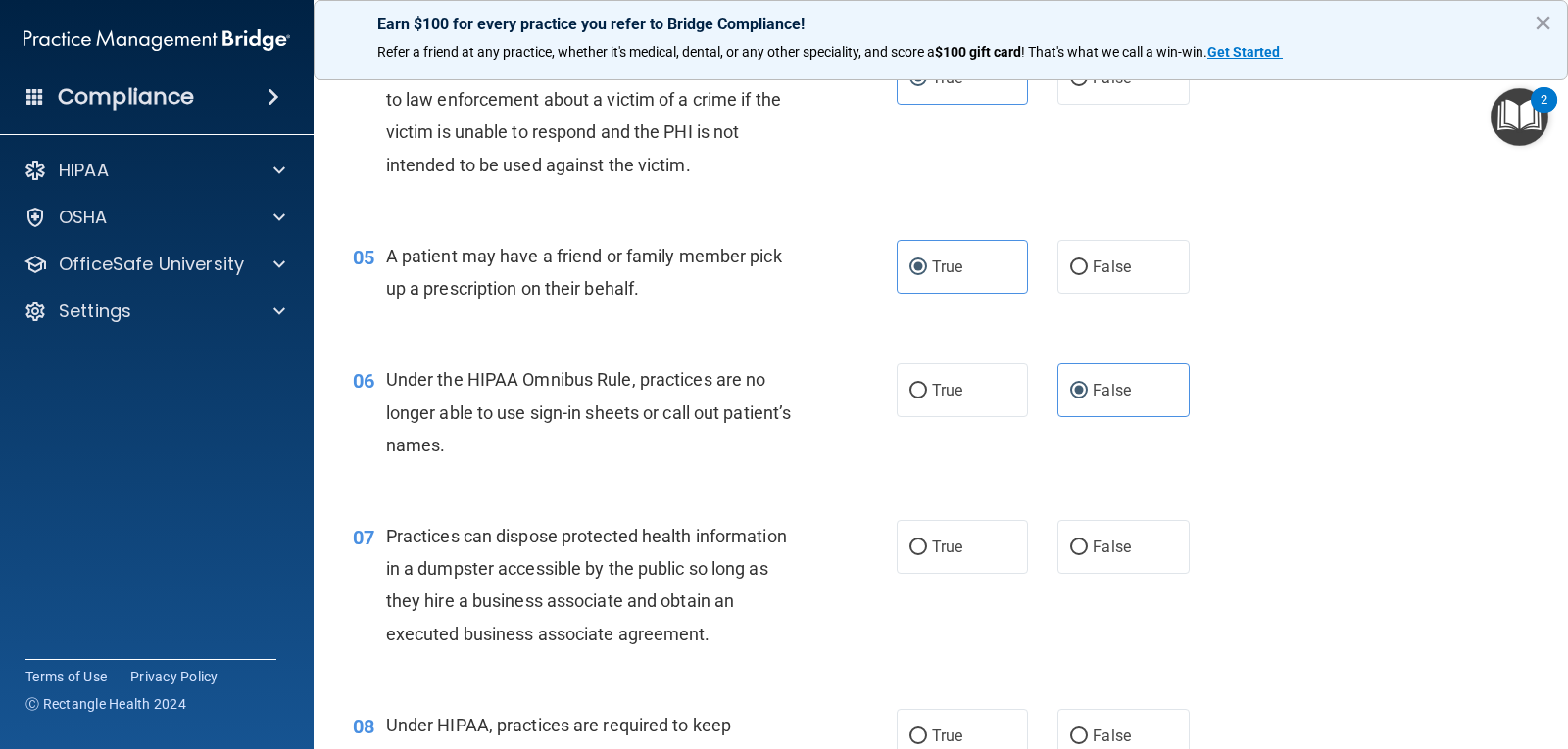
scroll to position [705, 0]
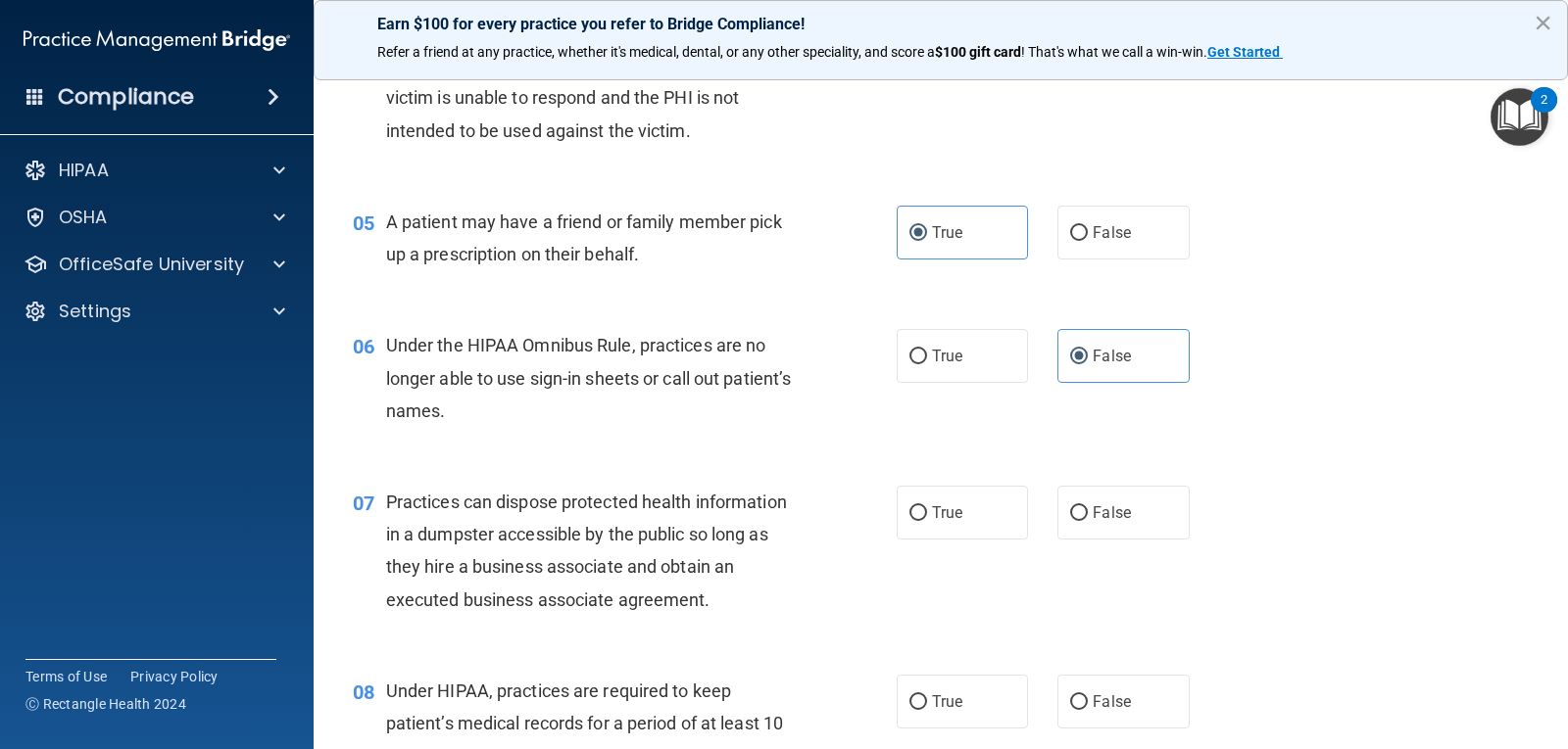
click at [1191, 518] on div "True False" at bounding box center [1054, 513] width 316 height 54
click at [1109, 513] on span "False" at bounding box center [1111, 513] width 38 height 19
click at [1088, 513] on input "False" at bounding box center [1079, 514] width 18 height 15
radio input "true"
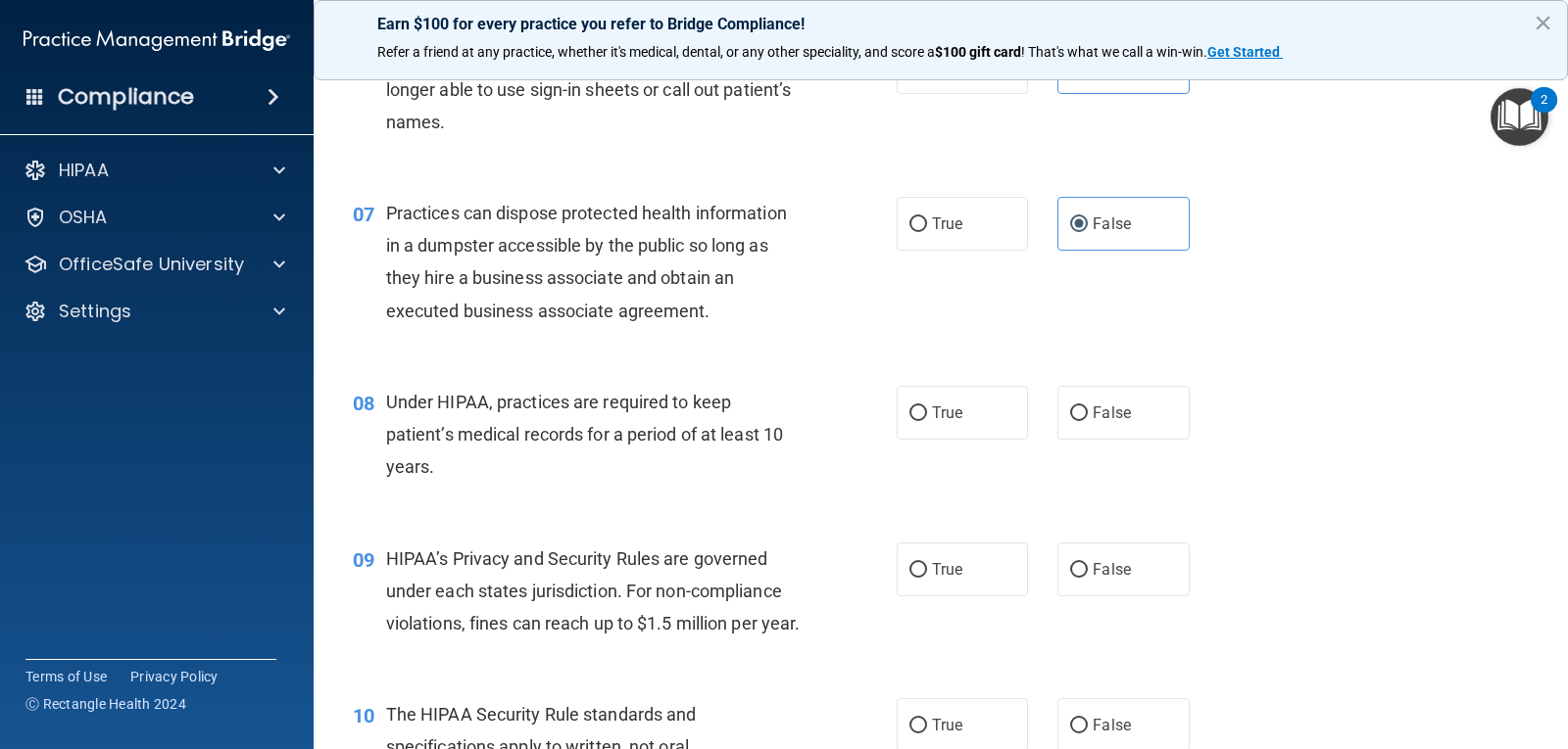
scroll to position [999, 0]
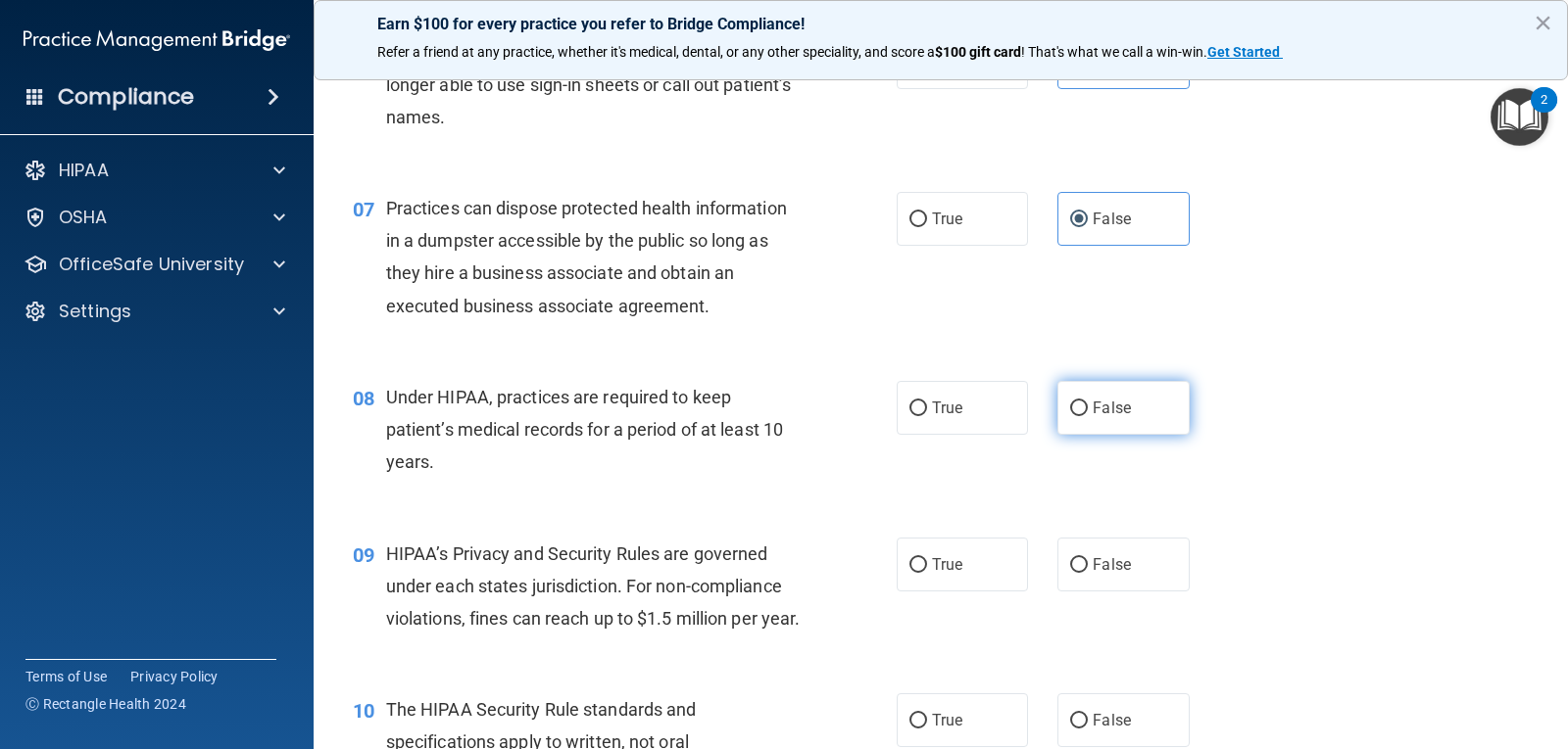
click at [1106, 406] on span "False" at bounding box center [1111, 407] width 38 height 19
click at [1088, 406] on input "False" at bounding box center [1079, 408] width 18 height 15
radio input "true"
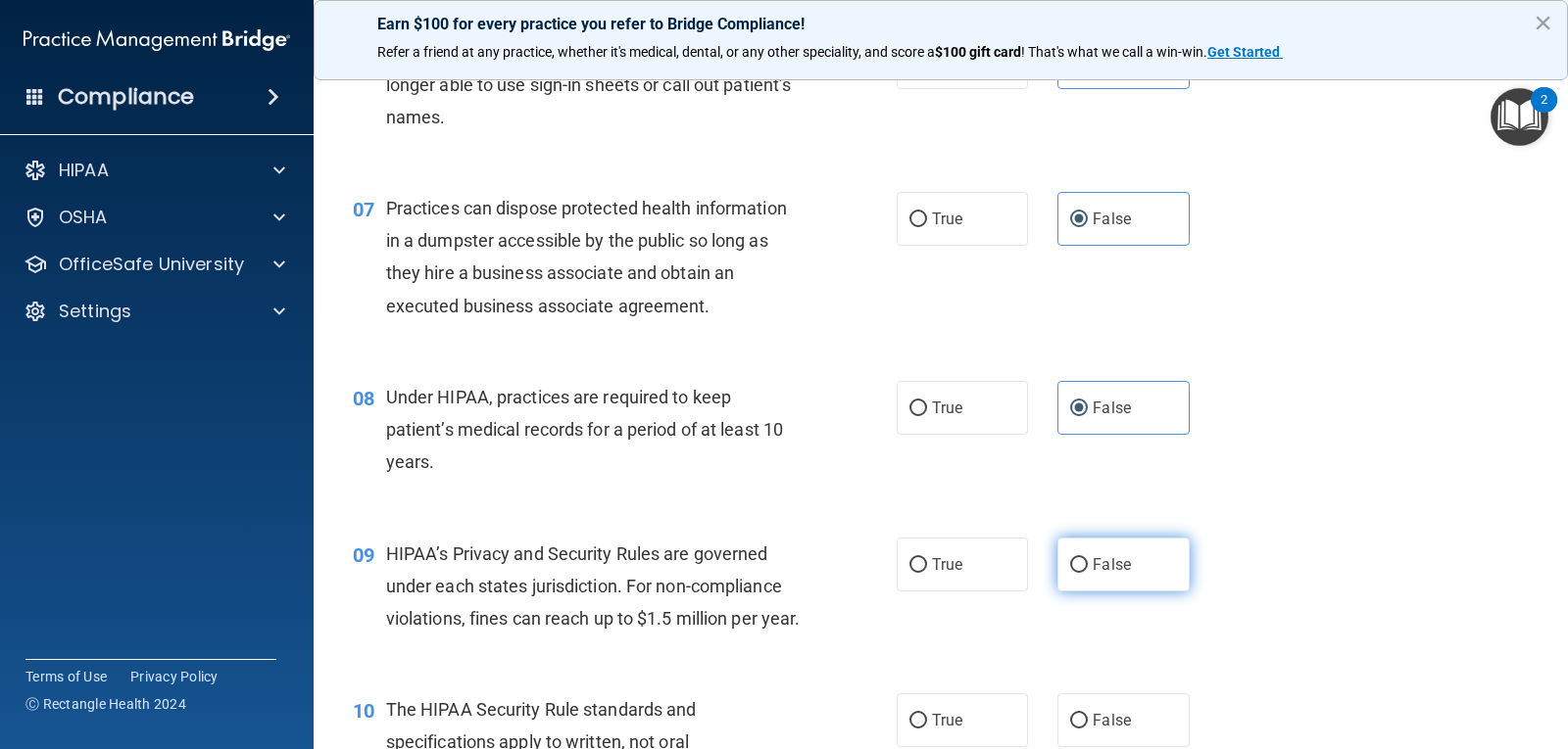
click at [1077, 564] on input "False" at bounding box center [1079, 565] width 18 height 15
radio input "true"
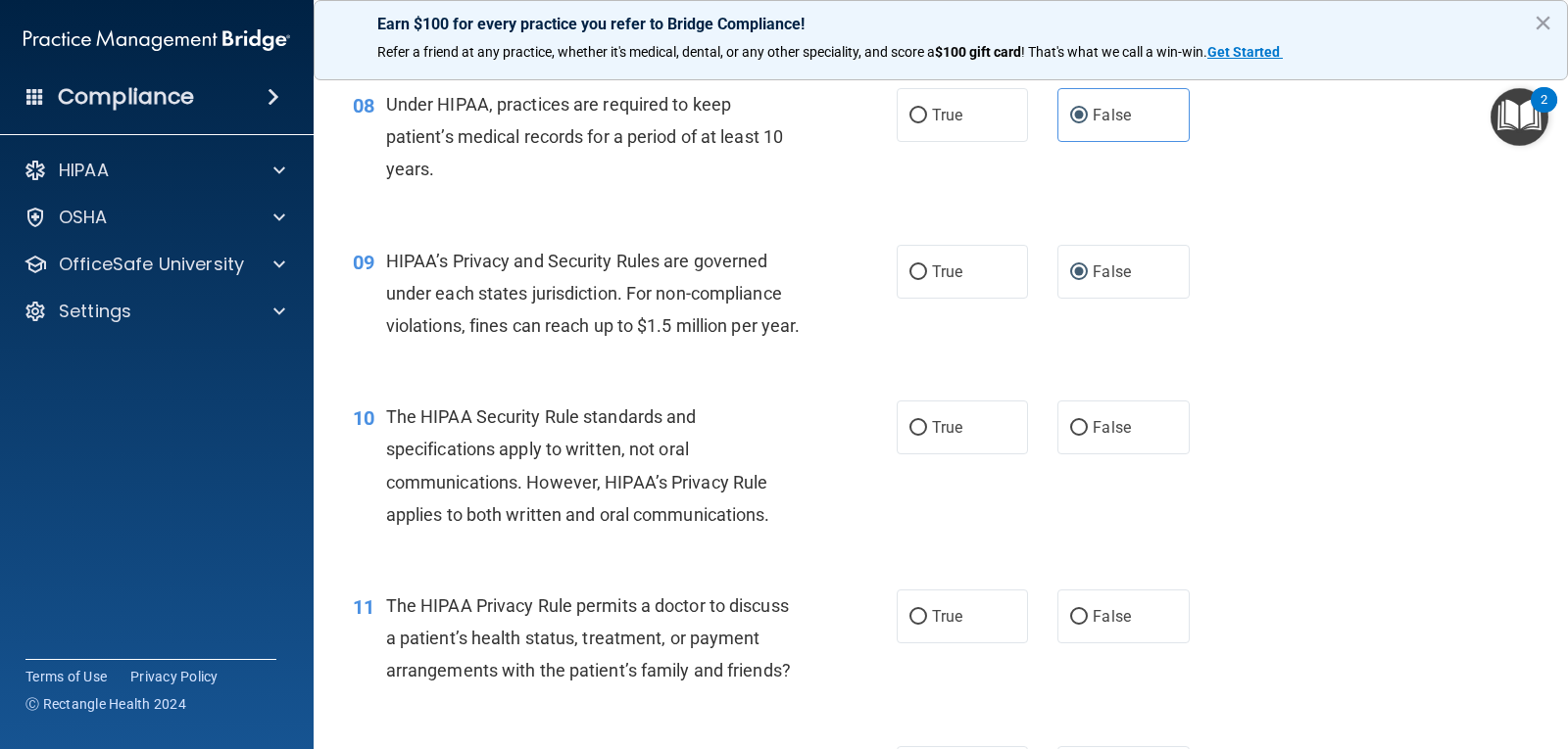
scroll to position [1293, 0]
click at [924, 454] on label "True" at bounding box center [962, 426] width 131 height 54
click at [924, 435] on input "True" at bounding box center [918, 427] width 18 height 15
radio input "true"
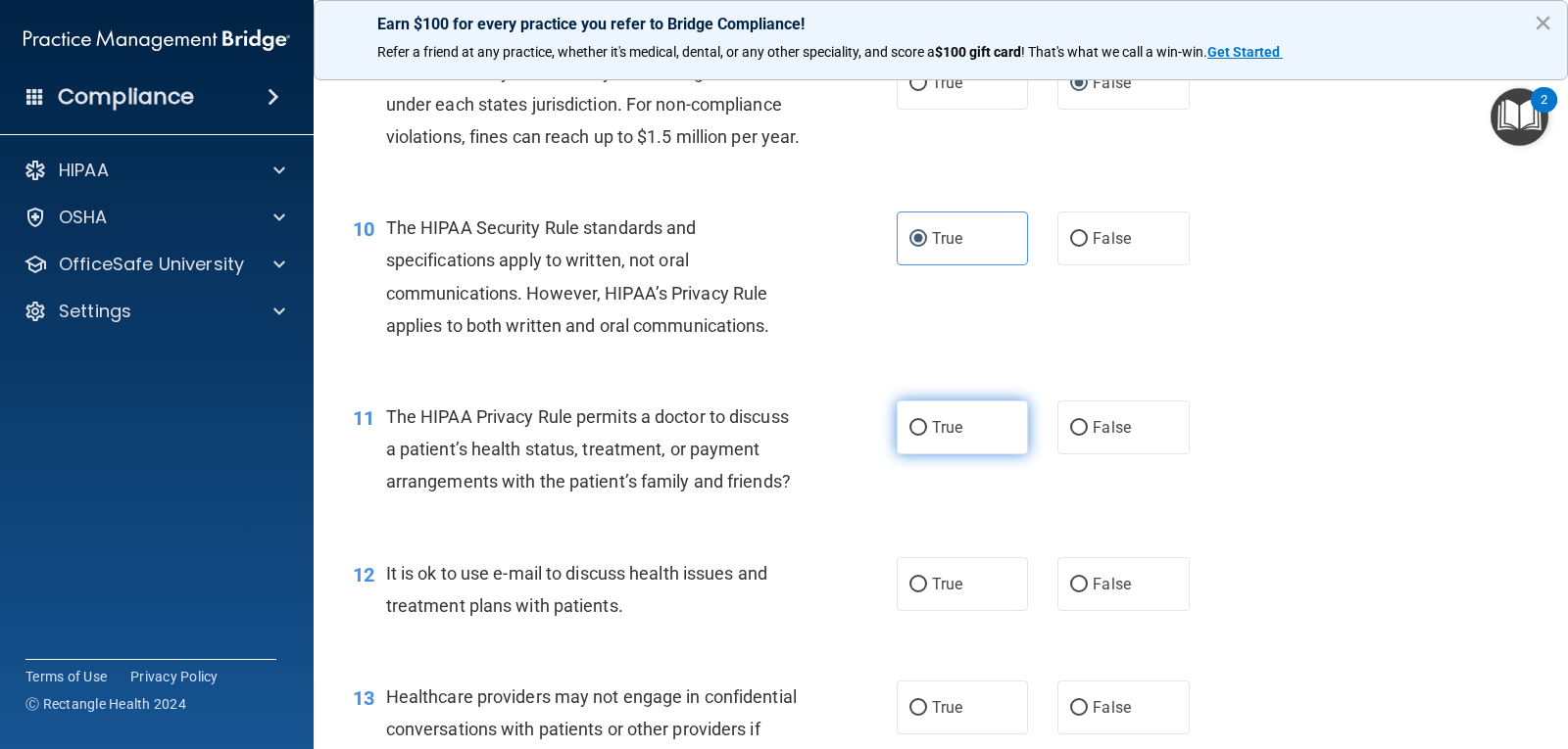
scroll to position [1489, 0]
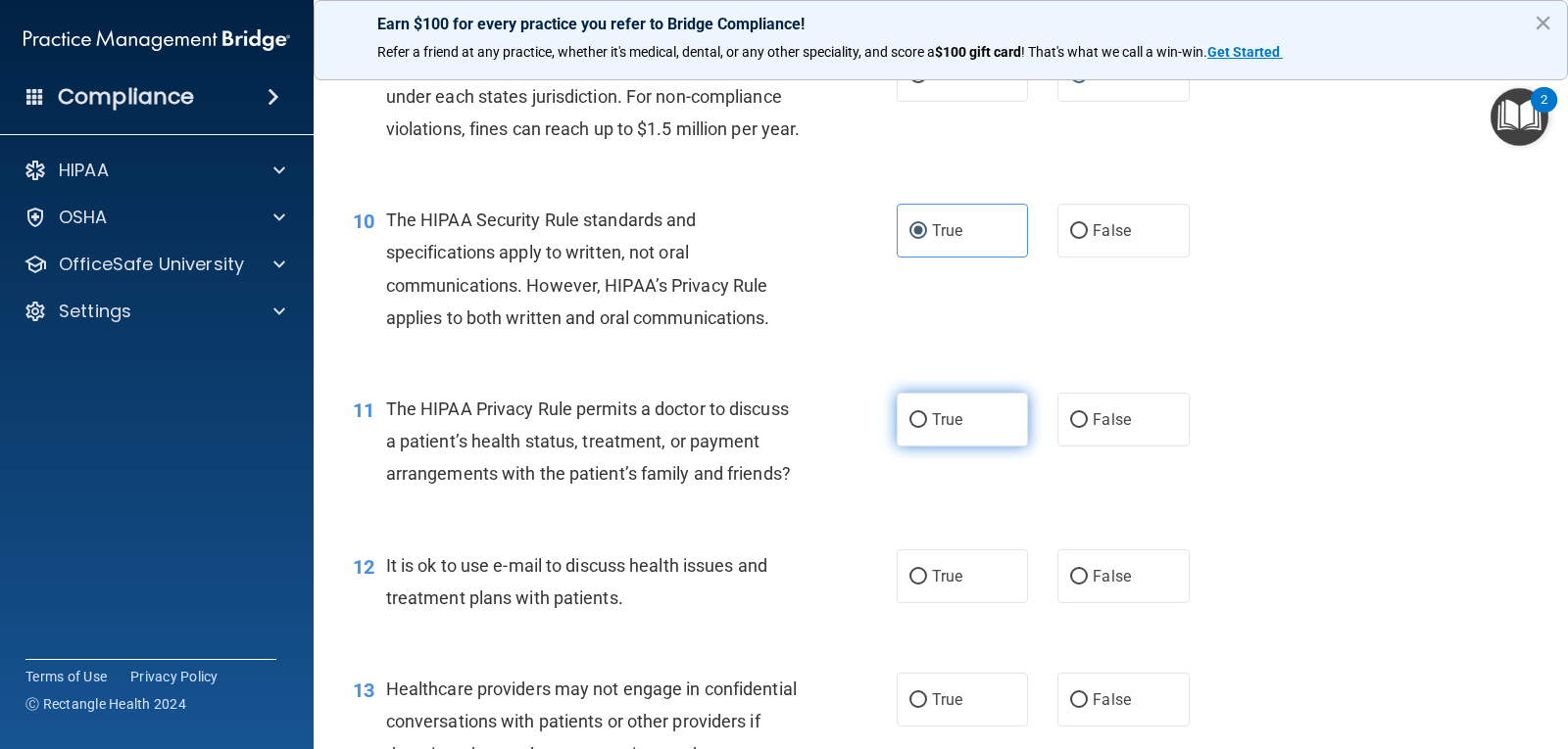
click at [923, 447] on label "True" at bounding box center [962, 419] width 131 height 54
click at [923, 428] on input "True" at bounding box center [918, 420] width 18 height 15
radio input "true"
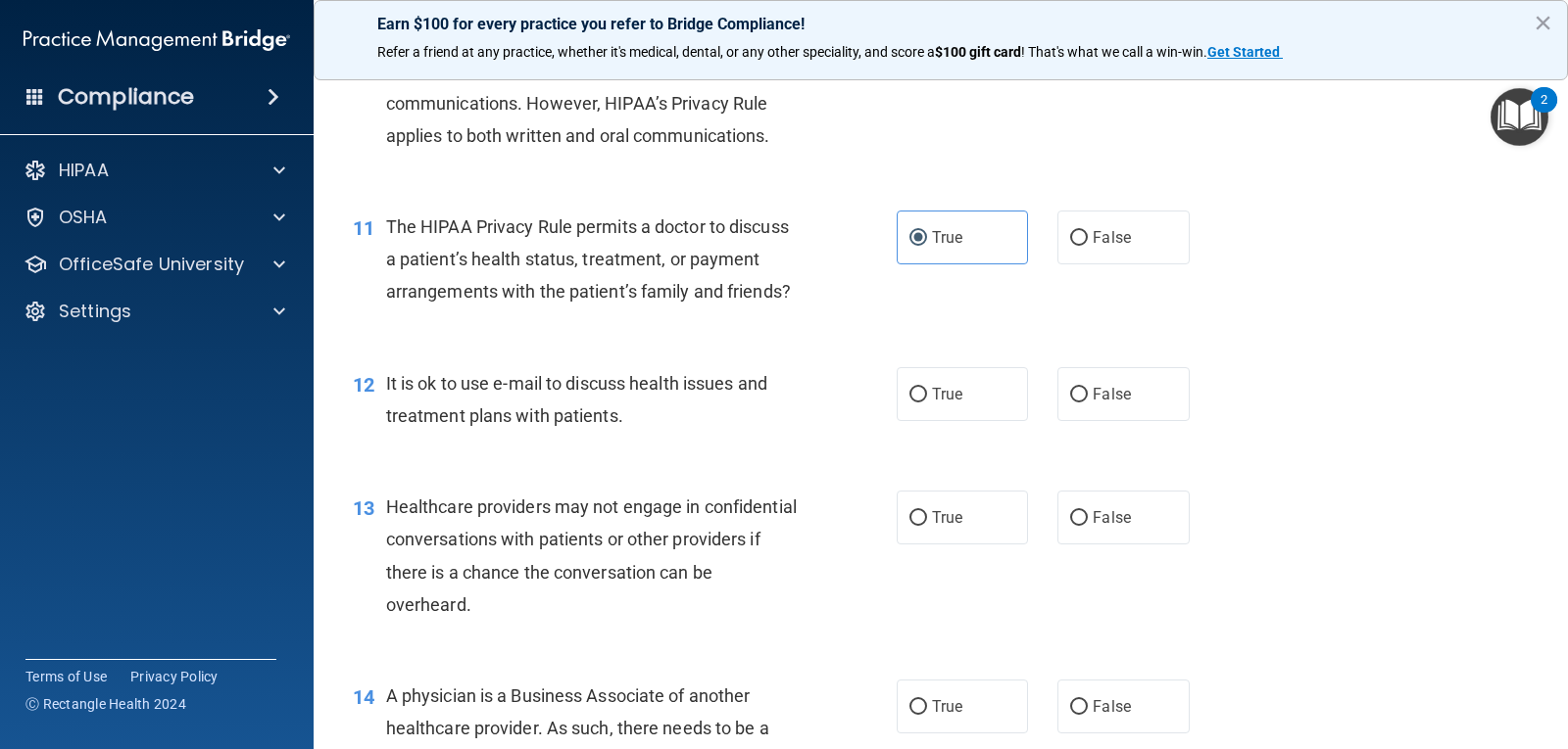
scroll to position [1685, 0]
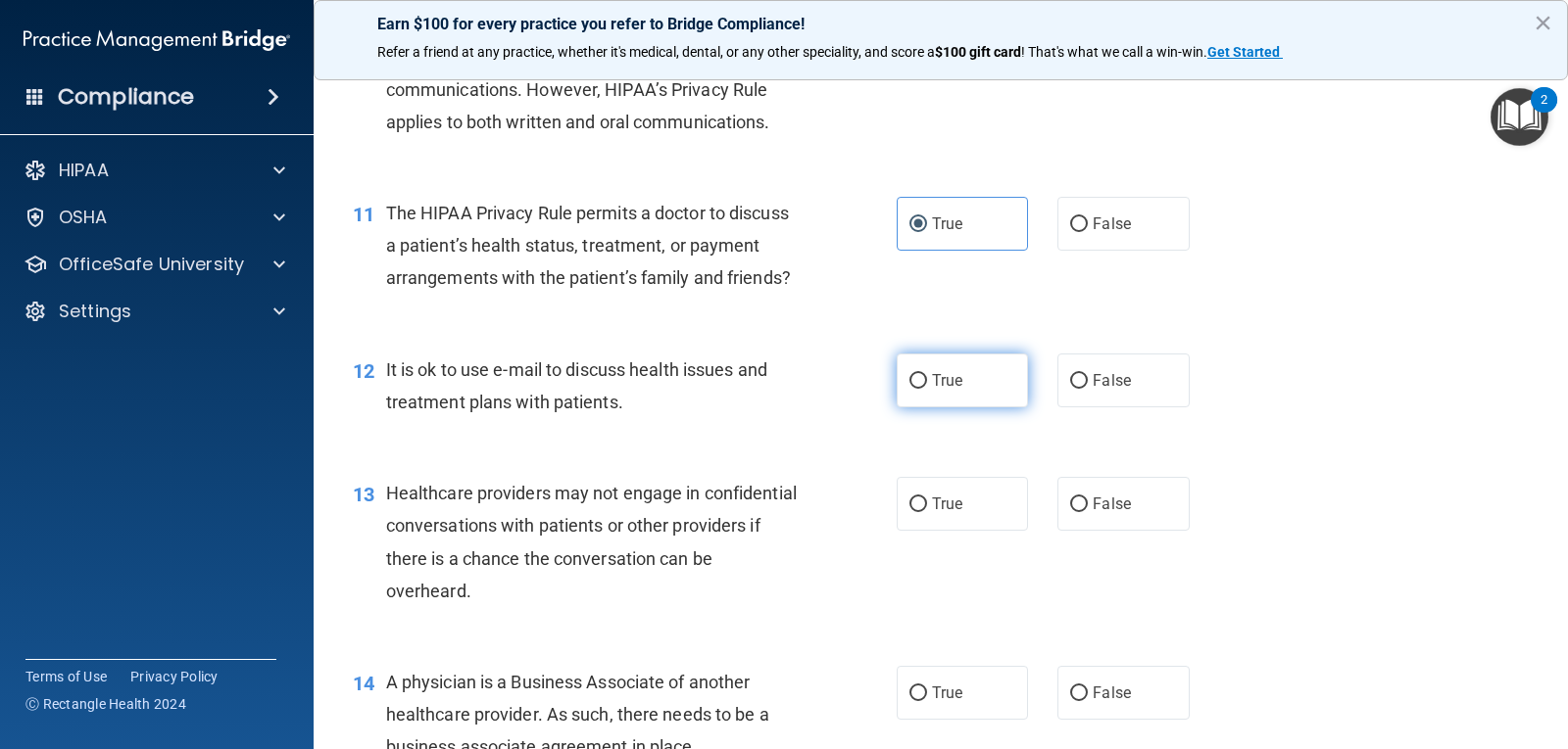
click at [915, 407] on label "True" at bounding box center [962, 380] width 131 height 54
click at [915, 388] on input "True" at bounding box center [918, 381] width 18 height 15
radio input "true"
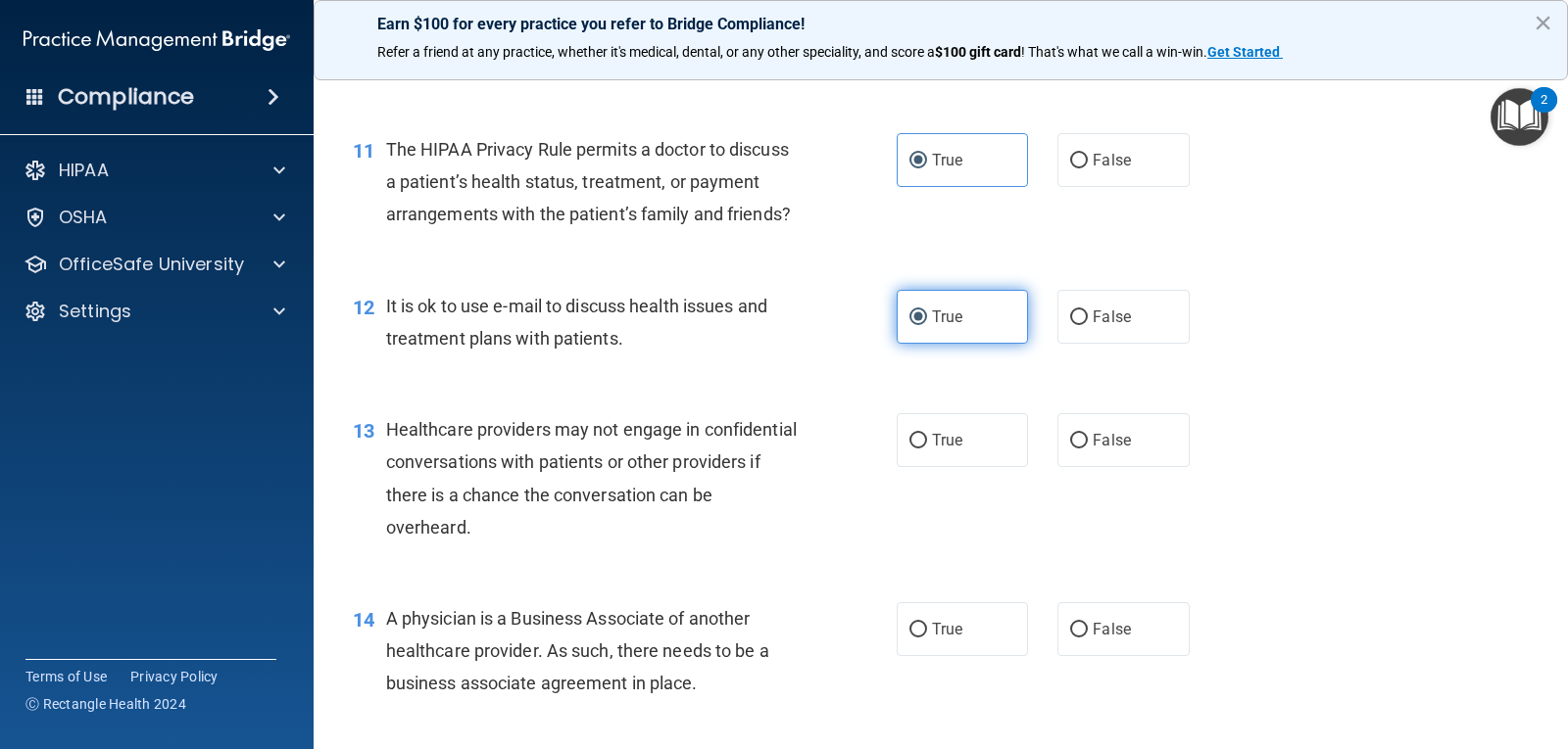
scroll to position [1783, 0]
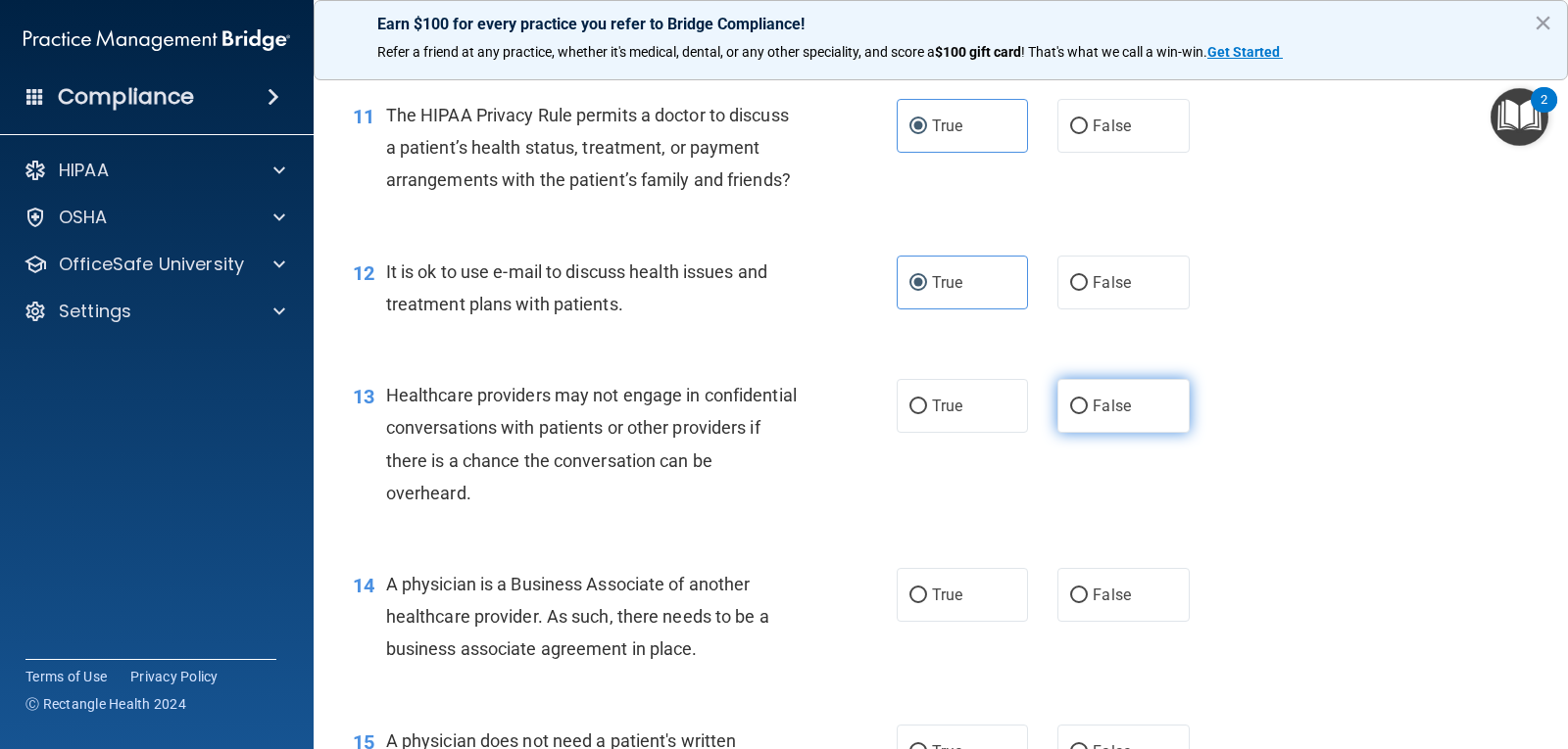
click at [1131, 425] on label "False" at bounding box center [1123, 406] width 131 height 54
click at [1088, 414] on input "False" at bounding box center [1079, 406] width 18 height 15
radio input "true"
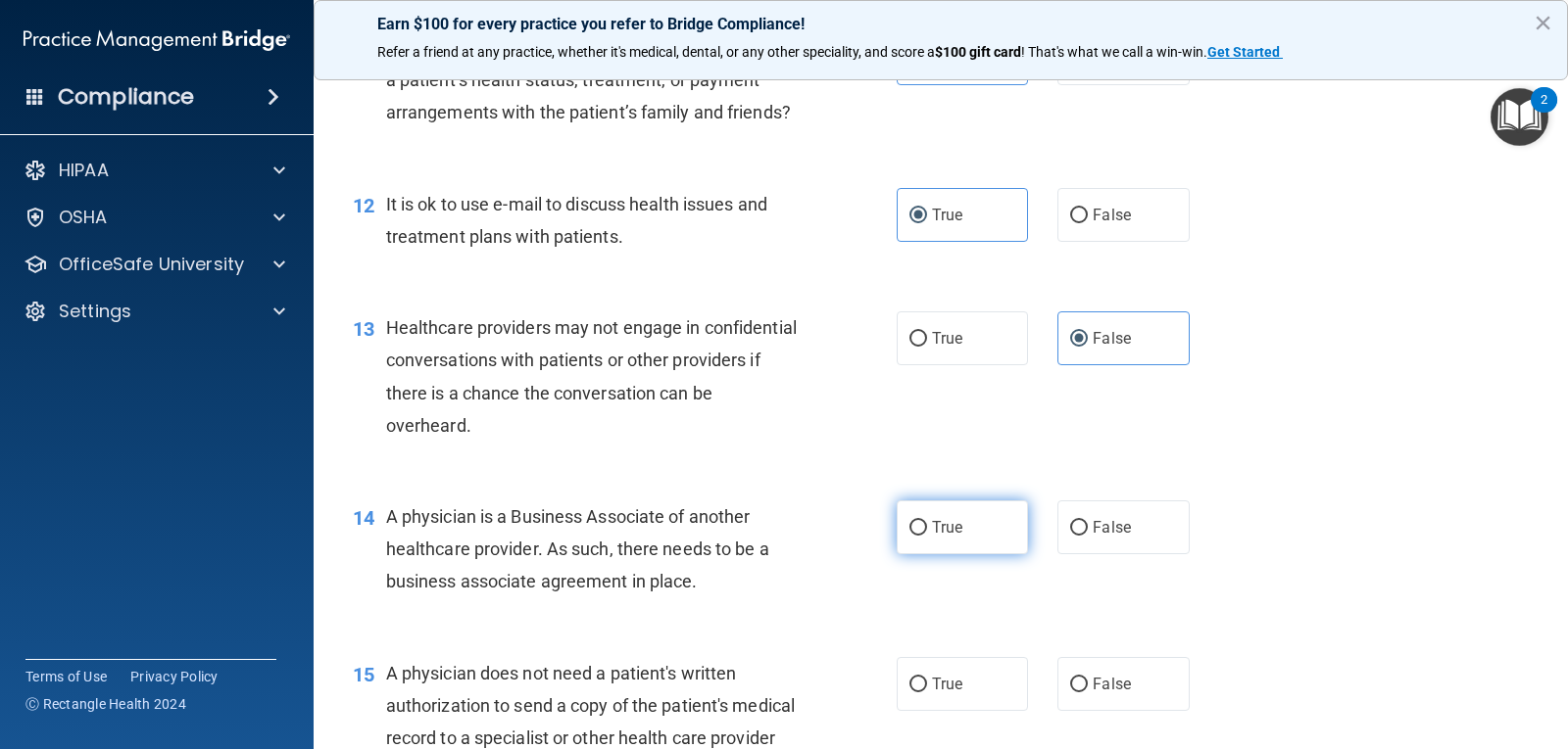
scroll to position [1979, 0]
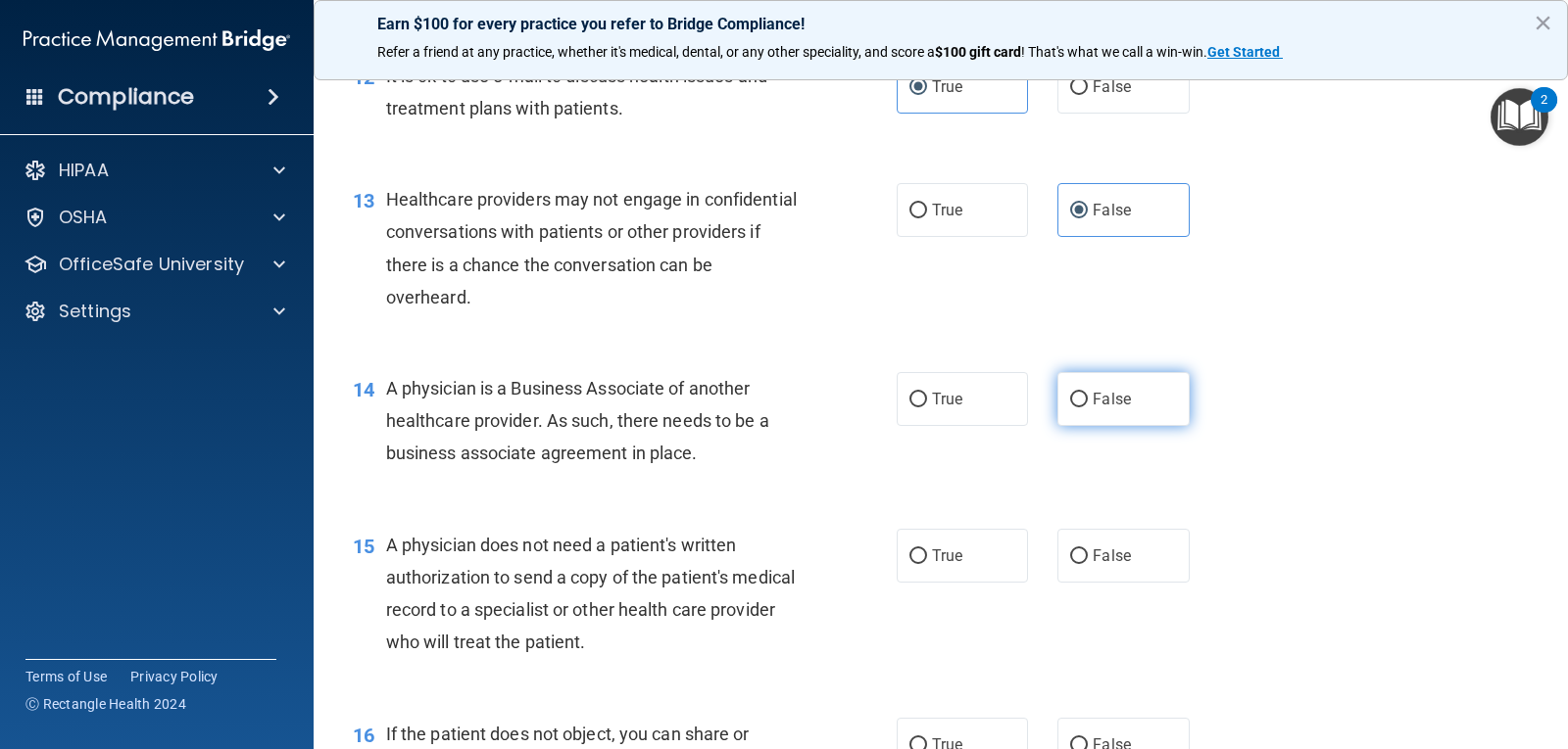
click at [1124, 426] on label "False" at bounding box center [1123, 399] width 131 height 54
click at [1088, 407] on input "False" at bounding box center [1079, 399] width 18 height 15
radio input "true"
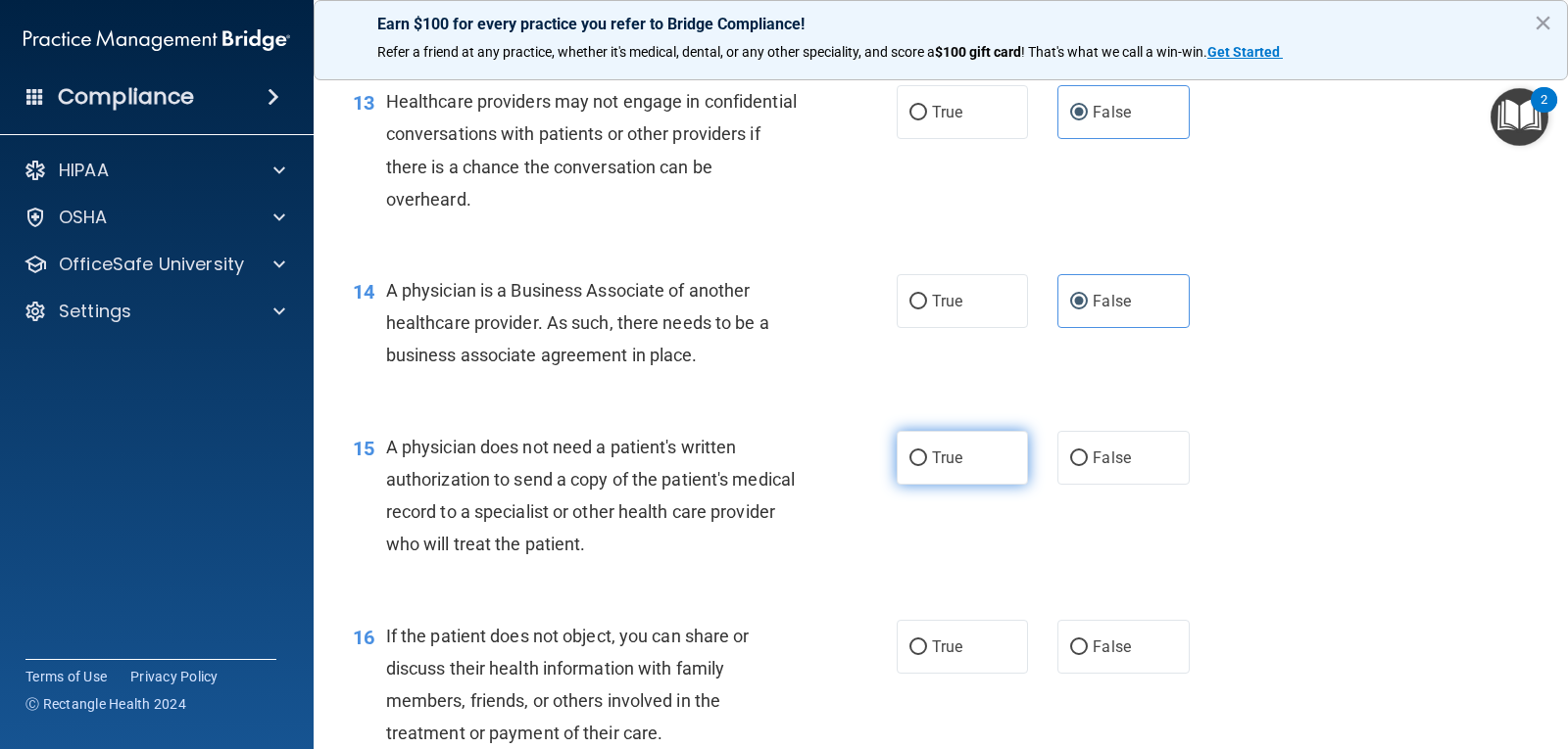
click at [918, 485] on label "True" at bounding box center [962, 458] width 131 height 54
click at [897, 485] on label "True" at bounding box center [962, 458] width 131 height 54
click at [909, 466] on input "True" at bounding box center [918, 459] width 18 height 15
radio input "true"
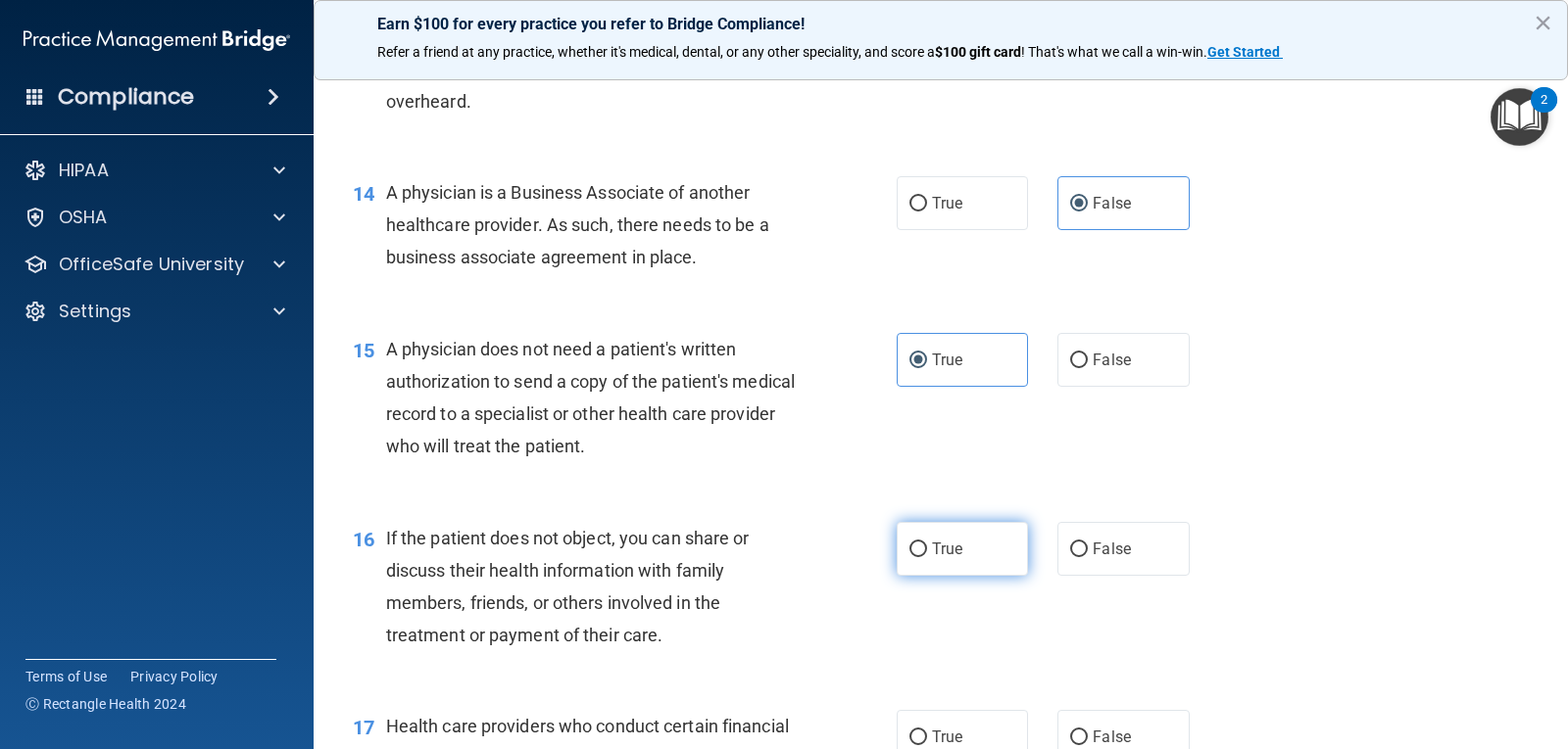
click at [896, 576] on label "True" at bounding box center [962, 549] width 131 height 54
click at [909, 557] on input "True" at bounding box center [918, 549] width 18 height 15
radio input "true"
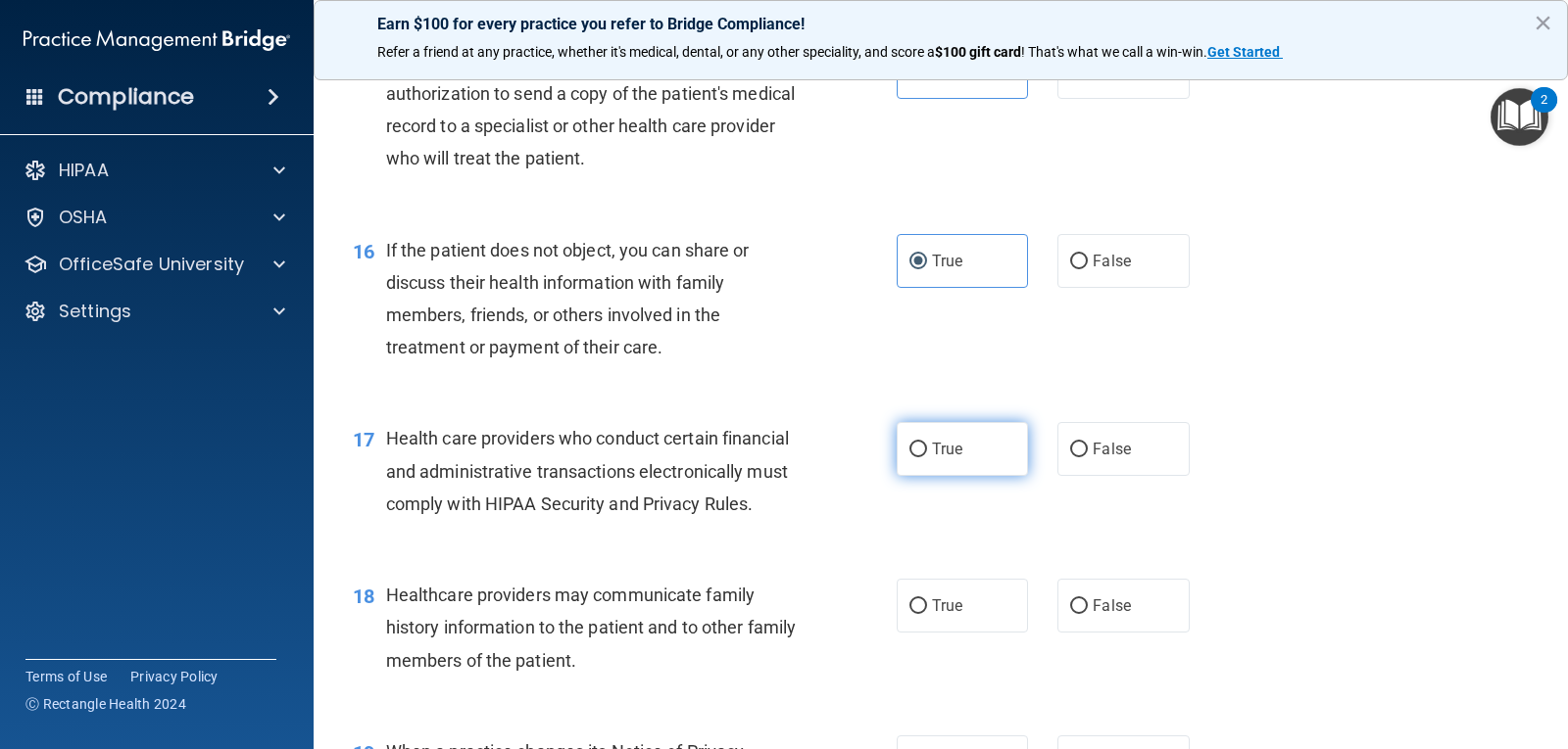
scroll to position [2469, 0]
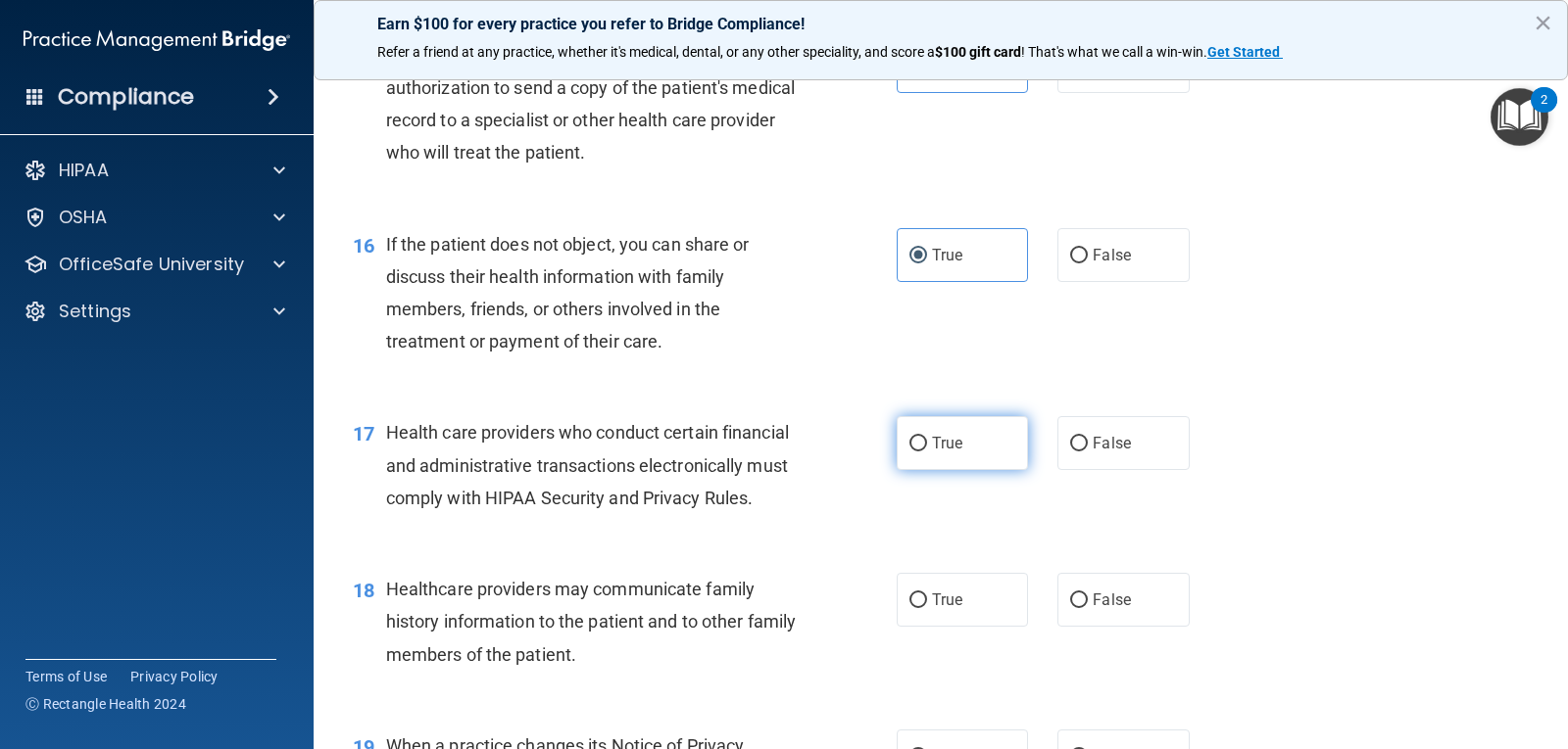
click at [957, 470] on label "True" at bounding box center [962, 443] width 131 height 54
click at [927, 452] on input "True" at bounding box center [918, 444] width 18 height 15
radio input "true"
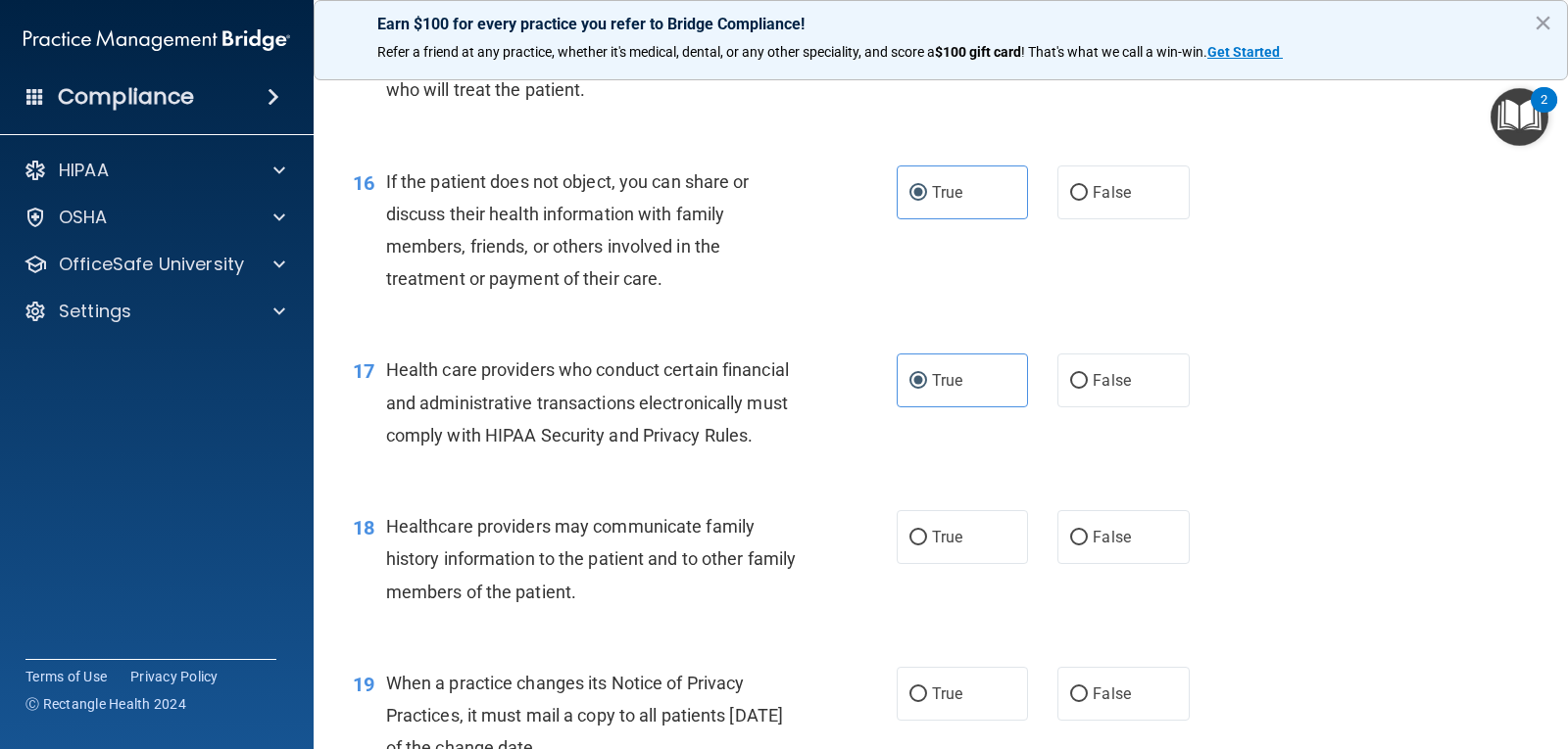
scroll to position [2566, 0]
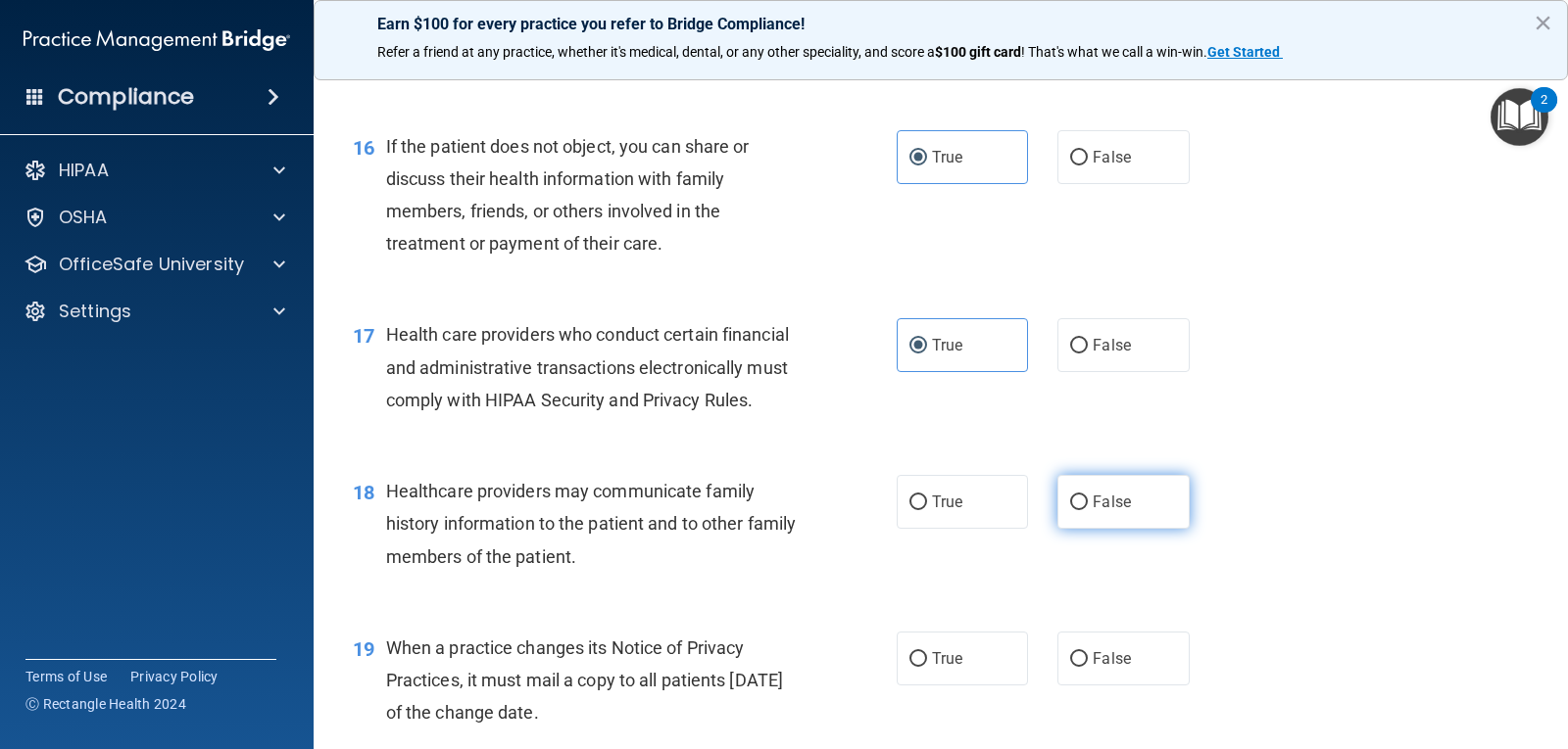
click at [1092, 512] on span "False" at bounding box center [1111, 502] width 38 height 19
click at [1084, 511] on input "False" at bounding box center [1079, 503] width 18 height 15
radio input "true"
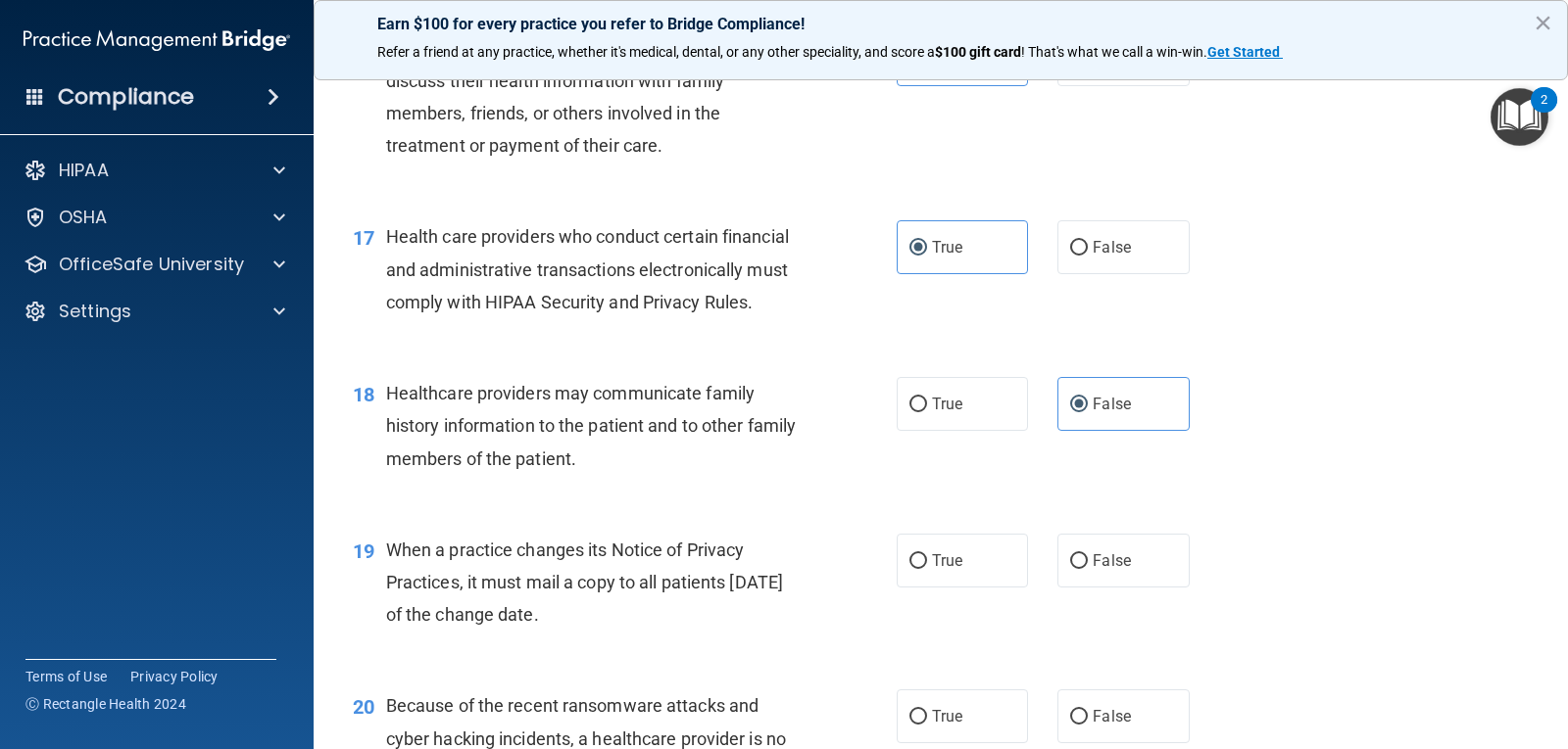
scroll to position [2763, 0]
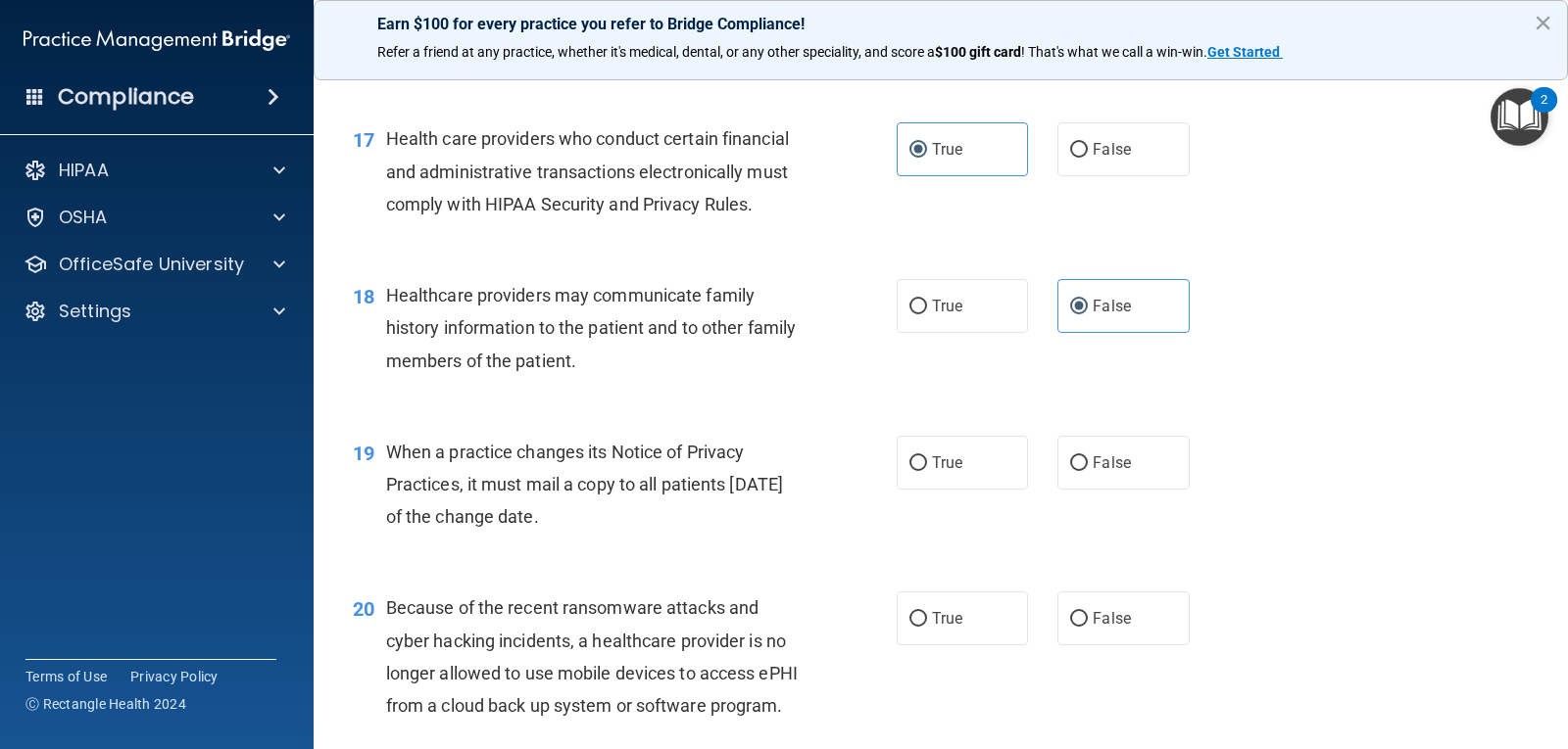
click at [1149, 466] on div "19 When a practice changes its Notice of Privacy Practices, it must mail a copy…" at bounding box center [940, 490] width 1205 height 157
click at [1144, 490] on label "False" at bounding box center [1123, 463] width 131 height 54
click at [1088, 471] on input "False" at bounding box center [1079, 463] width 18 height 15
radio input "true"
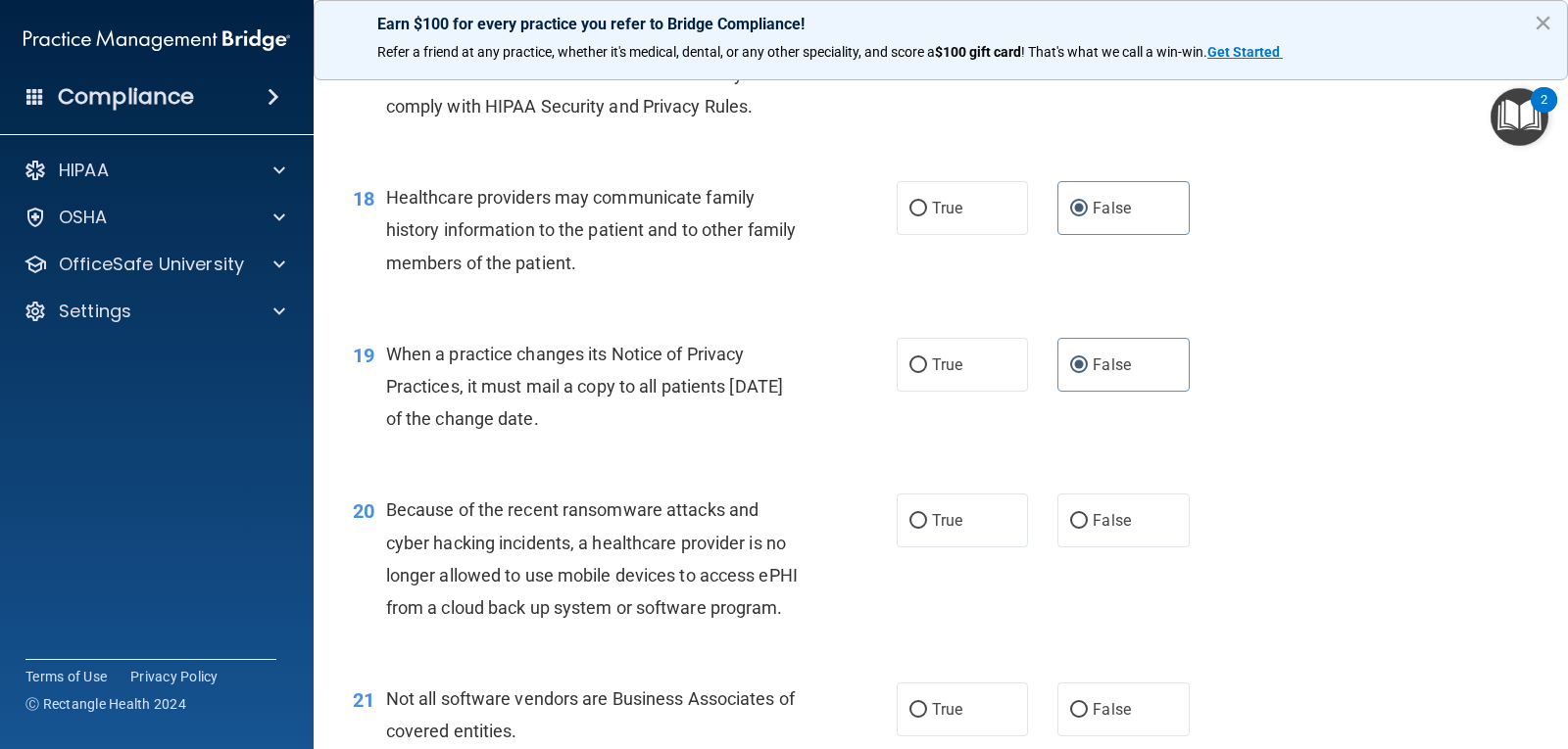
scroll to position [2958, 0]
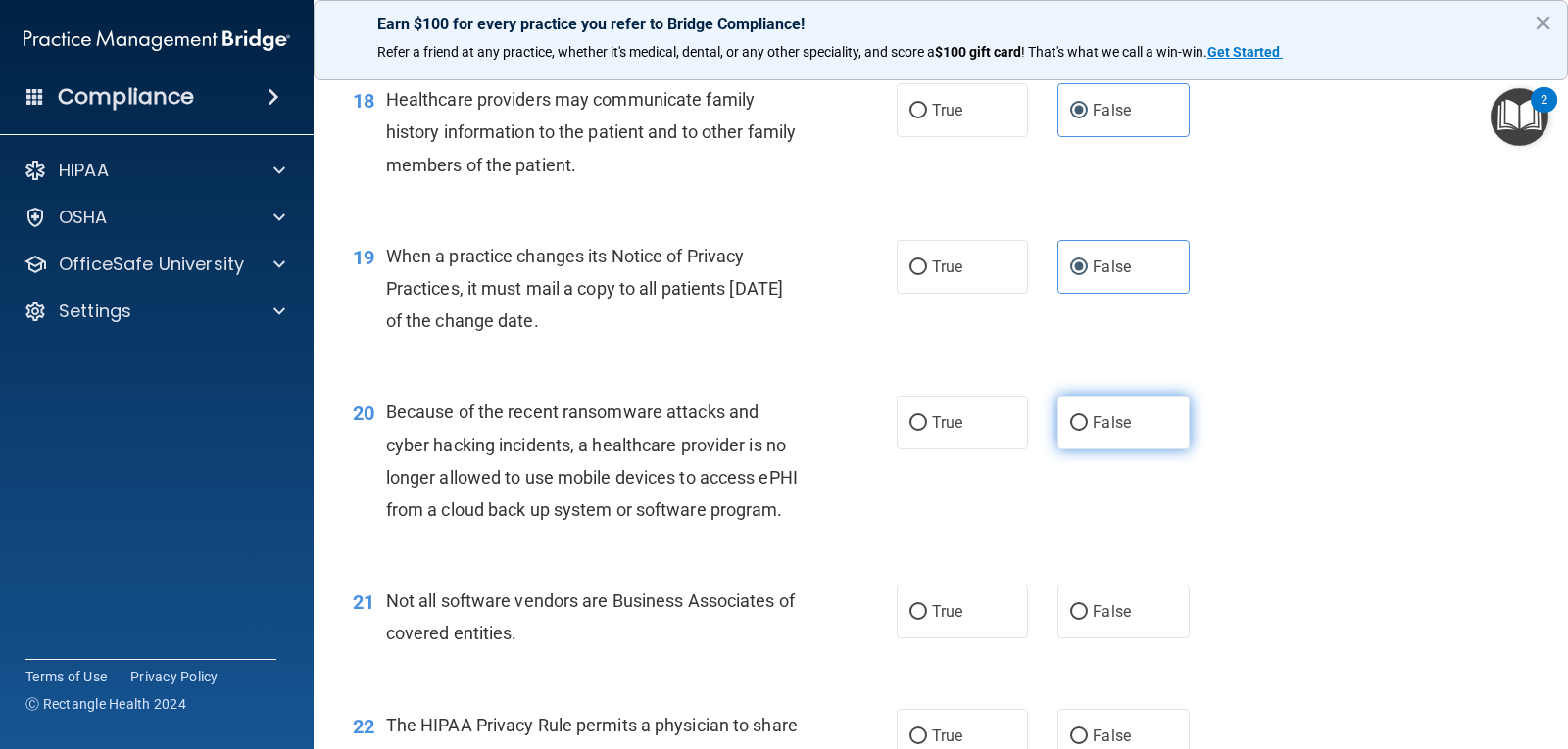
click at [1103, 432] on span "False" at bounding box center [1111, 422] width 38 height 19
click at [1088, 431] on input "False" at bounding box center [1079, 423] width 18 height 15
radio input "true"
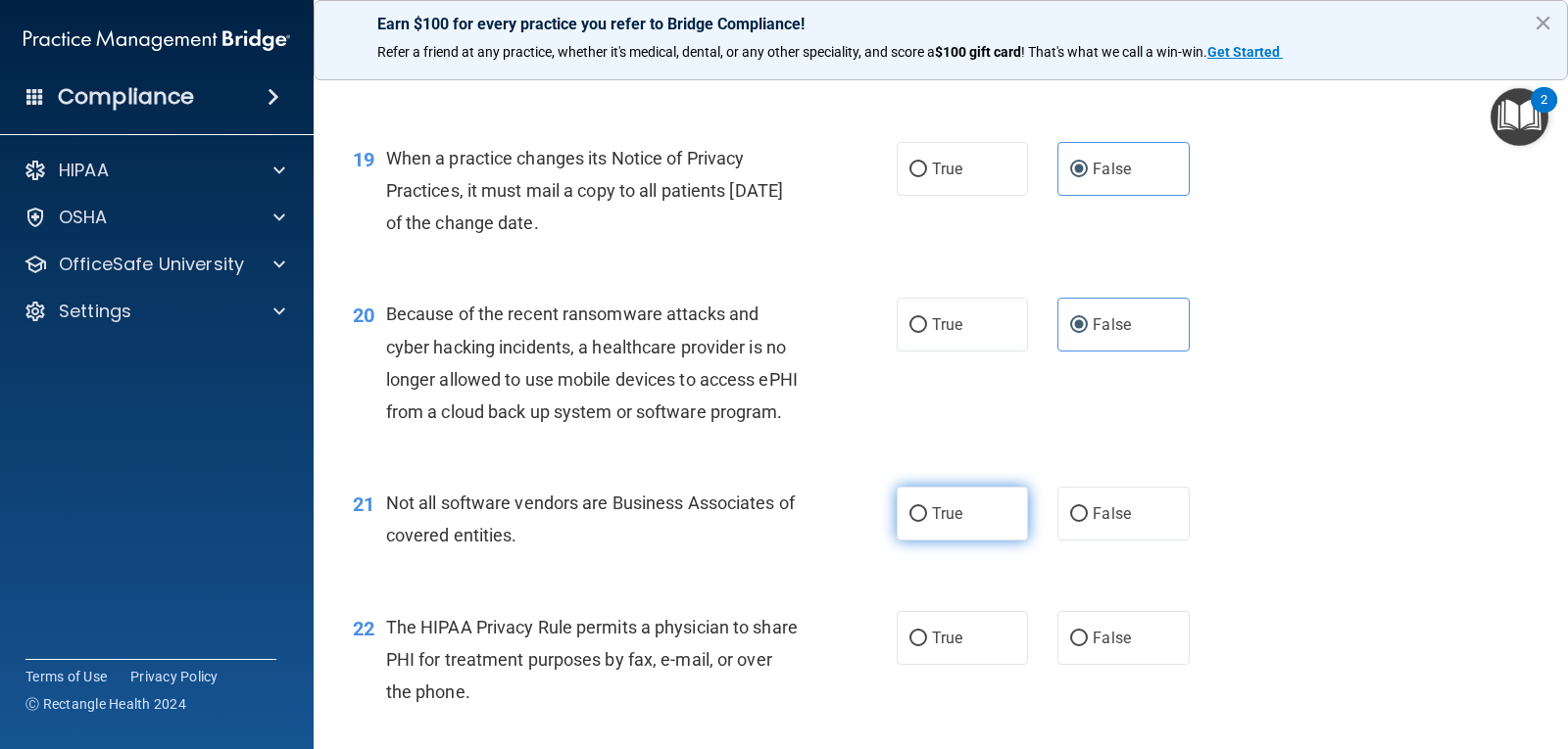
click at [909, 523] on input "True" at bounding box center [918, 515] width 18 height 15
radio input "true"
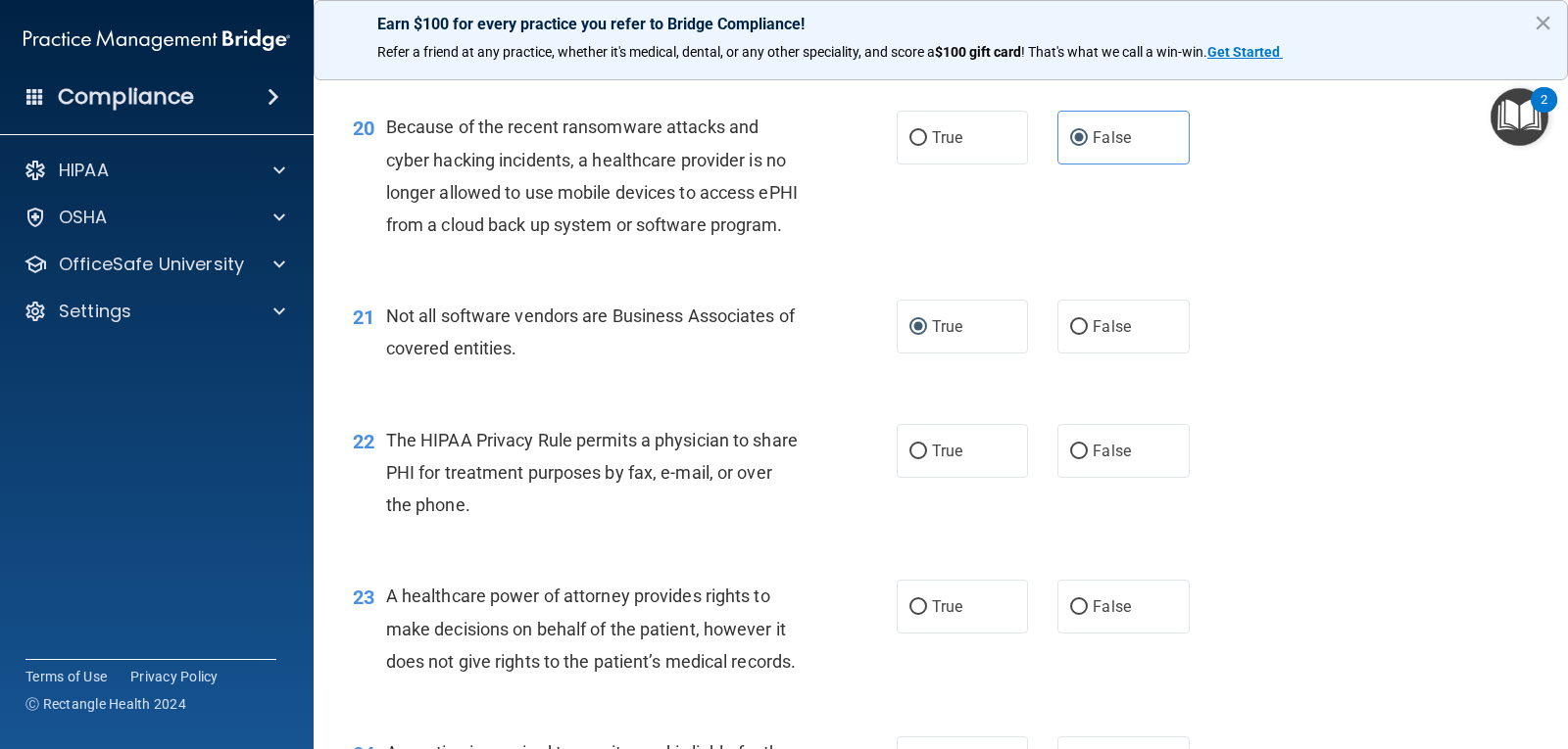
scroll to position [3252, 0]
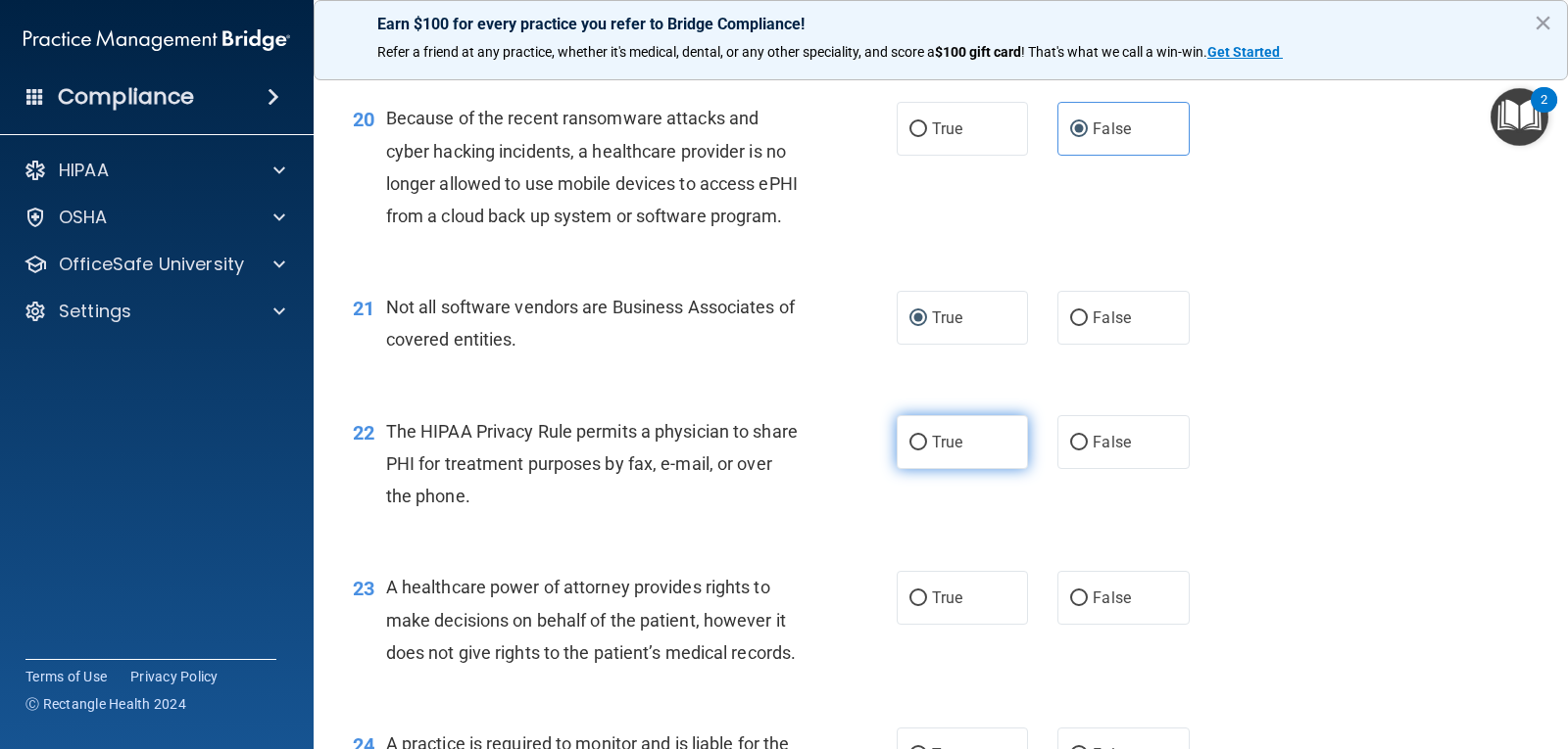
click at [936, 452] on span "True" at bounding box center [947, 442] width 31 height 19
click at [927, 451] on input "True" at bounding box center [918, 443] width 18 height 15
radio input "true"
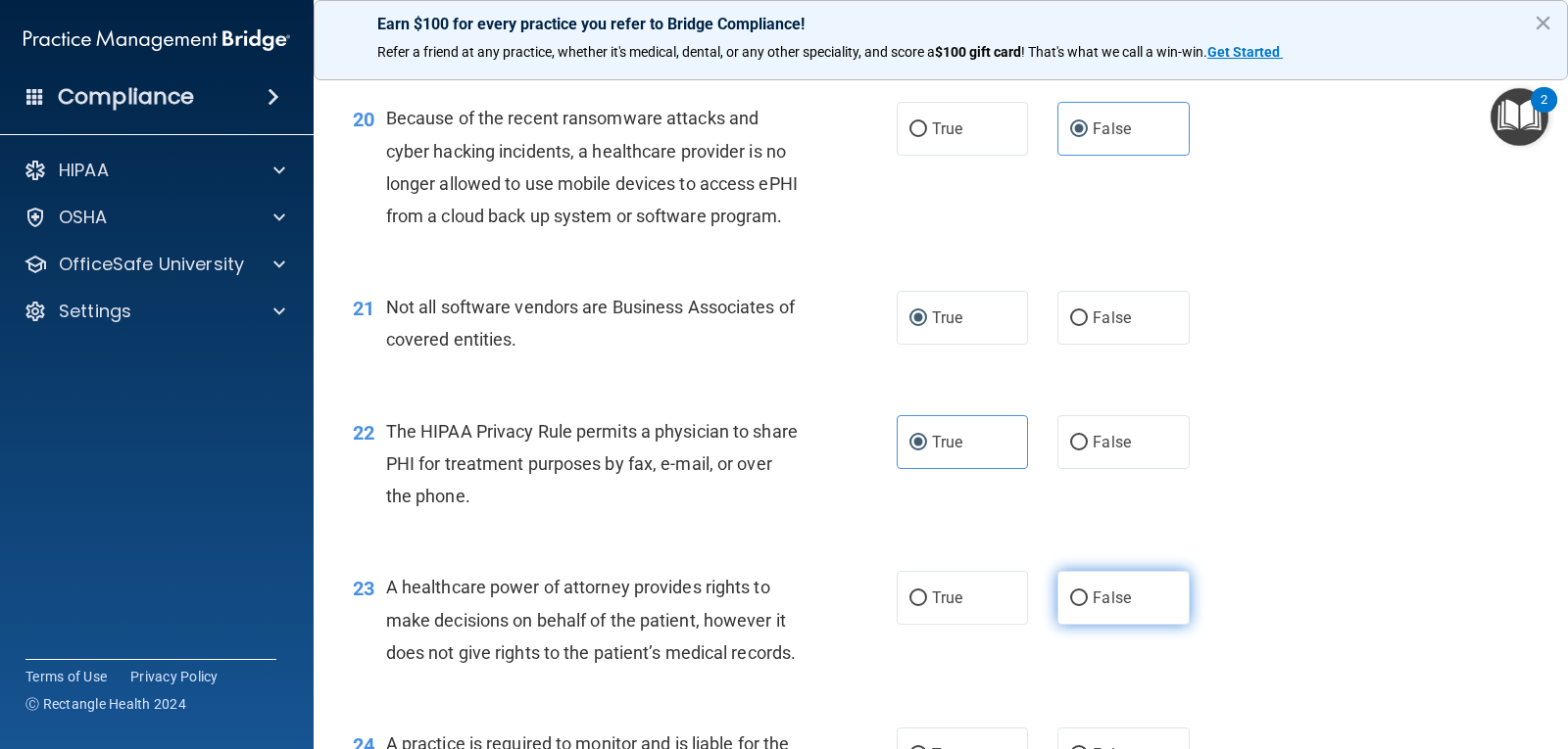
click at [1107, 625] on label "False" at bounding box center [1123, 598] width 131 height 54
click at [1088, 606] on input "False" at bounding box center [1079, 599] width 18 height 15
radio input "true"
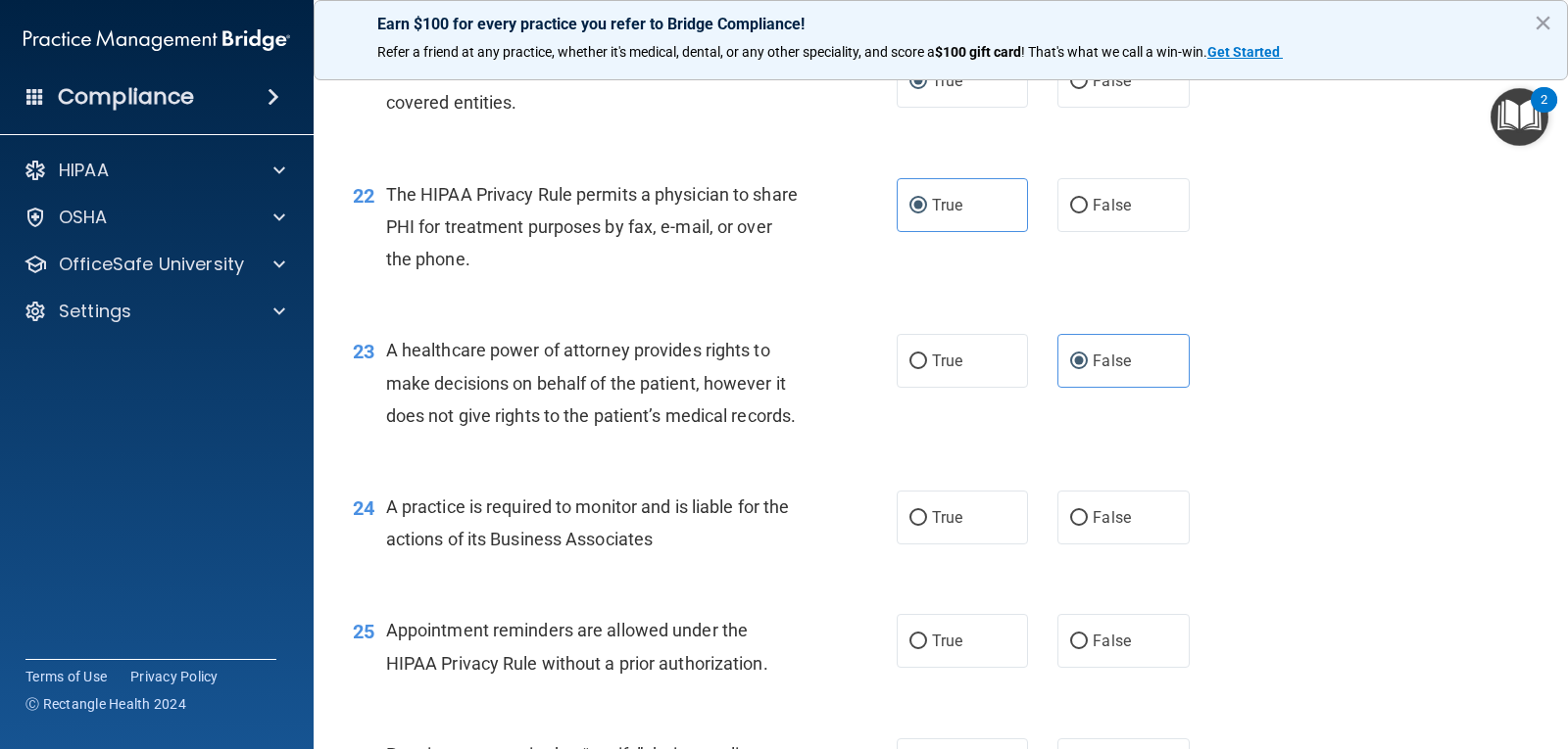
scroll to position [3545, 0]
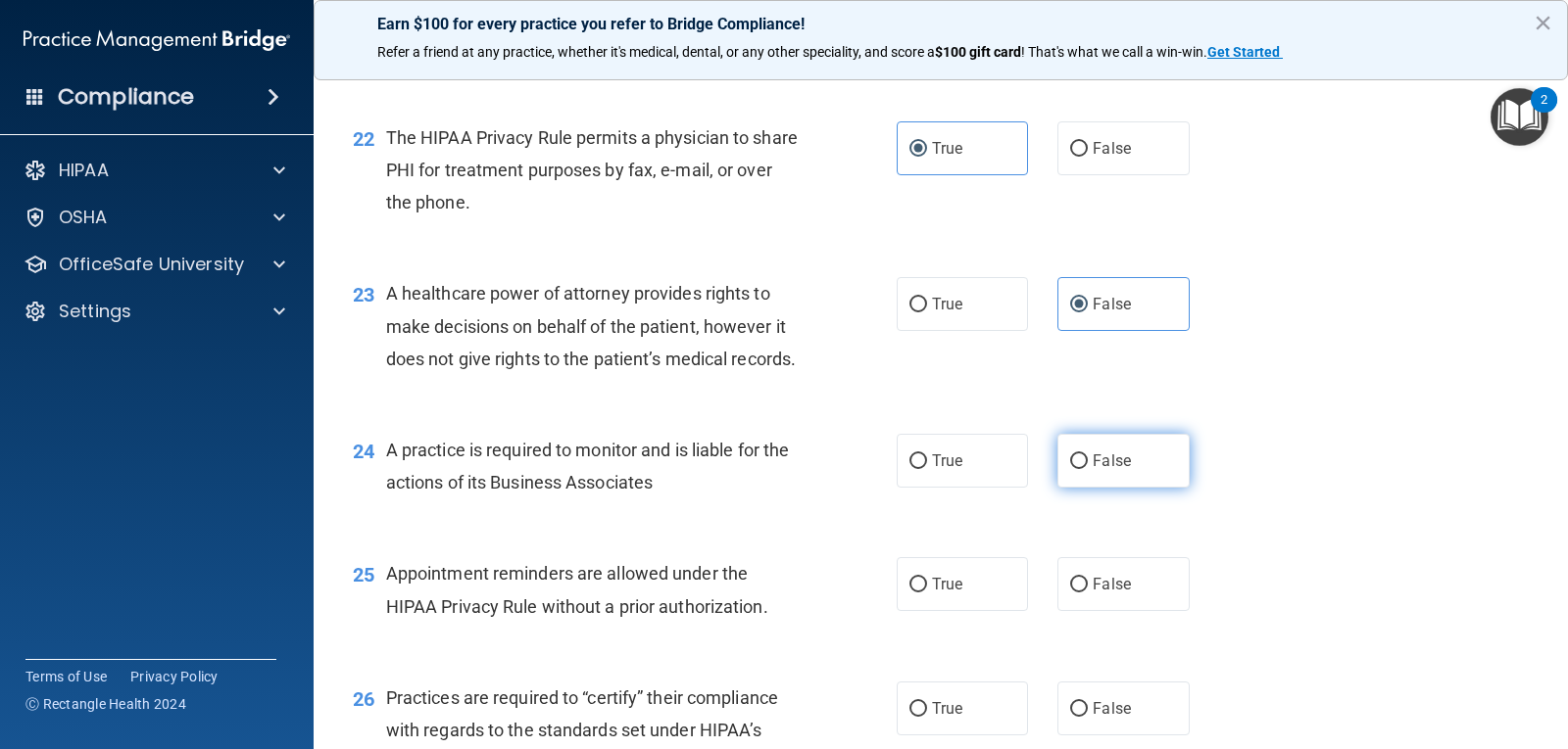
click at [1176, 488] on label "False" at bounding box center [1123, 461] width 131 height 54
click at [1088, 469] on input "False" at bounding box center [1079, 462] width 18 height 15
radio input "true"
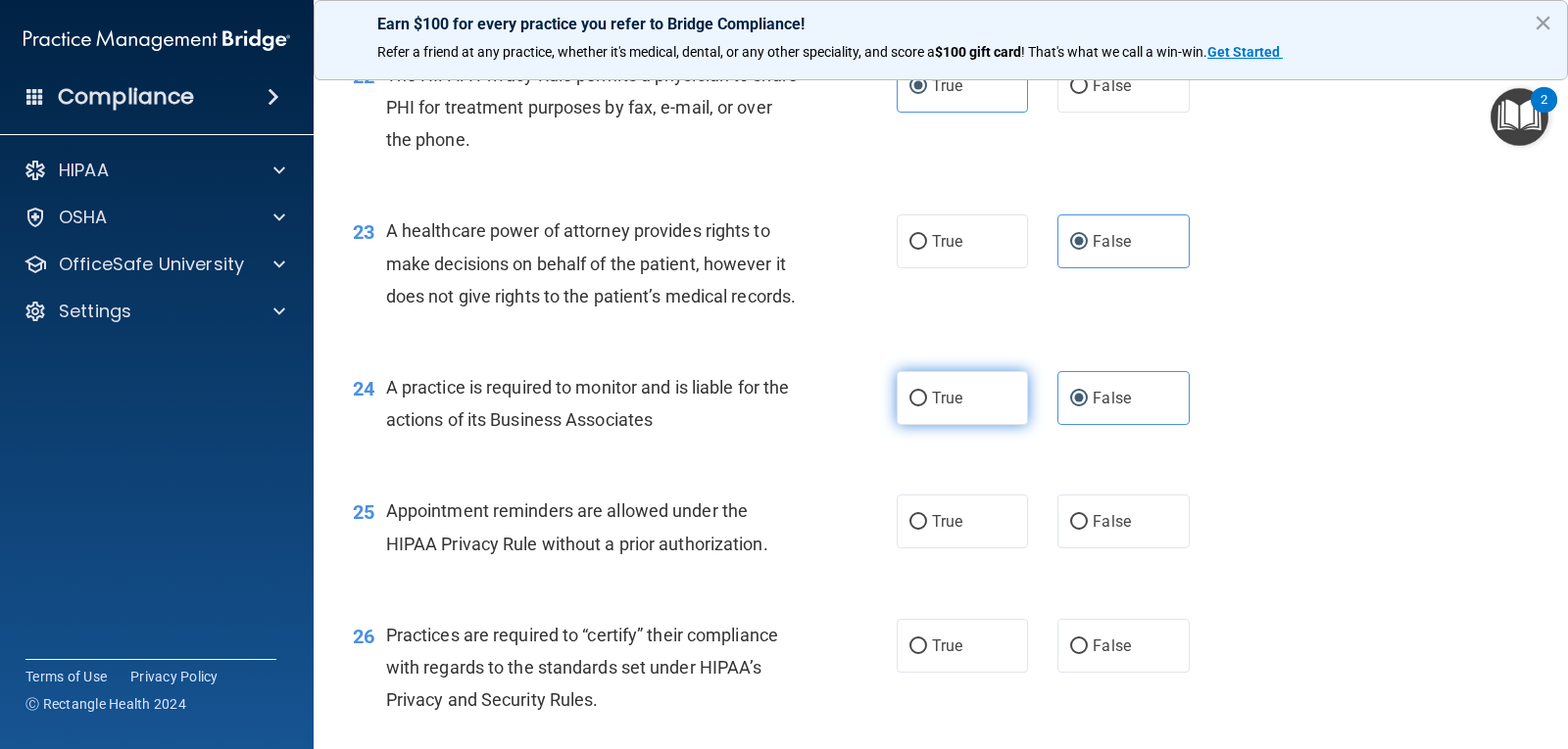
scroll to position [3644, 0]
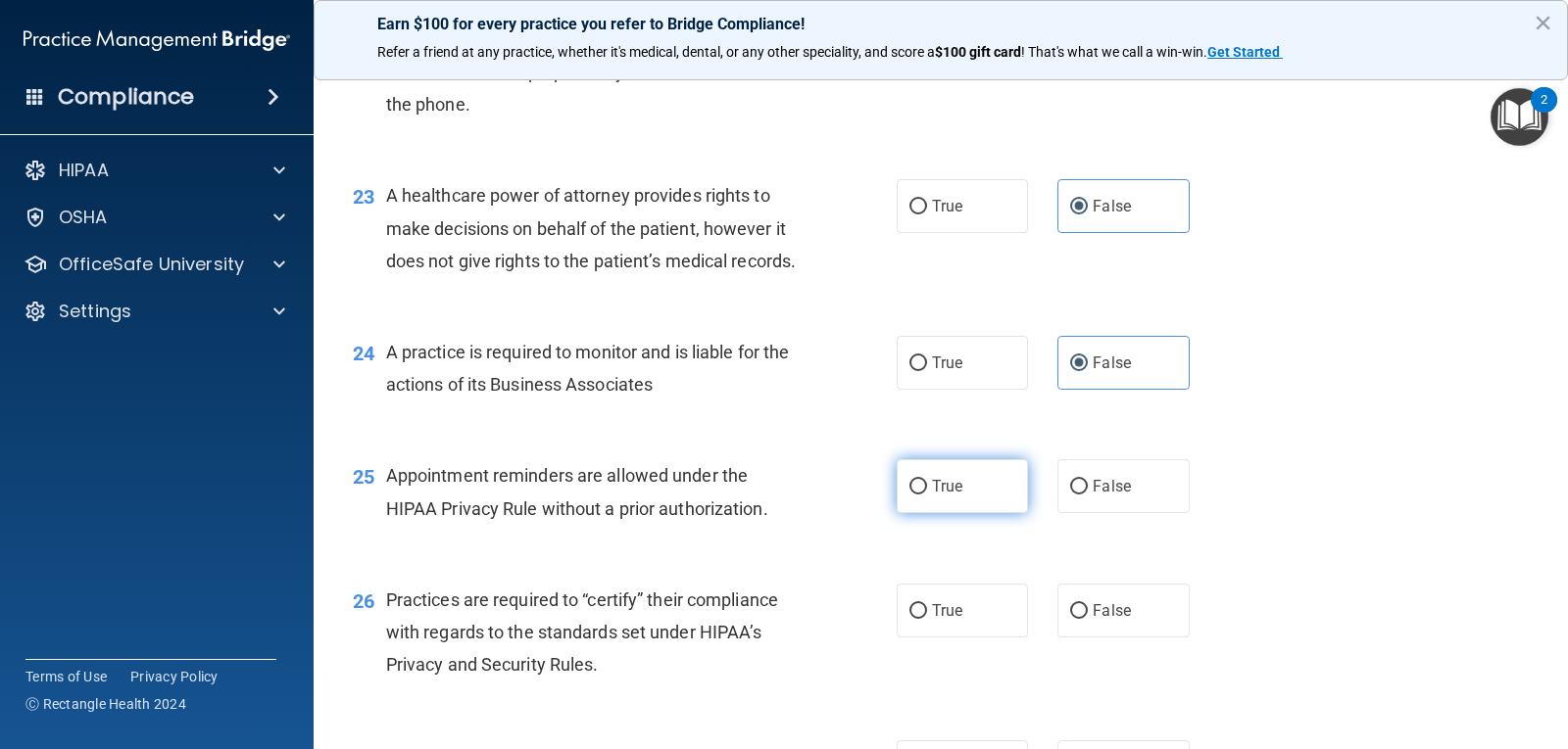
click at [1006, 514] on label "True" at bounding box center [962, 486] width 131 height 54
click at [927, 495] on input "True" at bounding box center [918, 487] width 18 height 15
radio input "true"
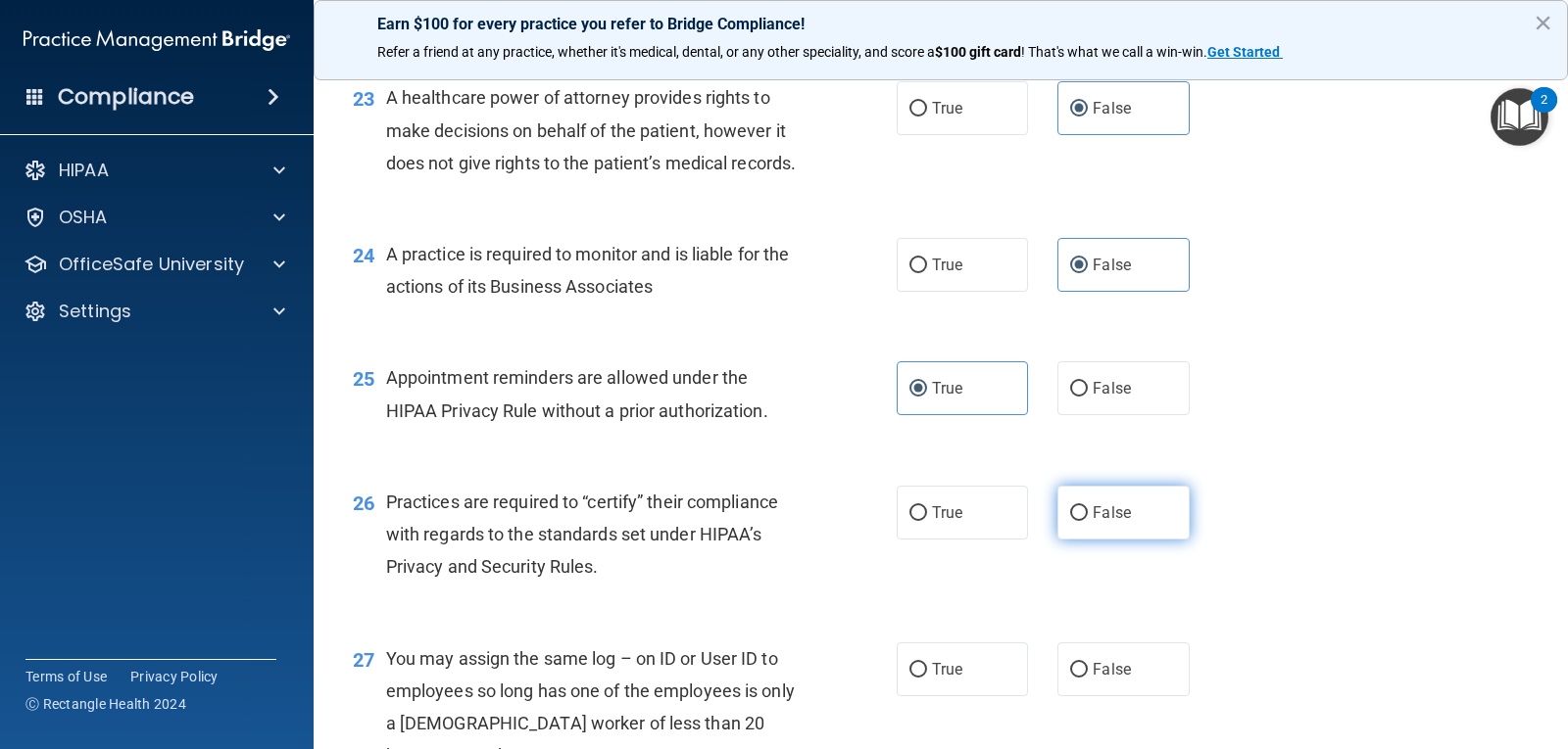
click at [1159, 539] on label "False" at bounding box center [1123, 513] width 131 height 54
click at [1088, 522] on input "False" at bounding box center [1079, 514] width 18 height 15
radio input "true"
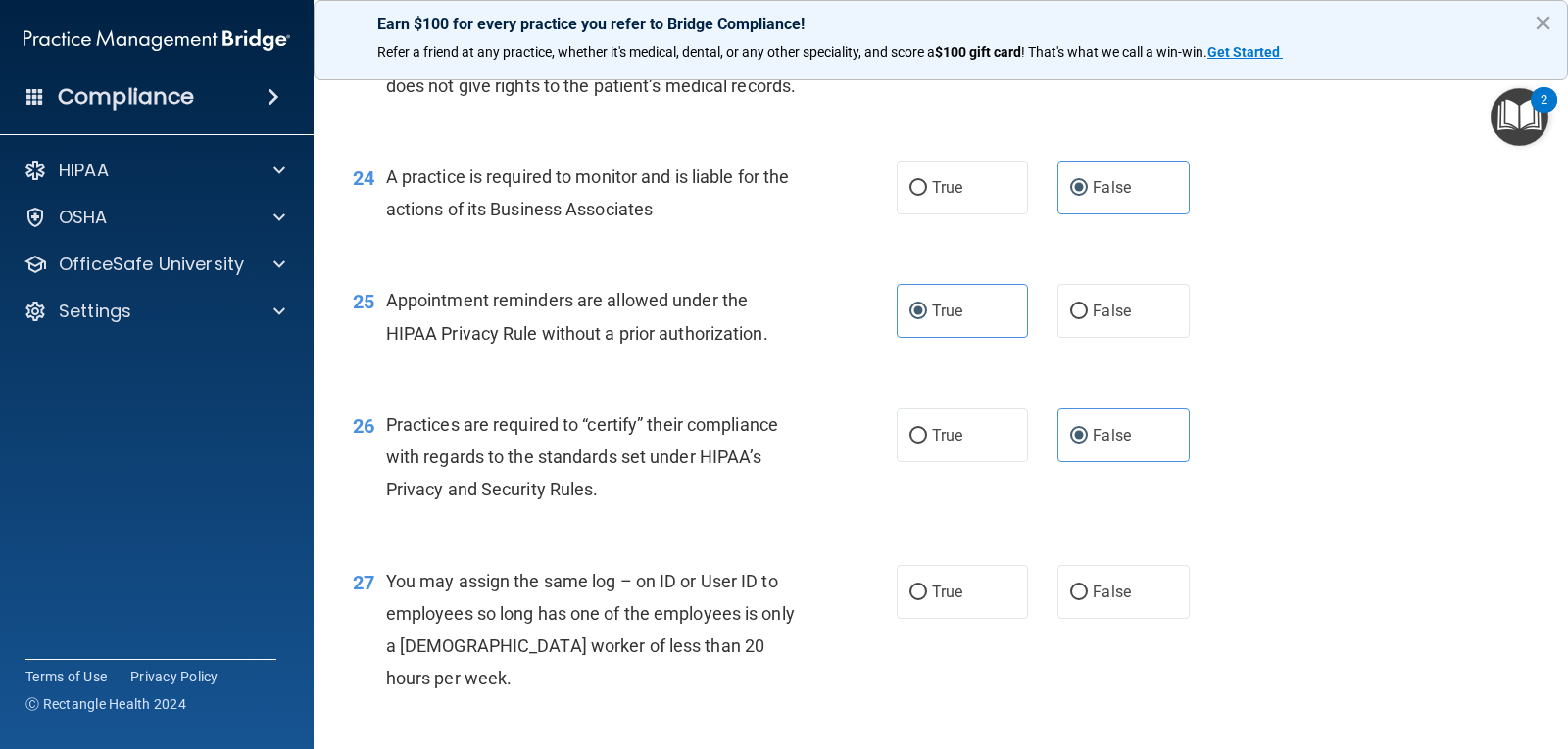
scroll to position [3938, 0]
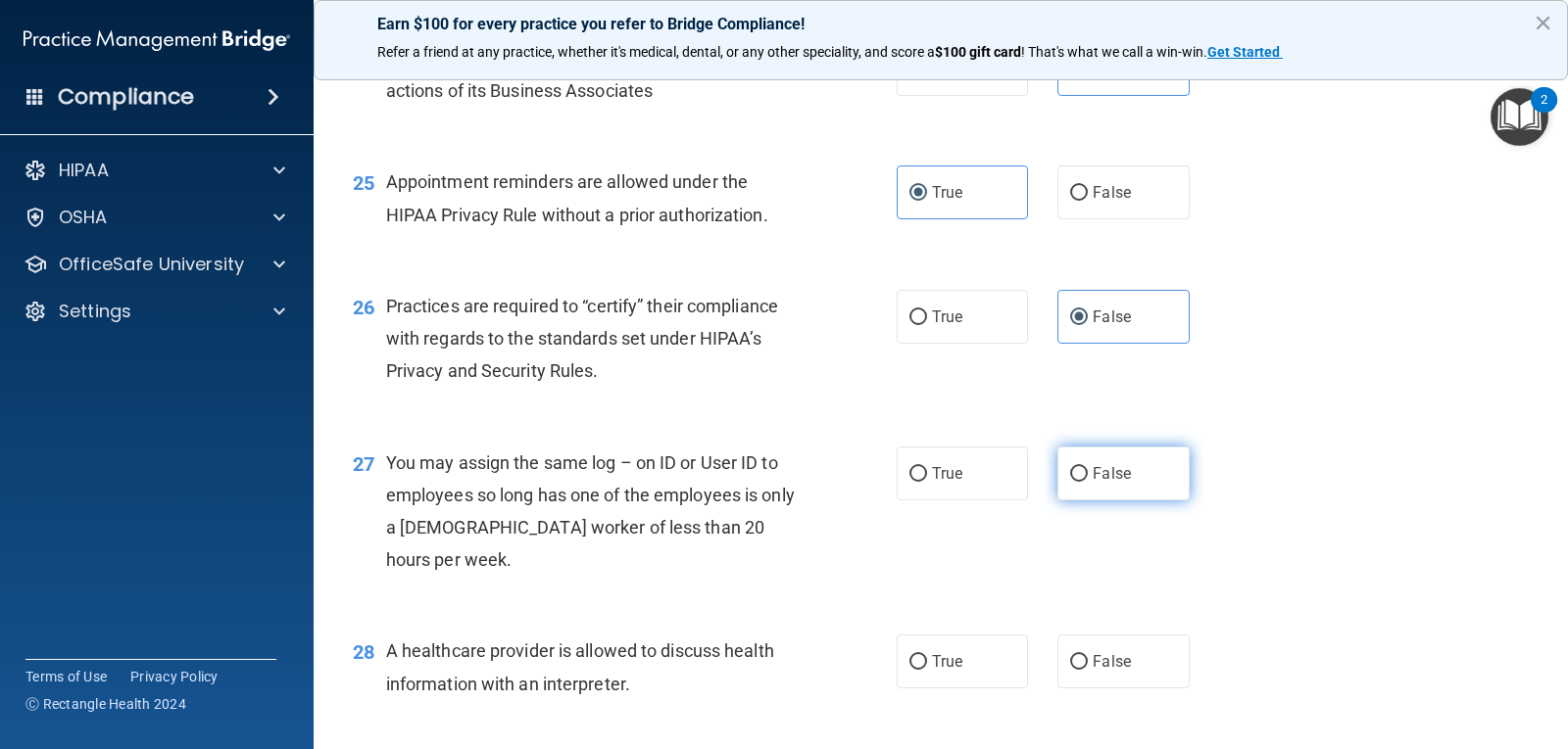
click at [1077, 482] on input "False" at bounding box center [1079, 474] width 18 height 15
radio input "true"
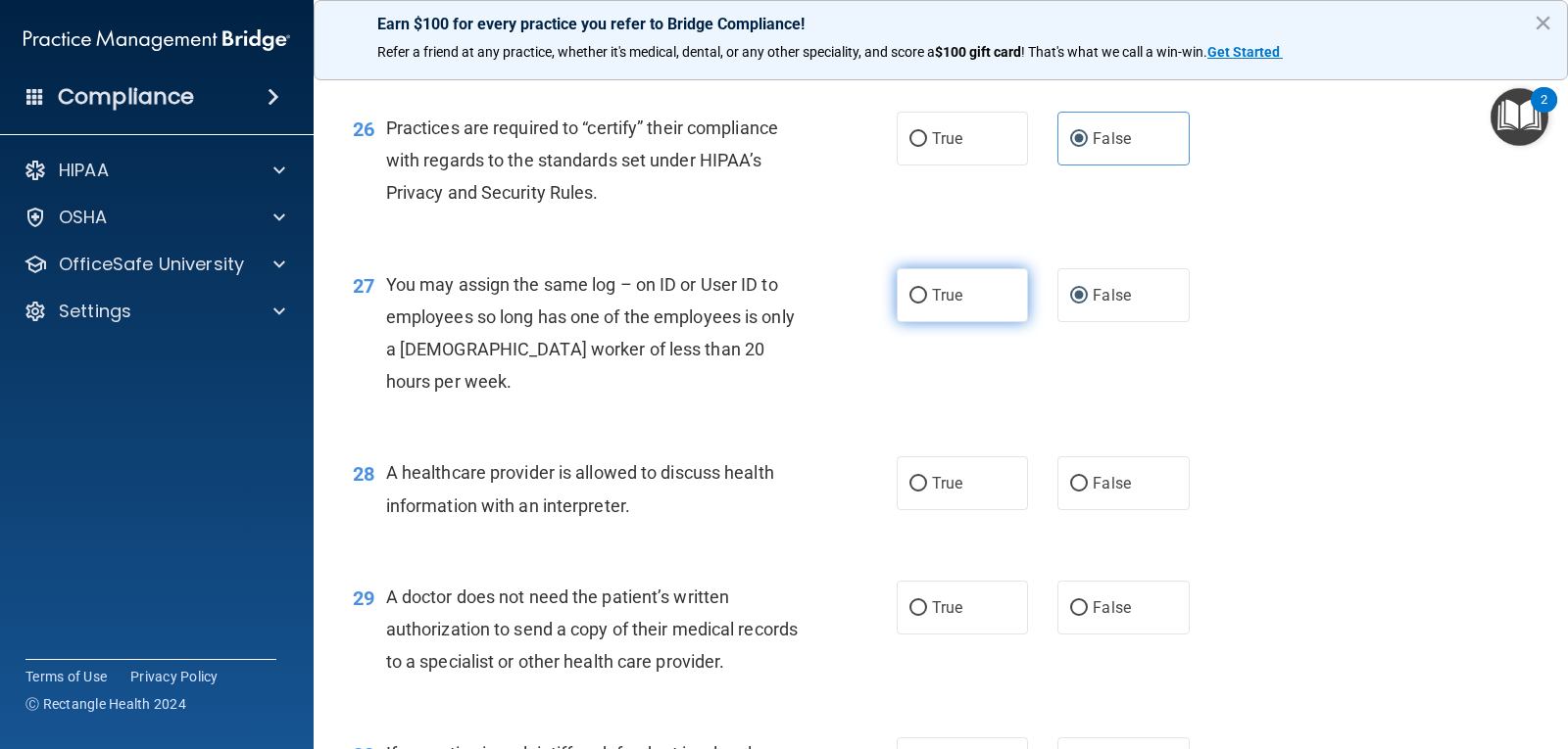
scroll to position [4133, 0]
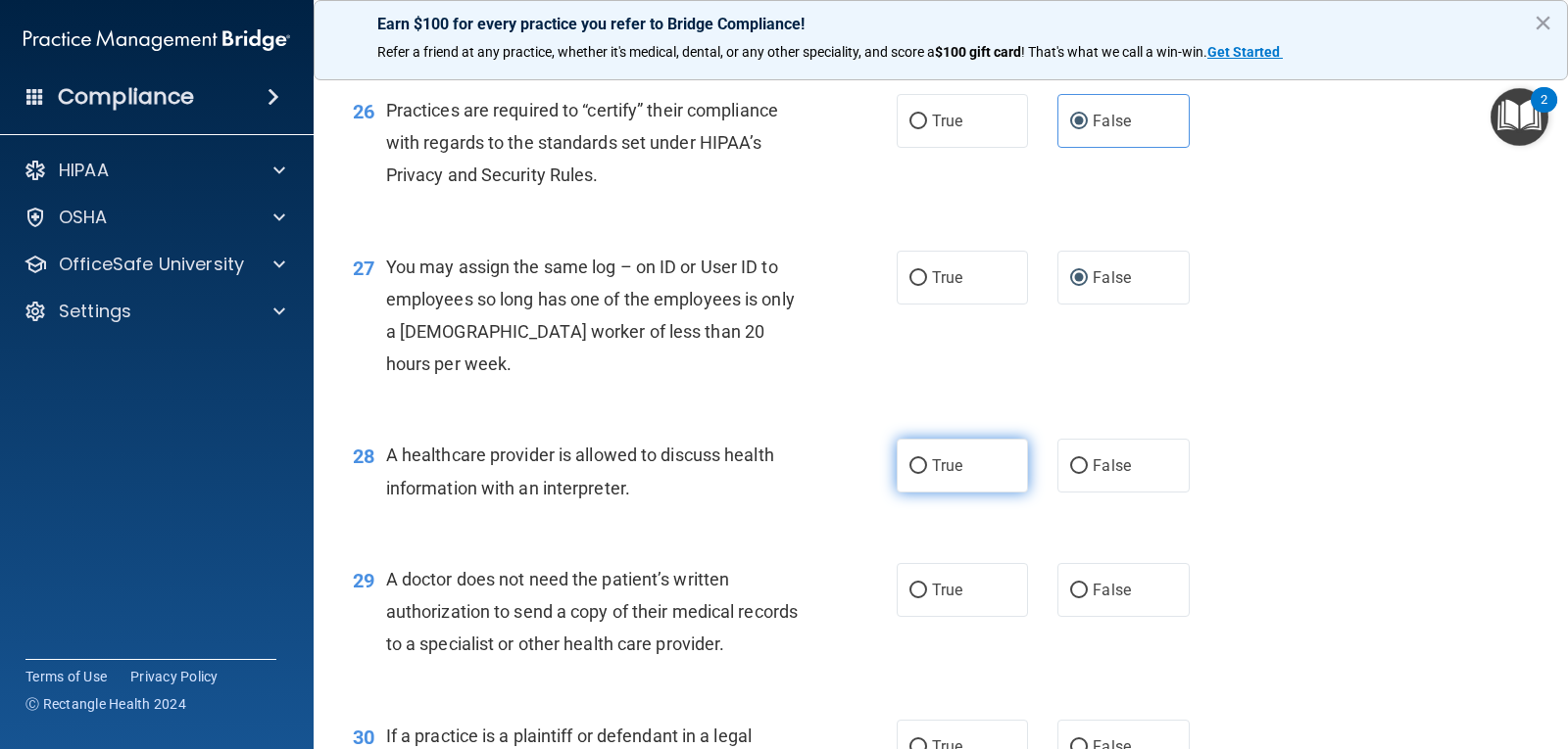
click at [924, 493] on label "True" at bounding box center [962, 466] width 131 height 54
click at [924, 474] on input "True" at bounding box center [918, 466] width 18 height 15
radio input "true"
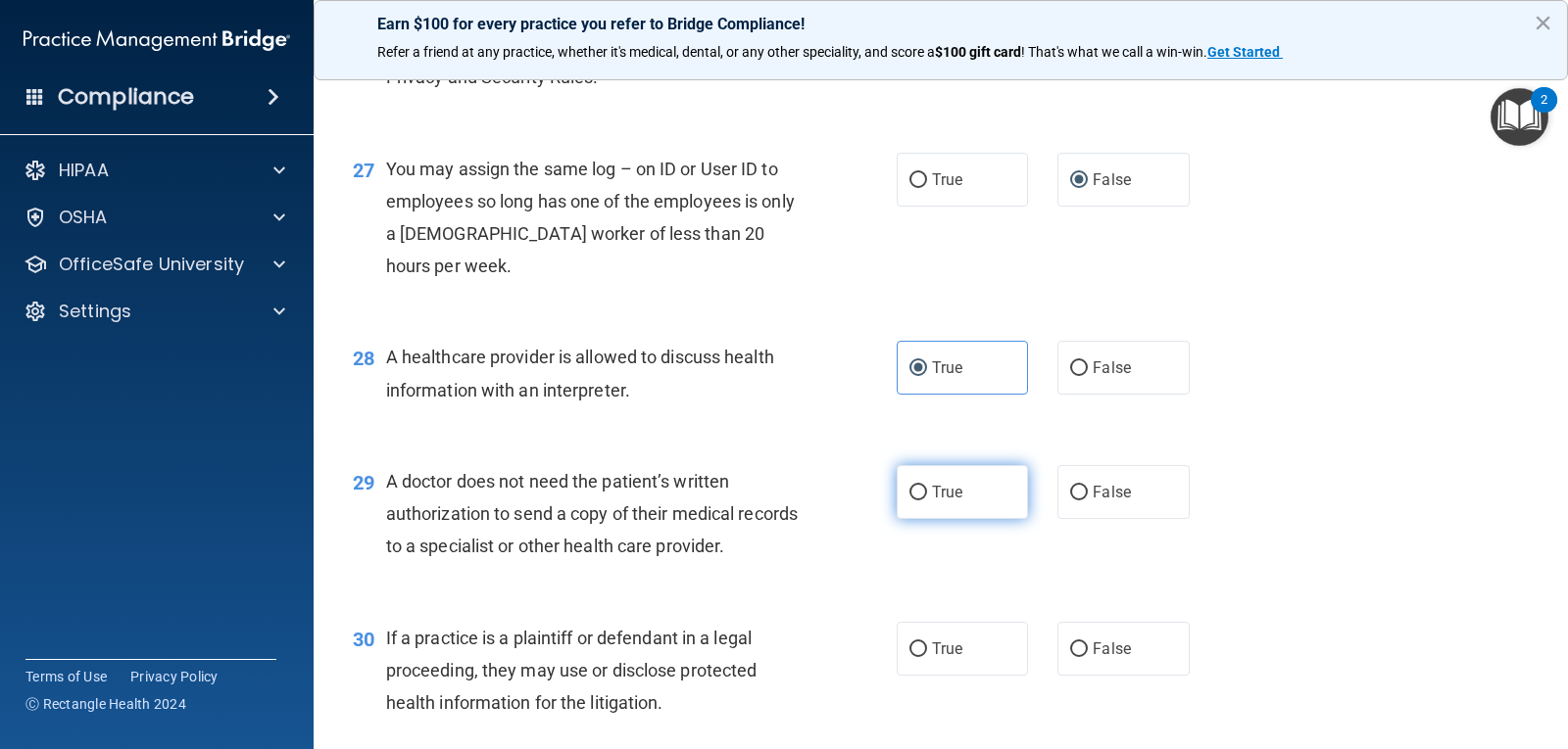
click at [935, 520] on label "True" at bounding box center [962, 492] width 131 height 54
click at [927, 501] on input "True" at bounding box center [918, 493] width 18 height 15
radio input "true"
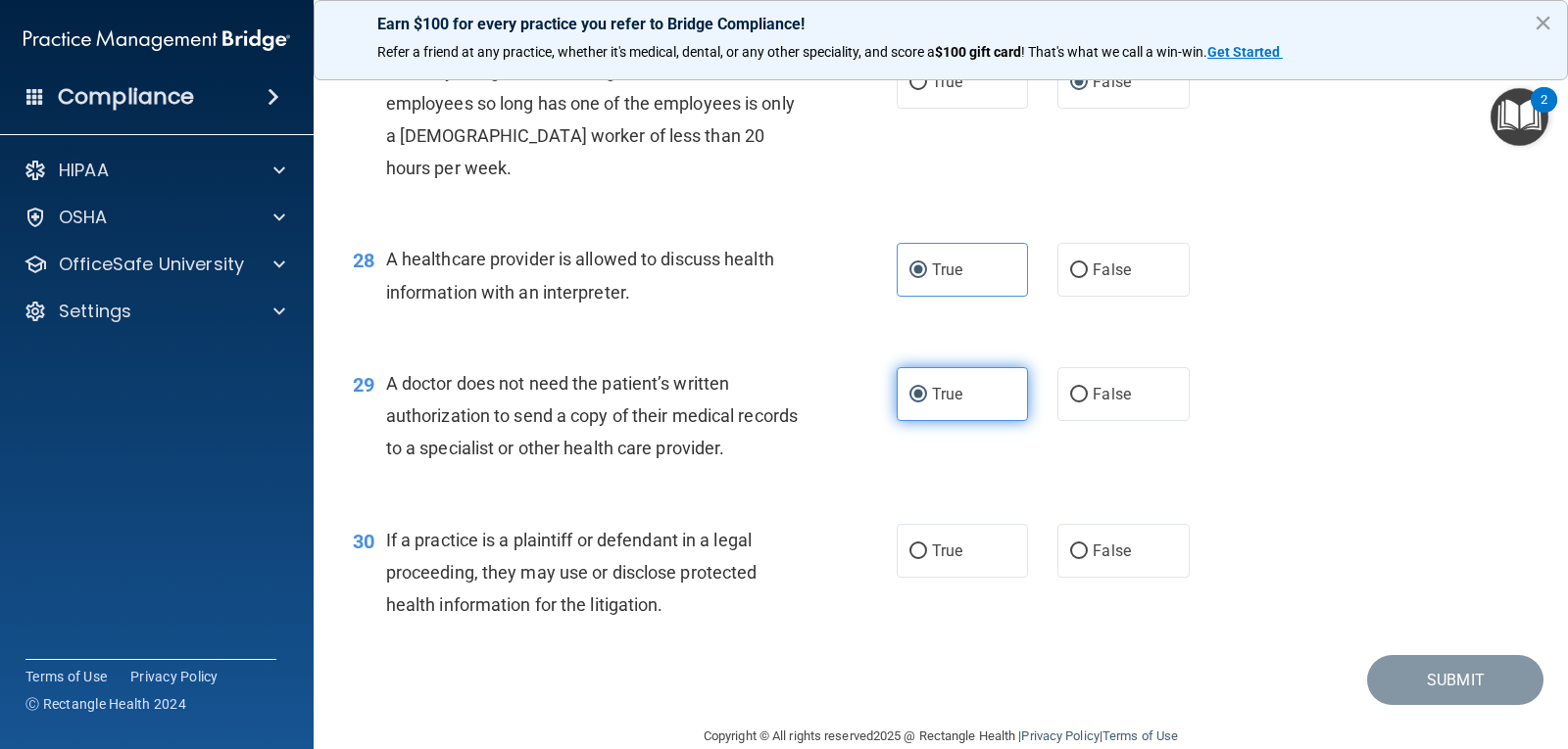
scroll to position [4427, 0]
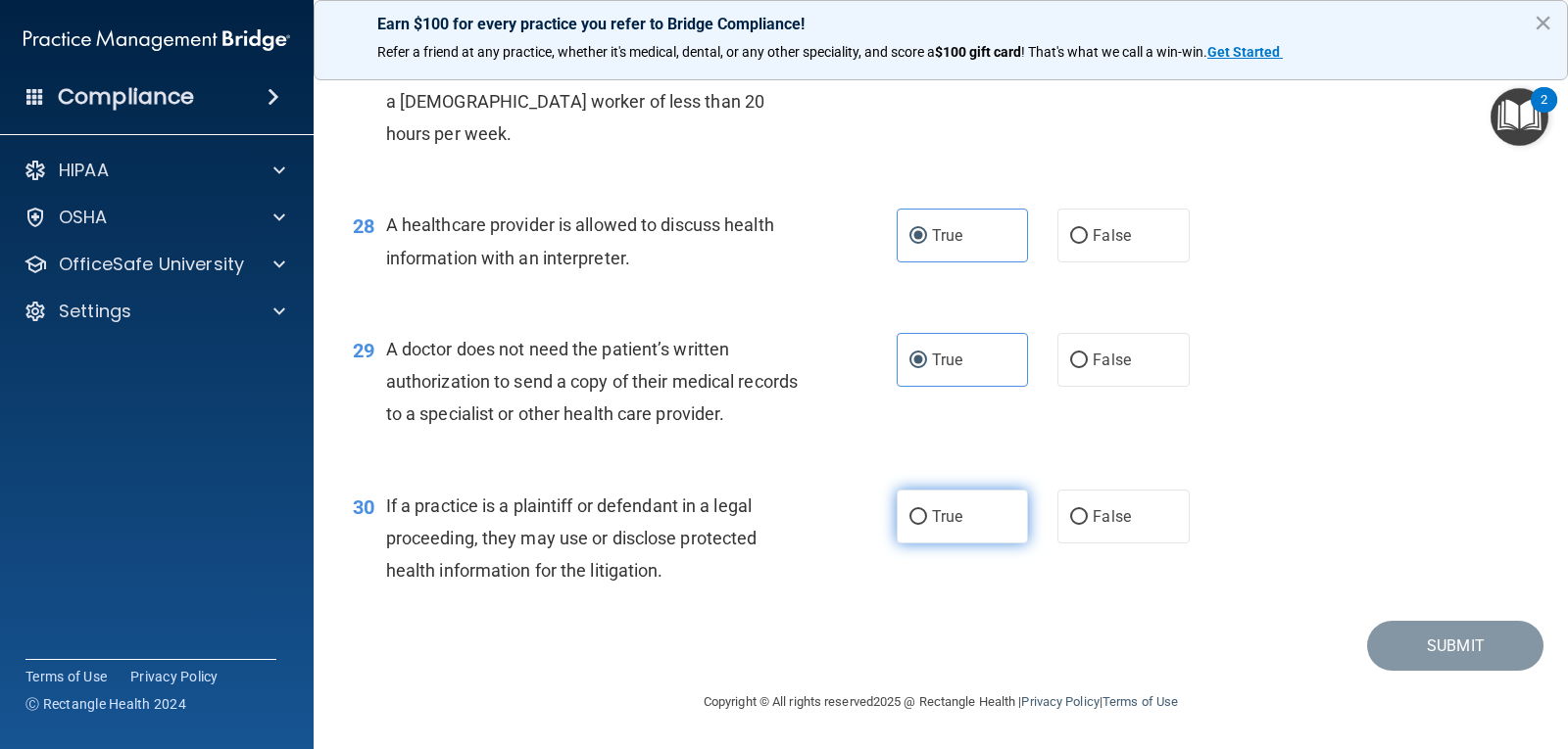
click at [945, 543] on label "True" at bounding box center [962, 517] width 131 height 54
click at [927, 525] on input "True" at bounding box center [918, 518] width 18 height 15
radio input "true"
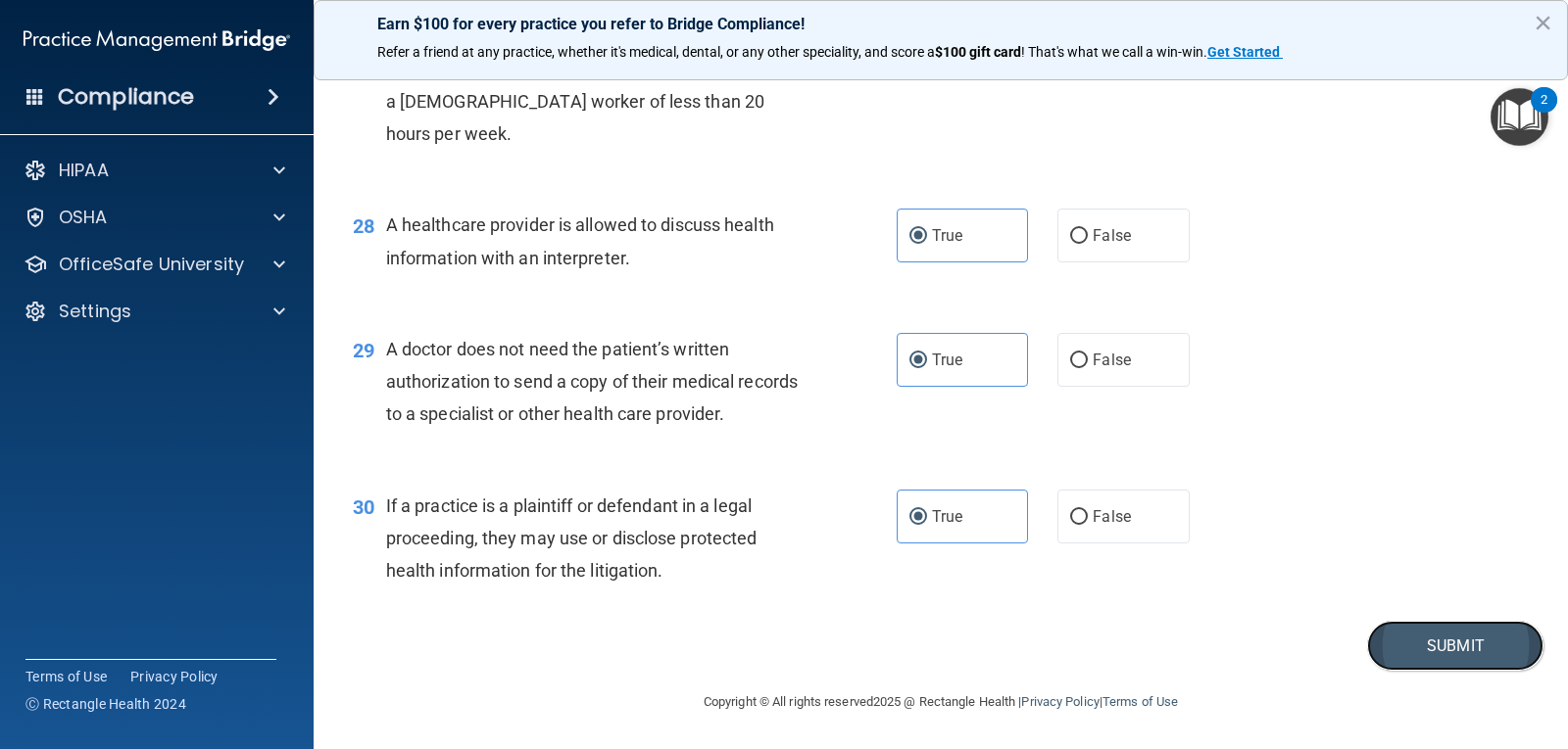
click at [1489, 671] on button "Submit" at bounding box center [1455, 646] width 176 height 50
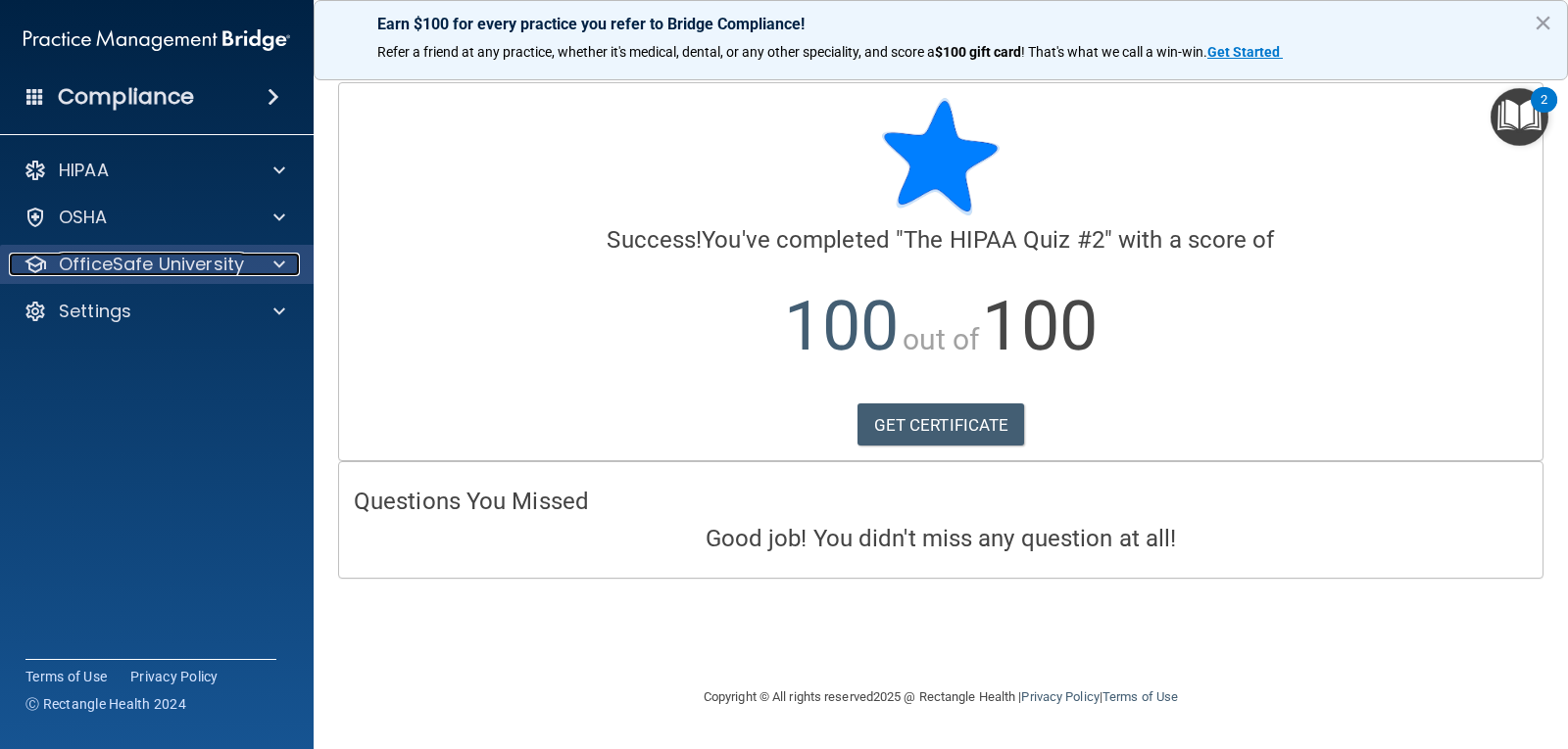
click at [284, 261] on span at bounding box center [279, 264] width 12 height 24
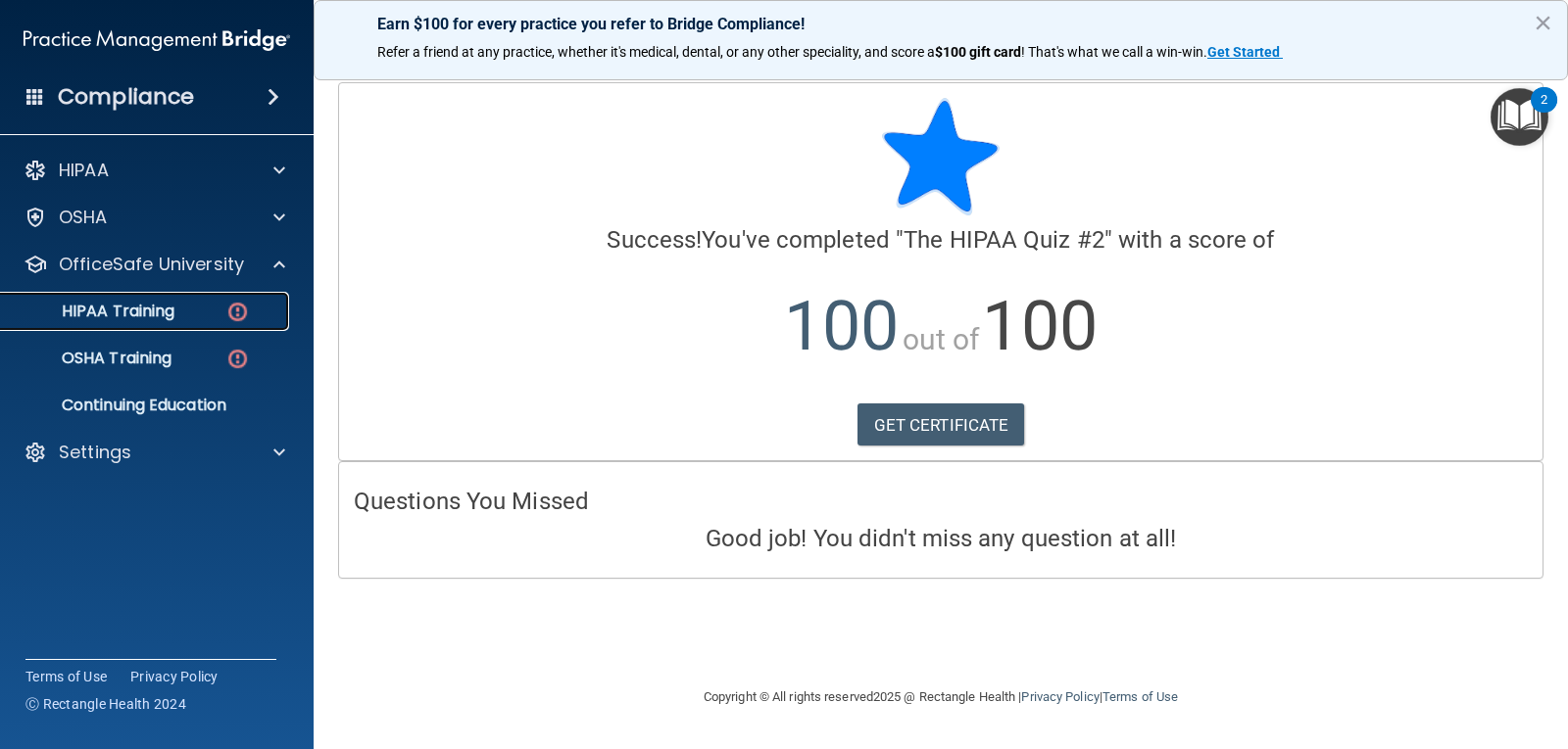
click at [190, 303] on div "HIPAA Training" at bounding box center [146, 312] width 267 height 20
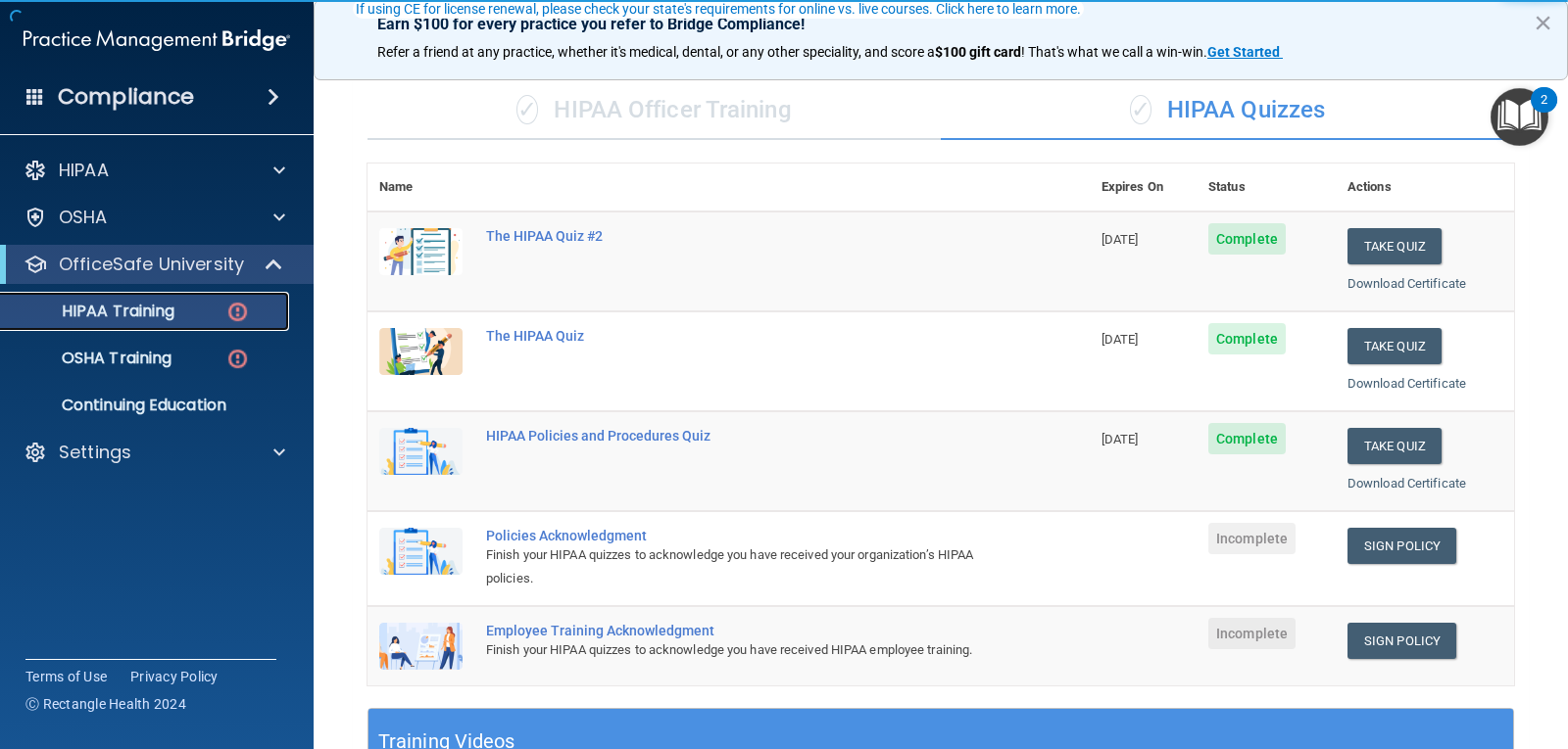
scroll to position [196, 0]
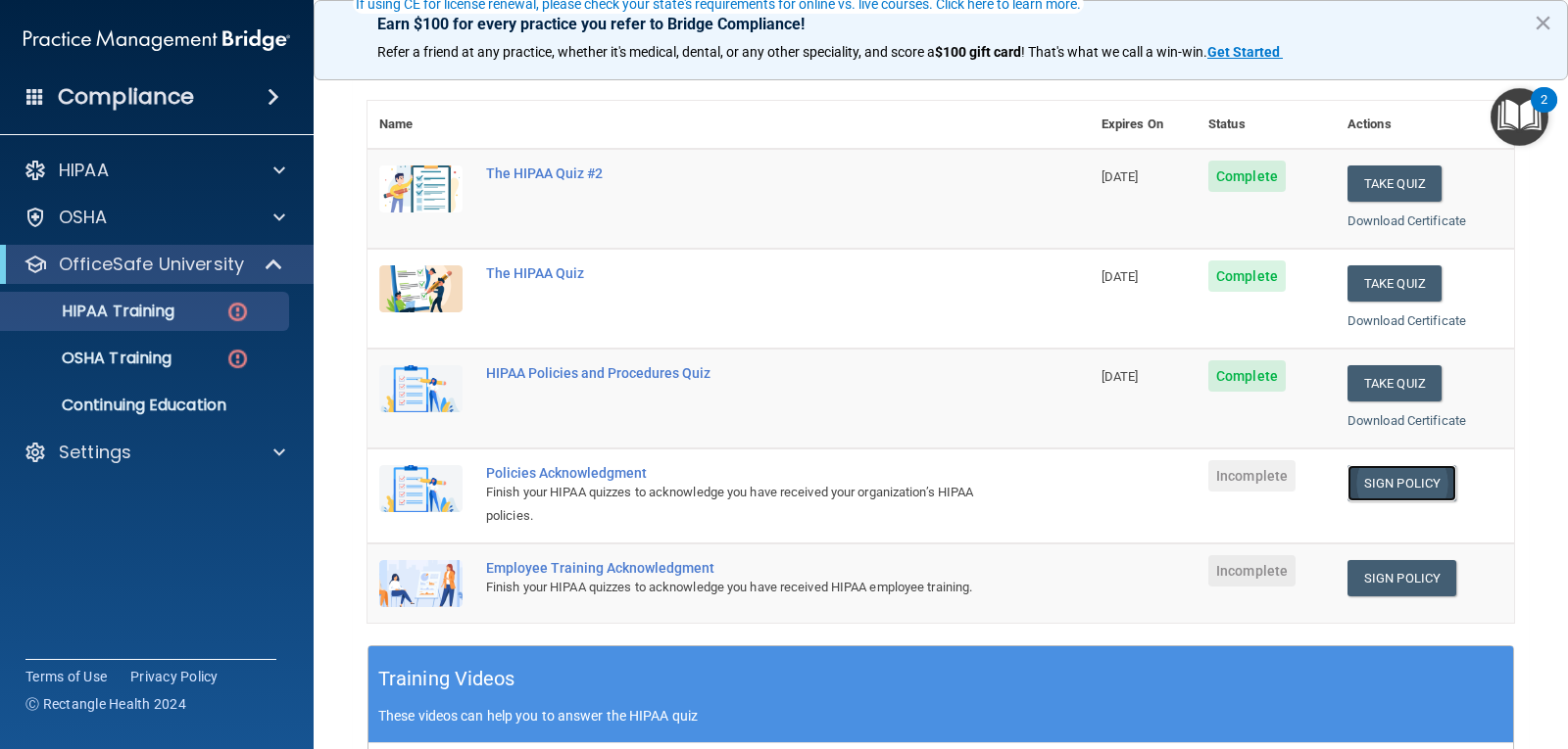
click at [1413, 479] on link "Sign Policy" at bounding box center [1401, 483] width 108 height 36
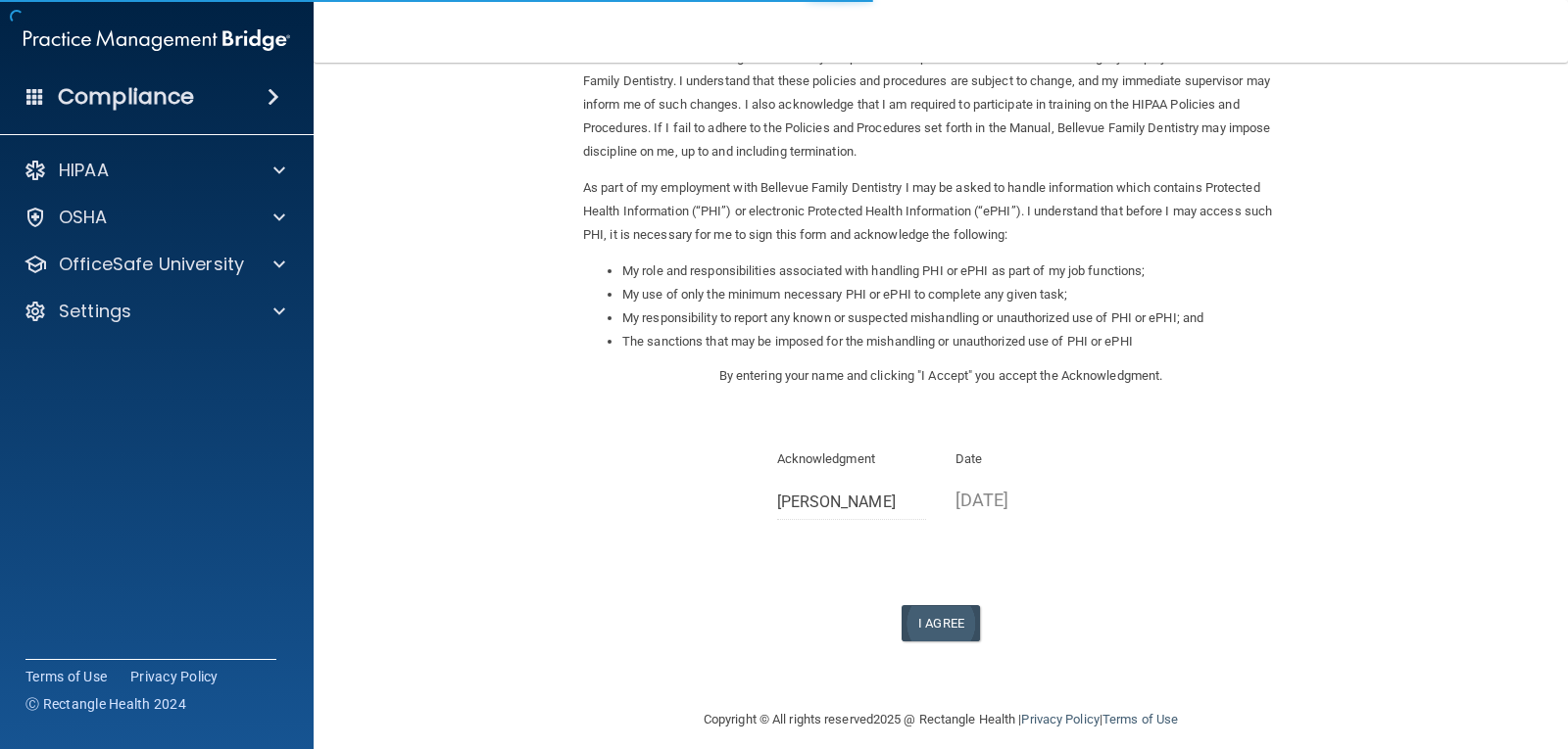
scroll to position [148, 0]
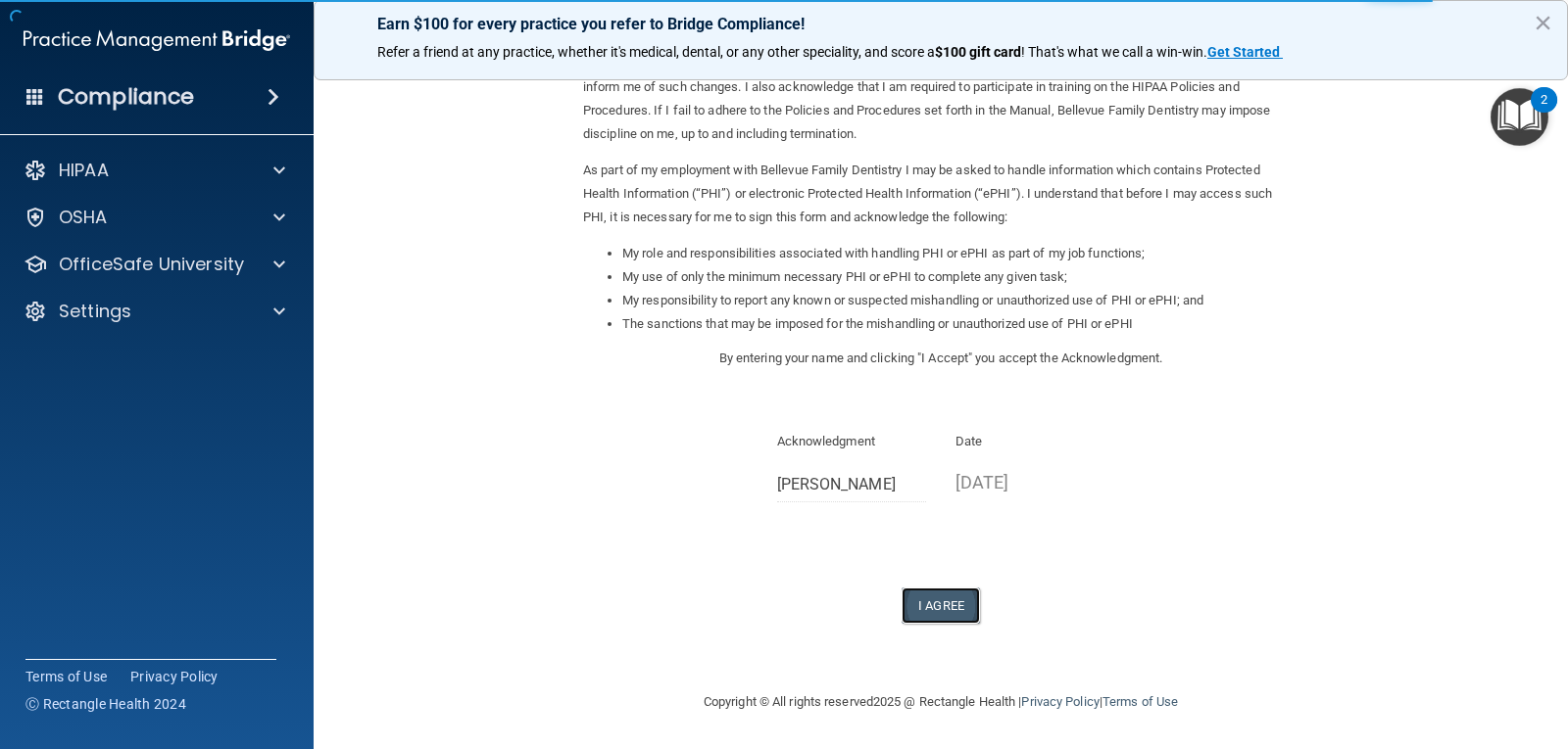
click at [954, 610] on button "I Agree" at bounding box center [940, 606] width 78 height 36
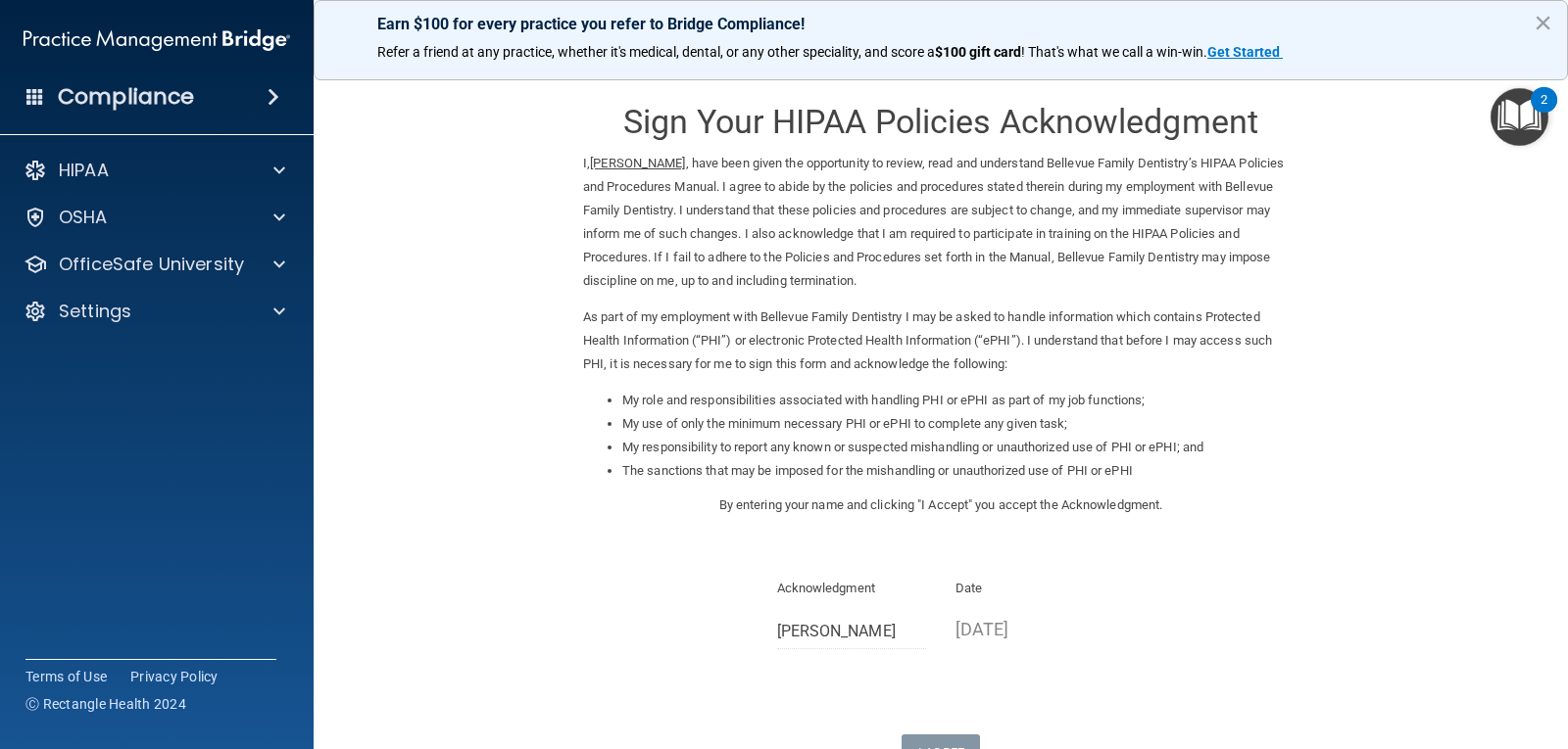
scroll to position [0, 0]
click at [136, 247] on div "OfficeSafe University" at bounding box center [157, 264] width 315 height 39
click at [288, 259] on div at bounding box center [275, 264] width 49 height 24
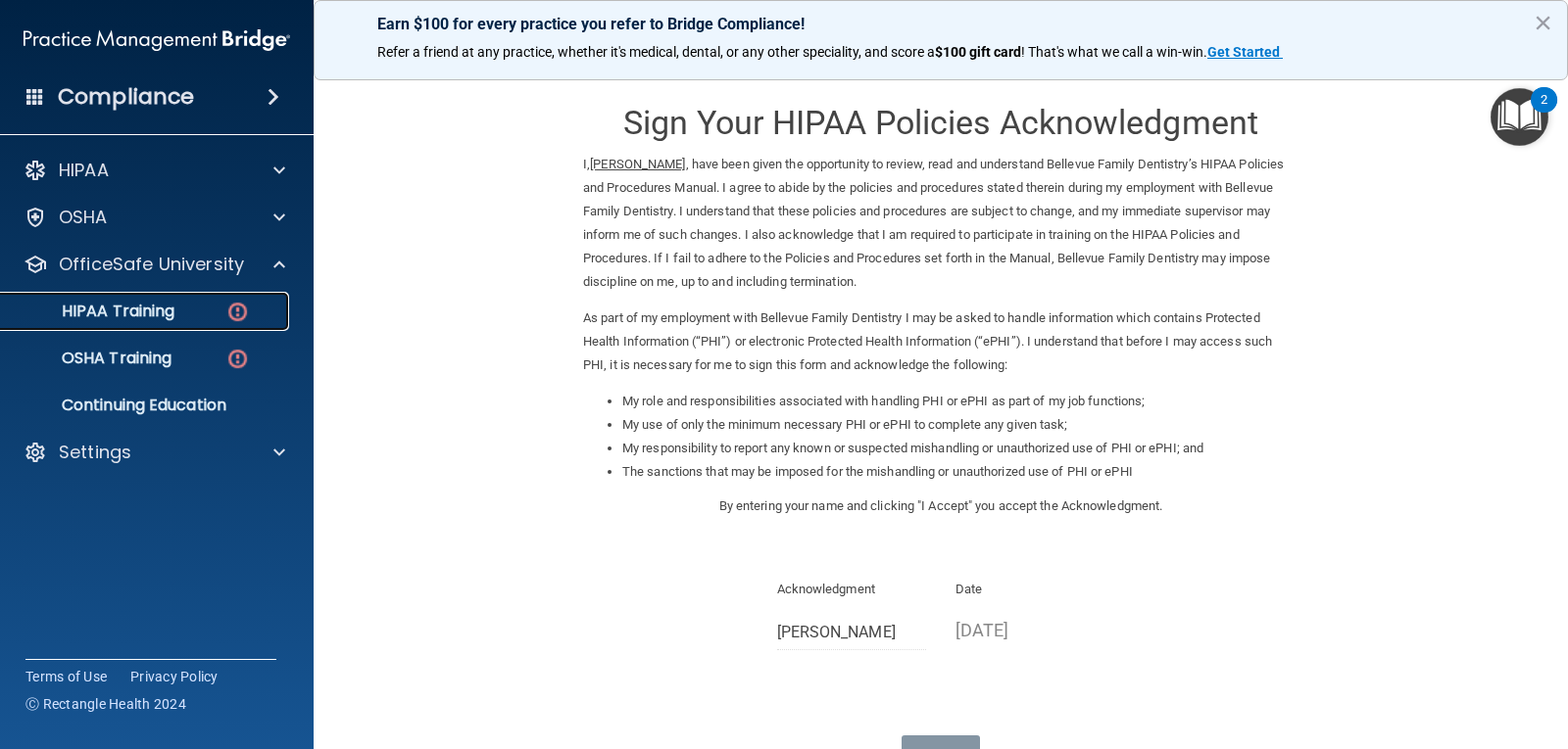
click at [219, 312] on div "HIPAA Training" at bounding box center [146, 312] width 267 height 20
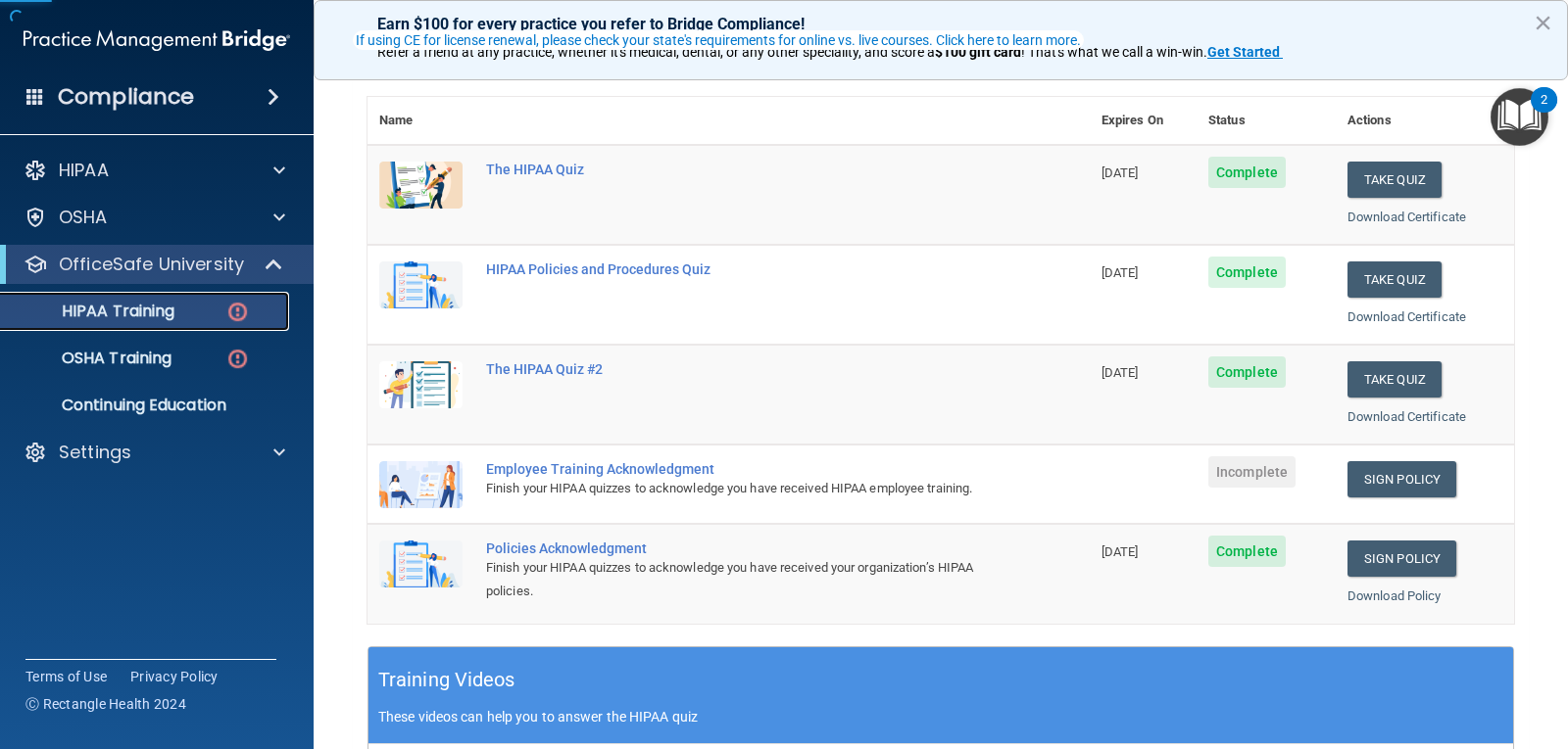
scroll to position [294, 0]
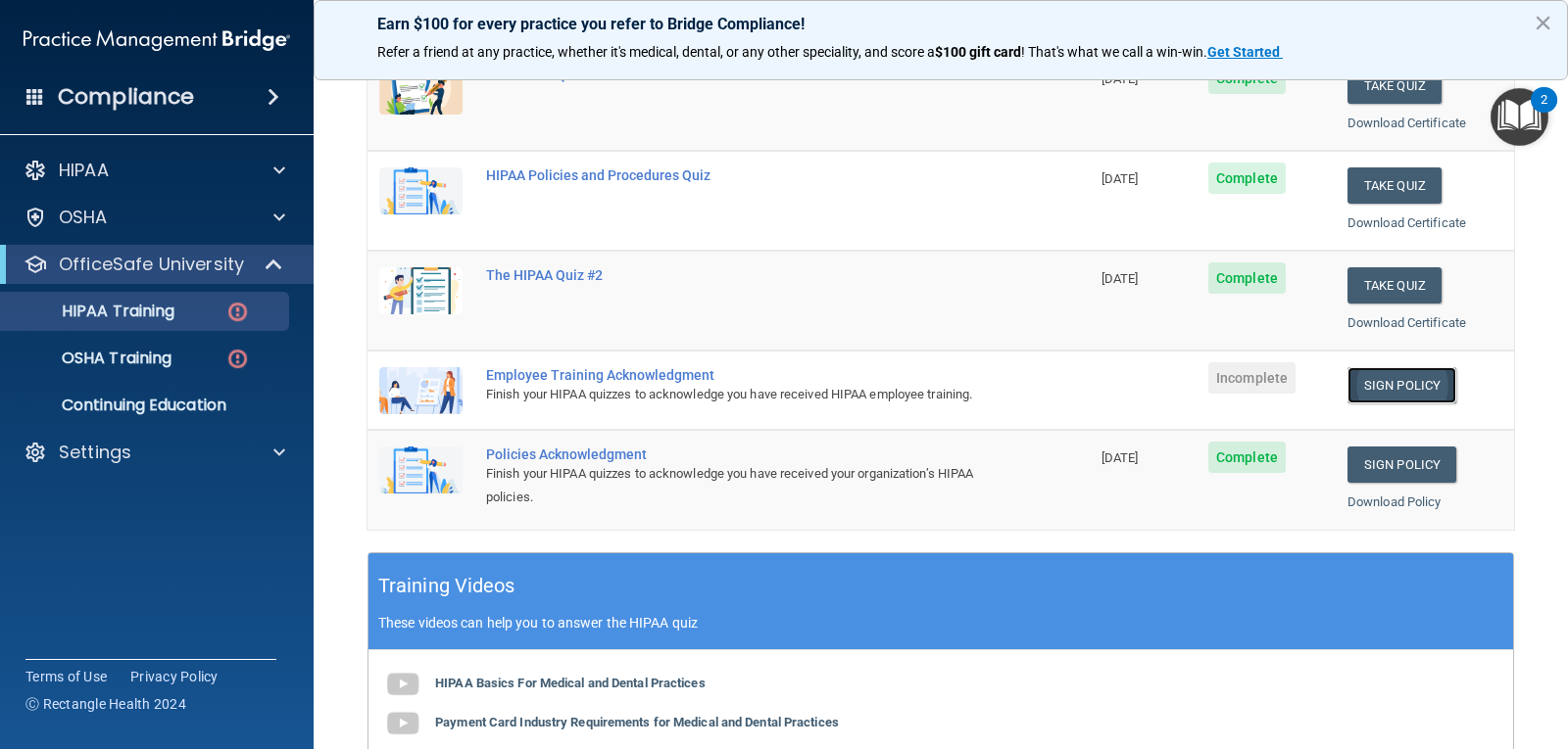
click at [1393, 381] on link "Sign Policy" at bounding box center [1401, 385] width 108 height 36
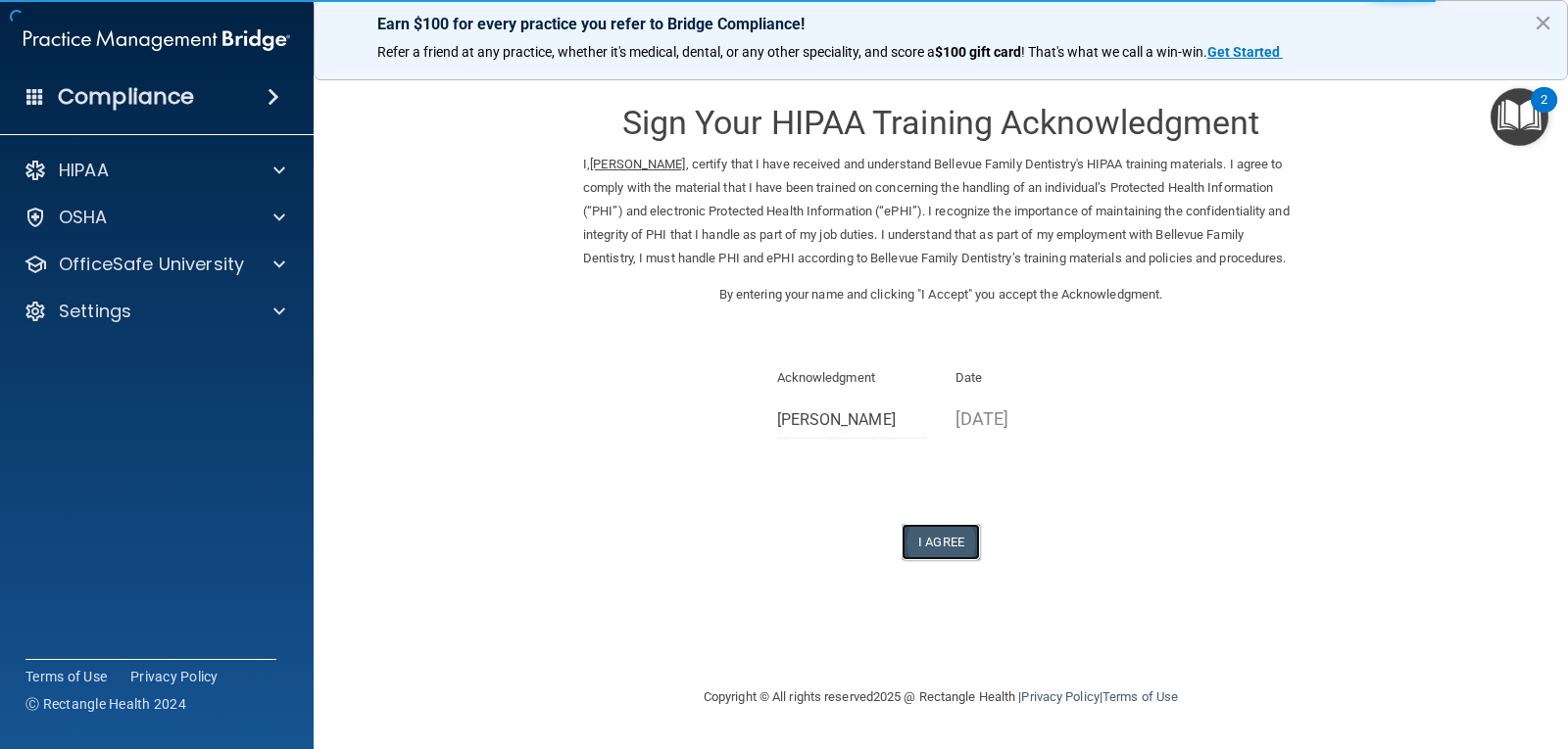
click at [968, 560] on button "I Agree" at bounding box center [940, 542] width 78 height 36
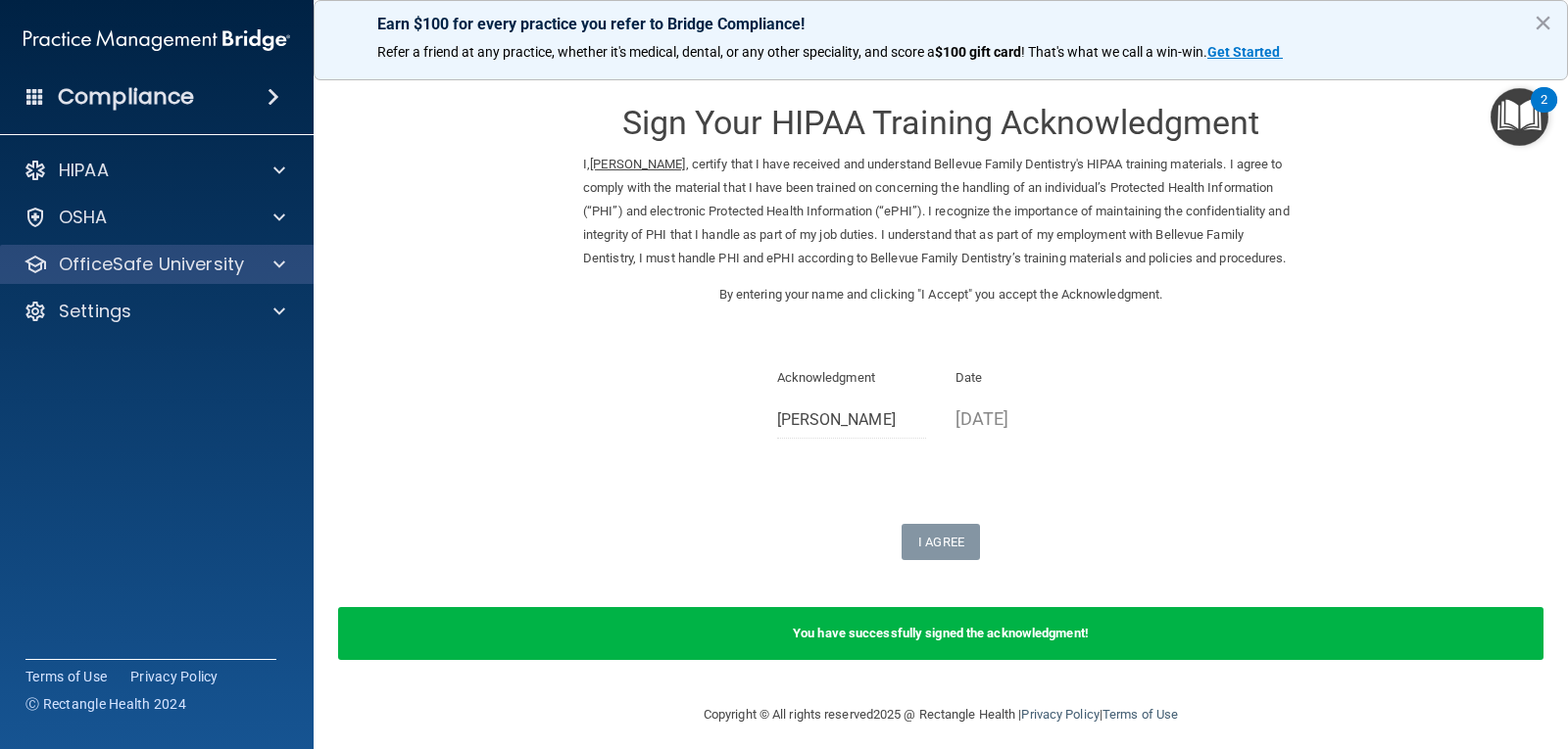
click at [169, 248] on div "OfficeSafe University" at bounding box center [157, 264] width 315 height 39
click at [289, 266] on div at bounding box center [275, 264] width 49 height 24
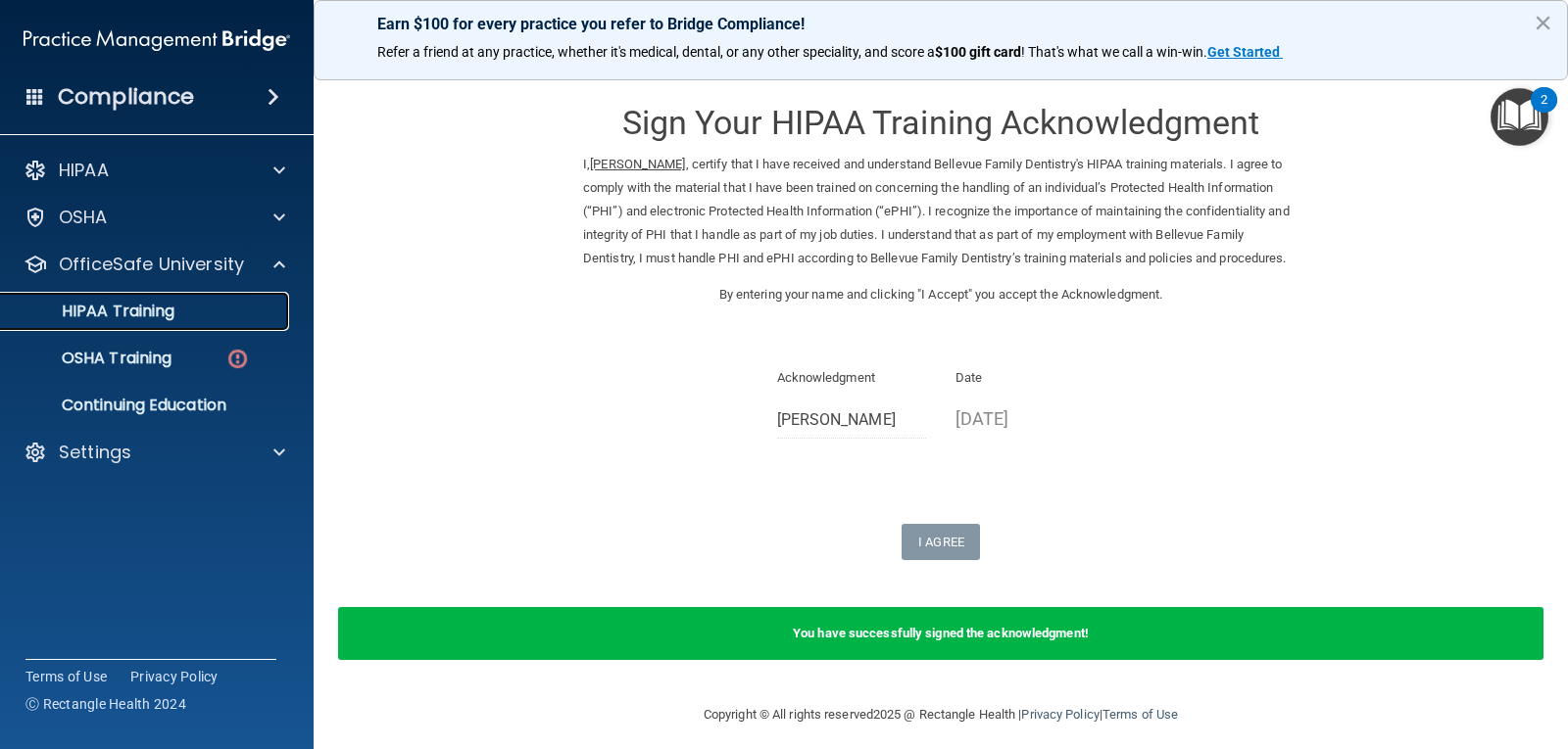
click at [173, 316] on p "HIPAA Training" at bounding box center [93, 312] width 162 height 20
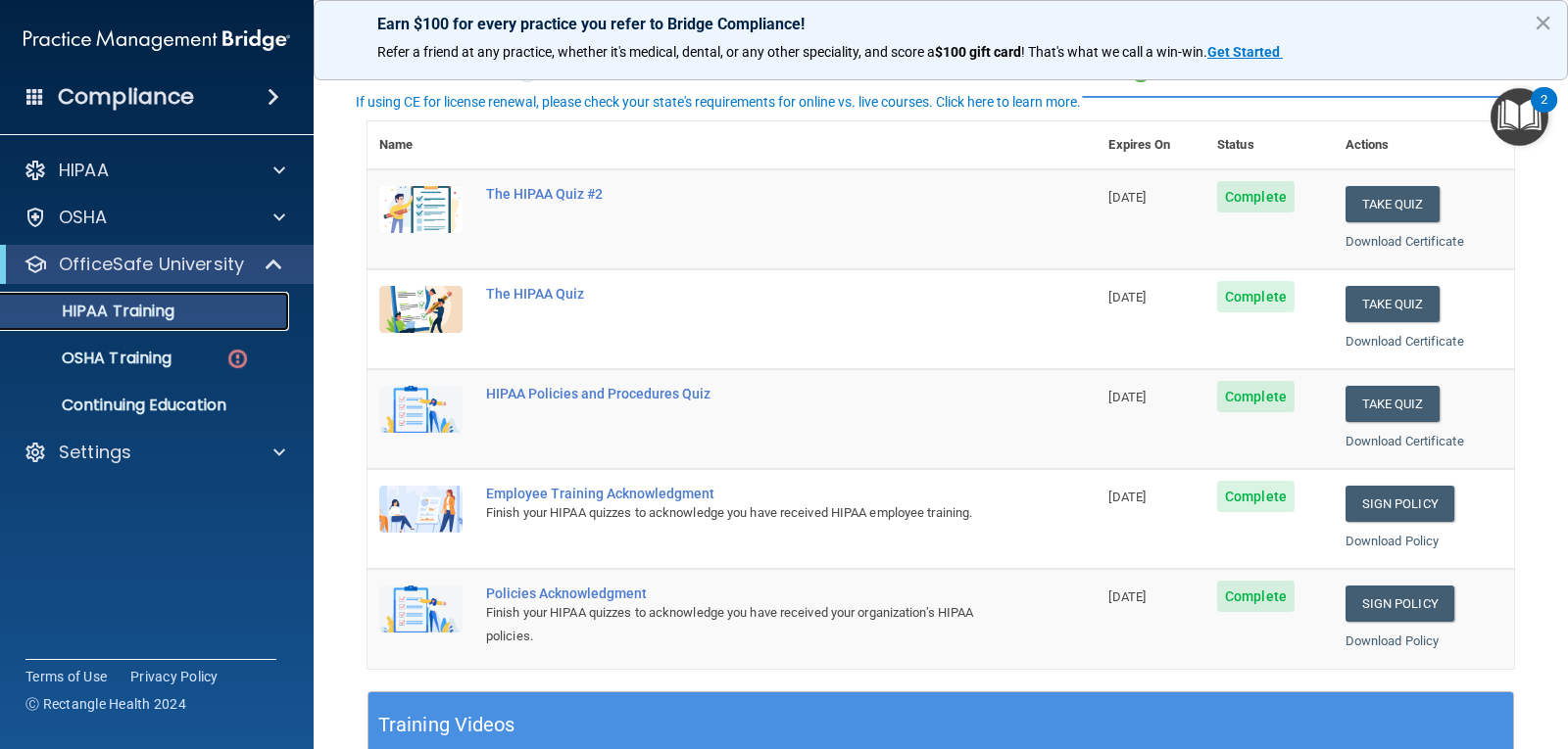
scroll to position [196, 0]
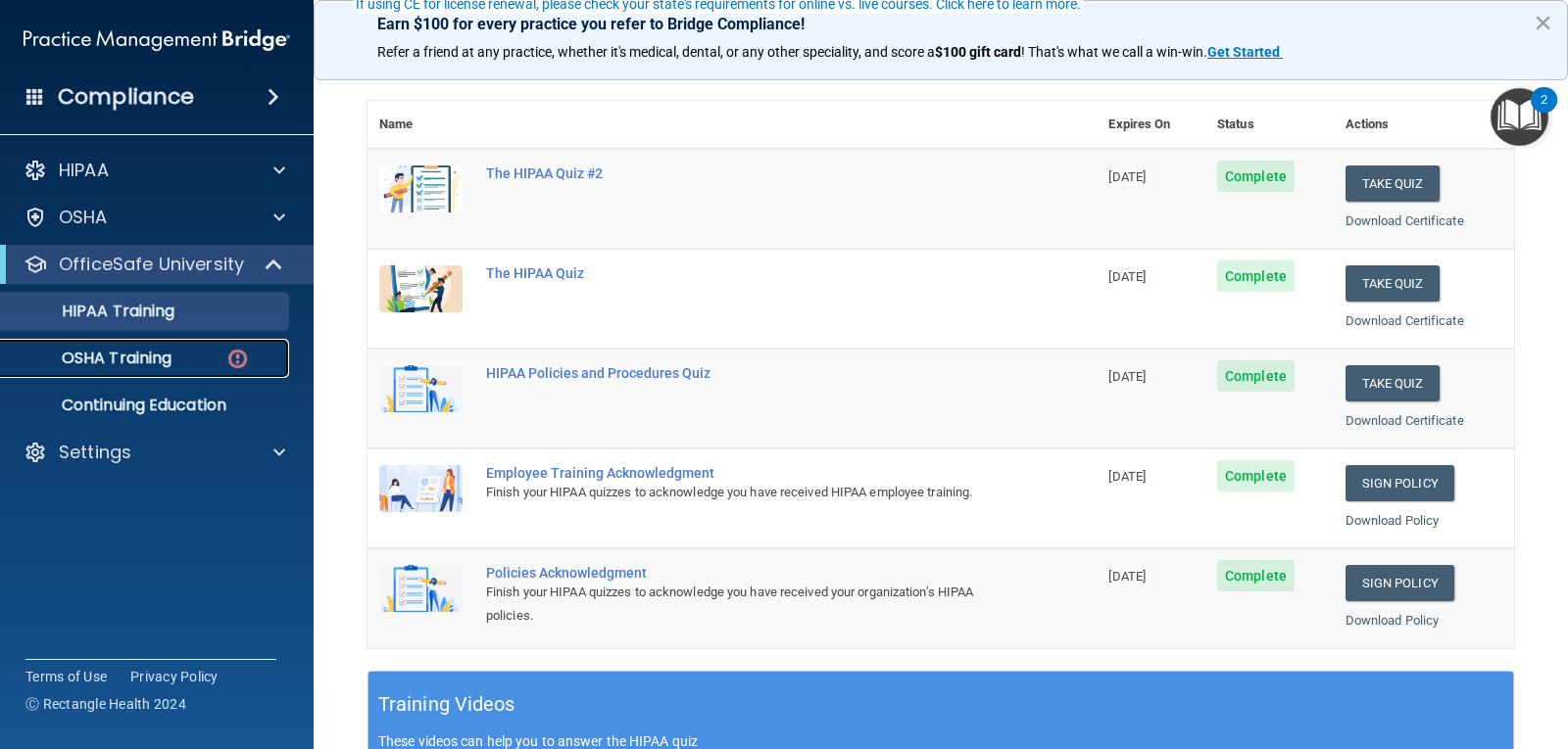
click at [144, 356] on p "OSHA Training" at bounding box center [92, 359] width 159 height 20
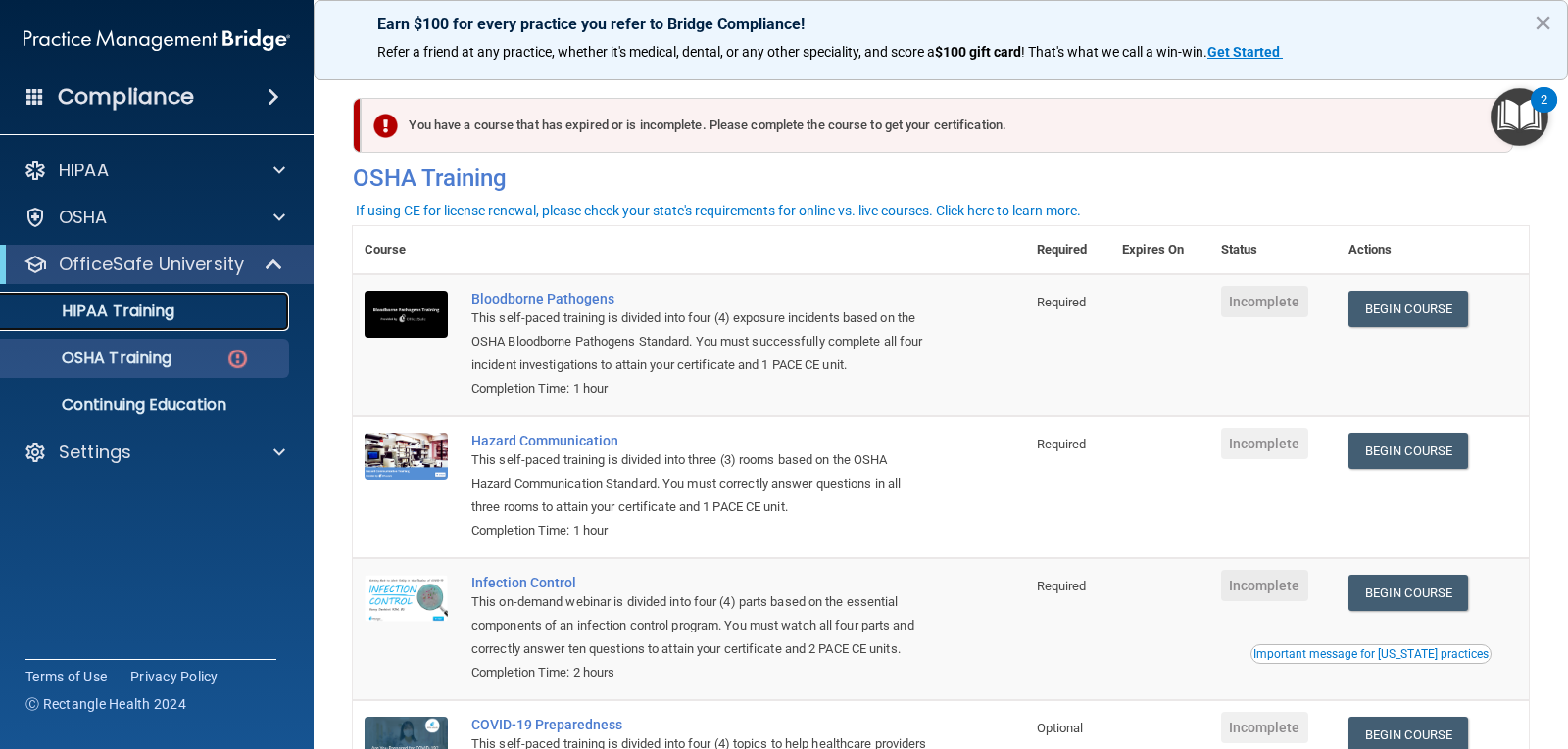
click at [91, 317] on p "HIPAA Training" at bounding box center [93, 312] width 162 height 20
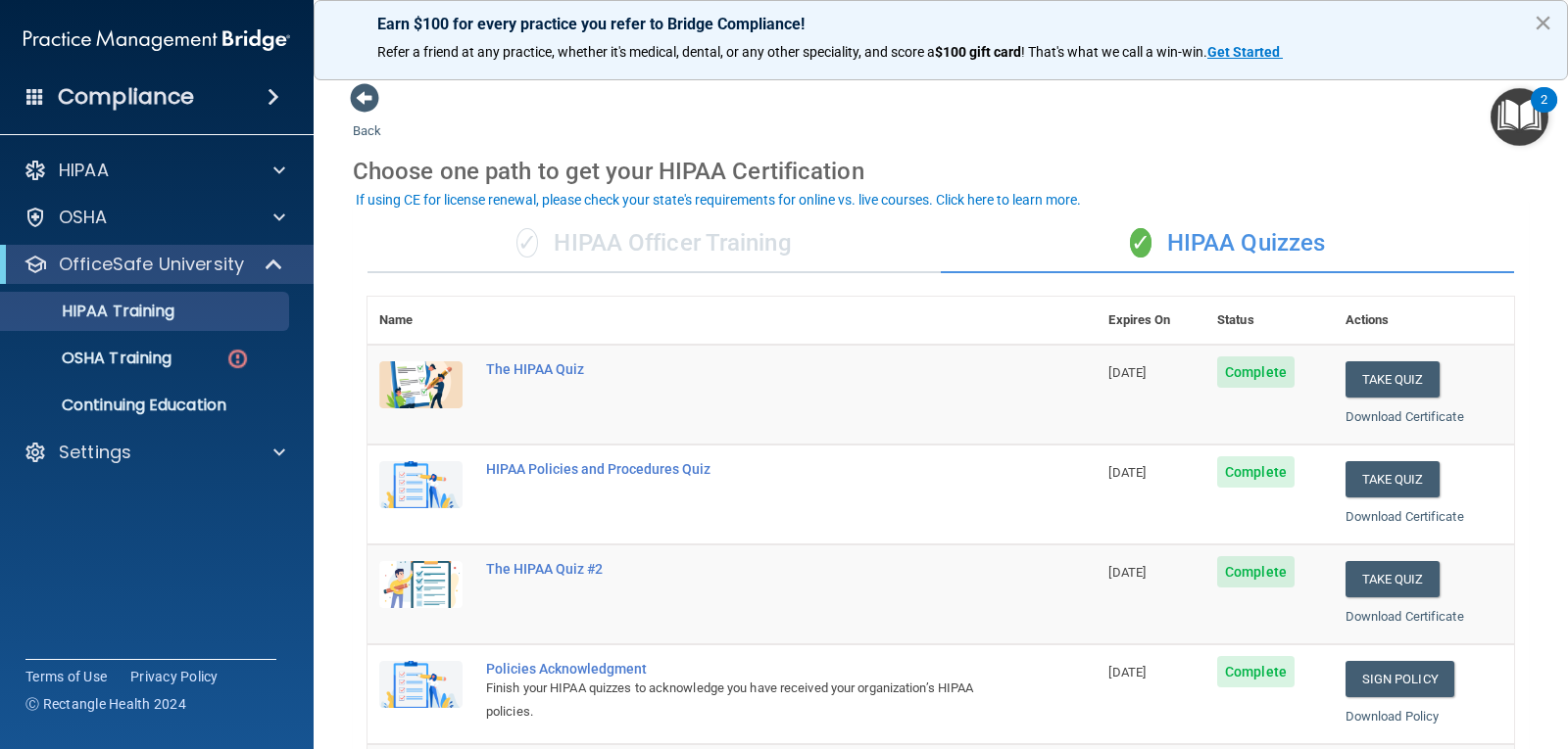
click at [1540, 16] on button "×" at bounding box center [1542, 23] width 19 height 32
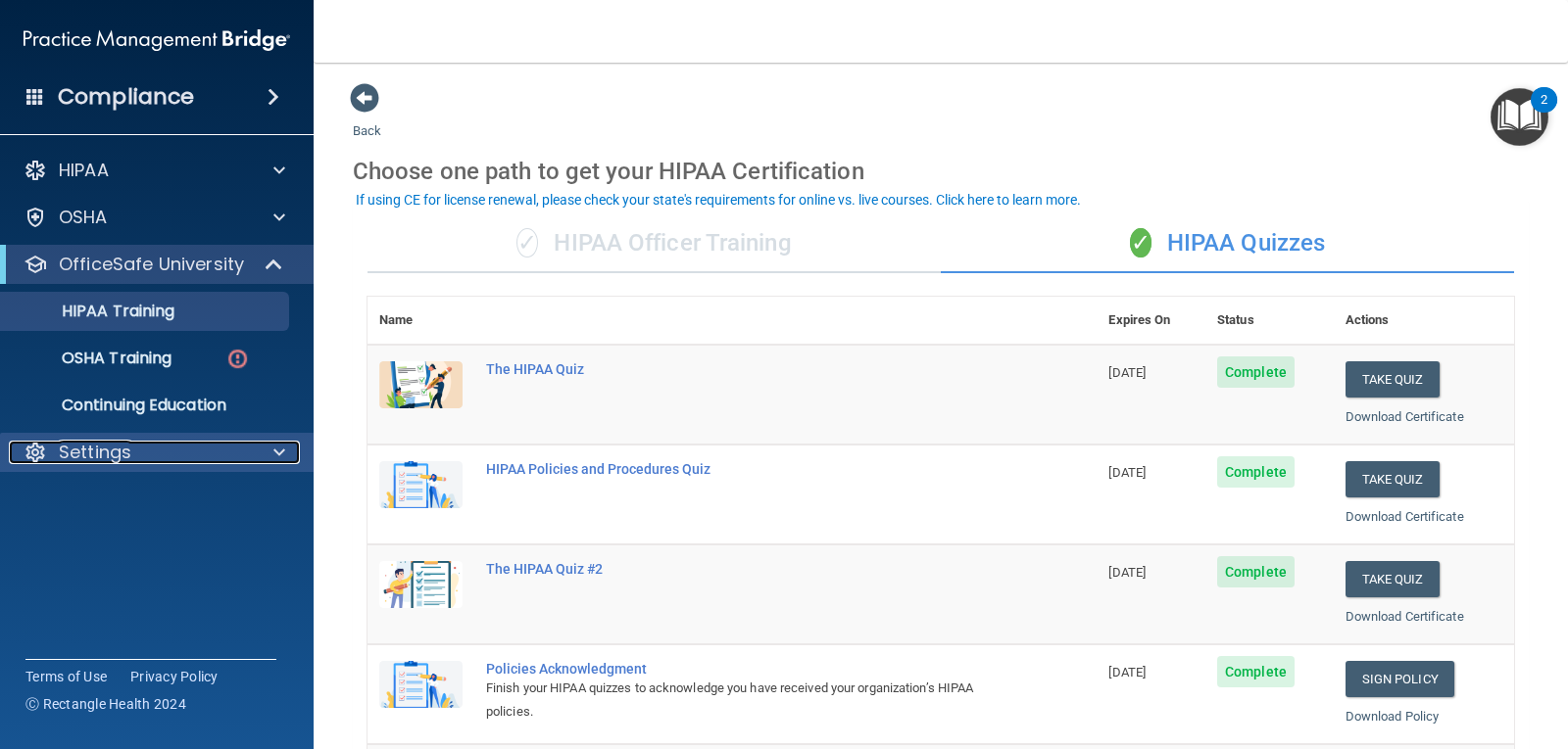
click at [238, 452] on div "Settings" at bounding box center [130, 453] width 243 height 24
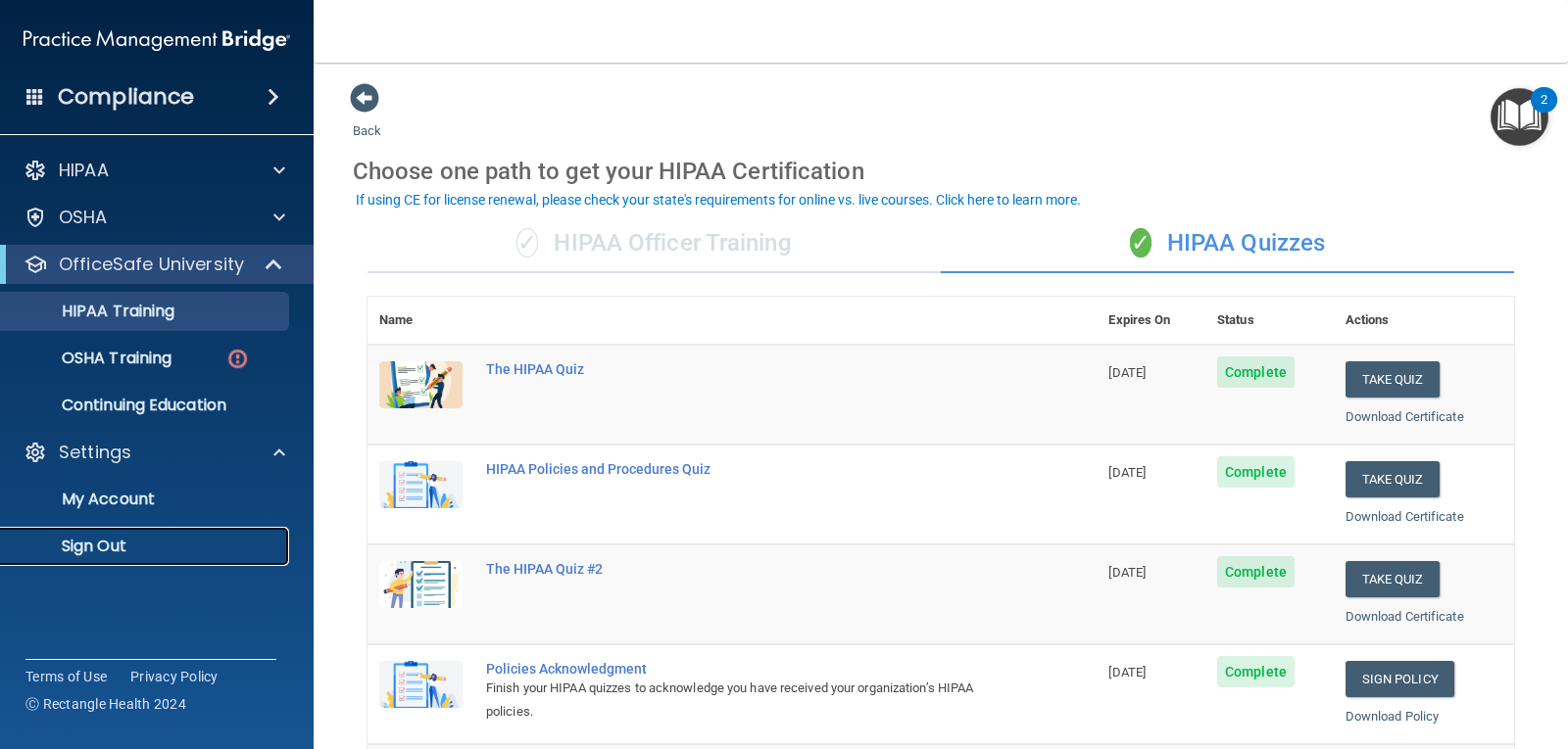
click at [99, 565] on link "Sign Out" at bounding box center [134, 545] width 309 height 39
